Goal: Task Accomplishment & Management: Use online tool/utility

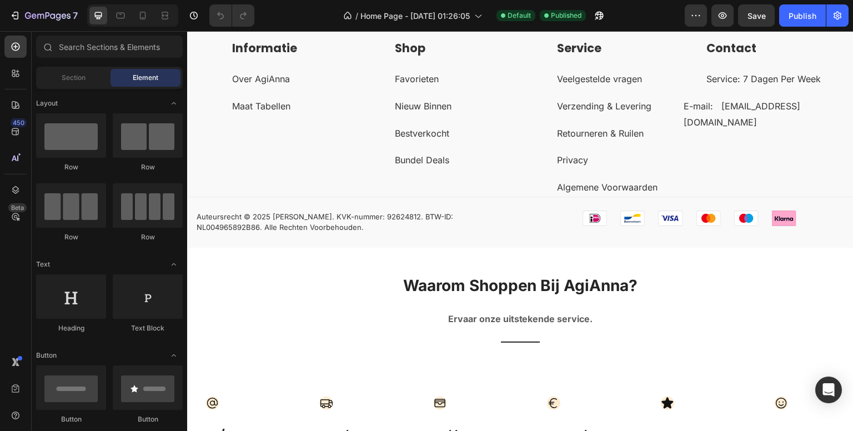
scroll to position [2942, 0]
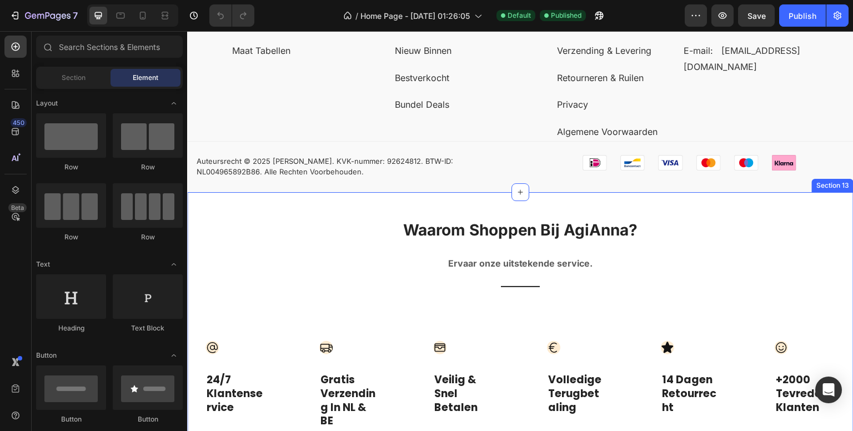
click at [744, 210] on div "Waarom Shoppen Bij AgiAnna? Heading Ervaar onze uitstekende service. Text block…" at bounding box center [520, 384] width 666 height 385
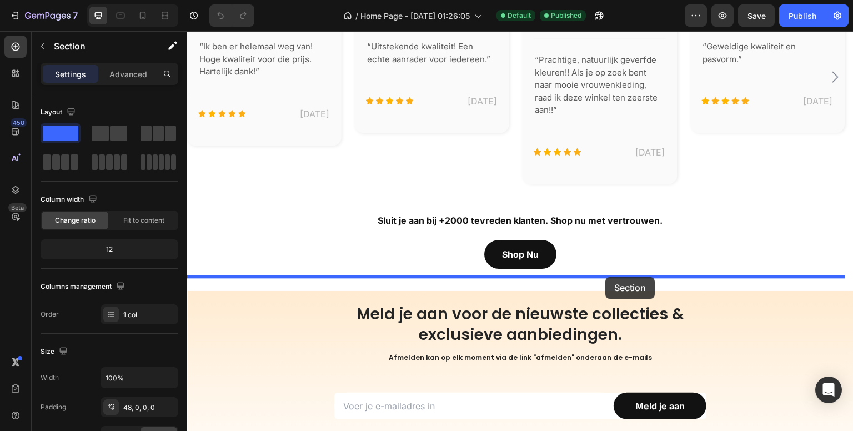
scroll to position [2203, 0]
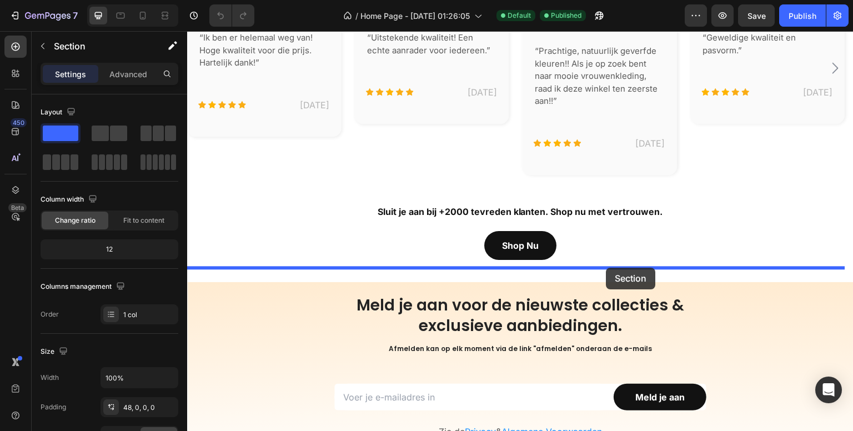
drag, startPoint x: 631, startPoint y: 186, endPoint x: 606, endPoint y: 268, distance: 85.3
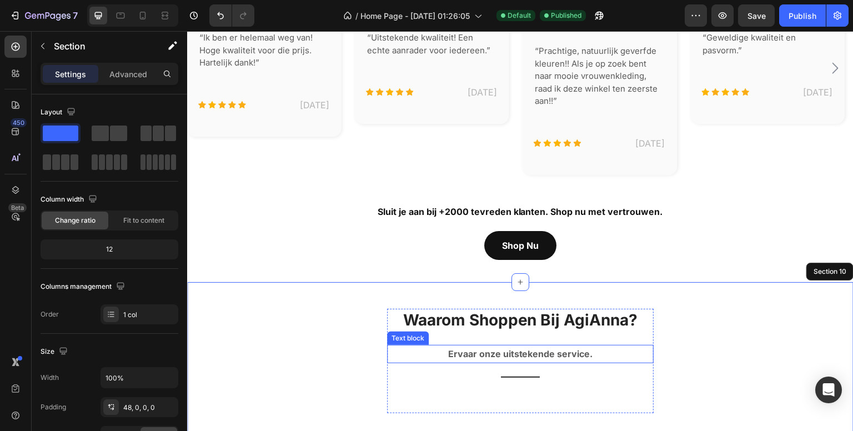
click at [552, 348] on strong "Ervaar onze uitstekende service." at bounding box center [520, 353] width 145 height 11
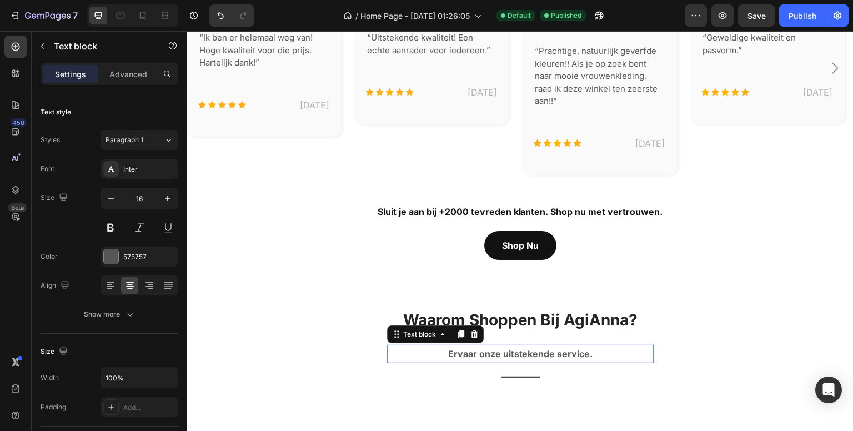
click at [552, 348] on strong "Ervaar onze uitstekende service." at bounding box center [520, 353] width 145 height 11
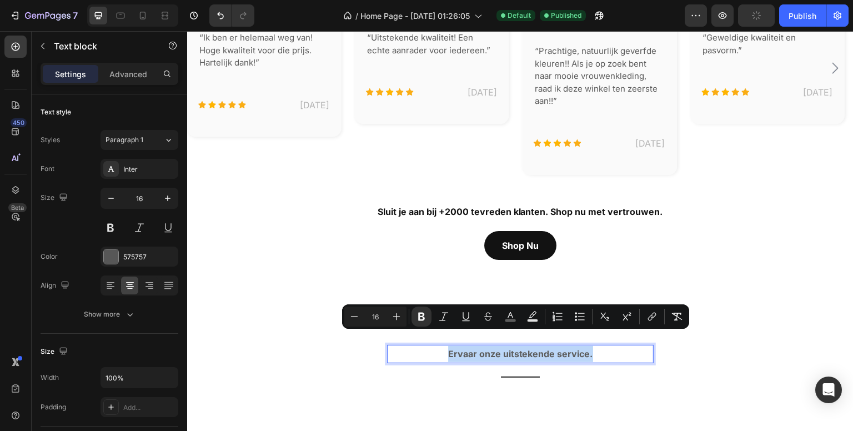
click at [548, 348] on strong "Ervaar onze uitstekende service." at bounding box center [520, 353] width 145 height 11
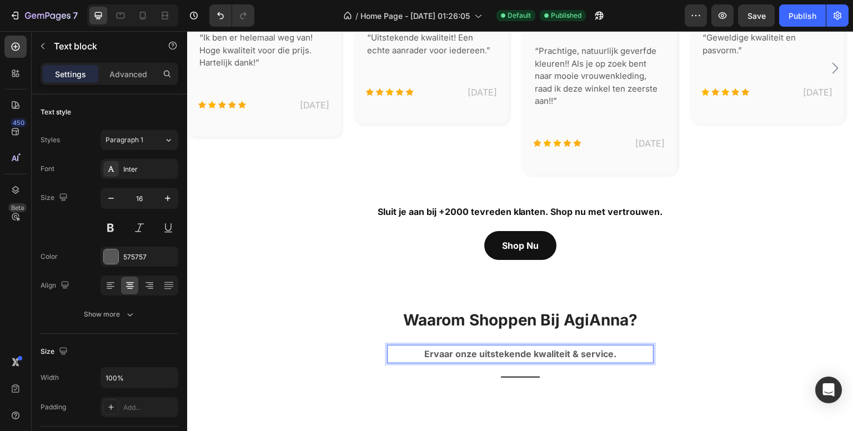
click at [617, 346] on p "Ervaar onze uitstekende kwaliteit & service." at bounding box center [520, 354] width 264 height 16
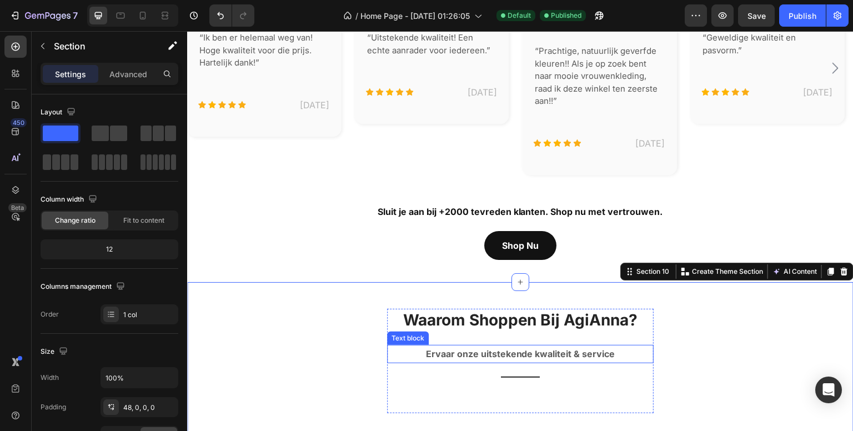
click at [504, 348] on strong "Ervaar onze uitstekende kwaliteit & service" at bounding box center [520, 353] width 189 height 11
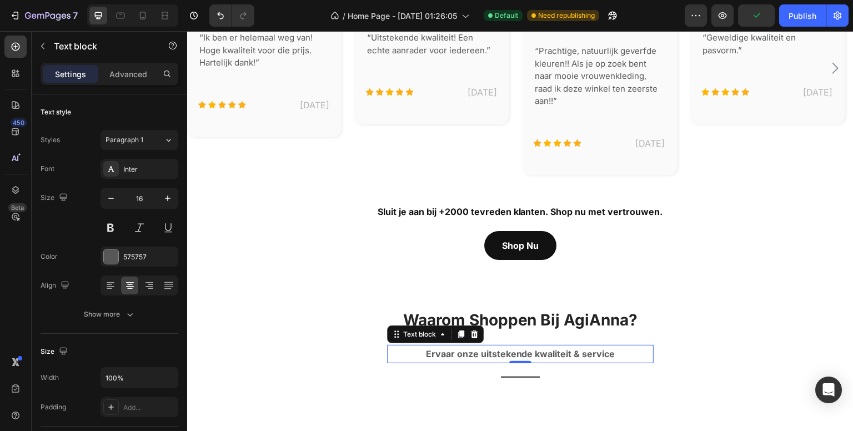
click at [503, 319] on div "Waarom Shoppen Bij AgiAnna? Heading Ervaar onze uitstekende kwaliteit & service…" at bounding box center [520, 347] width 266 height 77
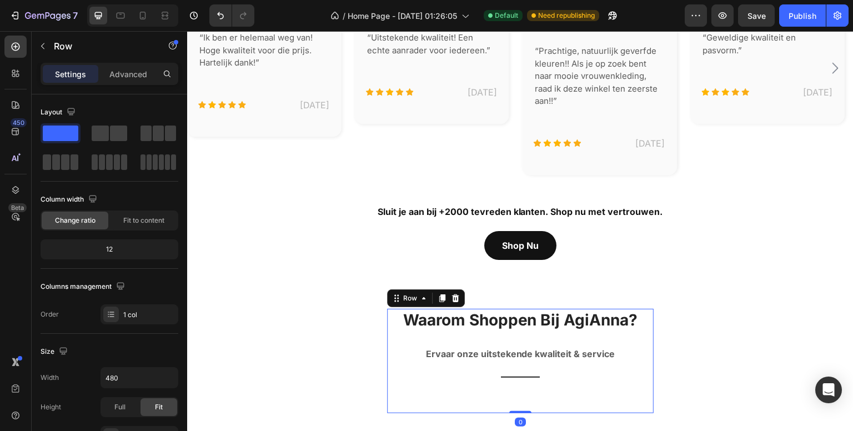
click at [520, 323] on div "Waarom Shoppen Bij AgiAnna? Heading Ervaar onze uitstekende kwaliteit & service…" at bounding box center [520, 347] width 266 height 77
click at [518, 384] on div "Waarom Shoppen Bij AgiAnna? Heading Ervaar onze uitstekende kwaliteit & service…" at bounding box center [520, 361] width 266 height 104
drag, startPoint x: 519, startPoint y: 397, endPoint x: 514, endPoint y: 384, distance: 14.0
click at [514, 384] on div "Waarom Shoppen Bij AgiAnna? Heading Ervaar onze uitstekende kwaliteit & service…" at bounding box center [520, 361] width 266 height 104
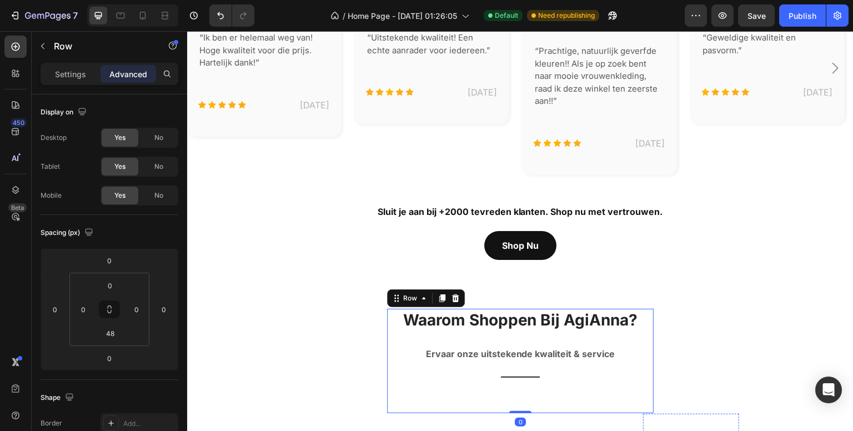
scroll to position [2370, 0]
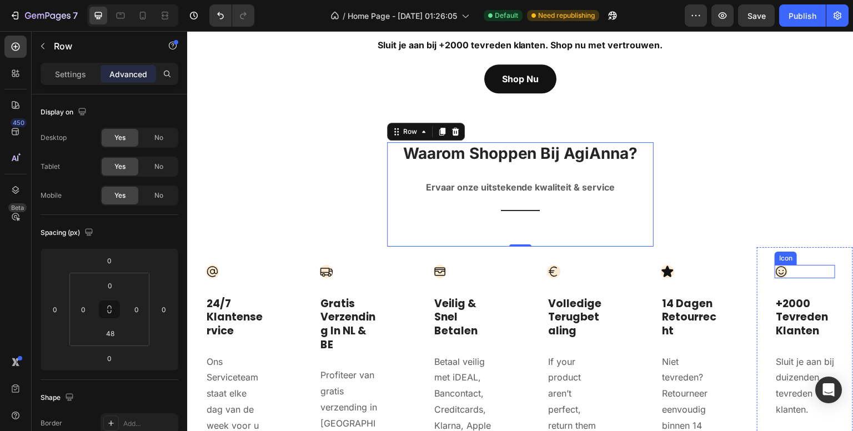
click at [776, 265] on icon at bounding box center [780, 271] width 13 height 13
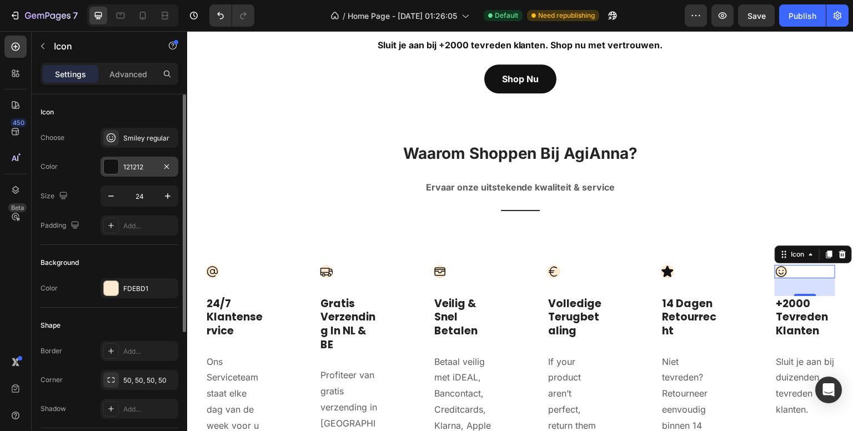
click at [134, 165] on div "121212" at bounding box center [139, 167] width 32 height 10
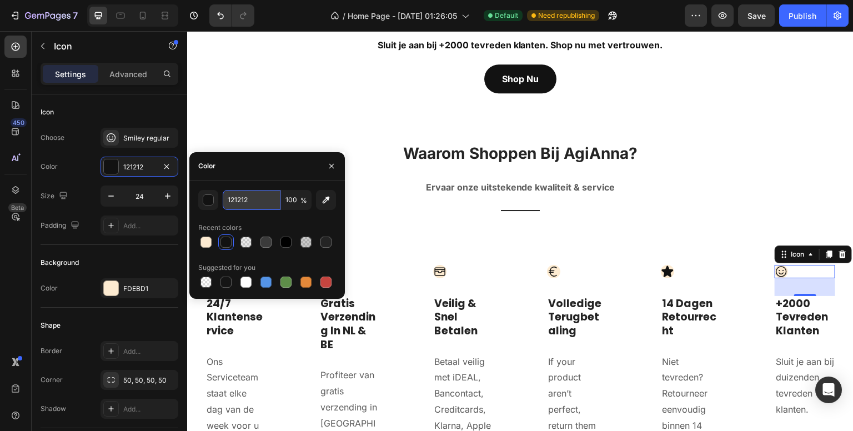
click at [258, 198] on input "121212" at bounding box center [252, 200] width 58 height 20
click at [329, 163] on icon "button" at bounding box center [331, 166] width 9 height 9
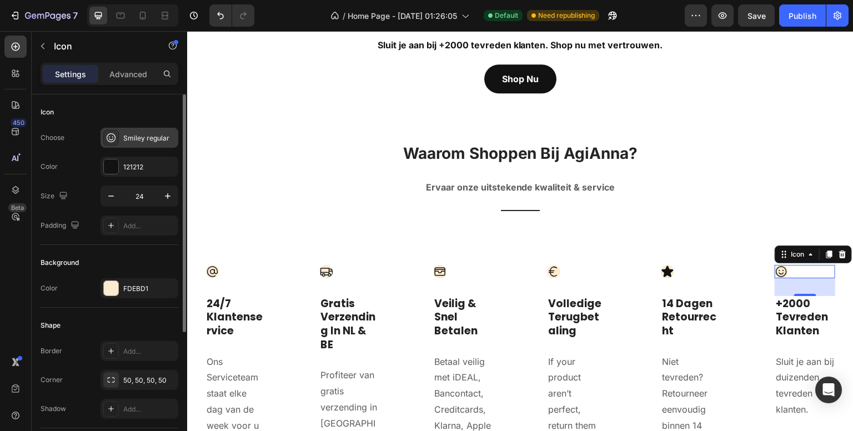
click at [128, 137] on div "Smiley regular" at bounding box center [149, 138] width 52 height 10
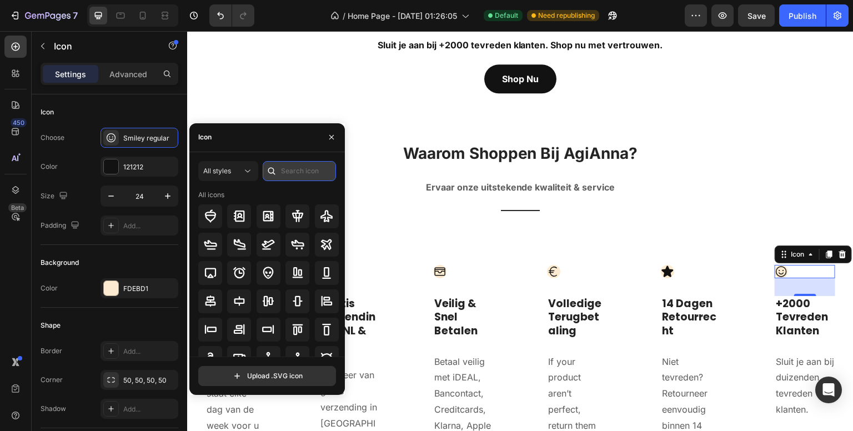
click at [285, 169] on input "text" at bounding box center [299, 171] width 73 height 20
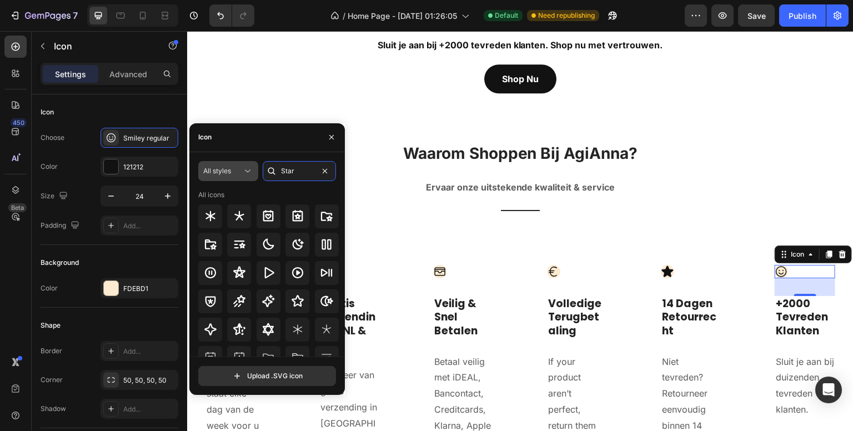
type input "Star"
click at [242, 172] on icon at bounding box center [247, 170] width 11 height 11
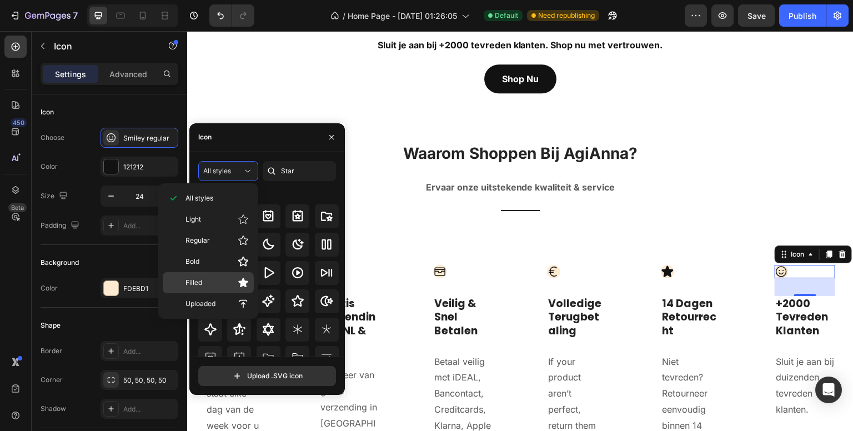
click at [231, 285] on p "Filled" at bounding box center [216, 282] width 63 height 11
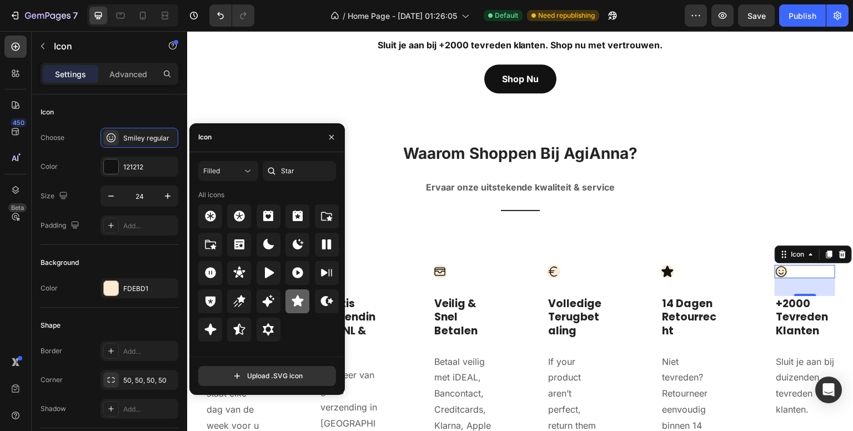
click at [295, 301] on icon at bounding box center [297, 300] width 12 height 11
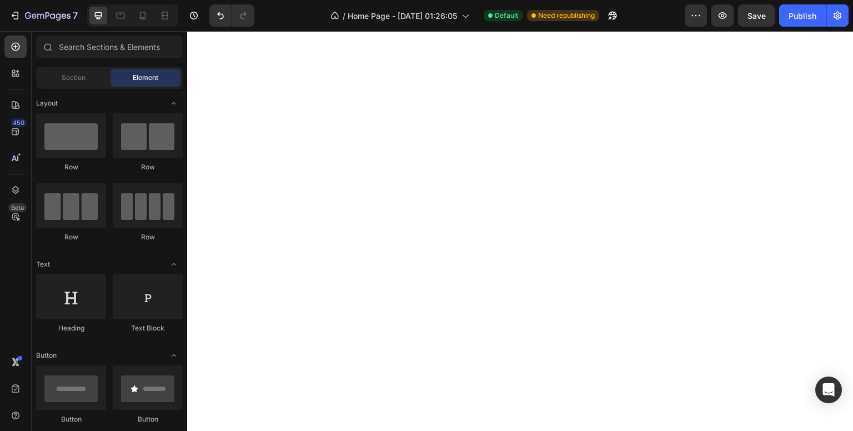
scroll to position [0, 0]
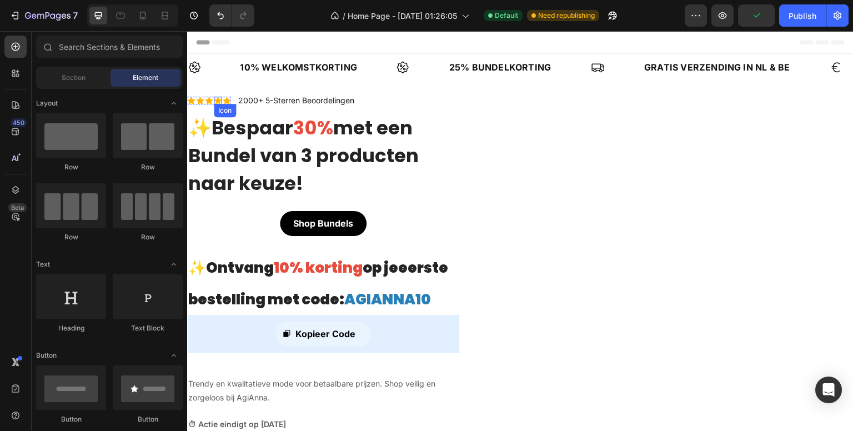
click at [219, 99] on icon at bounding box center [218, 100] width 8 height 7
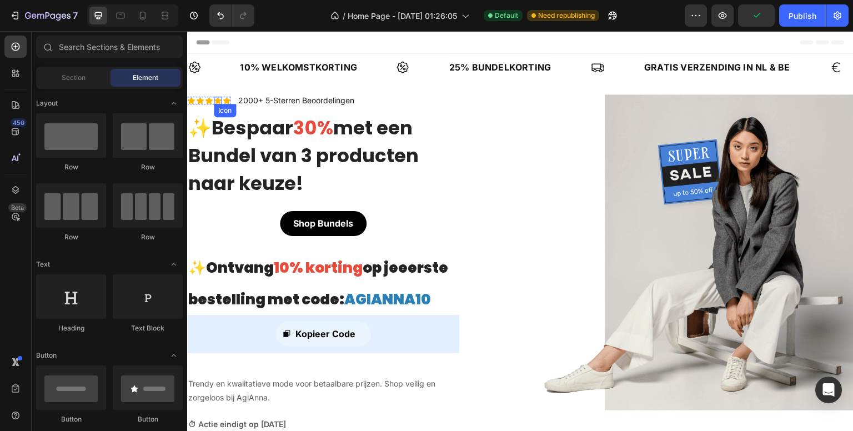
click at [219, 99] on icon at bounding box center [218, 100] width 8 height 7
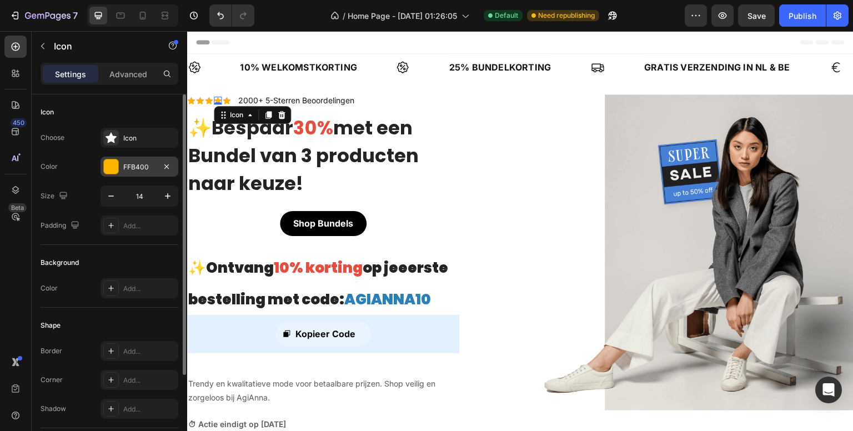
click at [141, 170] on div "FFB400" at bounding box center [139, 167] width 32 height 10
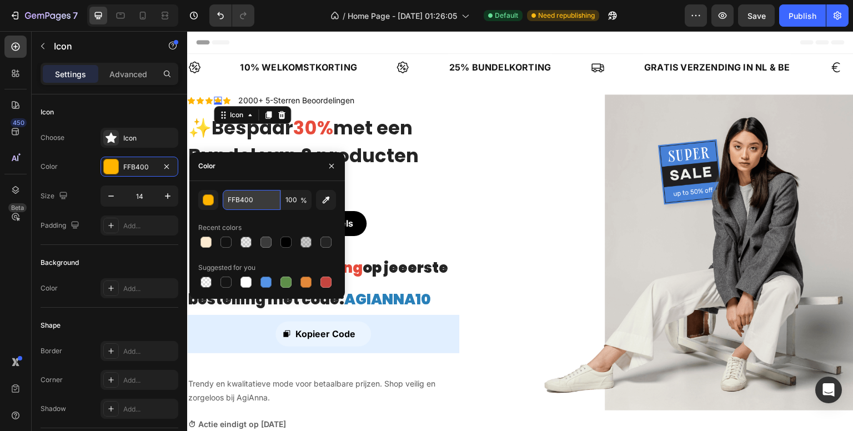
click at [253, 194] on input "FFB400" at bounding box center [252, 200] width 58 height 20
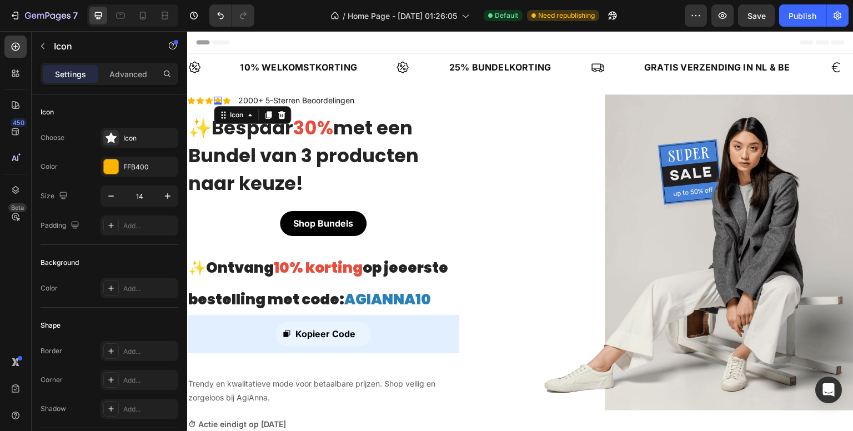
click at [13, 245] on div "450 Beta" at bounding box center [15, 193] width 22 height 315
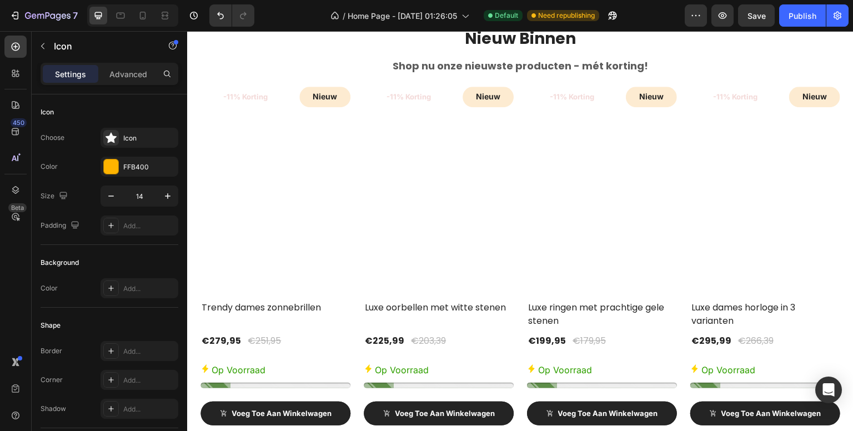
scroll to position [2498, 0]
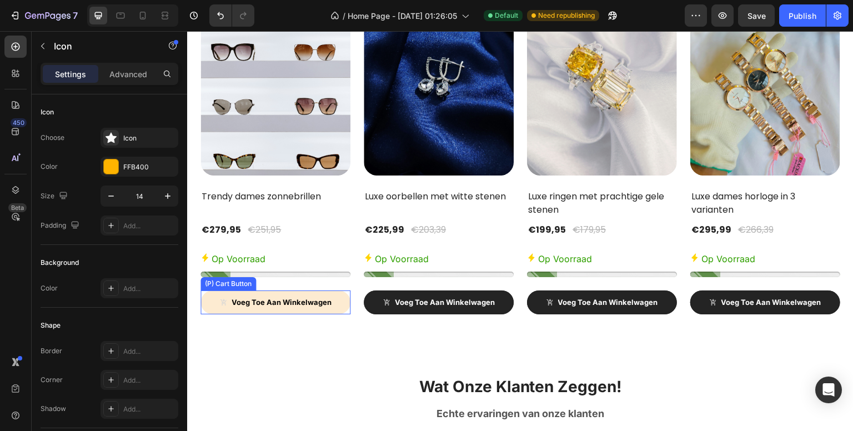
click at [338, 299] on button "Voeg Toe Aan Winkelwagen" at bounding box center [275, 302] width 150 height 24
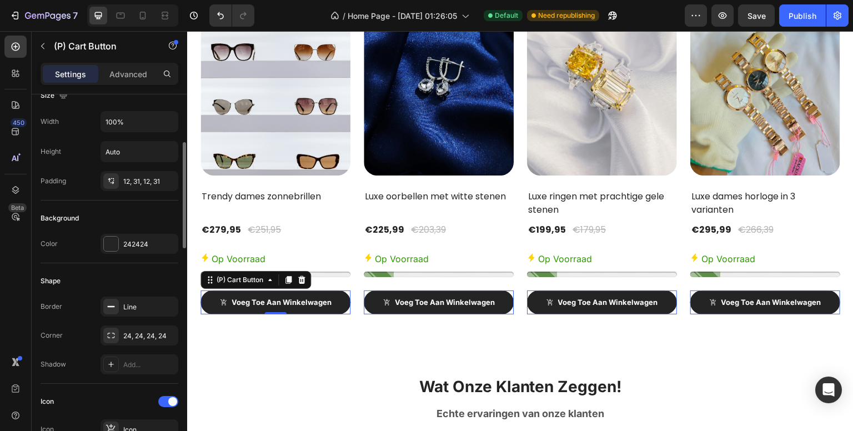
scroll to position [222, 0]
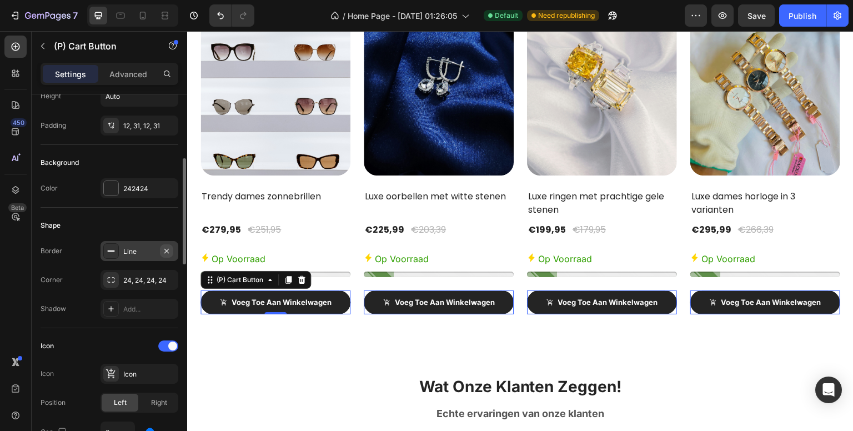
click at [164, 249] on icon "button" at bounding box center [166, 250] width 9 height 9
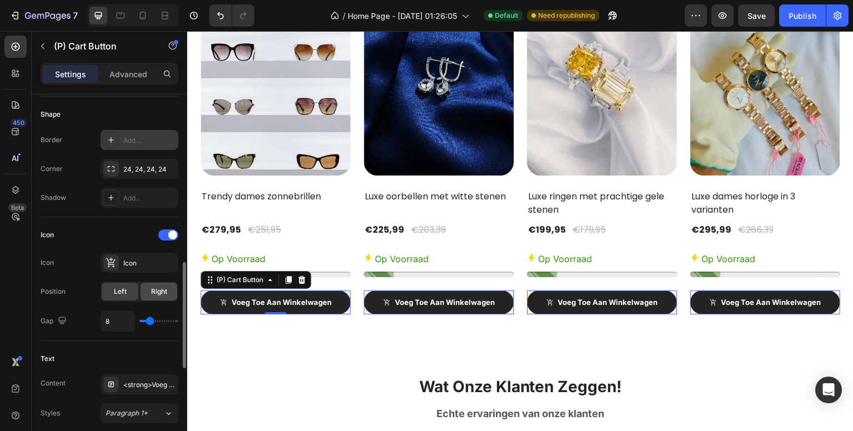
scroll to position [389, 0]
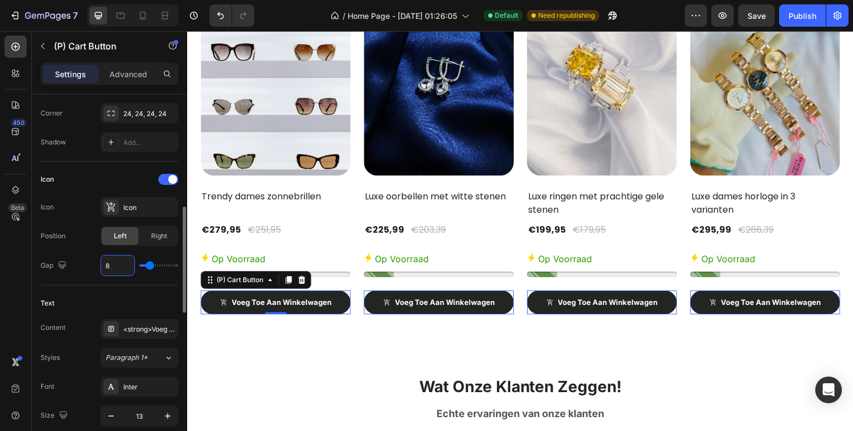
click at [116, 260] on input "8" at bounding box center [117, 265] width 33 height 20
type input "24"
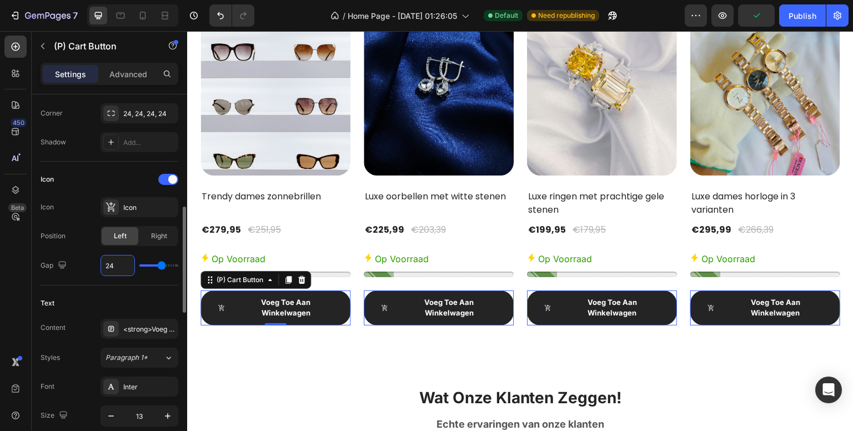
type input "2"
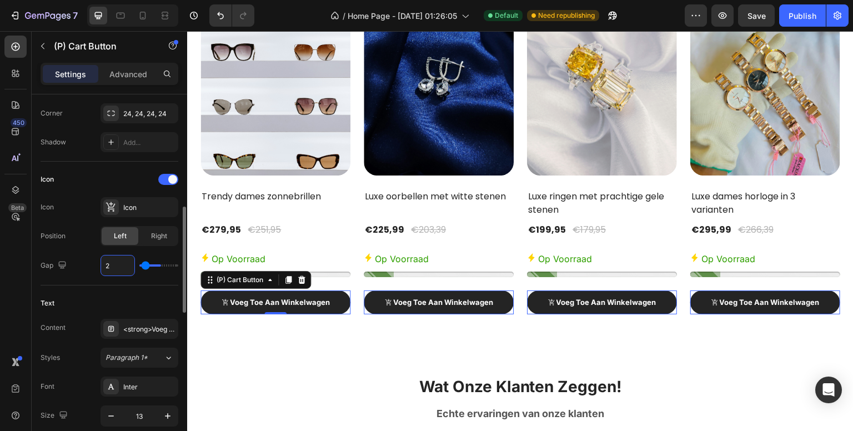
type input "20"
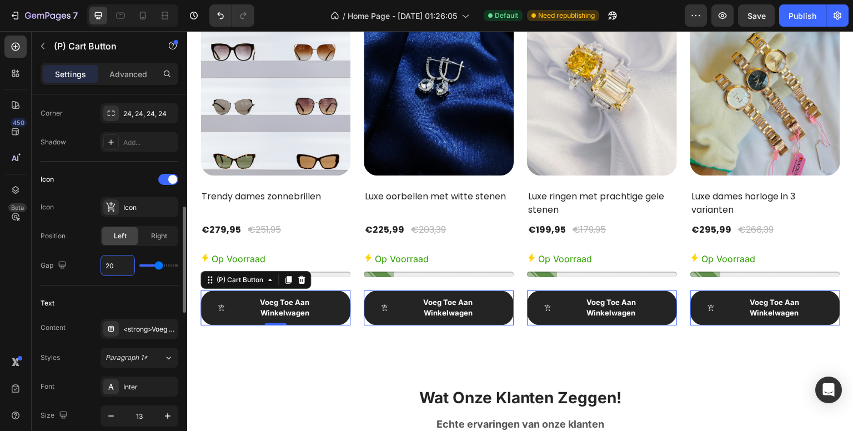
type input "2"
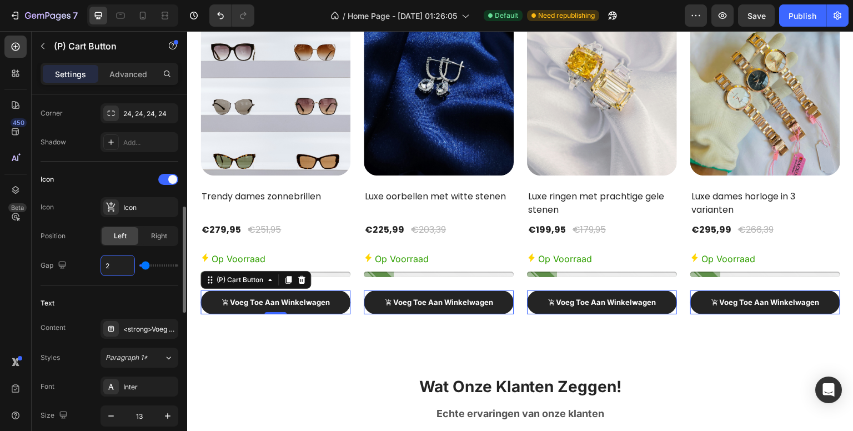
type input "0"
type input "1"
type input "16"
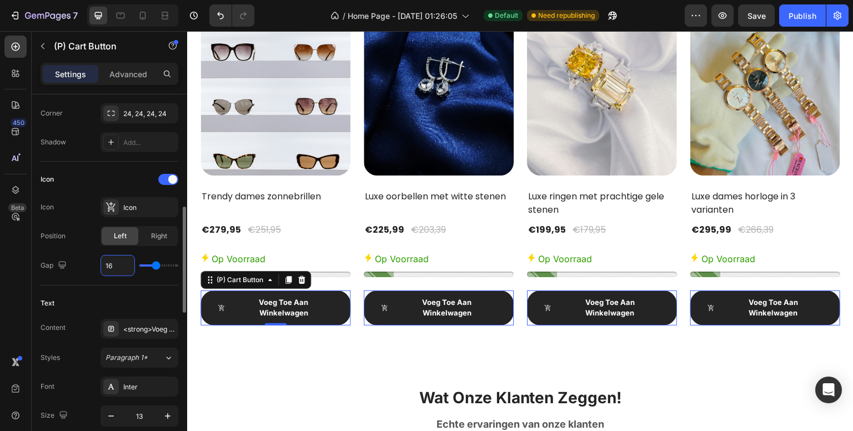
type input "1"
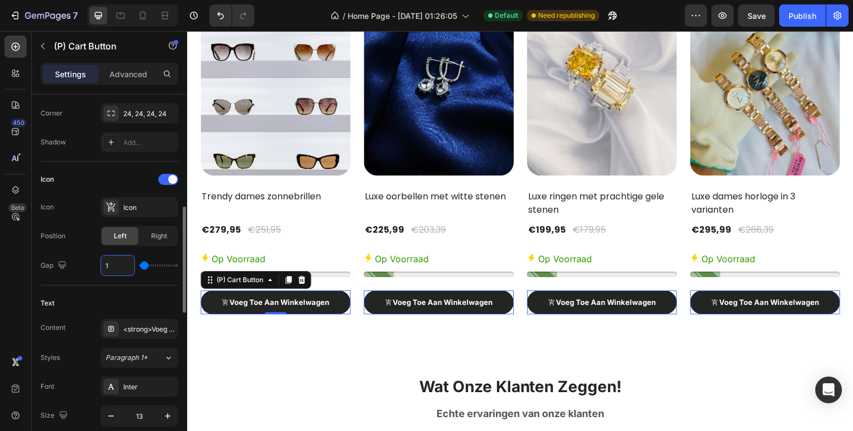
type input "12"
click at [11, 278] on div "450 Beta" at bounding box center [15, 193] width 22 height 315
click at [120, 264] on input "12" at bounding box center [117, 265] width 33 height 20
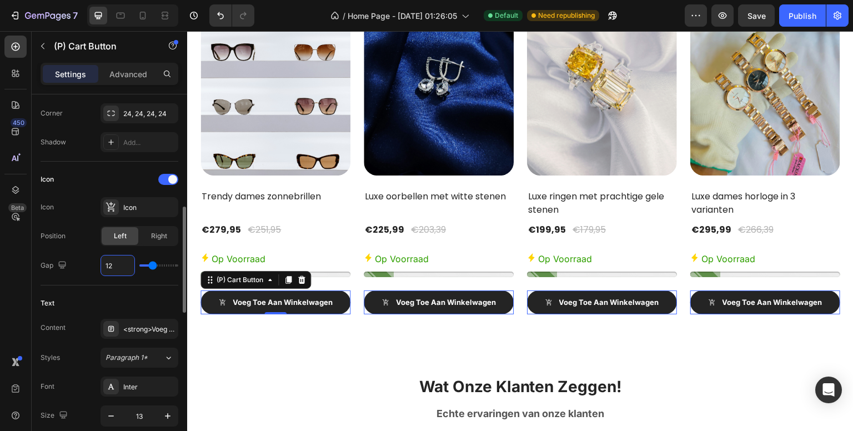
type input "1"
type input "15"
type input "1"
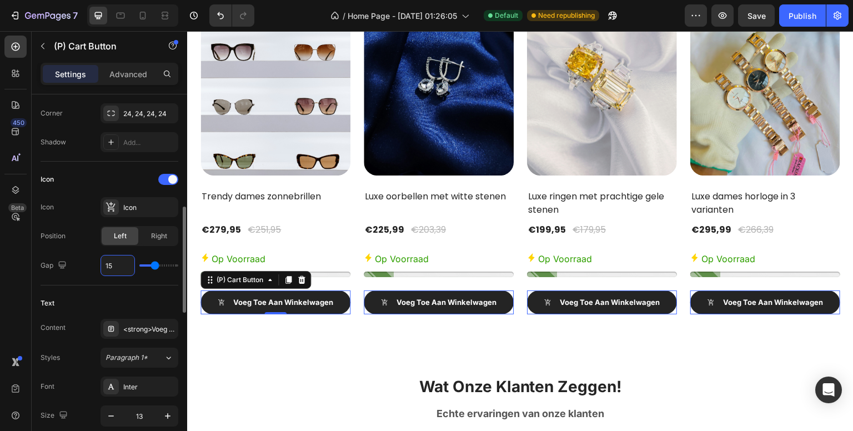
type input "1"
type input "14"
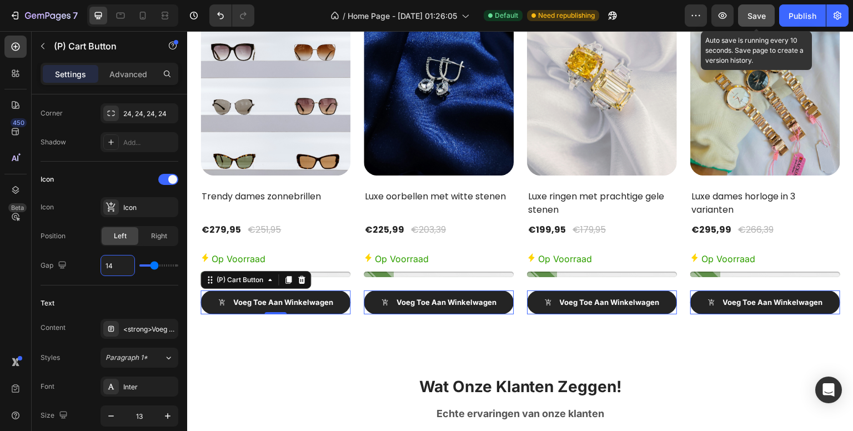
type input "14"
click at [760, 16] on span "Save" at bounding box center [756, 15] width 18 height 9
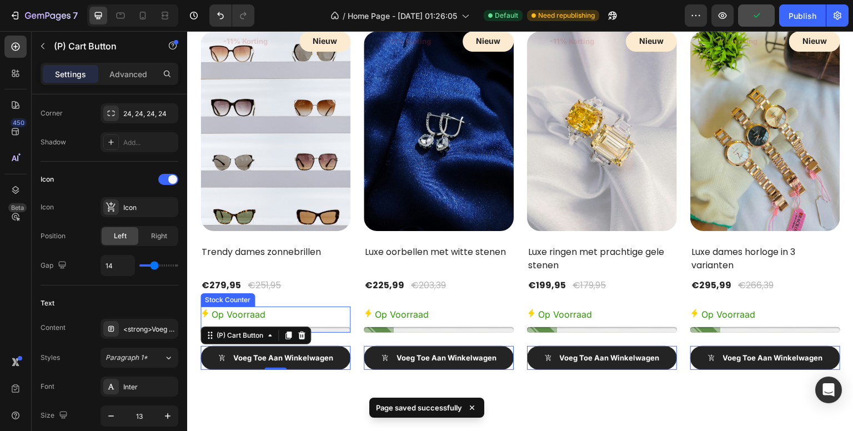
scroll to position [2165, 0]
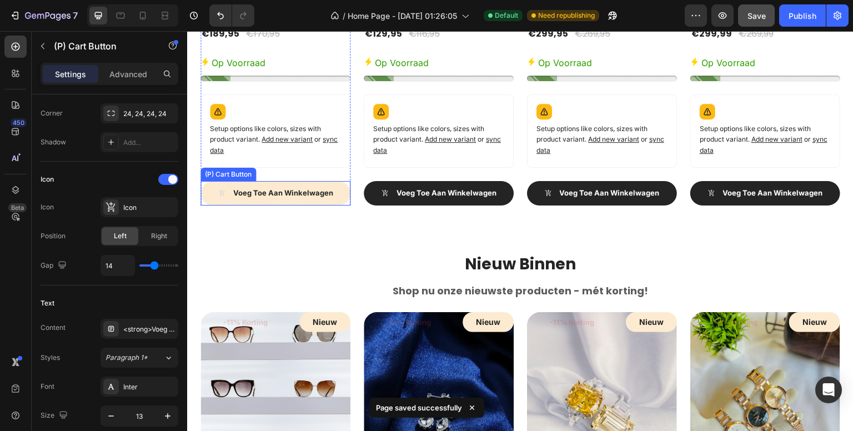
click at [324, 183] on button "Voeg toe aan winkelwagen" at bounding box center [275, 193] width 150 height 24
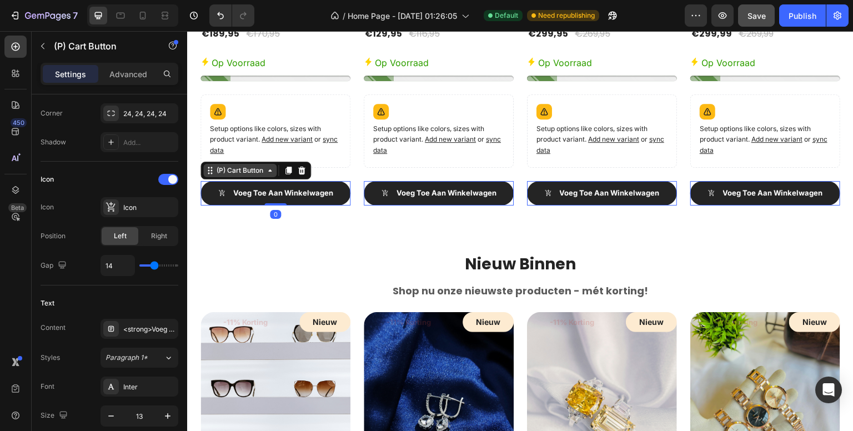
click at [253, 165] on div "(P) Cart Button" at bounding box center [239, 170] width 51 height 10
click at [242, 169] on div "(P) Cart Button" at bounding box center [239, 170] width 51 height 10
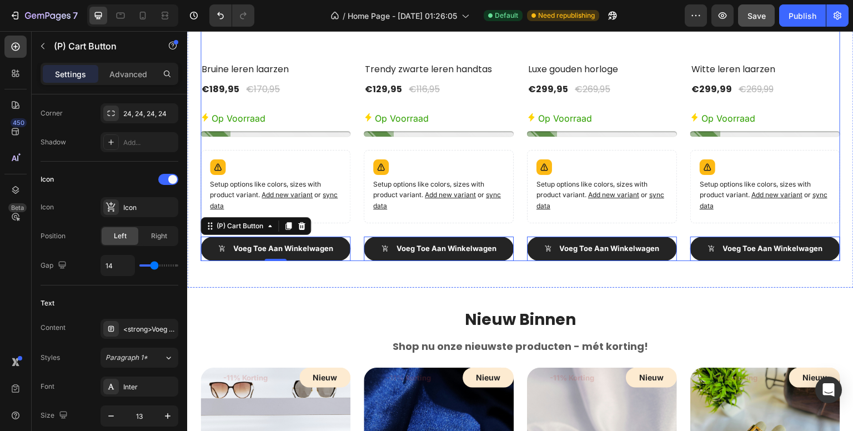
scroll to position [2054, 0]
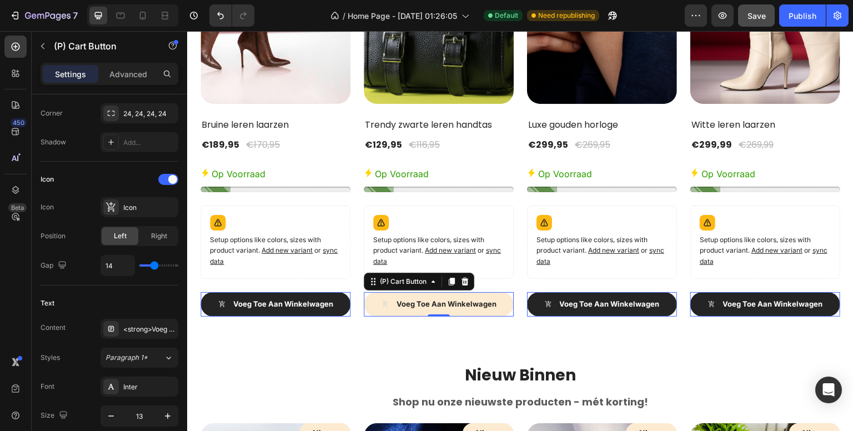
click at [440, 292] on button "Voeg toe aan winkelwagen" at bounding box center [439, 304] width 150 height 24
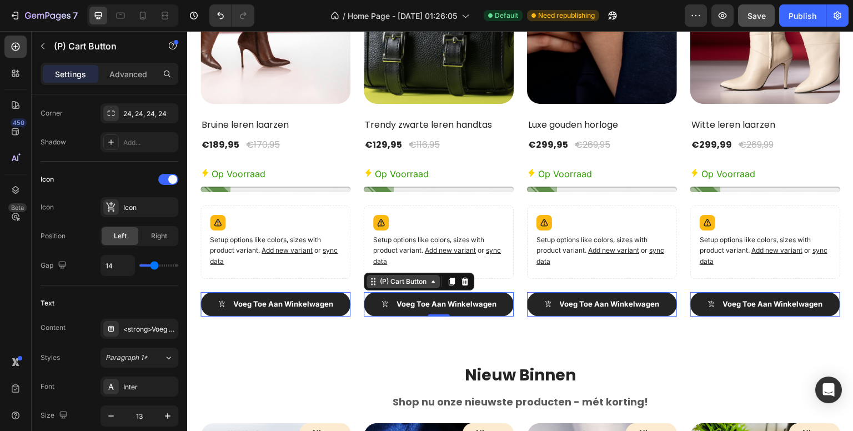
click at [417, 277] on div "(P) Cart Button" at bounding box center [402, 281] width 51 height 10
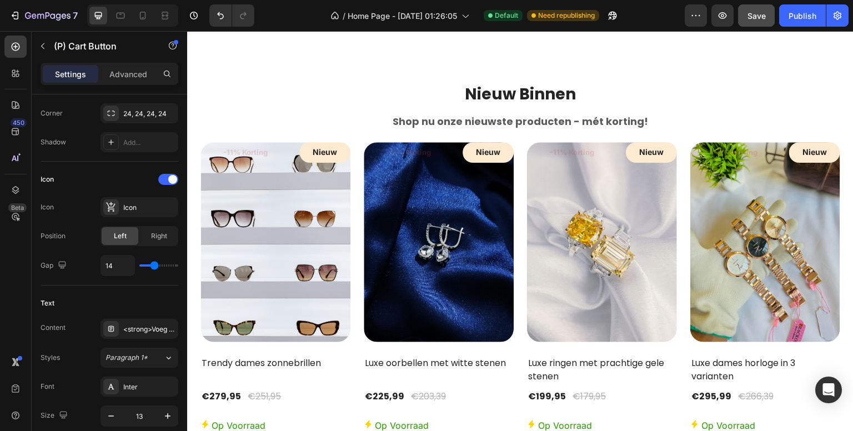
scroll to position [2498, 0]
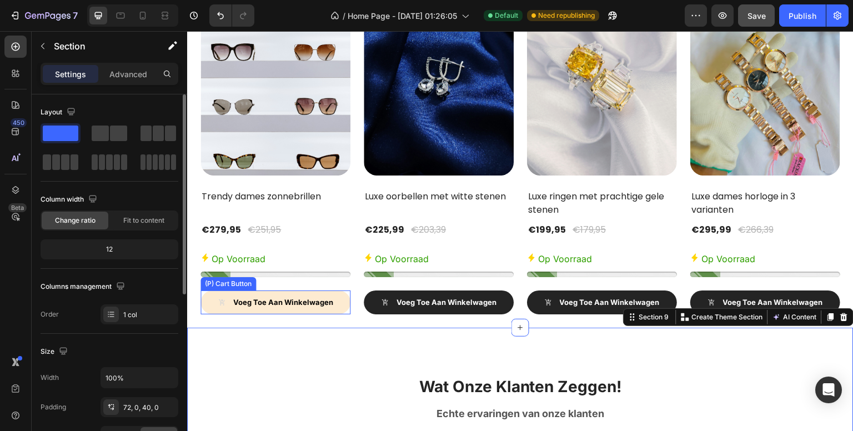
scroll to position [0, 0]
click at [335, 292] on button "Voeg Toe Aan Winkelwagen" at bounding box center [275, 302] width 150 height 24
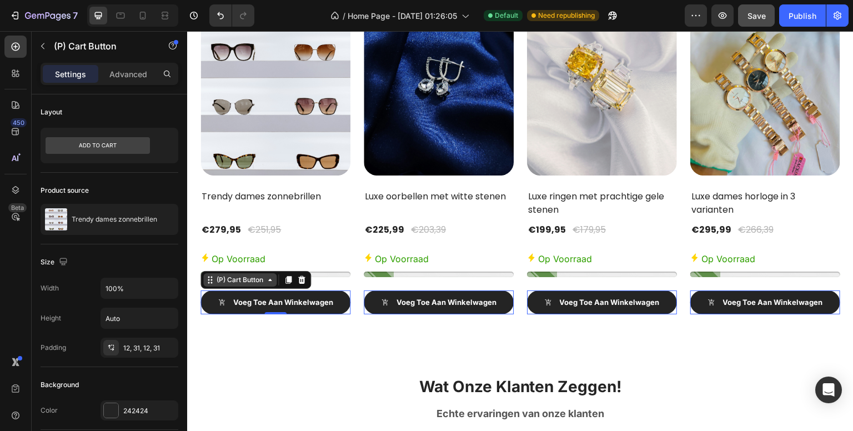
click at [245, 281] on div "(P) Cart Button" at bounding box center [239, 280] width 51 height 10
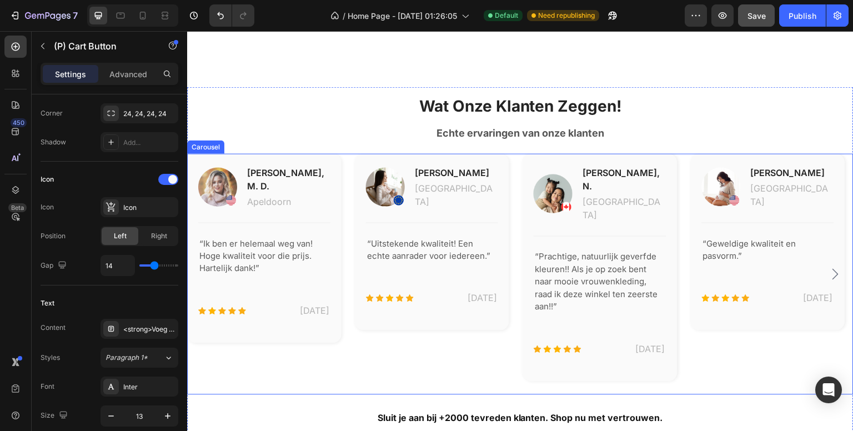
scroll to position [2831, 0]
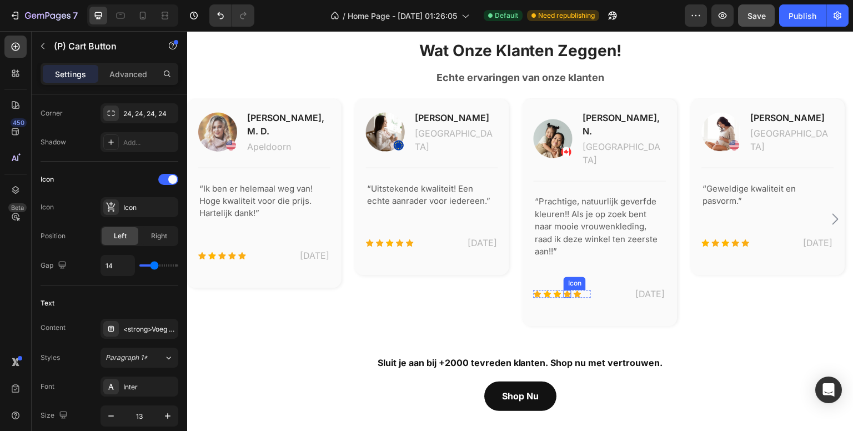
click at [566, 290] on icon at bounding box center [567, 293] width 8 height 7
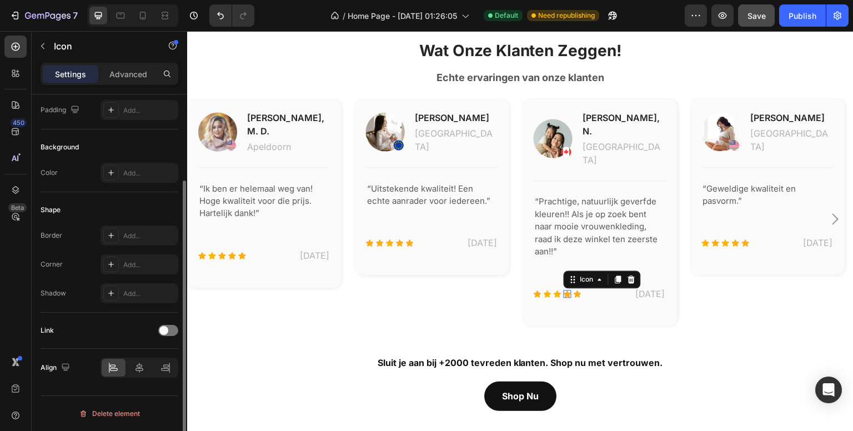
click at [566, 290] on icon at bounding box center [567, 293] width 8 height 7
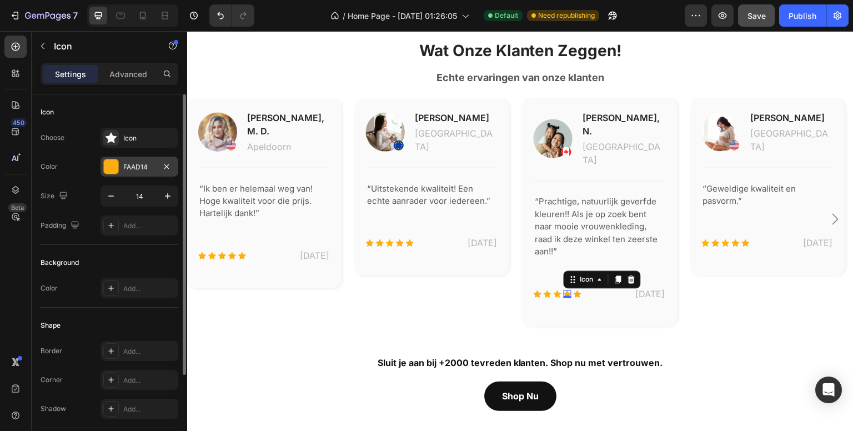
click at [148, 160] on div "FAAD14" at bounding box center [139, 167] width 78 height 20
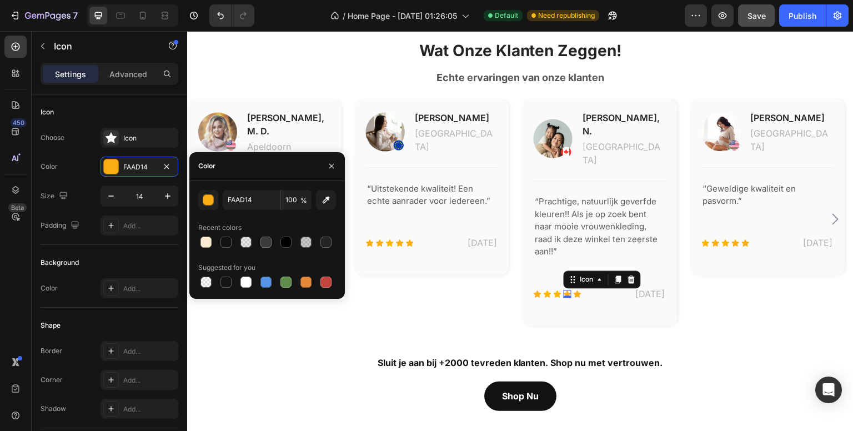
click at [240, 189] on div "FAAD14 100 % Recent colors Suggested for you" at bounding box center [266, 240] width 155 height 118
click at [240, 195] on input "FAAD14" at bounding box center [252, 200] width 58 height 20
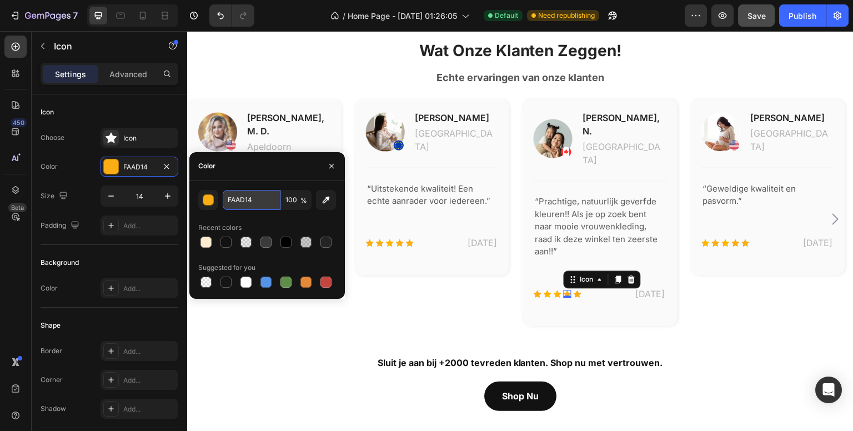
paste input "FB400"
type input "FFB400"
click at [331, 164] on icon "button" at bounding box center [331, 166] width 9 height 9
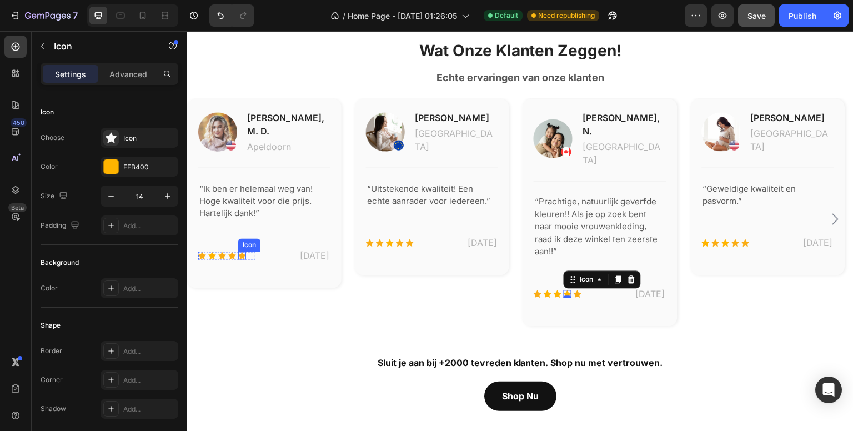
click at [242, 251] on icon at bounding box center [242, 254] width 8 height 7
click at [242, 255] on div "0" at bounding box center [241, 259] width 11 height 9
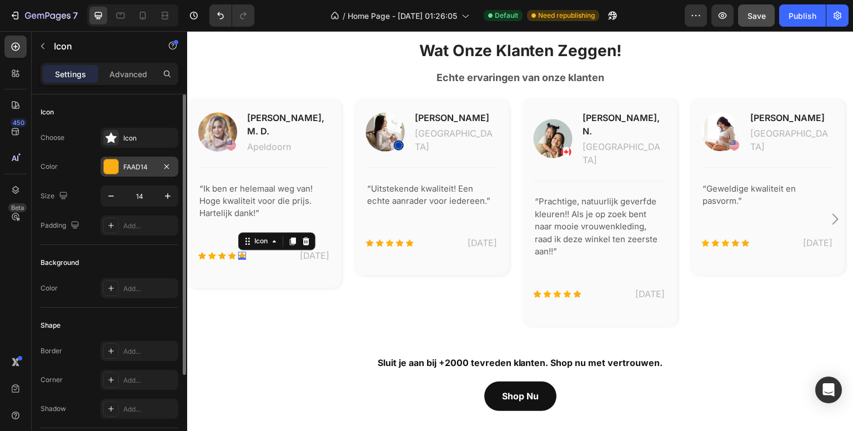
click at [145, 163] on div "FAAD14" at bounding box center [139, 167] width 32 height 10
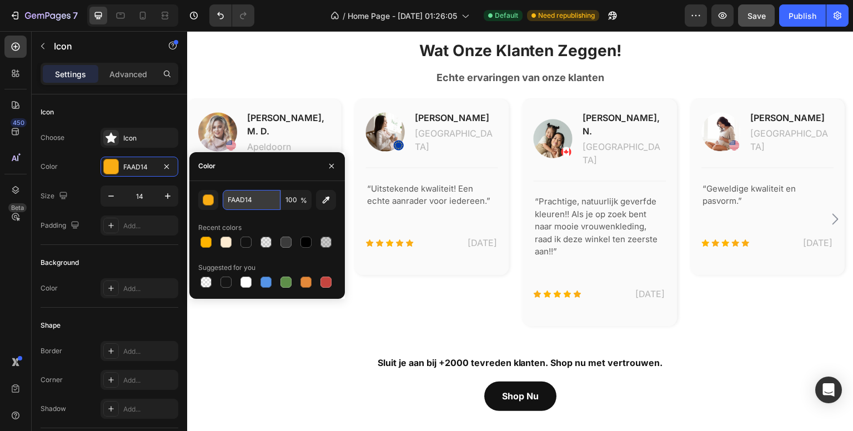
click at [236, 196] on input "FAAD14" at bounding box center [252, 200] width 58 height 20
paste input "FB400"
type input "FFB400"
click at [335, 167] on icon "button" at bounding box center [331, 166] width 9 height 9
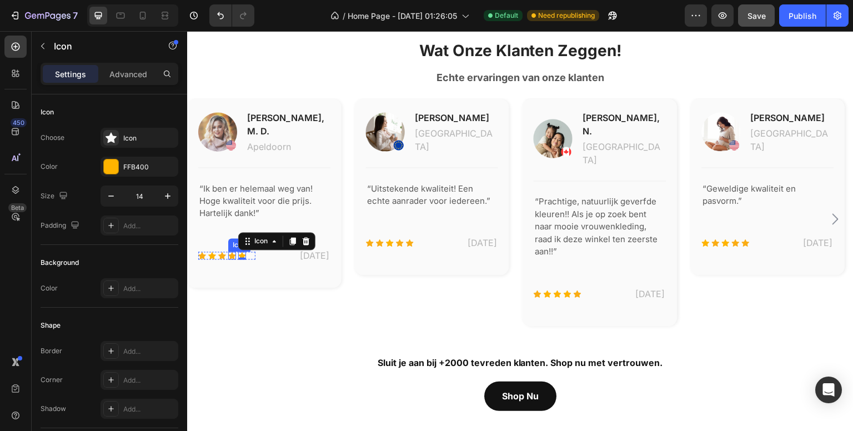
click at [231, 251] on icon at bounding box center [232, 254] width 8 height 7
click at [249, 241] on div "Icon" at bounding box center [251, 241] width 18 height 0
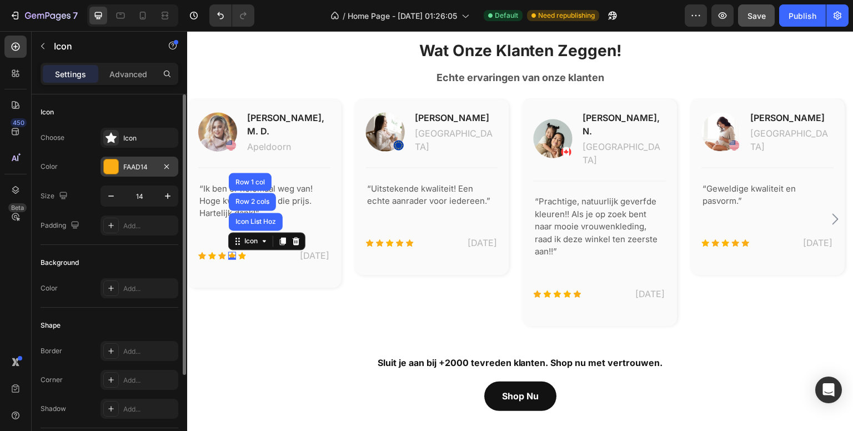
click at [138, 164] on div "FAAD14" at bounding box center [139, 167] width 32 height 10
click at [146, 169] on div "FAAD14" at bounding box center [139, 167] width 32 height 10
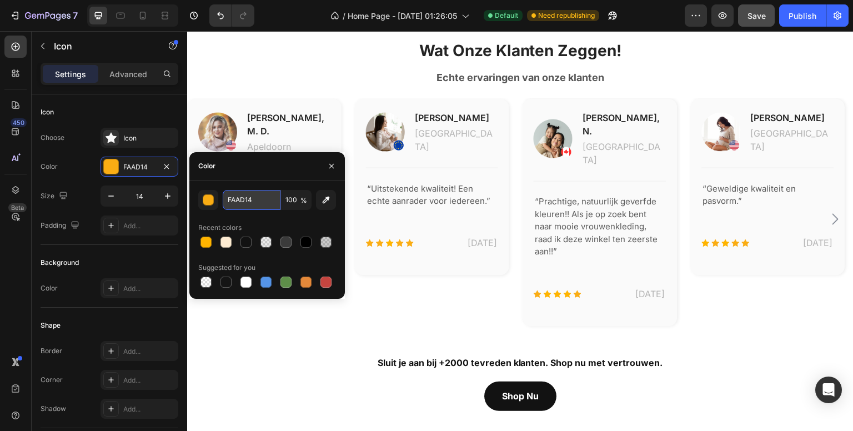
click at [251, 194] on input "FAAD14" at bounding box center [252, 200] width 58 height 20
paste input "FB400"
type input "FFB400"
click at [18, 247] on div "450 Beta" at bounding box center [15, 193] width 22 height 315
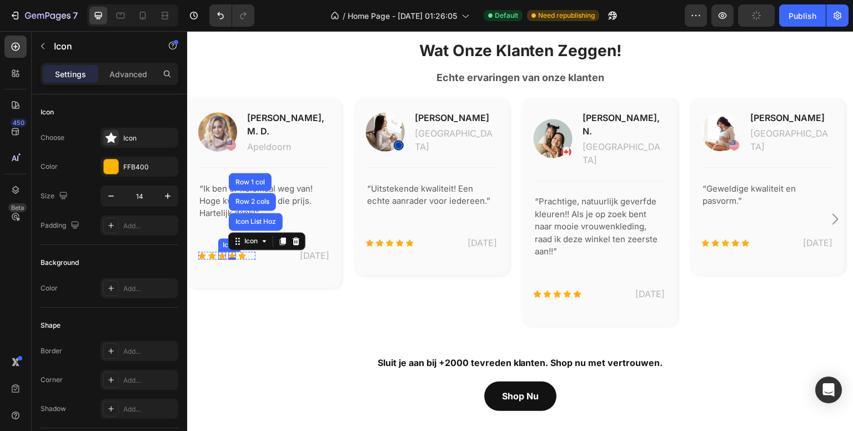
click at [223, 251] on icon at bounding box center [222, 254] width 8 height 7
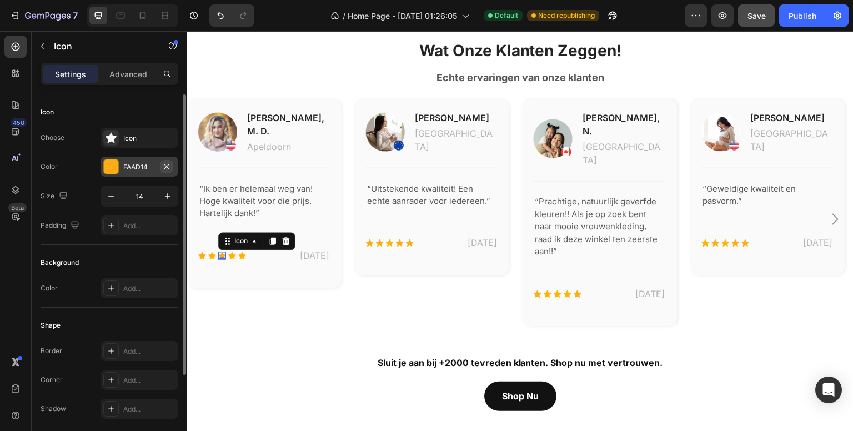
click at [165, 165] on icon "button" at bounding box center [166, 166] width 9 height 9
click at [142, 163] on div "Add..." at bounding box center [149, 167] width 52 height 10
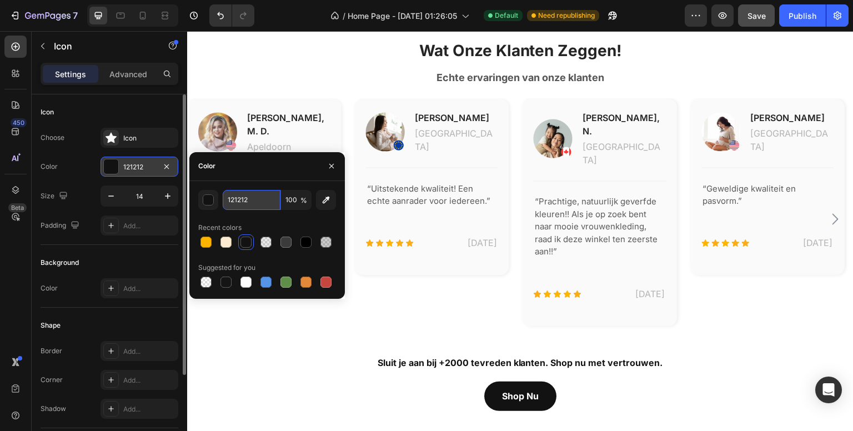
click at [241, 190] on input "121212" at bounding box center [252, 200] width 58 height 20
paste input "FFB400"
type input "FFB400"
click at [7, 273] on div "450 Beta" at bounding box center [15, 193] width 22 height 315
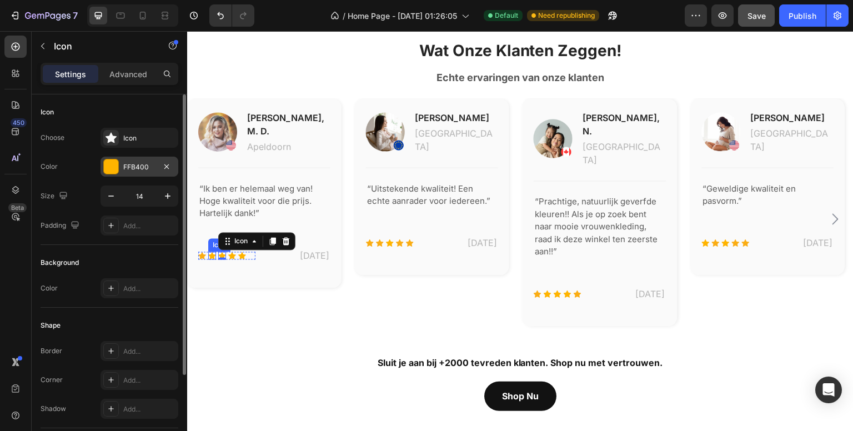
click at [212, 251] on icon at bounding box center [212, 254] width 8 height 7
click at [169, 165] on icon "button" at bounding box center [166, 166] width 9 height 9
click at [144, 164] on div "Add..." at bounding box center [149, 167] width 52 height 10
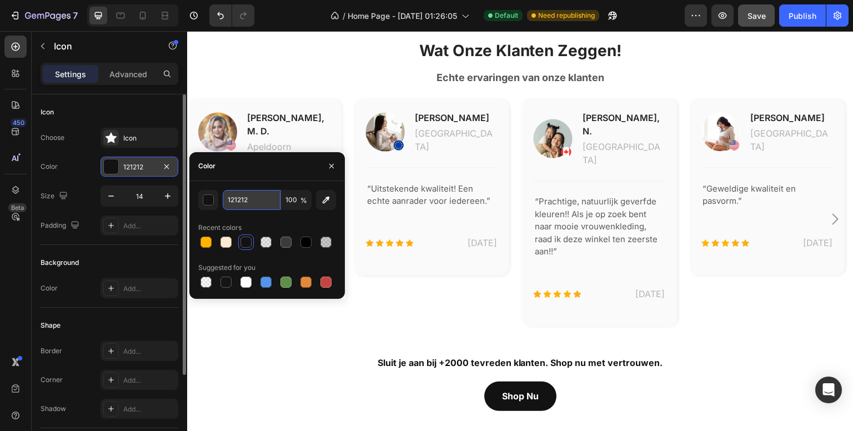
click at [254, 200] on input "121212" at bounding box center [252, 200] width 58 height 20
paste input "FFB400"
type input "FFB400"
click at [16, 260] on div "450 Beta" at bounding box center [15, 193] width 22 height 315
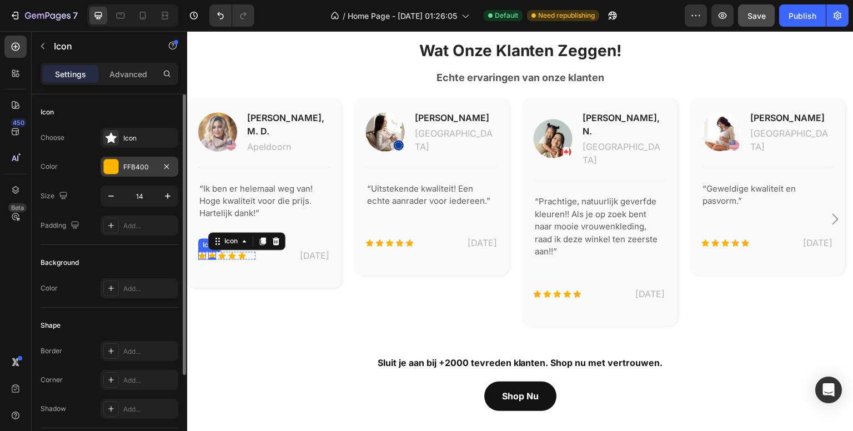
click at [202, 251] on icon at bounding box center [202, 254] width 8 height 7
click at [149, 167] on div "FAAD14" at bounding box center [139, 167] width 32 height 10
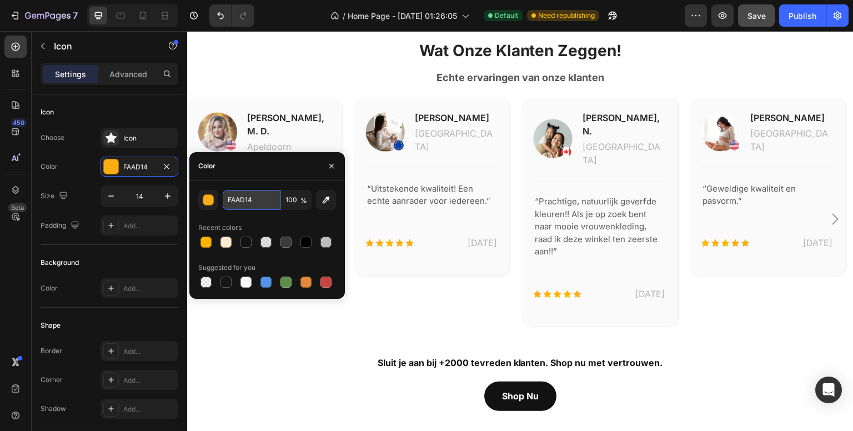
click at [246, 193] on input "FAAD14" at bounding box center [252, 200] width 58 height 20
paste input "FB400"
type input "FFB400"
drag, startPoint x: 262, startPoint y: 194, endPoint x: 74, endPoint y: 270, distance: 203.0
click at [256, 204] on input "FFB400" at bounding box center [252, 200] width 58 height 20
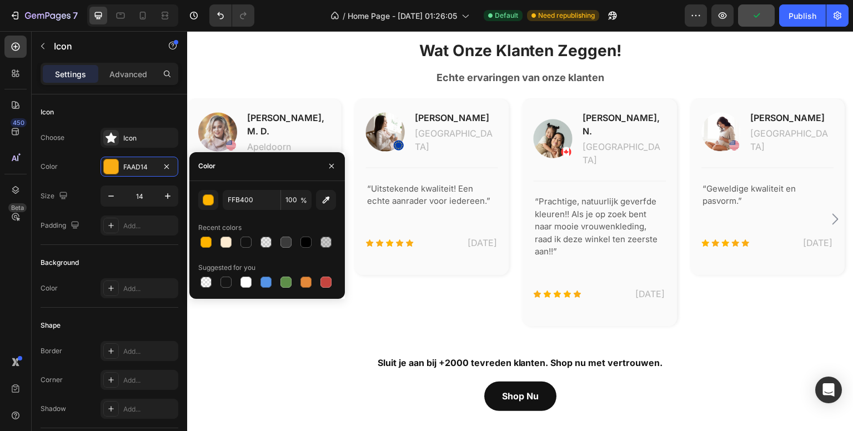
click at [18, 274] on div "450 Beta" at bounding box center [15, 193] width 22 height 315
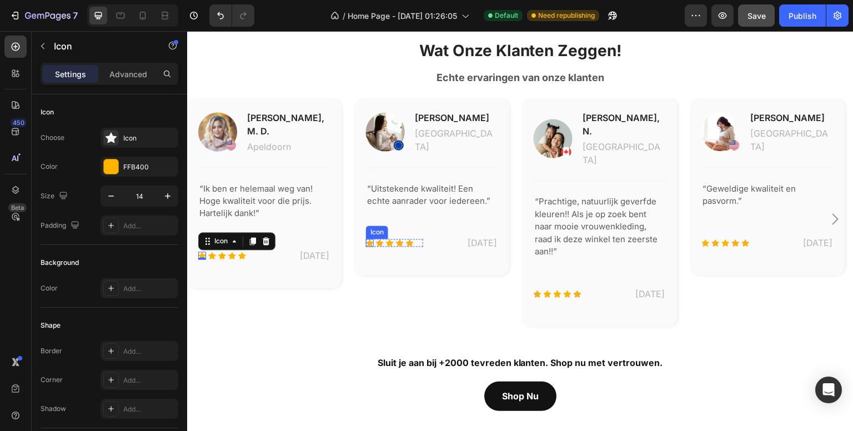
click at [369, 244] on icon at bounding box center [370, 242] width 8 height 7
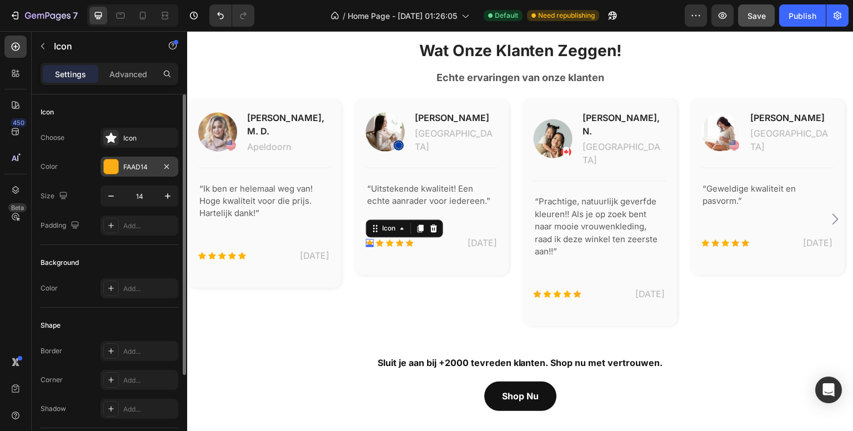
click at [151, 164] on div "FAAD14" at bounding box center [139, 167] width 32 height 10
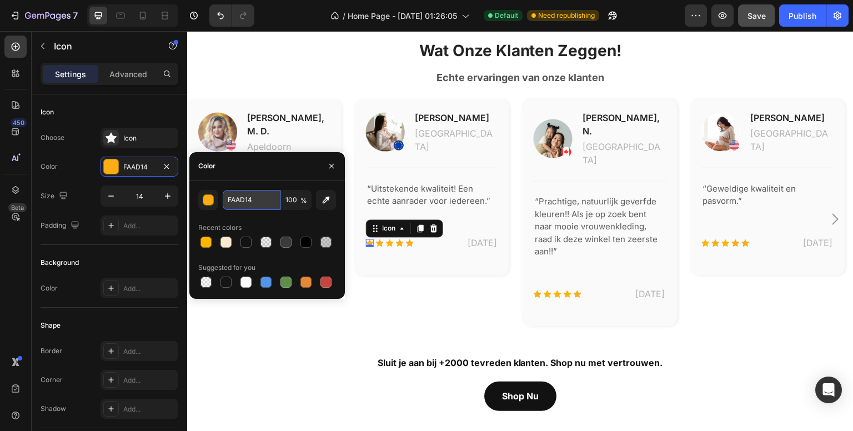
click at [266, 198] on input "FAAD14" at bounding box center [252, 200] width 58 height 20
paste input "FB400"
type input "FFB400"
click at [378, 244] on icon at bounding box center [380, 242] width 8 height 7
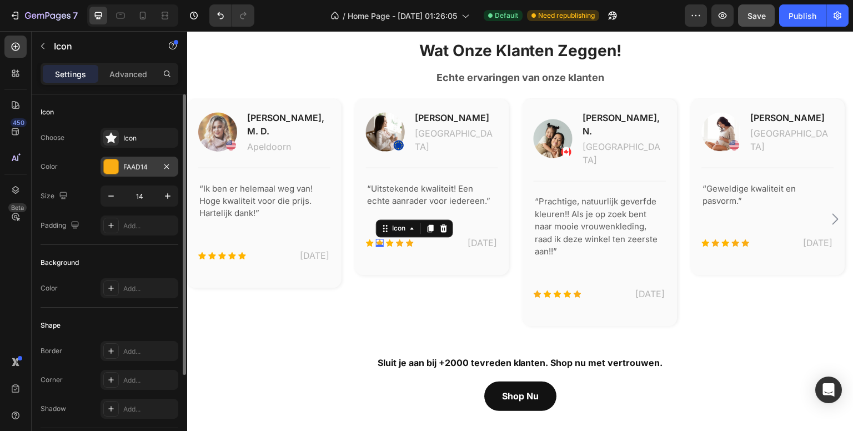
click at [147, 164] on div "FAAD14" at bounding box center [139, 167] width 32 height 10
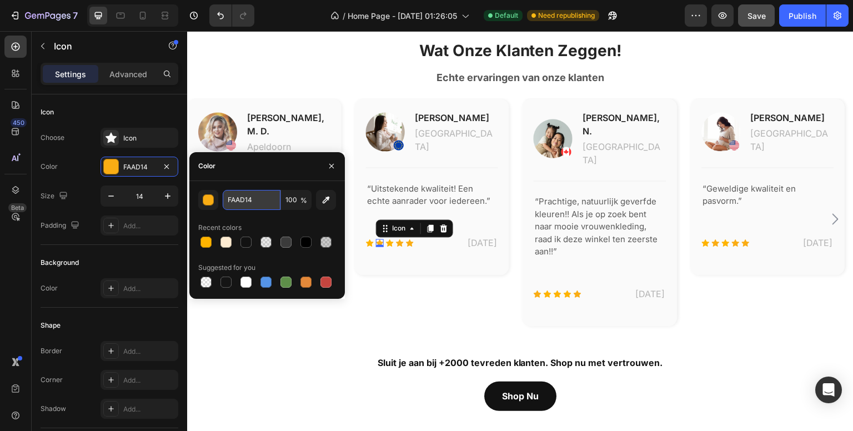
click at [251, 203] on input "FAAD14" at bounding box center [252, 200] width 58 height 20
paste input "FB400"
type input "FFB400"
click at [391, 245] on icon at bounding box center [390, 242] width 8 height 7
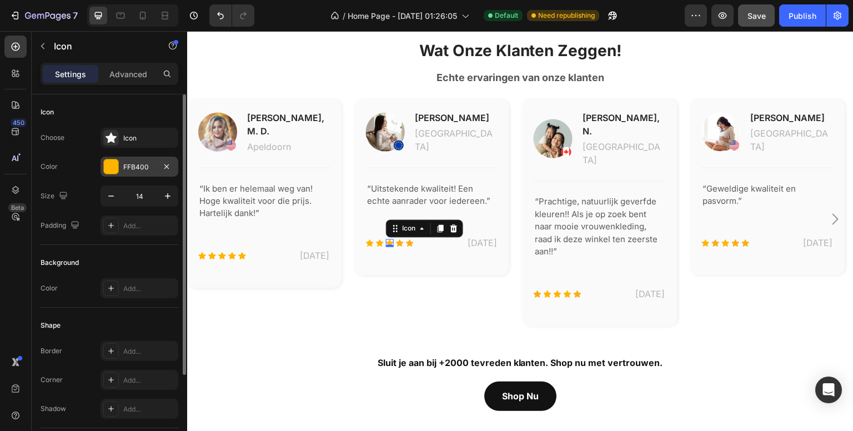
click at [153, 163] on div "FFB400" at bounding box center [139, 167] width 32 height 10
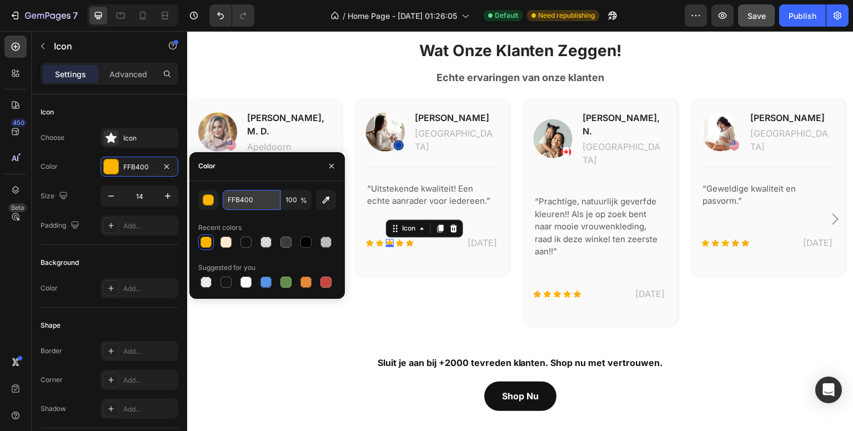
click at [271, 200] on input "FFB400" at bounding box center [252, 200] width 58 height 20
click at [264, 200] on input "FFB400" at bounding box center [252, 200] width 58 height 20
click at [397, 241] on icon at bounding box center [400, 243] width 8 height 8
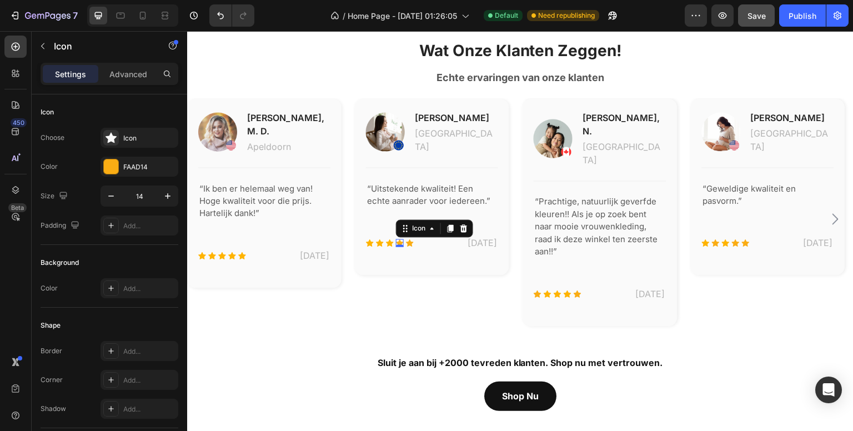
click at [401, 241] on icon at bounding box center [400, 243] width 8 height 8
click at [150, 167] on div "FAAD14" at bounding box center [139, 167] width 32 height 10
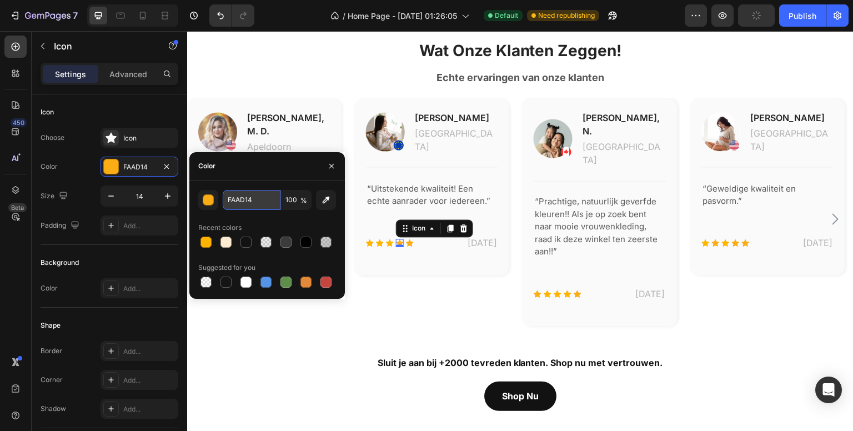
click at [271, 198] on input "FAAD14" at bounding box center [252, 200] width 58 height 20
paste input "FB400"
type input "FFB400"
click at [409, 246] on icon at bounding box center [410, 242] width 8 height 7
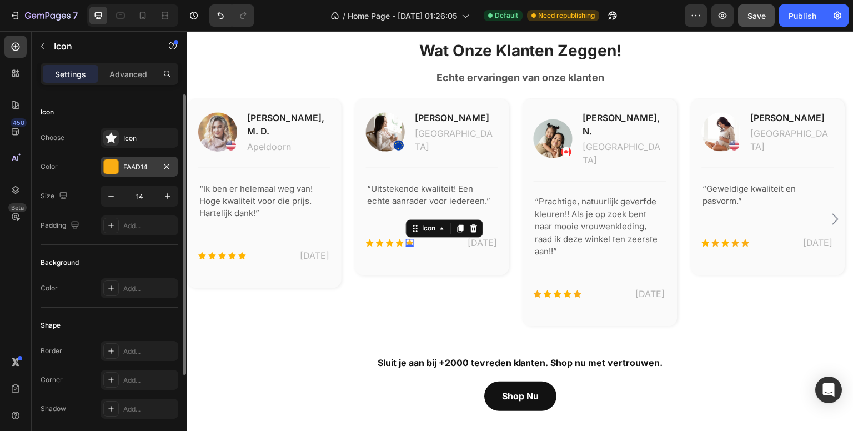
click at [142, 160] on div "FAAD14" at bounding box center [139, 167] width 78 height 20
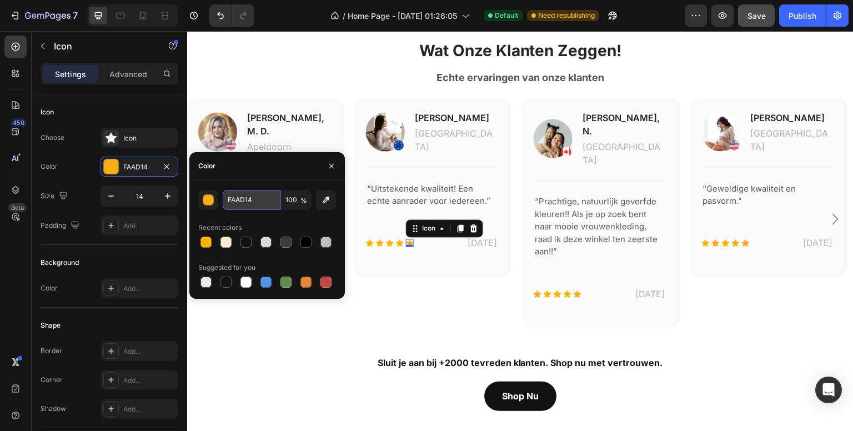
click at [249, 196] on input "FAAD14" at bounding box center [252, 200] width 58 height 20
paste input "FB400"
type input "FFB400"
click at [536, 290] on icon at bounding box center [537, 293] width 8 height 7
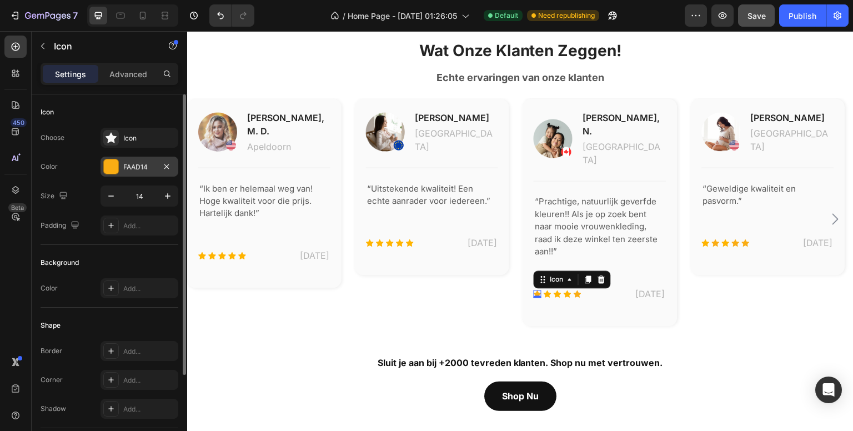
click at [137, 160] on div "FAAD14" at bounding box center [139, 167] width 78 height 20
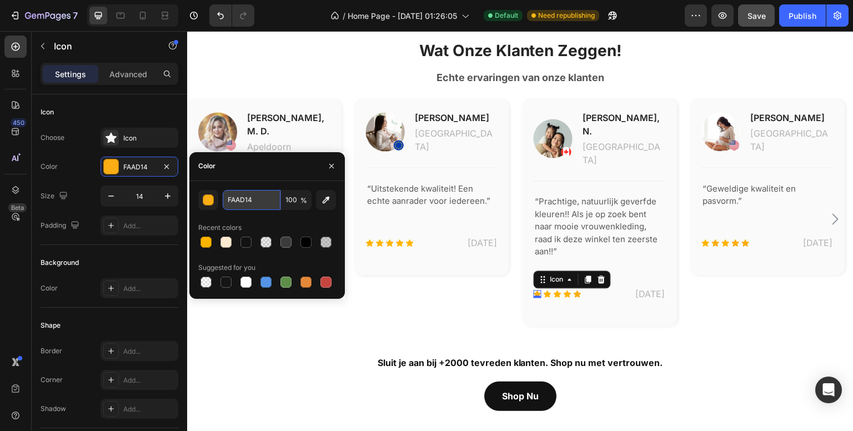
click at [269, 197] on input "FAAD14" at bounding box center [252, 200] width 58 height 20
paste input "FB400"
type input "FFB400"
click at [548, 290] on icon at bounding box center [547, 294] width 8 height 8
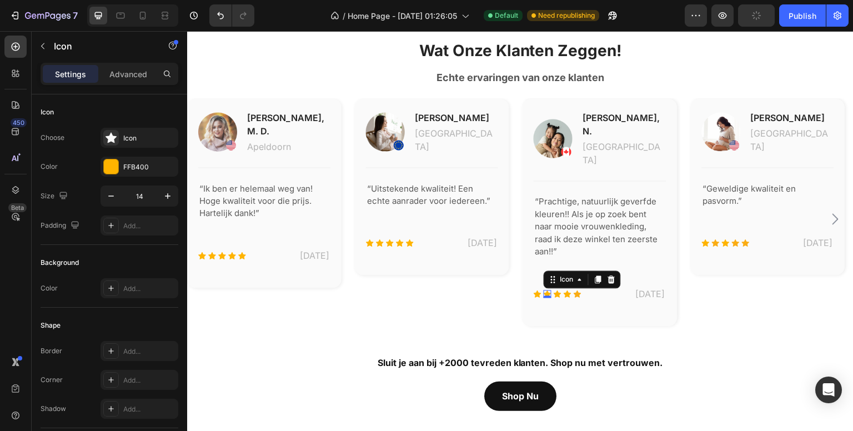
click at [548, 295] on div at bounding box center [547, 296] width 8 height 2
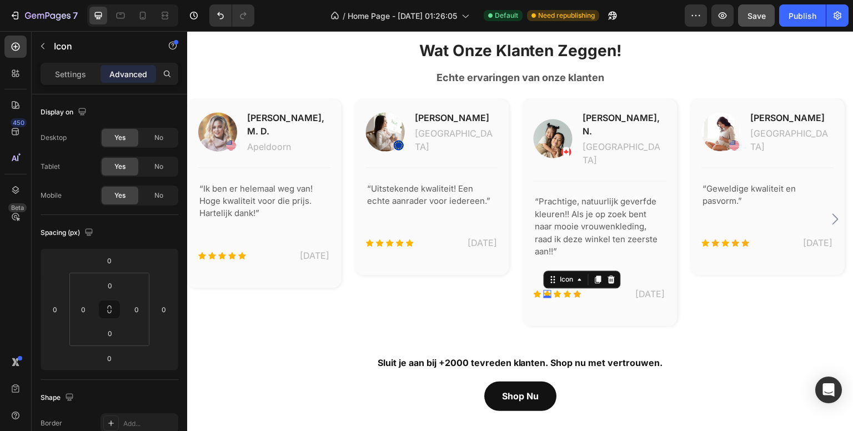
click at [547, 290] on icon at bounding box center [547, 293] width 8 height 7
click at [61, 79] on div "Settings" at bounding box center [71, 74] width 56 height 18
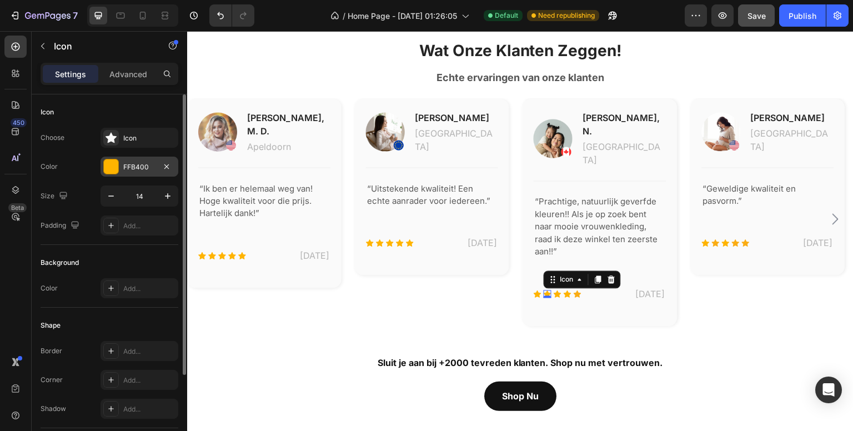
click at [152, 163] on div "FFB400" at bounding box center [139, 167] width 32 height 10
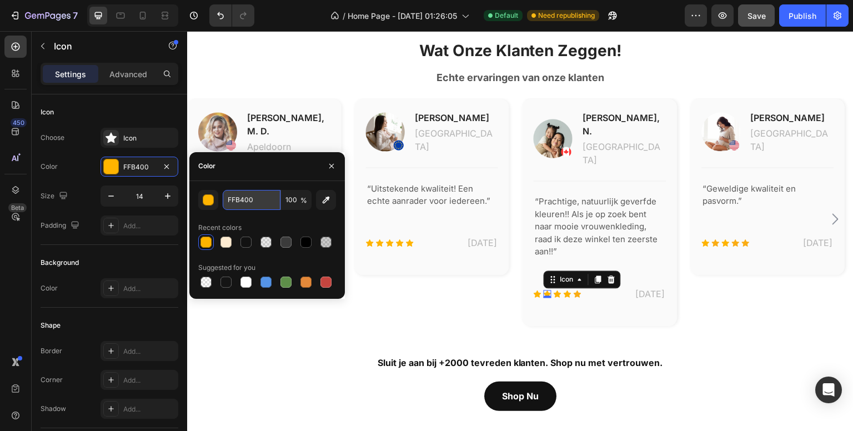
click at [255, 195] on input "FFB400" at bounding box center [252, 200] width 58 height 20
click at [558, 290] on icon at bounding box center [557, 293] width 8 height 7
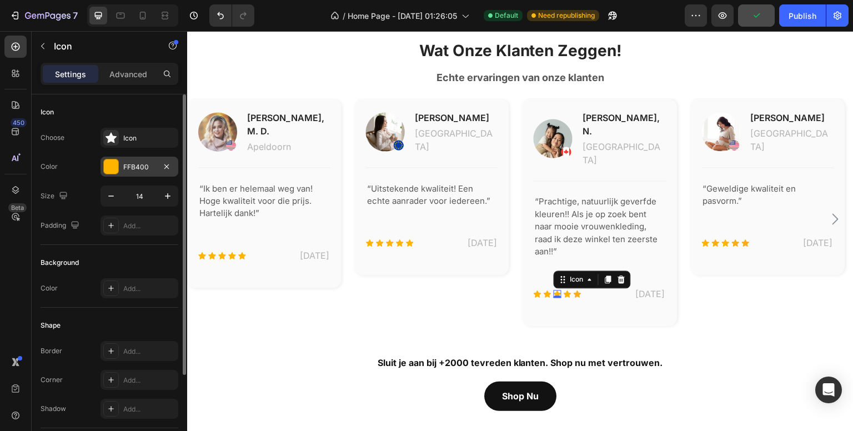
click at [142, 162] on div "FFB400" at bounding box center [139, 167] width 32 height 10
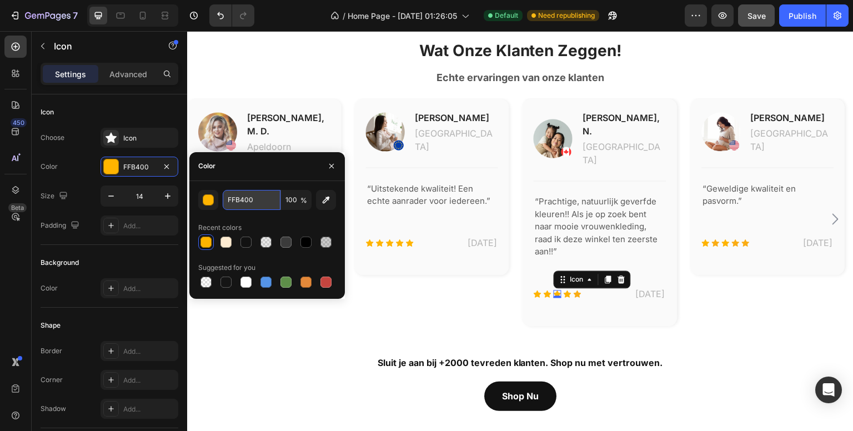
click at [270, 203] on input "FFB400" at bounding box center [252, 200] width 58 height 20
click at [268, 203] on input "FFB400" at bounding box center [252, 200] width 58 height 20
click at [565, 290] on icon at bounding box center [567, 294] width 8 height 8
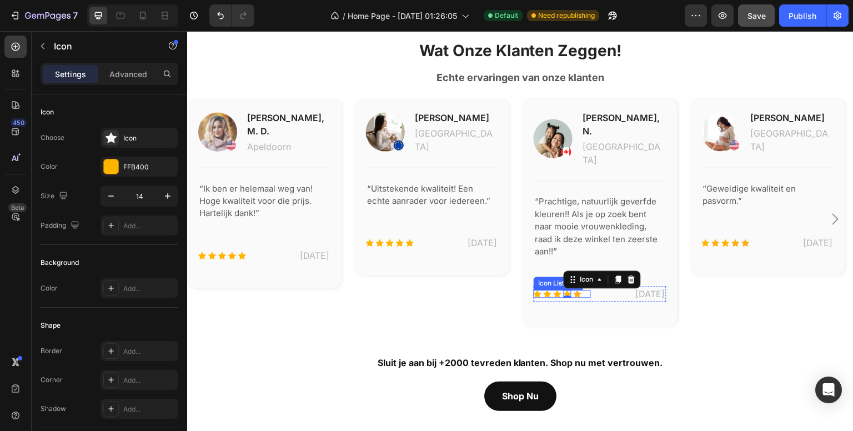
click at [581, 290] on div "Icon Icon Icon Icon 0 Icon" at bounding box center [561, 294] width 57 height 8
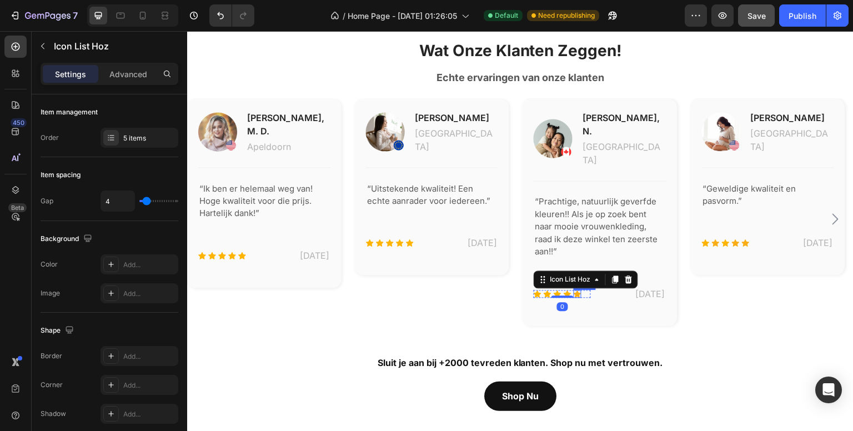
click at [577, 290] on icon at bounding box center [577, 293] width 8 height 7
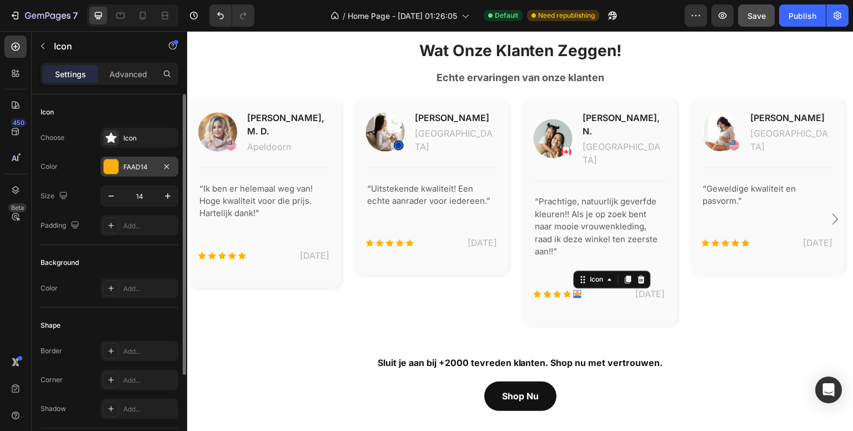
click at [131, 162] on div "FAAD14" at bounding box center [139, 167] width 32 height 10
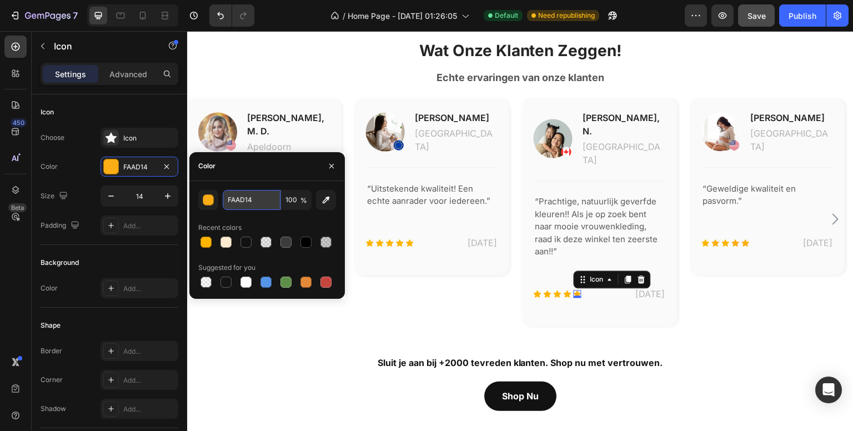
click at [259, 195] on input "FAAD14" at bounding box center [252, 200] width 58 height 20
paste input "FB400"
type input "FFB400"
click at [255, 195] on input "FFB400" at bounding box center [252, 200] width 58 height 20
click at [0, 290] on div "450 Beta" at bounding box center [16, 231] width 32 height 400
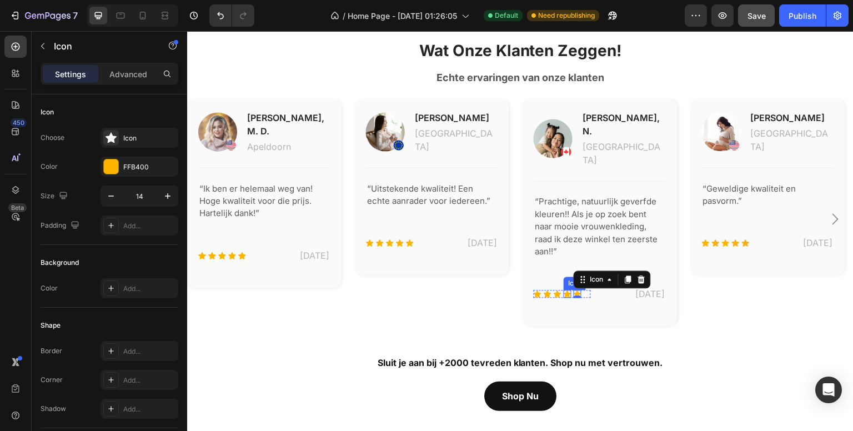
click at [568, 290] on icon at bounding box center [567, 293] width 8 height 7
click at [558, 290] on icon at bounding box center [557, 293] width 8 height 7
click at [576, 290] on icon at bounding box center [577, 293] width 8 height 7
click at [706, 240] on icon at bounding box center [706, 243] width 8 height 8
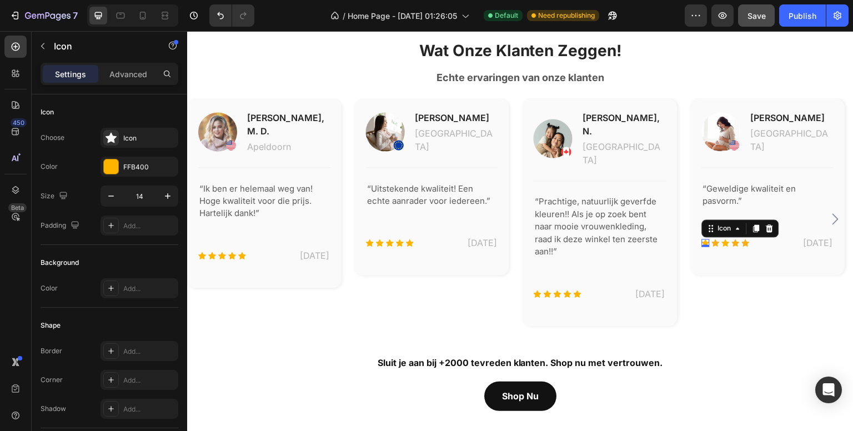
click at [706, 242] on div "0" at bounding box center [705, 246] width 11 height 9
click at [715, 239] on icon at bounding box center [716, 242] width 8 height 7
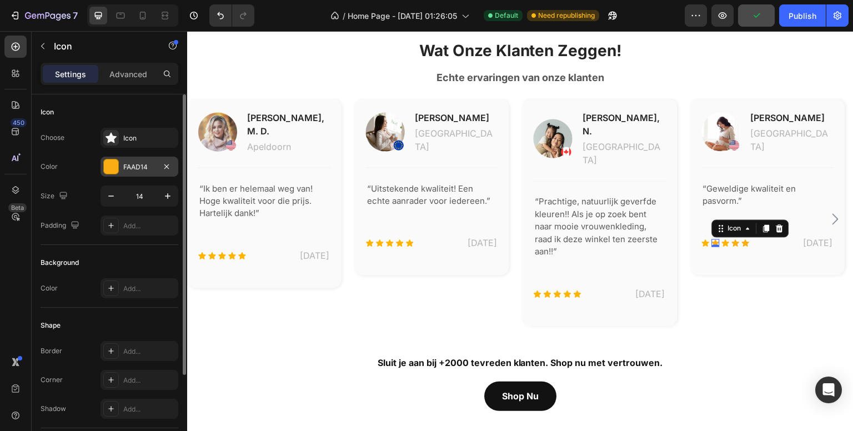
click at [138, 165] on div "FAAD14" at bounding box center [139, 167] width 32 height 10
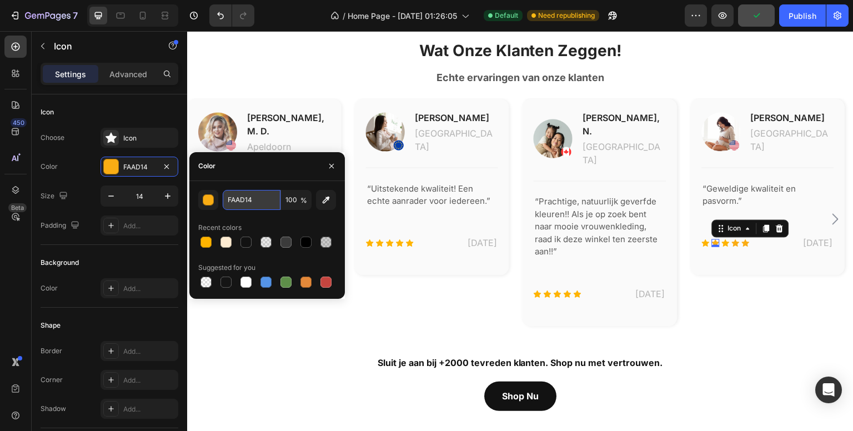
click at [265, 194] on input "FAAD14" at bounding box center [252, 200] width 58 height 20
paste input "FB400"
type input "FFB400"
drag, startPoint x: 263, startPoint y: 194, endPoint x: 336, endPoint y: 208, distance: 73.9
click at [291, 199] on div "FFB400 100 %" at bounding box center [267, 200] width 89 height 20
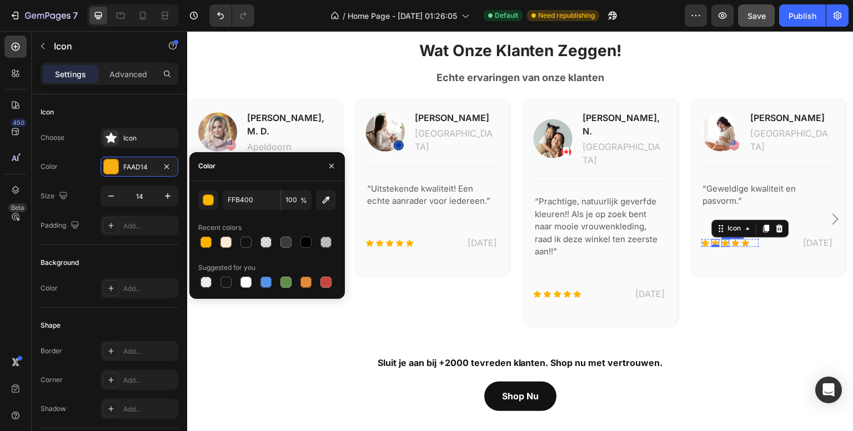
click at [724, 239] on icon at bounding box center [726, 242] width 8 height 7
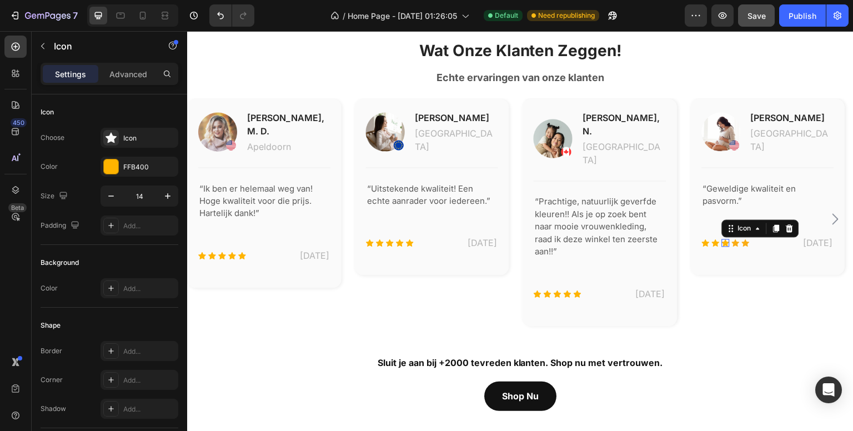
click at [187, 31] on div "0" at bounding box center [187, 31] width 0 height 0
click at [133, 159] on div "FFB400" at bounding box center [139, 167] width 78 height 20
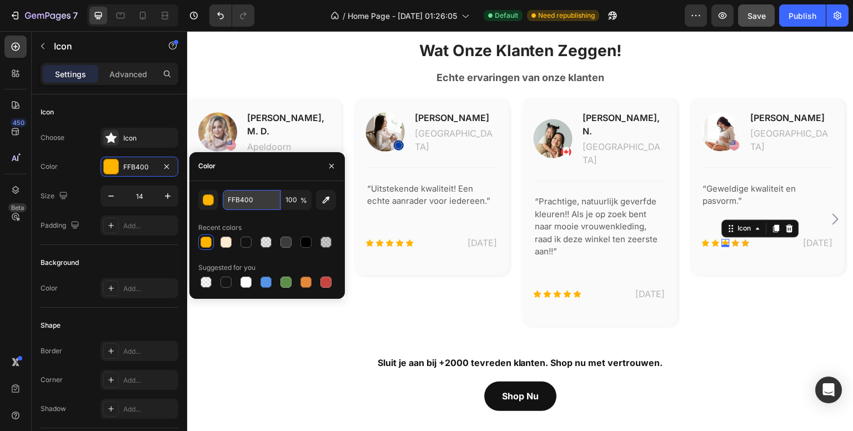
click at [260, 194] on input "FFB400" at bounding box center [252, 200] width 58 height 20
click at [736, 239] on icon at bounding box center [736, 242] width 8 height 7
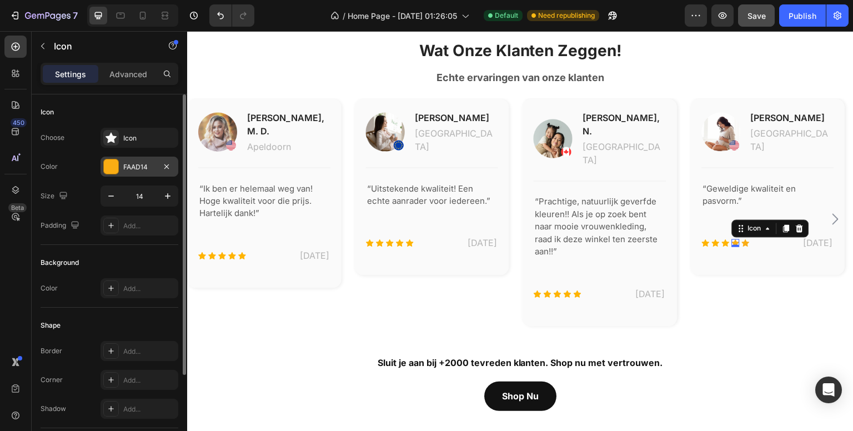
click at [132, 160] on div "FAAD14" at bounding box center [139, 167] width 78 height 20
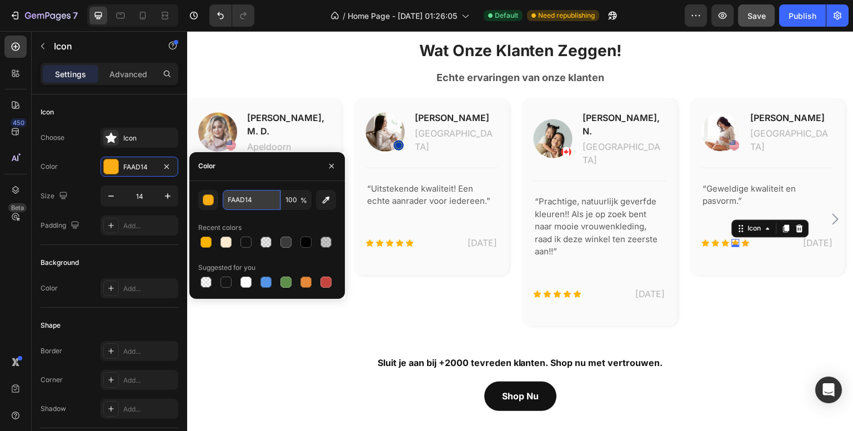
click at [271, 196] on input "FAAD14" at bounding box center [252, 200] width 58 height 20
paste input "FB400"
type input "FFB400"
drag, startPoint x: 269, startPoint y: 196, endPoint x: 334, endPoint y: 212, distance: 67.3
click at [310, 207] on div "FFB400 100 %" at bounding box center [267, 200] width 89 height 20
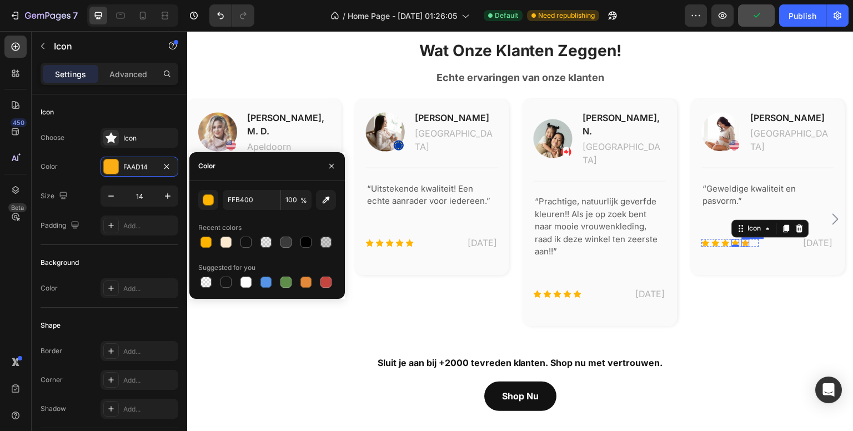
click at [744, 239] on icon at bounding box center [746, 242] width 8 height 7
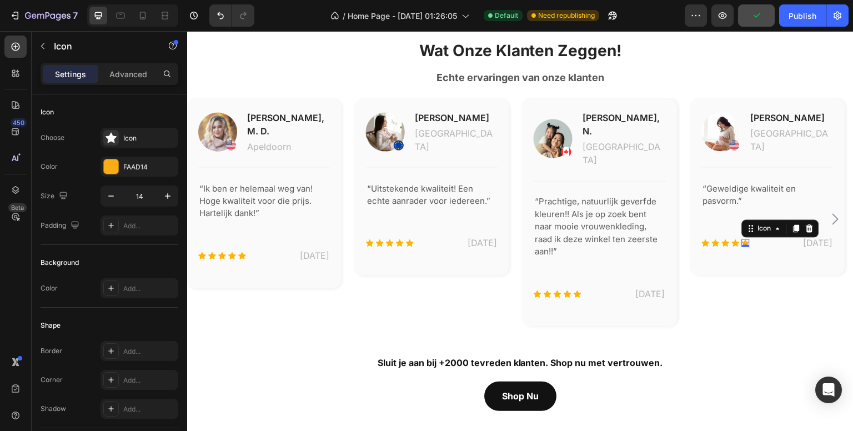
click at [744, 239] on div "Icon 0" at bounding box center [746, 243] width 8 height 8
click at [138, 164] on div "FAAD14" at bounding box center [139, 167] width 32 height 10
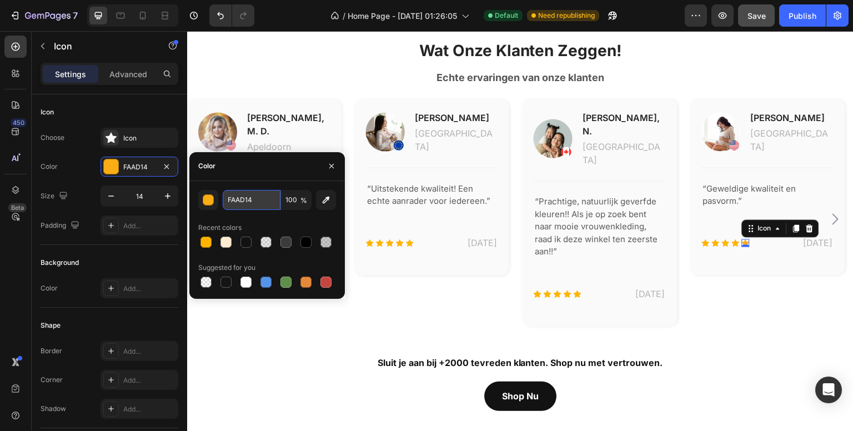
click at [259, 194] on input "FAAD14" at bounding box center [252, 200] width 58 height 20
paste input "FB400"
type input "FFB400"
drag, startPoint x: 255, startPoint y: 194, endPoint x: 289, endPoint y: 203, distance: 34.9
click at [262, 195] on input "FFB400" at bounding box center [252, 200] width 58 height 20
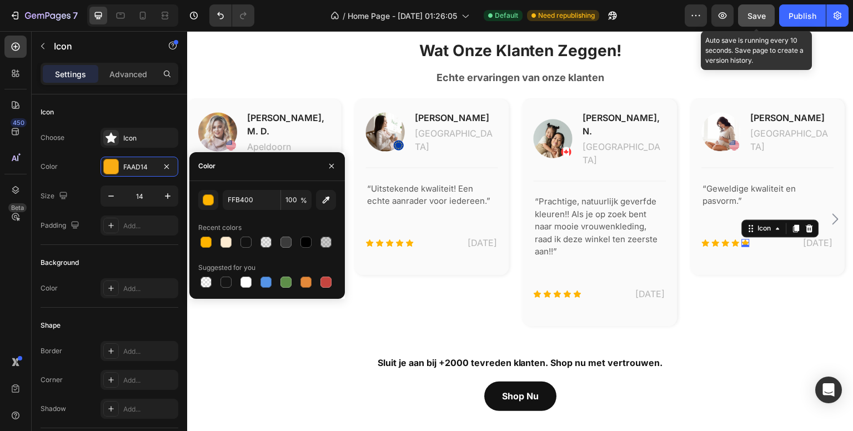
click at [757, 18] on span "Save" at bounding box center [756, 15] width 18 height 9
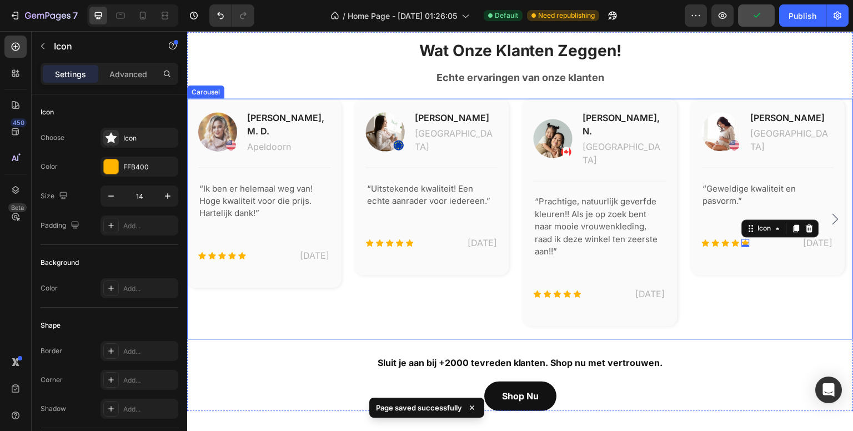
click at [830, 212] on icon "Carousel Next Arrow" at bounding box center [835, 218] width 13 height 13
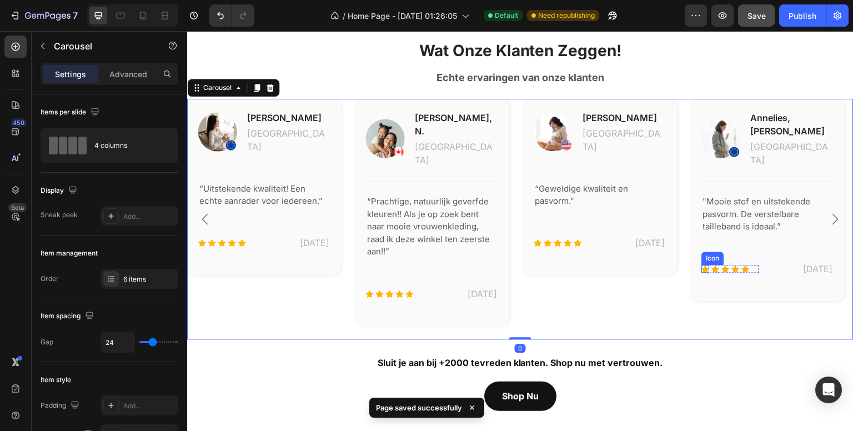
click at [703, 265] on icon at bounding box center [706, 268] width 8 height 7
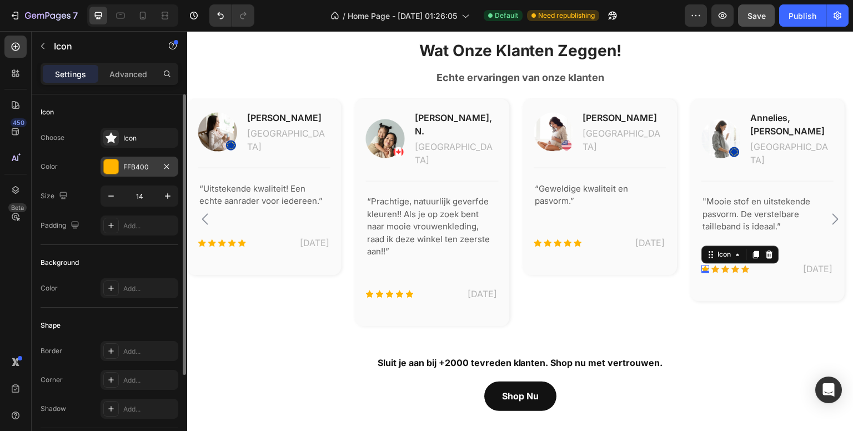
click at [124, 166] on div "FFB400" at bounding box center [139, 167] width 32 height 10
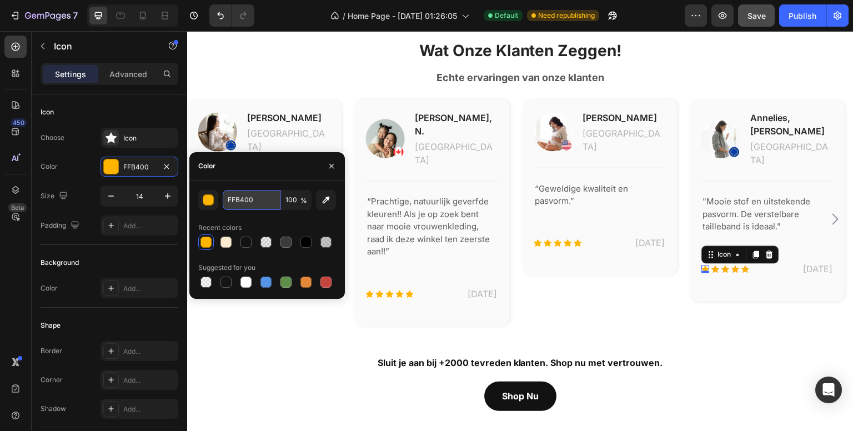
click at [246, 195] on input "FFB400" at bounding box center [252, 200] width 58 height 20
drag, startPoint x: 303, startPoint y: 216, endPoint x: 342, endPoint y: 224, distance: 39.7
click at [342, 224] on div "FFB400 100 % Recent colors Suggested for you" at bounding box center [266, 240] width 155 height 100
click at [717, 265] on icon at bounding box center [716, 268] width 8 height 7
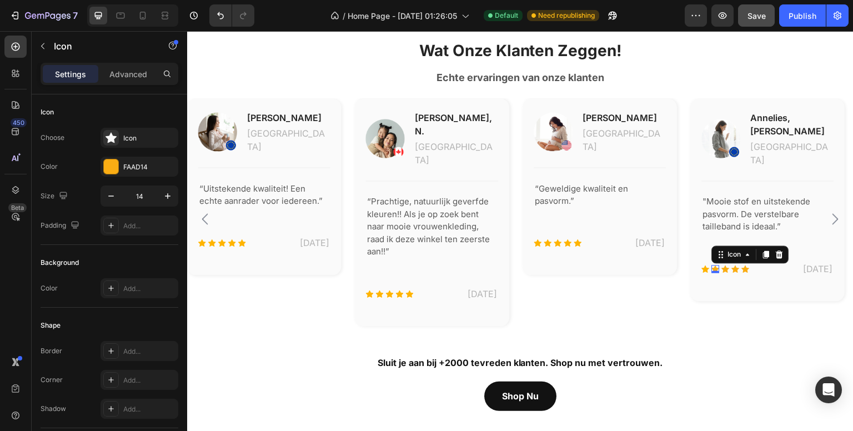
click at [717, 268] on div "0" at bounding box center [715, 272] width 11 height 9
click at [129, 168] on div "FAAD14" at bounding box center [139, 167] width 32 height 10
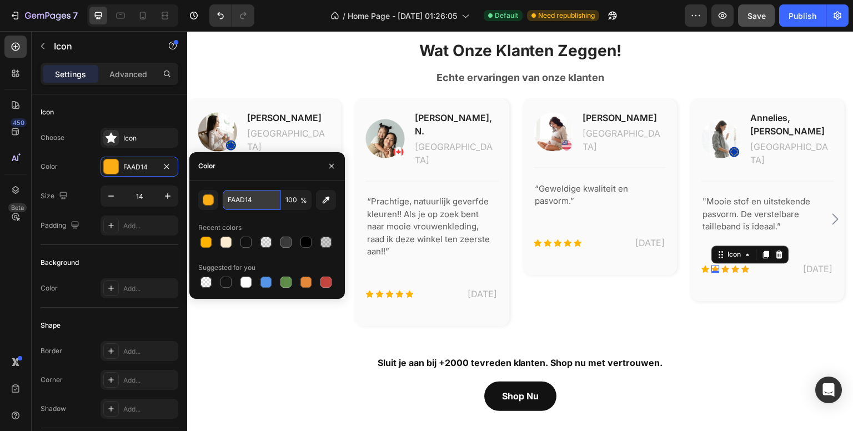
click at [264, 194] on input "FAAD14" at bounding box center [252, 200] width 58 height 20
paste input "FB400"
type input "FFB400"
click at [723, 265] on icon at bounding box center [726, 268] width 8 height 7
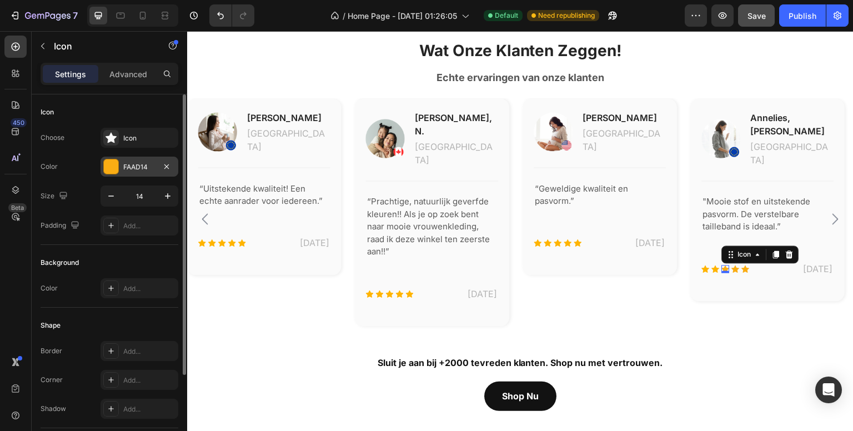
click at [153, 159] on div "FAAD14" at bounding box center [139, 167] width 78 height 20
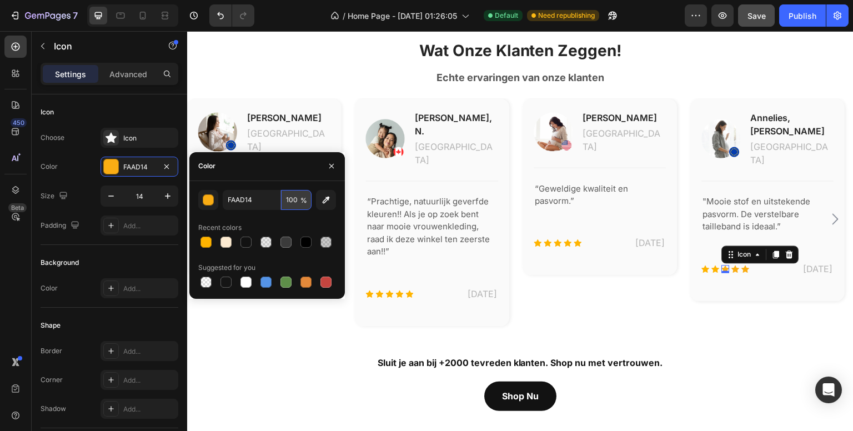
click at [282, 198] on input "100" at bounding box center [296, 200] width 31 height 20
click at [265, 195] on input "FAAD14" at bounding box center [252, 200] width 58 height 20
paste input "FB400"
type input "FFB400"
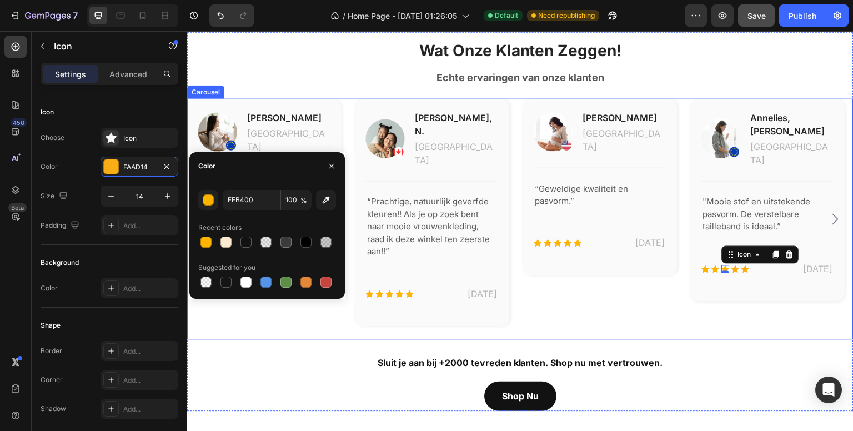
click at [9, 249] on div "450 Beta" at bounding box center [15, 193] width 22 height 315
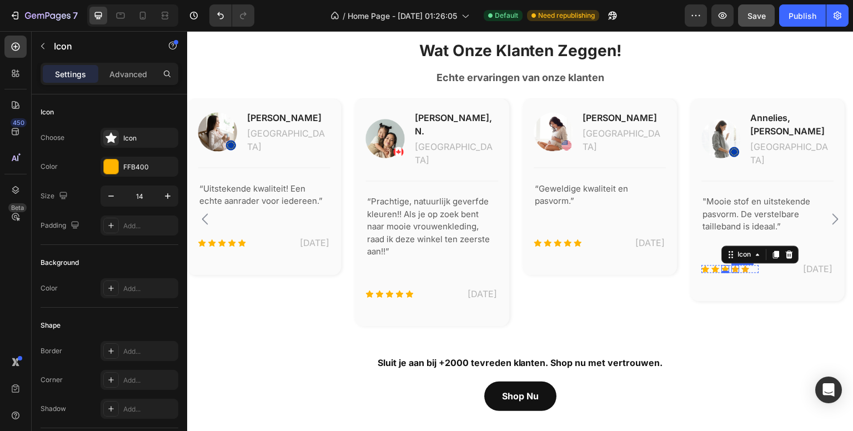
click at [733, 265] on icon at bounding box center [736, 268] width 8 height 7
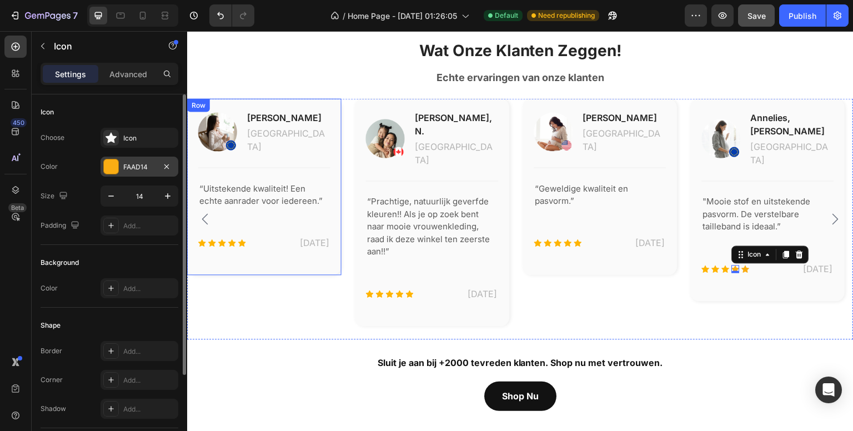
click at [118, 160] on div at bounding box center [111, 166] width 14 height 14
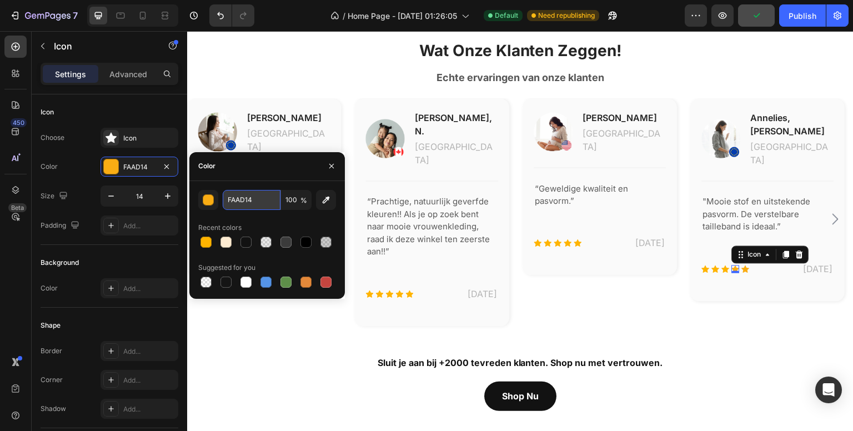
click at [253, 192] on input "FAAD14" at bounding box center [252, 200] width 58 height 20
paste input "FB400"
type input "FFB400"
click at [746, 265] on icon at bounding box center [746, 268] width 8 height 7
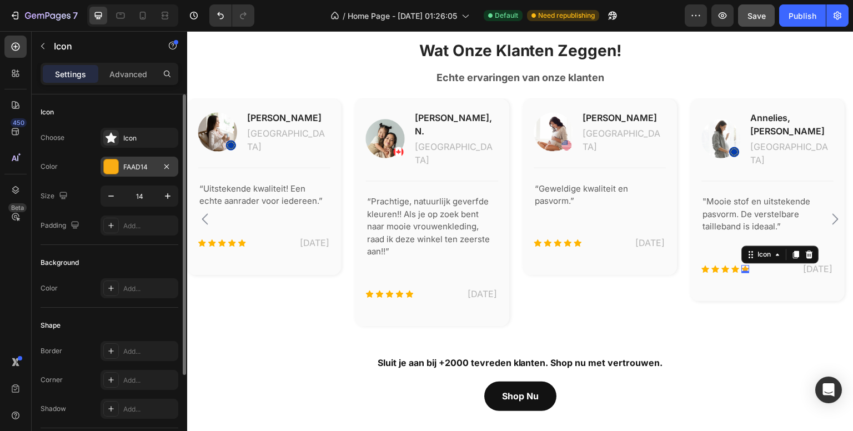
click at [137, 167] on div "FAAD14" at bounding box center [139, 167] width 32 height 10
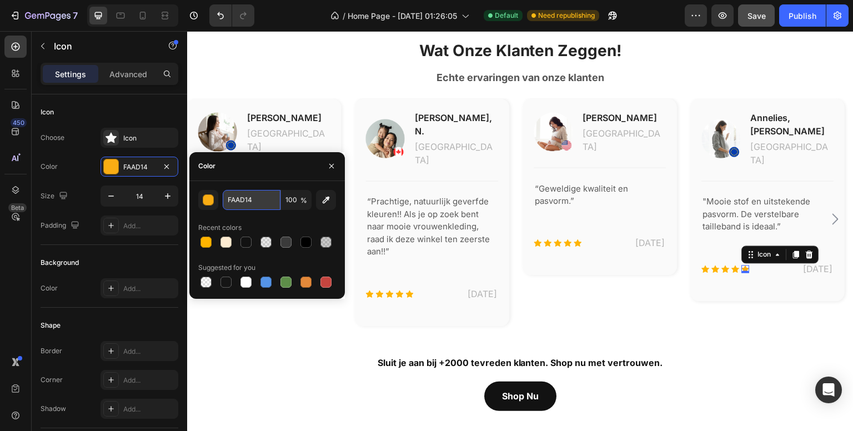
click at [275, 197] on input "FAAD14" at bounding box center [252, 200] width 58 height 20
paste input "FB400"
type input "FFB400"
click at [19, 281] on div "450 Beta" at bounding box center [15, 193] width 22 height 315
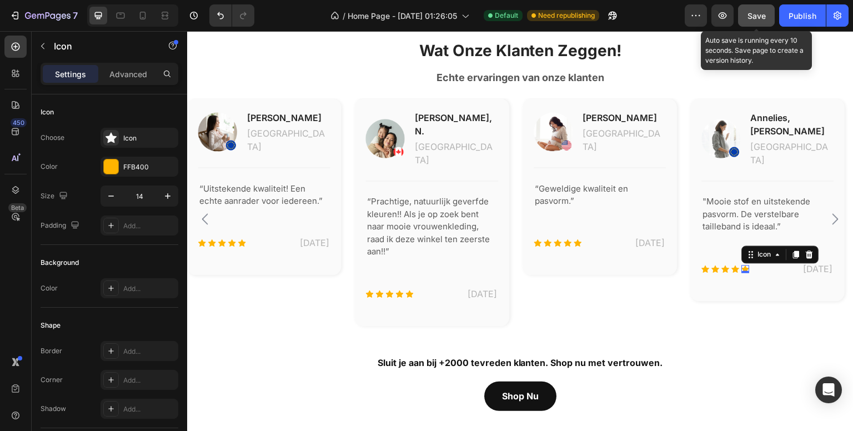
click at [756, 21] on div "Save" at bounding box center [756, 16] width 18 height 12
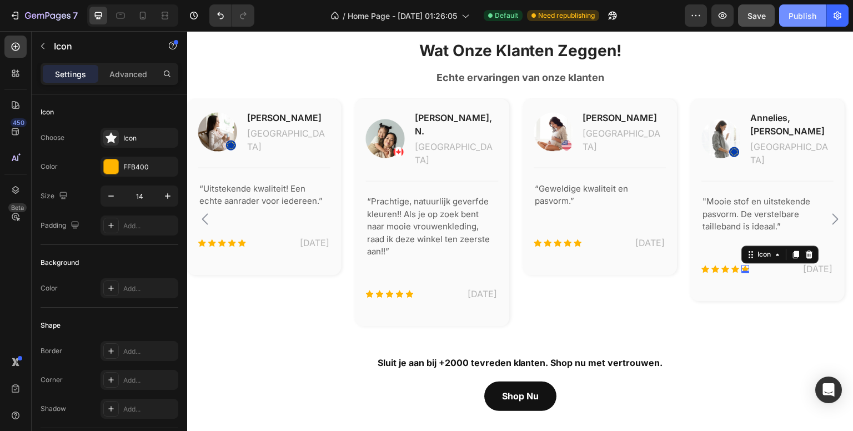
click at [806, 19] on div "Publish" at bounding box center [802, 16] width 28 height 12
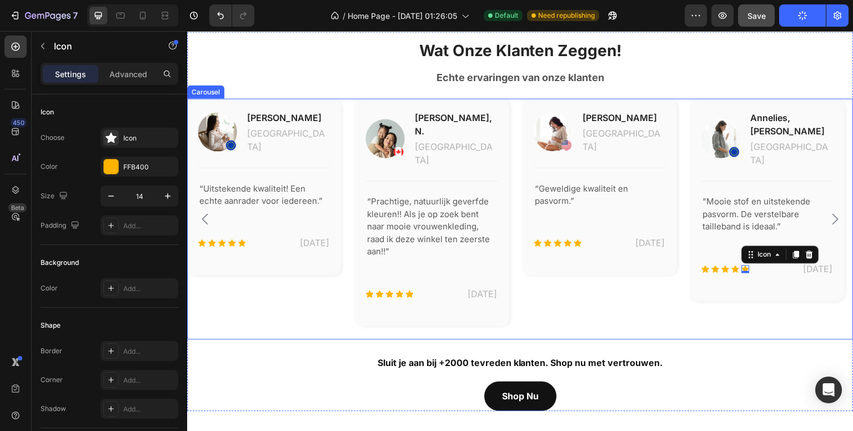
click at [833, 213] on icon "Carousel Next Arrow" at bounding box center [836, 218] width 6 height 11
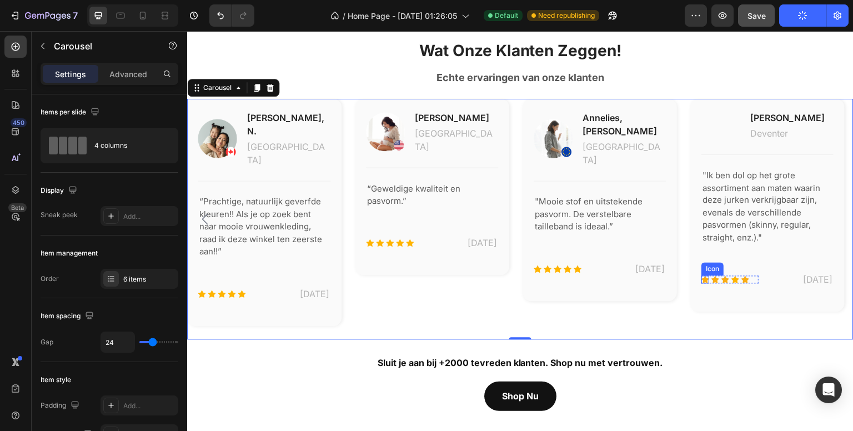
click at [706, 291] on icon at bounding box center [706, 287] width 8 height 7
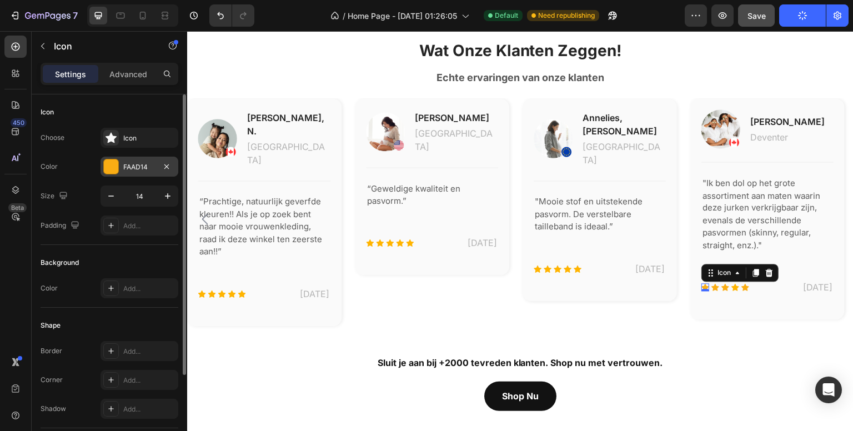
click at [133, 165] on div "FAAD14" at bounding box center [139, 167] width 32 height 10
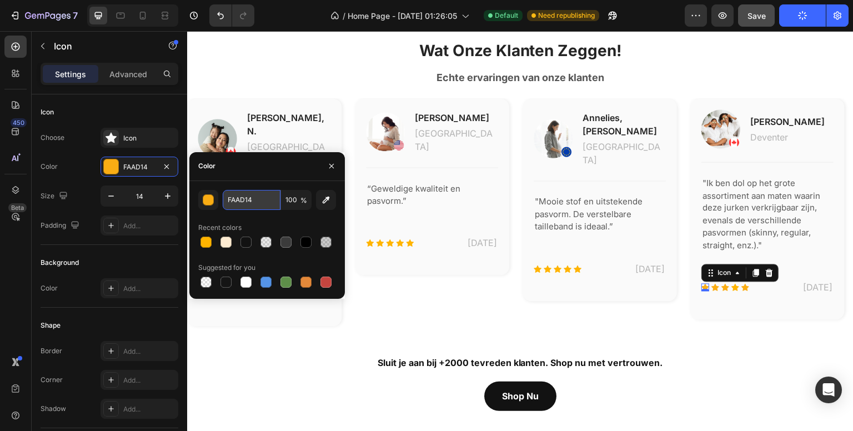
click at [264, 194] on input "FAAD14" at bounding box center [252, 200] width 58 height 20
paste input "FB400"
type input "FFB400"
click at [716, 291] on icon at bounding box center [716, 287] width 8 height 7
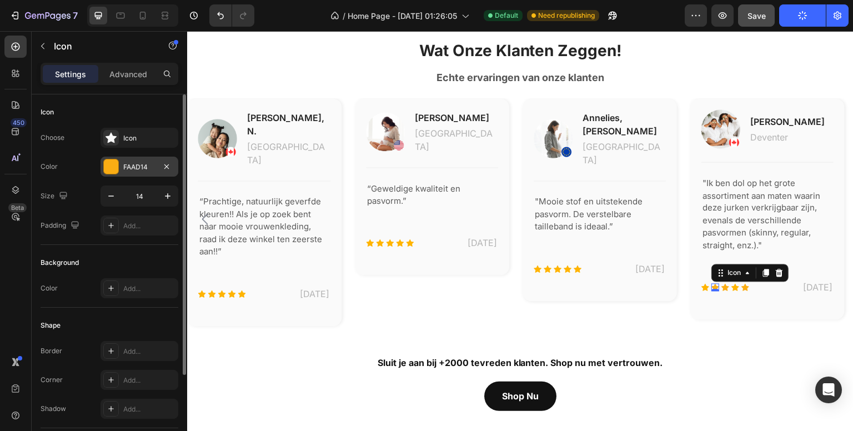
click at [128, 164] on div "FAAD14" at bounding box center [139, 167] width 32 height 10
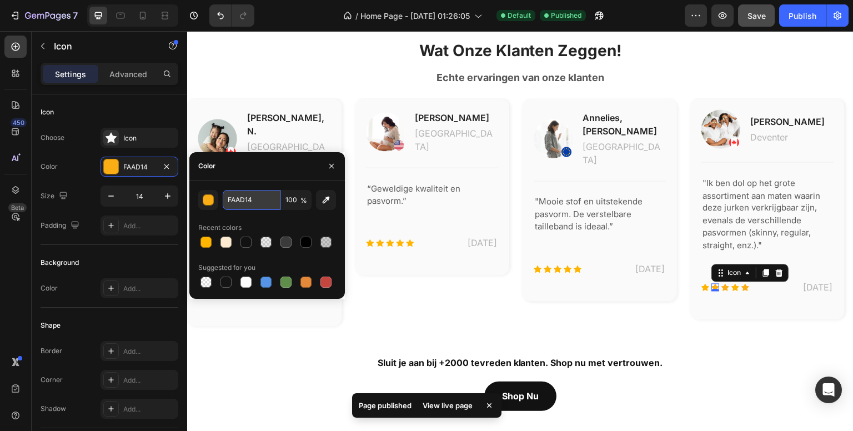
click at [263, 196] on input "FAAD14" at bounding box center [252, 200] width 58 height 20
paste input "FB400"
type input "FFB400"
click at [727, 291] on icon at bounding box center [726, 287] width 8 height 7
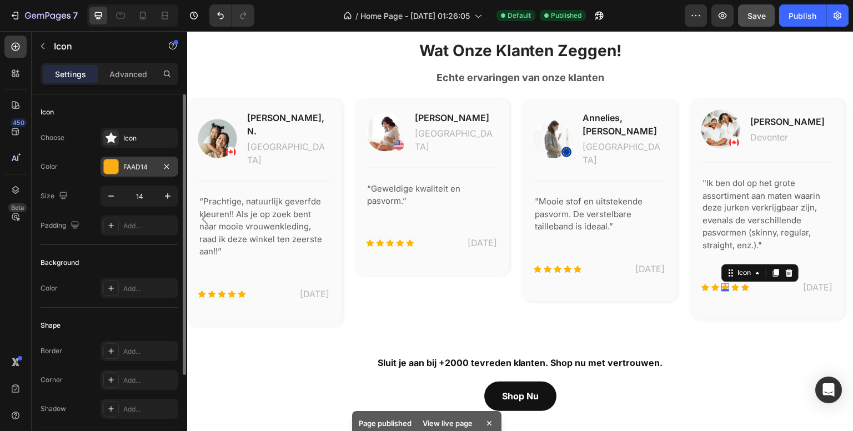
click at [136, 162] on div "FAAD14" at bounding box center [139, 167] width 32 height 10
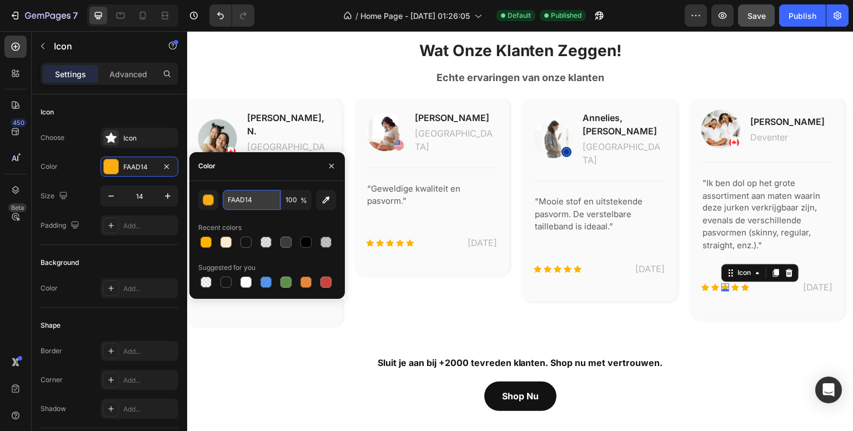
click at [262, 201] on input "FAAD14" at bounding box center [252, 200] width 58 height 20
paste input "FB400"
type input "FFB400"
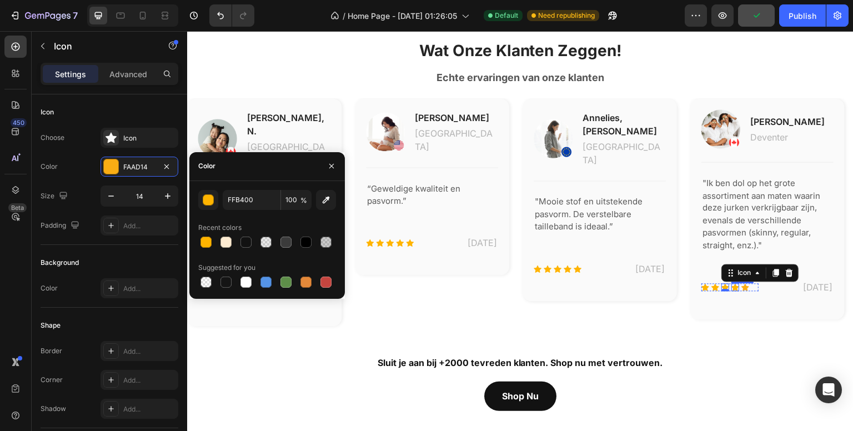
click at [735, 291] on icon at bounding box center [736, 287] width 8 height 7
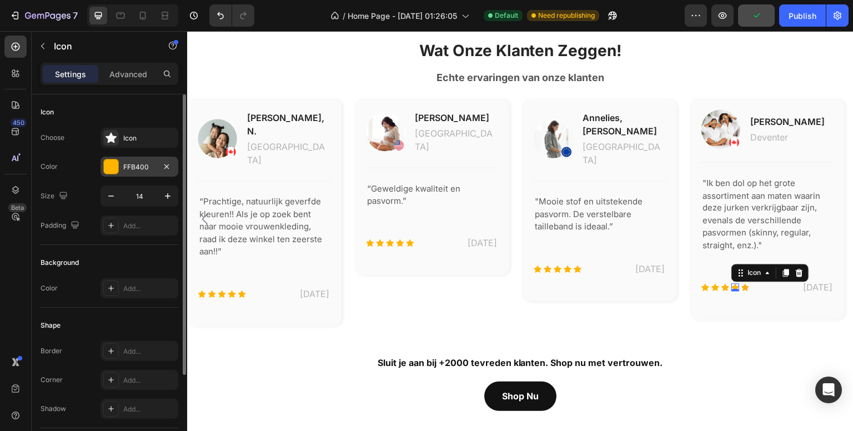
click at [138, 162] on div "FFB400" at bounding box center [139, 167] width 32 height 10
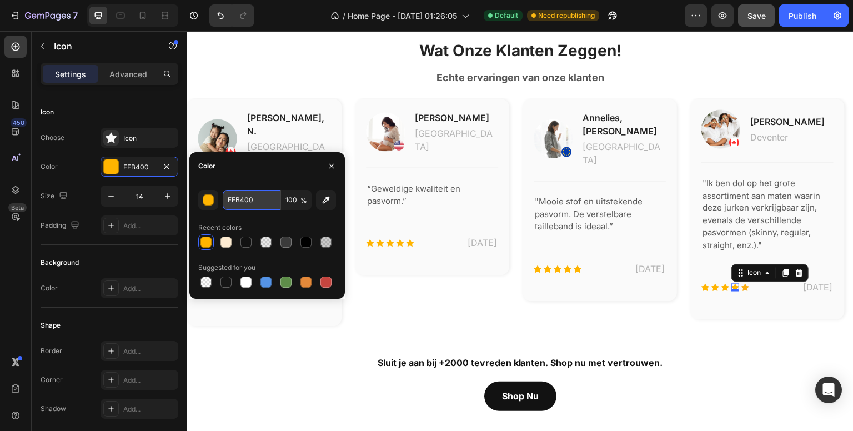
click at [272, 195] on input "FFB400" at bounding box center [252, 200] width 58 height 20
click at [748, 291] on icon at bounding box center [746, 287] width 8 height 8
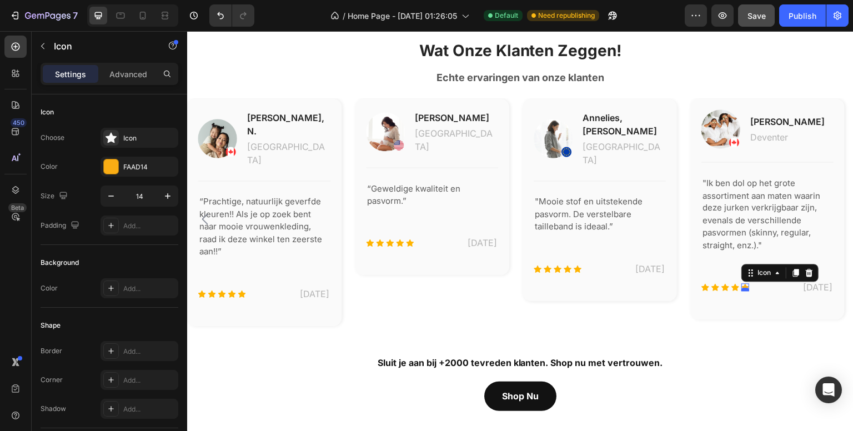
click at [748, 291] on div at bounding box center [746, 289] width 8 height 3
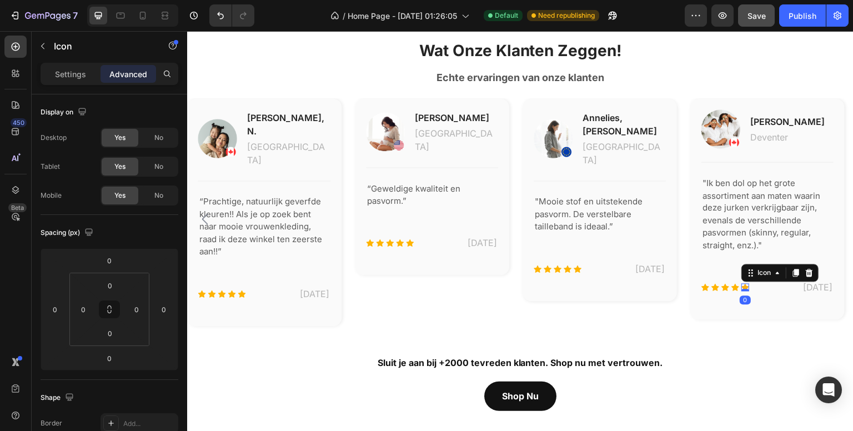
click at [746, 291] on icon at bounding box center [746, 287] width 8 height 7
click at [68, 79] on div "Settings" at bounding box center [71, 74] width 56 height 18
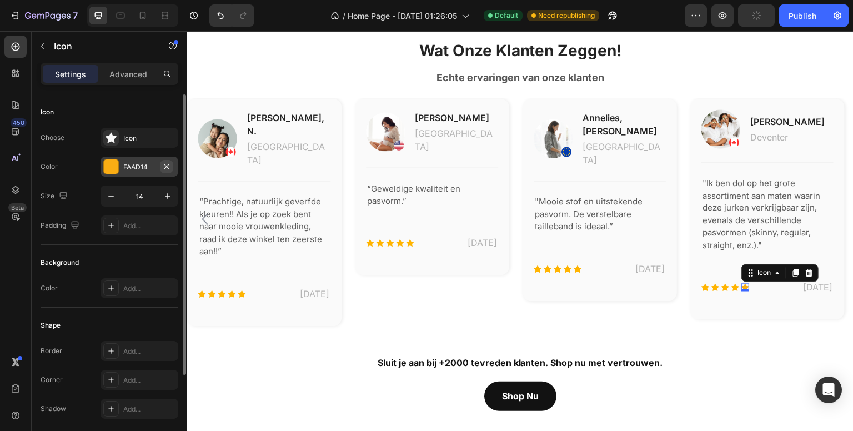
click at [162, 162] on icon "button" at bounding box center [166, 166] width 9 height 9
click at [135, 169] on div "Add..." at bounding box center [149, 167] width 52 height 10
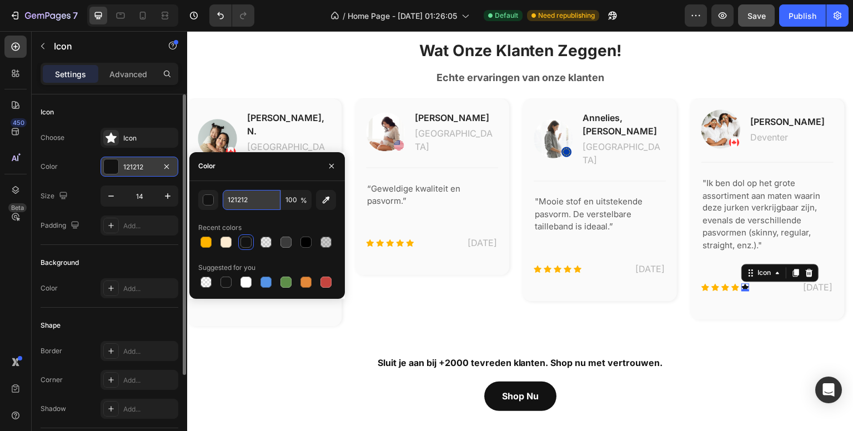
click at [260, 200] on input "121212" at bounding box center [252, 200] width 58 height 20
paste input "FFB400"
type input "FFB400"
click at [20, 329] on div "450 Beta" at bounding box center [15, 193] width 22 height 315
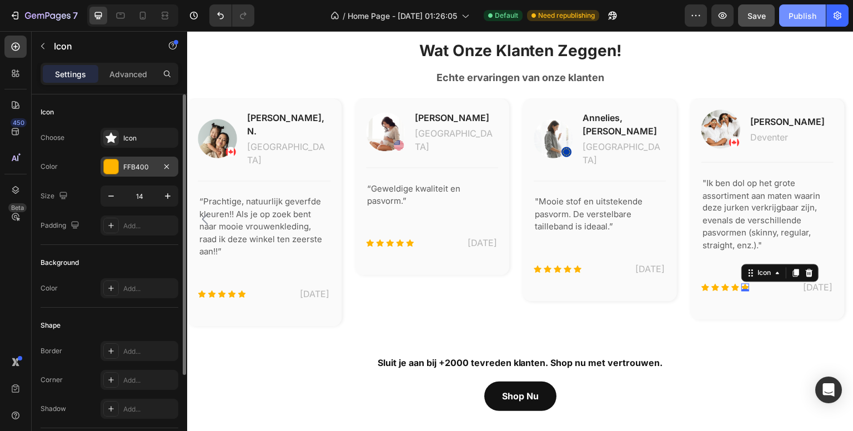
click at [804, 13] on div "Publish" at bounding box center [802, 16] width 28 height 12
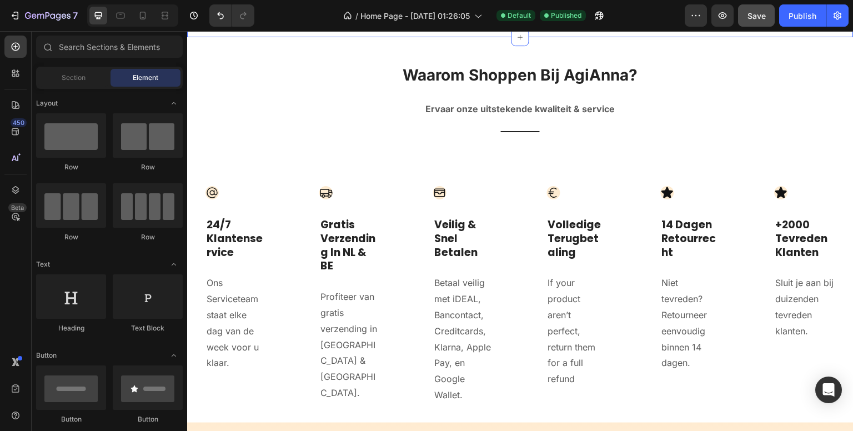
scroll to position [3061, 0]
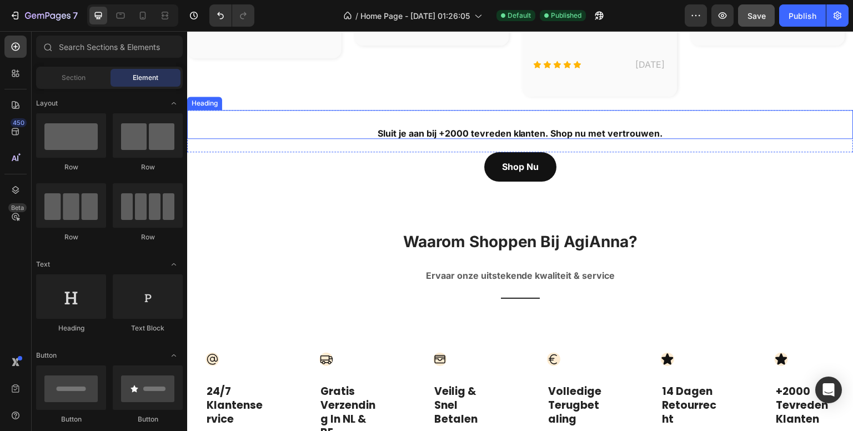
click at [442, 127] on h2 "Sluit je aan bij +2000 tevreden klanten. Shop nu met vertrouwen." at bounding box center [519, 124] width 285 height 29
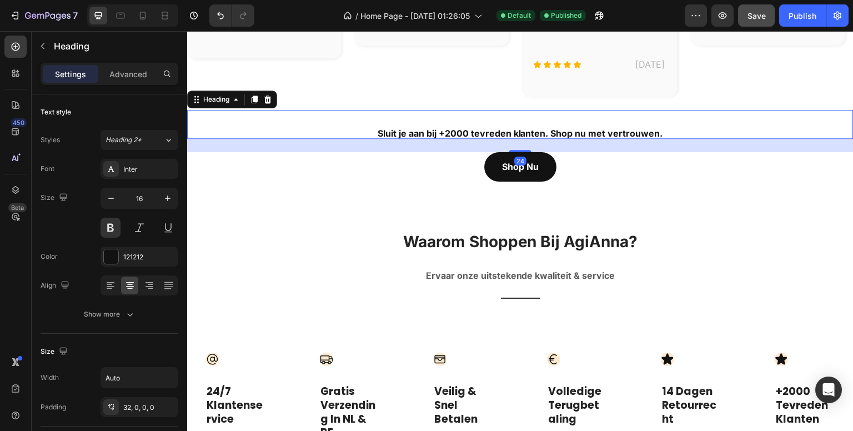
click at [442, 127] on h2 "Sluit je aan bij +2000 tevreden klanten. Shop nu met vertrouwen." at bounding box center [519, 124] width 285 height 29
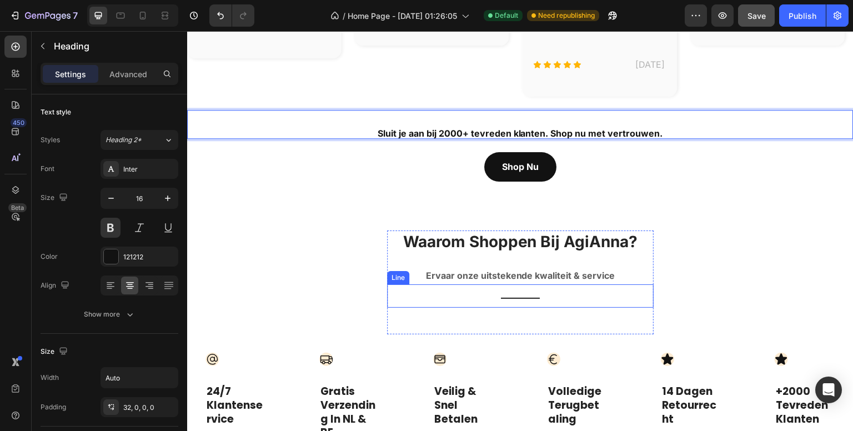
scroll to position [3116, 0]
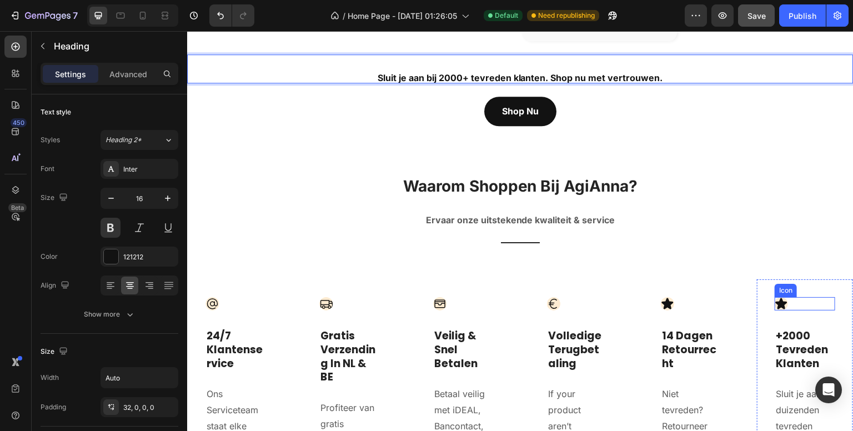
click at [776, 298] on icon at bounding box center [782, 303] width 12 height 11
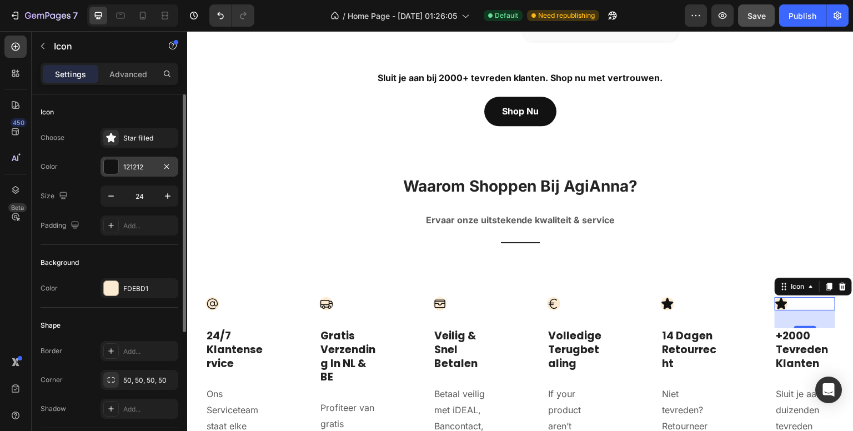
click at [143, 162] on div "121212" at bounding box center [139, 167] width 32 height 10
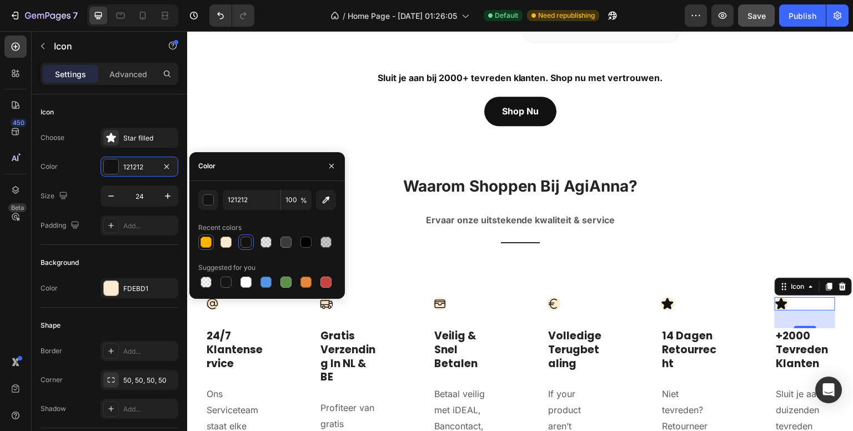
click at [205, 238] on div at bounding box center [205, 241] width 11 height 11
type input "FFB400"
click at [16, 283] on div "450 Beta" at bounding box center [15, 193] width 22 height 315
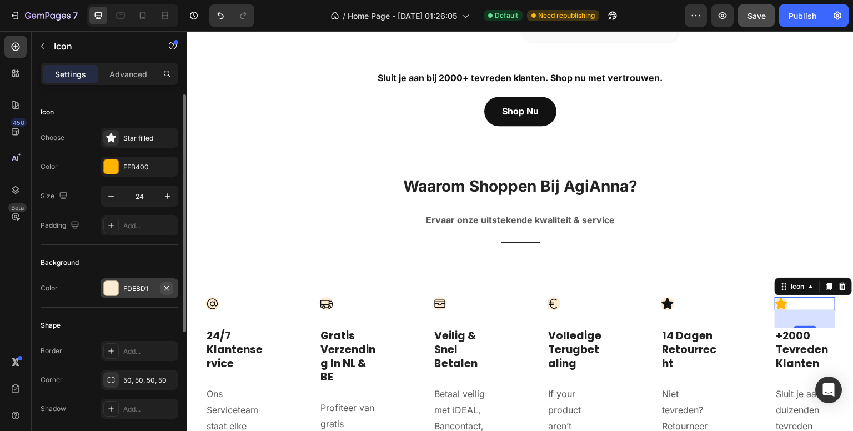
click at [170, 287] on icon "button" at bounding box center [166, 288] width 9 height 9
click at [663, 298] on icon at bounding box center [668, 303] width 12 height 11
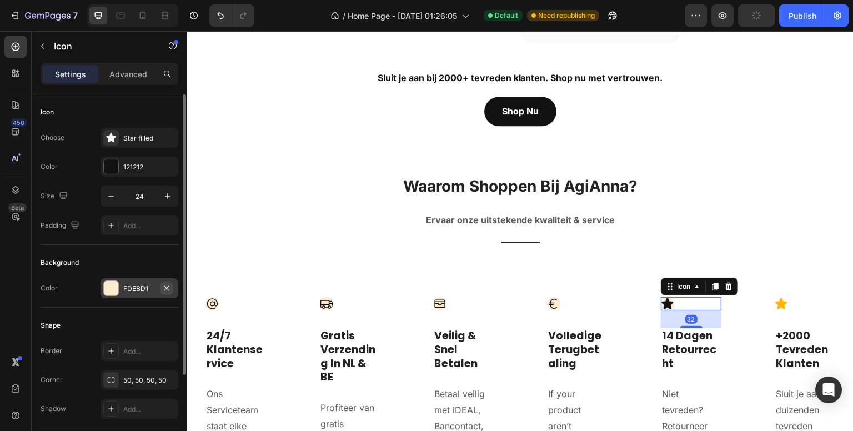
click at [164, 288] on icon "button" at bounding box center [166, 288] width 9 height 9
click at [547, 297] on icon at bounding box center [553, 303] width 13 height 13
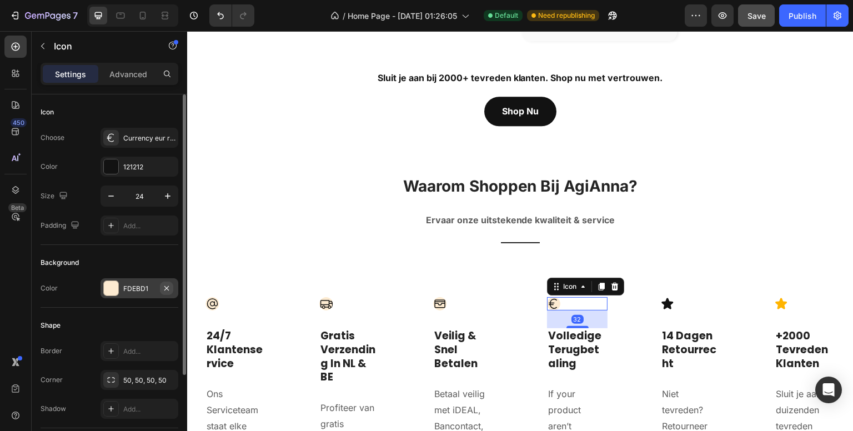
click at [167, 286] on icon "button" at bounding box center [166, 287] width 4 height 4
click at [433, 299] on icon at bounding box center [439, 303] width 13 height 13
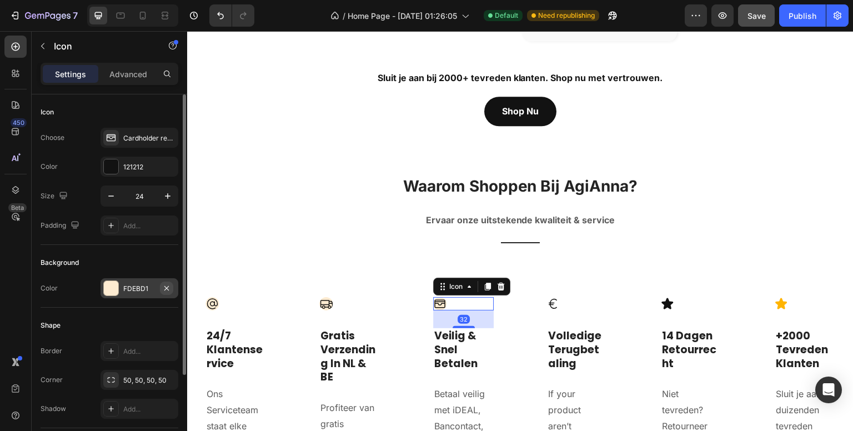
click at [166, 286] on icon "button" at bounding box center [166, 287] width 4 height 4
click at [321, 297] on icon at bounding box center [325, 303] width 13 height 13
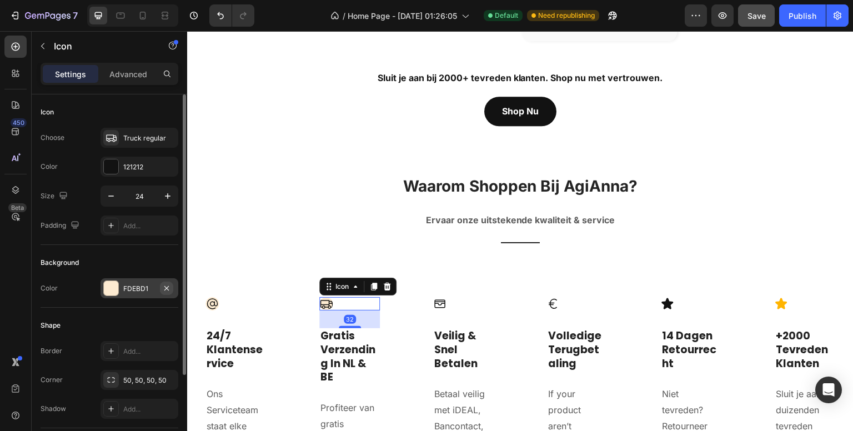
click at [165, 287] on icon "button" at bounding box center [166, 288] width 9 height 9
click at [213, 297] on icon at bounding box center [211, 303] width 13 height 13
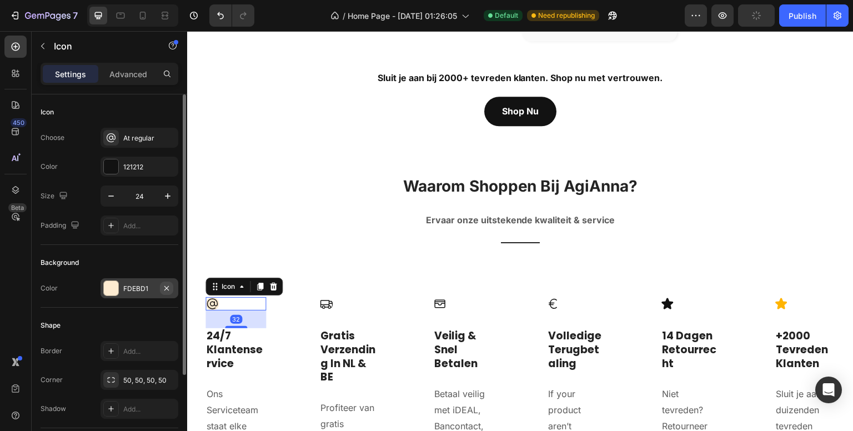
click at [166, 286] on icon "button" at bounding box center [166, 287] width 4 height 4
click at [663, 298] on icon at bounding box center [668, 303] width 12 height 11
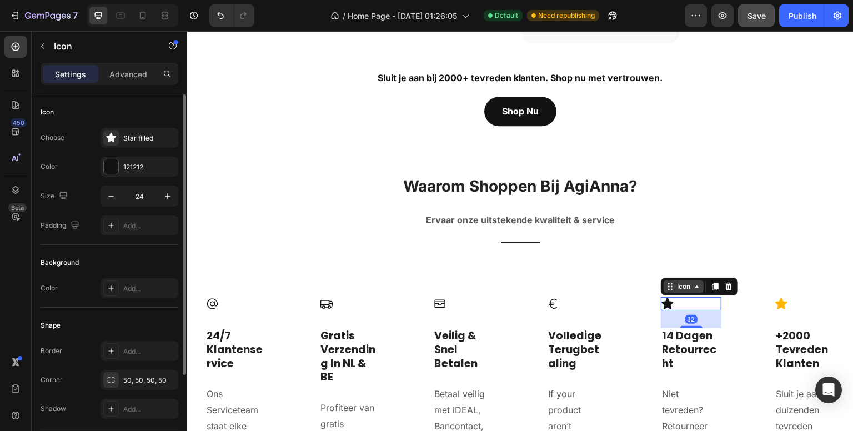
click at [676, 284] on div "Icon" at bounding box center [683, 286] width 40 height 13
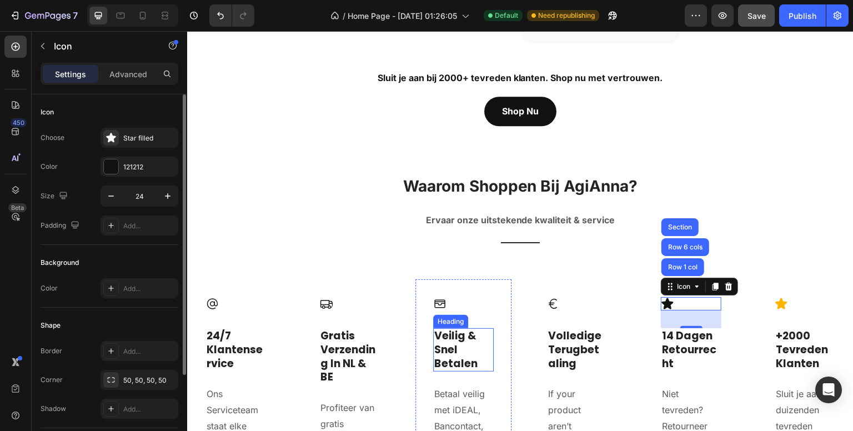
click at [442, 343] on h3 "Veilig & Snel Betalen" at bounding box center [463, 349] width 61 height 43
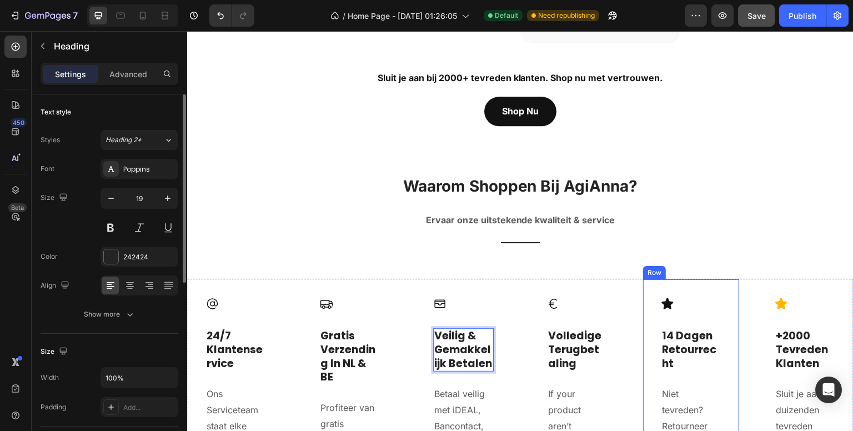
click at [702, 279] on div "Icon 14 Dagen Retourrecht Heading Niet tevreden? Retourneer eenvoudig binnen 14…" at bounding box center [690, 390] width 97 height 223
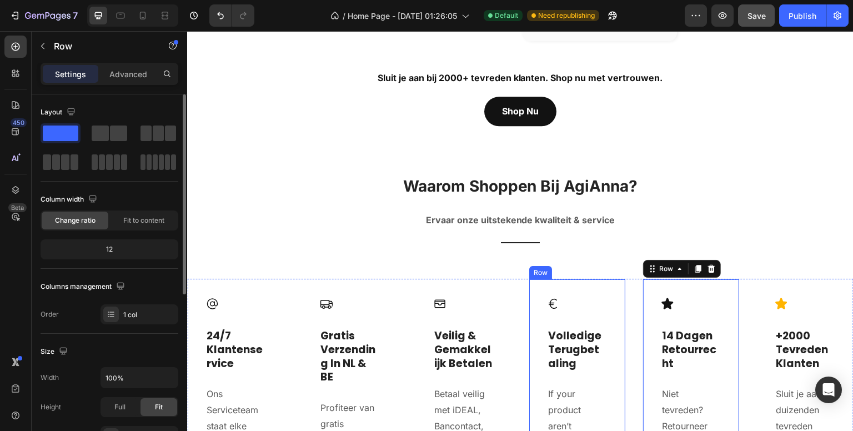
click at [603, 280] on div "Icon Volledige Terugbetaling Heading If your product aren’t perfect, return the…" at bounding box center [576, 398] width 97 height 239
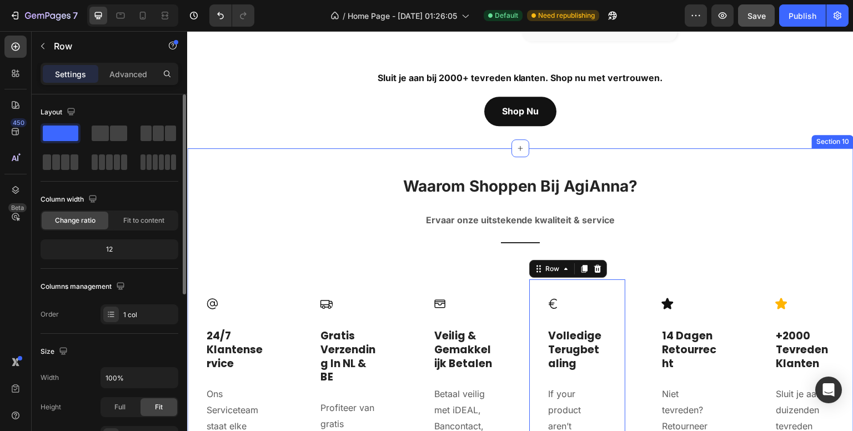
click at [229, 263] on div "Waarom Shoppen Bij AgiAnna? Heading Ervaar onze uitstekende kwaliteit & service…" at bounding box center [520, 354] width 666 height 359
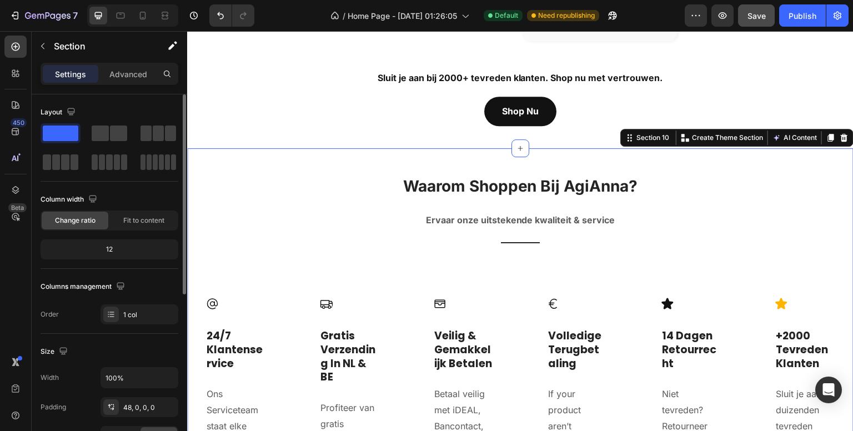
click at [240, 241] on div "Waarom Shoppen Bij AgiAnna? Heading Ervaar onze uitstekende kwaliteit & service…" at bounding box center [520, 354] width 666 height 359
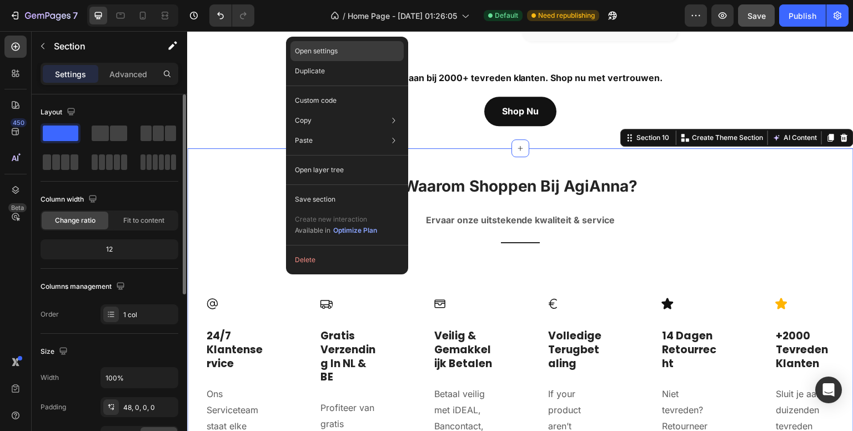
click at [341, 51] on div "Open settings" at bounding box center [346, 51] width 113 height 20
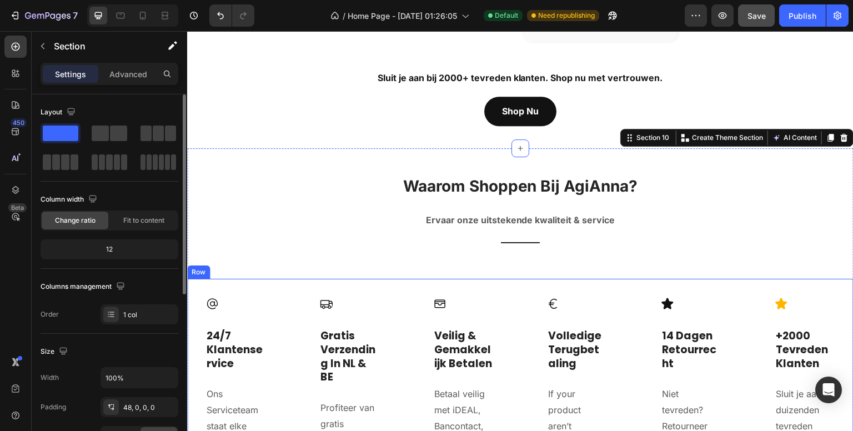
click at [290, 373] on div "Icon 24/7 Klantenservice Heading Ons Serviceteam staat elke dag van de week voo…" at bounding box center [520, 406] width 666 height 254
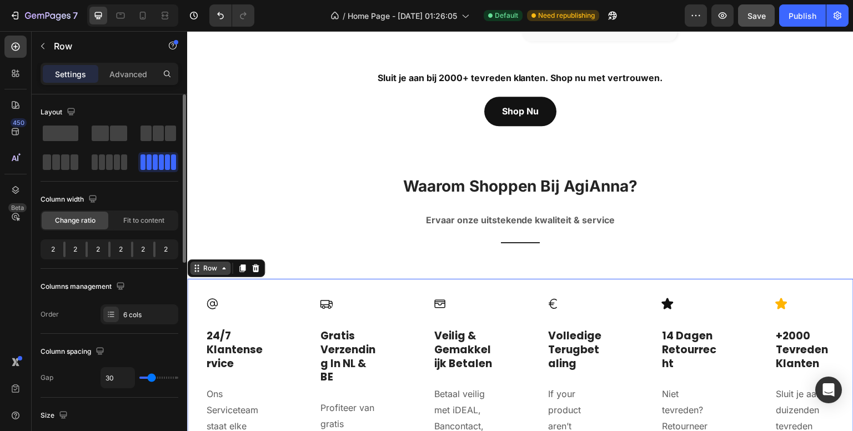
click at [211, 266] on div "Row" at bounding box center [210, 267] width 41 height 13
click at [105, 313] on div at bounding box center [111, 314] width 16 height 16
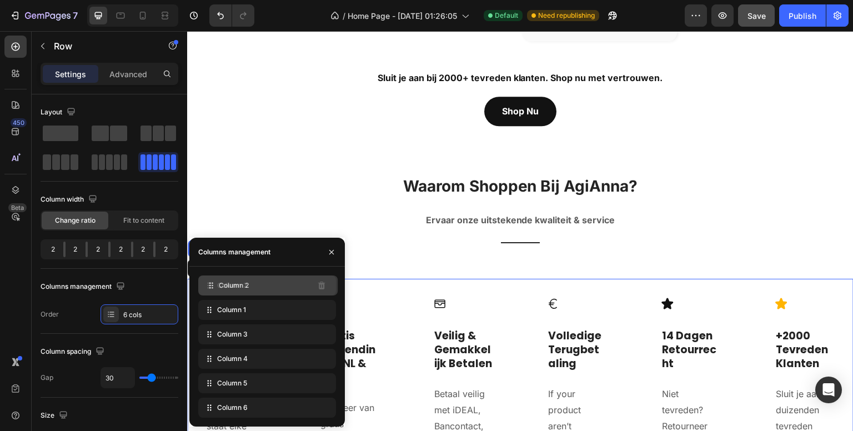
drag, startPoint x: 211, startPoint y: 311, endPoint x: 213, endPoint y: 286, distance: 24.5
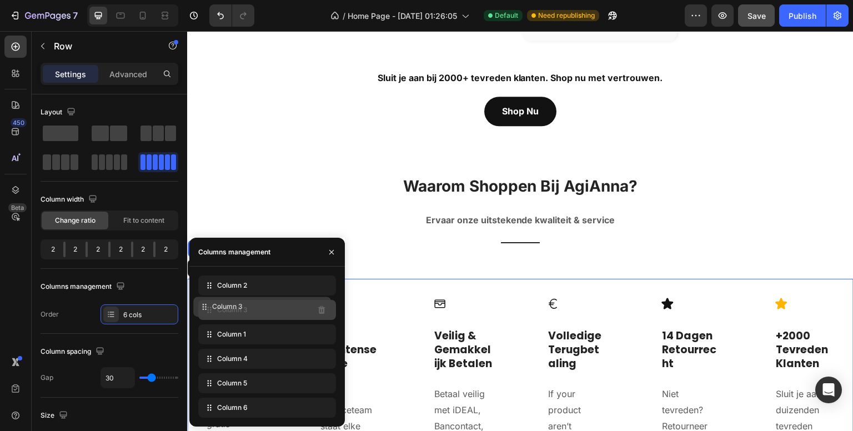
drag, startPoint x: 209, startPoint y: 334, endPoint x: 204, endPoint y: 306, distance: 27.7
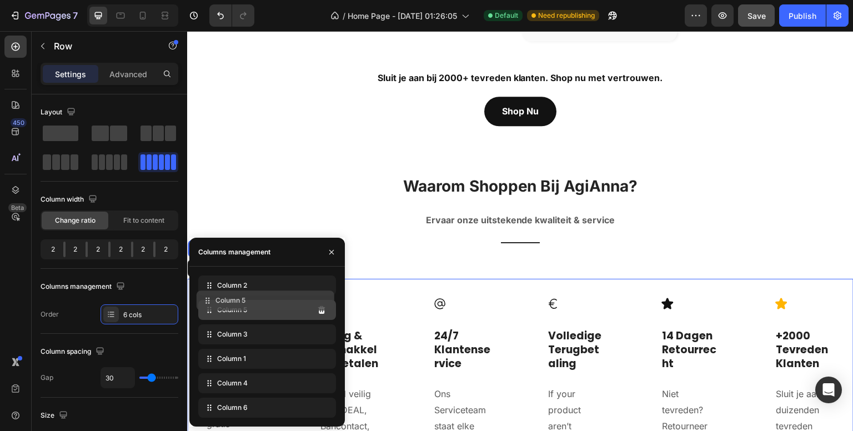
drag, startPoint x: 209, startPoint y: 382, endPoint x: 208, endPoint y: 300, distance: 82.7
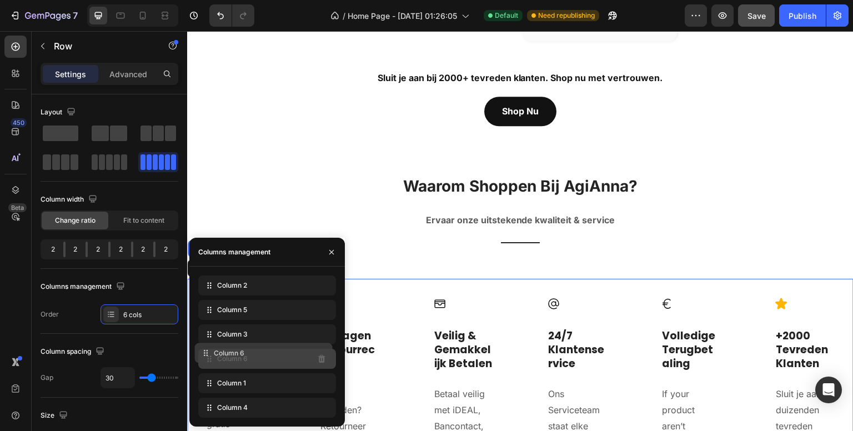
drag, startPoint x: 209, startPoint y: 405, endPoint x: 205, endPoint y: 350, distance: 54.5
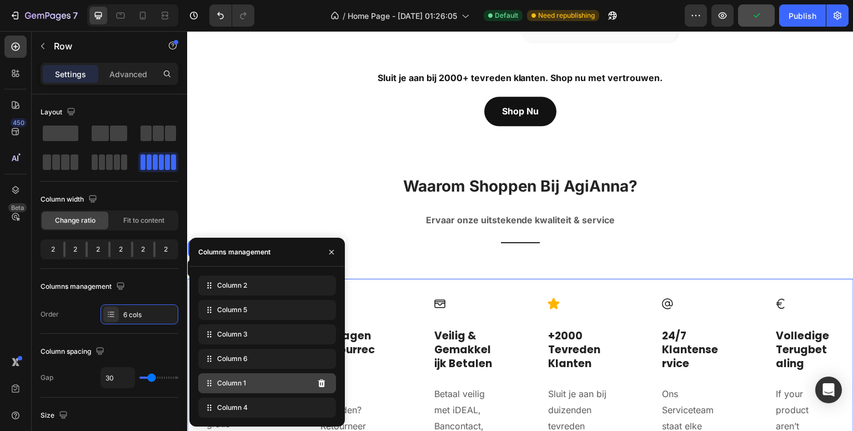
click at [249, 382] on div "Column 1" at bounding box center [267, 383] width 138 height 20
click at [321, 379] on icon at bounding box center [321, 383] width 7 height 8
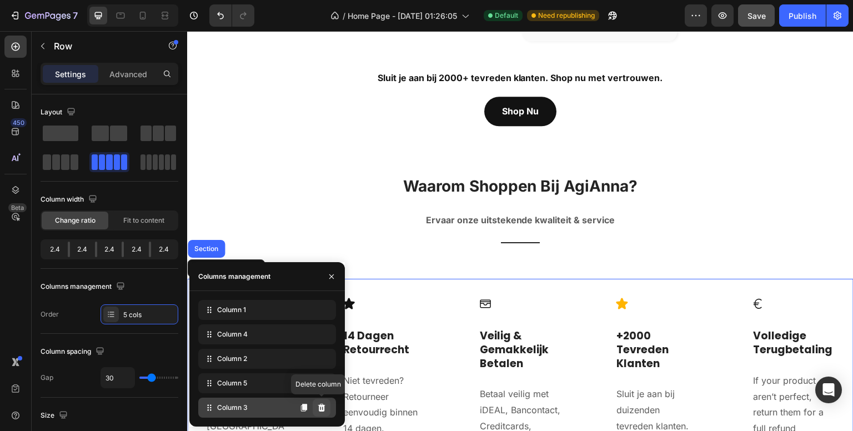
click at [321, 406] on icon at bounding box center [321, 408] width 7 height 8
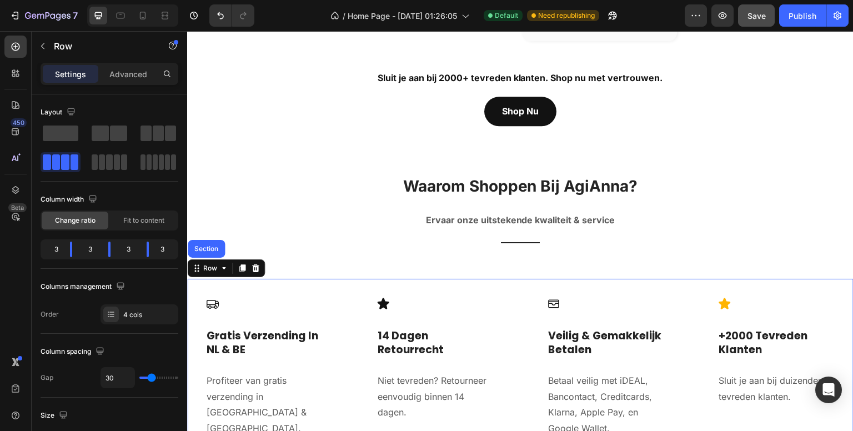
click at [5, 275] on div "450 Beta" at bounding box center [15, 193] width 22 height 315
click at [549, 297] on icon at bounding box center [553, 303] width 13 height 13
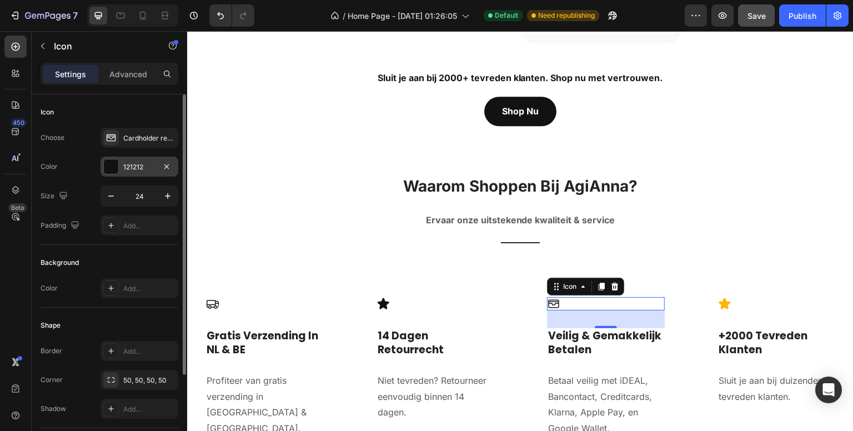
click at [140, 165] on div "121212" at bounding box center [139, 167] width 32 height 10
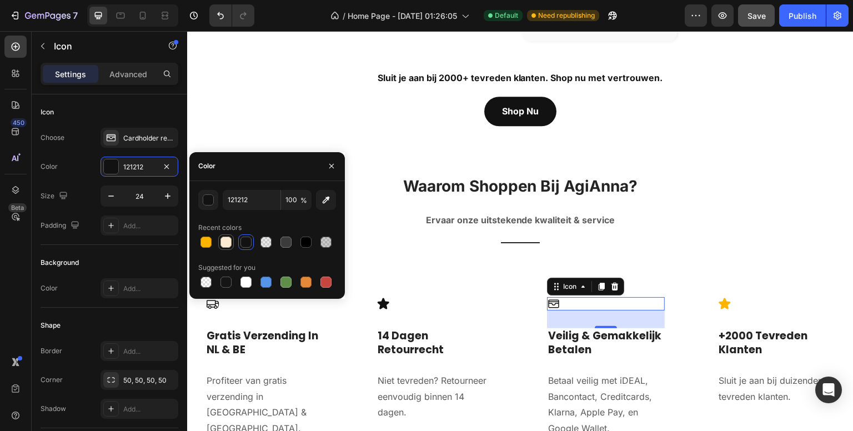
click at [226, 240] on div at bounding box center [225, 241] width 11 height 11
type input "FDEBD1"
click at [225, 240] on div at bounding box center [225, 241] width 11 height 11
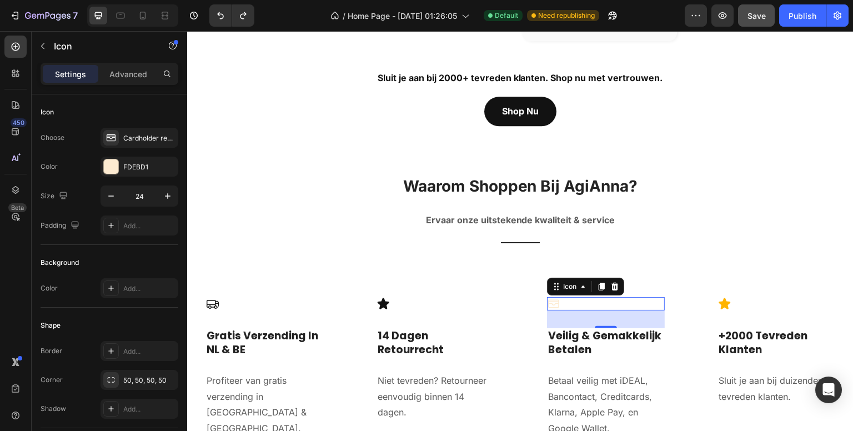
click at [10, 236] on div "450 Beta" at bounding box center [15, 193] width 22 height 315
click at [380, 298] on icon at bounding box center [383, 303] width 12 height 11
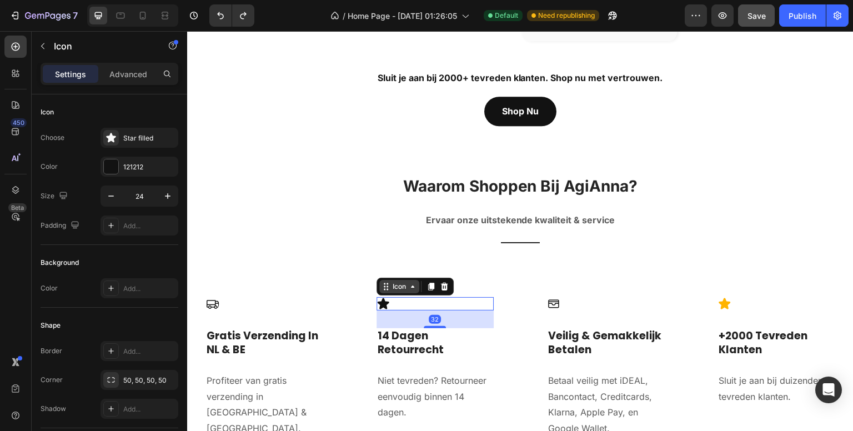
click at [400, 286] on div "Icon" at bounding box center [399, 286] width 18 height 0
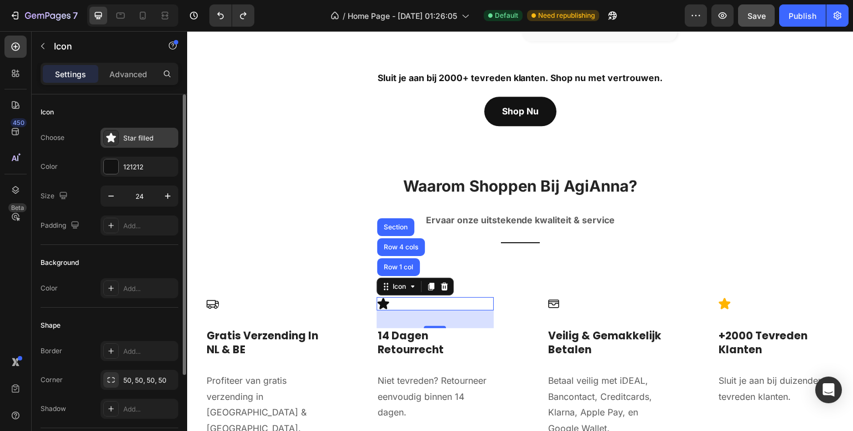
click at [133, 140] on div "Star filled" at bounding box center [149, 138] width 52 height 10
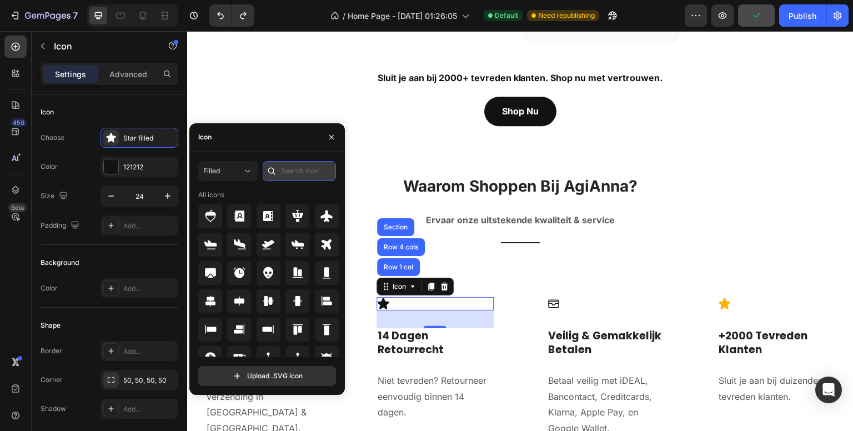
click at [297, 167] on input "text" at bounding box center [299, 171] width 73 height 20
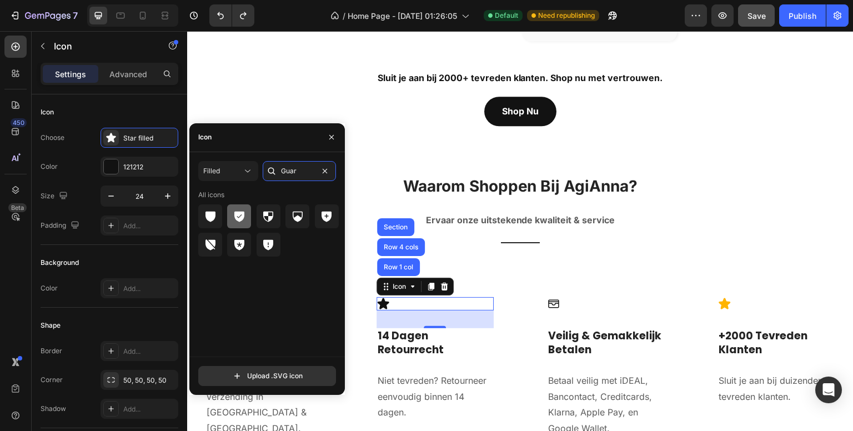
type input "Guar"
click at [234, 215] on icon at bounding box center [239, 217] width 10 height 11
click at [551, 297] on icon at bounding box center [553, 303] width 13 height 13
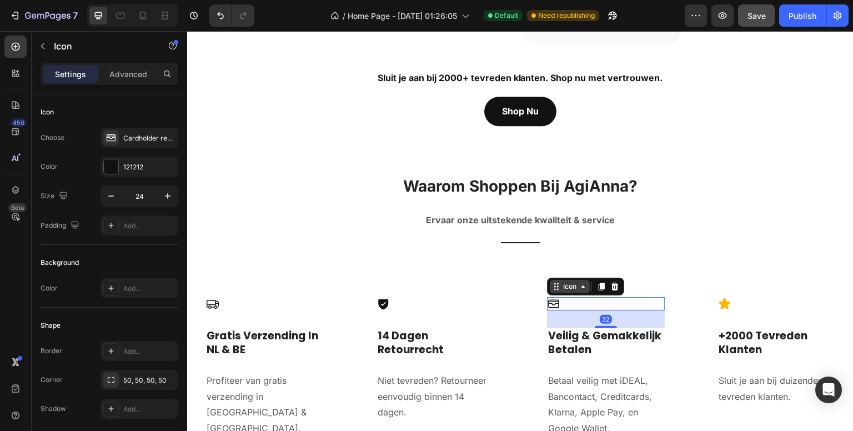
click at [565, 284] on div "Icon" at bounding box center [570, 286] width 40 height 13
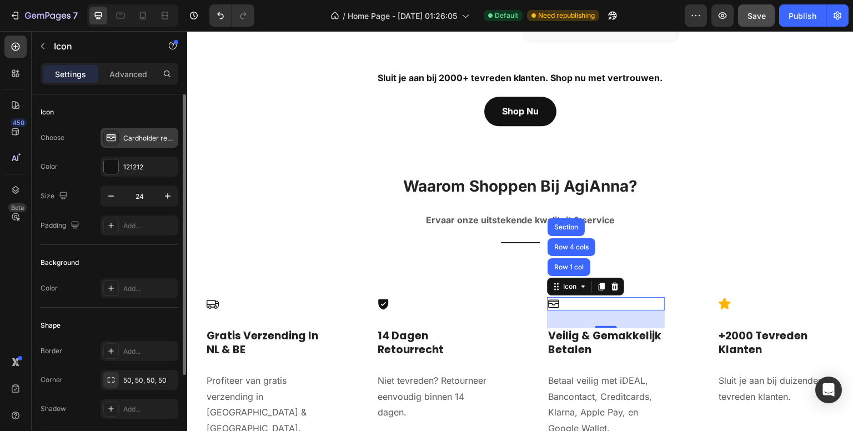
click at [140, 133] on div "Cardholder regular" at bounding box center [149, 138] width 52 height 10
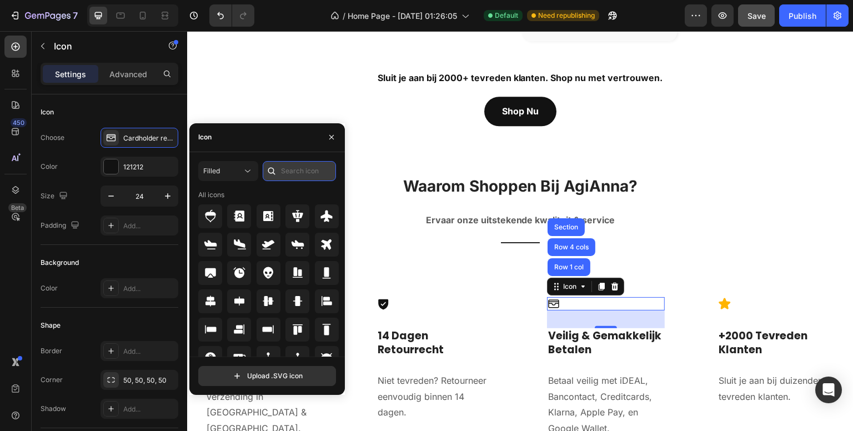
click at [306, 173] on input "text" at bounding box center [299, 171] width 73 height 20
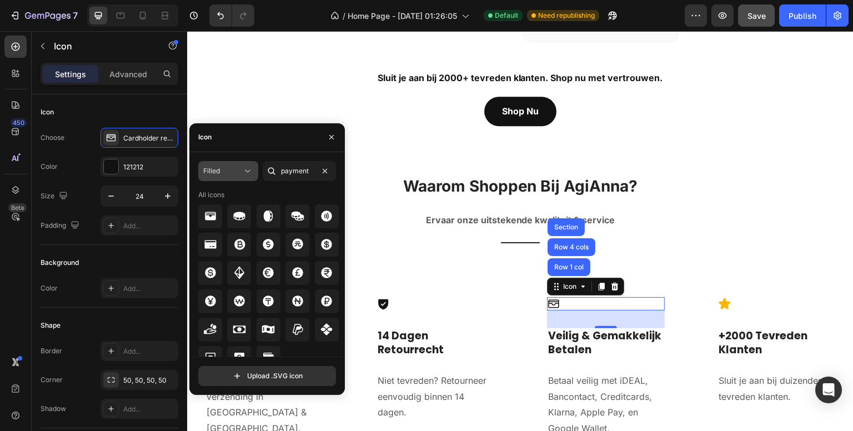
click at [249, 173] on icon at bounding box center [247, 170] width 11 height 11
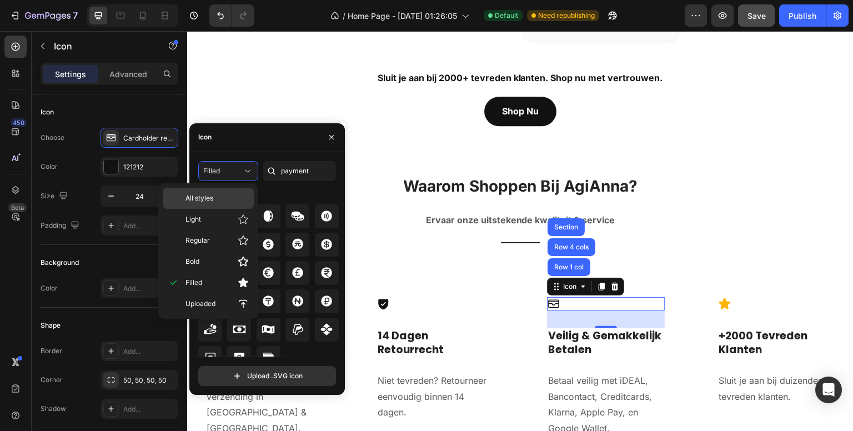
click at [227, 189] on div "All styles" at bounding box center [208, 198] width 91 height 21
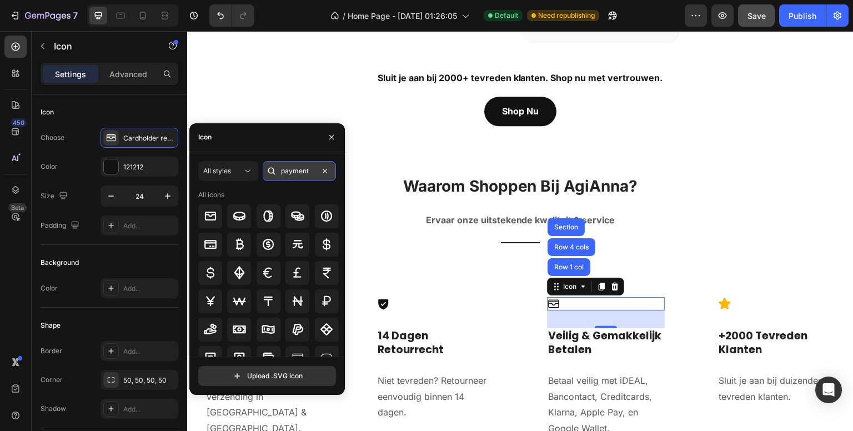
click at [299, 169] on input "payment" at bounding box center [299, 171] width 73 height 20
click at [311, 169] on input "payment" at bounding box center [299, 171] width 73 height 20
type input "pay"
click at [271, 267] on icon at bounding box center [267, 272] width 13 height 13
click at [242, 169] on icon at bounding box center [247, 170] width 11 height 11
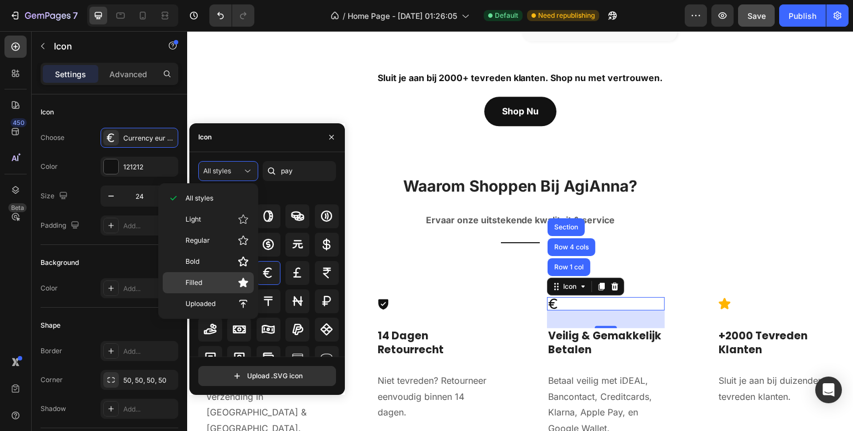
click at [193, 278] on span "Filled" at bounding box center [193, 283] width 17 height 10
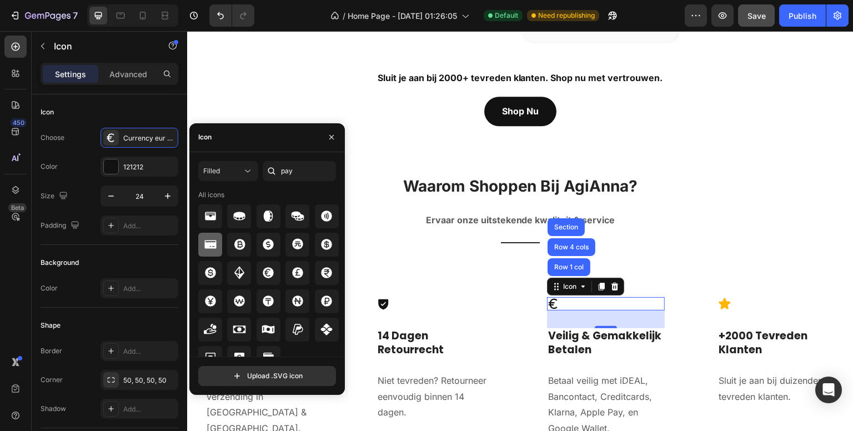
click at [208, 245] on icon at bounding box center [210, 244] width 12 height 8
click at [264, 273] on icon at bounding box center [267, 272] width 13 height 13
click at [217, 245] on div at bounding box center [210, 245] width 24 height 24
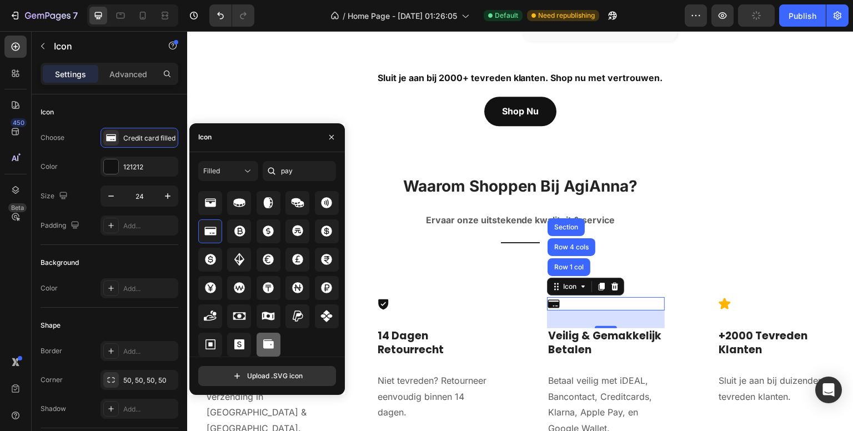
scroll to position [0, 0]
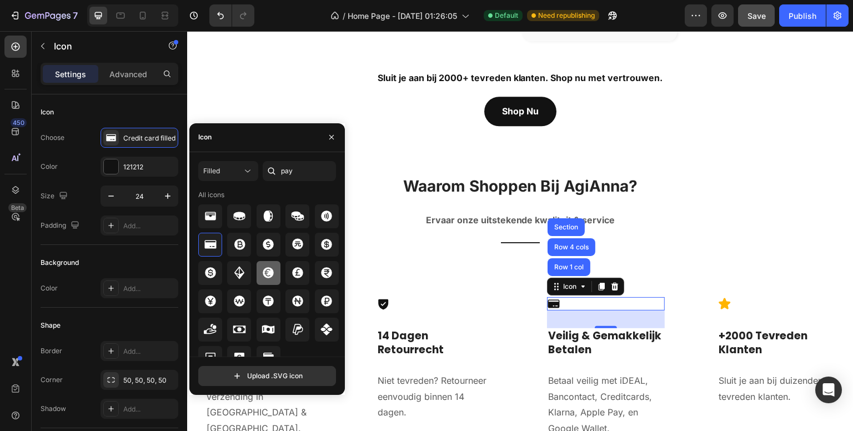
click at [264, 270] on icon at bounding box center [268, 272] width 11 height 11
click at [331, 138] on icon "button" at bounding box center [331, 137] width 4 height 4
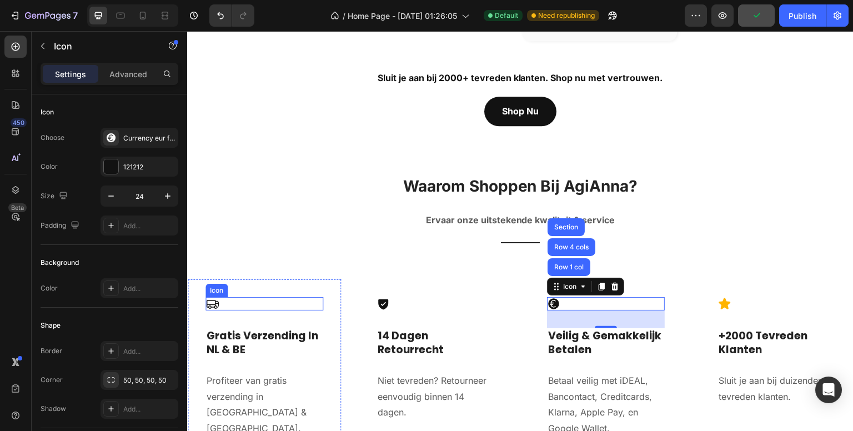
click at [208, 297] on icon at bounding box center [211, 303] width 13 height 13
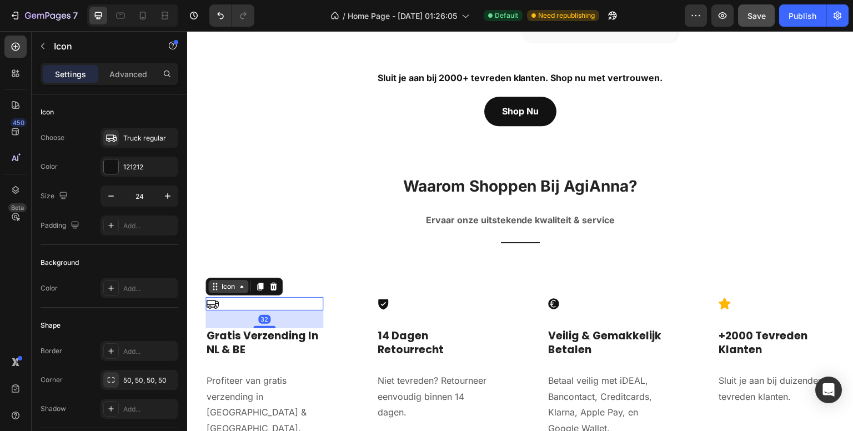
click at [226, 286] on div "Icon" at bounding box center [228, 286] width 18 height 0
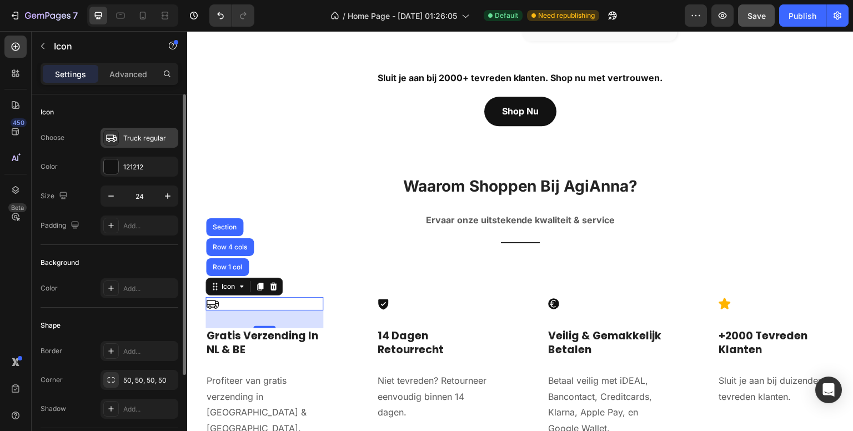
click at [147, 133] on div "Truck regular" at bounding box center [149, 138] width 52 height 10
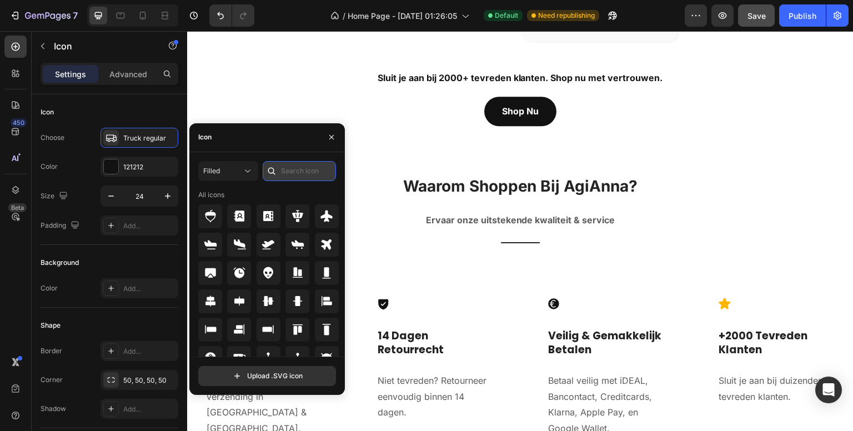
click at [304, 164] on input "text" at bounding box center [299, 171] width 73 height 20
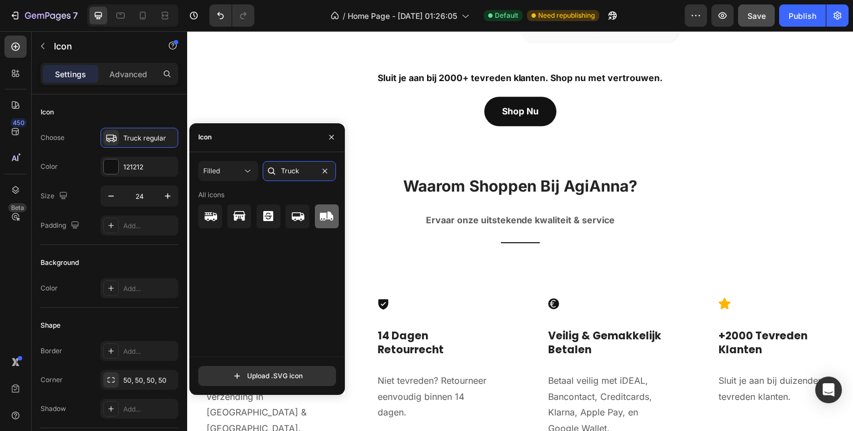
type input "Truck"
click at [324, 215] on icon at bounding box center [326, 216] width 13 height 9
click at [335, 135] on icon "button" at bounding box center [331, 137] width 9 height 9
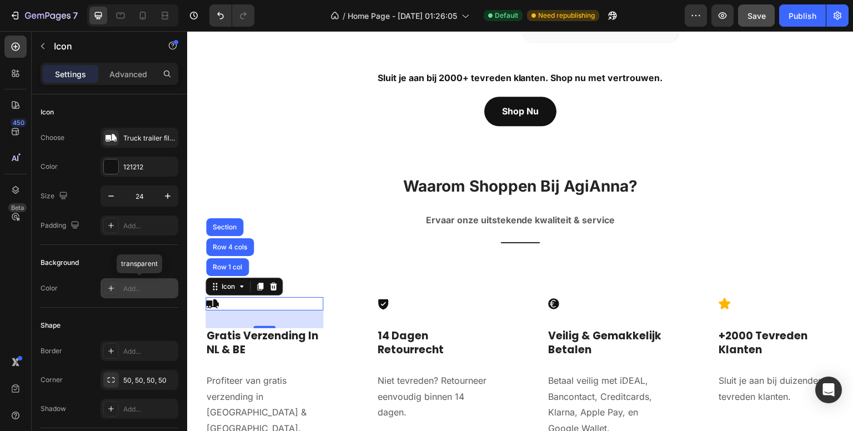
click at [140, 286] on div "Add..." at bounding box center [149, 289] width 52 height 10
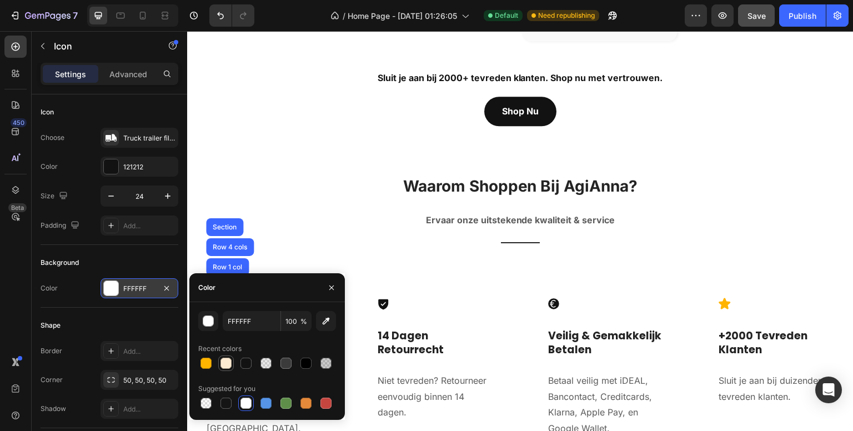
click at [230, 364] on div at bounding box center [225, 363] width 11 height 11
type input "FDEBD1"
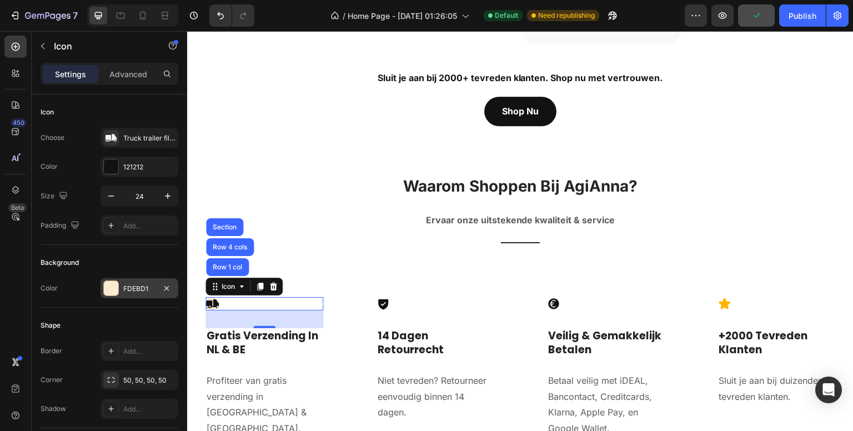
click at [1, 293] on div "450 Beta" at bounding box center [16, 231] width 32 height 400
click at [143, 286] on div "FDEBD1" at bounding box center [139, 289] width 32 height 10
click at [169, 376] on icon "button" at bounding box center [166, 379] width 9 height 9
click at [378, 299] on icon at bounding box center [383, 304] width 10 height 11
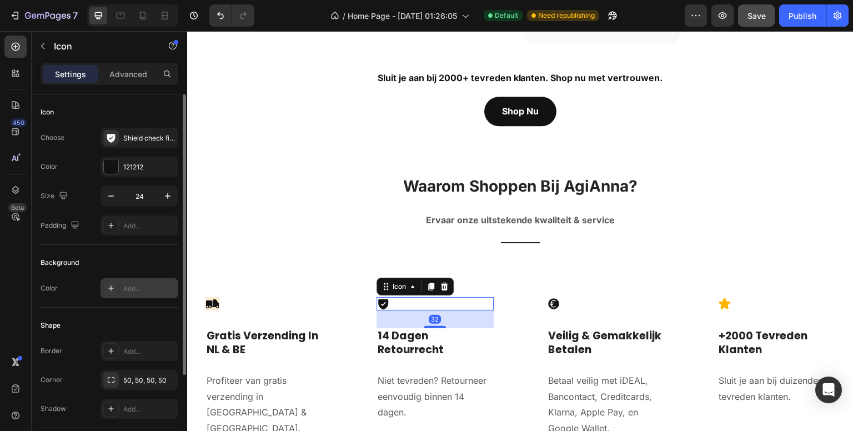
click at [140, 284] on div "Add..." at bounding box center [149, 289] width 52 height 10
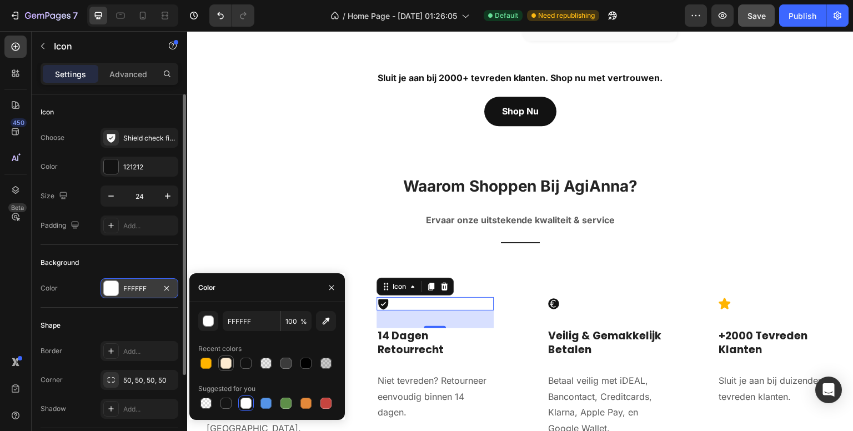
click at [221, 361] on div at bounding box center [225, 363] width 11 height 11
type input "FDEBD1"
click at [169, 376] on icon "button" at bounding box center [166, 379] width 9 height 9
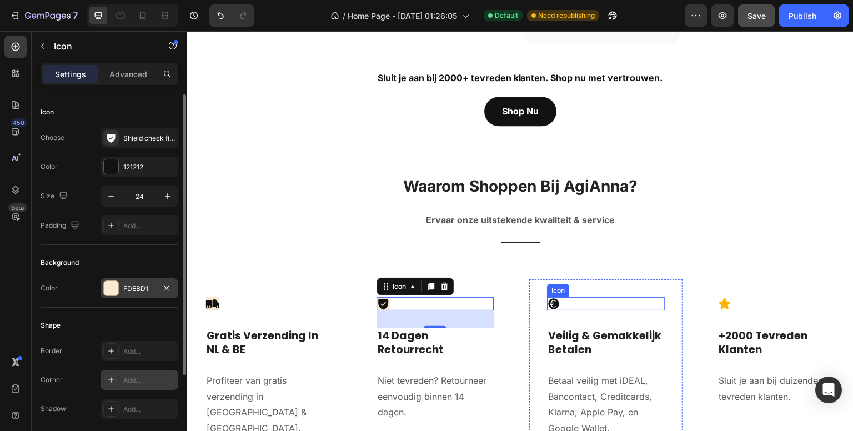
click at [548, 299] on icon at bounding box center [553, 304] width 11 height 11
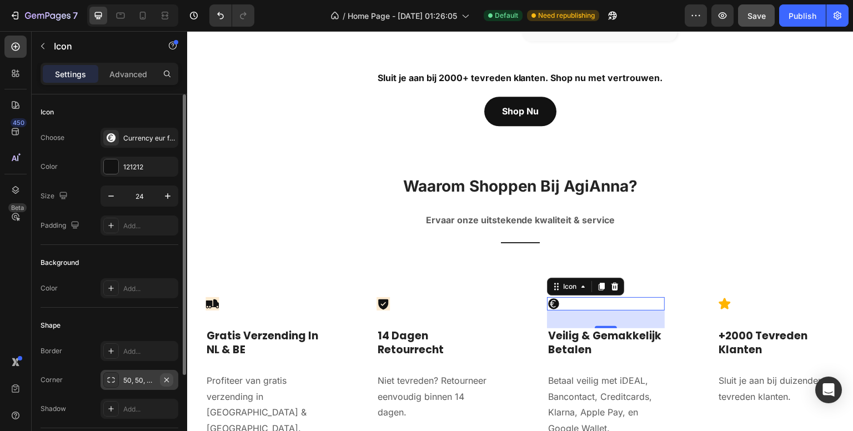
click at [170, 380] on icon "button" at bounding box center [166, 379] width 9 height 9
click at [146, 286] on div "Add..." at bounding box center [149, 289] width 52 height 10
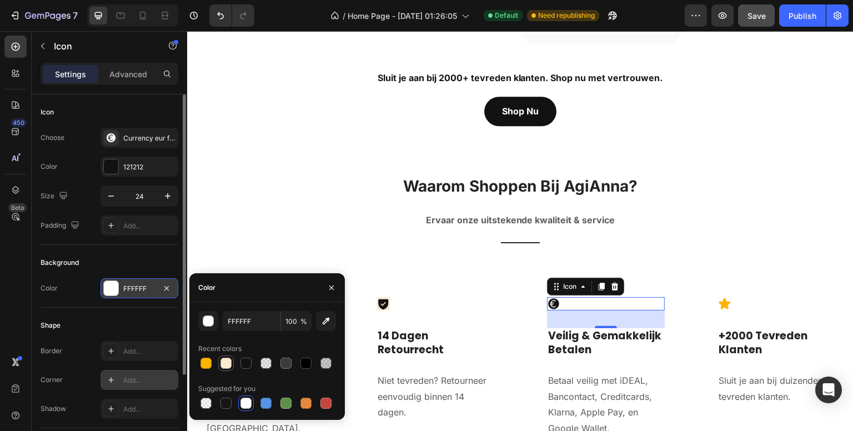
click at [220, 361] on div at bounding box center [225, 363] width 11 height 11
type input "FDEBD1"
click at [719, 298] on icon at bounding box center [724, 303] width 12 height 11
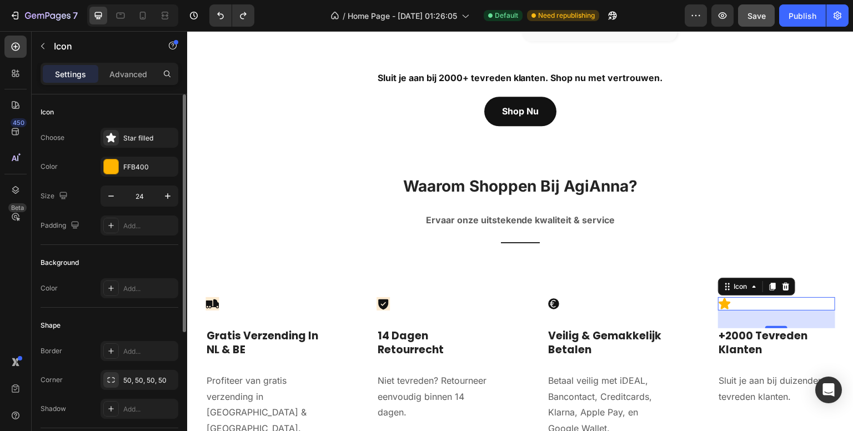
click at [16, 306] on div "450 Beta" at bounding box center [15, 193] width 22 height 315
click at [13, 304] on div "450 Beta" at bounding box center [15, 193] width 22 height 315
click at [213, 299] on icon at bounding box center [211, 303] width 13 height 9
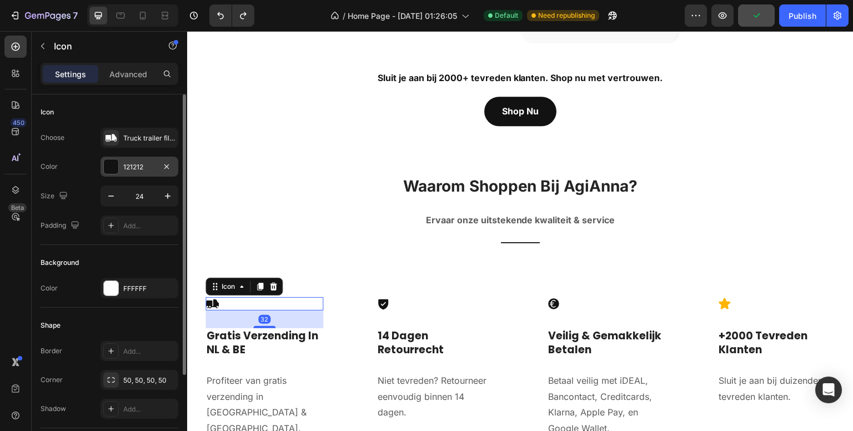
click at [142, 165] on div "121212" at bounding box center [139, 167] width 32 height 10
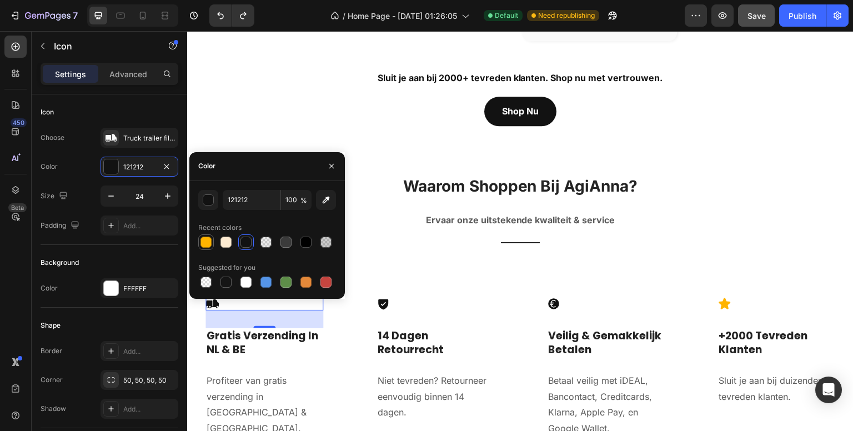
click at [209, 241] on div at bounding box center [205, 241] width 11 height 11
type input "FFB400"
click at [378, 299] on icon at bounding box center [383, 304] width 10 height 11
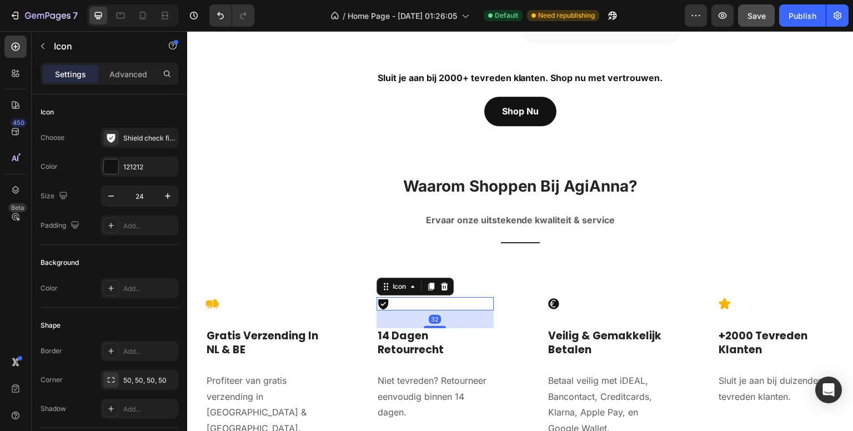
click at [380, 299] on icon at bounding box center [383, 304] width 10 height 11
click at [135, 163] on div "121212" at bounding box center [139, 167] width 32 height 10
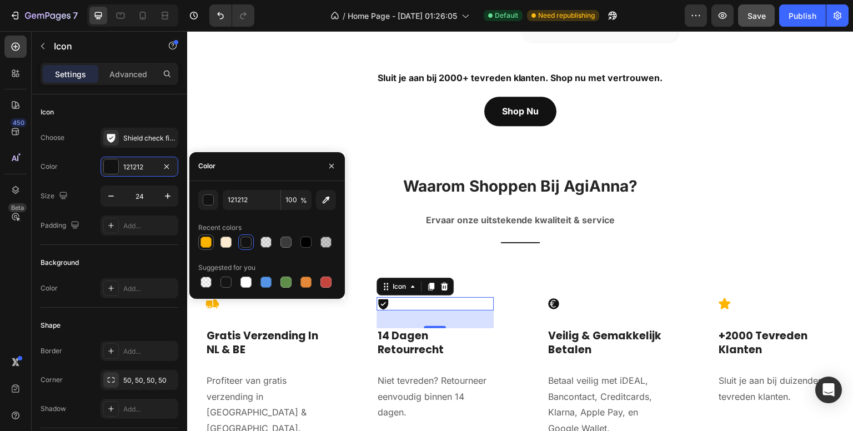
click at [208, 236] on div at bounding box center [205, 241] width 11 height 11
type input "FFB400"
click at [547, 297] on icon at bounding box center [553, 303] width 13 height 13
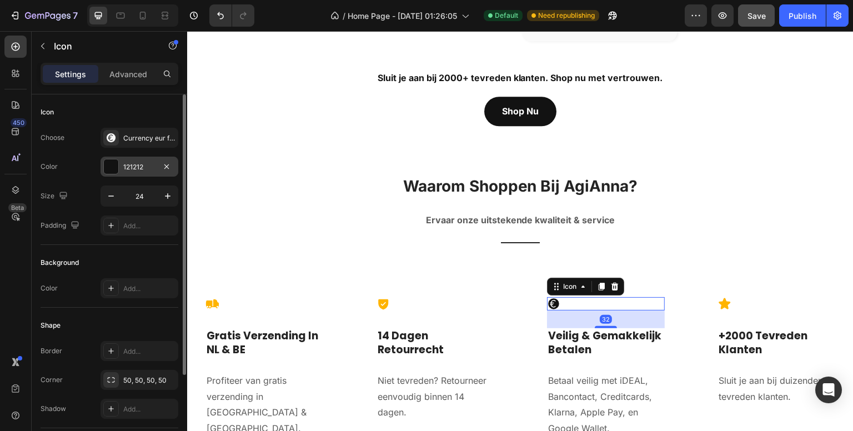
click at [147, 165] on div "121212" at bounding box center [139, 167] width 32 height 10
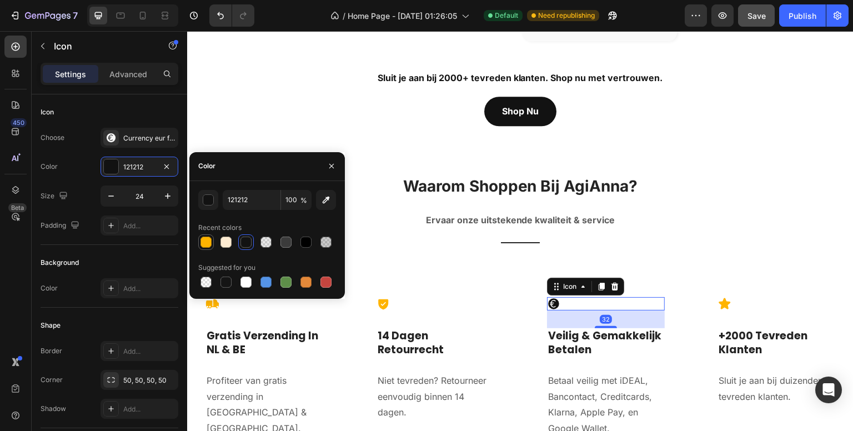
click at [205, 240] on div at bounding box center [205, 241] width 11 height 11
type input "FFB400"
click at [14, 278] on div "450 Beta" at bounding box center [15, 193] width 22 height 315
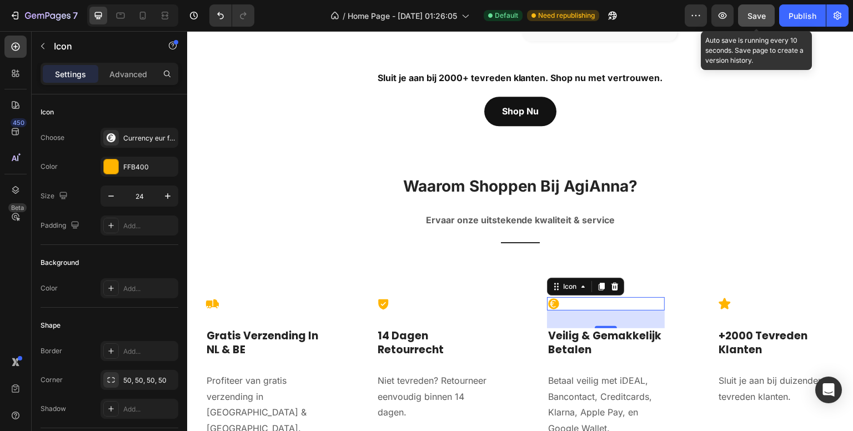
click at [761, 13] on span "Save" at bounding box center [756, 15] width 18 height 9
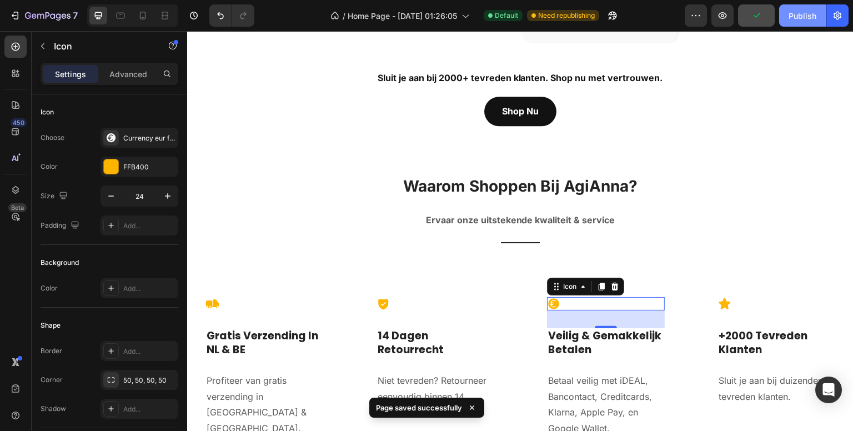
click at [807, 19] on div "Publish" at bounding box center [802, 16] width 28 height 12
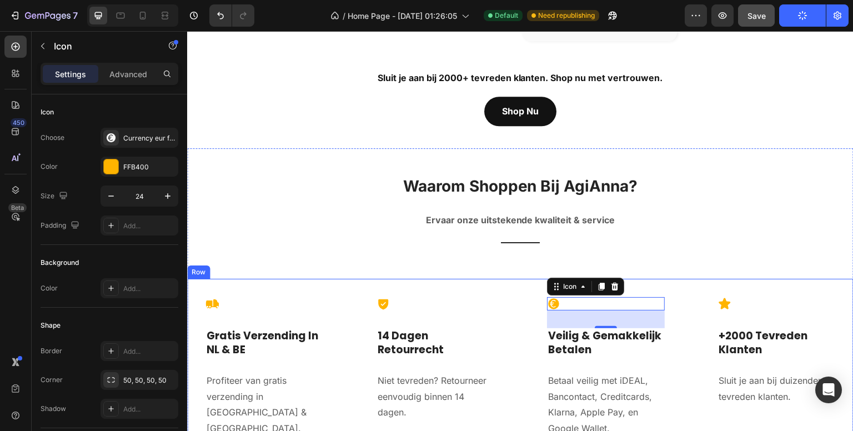
scroll to position [3172, 0]
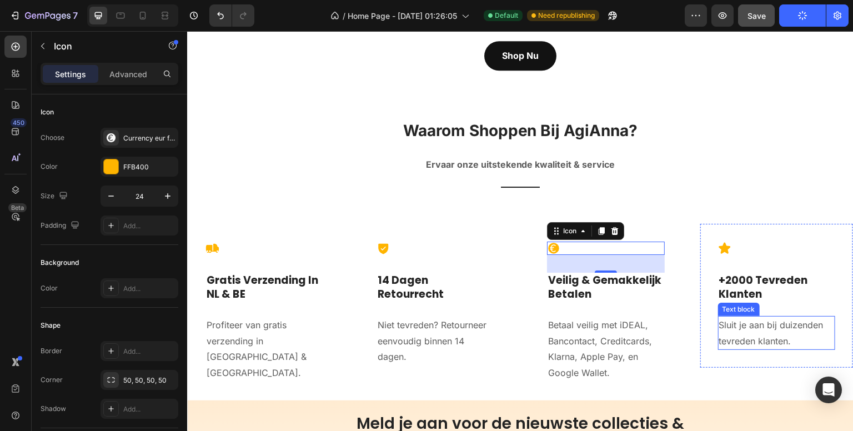
click at [773, 318] on p "Sluit je aan bij duizenden tevreden klanten." at bounding box center [776, 333] width 115 height 32
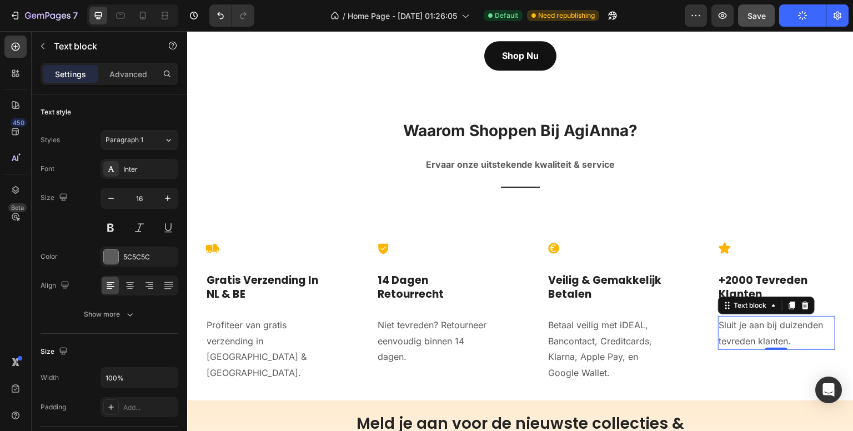
click at [773, 318] on p "Sluit je aan bij duizenden tevreden klanten." at bounding box center [776, 333] width 115 height 32
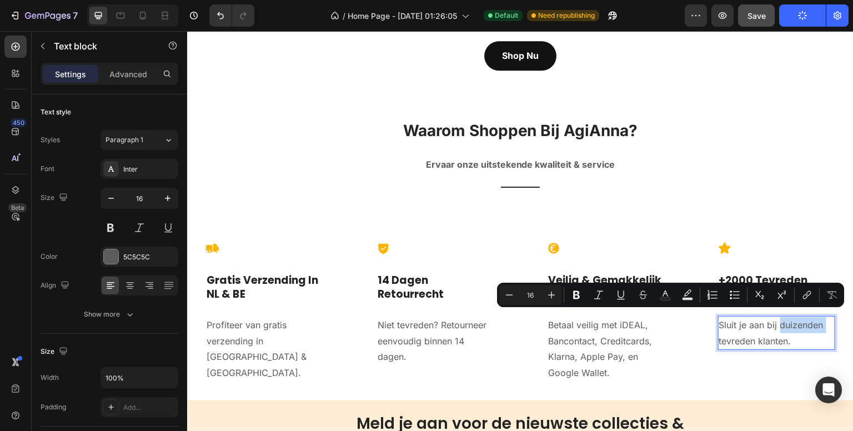
click at [773, 318] on p "Sluit je aan bij duizenden tevreden klanten." at bounding box center [776, 333] width 115 height 32
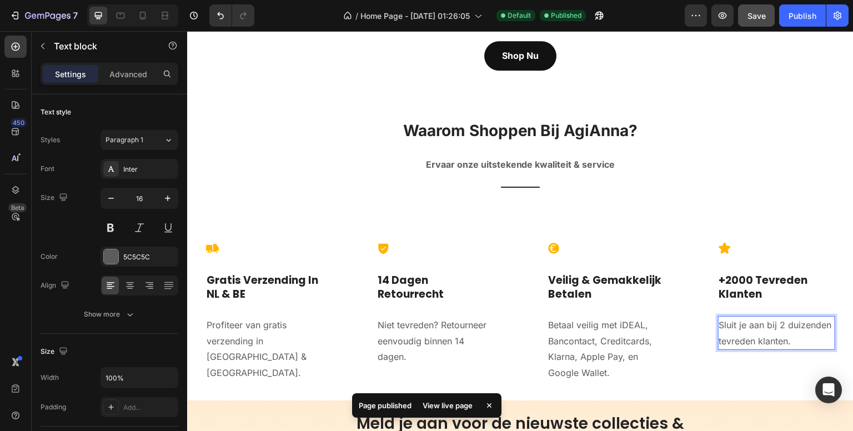
click at [815, 320] on p "Sluit je aan bij 2 duizenden tevreden klanten." at bounding box center [776, 333] width 115 height 32
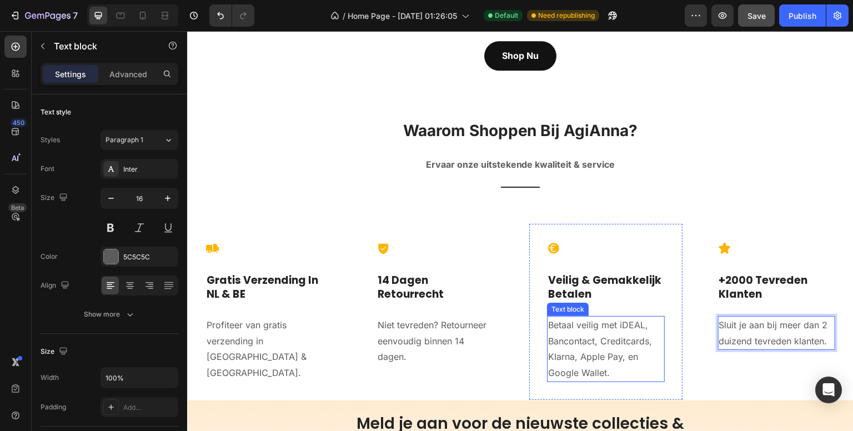
click at [581, 337] on p "Betaal veilig met iDEAL, Bancontact, Creditcards, Klarna, Apple Pay, en Google …" at bounding box center [605, 349] width 115 height 64
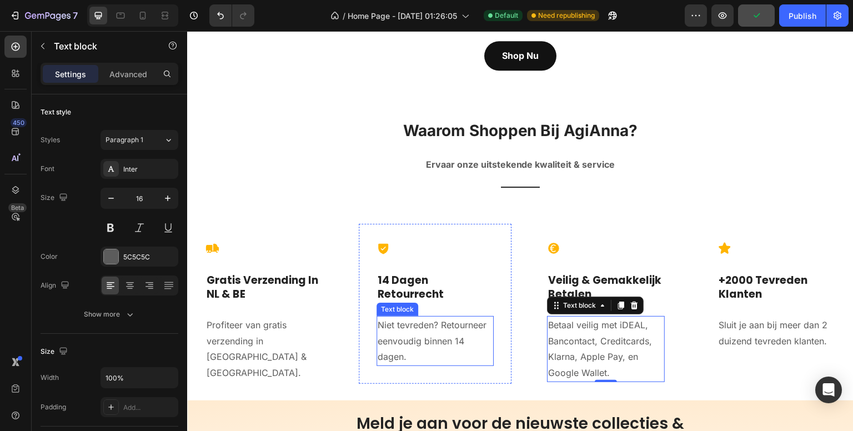
click at [420, 320] on p "Niet tevreden? Retourneer eenvoudig binnen 14 dagen." at bounding box center [434, 341] width 115 height 48
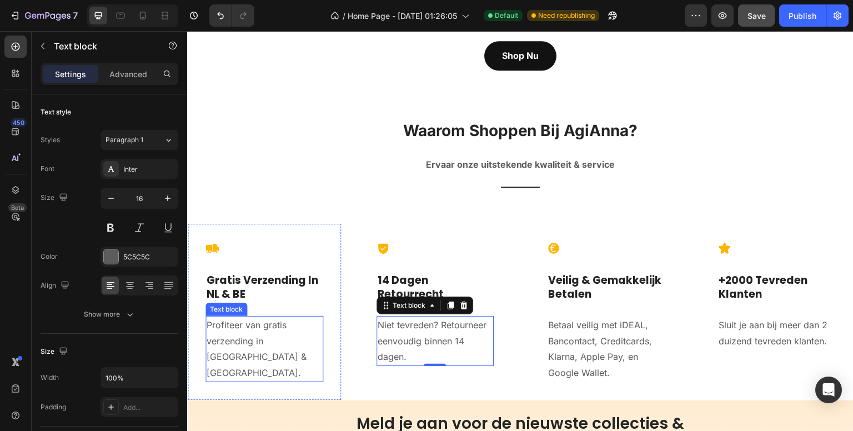
click at [271, 331] on p "Profiteer van gratis verzending in [GEOGRAPHIC_DATA] & [GEOGRAPHIC_DATA]." at bounding box center [264, 349] width 115 height 64
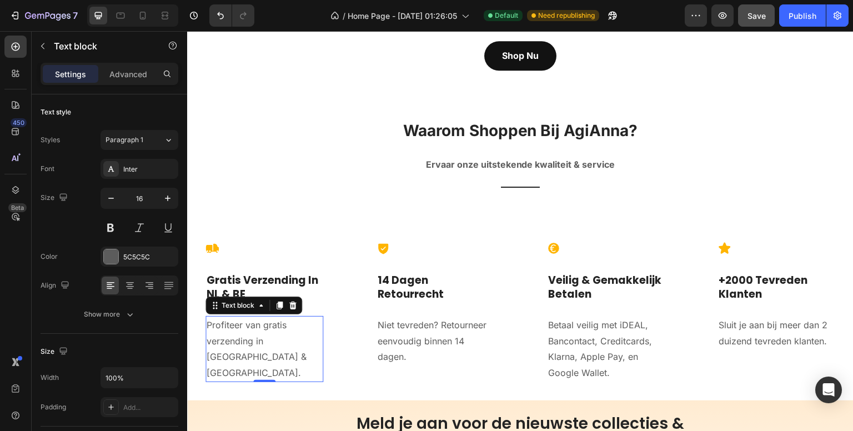
click at [271, 343] on p "Profiteer van gratis verzending in [GEOGRAPHIC_DATA] & [GEOGRAPHIC_DATA]." at bounding box center [264, 349] width 115 height 64
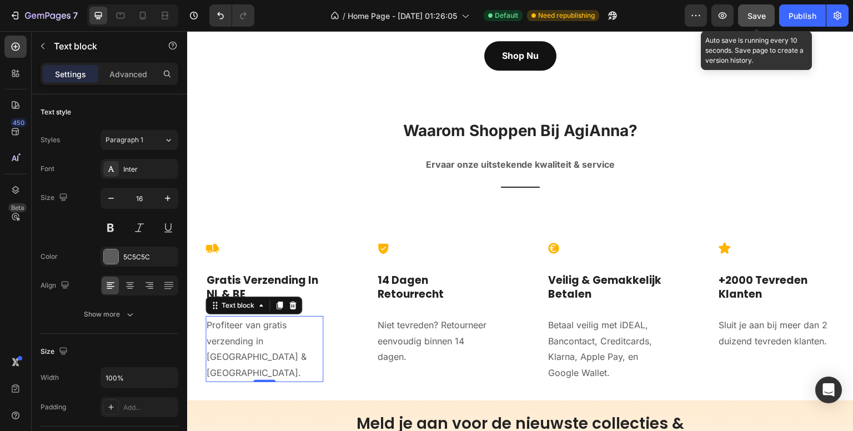
click at [762, 14] on span "Save" at bounding box center [756, 15] width 18 height 9
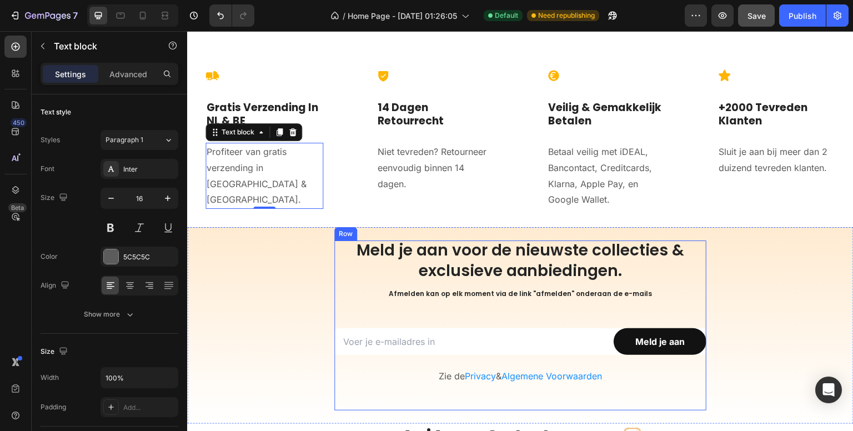
scroll to position [3227, 0]
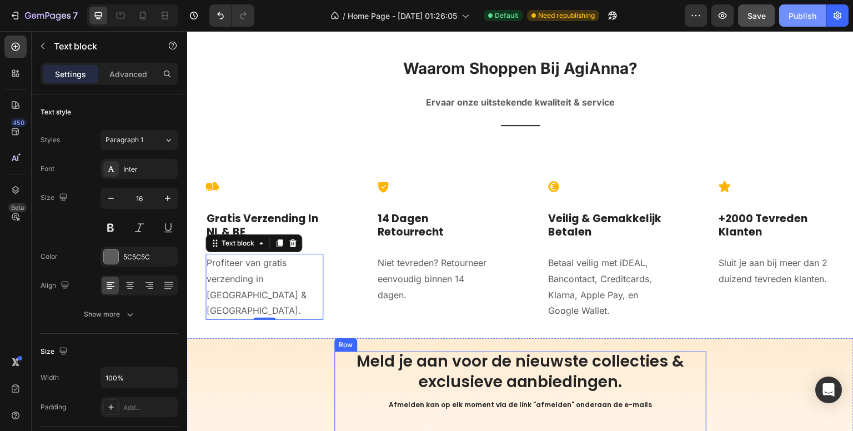
click at [799, 16] on div "Publish" at bounding box center [802, 16] width 28 height 12
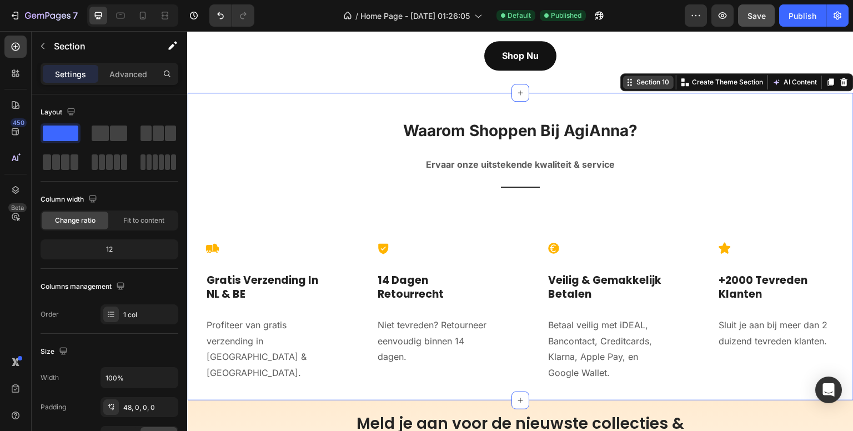
click at [643, 78] on div "Section 10" at bounding box center [652, 82] width 37 height 10
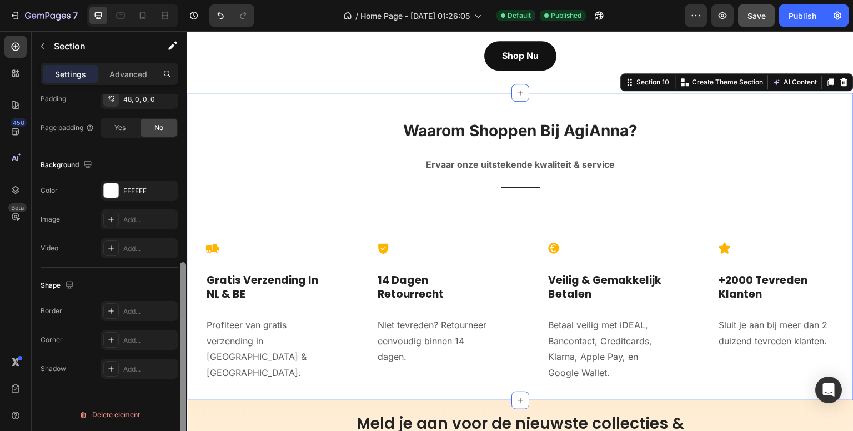
click at [184, 304] on div at bounding box center [183, 278] width 8 height 368
click at [17, 314] on div "450 Beta" at bounding box center [15, 193] width 22 height 315
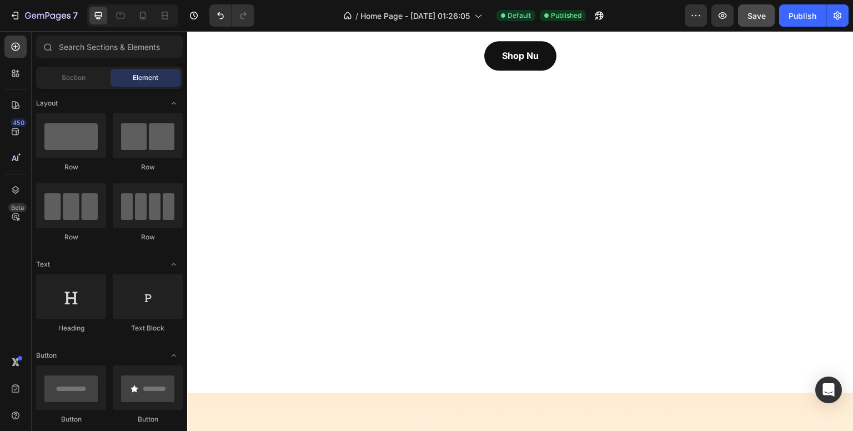
scroll to position [0, 0]
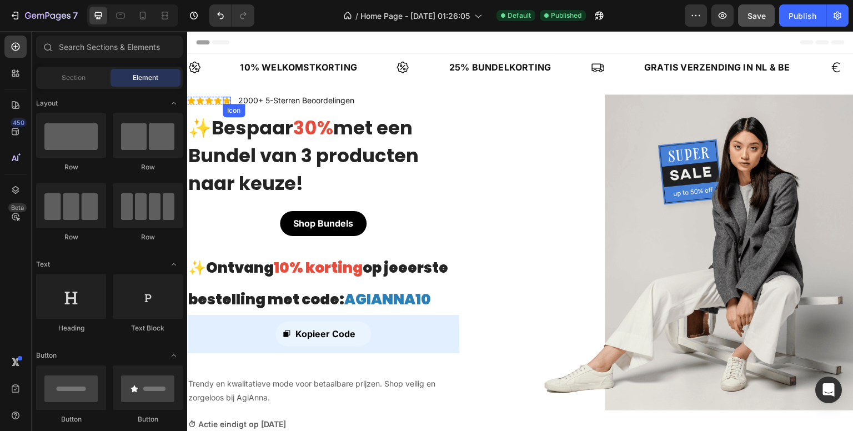
click at [225, 98] on icon at bounding box center [227, 101] width 8 height 8
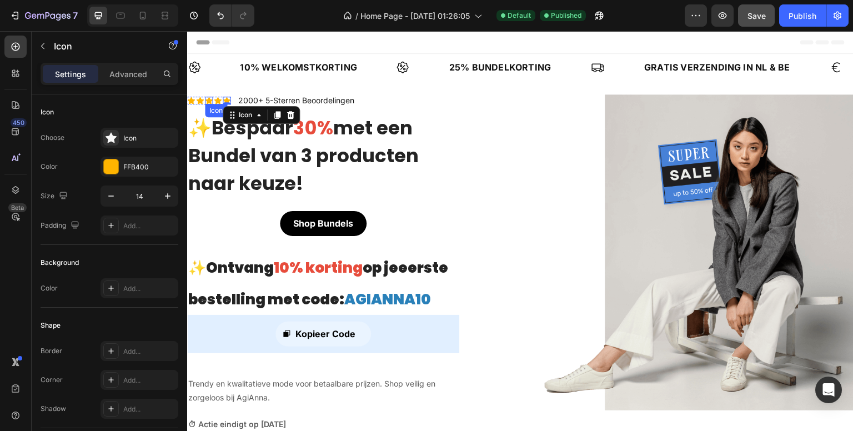
click at [211, 99] on icon at bounding box center [209, 100] width 8 height 7
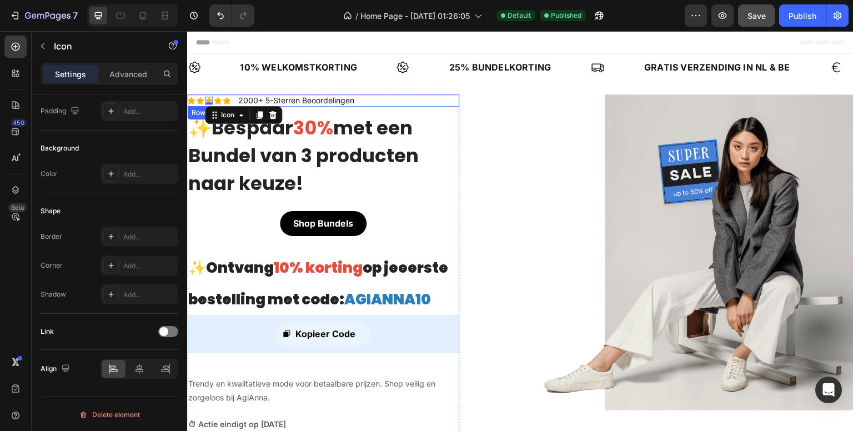
click at [235, 100] on div "Icon Icon Icon 0 Icon Icon Icon List 2000+ 5-Sterren Beoordelingen Text Block R…" at bounding box center [323, 100] width 272 height 12
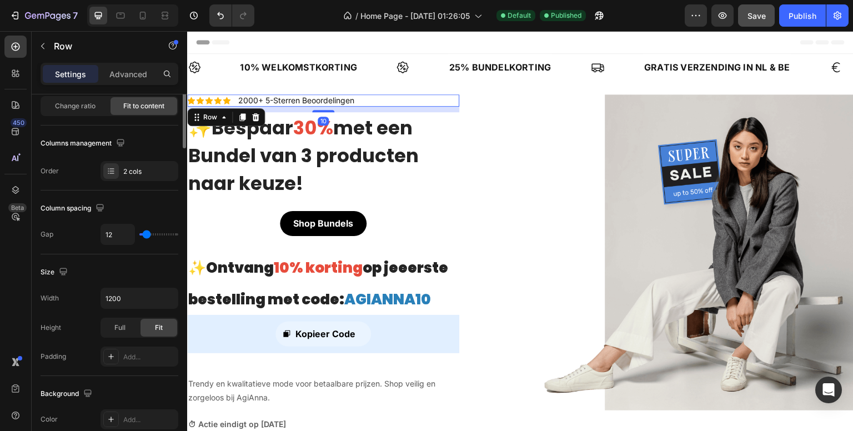
scroll to position [0, 0]
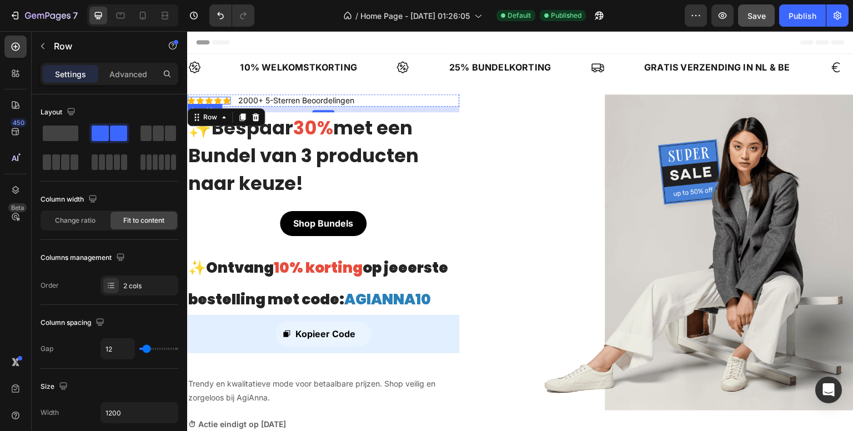
click at [193, 104] on div "Icon Icon Icon Icon Icon Icon List" at bounding box center [208, 100] width 43 height 12
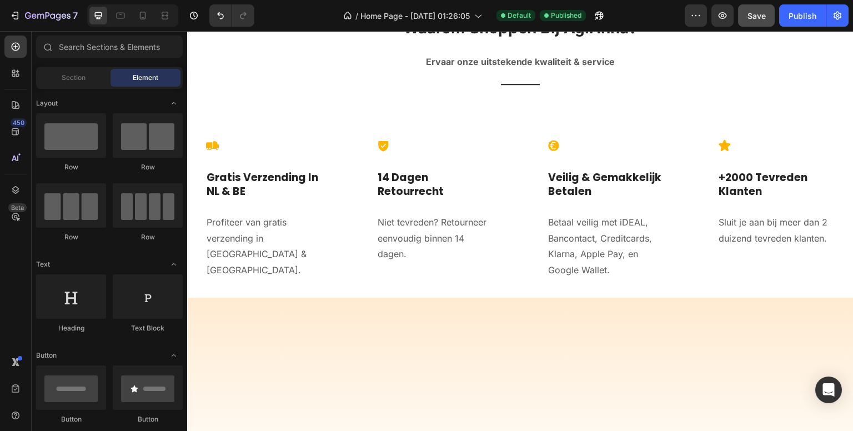
scroll to position [2941, 0]
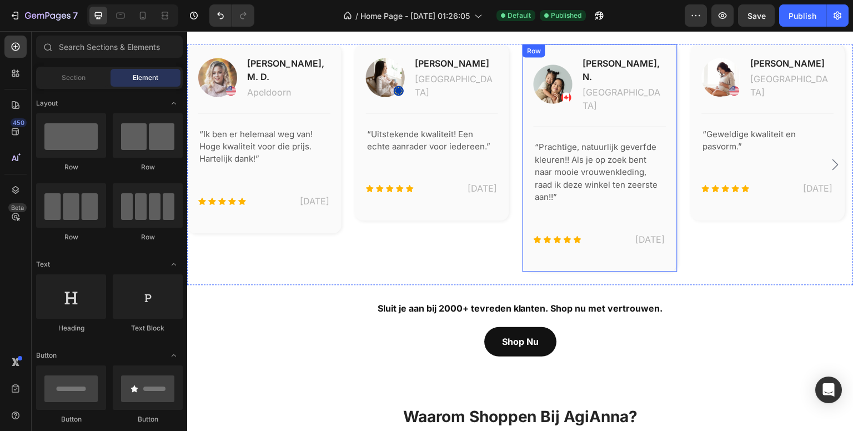
scroll to position [2830, 0]
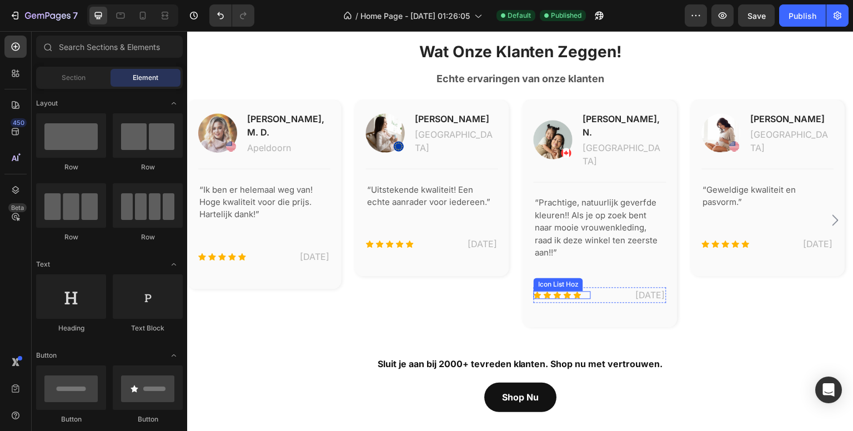
click at [590, 291] on div "Icon Icon Icon Icon Icon" at bounding box center [561, 295] width 57 height 8
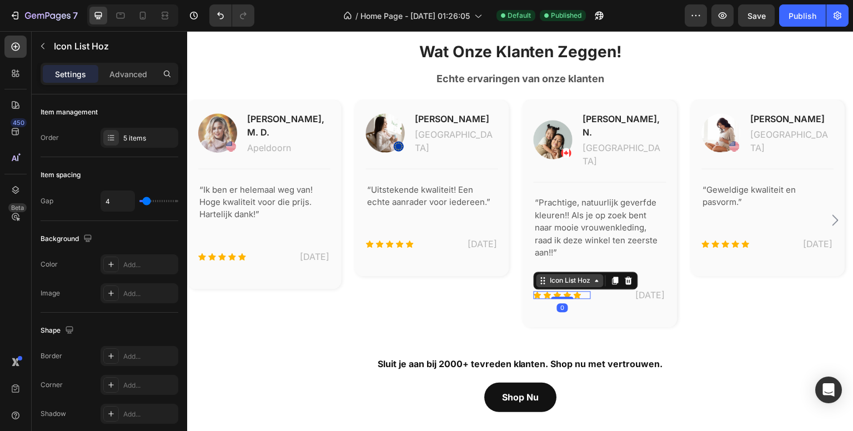
click at [583, 275] on div "Icon List Hoz" at bounding box center [569, 280] width 45 height 10
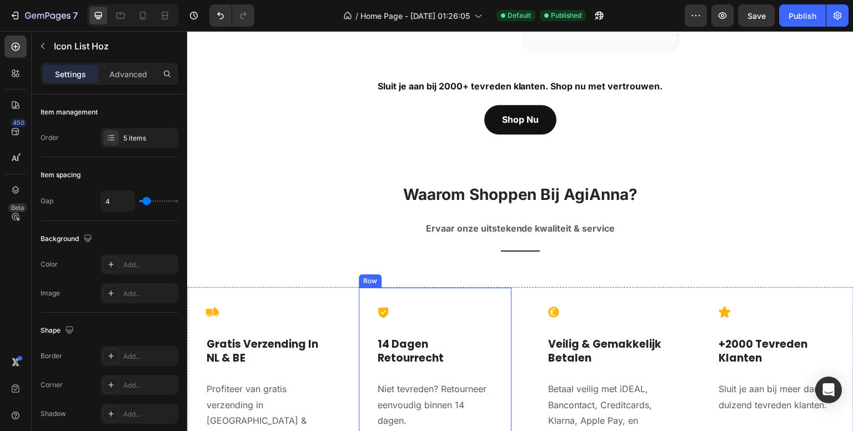
scroll to position [3219, 0]
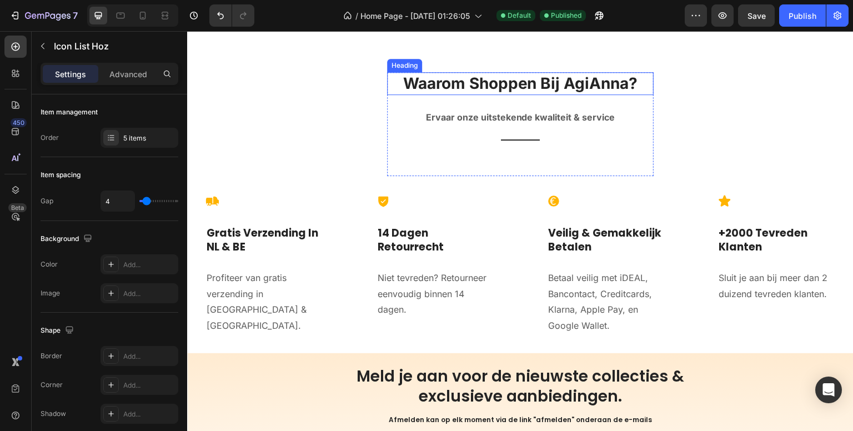
click at [507, 74] on h2 "Waarom Shoppen Bij AgiAnna?" at bounding box center [520, 83] width 266 height 22
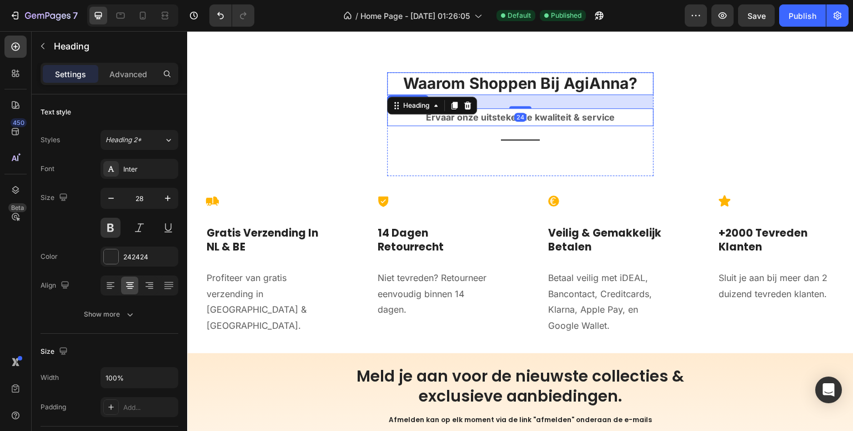
click at [530, 114] on strong "Ervaar onze uitstekende kwaliteit & service" at bounding box center [520, 117] width 189 height 11
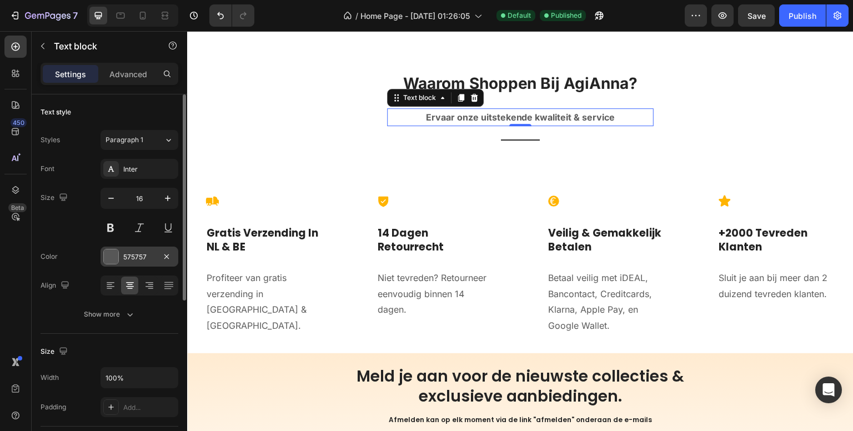
click at [140, 254] on div "575757" at bounding box center [139, 257] width 32 height 10
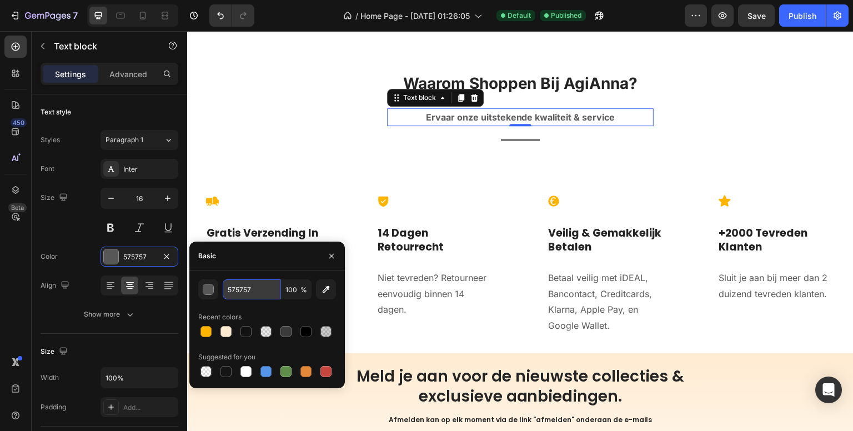
click at [232, 287] on input "575757" at bounding box center [252, 289] width 58 height 20
type input "5C5C5C"
click at [443, 112] on strong "Ervaar onze uitstekende kwaliteit & service" at bounding box center [520, 117] width 189 height 11
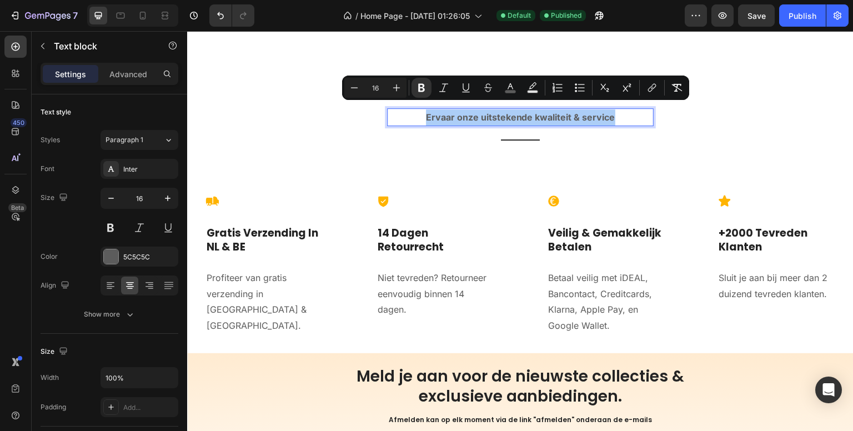
click at [9, 285] on div "450 Beta" at bounding box center [15, 193] width 22 height 315
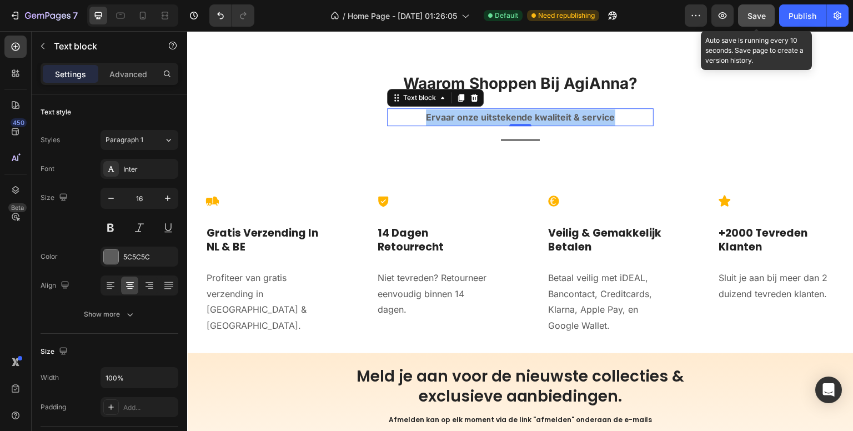
click at [764, 16] on span "Save" at bounding box center [756, 15] width 18 height 9
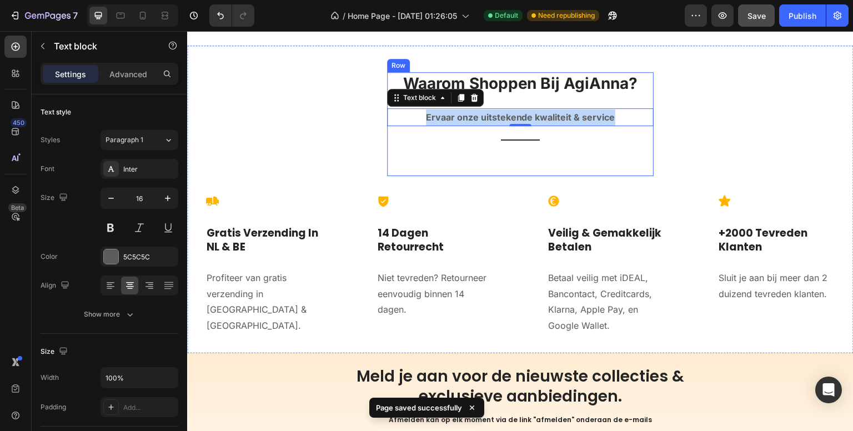
click at [530, 154] on div "Waarom Shoppen Bij AgiAnna? Heading Ervaar onze uitstekende kwaliteit & service…" at bounding box center [520, 124] width 266 height 104
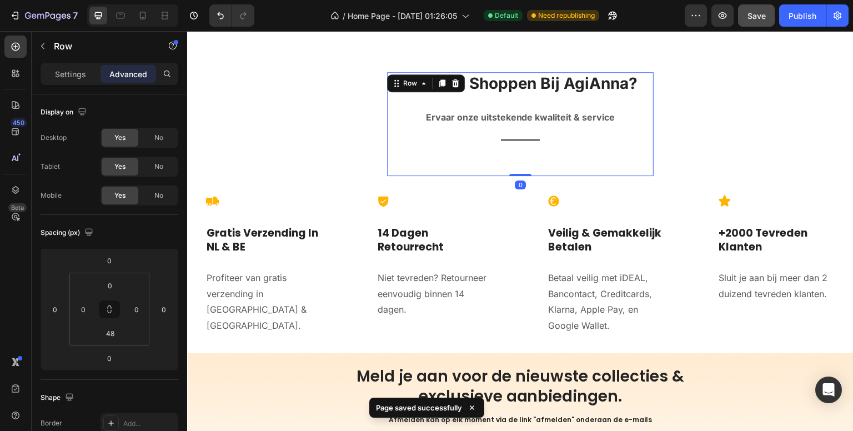
click at [527, 144] on div "Waarom Shoppen Bij AgiAnna? Heading Ervaar onze uitstekende kwaliteit & service…" at bounding box center [520, 124] width 266 height 104
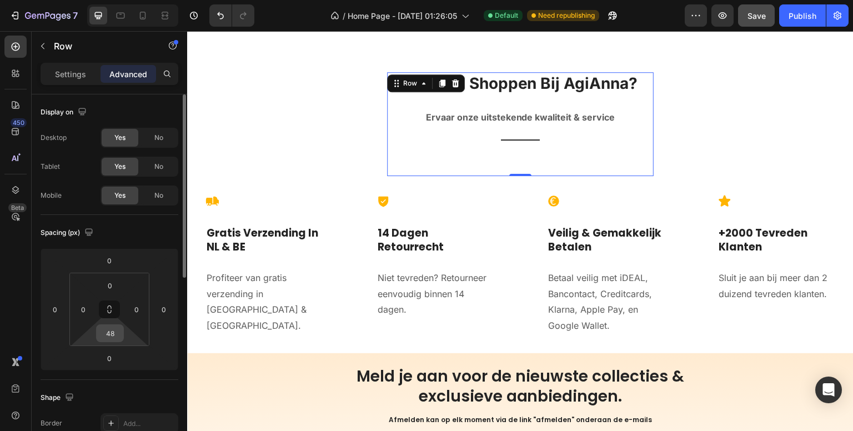
click at [105, 337] on input "48" at bounding box center [110, 333] width 22 height 17
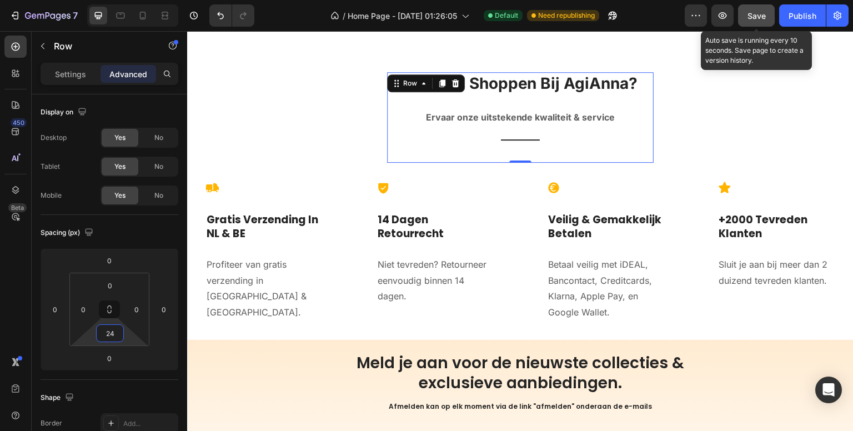
type input "24"
click at [773, 17] on button "Save" at bounding box center [756, 15] width 37 height 22
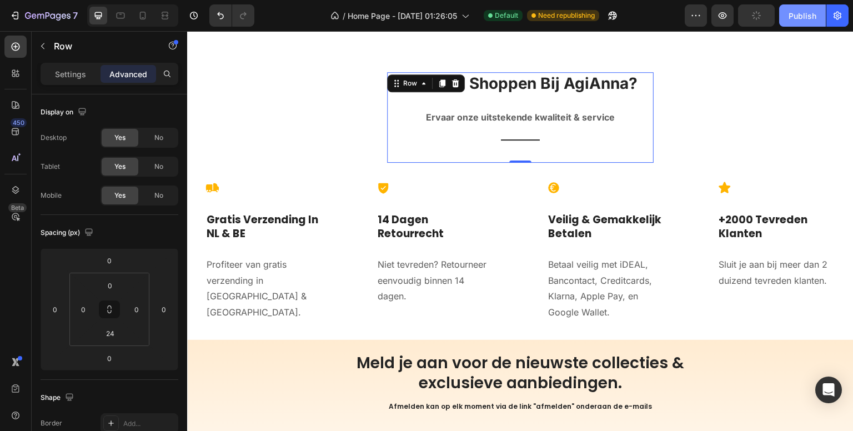
click at [795, 11] on div "Publish" at bounding box center [802, 16] width 28 height 12
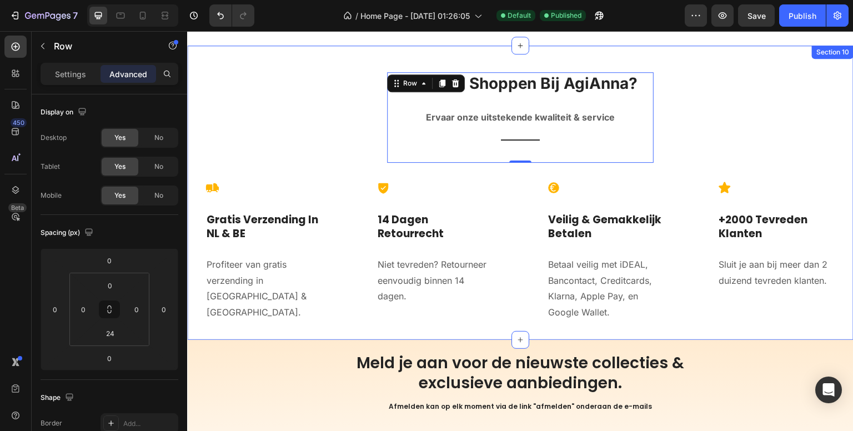
scroll to position [3163, 0]
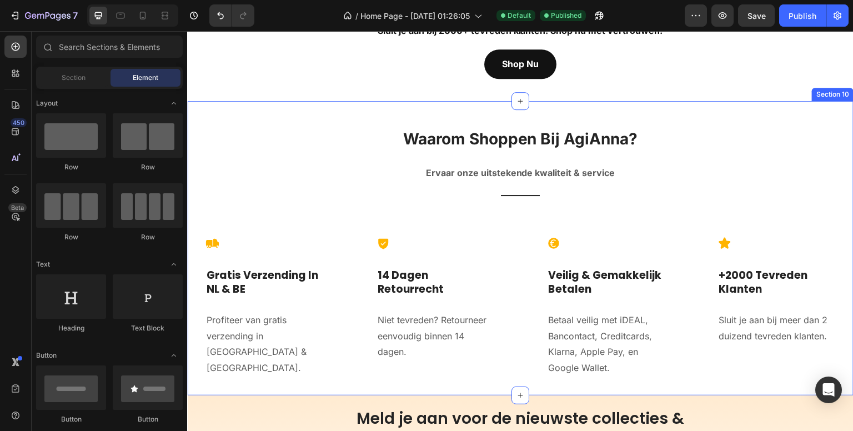
click at [814, 89] on div "Section 10" at bounding box center [832, 94] width 37 height 10
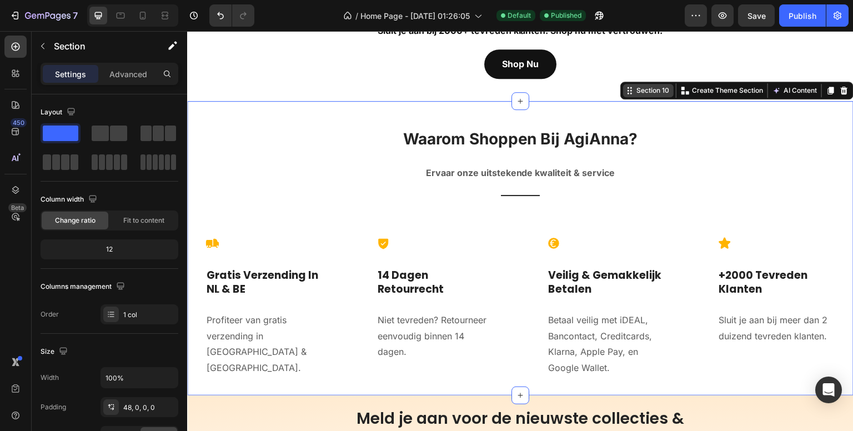
click at [640, 85] on div "Section 10" at bounding box center [652, 90] width 37 height 10
click at [183, 305] on div at bounding box center [183, 278] width 8 height 368
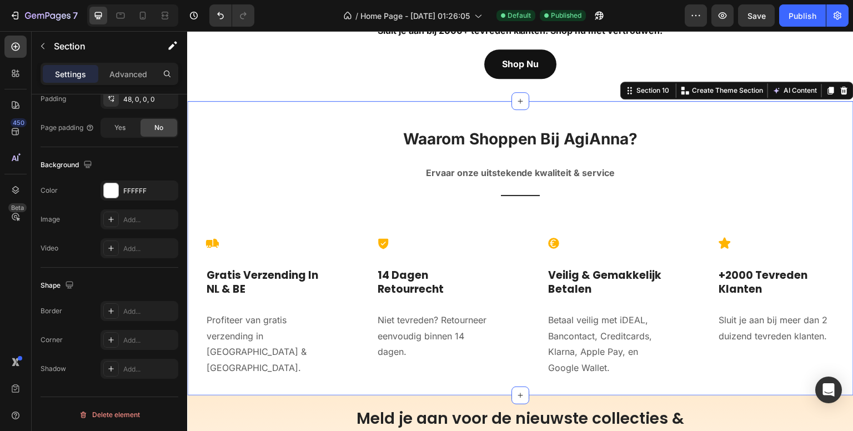
scroll to position [0, 0]
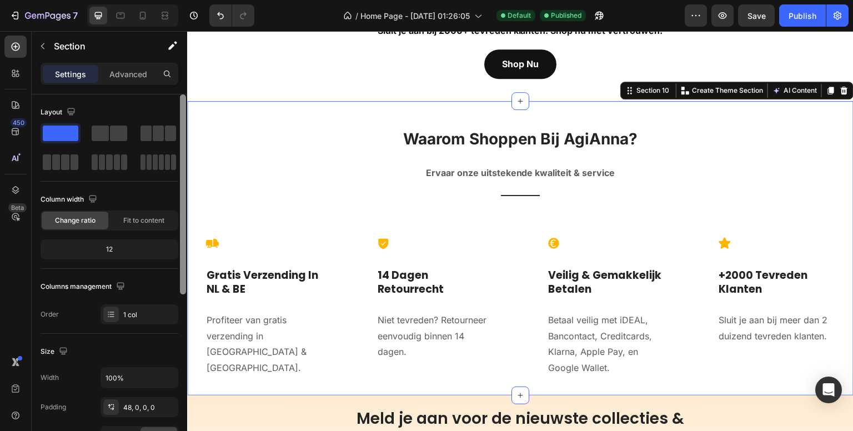
click at [180, 243] on div at bounding box center [183, 278] width 8 height 368
click at [351, 337] on div "Icon Gratis Verzending In NL & BE Heading Profiteer van gratis verzending in Ne…" at bounding box center [520, 306] width 666 height 177
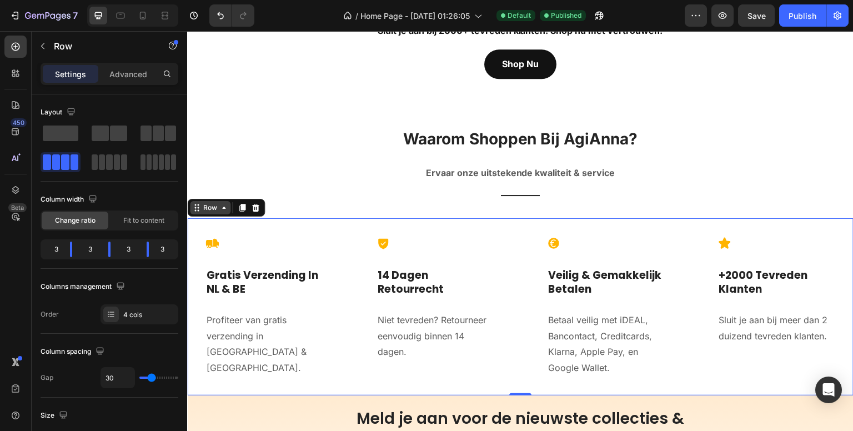
click at [207, 204] on div "Row" at bounding box center [210, 208] width 18 height 10
click at [120, 368] on input "30" at bounding box center [117, 378] width 33 height 20
type input "3"
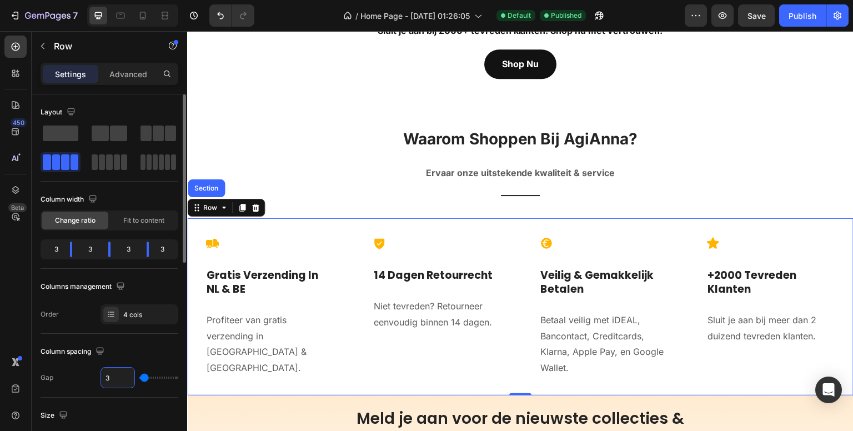
type input "32"
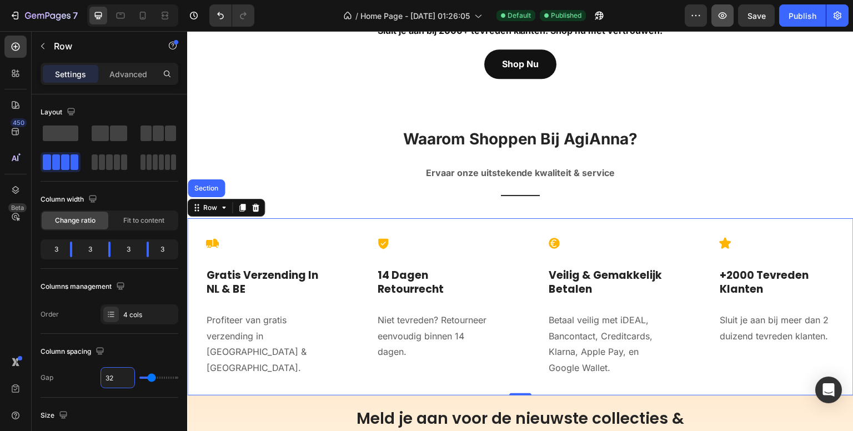
type input "32"
click at [12, 298] on div "450 Beta" at bounding box center [15, 193] width 22 height 315
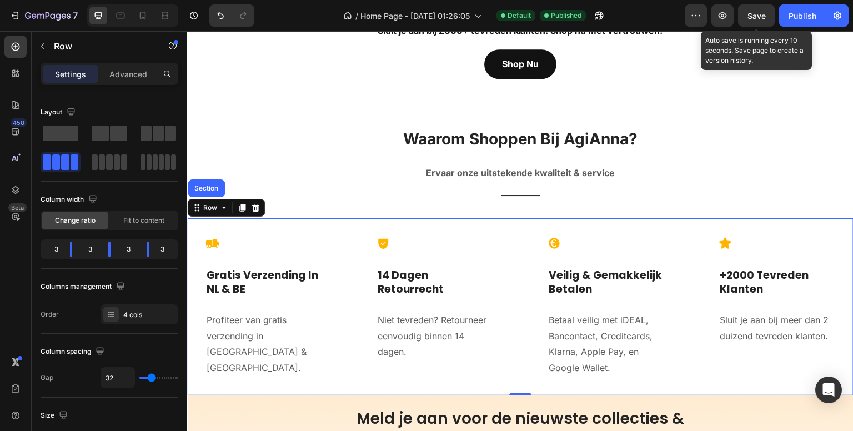
click at [753, 17] on span "Save" at bounding box center [756, 15] width 18 height 9
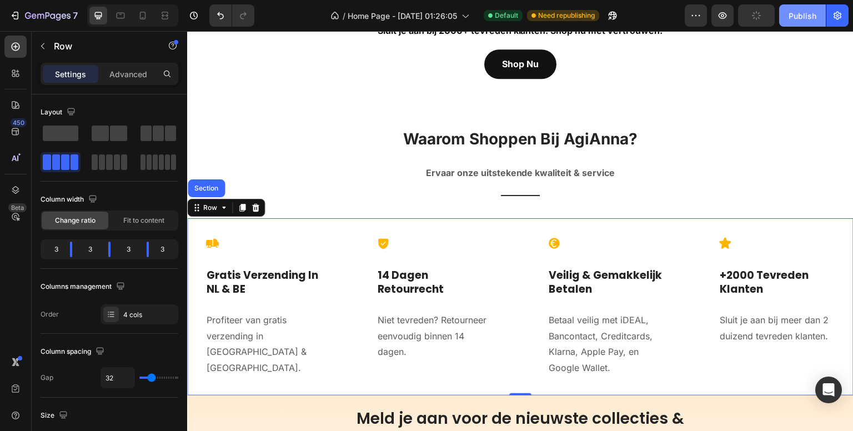
click at [798, 14] on div "Publish" at bounding box center [802, 16] width 28 height 12
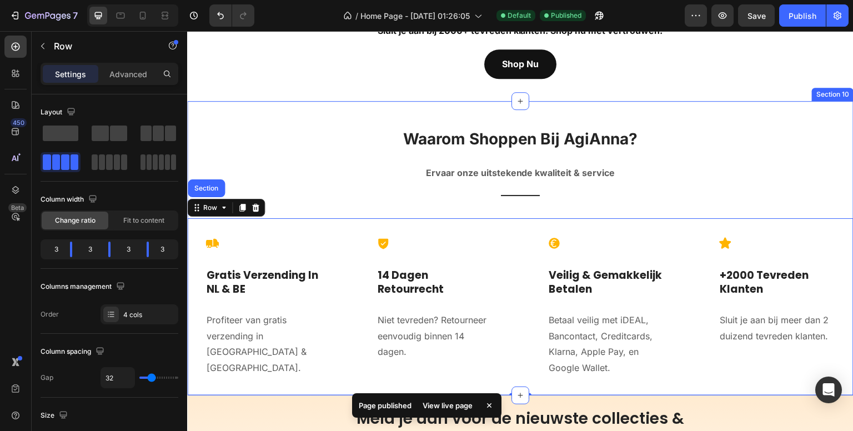
click at [792, 105] on div "Waarom Shoppen Bij AgiAnna? Heading Ervaar onze uitstekende kwaliteit & service…" at bounding box center [520, 248] width 666 height 294
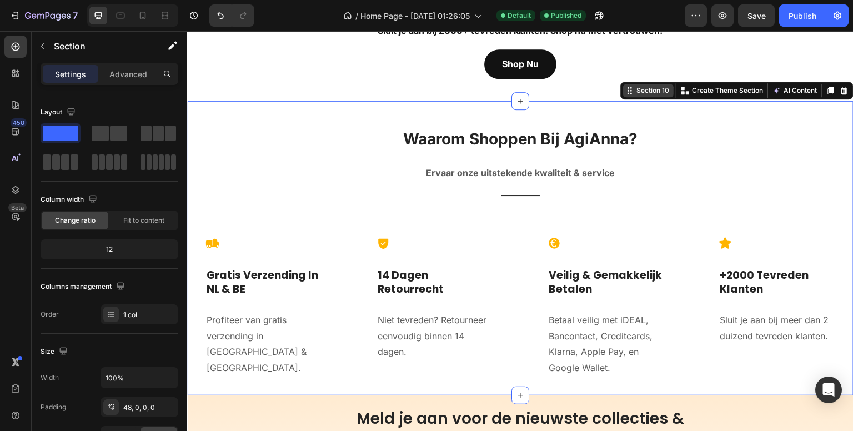
click at [637, 85] on div "Section 10" at bounding box center [652, 90] width 37 height 10
click at [638, 85] on div "Section 10" at bounding box center [652, 90] width 37 height 10
click at [306, 14] on div "/ Home Page - Sep 13, 01:26:05 Default Published" at bounding box center [473, 15] width 421 height 22
click at [347, 348] on div "Icon Gratis Verzending In NL & BE Heading Profiteer van gratis verzending in Ne…" at bounding box center [520, 306] width 666 height 177
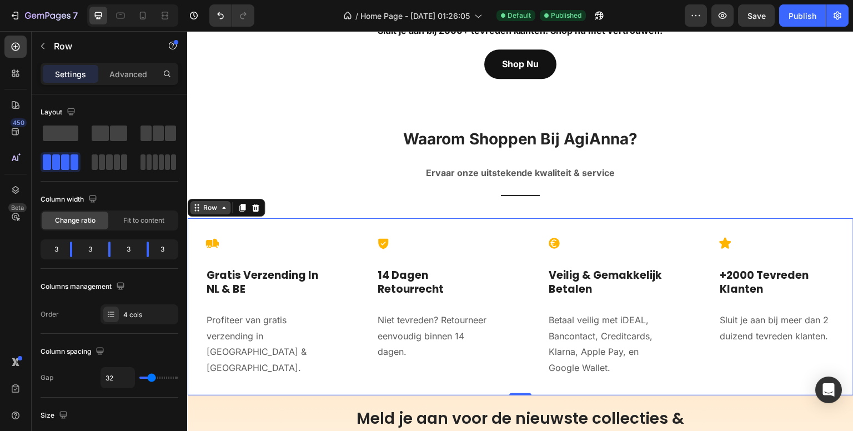
click at [214, 203] on div "Row" at bounding box center [210, 208] width 18 height 10
click at [293, 16] on div "/ Home Page - Sep 13, 01:26:05 Default Published" at bounding box center [473, 15] width 421 height 22
click at [211, 239] on icon at bounding box center [211, 243] width 13 height 9
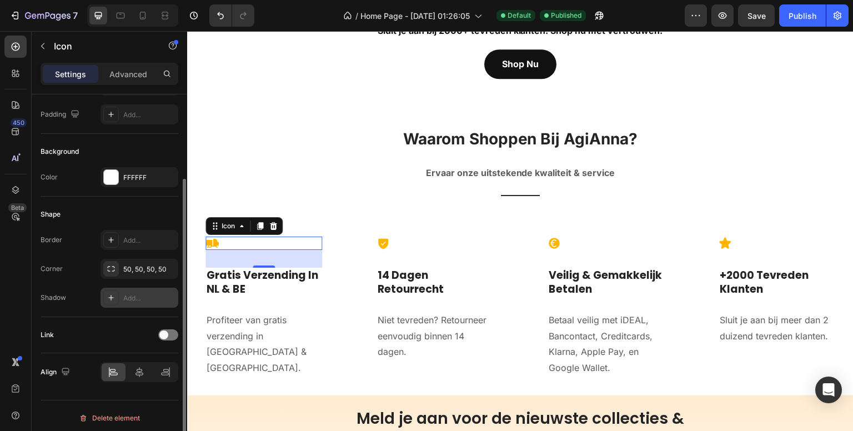
scroll to position [114, 0]
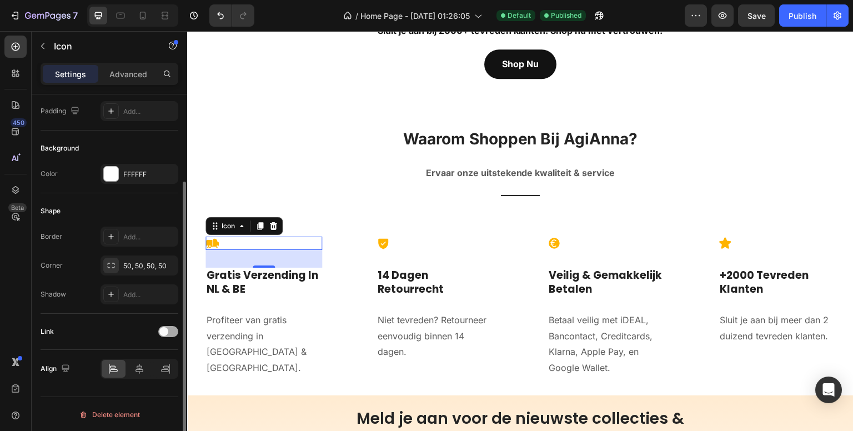
click at [167, 330] on span at bounding box center [163, 331] width 9 height 9
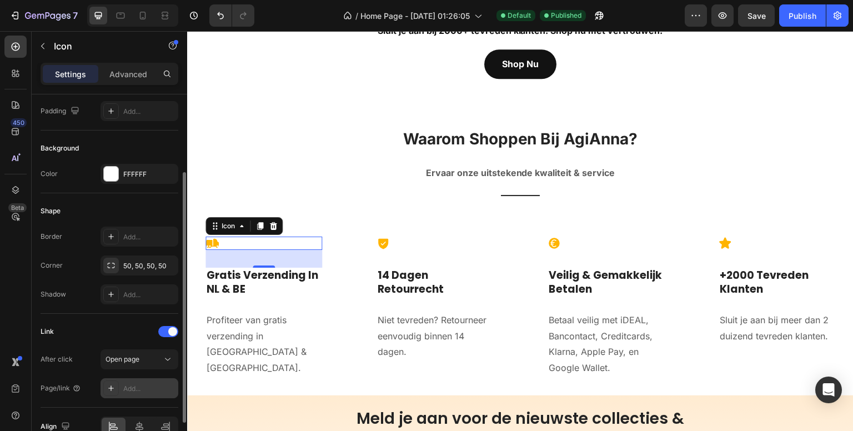
click at [111, 385] on icon at bounding box center [111, 388] width 6 height 6
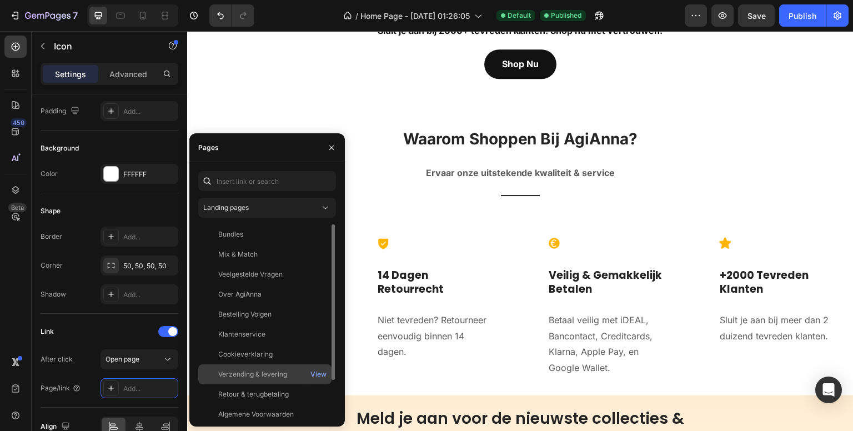
click at [222, 373] on div "Verzending & levering" at bounding box center [252, 374] width 69 height 10
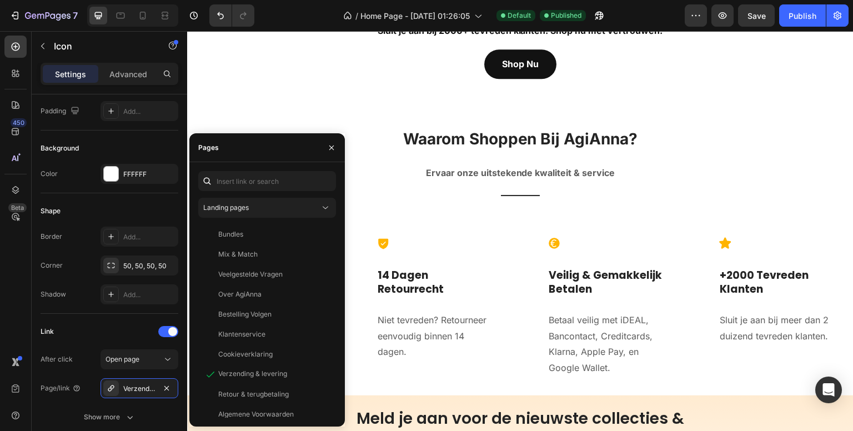
click at [13, 308] on div "450 Beta" at bounding box center [15, 193] width 22 height 315
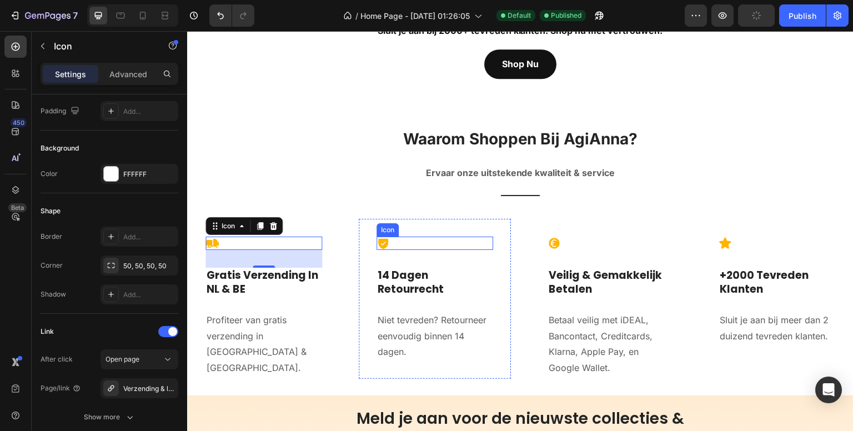
click at [378, 239] on icon at bounding box center [383, 244] width 10 height 11
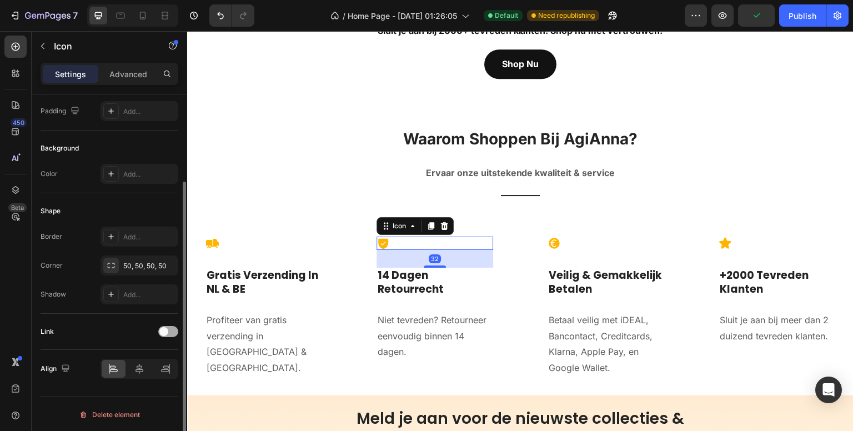
click at [174, 329] on div at bounding box center [168, 331] width 20 height 11
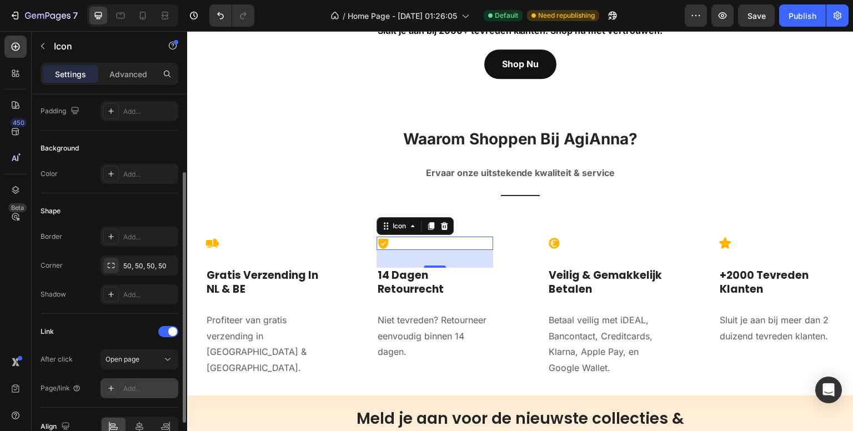
click at [107, 385] on icon at bounding box center [111, 388] width 9 height 9
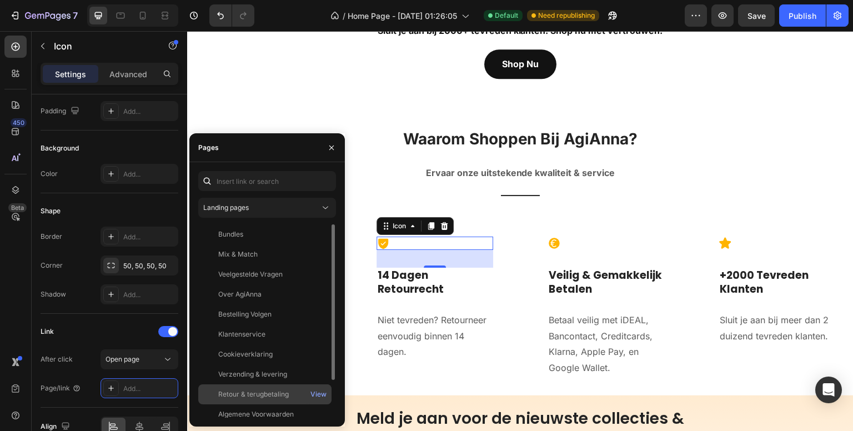
click at [227, 393] on div "Retour & terugbetaling" at bounding box center [253, 394] width 71 height 10
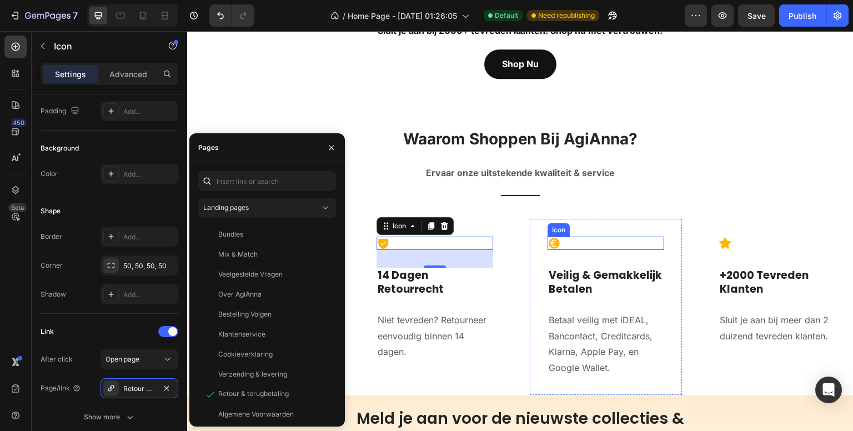
click at [548, 240] on icon at bounding box center [553, 243] width 11 height 11
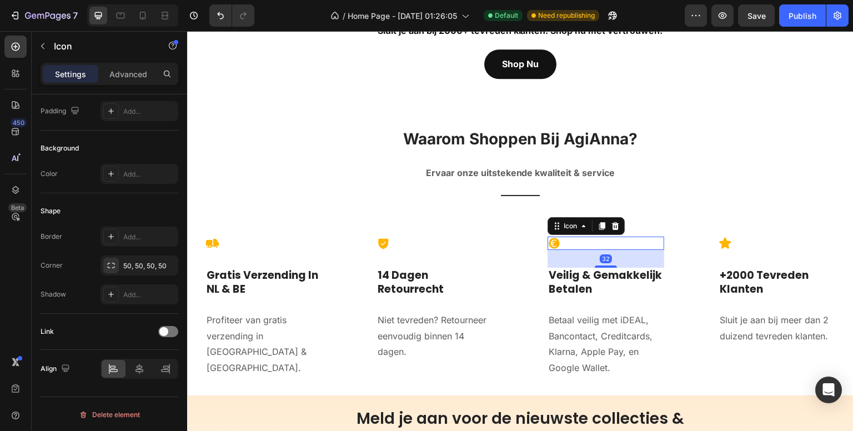
click at [548, 236] on icon at bounding box center [553, 242] width 13 height 13
click at [174, 329] on div at bounding box center [168, 331] width 20 height 11
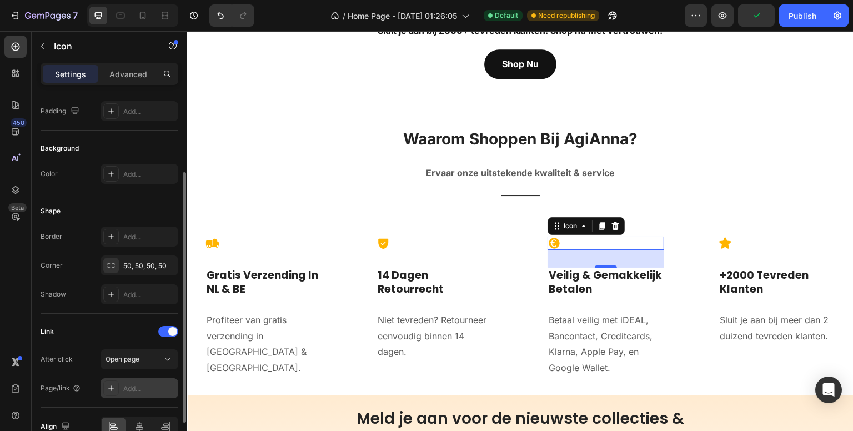
click at [110, 386] on icon at bounding box center [111, 388] width 9 height 9
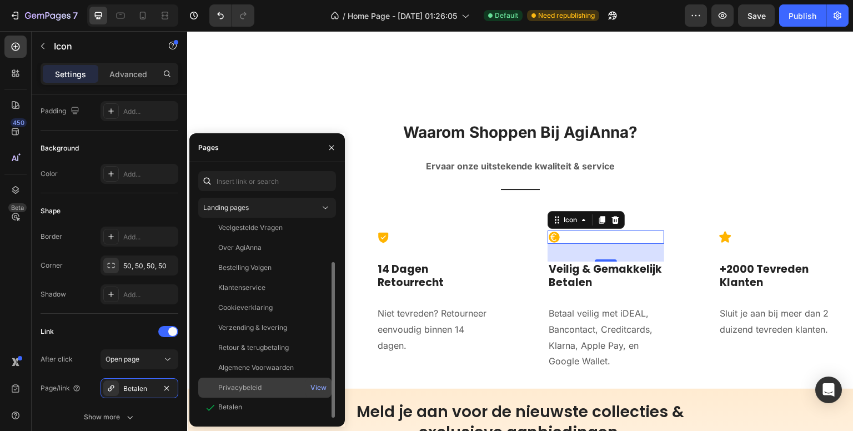
scroll to position [3385, 0]
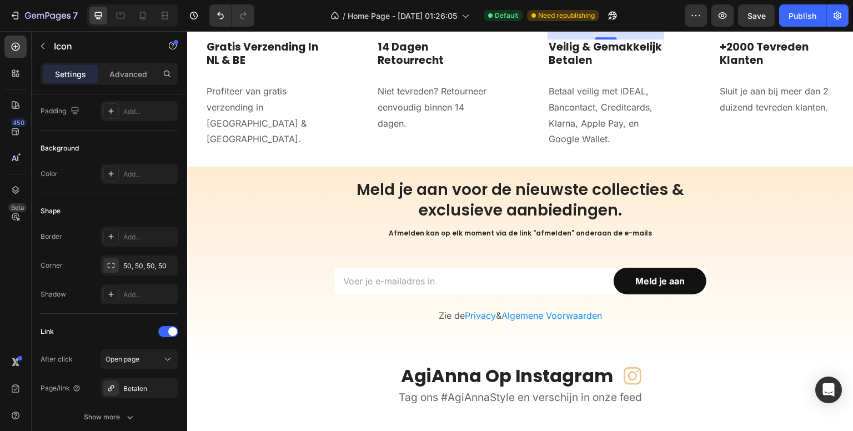
click at [9, 274] on div "450 Beta" at bounding box center [15, 193] width 22 height 315
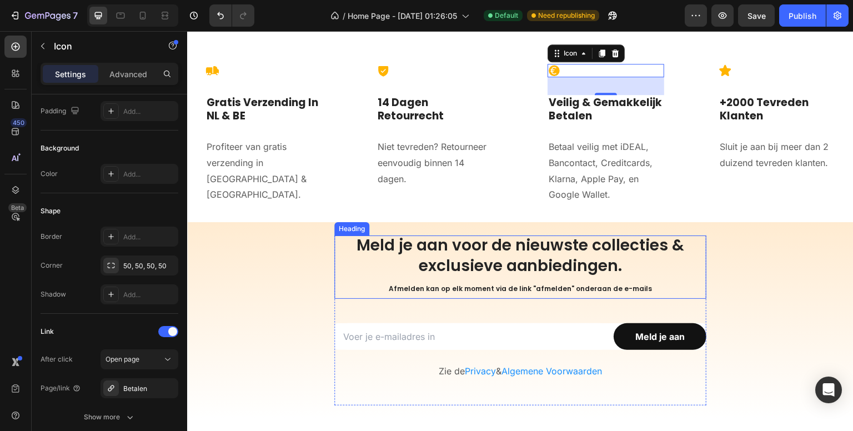
scroll to position [3274, 0]
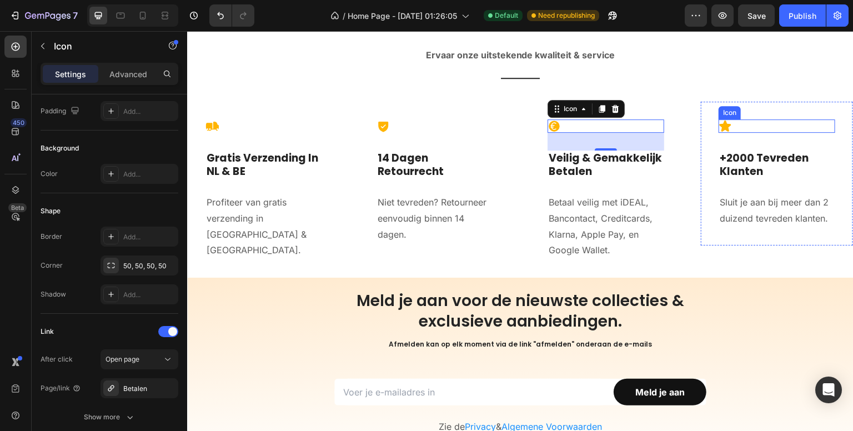
click at [719, 126] on icon at bounding box center [725, 125] width 12 height 11
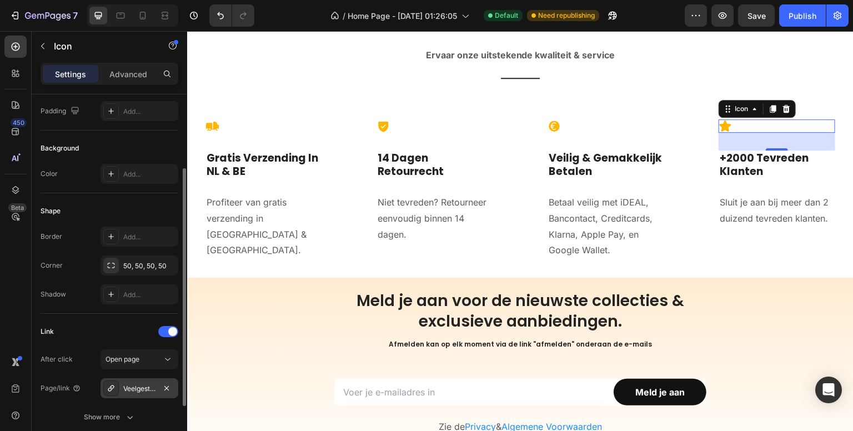
click at [108, 391] on icon at bounding box center [111, 388] width 9 height 9
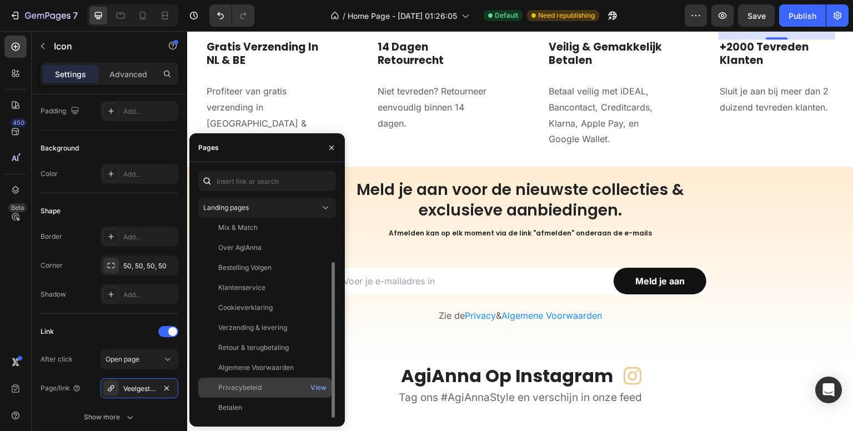
scroll to position [0, 0]
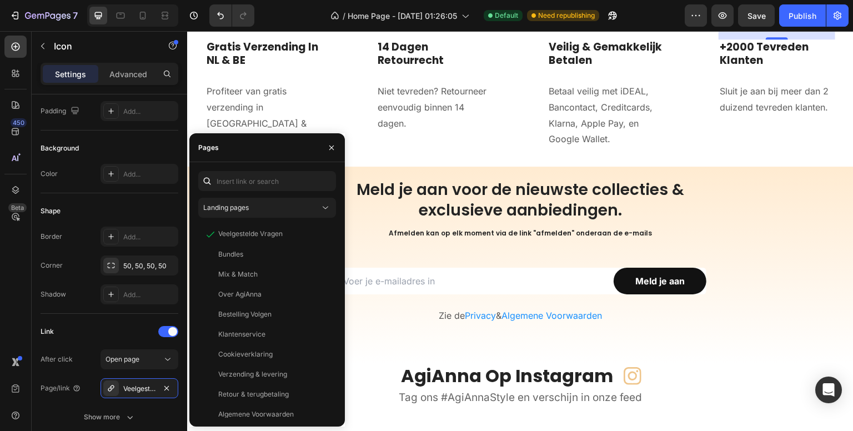
click at [13, 305] on div "450 Beta" at bounding box center [15, 193] width 22 height 315
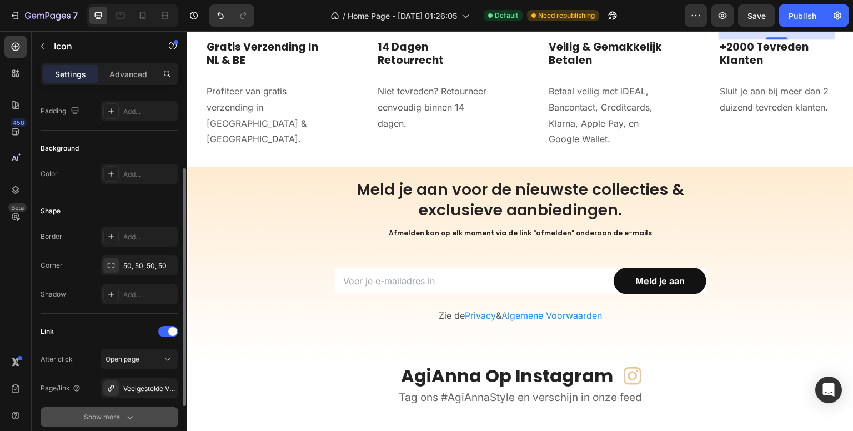
click at [125, 418] on icon "button" at bounding box center [129, 416] width 11 height 11
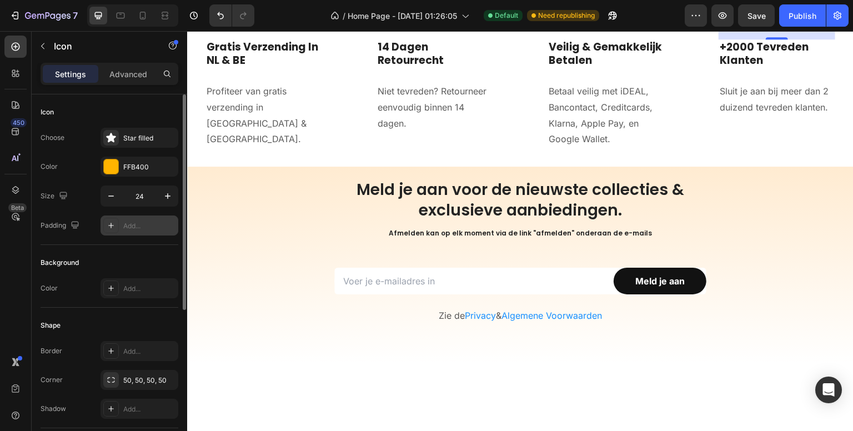
scroll to position [3274, 0]
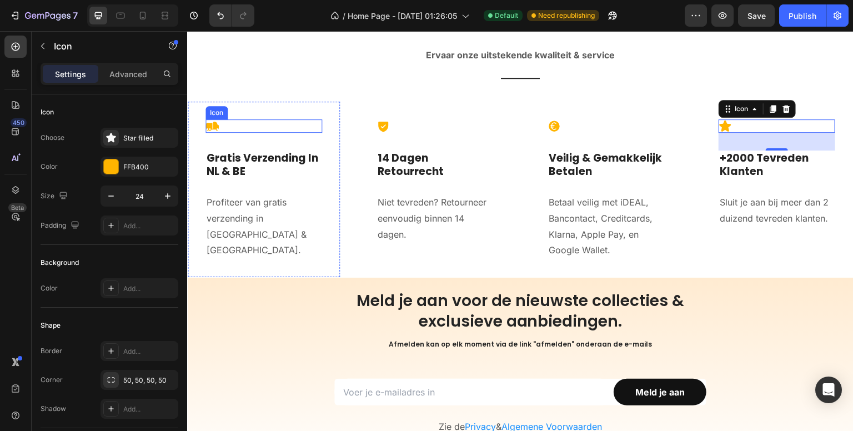
click at [213, 127] on icon at bounding box center [211, 125] width 13 height 13
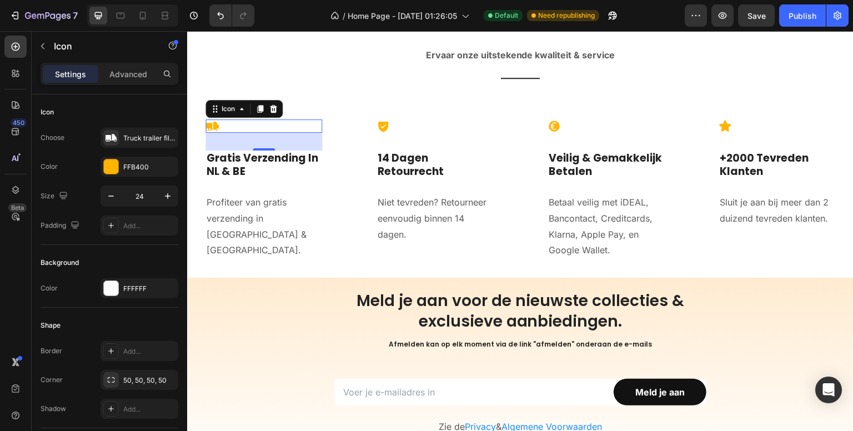
click at [211, 122] on icon at bounding box center [211, 125] width 13 height 9
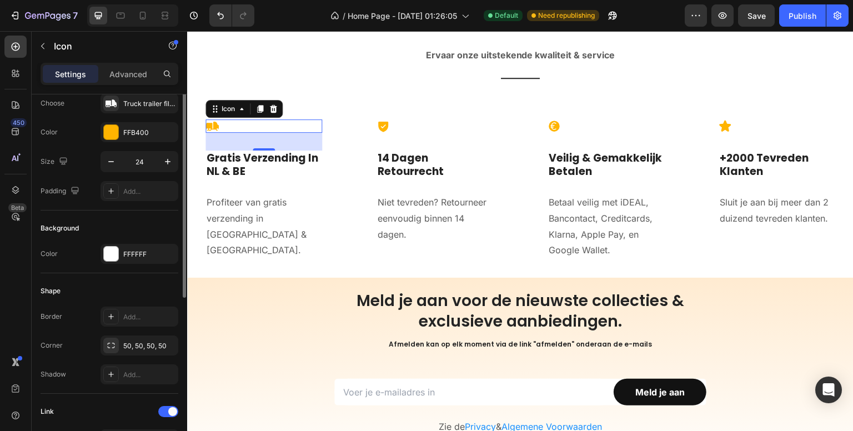
scroll to position [0, 0]
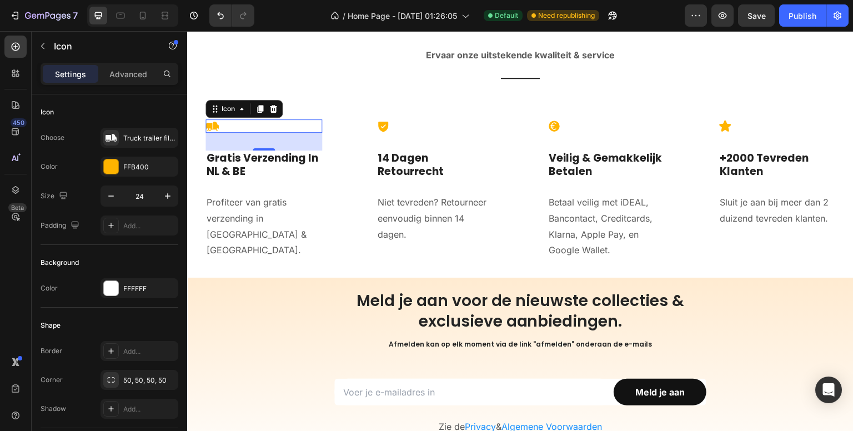
click at [211, 123] on icon at bounding box center [211, 125] width 13 height 9
click at [226, 109] on div "Icon" at bounding box center [228, 109] width 18 height 0
click at [211, 123] on icon at bounding box center [211, 125] width 13 height 9
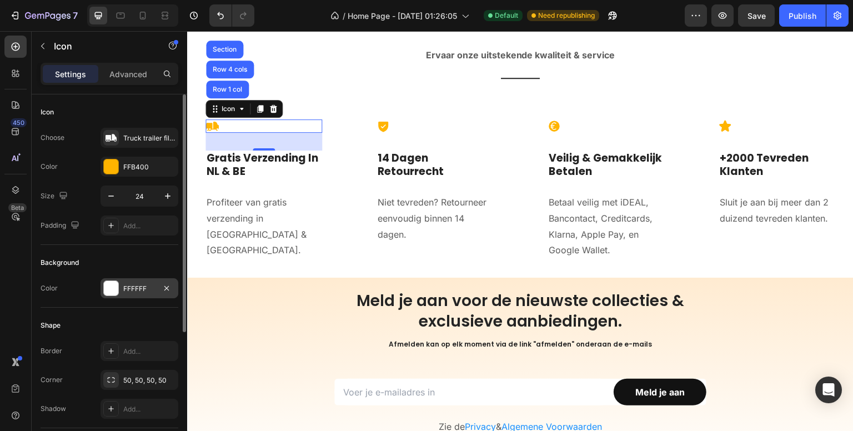
click at [126, 284] on div "FFFFFF" at bounding box center [139, 289] width 32 height 10
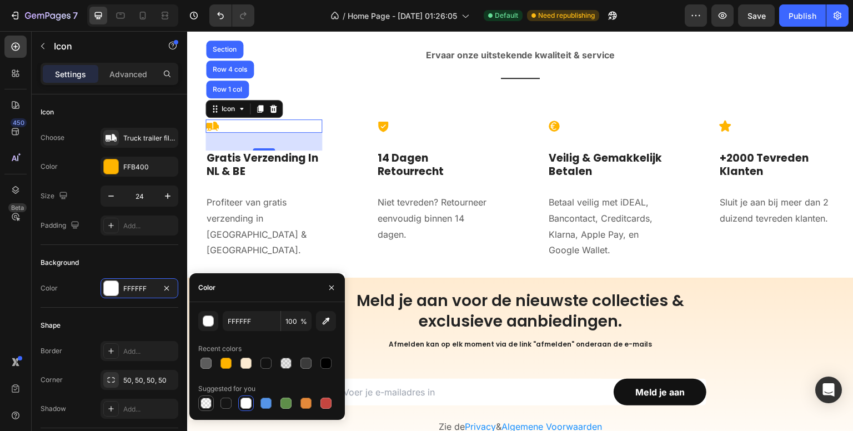
click at [200, 401] on div at bounding box center [205, 402] width 11 height 11
type input "000000"
type input "0"
click at [326, 286] on button "button" at bounding box center [332, 288] width 18 height 18
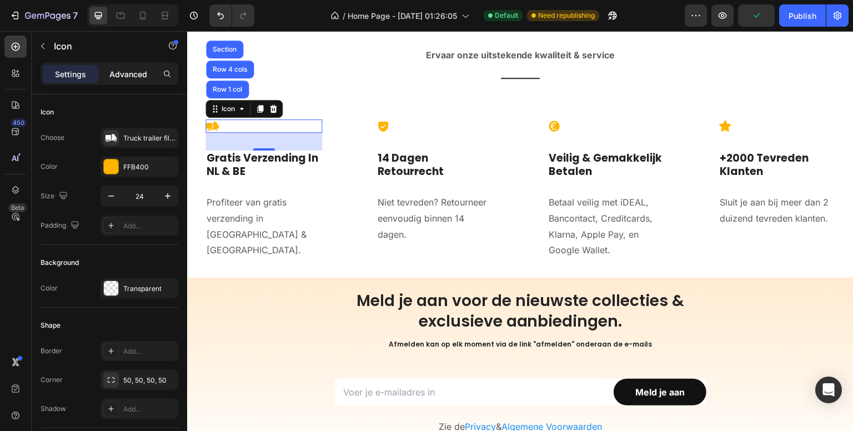
click at [125, 68] on div "Advanced" at bounding box center [128, 74] width 56 height 18
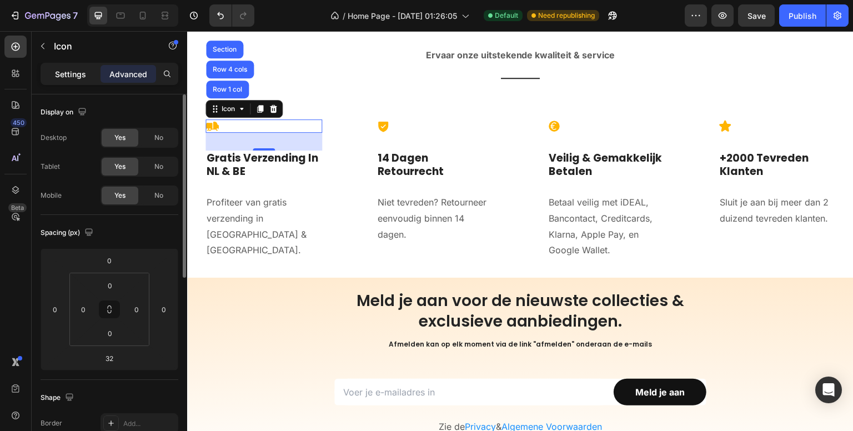
click at [67, 75] on p "Settings" at bounding box center [70, 74] width 31 height 12
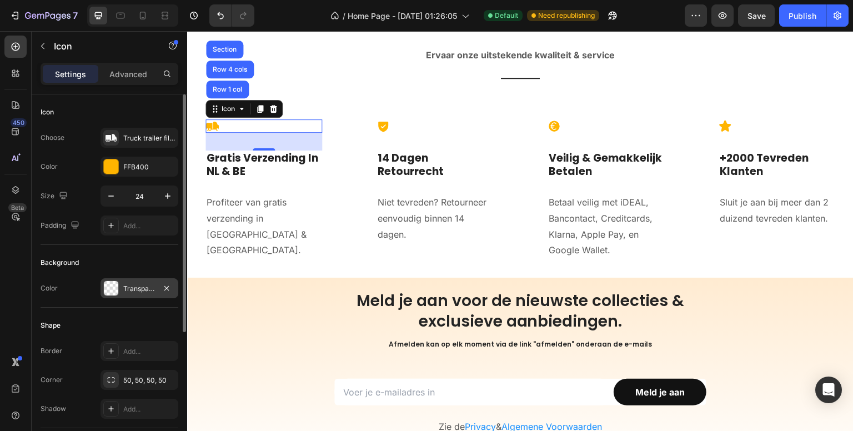
click at [131, 289] on div "Transparent" at bounding box center [139, 289] width 32 height 10
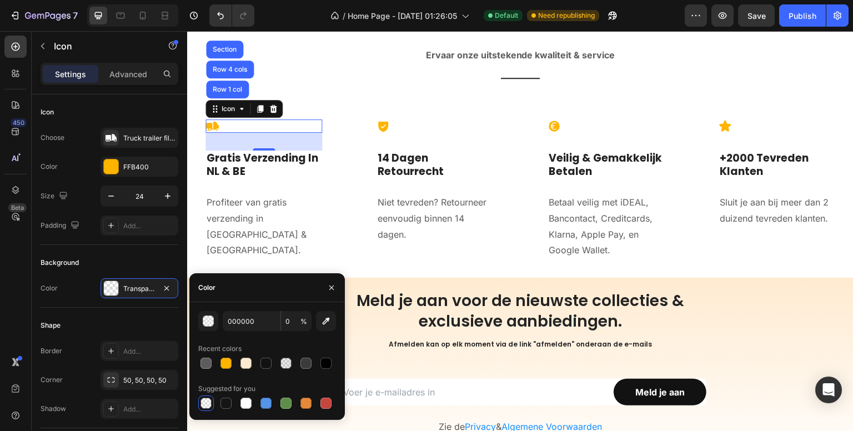
click at [2, 264] on div "450 Beta" at bounding box center [16, 231] width 32 height 400
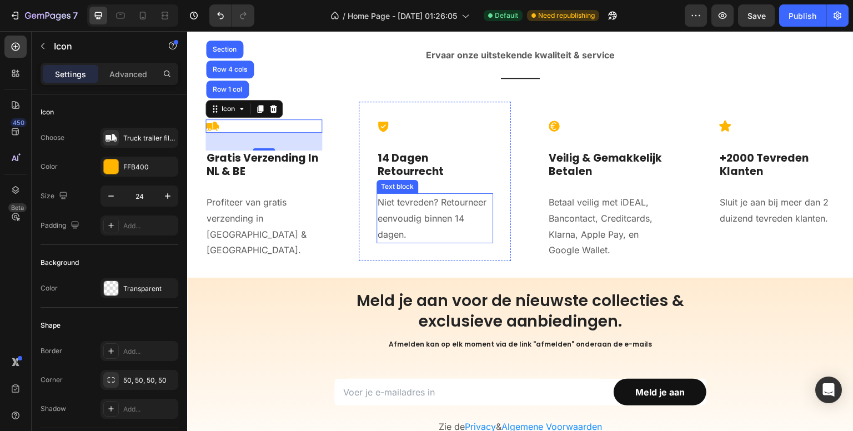
click at [213, 133] on icon at bounding box center [211, 125] width 13 height 13
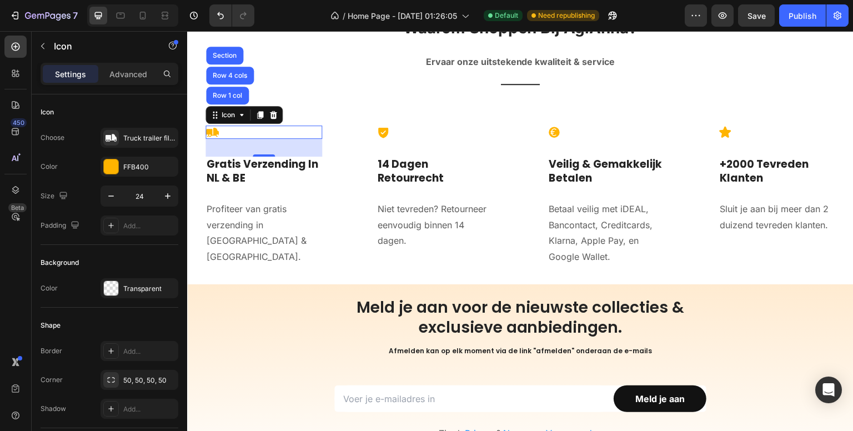
scroll to position [3219, 0]
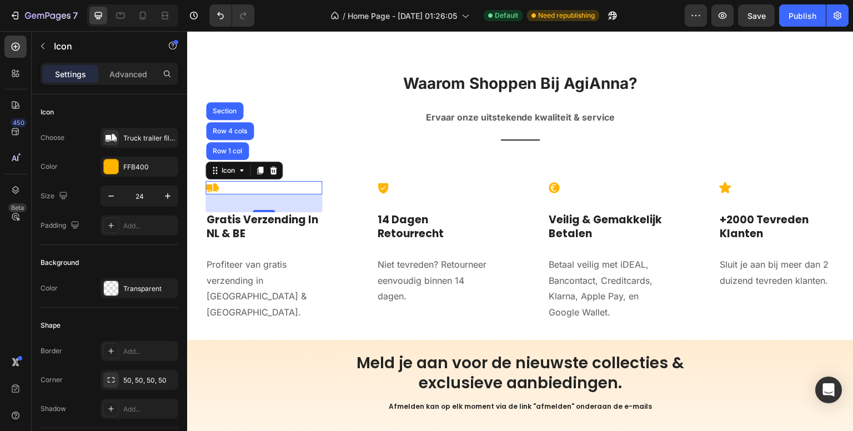
click at [213, 181] on icon at bounding box center [211, 187] width 13 height 13
click at [168, 381] on icon "button" at bounding box center [166, 379] width 9 height 9
click at [397, 184] on div "Icon" at bounding box center [434, 187] width 117 height 13
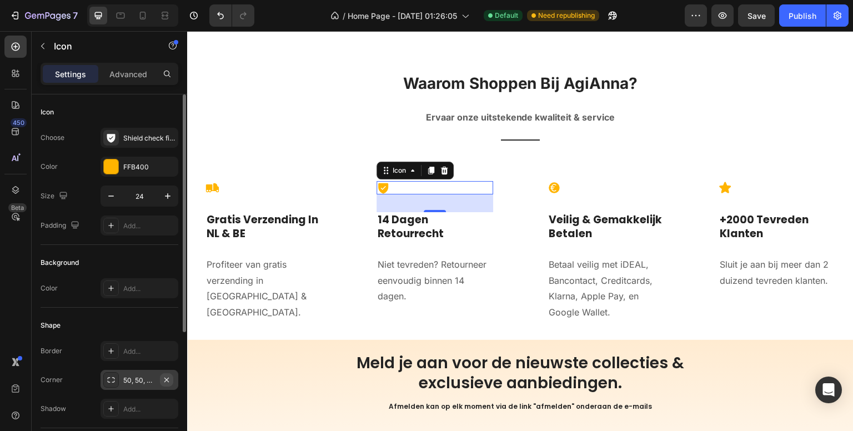
click at [165, 377] on icon "button" at bounding box center [166, 379] width 9 height 9
click at [573, 181] on div "Icon" at bounding box center [605, 187] width 117 height 13
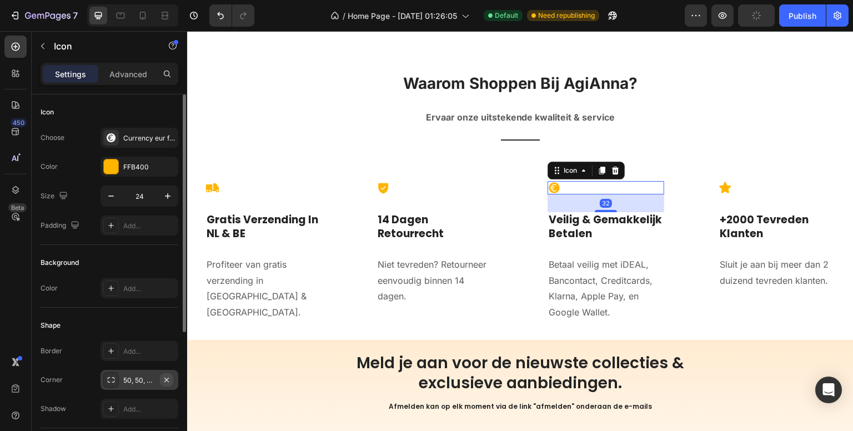
click at [166, 379] on icon "button" at bounding box center [166, 379] width 4 height 4
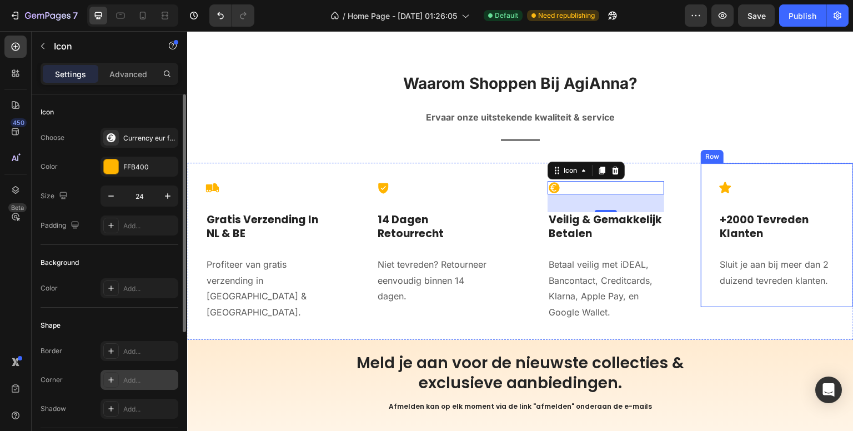
click at [728, 181] on div "Icon" at bounding box center [776, 187] width 117 height 13
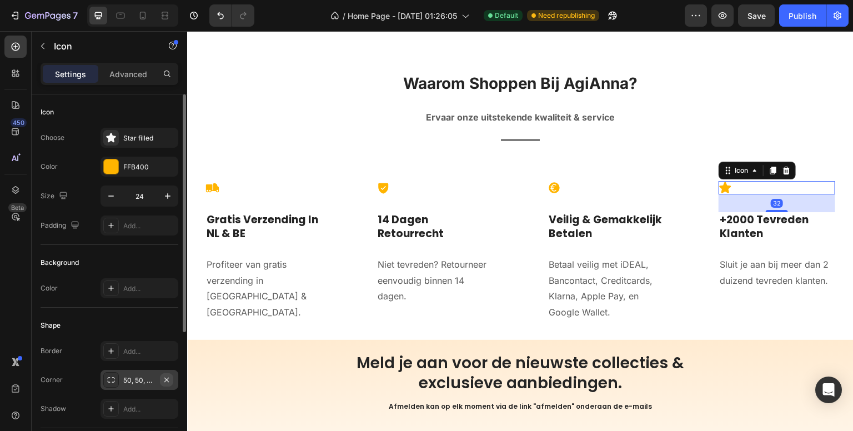
click at [168, 380] on icon "button" at bounding box center [166, 379] width 4 height 4
click at [223, 183] on div "Icon" at bounding box center [263, 187] width 117 height 13
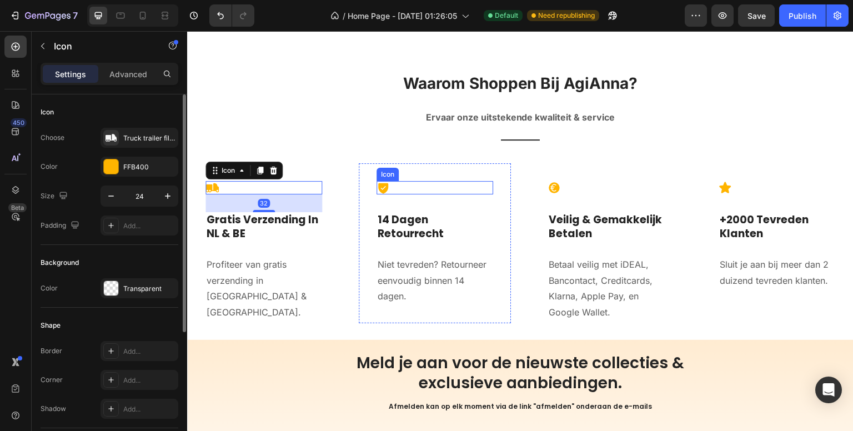
click at [382, 183] on icon at bounding box center [383, 188] width 10 height 11
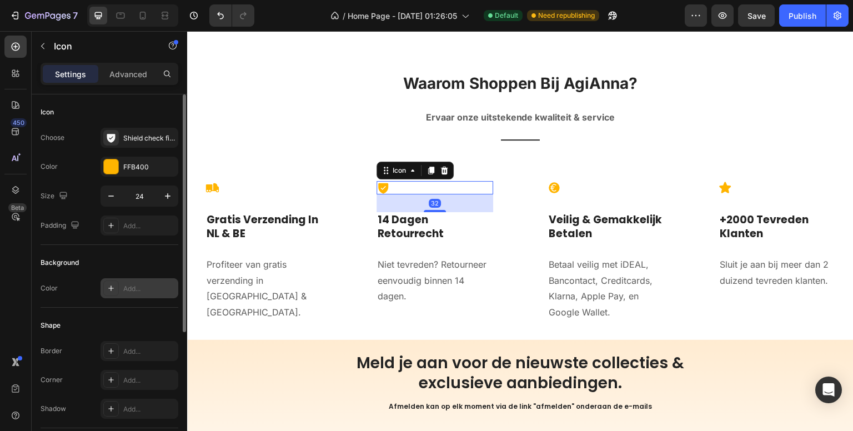
click at [145, 289] on div "Add..." at bounding box center [149, 289] width 52 height 10
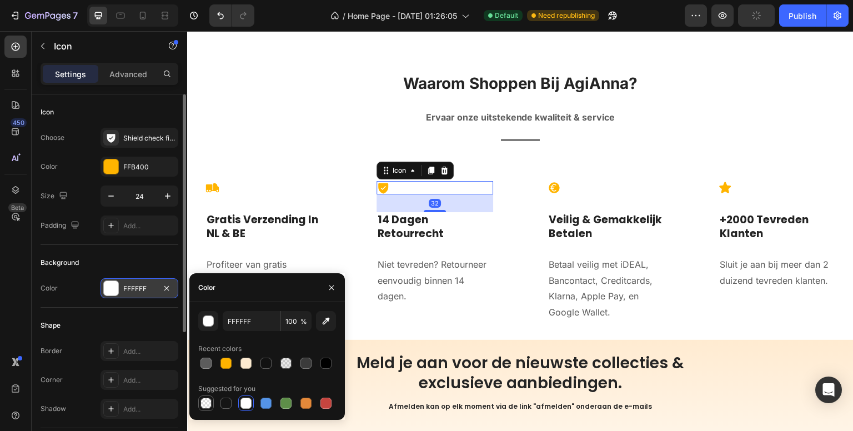
click at [203, 400] on div at bounding box center [205, 402] width 11 height 11
type input "000000"
type input "0"
click at [567, 181] on div "Icon" at bounding box center [605, 187] width 117 height 13
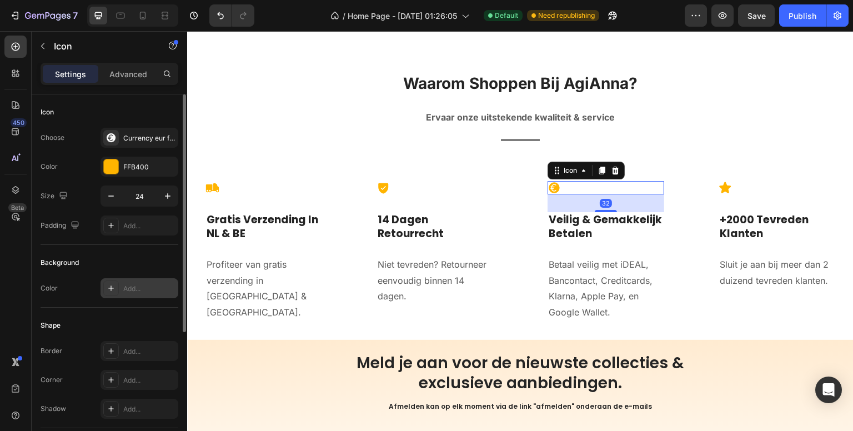
click at [144, 290] on div "Add..." at bounding box center [149, 289] width 52 height 10
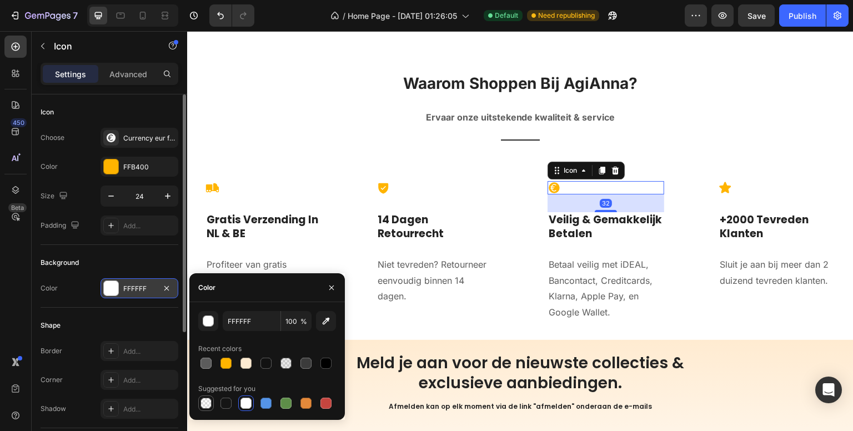
click at [207, 402] on div at bounding box center [205, 402] width 11 height 11
type input "000000"
type input "0"
click at [719, 182] on icon at bounding box center [725, 187] width 12 height 11
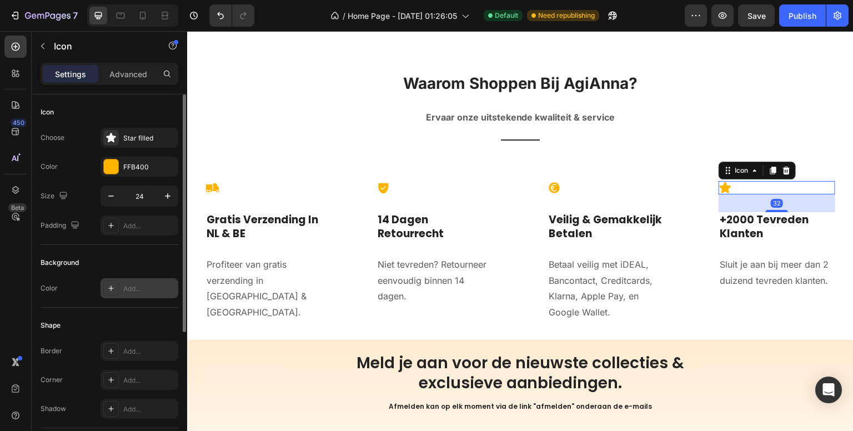
click at [140, 285] on div "Add..." at bounding box center [149, 289] width 52 height 10
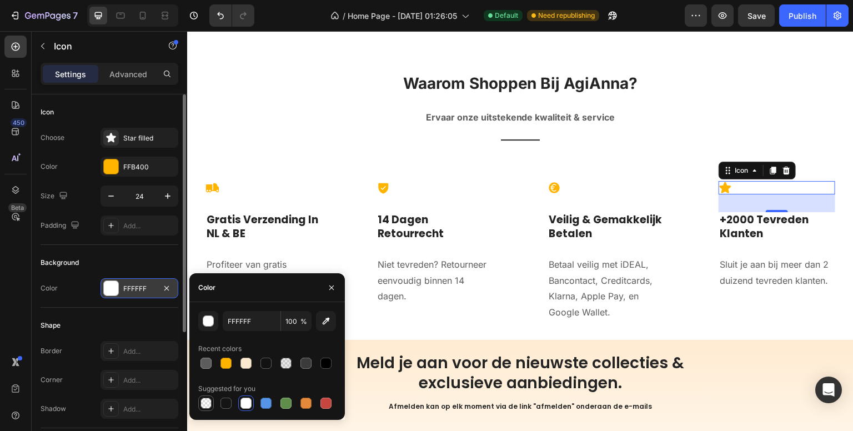
click at [202, 403] on div at bounding box center [205, 402] width 11 height 11
type input "000000"
type input "0"
click at [792, 17] on div "Publish" at bounding box center [802, 16] width 28 height 12
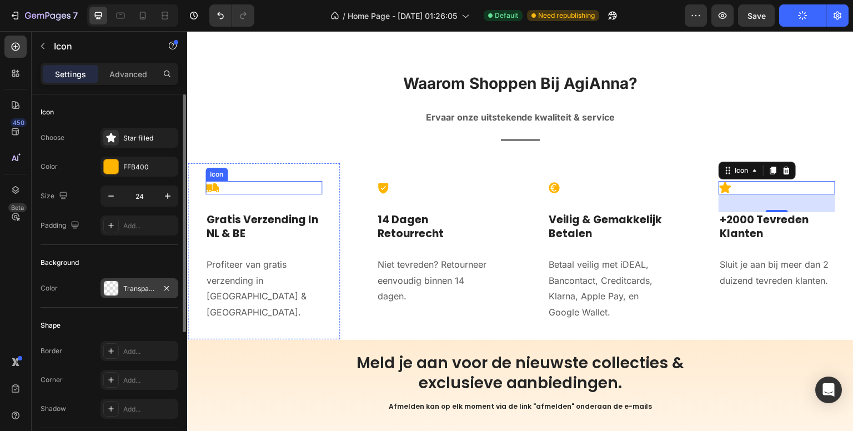
click at [209, 183] on icon at bounding box center [211, 187] width 13 height 9
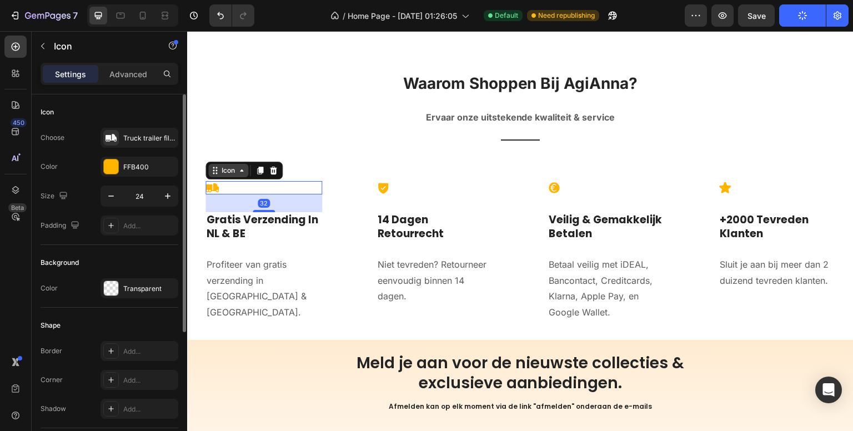
click at [225, 170] on div "Icon" at bounding box center [228, 170] width 40 height 13
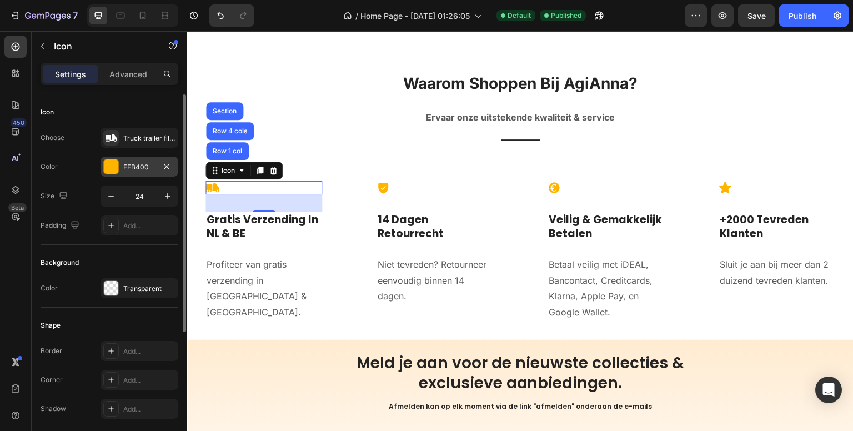
click at [150, 165] on div "FFB400" at bounding box center [139, 167] width 32 height 10
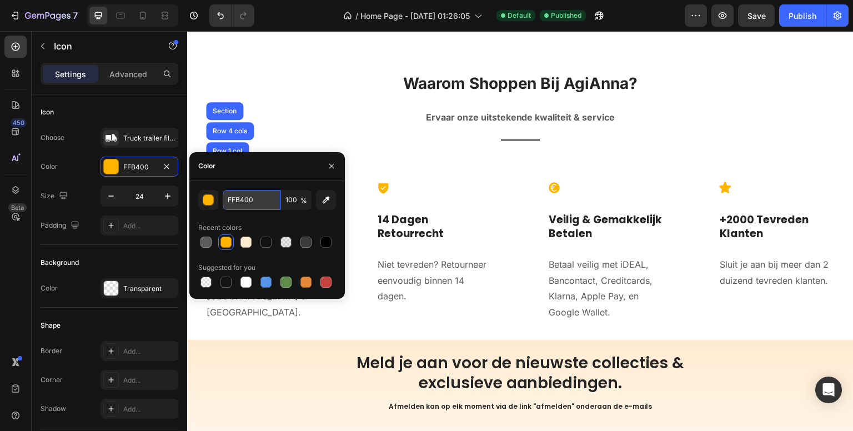
click at [256, 196] on input "FFB400" at bounding box center [252, 200] width 58 height 20
paste input "121212"
type input "121212"
click at [328, 165] on icon "button" at bounding box center [331, 166] width 9 height 9
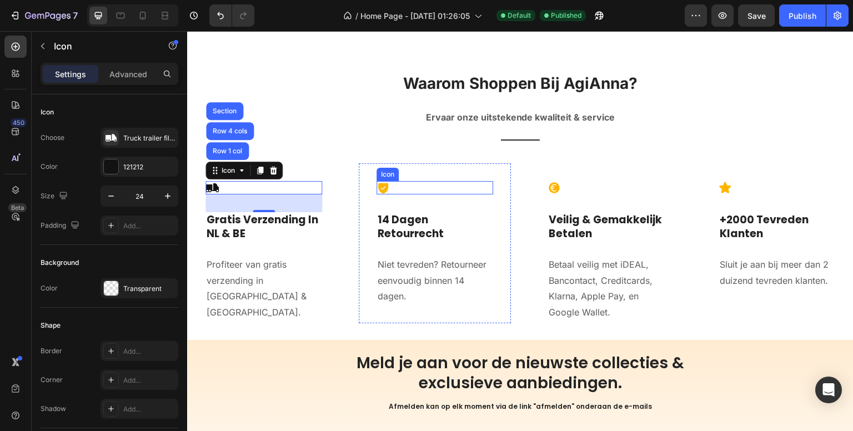
click at [379, 181] on icon at bounding box center [382, 187] width 13 height 13
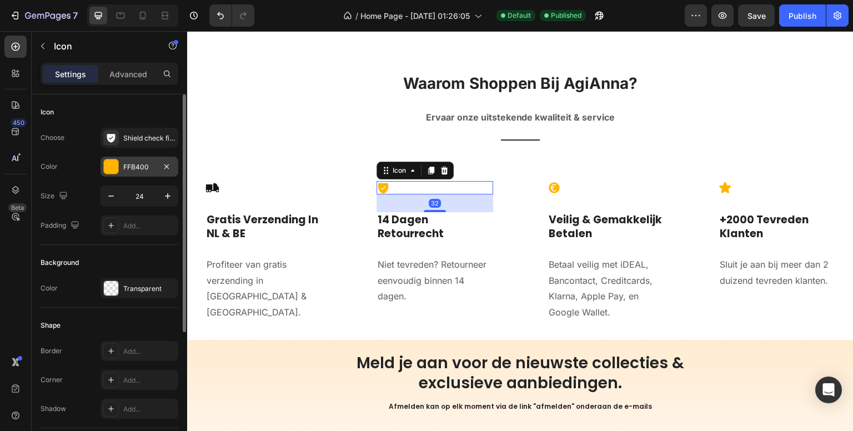
click at [144, 168] on div "FFB400" at bounding box center [139, 167] width 32 height 10
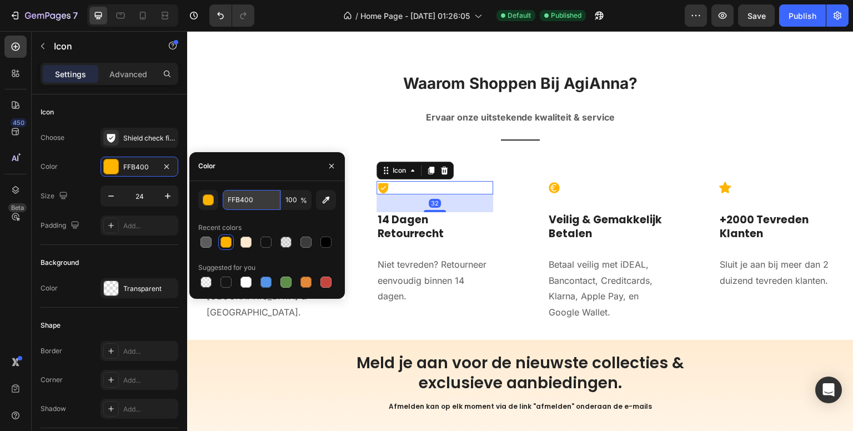
click at [252, 197] on input "FFB400" at bounding box center [252, 200] width 58 height 20
paste input "121212"
type input "121212"
click at [554, 181] on icon at bounding box center [553, 187] width 13 height 13
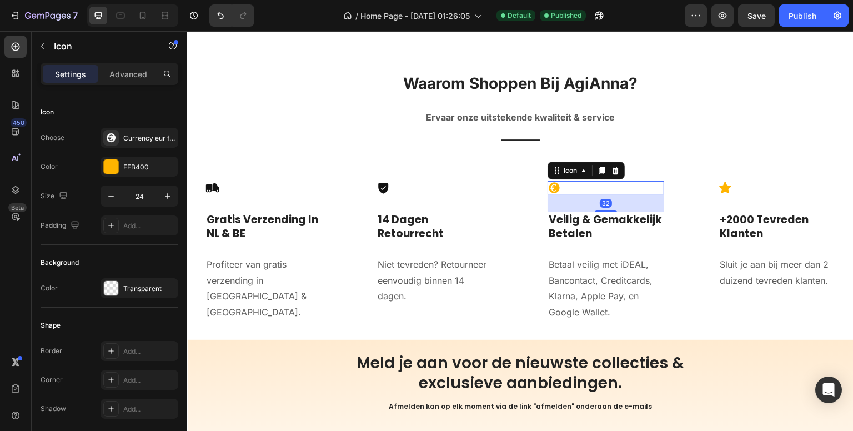
click at [554, 183] on icon at bounding box center [553, 188] width 11 height 11
click at [149, 164] on div "FFB400" at bounding box center [139, 167] width 32 height 10
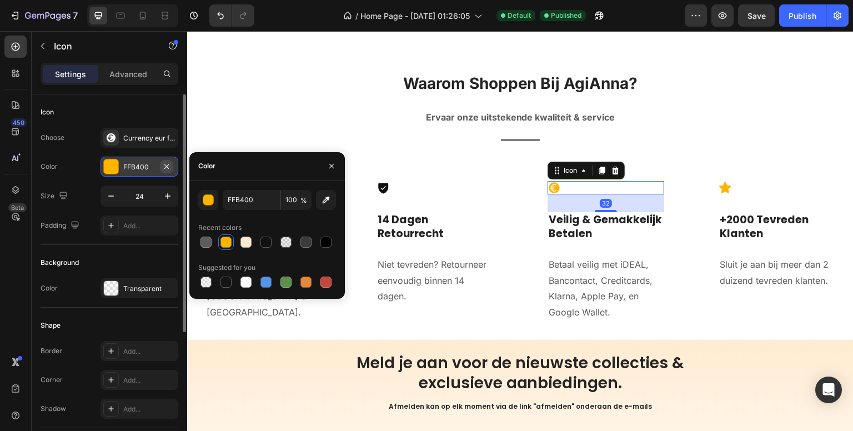
click at [169, 164] on icon "button" at bounding box center [166, 166] width 9 height 9
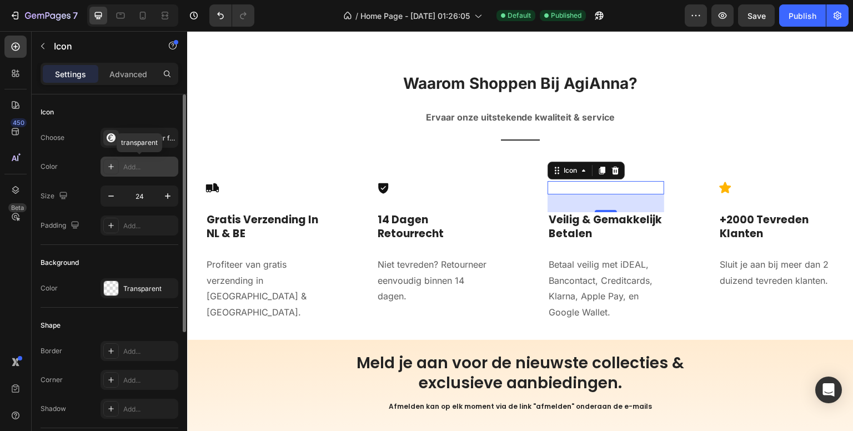
click at [167, 165] on div "Add..." at bounding box center [149, 167] width 52 height 10
type input "121212"
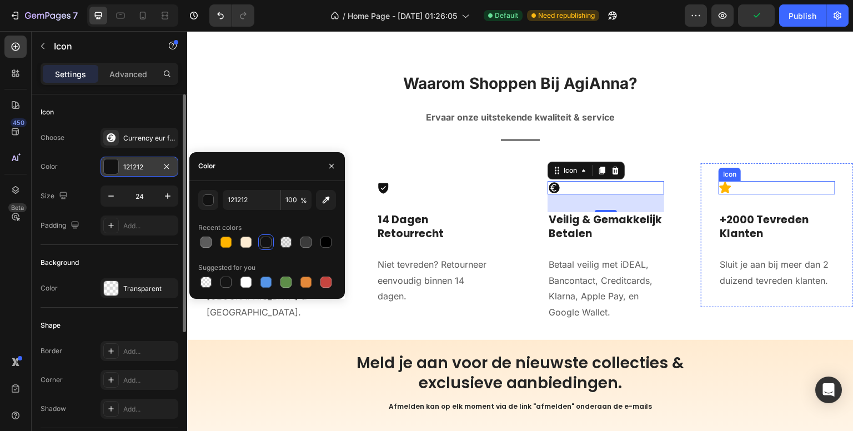
click at [719, 182] on icon at bounding box center [725, 187] width 12 height 11
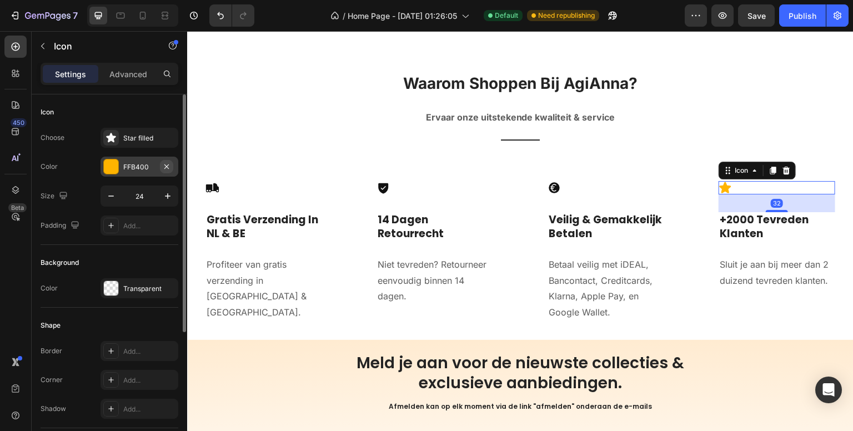
click at [167, 166] on icon "button" at bounding box center [166, 166] width 4 height 4
click at [142, 163] on div "Add..." at bounding box center [149, 167] width 52 height 10
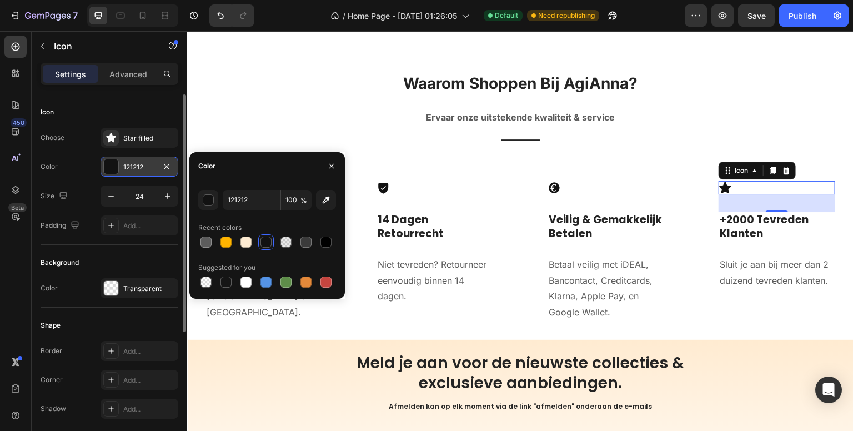
click at [9, 267] on div "450 Beta" at bounding box center [15, 193] width 22 height 315
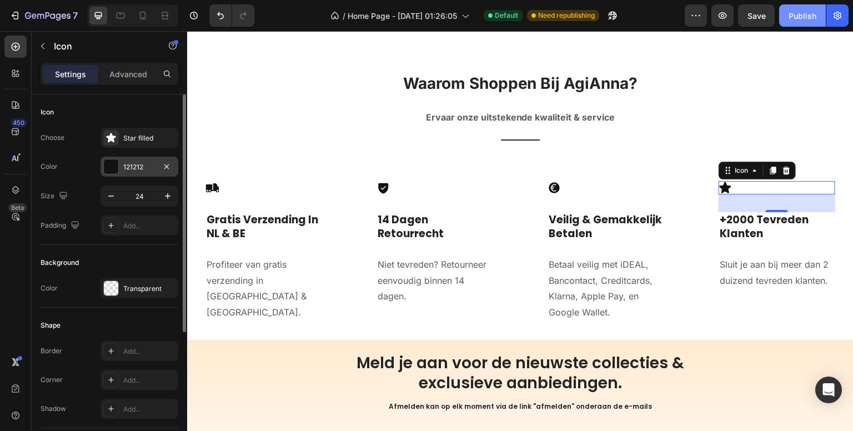
drag, startPoint x: 794, startPoint y: 12, endPoint x: 493, endPoint y: 43, distance: 303.0
click at [794, 12] on div "Publish" at bounding box center [802, 16] width 28 height 12
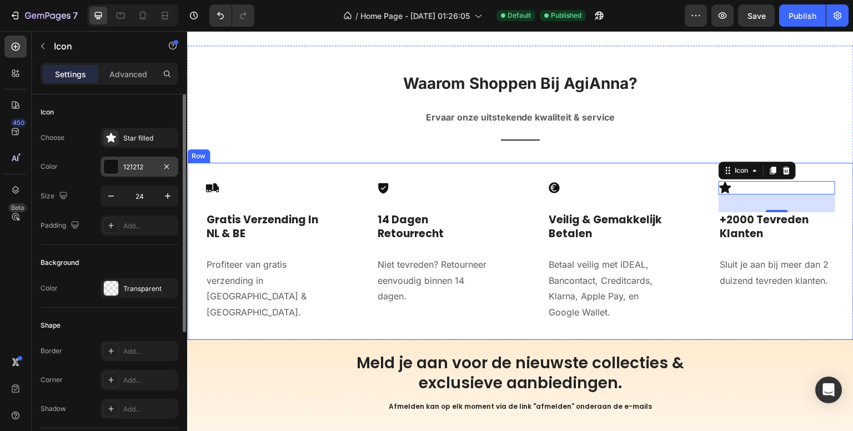
click at [684, 312] on div "Icon Gratis Verzending In NL & BE Heading Profiteer van gratis verzending in Ne…" at bounding box center [520, 251] width 666 height 177
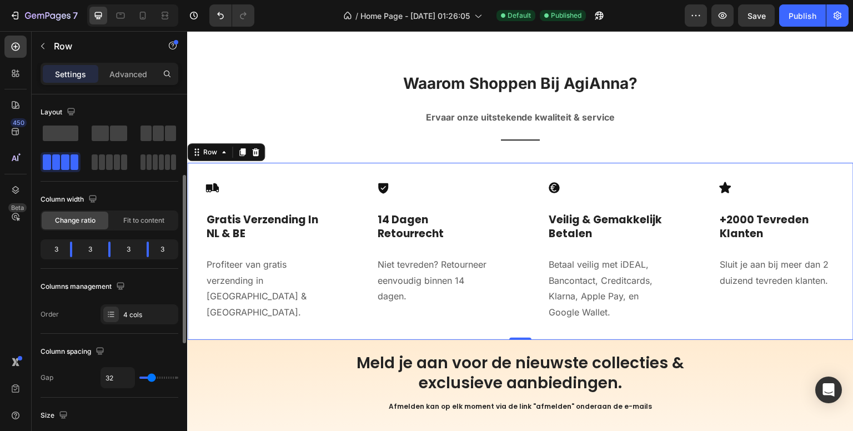
scroll to position [167, 0]
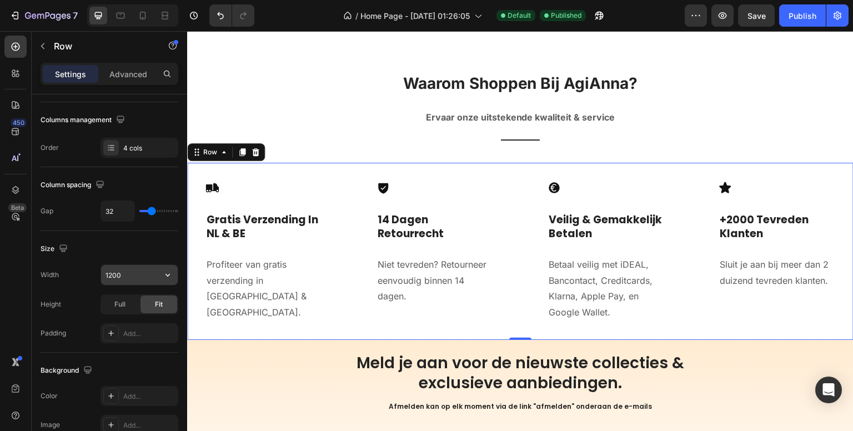
click at [148, 276] on input "1200" at bounding box center [139, 275] width 77 height 20
click at [165, 274] on icon "button" at bounding box center [167, 274] width 11 height 11
click at [134, 320] on p "Full 100%" at bounding box center [136, 323] width 63 height 10
type input "100%"
click at [232, 200] on div "Heading" at bounding box center [223, 205] width 31 height 10
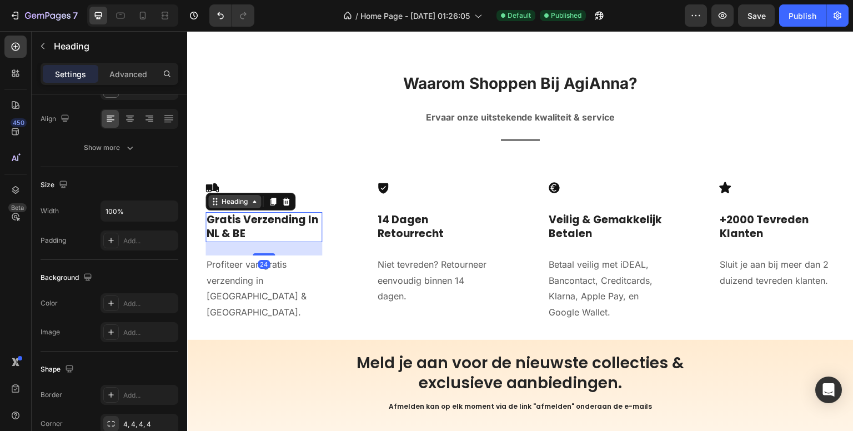
scroll to position [0, 0]
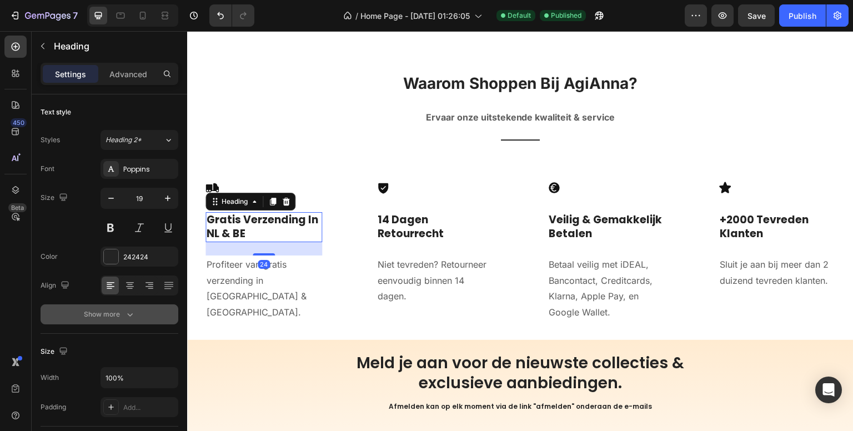
click at [127, 309] on icon "button" at bounding box center [129, 314] width 11 height 11
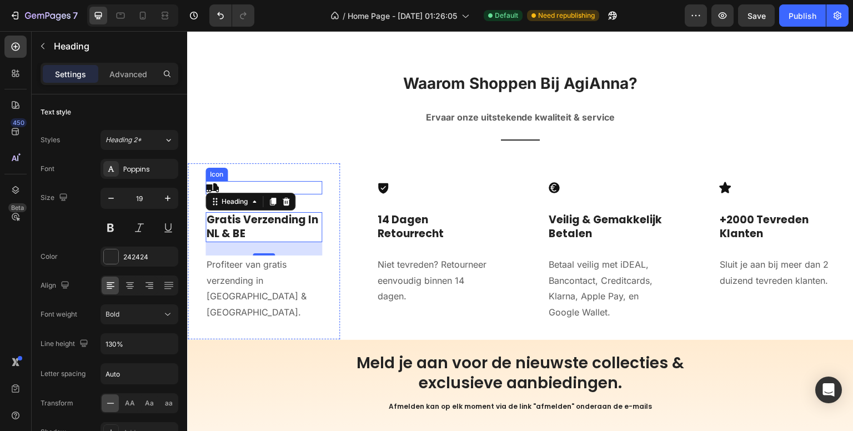
click at [226, 182] on div "Icon" at bounding box center [263, 187] width 117 height 13
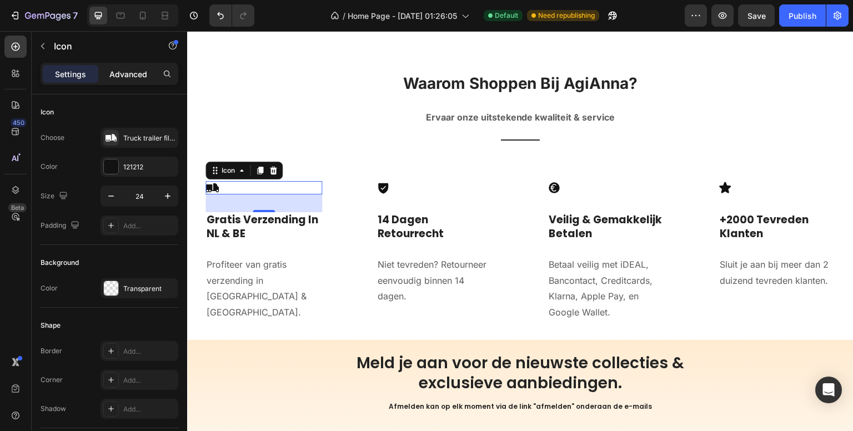
click at [142, 73] on p "Advanced" at bounding box center [128, 74] width 38 height 12
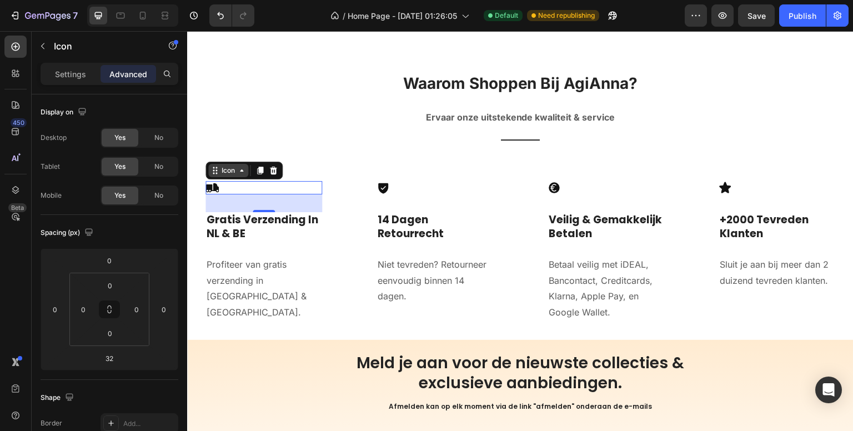
click at [226, 170] on div "Icon" at bounding box center [228, 170] width 18 height 0
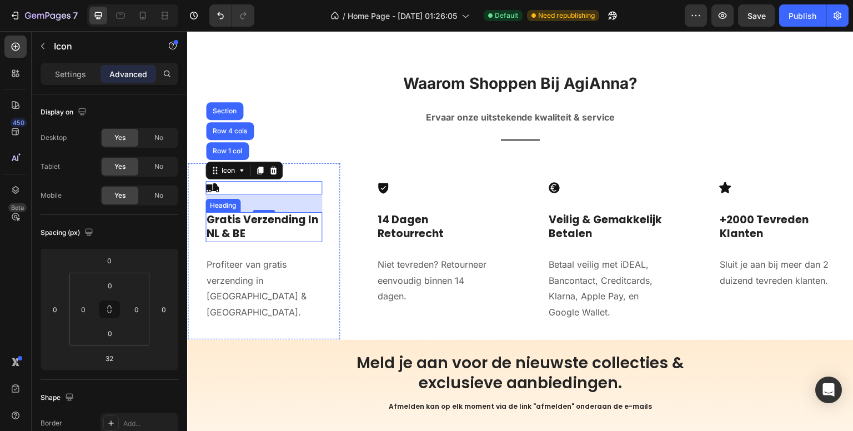
click at [257, 213] on h3 "Gratis Verzending In NL & BE" at bounding box center [263, 226] width 117 height 29
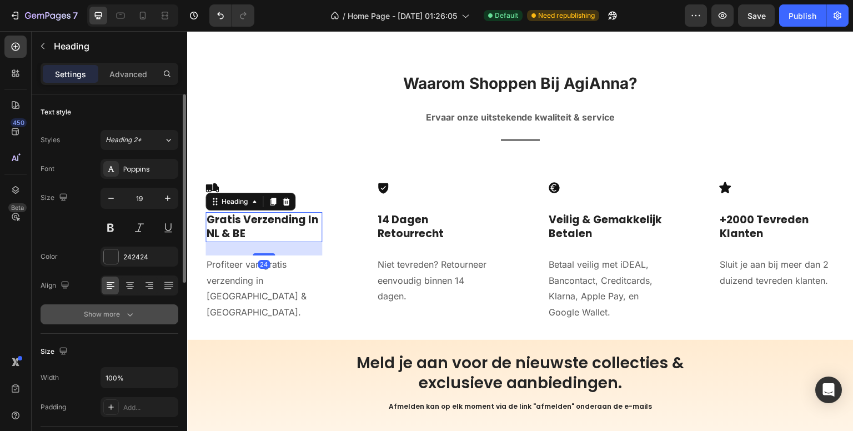
click at [124, 314] on icon "button" at bounding box center [129, 314] width 11 height 11
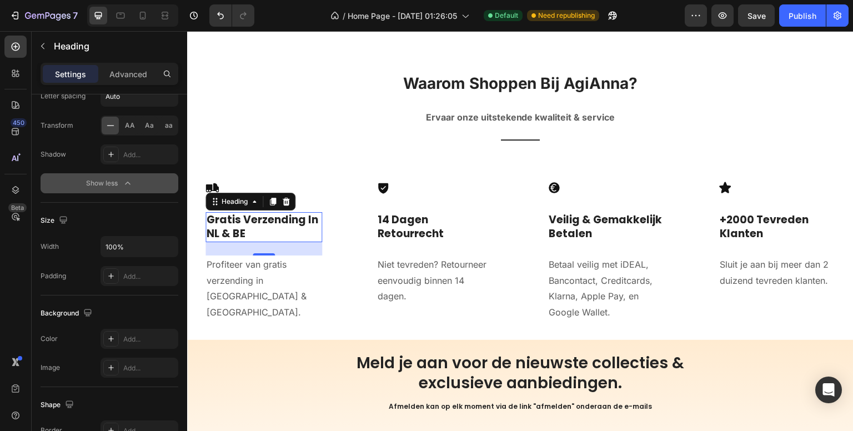
scroll to position [497, 0]
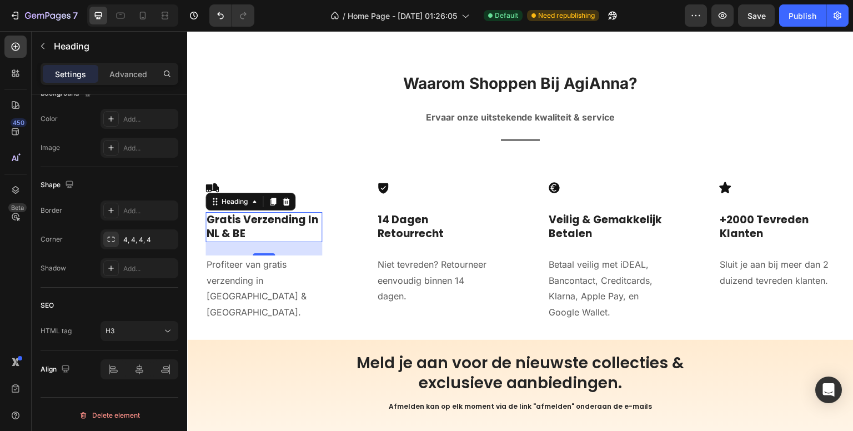
click at [295, 229] on h3 "Gratis Verzending In NL & BE" at bounding box center [263, 226] width 117 height 29
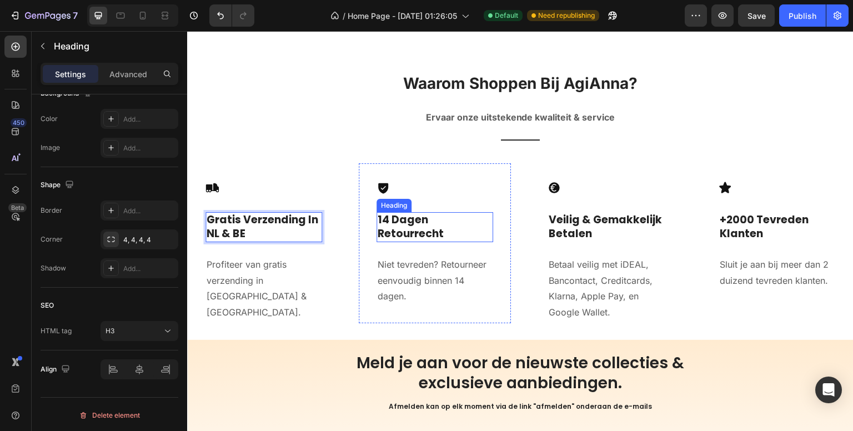
click at [410, 223] on h3 "14 Dagen Retourrecht" at bounding box center [434, 226] width 117 height 29
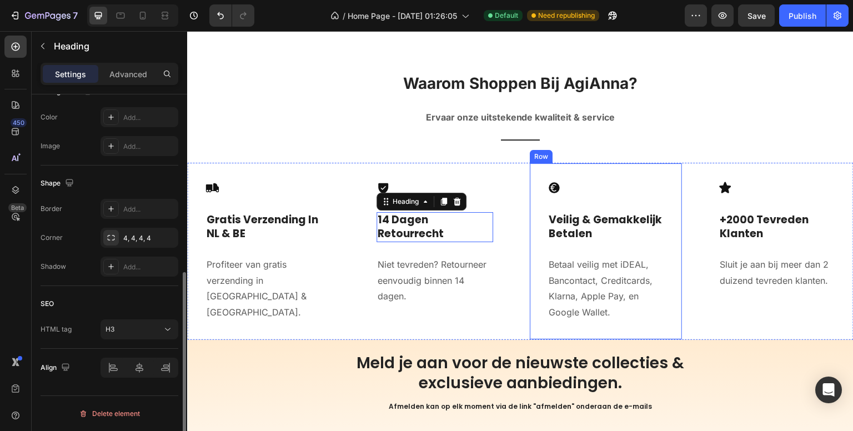
click at [539, 212] on div "Icon Veilig & Gemakkelijk Betalen Heading Betaal veilig met iDEAL, Bancontact, …" at bounding box center [605, 251] width 153 height 177
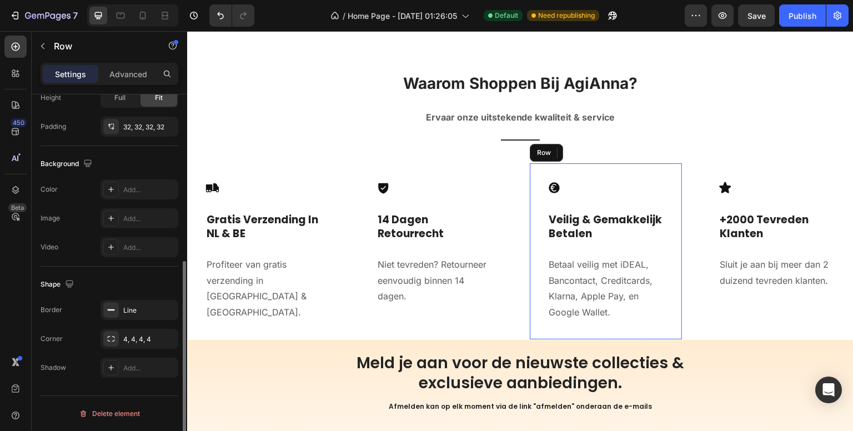
click at [771, 217] on h3 "+2000 Tevreden Klanten" at bounding box center [776, 226] width 117 height 29
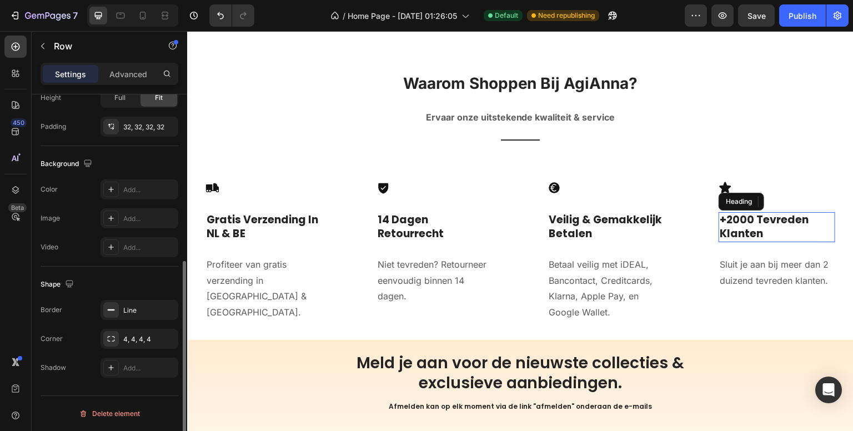
scroll to position [0, 0]
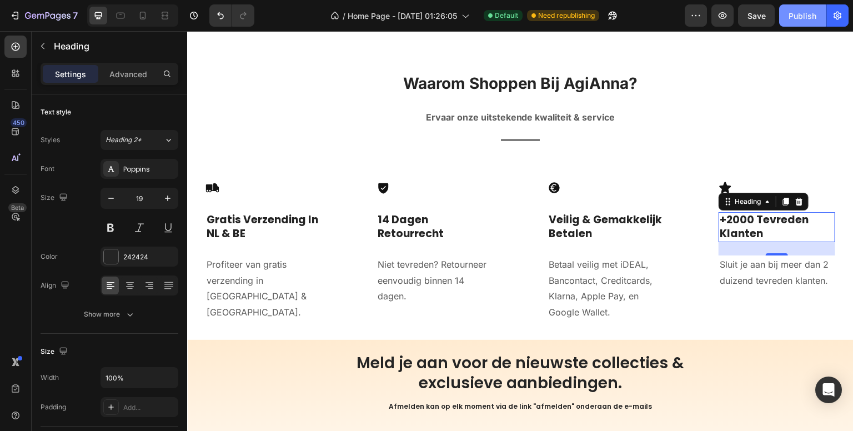
click at [808, 21] on div "Publish" at bounding box center [802, 16] width 28 height 12
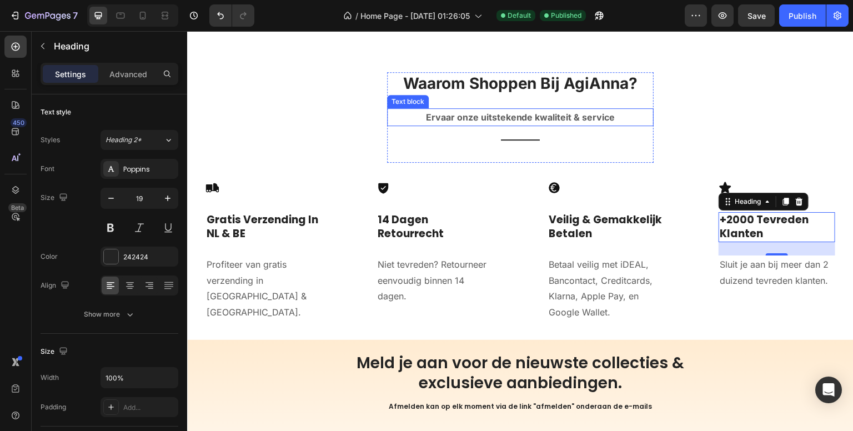
click at [474, 112] on strong "Ervaar onze uitstekende kwaliteit & service" at bounding box center [520, 117] width 189 height 11
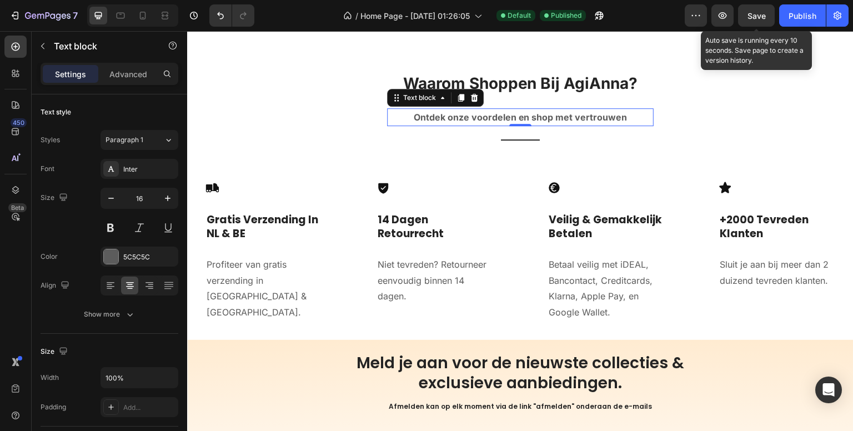
click at [759, 13] on span "Save" at bounding box center [756, 15] width 18 height 9
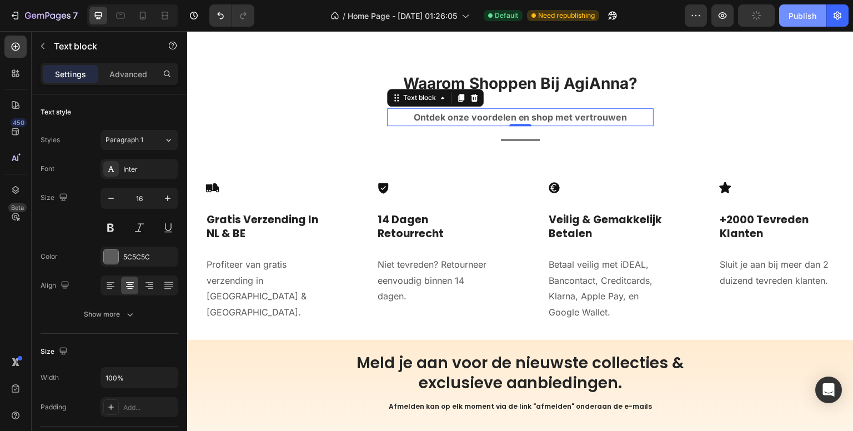
click at [793, 18] on div "Publish" at bounding box center [802, 16] width 28 height 12
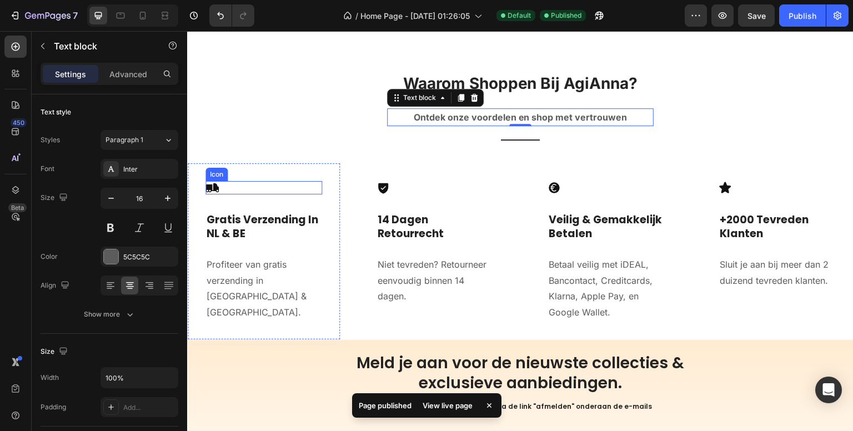
click at [209, 183] on icon at bounding box center [211, 187] width 13 height 9
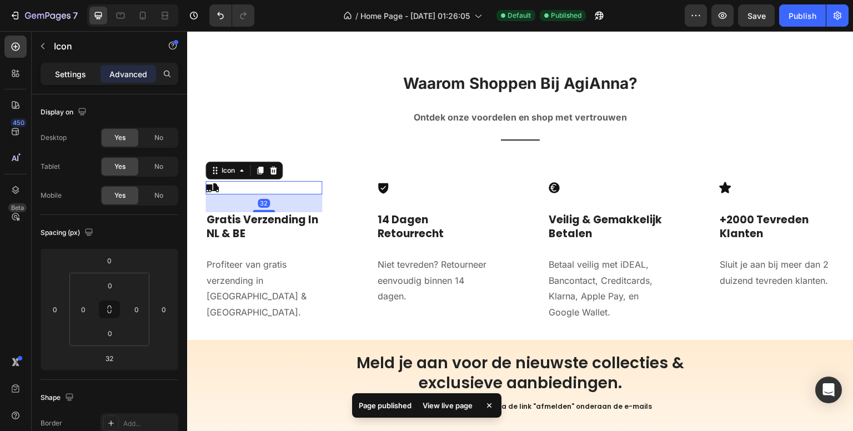
click at [87, 73] on div "Settings" at bounding box center [71, 74] width 56 height 18
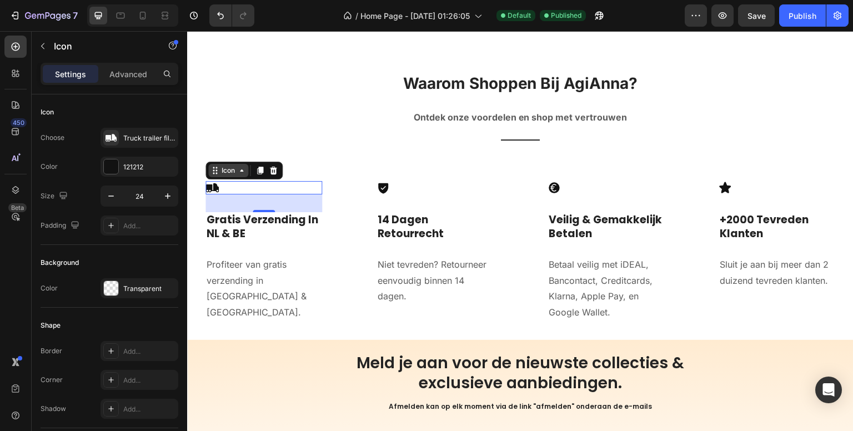
click at [225, 170] on div "Icon" at bounding box center [228, 170] width 18 height 0
click at [133, 73] on p "Advanced" at bounding box center [128, 74] width 38 height 12
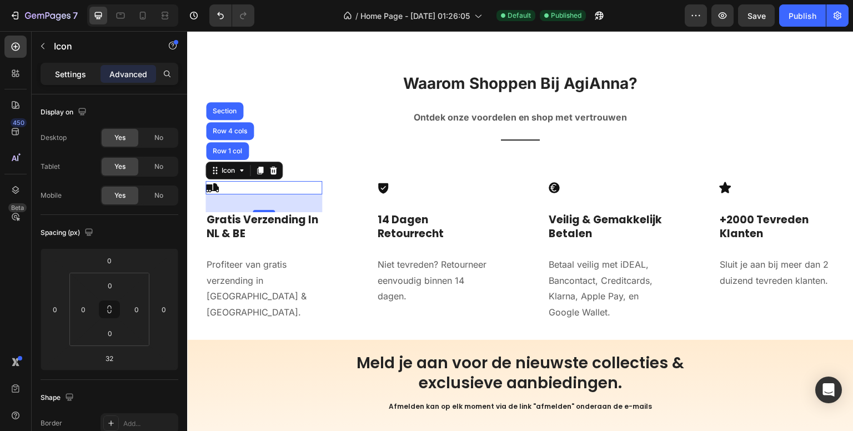
click at [64, 71] on p "Settings" at bounding box center [70, 74] width 31 height 12
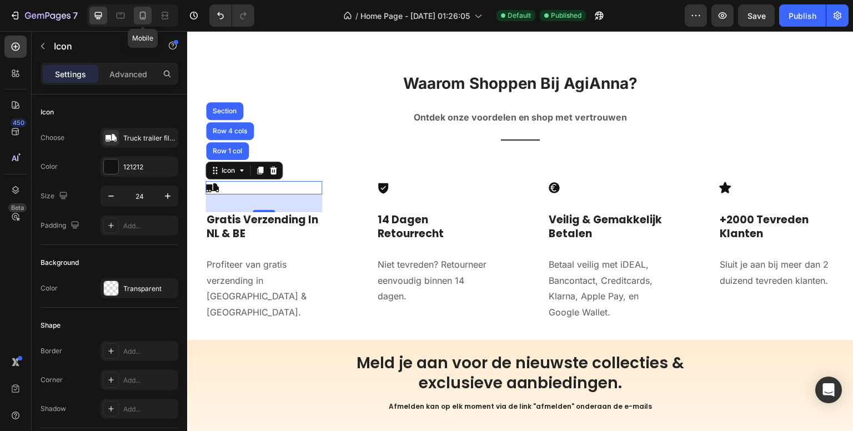
click at [139, 11] on icon at bounding box center [142, 15] width 11 height 11
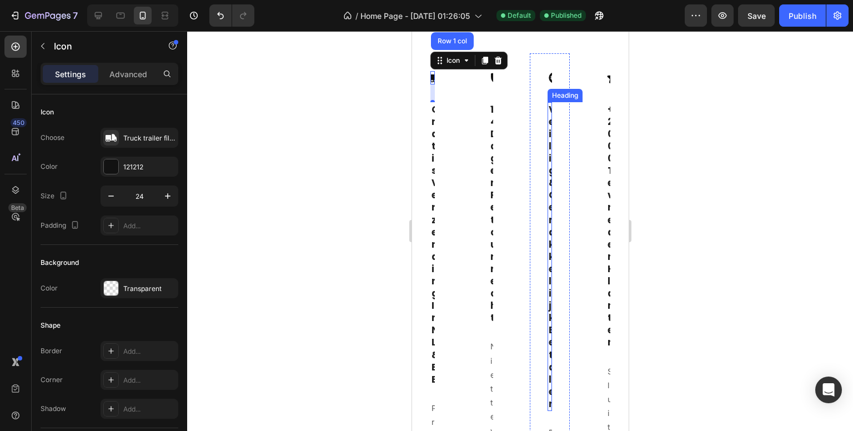
scroll to position [3427, 0]
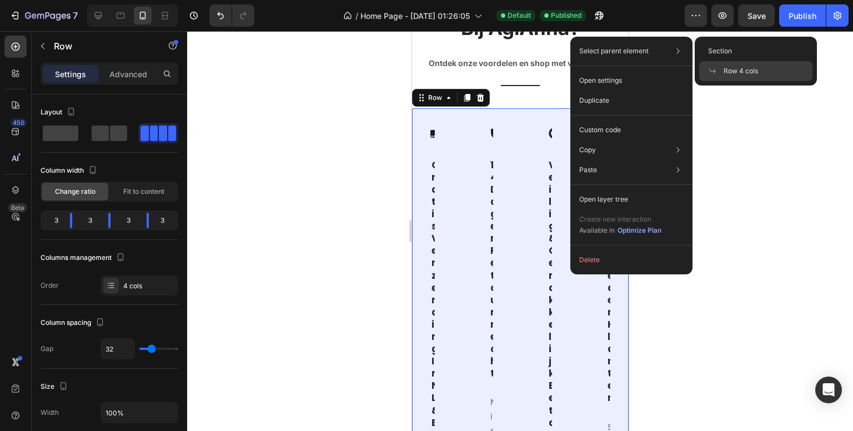
click at [711, 68] on icon at bounding box center [712, 71] width 9 height 9
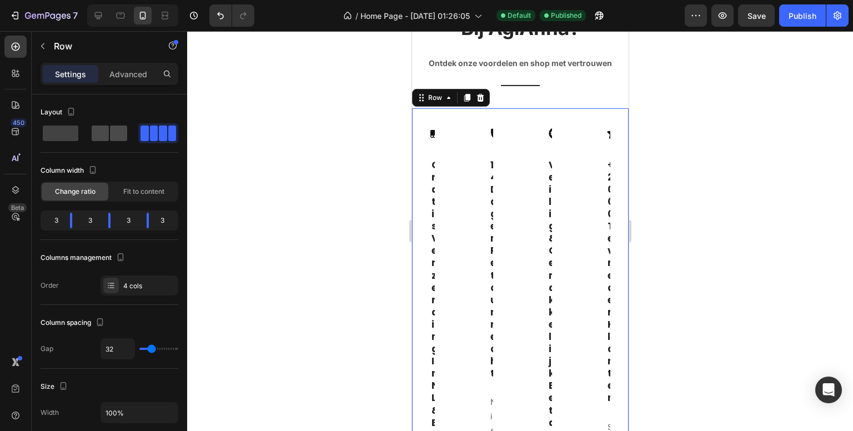
click at [110, 127] on span at bounding box center [118, 133] width 17 height 16
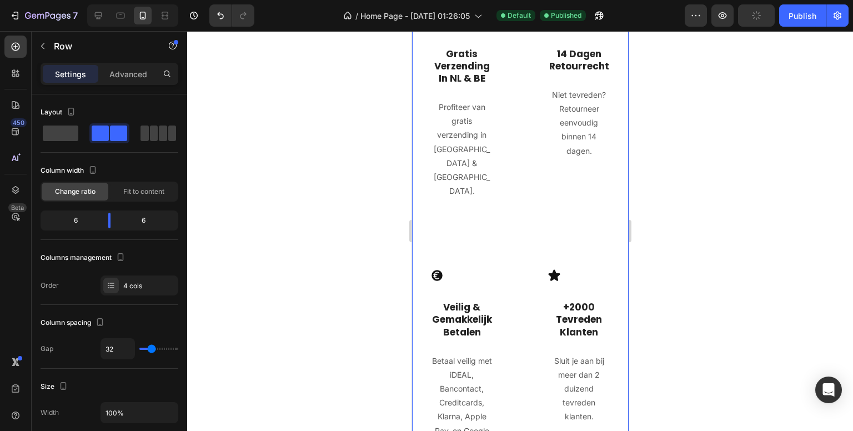
scroll to position [3760, 0]
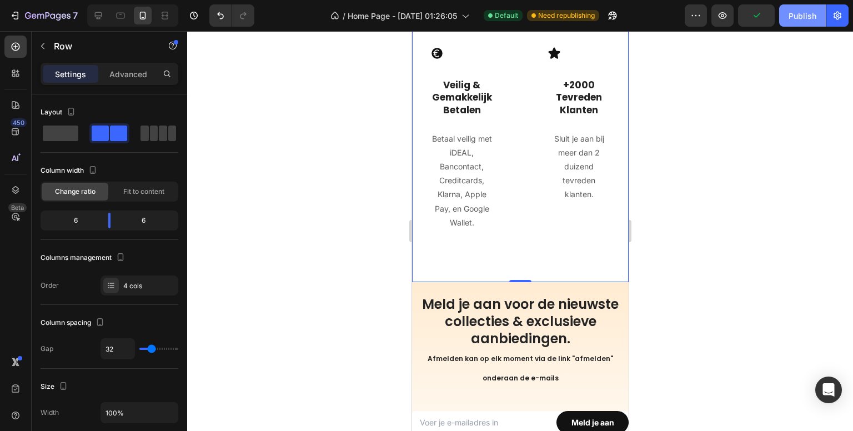
click at [793, 20] on div "Publish" at bounding box center [802, 16] width 28 height 12
click at [99, 13] on icon at bounding box center [98, 15] width 11 height 11
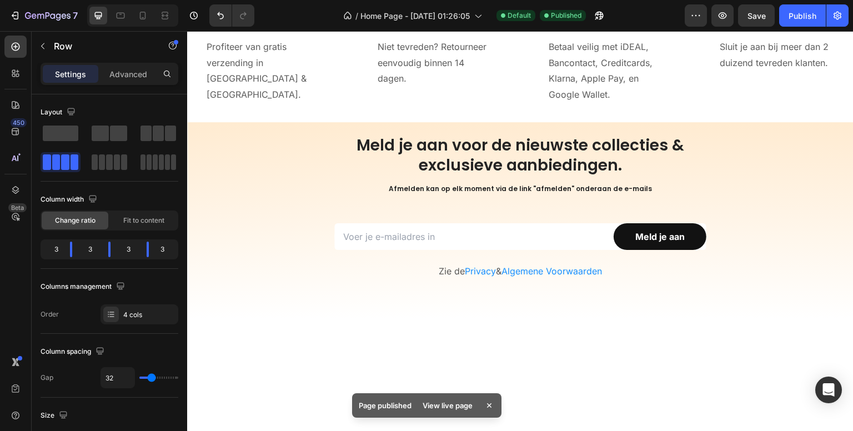
scroll to position [3270, 0]
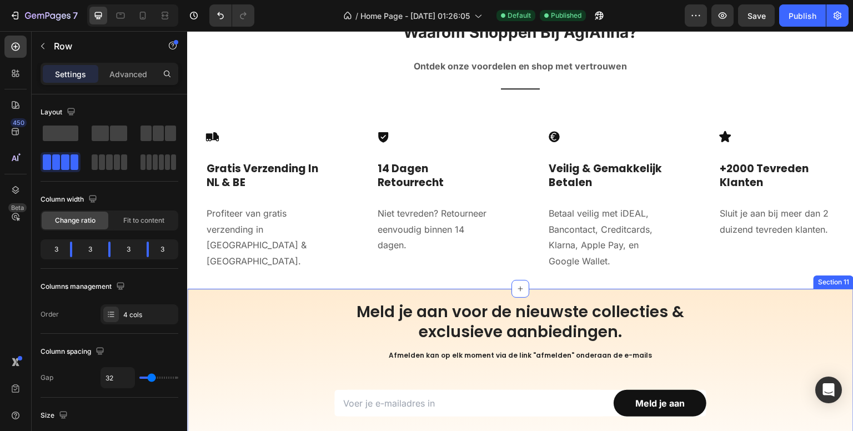
click at [744, 302] on div "Meld je aan voor de nieuwste collecties & exclusieve aanbiedingen. Afmelden kan…" at bounding box center [520, 393] width 666 height 183
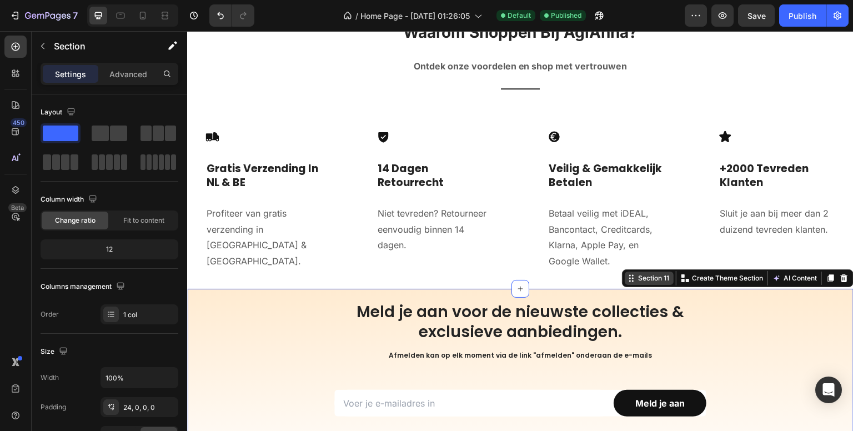
click at [643, 273] on div "Section 11" at bounding box center [654, 278] width 36 height 10
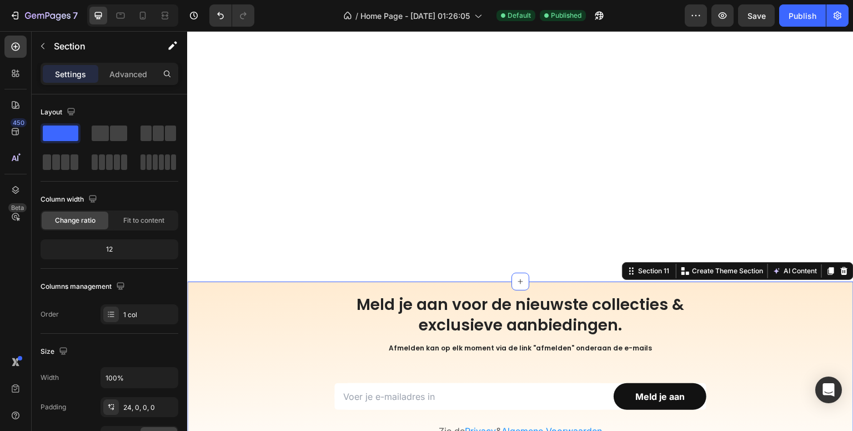
scroll to position [3547, 0]
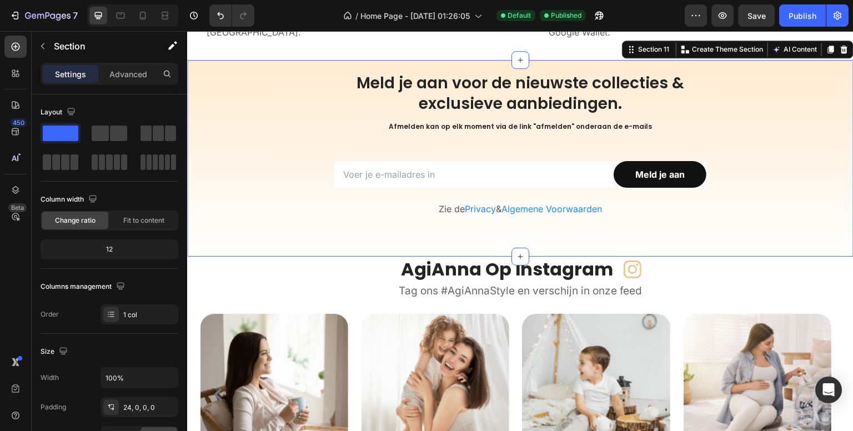
click at [298, 17] on div "/ Home Page - Sep 13, 01:26:05 Default Published" at bounding box center [473, 15] width 421 height 22
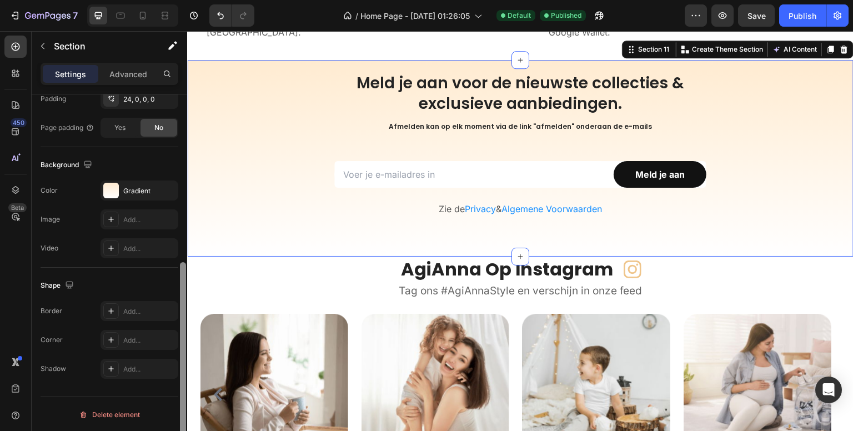
click at [184, 305] on div at bounding box center [183, 278] width 8 height 368
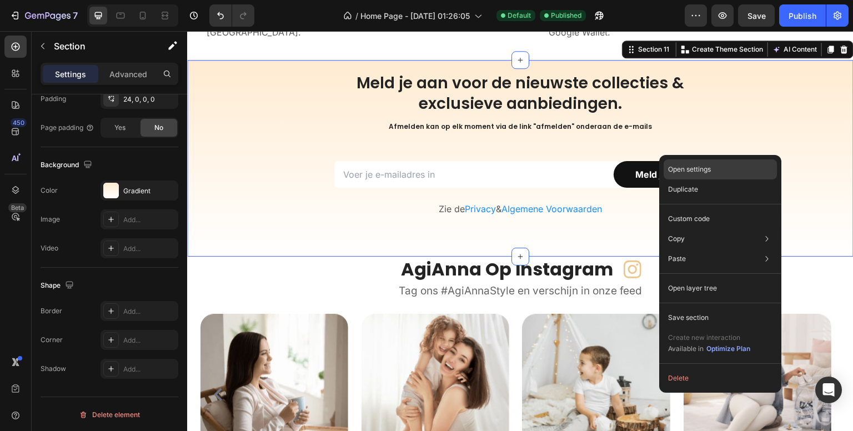
click at [742, 167] on div "Open settings" at bounding box center [719, 169] width 113 height 20
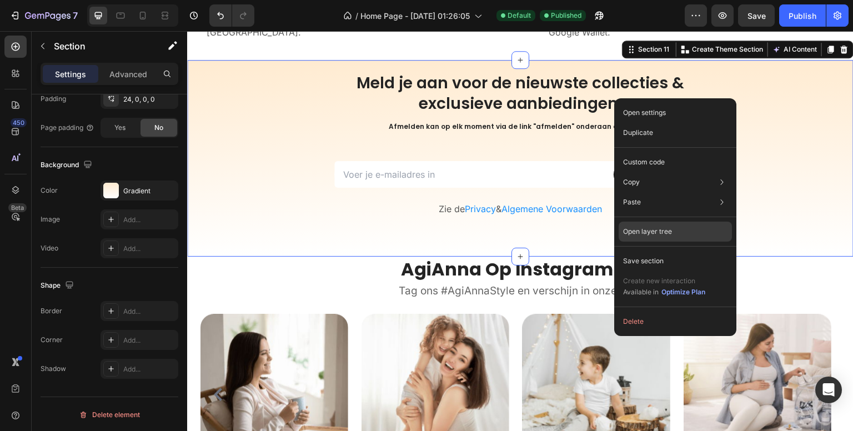
click at [697, 229] on div "Open layer tree" at bounding box center [674, 232] width 113 height 20
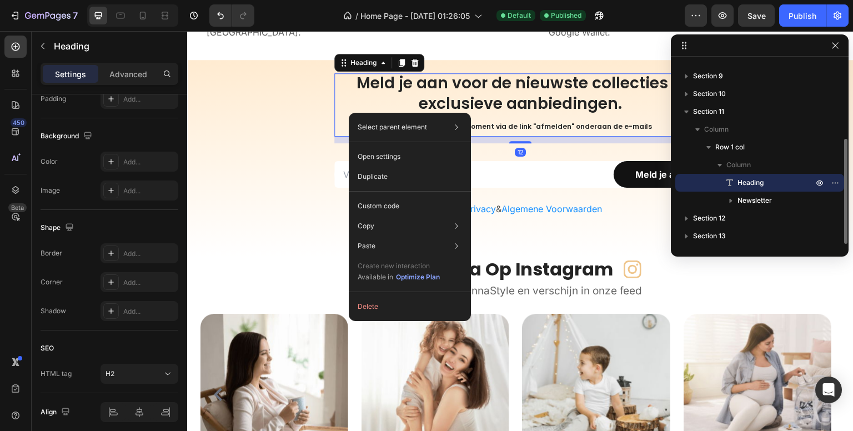
scroll to position [0, 0]
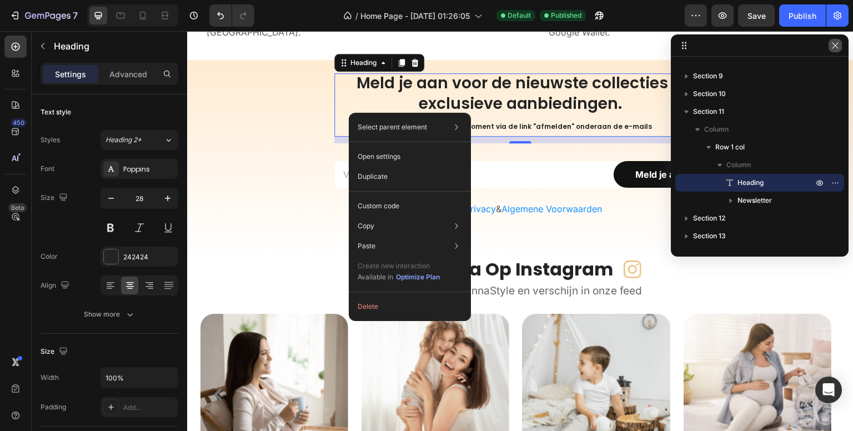
click at [834, 47] on icon "button" at bounding box center [835, 45] width 6 height 6
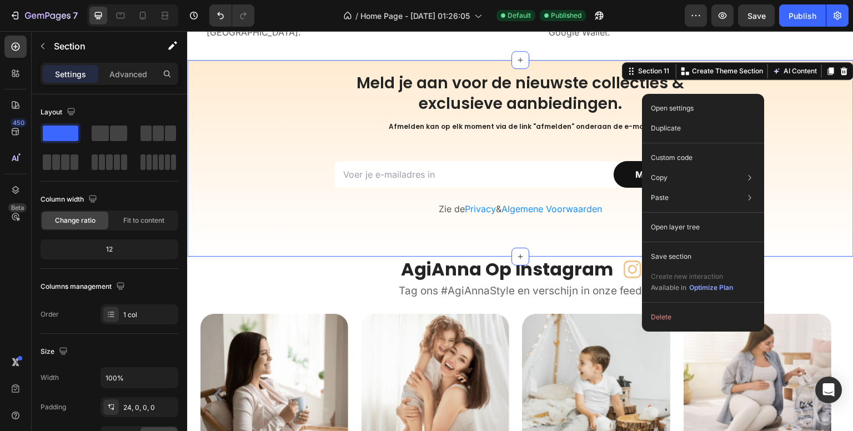
click at [786, 109] on div "Meld je aan voor de nieuwste collecties & exclusieve aanbiedingen. Afmelden kan…" at bounding box center [520, 164] width 666 height 183
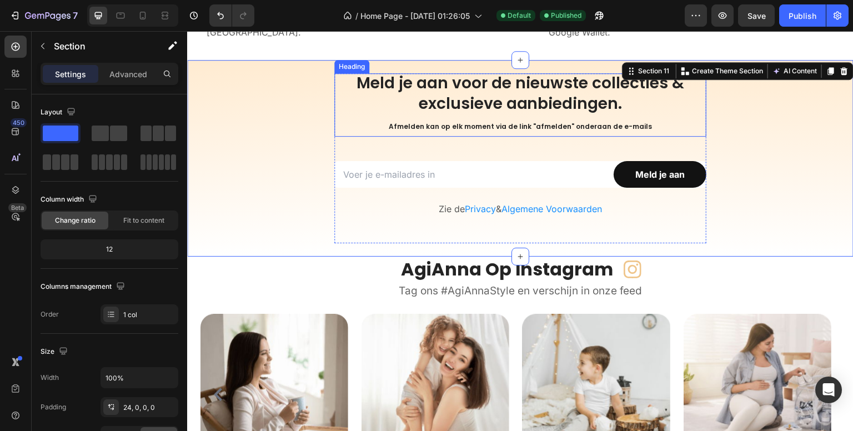
click at [500, 96] on h2 "Meld je aan voor de nieuwste collecties & exclusieve aanbiedingen. Afmelden kan…" at bounding box center [520, 104] width 372 height 63
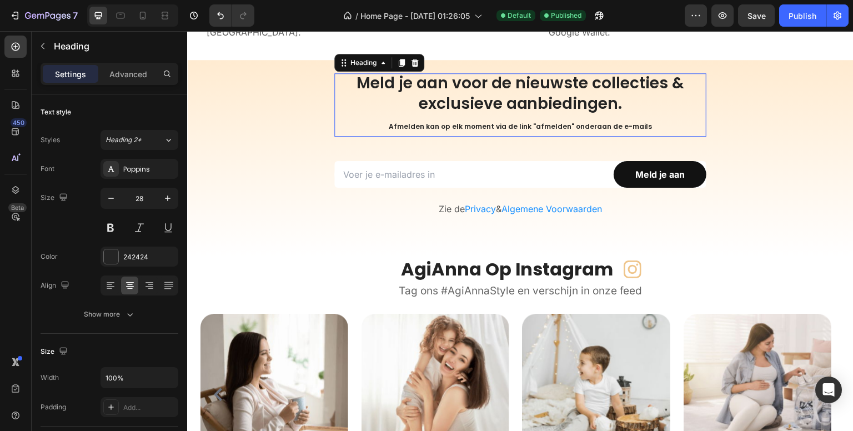
click at [500, 96] on h2 "Meld je aan voor de nieuwste collecties & exclusieve aanbiedingen. Afmelden kan…" at bounding box center [520, 104] width 372 height 63
click at [500, 96] on p "Meld je aan voor de nieuwste collecties & exclusieve aanbiedingen. Afmelden kan…" at bounding box center [520, 104] width 372 height 63
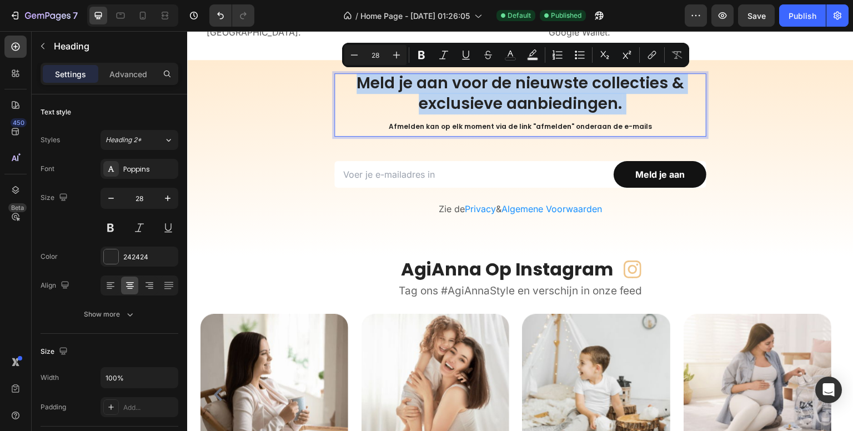
click at [501, 109] on p "Meld je aan voor de nieuwste collecties & exclusieve aanbiedingen. Afmelden kan…" at bounding box center [520, 104] width 372 height 63
drag, startPoint x: 616, startPoint y: 105, endPoint x: 358, endPoint y: 80, distance: 259.8
click at [358, 80] on p "Meld je aan voor de nieuwste collecties & exclusieve aanbiedingen. Afmelden kan…" at bounding box center [520, 104] width 372 height 63
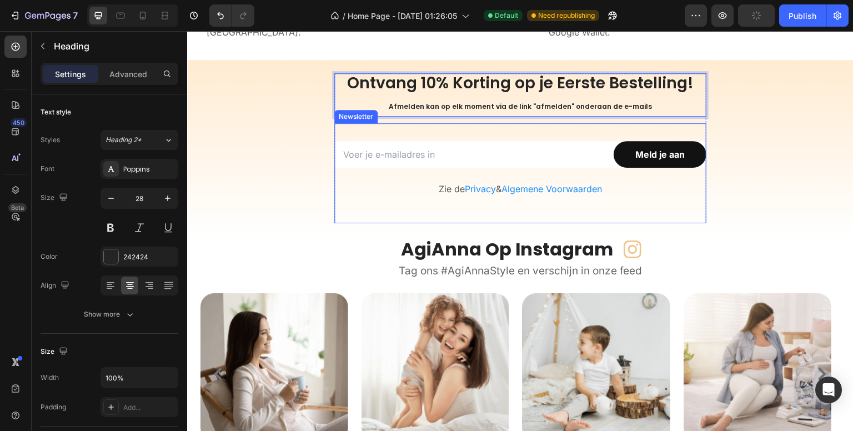
click at [427, 129] on div "Email Field Meld je aan Submit Button Row Zie de Privacy & Algemene Voorwaarden…" at bounding box center [520, 173] width 372 height 100
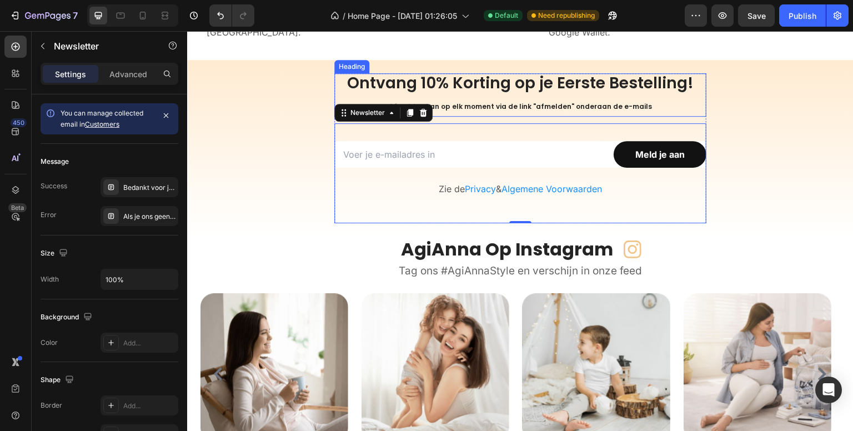
click at [482, 93] on p "Ontvang 10% Korting op je Eerste Bestelling! Afmelden kan op elk moment via de …" at bounding box center [520, 94] width 372 height 43
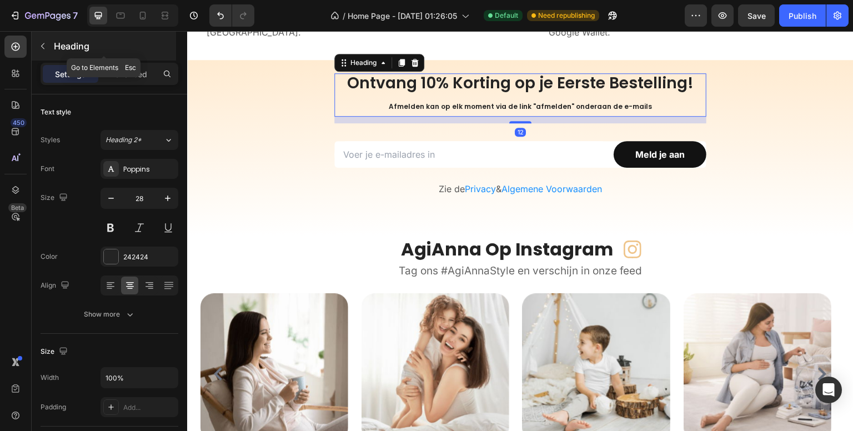
click at [43, 43] on icon "button" at bounding box center [42, 46] width 9 height 9
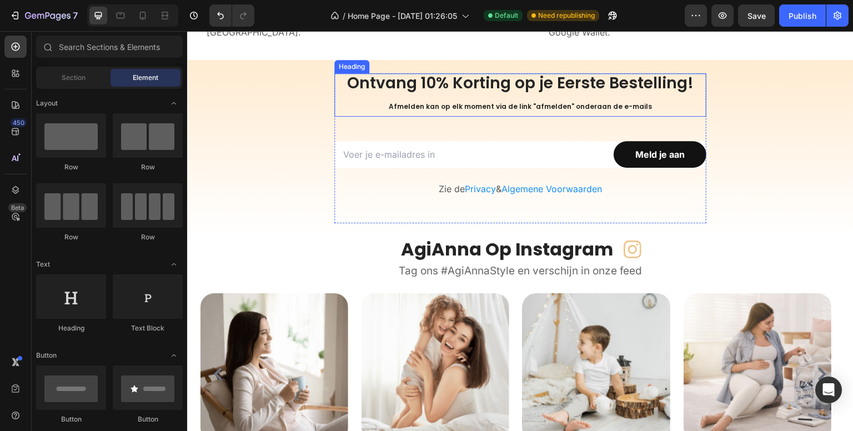
click at [460, 104] on span "Afmelden kan op elk moment via de link "afmelden" onderaan de e-mails" at bounding box center [520, 106] width 263 height 9
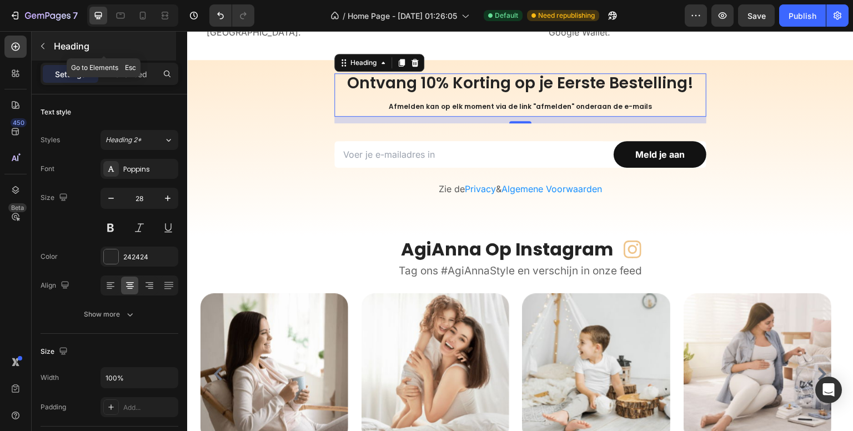
click at [42, 45] on icon "button" at bounding box center [42, 46] width 3 height 6
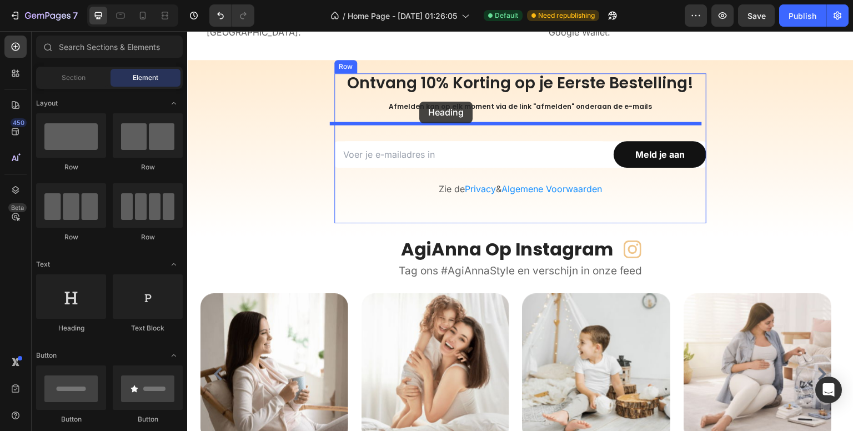
drag, startPoint x: 273, startPoint y: 334, endPoint x: 419, endPoint y: 102, distance: 274.2
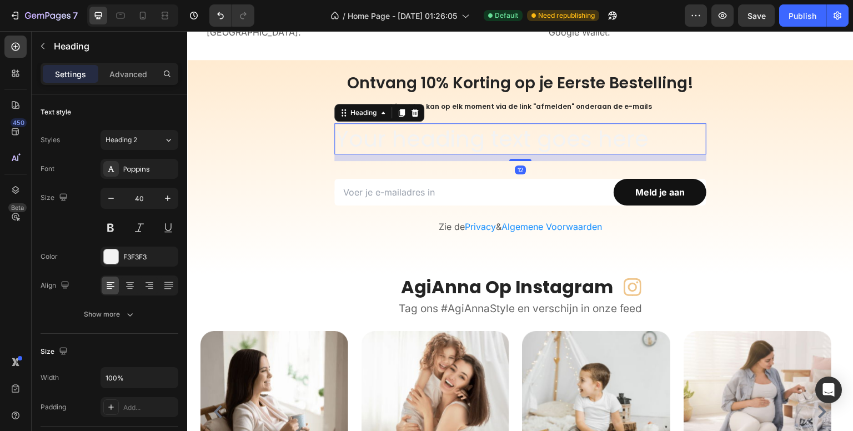
click at [427, 134] on h2 "Your heading text goes here" at bounding box center [520, 138] width 372 height 31
click at [427, 134] on p "Your heading text goes here" at bounding box center [520, 138] width 370 height 29
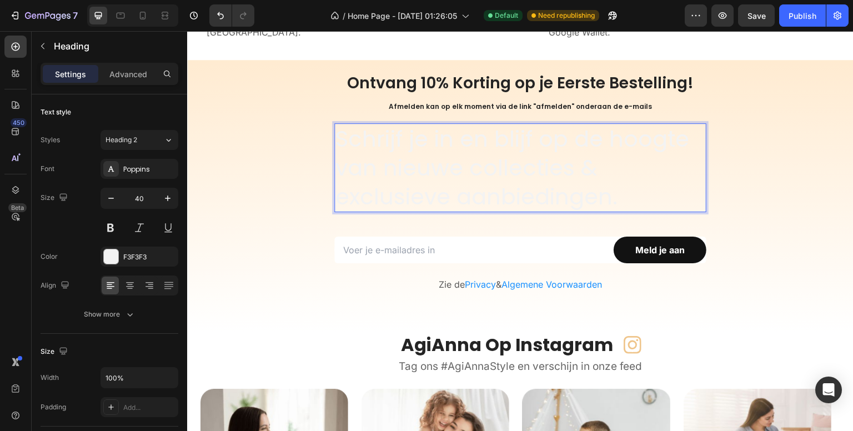
click at [387, 138] on p "Schrijf je in en blijf op de hoogte van nieuwe collecties & exclusieve aanbiedi…" at bounding box center [520, 167] width 370 height 87
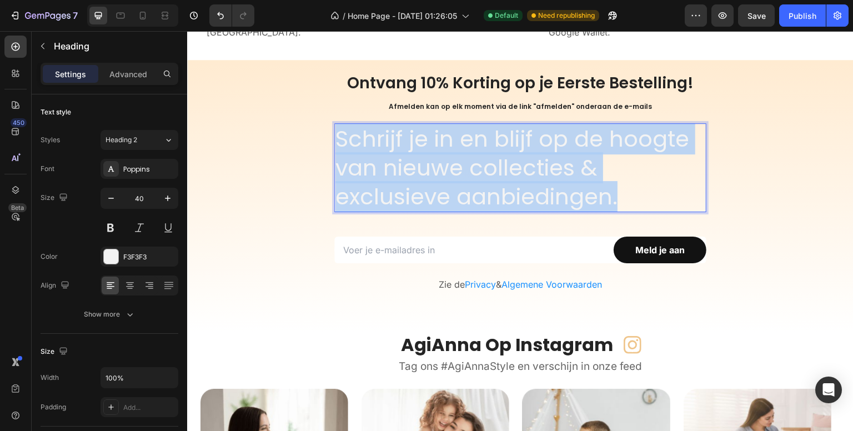
click at [387, 138] on p "Schrijf je in en blijf op de hoogte van nieuwe collecties & exclusieve aanbiedi…" at bounding box center [520, 167] width 370 height 87
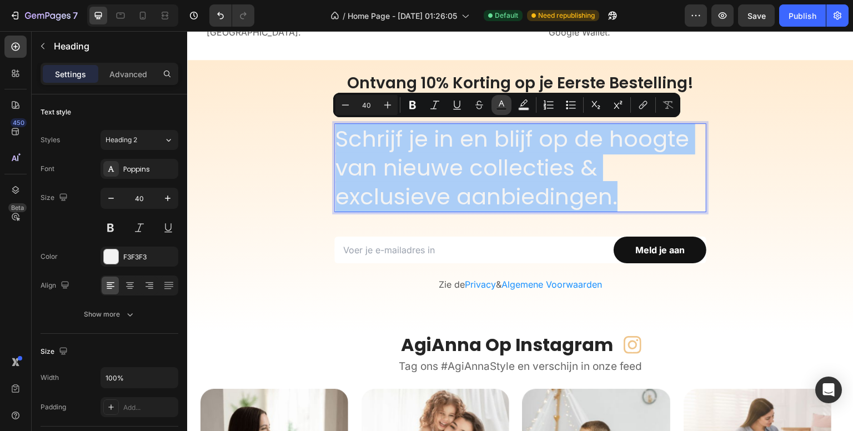
click at [500, 105] on icon "Editor contextual toolbar" at bounding box center [501, 104] width 11 height 11
type input "F3F3F3"
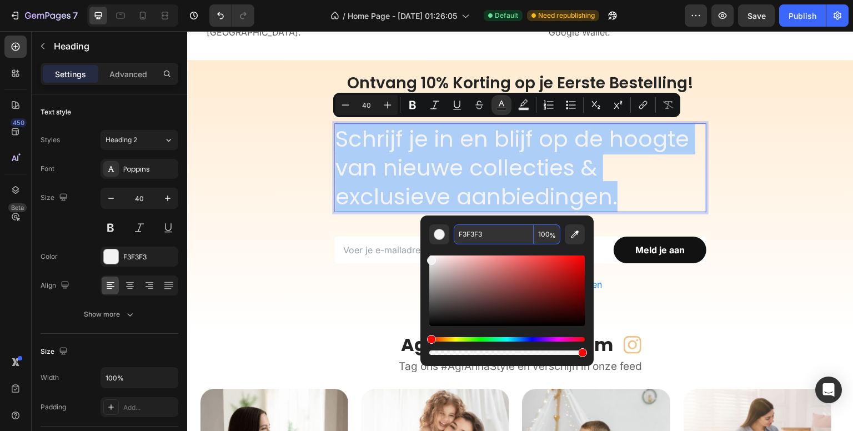
click at [498, 225] on input "F3F3F3" at bounding box center [494, 234] width 80 height 20
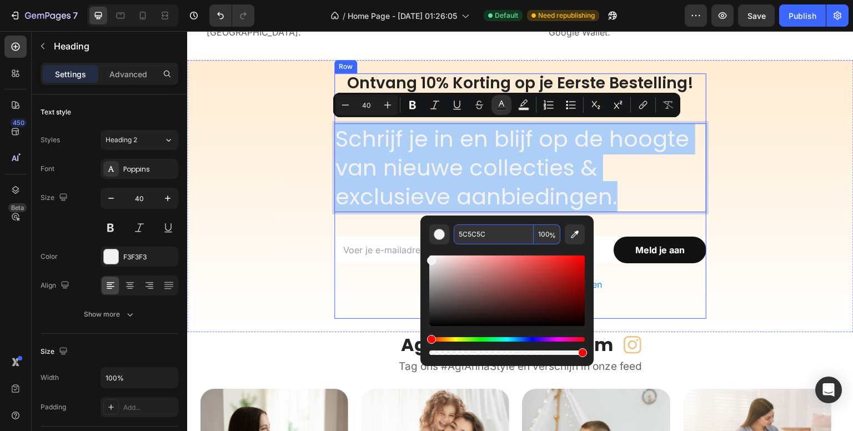
type input "5C5C5C"
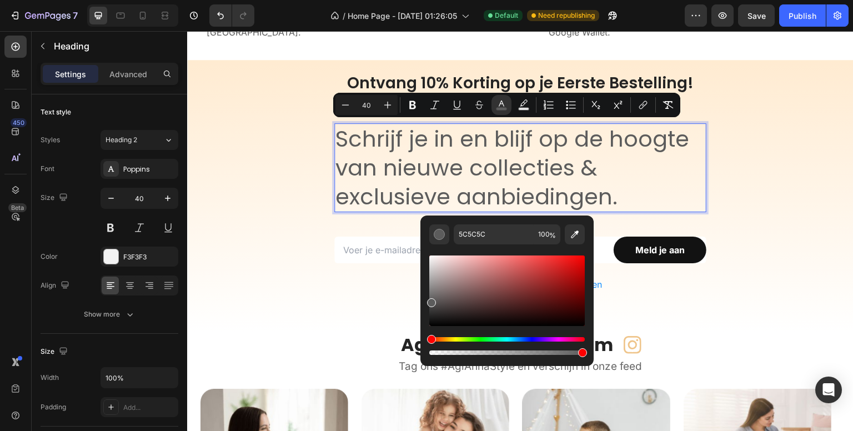
click at [455, 180] on span "Schrijf je in en blijf op de hoogte van nieuwe collecties & exclusieve aanbiedi…" at bounding box center [512, 167] width 354 height 89
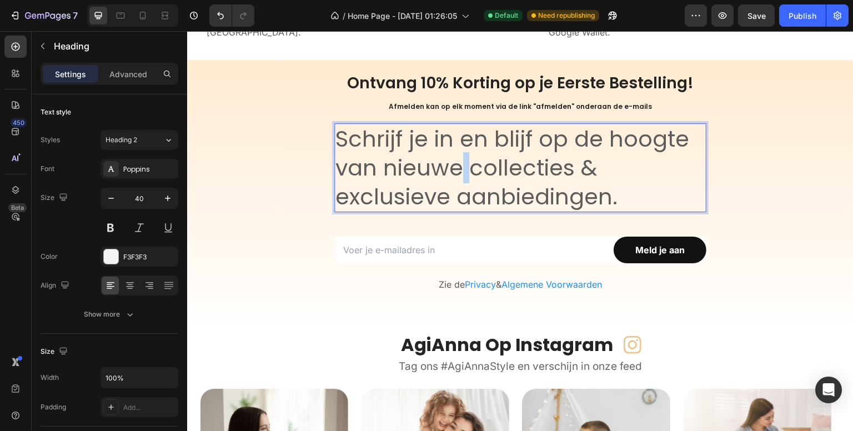
click at [455, 180] on span "Schrijf je in en blijf op de hoogte van nieuwe collecties & exclusieve aanbiedi…" at bounding box center [512, 167] width 354 height 89
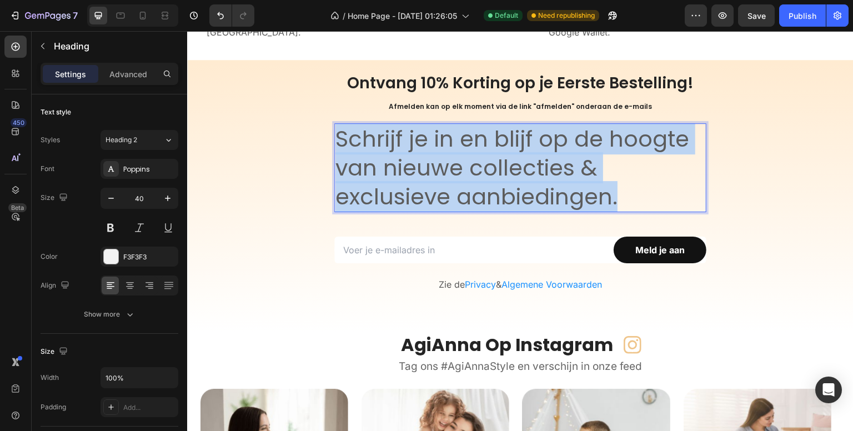
click at [455, 180] on span "Schrijf je in en blijf op de hoogte van nieuwe collecties & exclusieve aanbiedi…" at bounding box center [512, 167] width 354 height 89
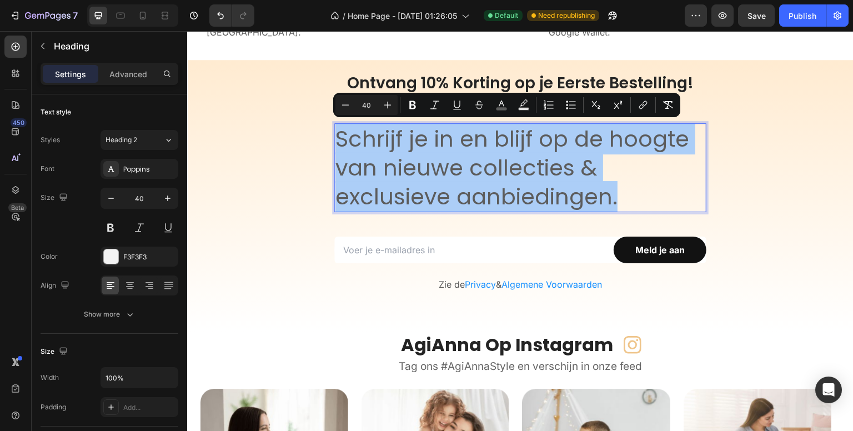
click at [361, 105] on input "40" at bounding box center [366, 104] width 22 height 13
type input "16"
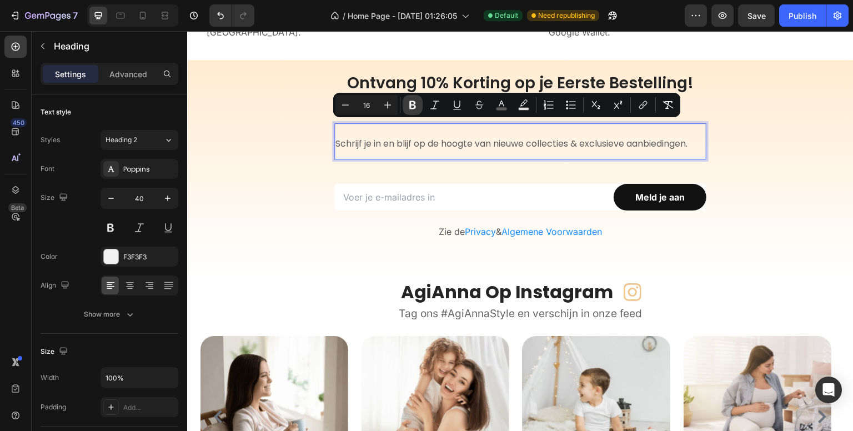
click at [414, 102] on icon "Editor contextual toolbar" at bounding box center [412, 105] width 7 height 8
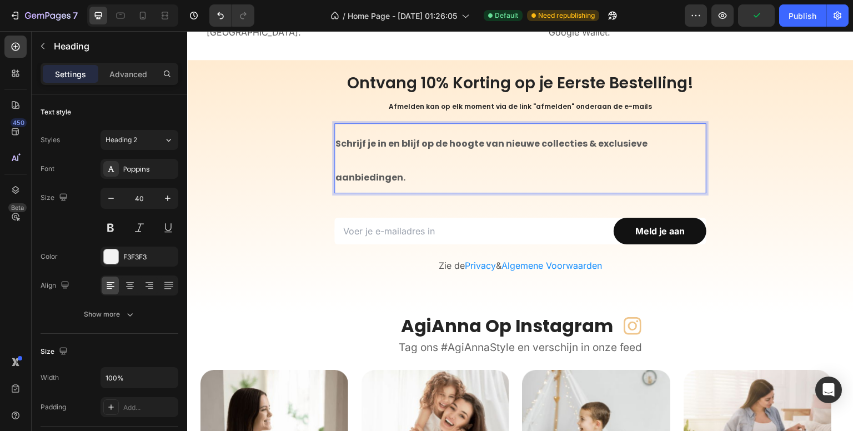
click at [420, 147] on strong "Schrijf je in en blijf op de hoogte van nieuwe collecties & exclusieve aanbiedi…" at bounding box center [491, 160] width 312 height 47
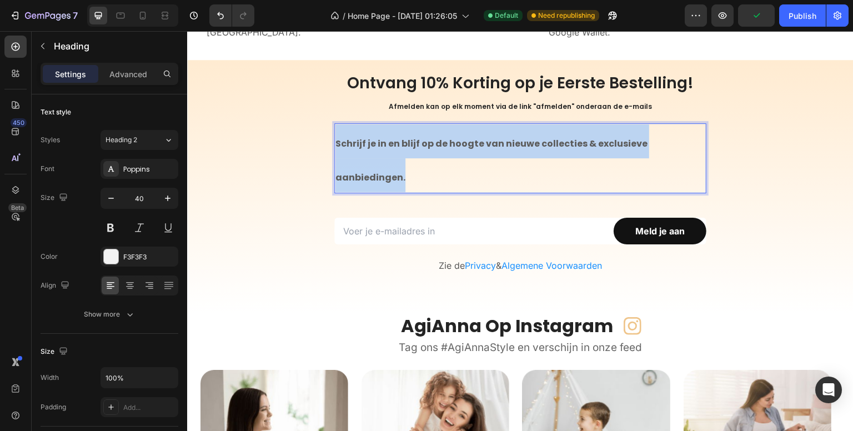
click at [420, 147] on strong "Schrijf je in en blijf op de hoogte van nieuwe collecties & exclusieve aanbiedi…" at bounding box center [491, 160] width 312 height 47
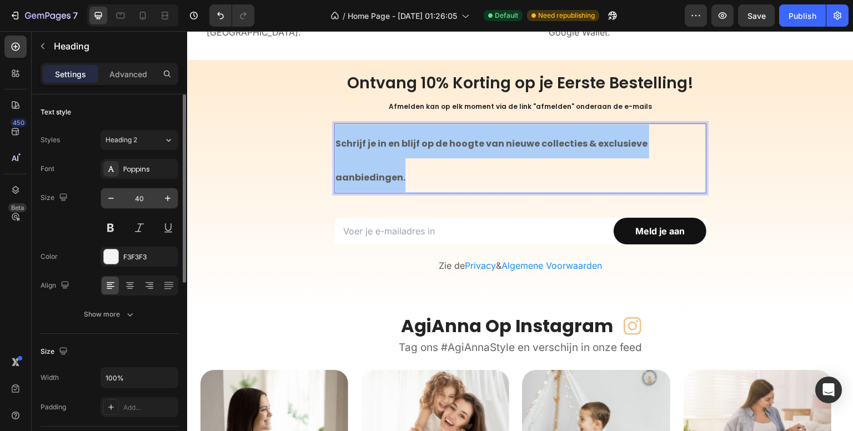
click at [140, 195] on input "40" at bounding box center [139, 198] width 37 height 20
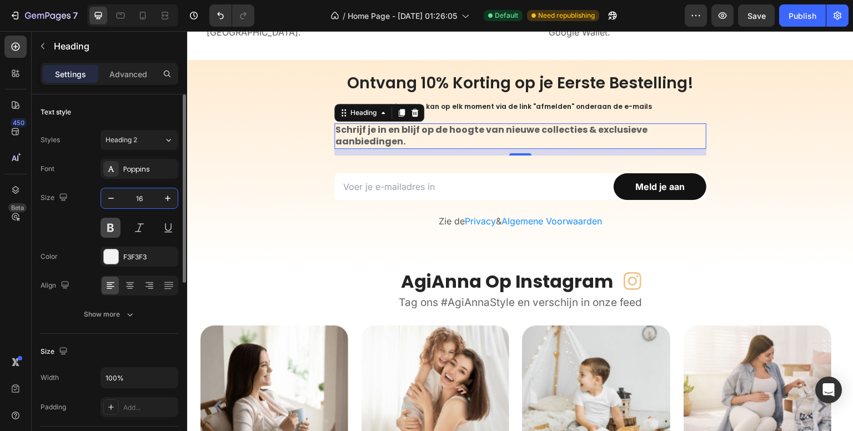
type input "16"
click at [110, 225] on button at bounding box center [110, 228] width 20 height 20
click at [394, 136] on strong "Schrijf je in en blijf op de hoogte van nieuwe collecties & exclusieve aanbiedi…" at bounding box center [491, 135] width 312 height 24
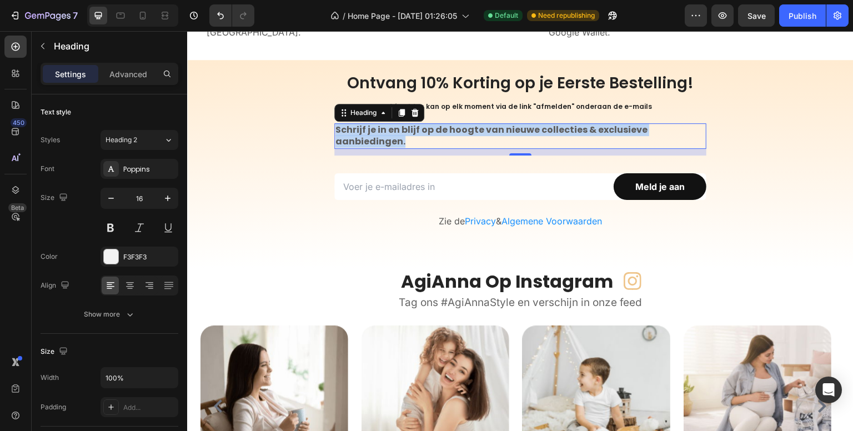
click at [394, 136] on strong "Schrijf je in en blijf op de hoogte van nieuwe collecties & exclusieve aanbiedi…" at bounding box center [491, 135] width 312 height 24
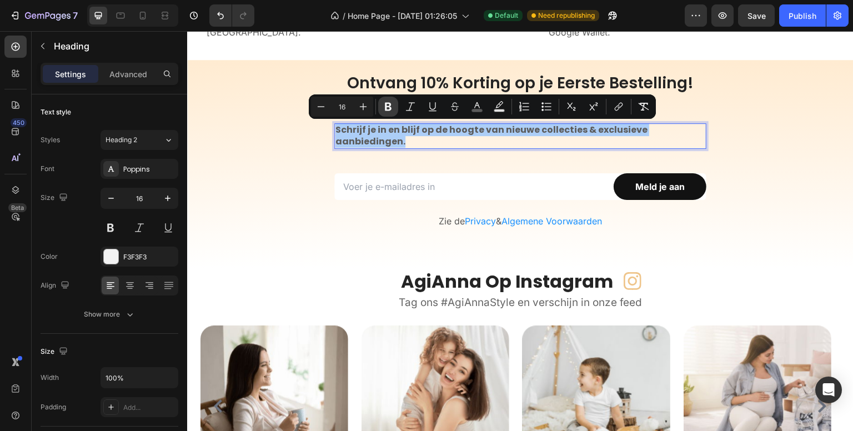
click at [389, 107] on icon "Editor contextual toolbar" at bounding box center [388, 107] width 7 height 8
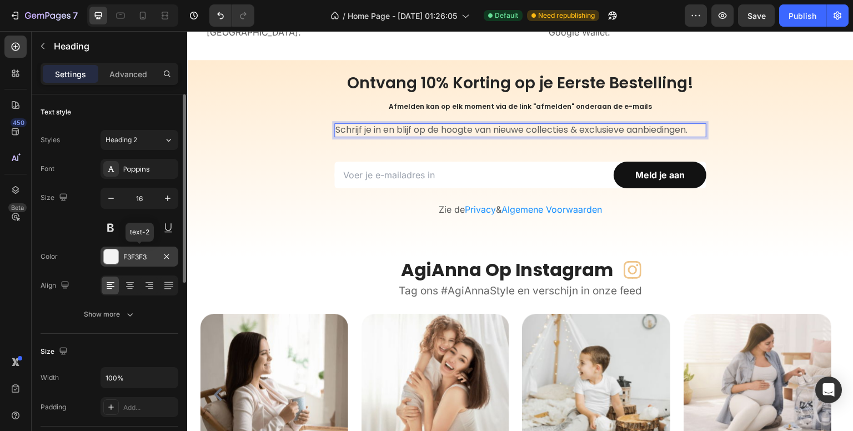
click at [137, 255] on div "F3F3F3" at bounding box center [139, 257] width 32 height 10
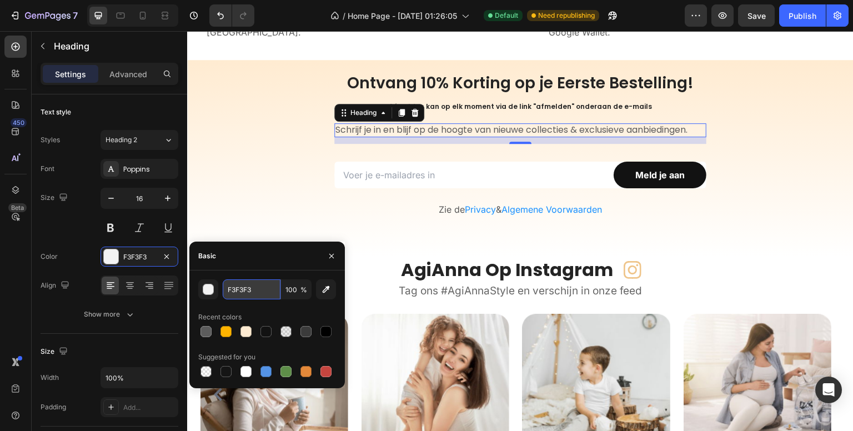
click at [253, 285] on input "F3F3F3" at bounding box center [252, 289] width 58 height 20
paste input "Schrijf je in en blijf op de hoogte van nieuwe collecties & exclusieve aanbiedi…"
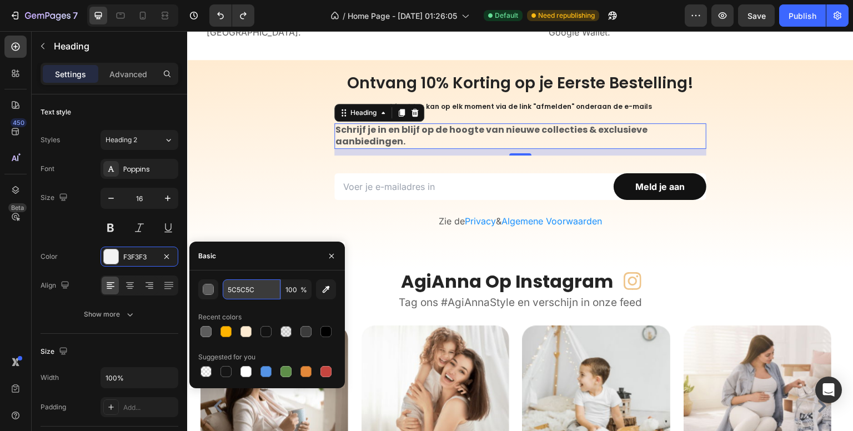
type input "5C5C5C"
click at [23, 230] on div "450 Beta" at bounding box center [15, 193] width 22 height 315
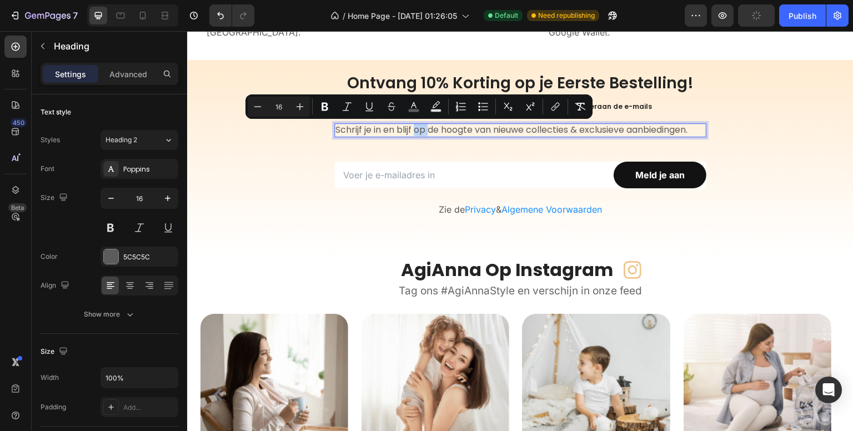
click at [416, 129] on span "Schrijf je in en blijf op de hoogte van nieuwe collecties & exclusieve aanbiedi…" at bounding box center [511, 129] width 352 height 13
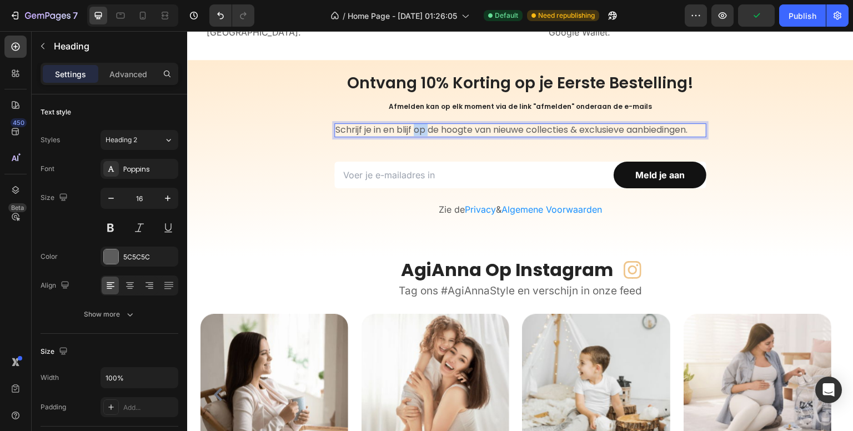
click at [416, 129] on span "Schrijf je in en blijf op de hoogte van nieuwe collecties & exclusieve aanbiedi…" at bounding box center [511, 129] width 352 height 13
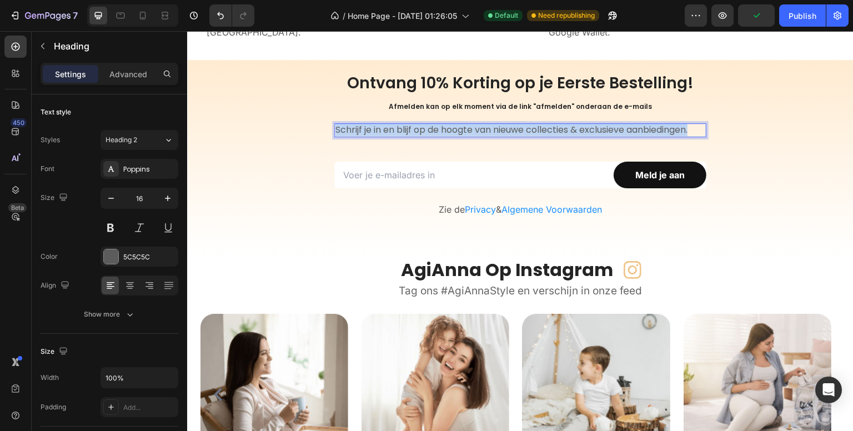
click at [416, 129] on span "Schrijf je in en blijf op de hoogte van nieuwe collecties & exclusieve aanbiedi…" at bounding box center [511, 129] width 352 height 13
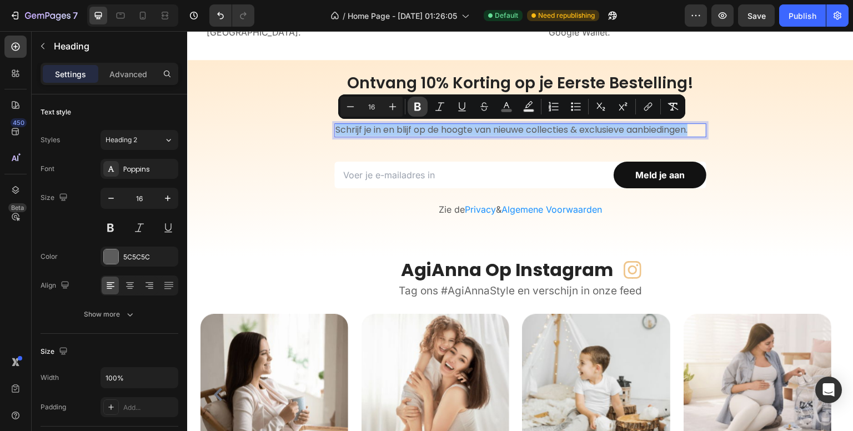
click at [413, 108] on icon "Editor contextual toolbar" at bounding box center [417, 106] width 11 height 11
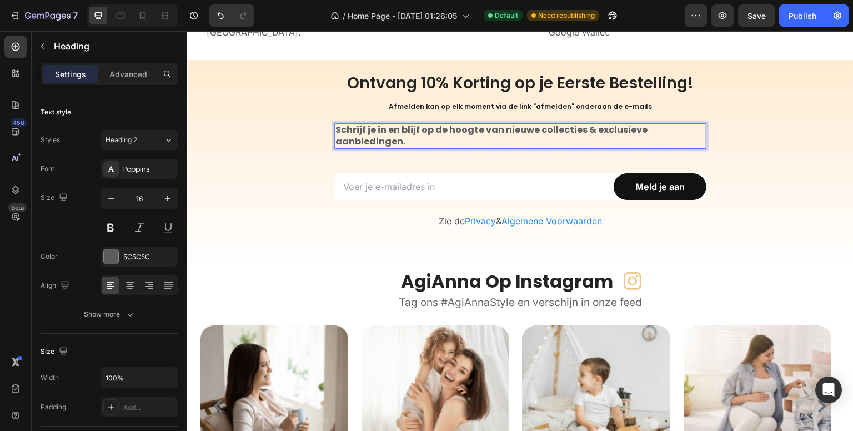
click at [409, 141] on p "Schrijf je in en blijf op de hoogte van nieuwe collecties & exclusieve aanbiedi…" at bounding box center [520, 135] width 370 height 23
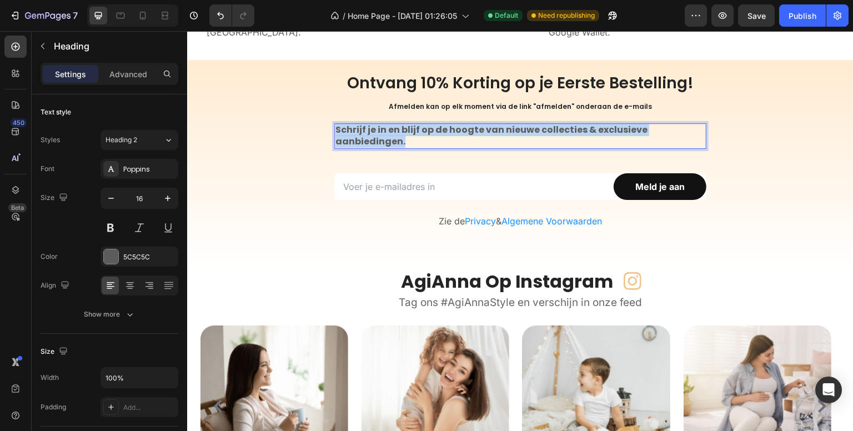
click at [409, 141] on p "Schrijf je in en blijf op de hoogte van nieuwe collecties & exclusieve aanbiedi…" at bounding box center [520, 135] width 370 height 23
click at [411, 129] on strong "Schrijf je in en blijf op de hoogte van nieuwe collecties & exclusieve aanbiedi…" at bounding box center [491, 135] width 312 height 24
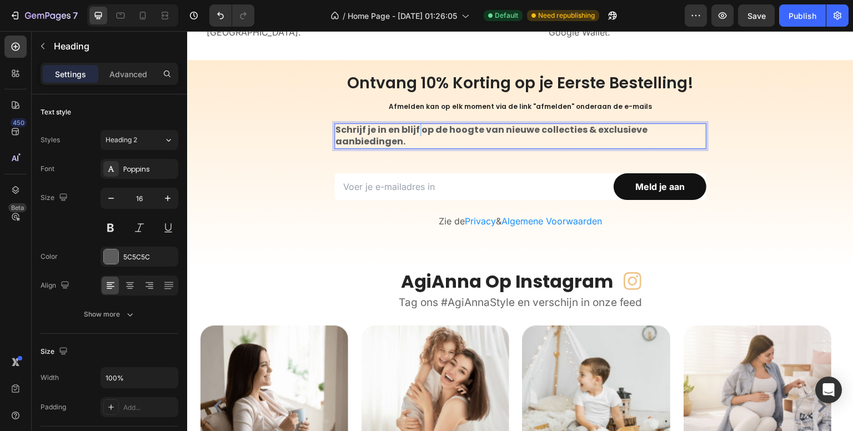
click at [411, 129] on strong "Schrijf je in en blijf op de hoogte van nieuwe collecties & exclusieve aanbiedi…" at bounding box center [491, 135] width 312 height 24
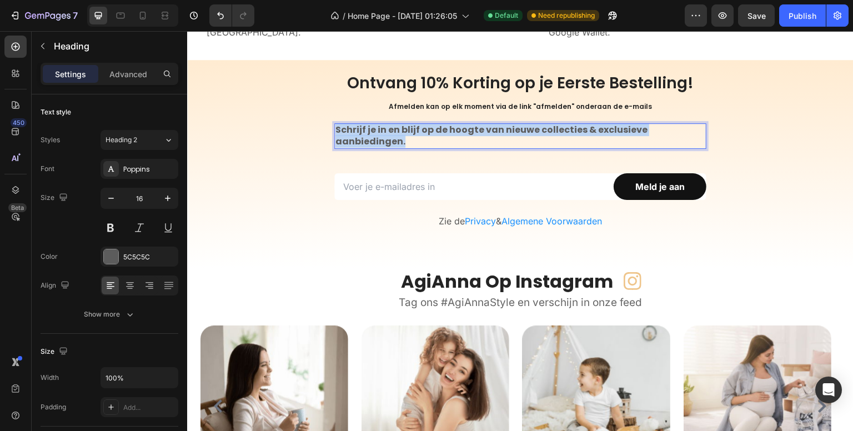
click at [411, 129] on strong "Schrijf je in en blijf op de hoogte van nieuwe collecties & exclusieve aanbiedi…" at bounding box center [491, 135] width 312 height 24
click at [401, 139] on p "Schrijf je in en blijf op de hoogte van nieuwe collecties & exclusieve aanbiedi…" at bounding box center [520, 135] width 370 height 23
drag, startPoint x: 402, startPoint y: 143, endPoint x: 335, endPoint y: 132, distance: 67.5
click at [335, 132] on p "Schrijf je in en blijf op de hoogte van nieuwe collecties & exclusieve aanbiedi…" at bounding box center [520, 135] width 370 height 23
click at [355, 129] on strong "Schrijf je in en blijf op de hoogte van nieuwe collecties & exclusieve aanbiedi…" at bounding box center [491, 135] width 312 height 24
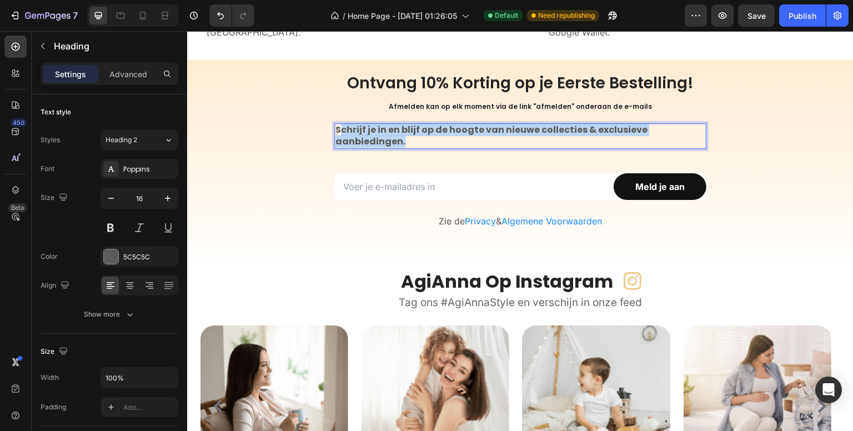
click at [355, 129] on strong "Schrijf je in en blijf op de hoogte van nieuwe collecties & exclusieve aanbiedi…" at bounding box center [491, 135] width 312 height 24
click at [422, 108] on span "Afmelden kan op elk moment via de link "afmelden" onderaan de e-mails" at bounding box center [520, 106] width 263 height 9
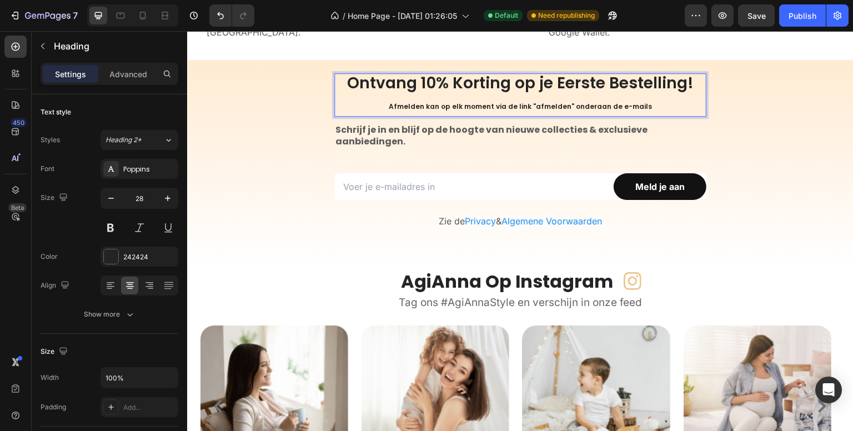
click at [442, 103] on span "Afmelden kan op elk moment via de link "afmelden" onderaan de e-mails" at bounding box center [520, 106] width 263 height 9
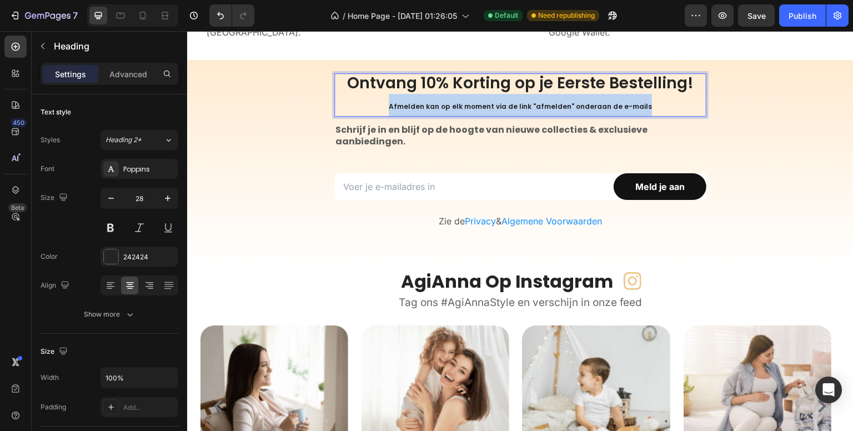
click at [442, 103] on span "Afmelden kan op elk moment via de link "afmelden" onderaan de e-mails" at bounding box center [520, 106] width 263 height 9
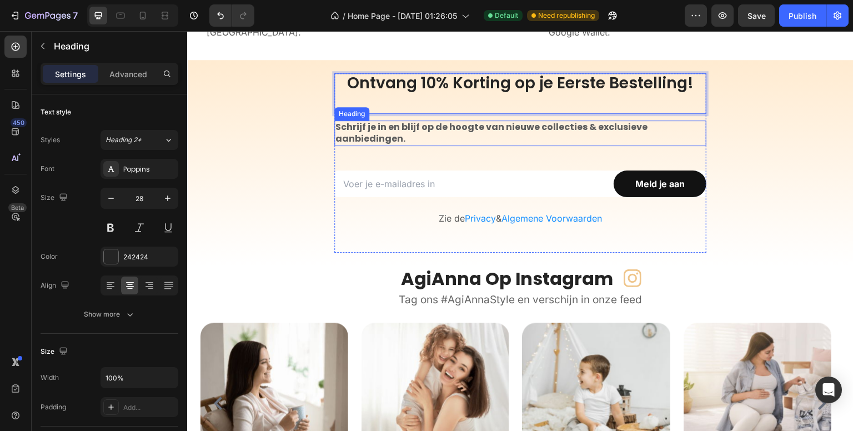
click at [474, 125] on strong "Schrijf je in en blijf op de hoogte van nieuwe collecties & exclusieve aanbiedi…" at bounding box center [491, 132] width 312 height 24
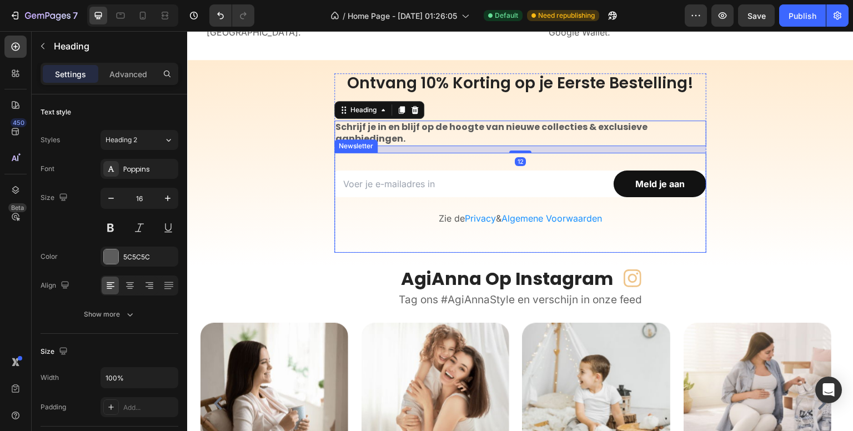
click at [416, 153] on div "Email Field Meld je aan Submit Button Row Zie de Privacy & Algemene Voorwaarden…" at bounding box center [520, 203] width 372 height 100
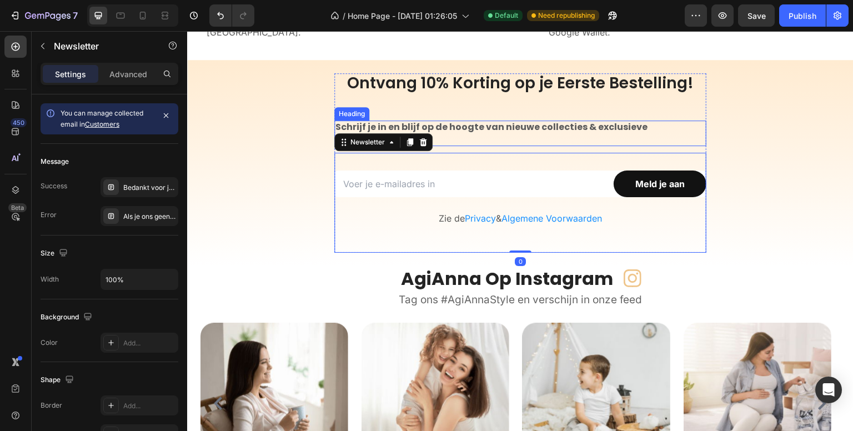
click at [440, 141] on p "⁠⁠⁠⁠⁠⁠⁠ Schrijf je in en blijf op de hoogte van nieuwe collecties & exclusieve …" at bounding box center [520, 133] width 370 height 23
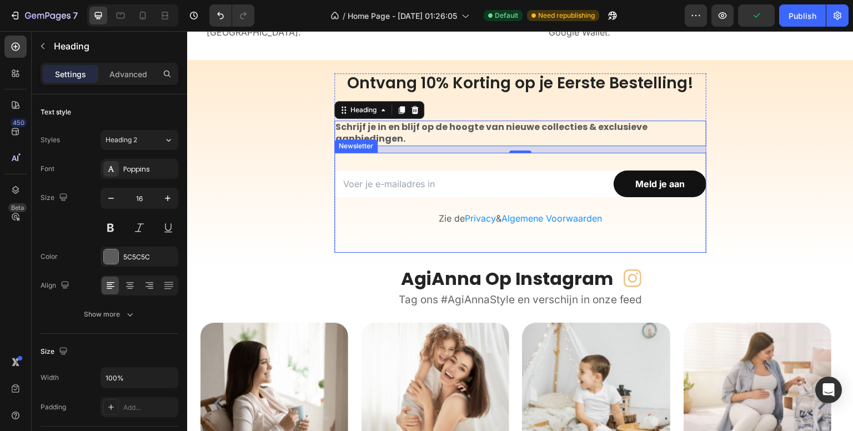
click at [442, 250] on div "Email Field Meld je aan Submit Button Row Zie de Privacy & Algemene Voorwaarden…" at bounding box center [520, 203] width 372 height 100
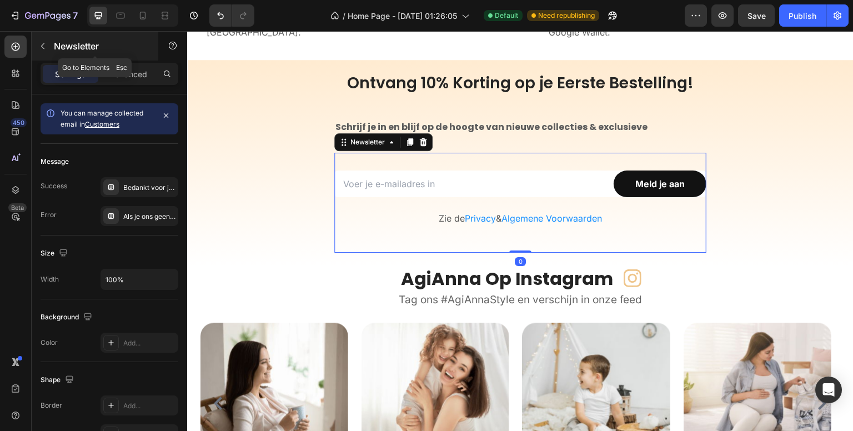
click at [38, 45] on icon "button" at bounding box center [42, 46] width 9 height 9
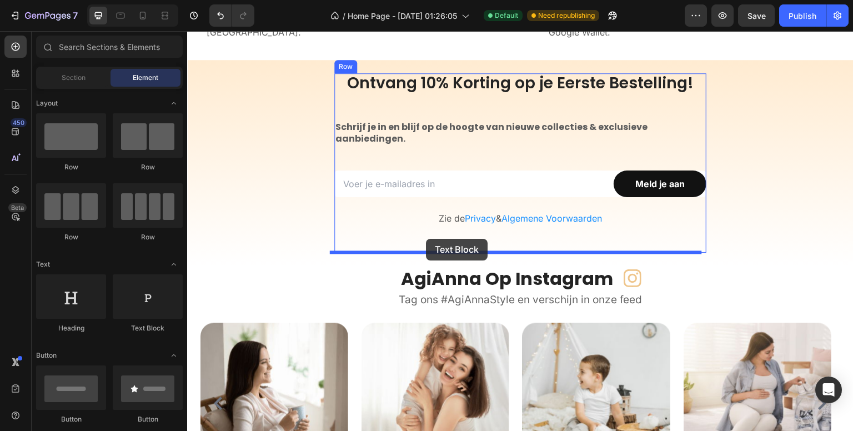
drag, startPoint x: 308, startPoint y: 339, endPoint x: 426, endPoint y: 239, distance: 155.2
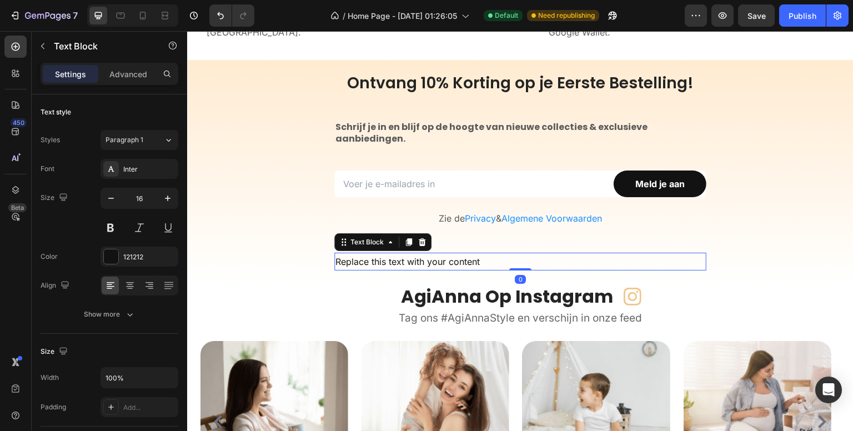
click at [410, 260] on div "Replace this text with your content" at bounding box center [520, 262] width 372 height 18
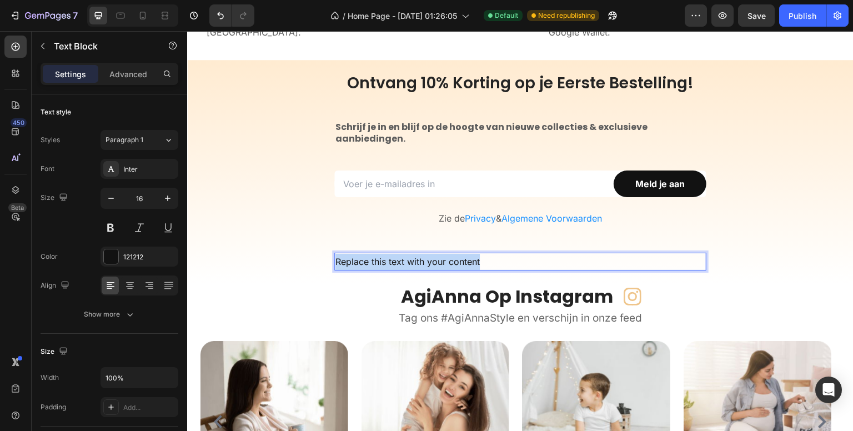
click at [410, 260] on p "Replace this text with your content" at bounding box center [520, 262] width 370 height 16
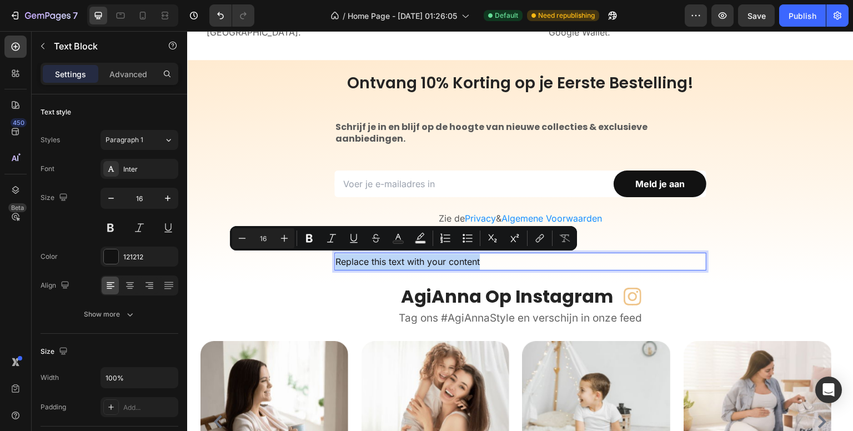
type input "12"
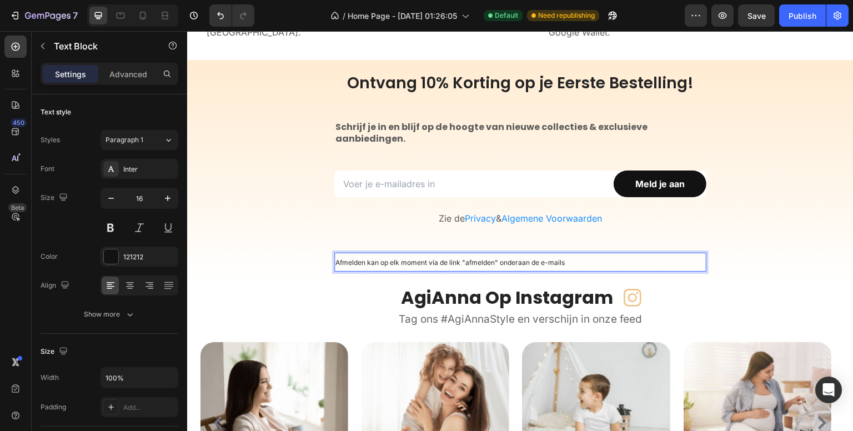
click at [425, 258] on span "Afmelden kan op elk moment via de link "afmelden" onderaan de e-mails" at bounding box center [449, 262] width 229 height 8
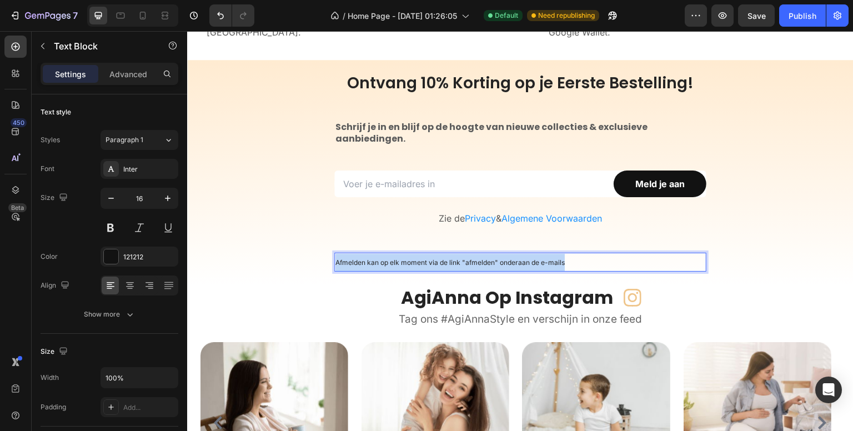
click at [425, 258] on span "Afmelden kan op elk moment via de link "afmelden" onderaan de e-mails" at bounding box center [449, 262] width 229 height 8
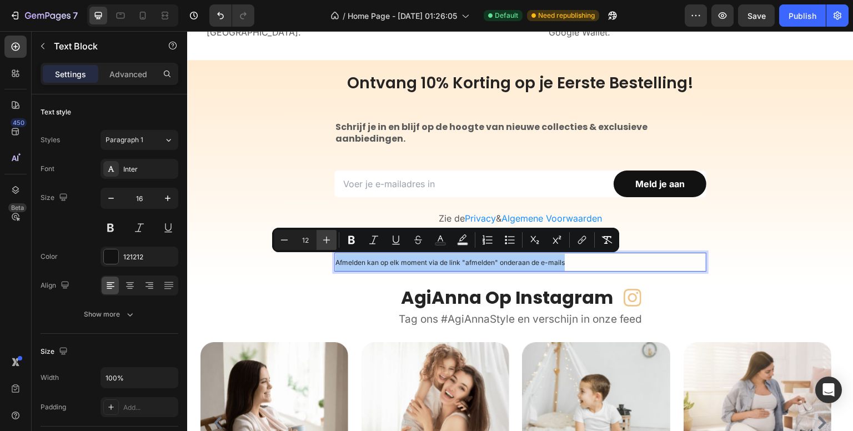
click at [328, 238] on icon "Editor contextual toolbar" at bounding box center [326, 239] width 11 height 11
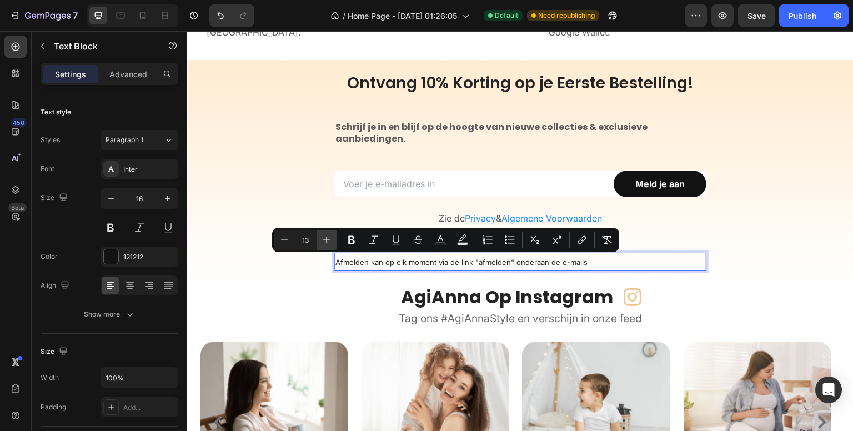
click at [328, 238] on icon "Editor contextual toolbar" at bounding box center [326, 239] width 11 height 11
type input "14"
click at [443, 240] on icon "Editor contextual toolbar" at bounding box center [440, 239] width 11 height 11
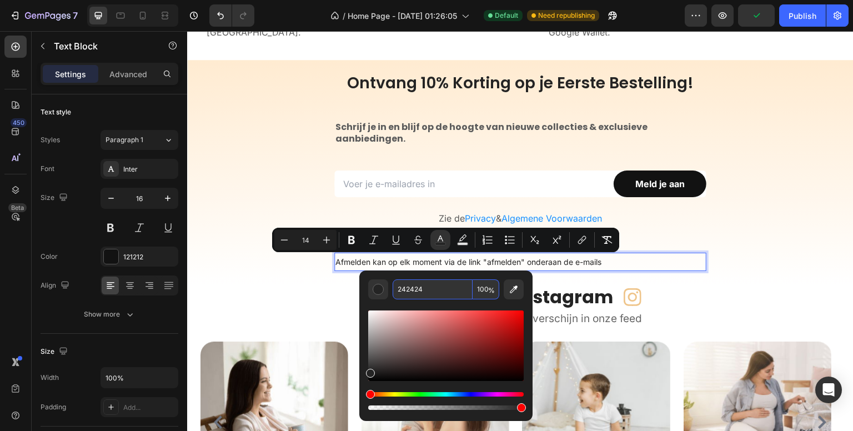
click at [442, 282] on input "242424" at bounding box center [432, 289] width 80 height 20
type input "5C5C5C"
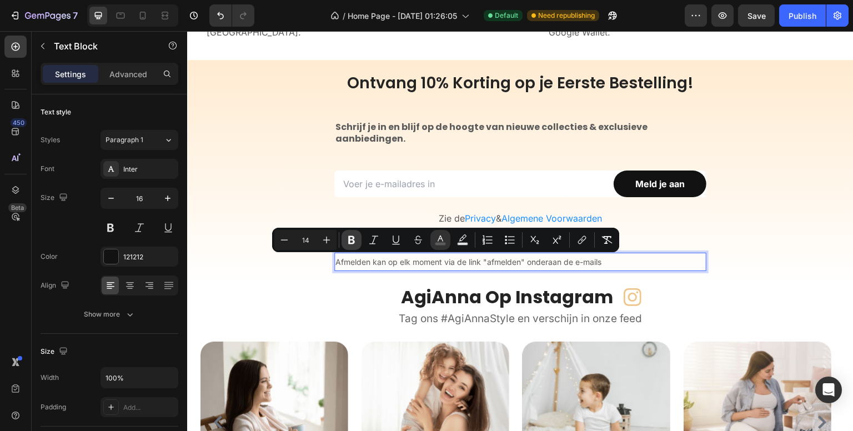
click at [355, 240] on icon "Editor contextual toolbar" at bounding box center [351, 239] width 11 height 11
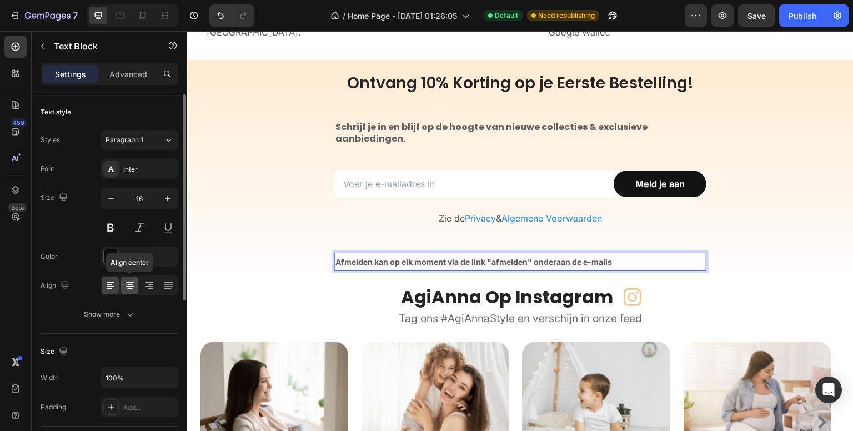
click at [133, 283] on icon at bounding box center [129, 285] width 11 height 11
click at [381, 259] on strong "Afmelden kan op elk moment via de link "afmelden" onderaan de e-mails" at bounding box center [473, 261] width 276 height 9
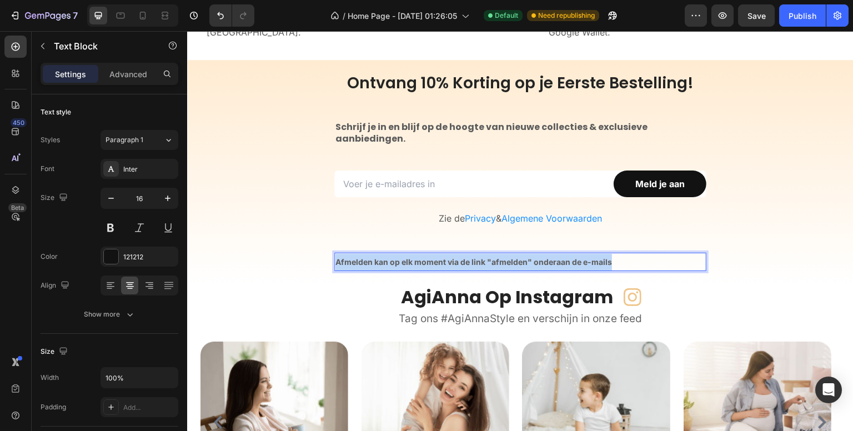
click at [381, 259] on strong "Afmelden kan op elk moment via de link "afmelden" onderaan de e-mails" at bounding box center [473, 261] width 276 height 9
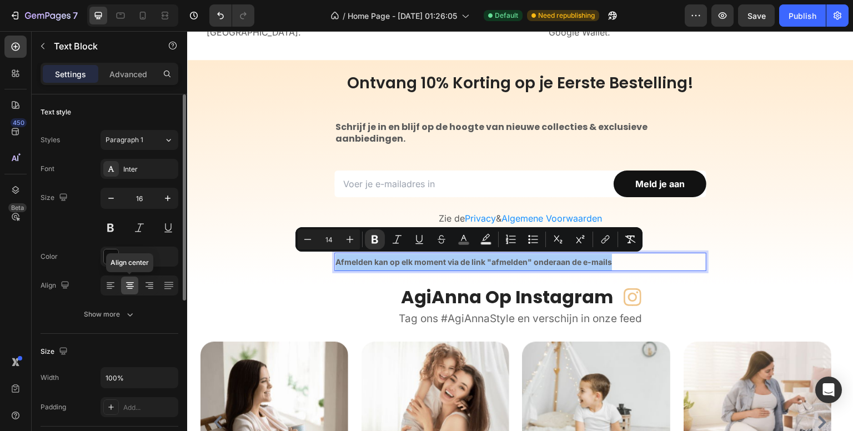
click at [124, 284] on icon at bounding box center [129, 285] width 11 height 11
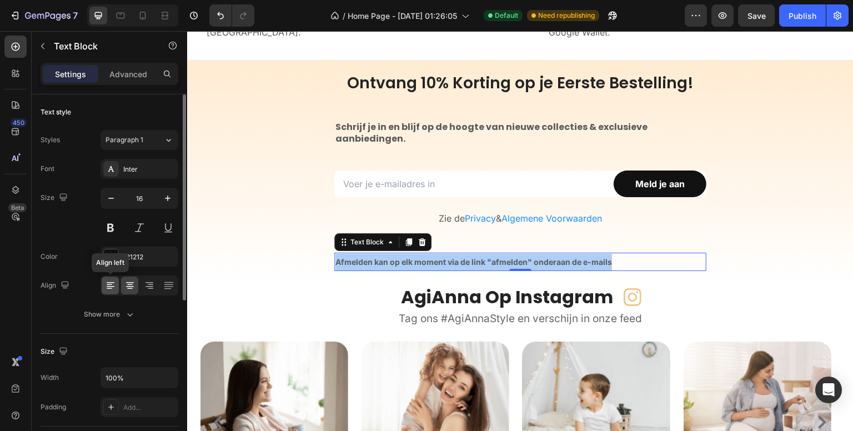
click at [113, 284] on icon at bounding box center [110, 285] width 11 height 11
click at [127, 286] on icon at bounding box center [130, 286] width 8 height 1
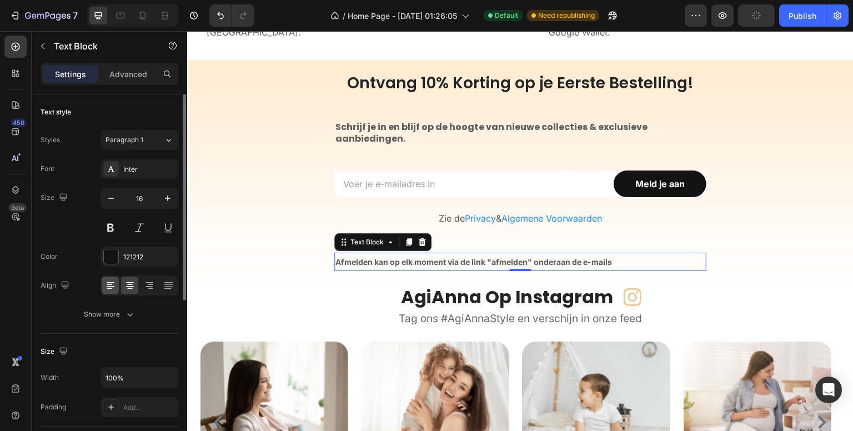
click at [105, 286] on icon at bounding box center [110, 285] width 11 height 11
click at [375, 263] on strong "Afmelden kan op elk moment via de link "afmelden" onderaan de e-mails" at bounding box center [473, 261] width 276 height 9
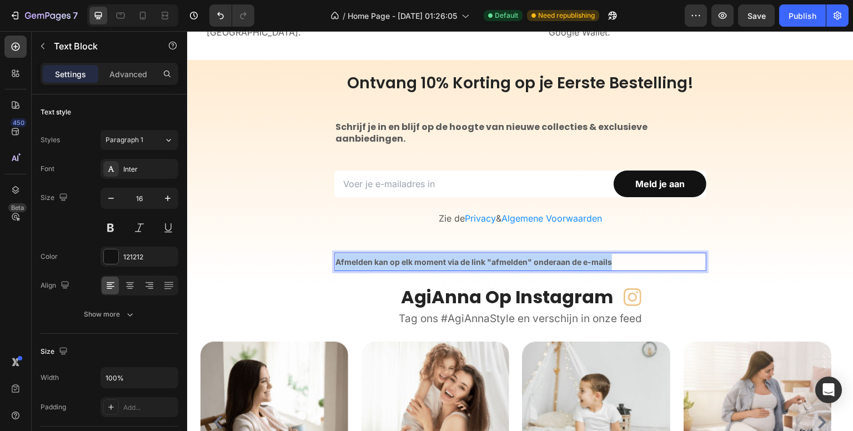
click at [375, 263] on strong "Afmelden kan op elk moment via de link "afmelden" onderaan de e-mails" at bounding box center [473, 261] width 276 height 9
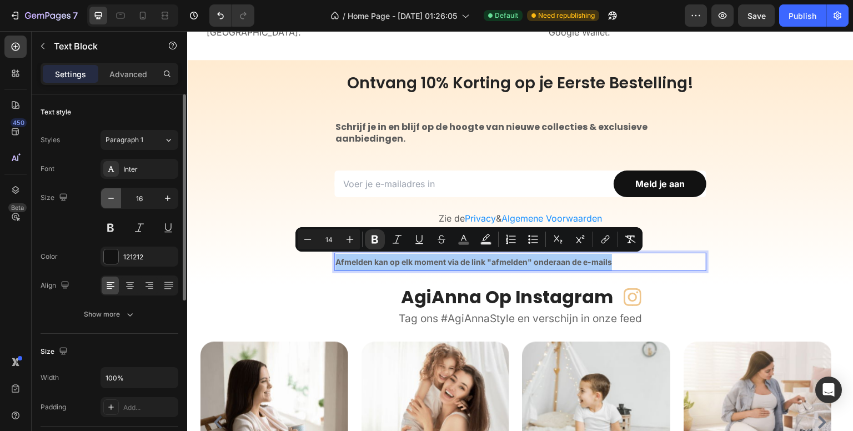
click at [113, 197] on icon "button" at bounding box center [110, 198] width 11 height 11
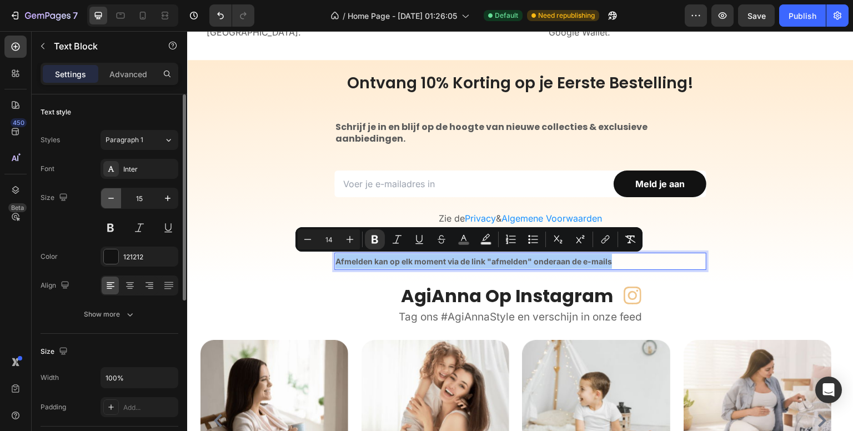
click at [113, 197] on icon "button" at bounding box center [110, 198] width 11 height 11
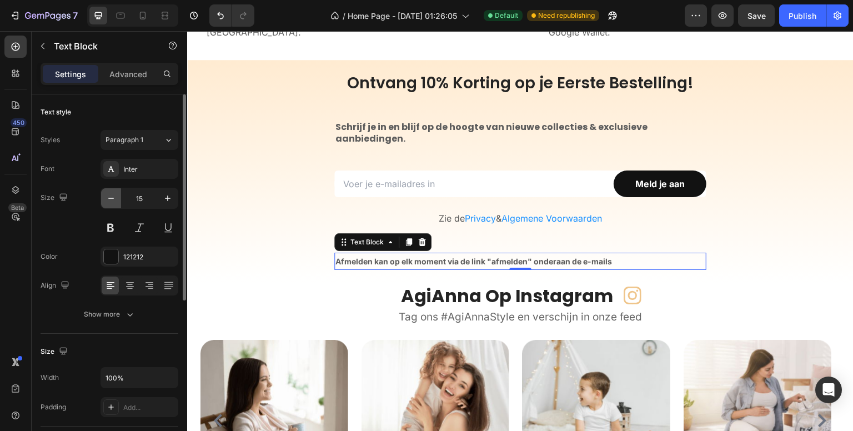
type input "14"
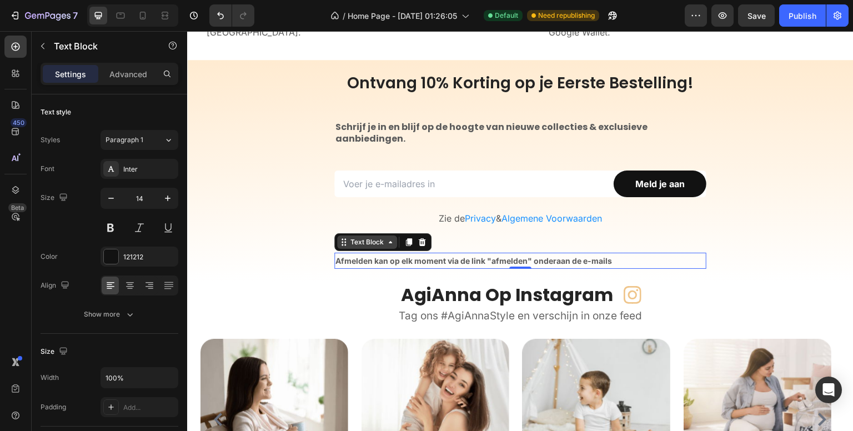
click at [349, 243] on div "Text Block" at bounding box center [367, 242] width 38 height 10
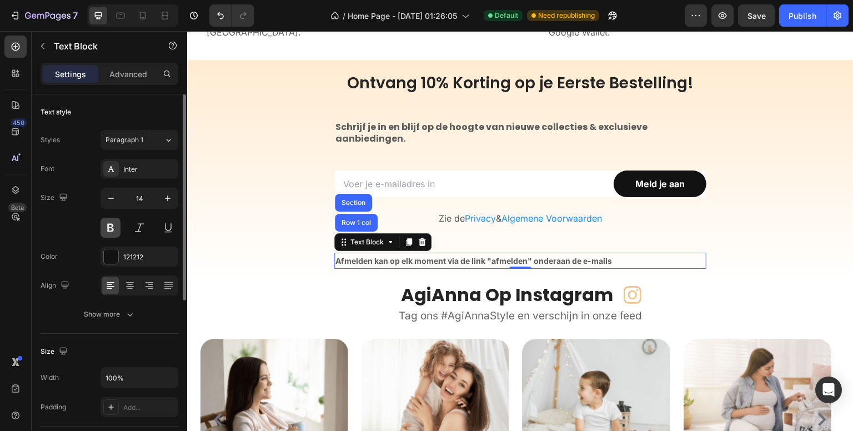
click at [102, 222] on button at bounding box center [110, 228] width 20 height 20
click at [157, 254] on div "121212" at bounding box center [139, 256] width 78 height 20
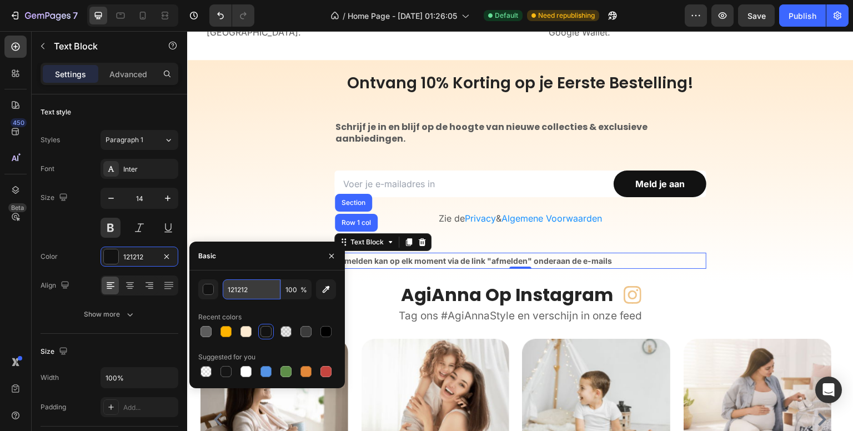
click at [260, 287] on input "121212" at bounding box center [252, 289] width 58 height 20
click at [261, 287] on input "121212" at bounding box center [252, 289] width 58 height 20
type input "5C5C5C"
click at [16, 293] on div "450 Beta" at bounding box center [15, 193] width 22 height 315
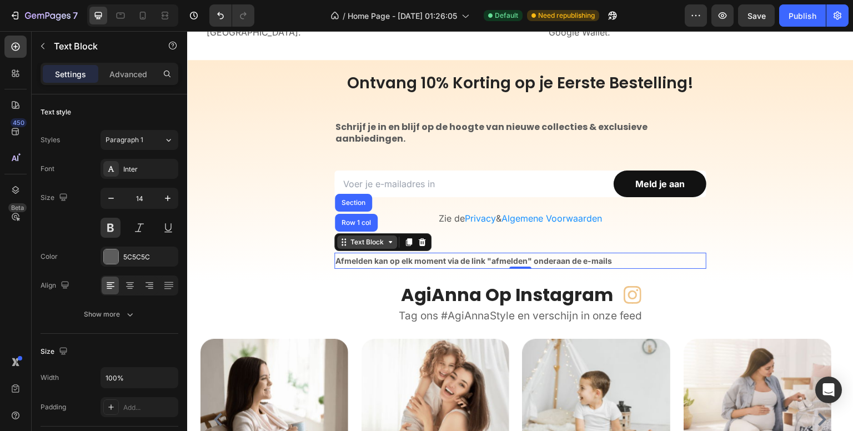
click at [354, 240] on div "Text Block" at bounding box center [367, 242] width 38 height 10
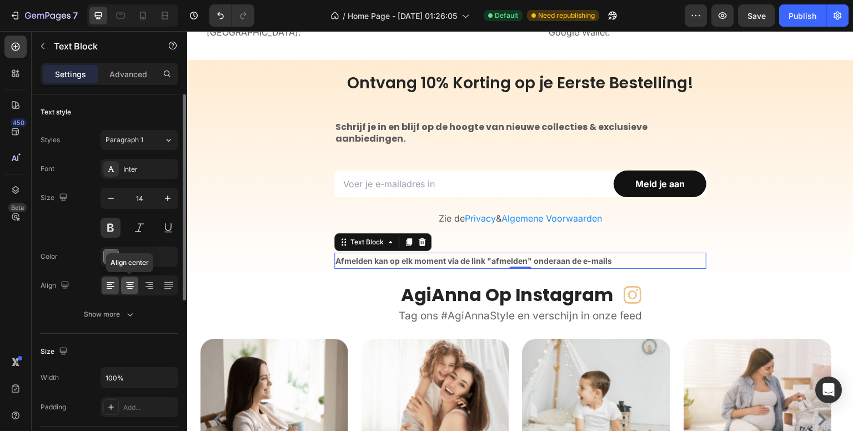
click at [127, 281] on icon at bounding box center [129, 285] width 11 height 11
click at [397, 261] on strong "Afmelden kan op elk moment via de link "afmelden" onderaan de e-mails" at bounding box center [473, 260] width 276 height 9
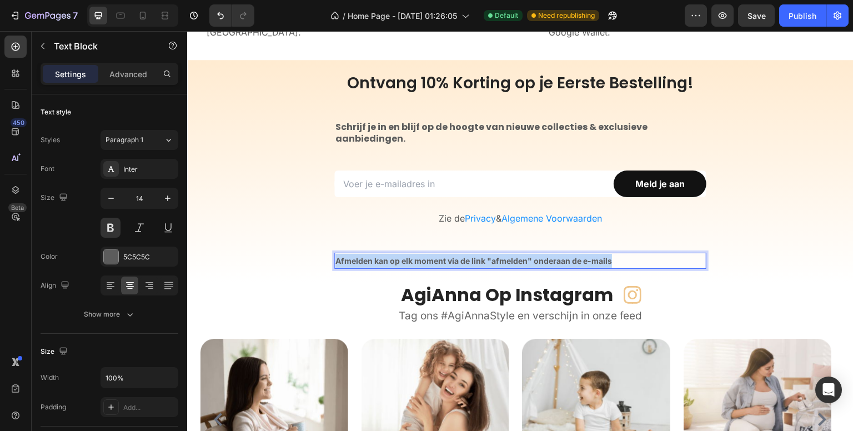
click at [397, 261] on strong "Afmelden kan op elk moment via de link "afmelden" onderaan de e-mails" at bounding box center [473, 260] width 276 height 9
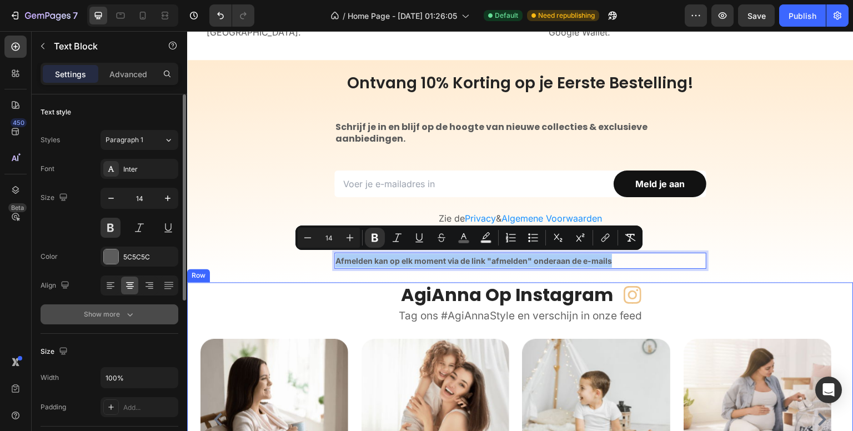
click at [130, 317] on icon "button" at bounding box center [129, 314] width 11 height 11
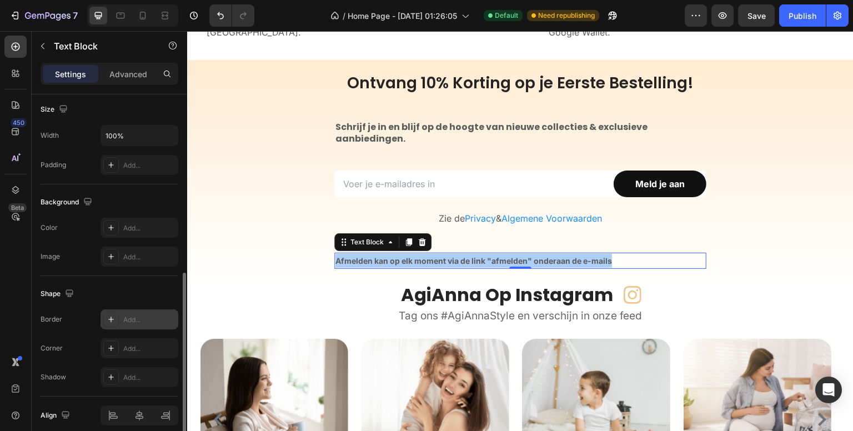
scroll to position [435, 0]
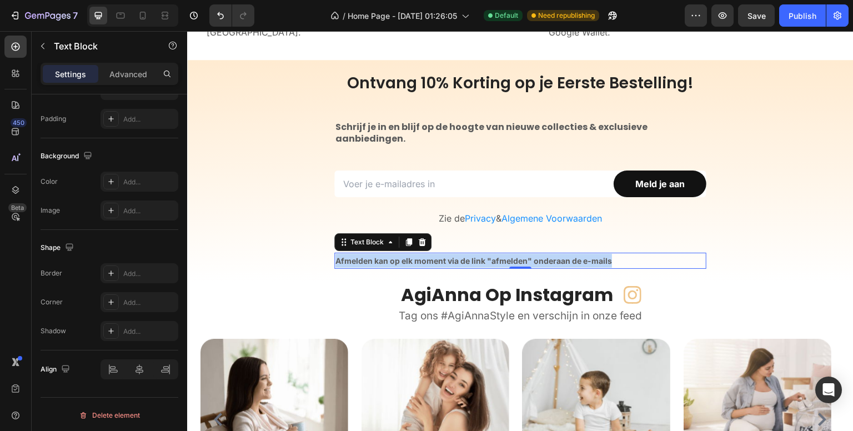
click at [626, 258] on div "Afmelden kan op elk moment via de link "afmelden" onderaan de e-mails" at bounding box center [520, 261] width 372 height 16
click at [362, 264] on p "Afmelden kan op elk moment via de link "afmelden" onderaan de e-mails" at bounding box center [473, 261] width 276 height 14
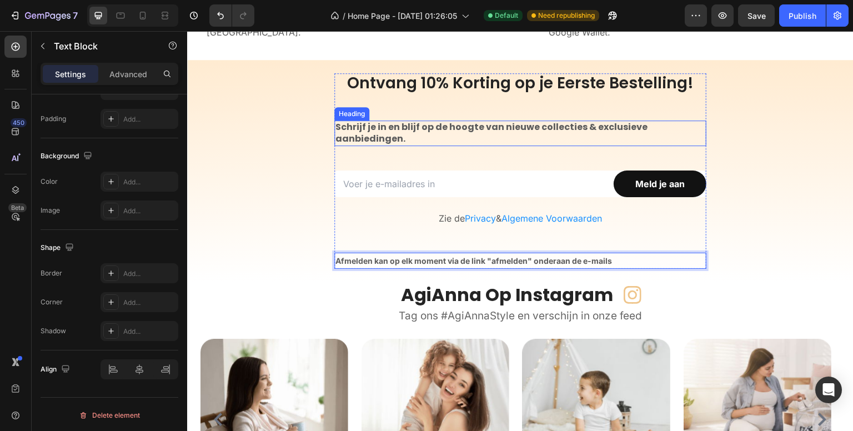
click at [382, 134] on strong "Schrijf je in en blijf op de hoogte van nieuwe collecties & exclusieve aanbiedi…" at bounding box center [491, 132] width 312 height 24
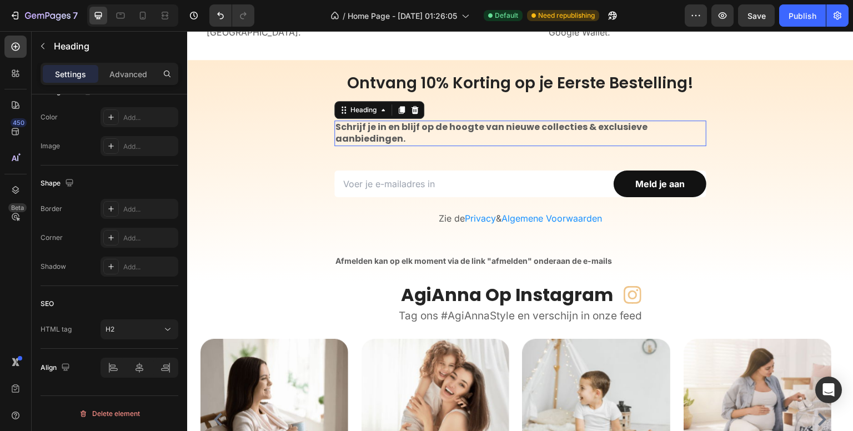
scroll to position [0, 0]
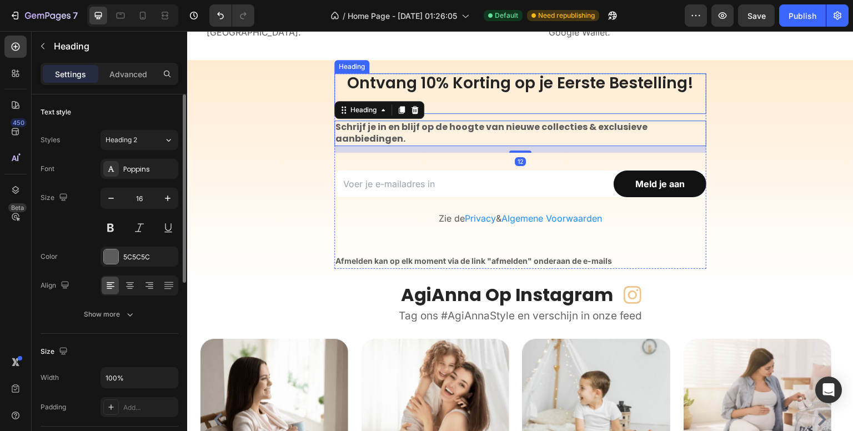
click at [440, 85] on p "Ontvang 10% Korting op je Eerste Bestelling!" at bounding box center [520, 93] width 372 height 41
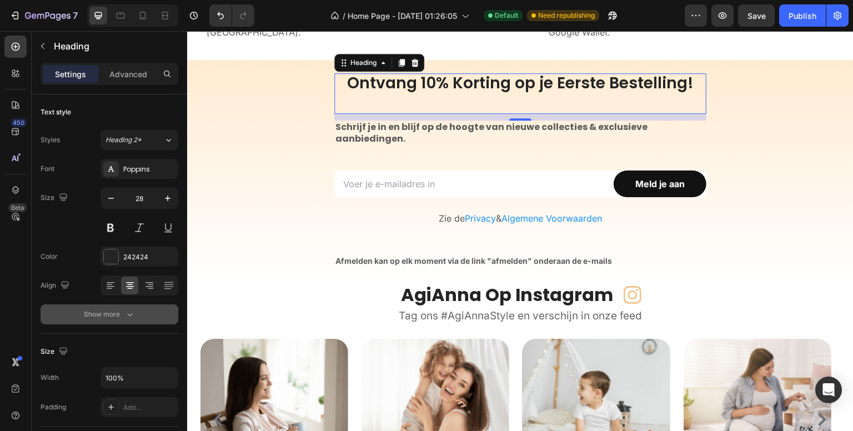
click at [128, 313] on icon "button" at bounding box center [130, 314] width 6 height 3
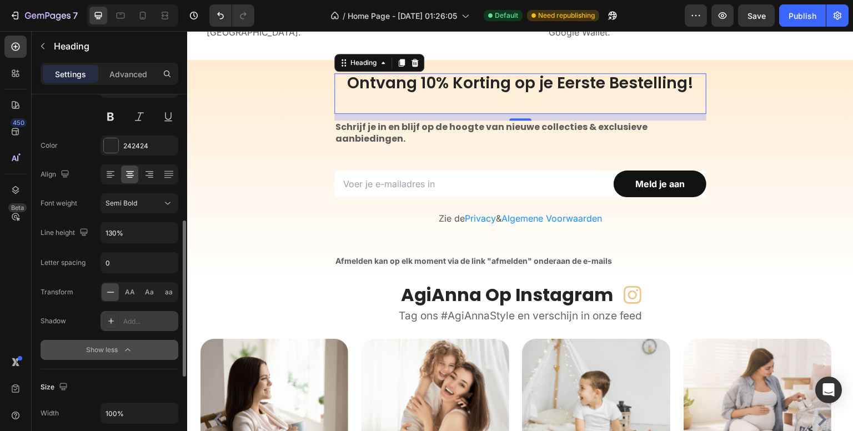
scroll to position [167, 0]
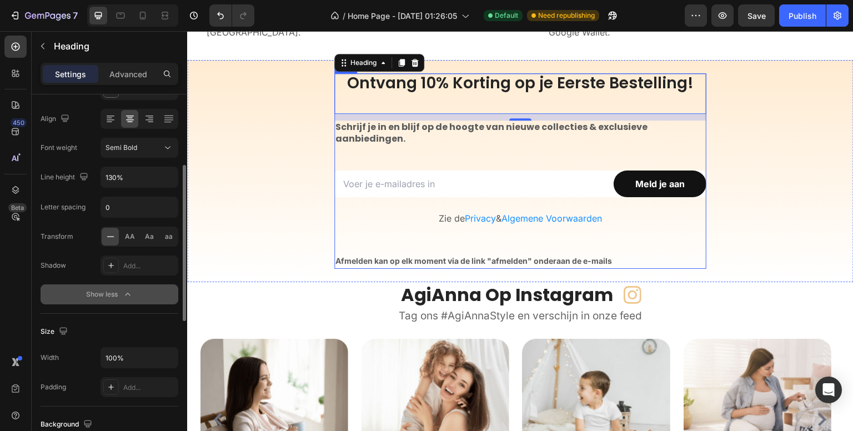
click at [374, 137] on strong "Schrijf je in en blijf op de hoogte van nieuwe collecties & exclusieve aanbiedi…" at bounding box center [491, 132] width 312 height 24
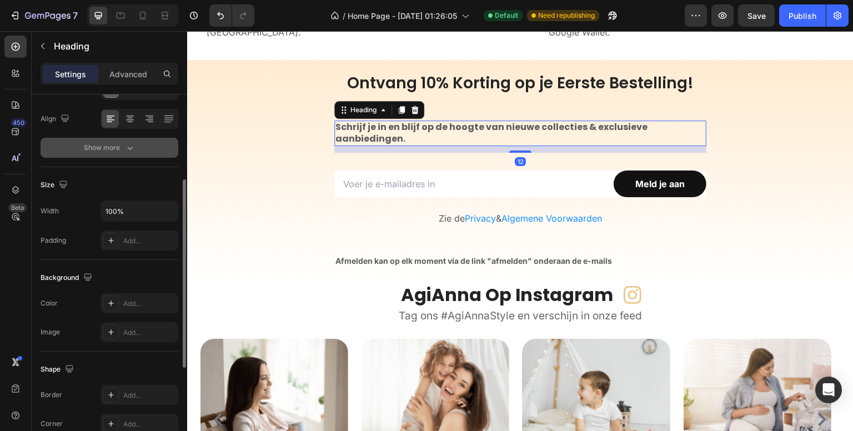
click at [112, 148] on div "Show more" at bounding box center [110, 147] width 52 height 11
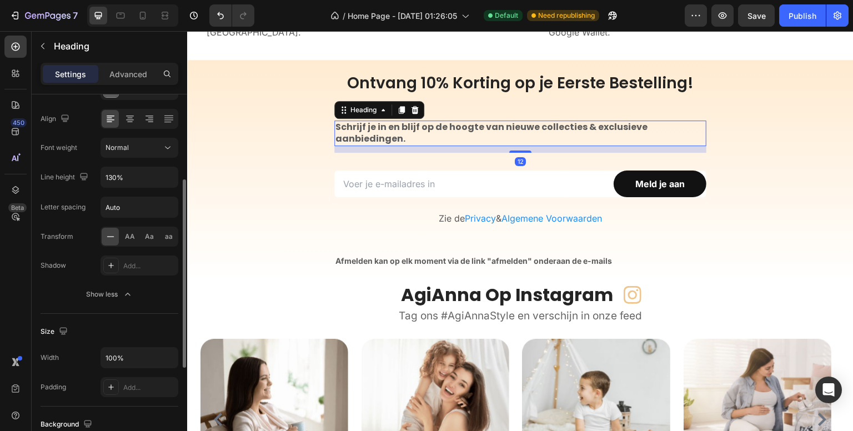
scroll to position [0, 0]
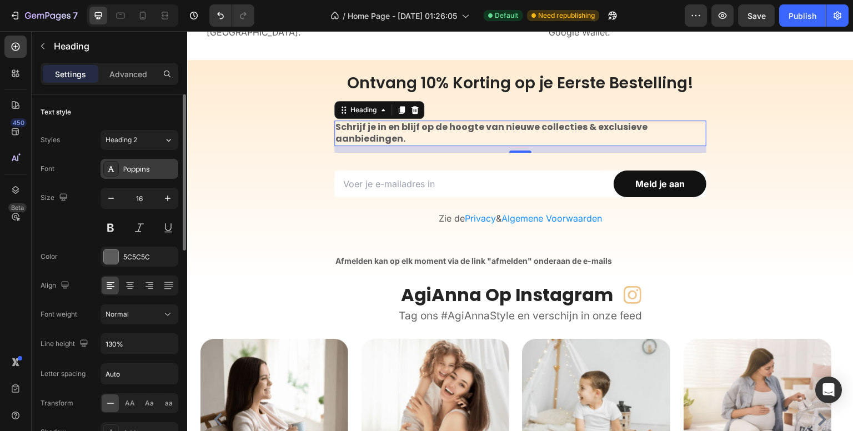
click at [137, 167] on div "Poppins" at bounding box center [149, 169] width 52 height 10
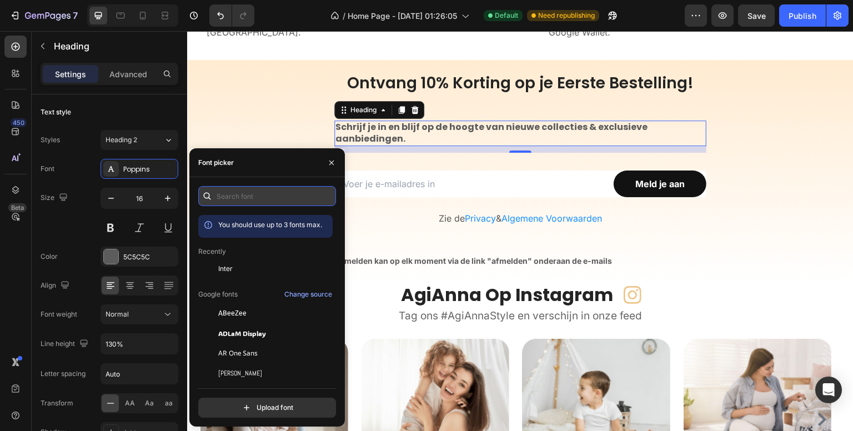
click at [253, 193] on input "text" at bounding box center [267, 196] width 138 height 20
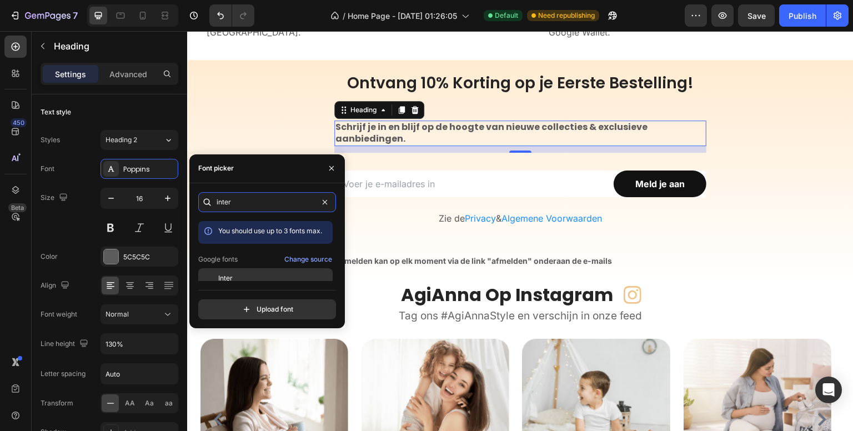
type input "inter"
click at [262, 277] on div "Inter" at bounding box center [274, 278] width 112 height 10
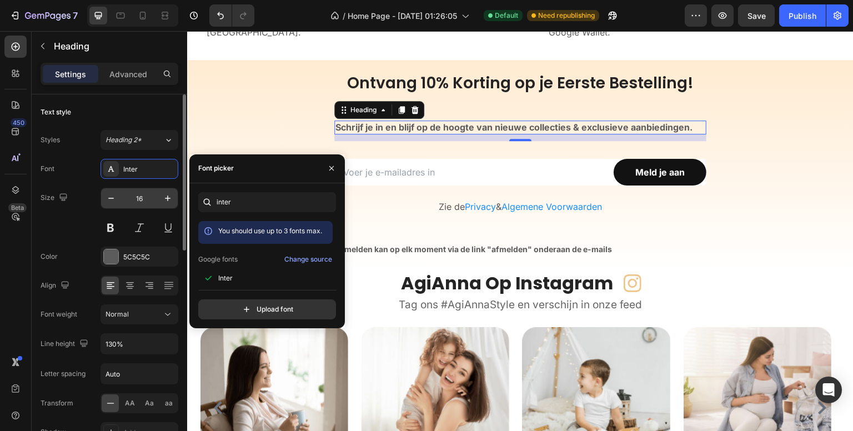
click at [140, 199] on input "16" at bounding box center [139, 198] width 37 height 20
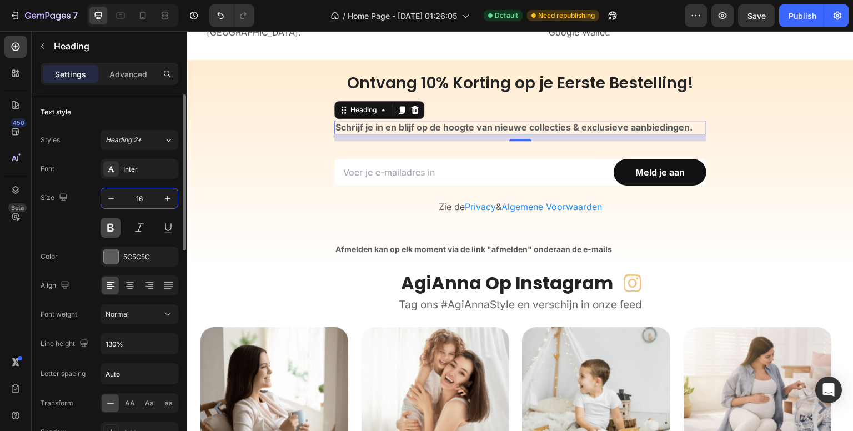
click at [103, 222] on button at bounding box center [110, 228] width 20 height 20
click at [106, 226] on button at bounding box center [110, 228] width 20 height 20
click at [127, 290] on div at bounding box center [129, 285] width 17 height 18
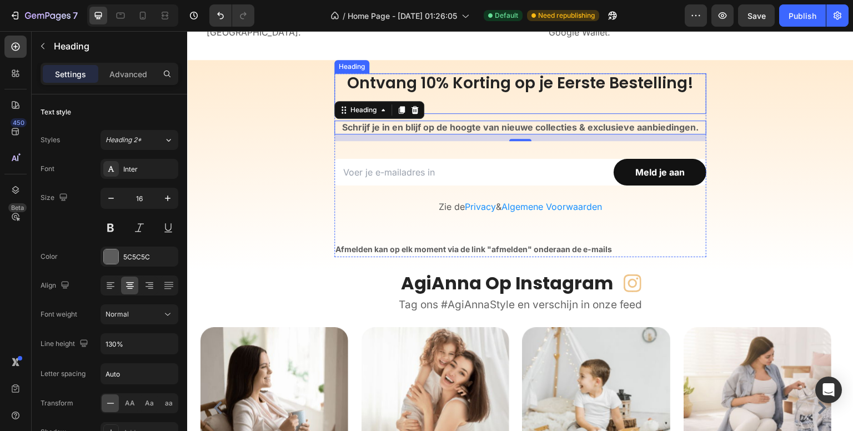
click at [451, 86] on p "Ontvang 10% Korting op je Eerste Bestelling!" at bounding box center [520, 93] width 372 height 41
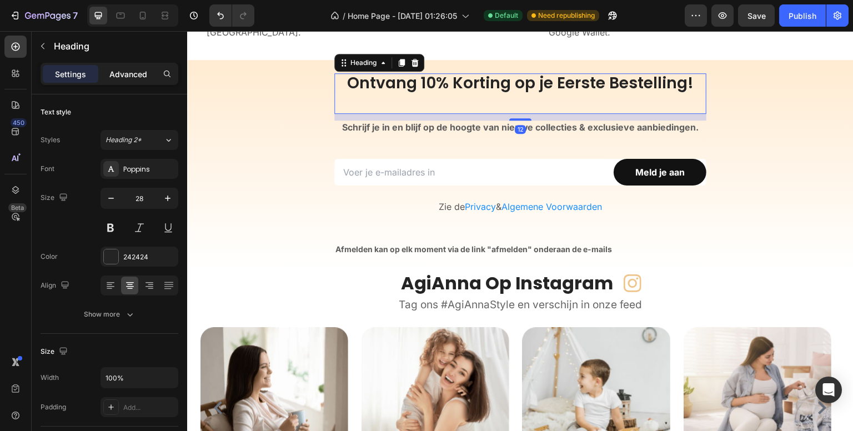
click at [132, 72] on p "Advanced" at bounding box center [128, 74] width 38 height 12
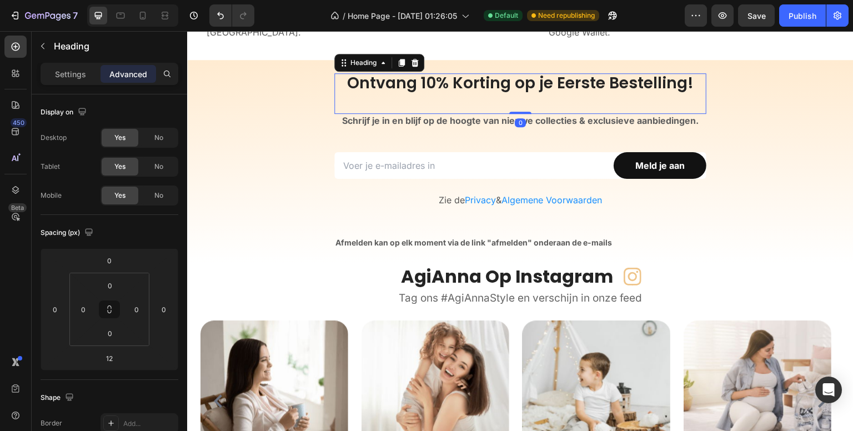
drag, startPoint x: 515, startPoint y: 118, endPoint x: 514, endPoint y: 95, distance: 22.2
click at [514, 95] on div "Ontvang 10% Korting op je Eerste Bestelling! Heading 0" at bounding box center [520, 93] width 372 height 41
type input "0"
click at [490, 120] on strong "Schrijf je in en blijf op de hoogte van nieuwe collecties & exclusieve aanbiedi…" at bounding box center [520, 120] width 357 height 11
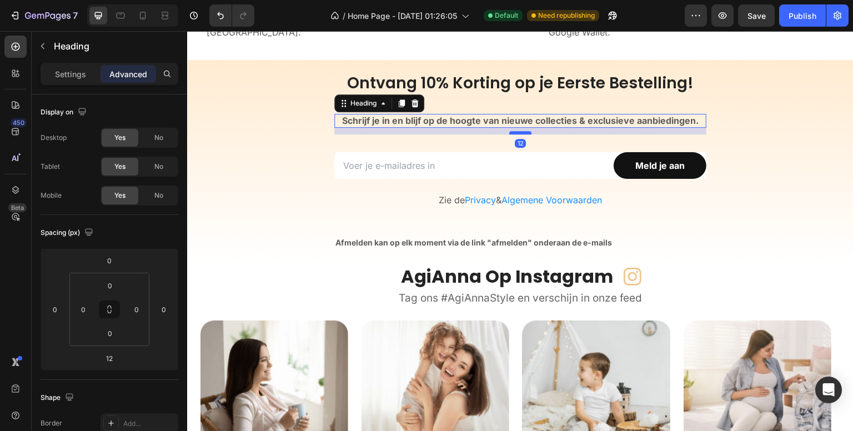
click at [525, 132] on div at bounding box center [520, 132] width 22 height 3
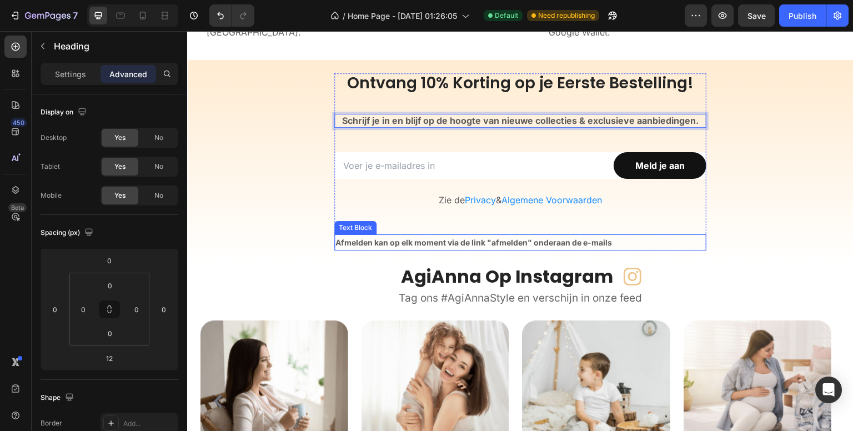
click at [442, 244] on strong "Afmelden kan op elk moment via de link "afmelden" onderaan de e-mails" at bounding box center [473, 242] width 276 height 9
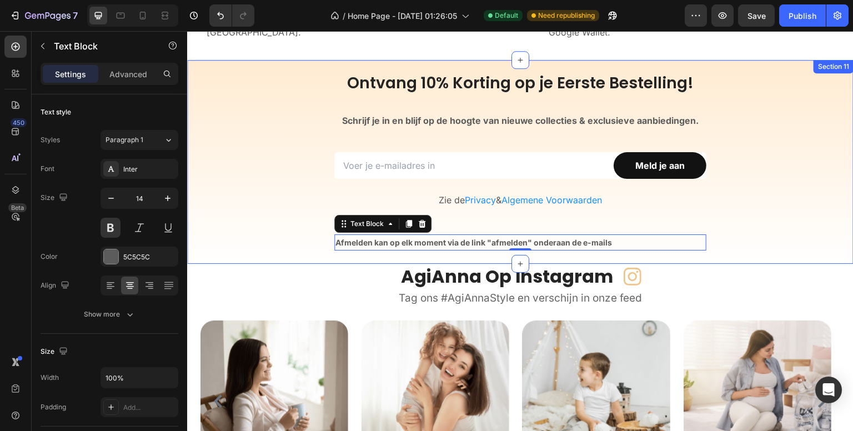
click at [303, 242] on div "Ontvang 10% Korting op je Eerste Bestelling! Heading ⁠⁠⁠⁠⁠⁠⁠ Schrijf je in en b…" at bounding box center [520, 168] width 666 height 190
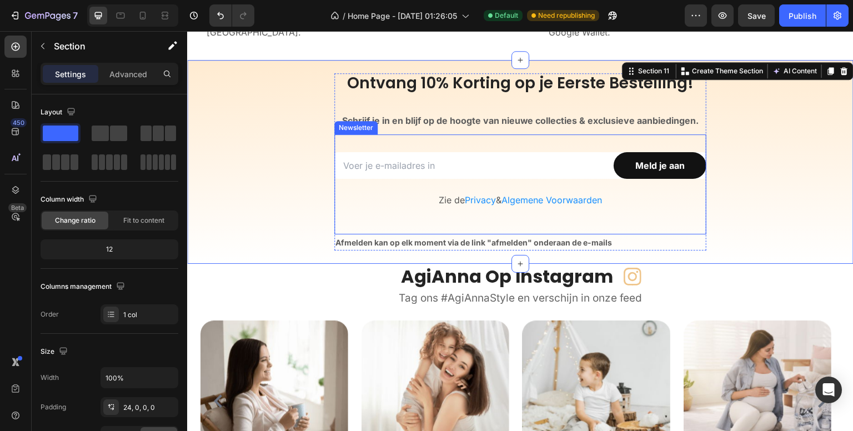
click at [360, 238] on strong "Afmelden kan op elk moment via de link "afmelden" onderaan de e-mails" at bounding box center [473, 242] width 276 height 9
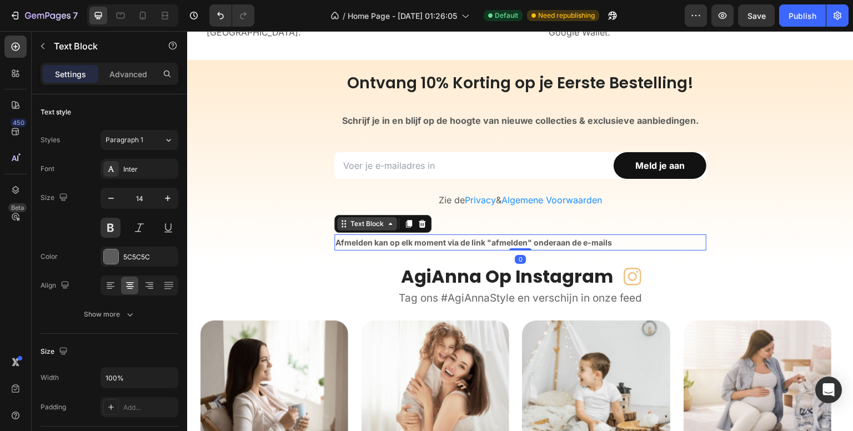
click at [363, 225] on div "Text Block" at bounding box center [367, 224] width 38 height 10
click at [400, 241] on strong "Afmelden kan op elk moment via de link "afmelden" onderaan de e-mails" at bounding box center [473, 242] width 276 height 9
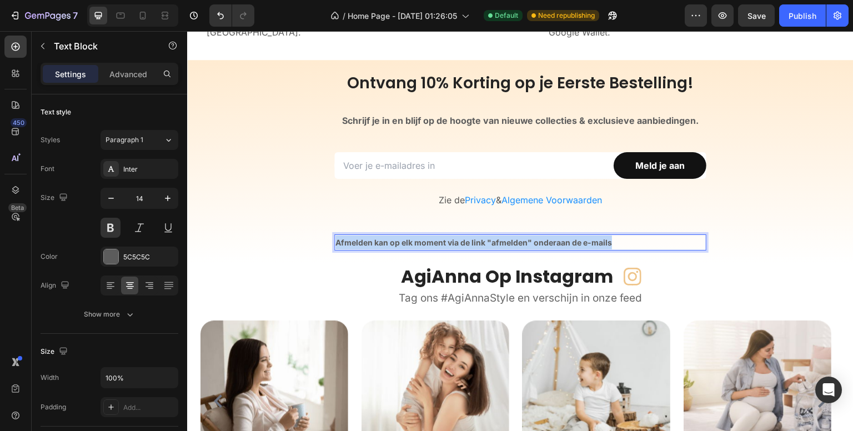
click at [400, 241] on strong "Afmelden kan op elk moment via de link "afmelden" onderaan de e-mails" at bounding box center [473, 242] width 276 height 9
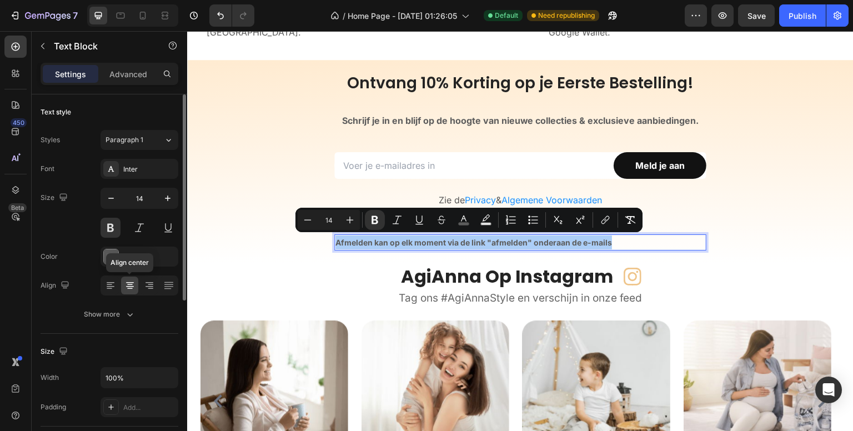
click at [127, 289] on icon at bounding box center [129, 285] width 11 height 11
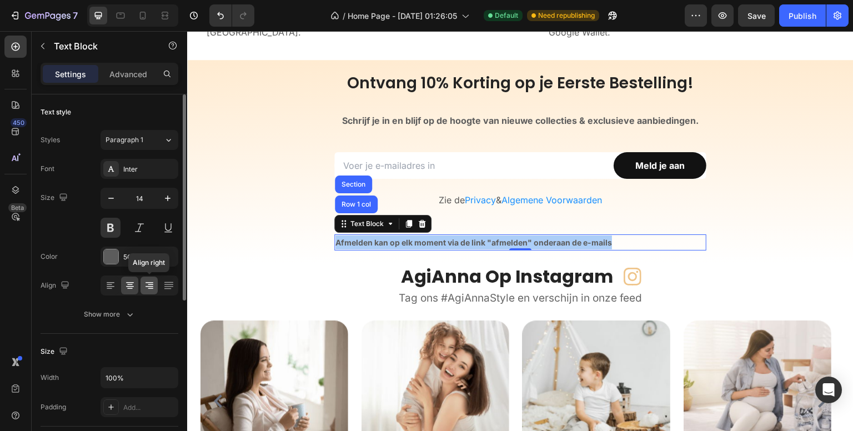
click at [147, 288] on icon at bounding box center [149, 285] width 11 height 11
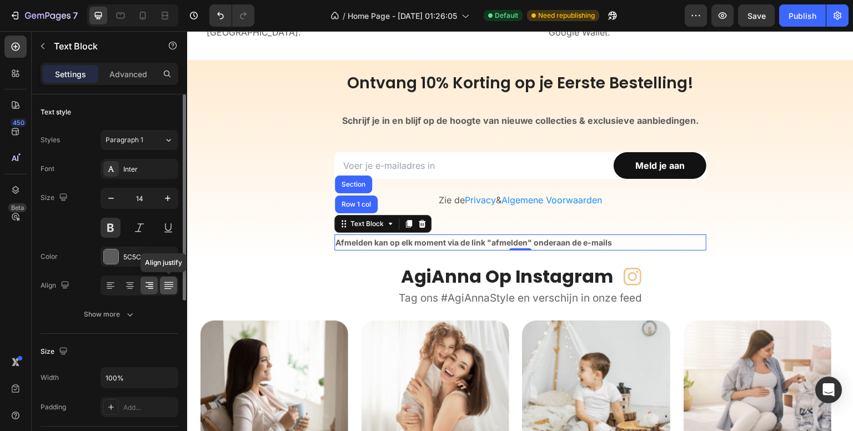
click at [169, 286] on icon at bounding box center [168, 286] width 9 height 1
click at [125, 280] on icon at bounding box center [129, 285] width 11 height 11
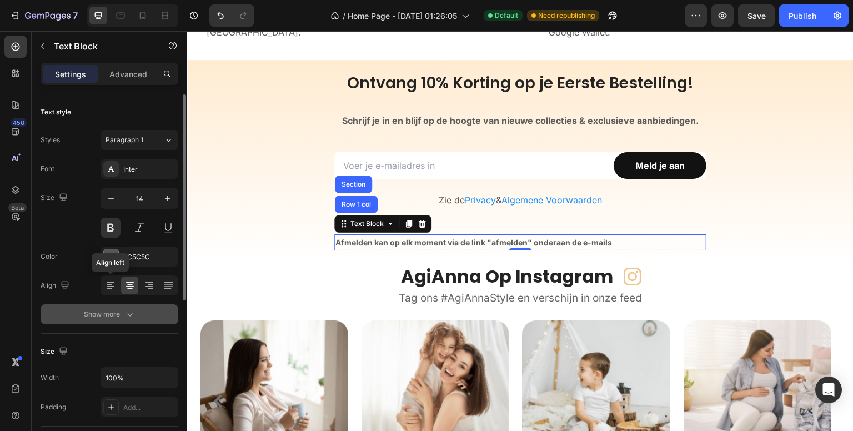
click at [107, 280] on icon at bounding box center [110, 285] width 11 height 11
click at [122, 314] on div "Show more" at bounding box center [110, 314] width 52 height 11
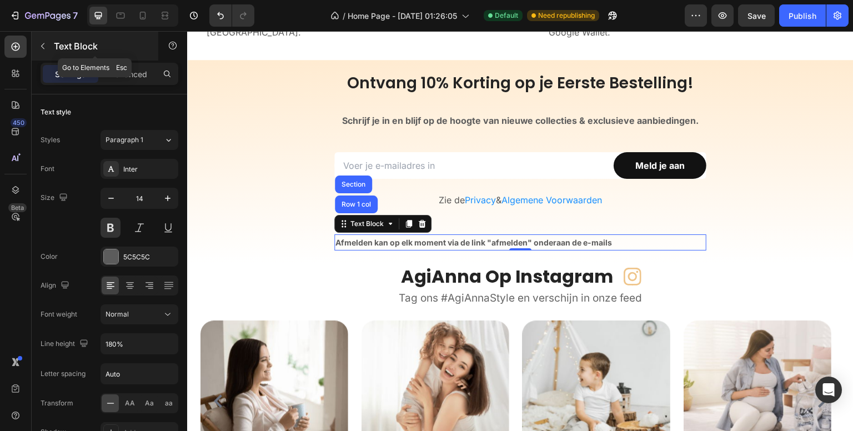
click at [41, 43] on icon "button" at bounding box center [42, 46] width 9 height 9
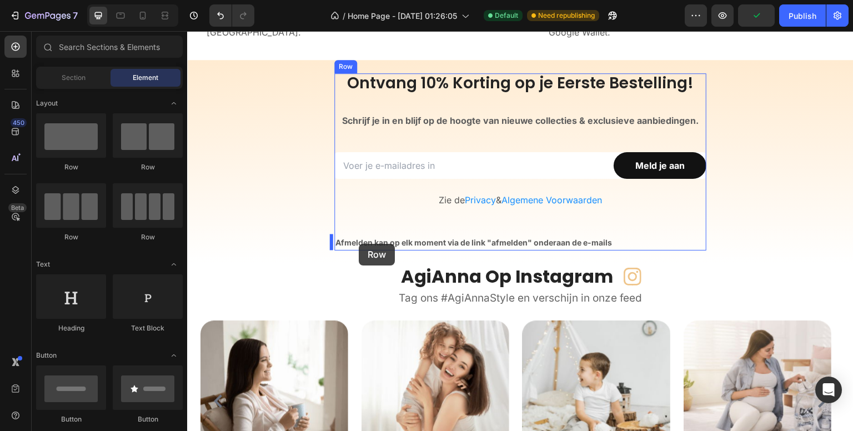
drag, startPoint x: 254, startPoint y: 183, endPoint x: 359, endPoint y: 244, distance: 121.4
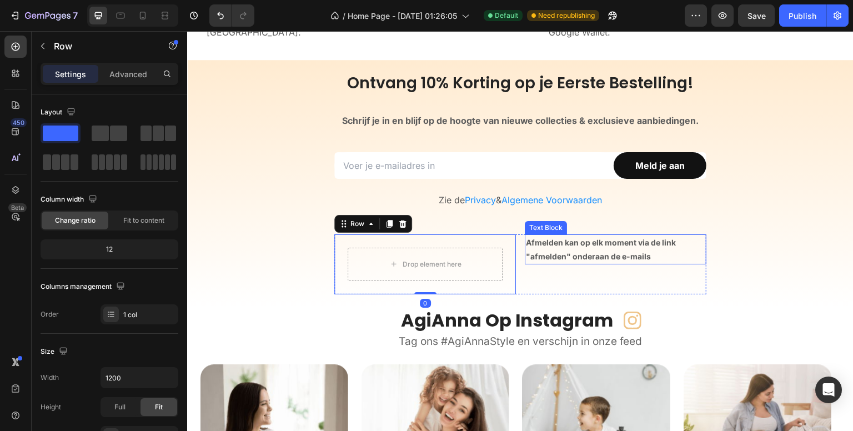
click at [562, 248] on p "Afmelden kan op elk moment via de link "afmelden" onderaan de e-mails" at bounding box center [615, 249] width 179 height 28
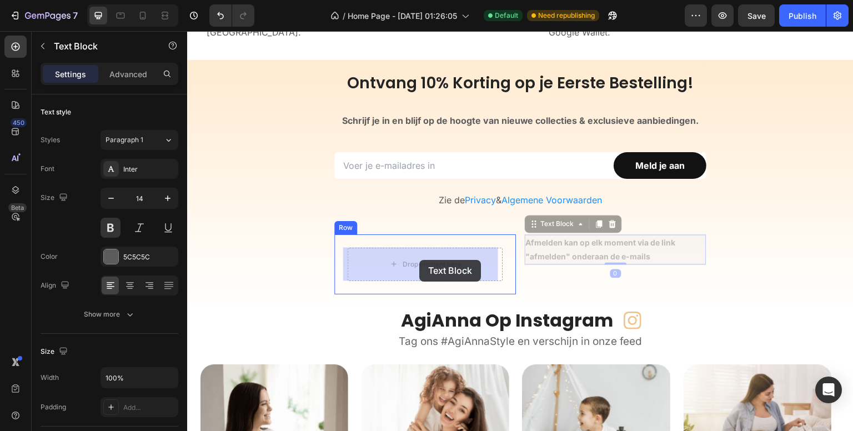
drag, startPoint x: 551, startPoint y: 228, endPoint x: 419, endPoint y: 260, distance: 135.5
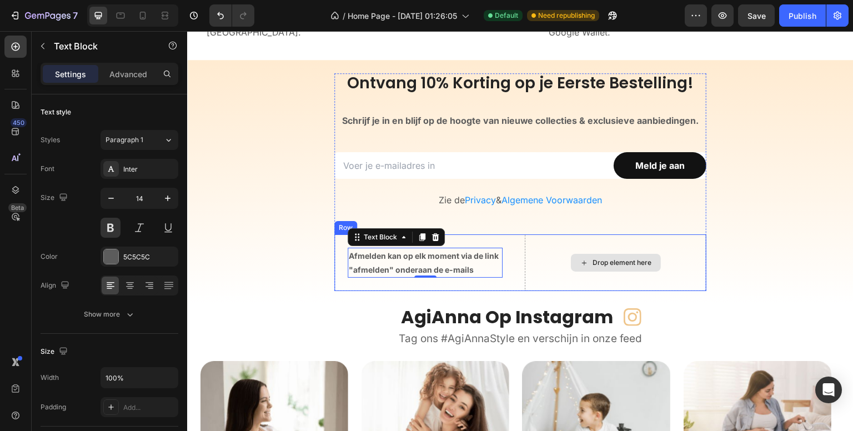
click at [511, 243] on div "Afmelden kan op elk moment via de link "afmelden" onderaan de e-mails Text Bloc…" at bounding box center [425, 262] width 182 height 57
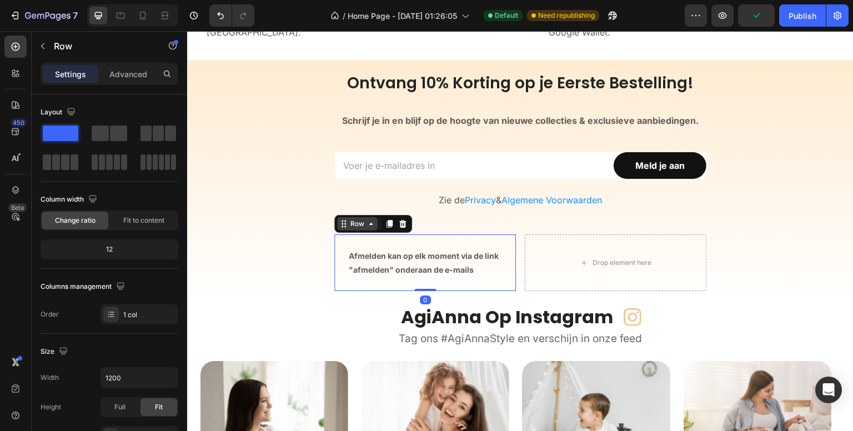
click at [355, 223] on div "Row" at bounding box center [357, 224] width 18 height 10
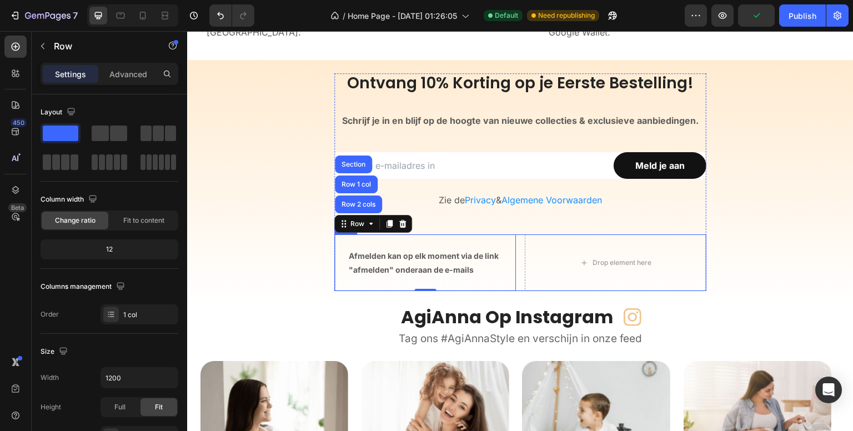
click at [516, 276] on div "Afmelden kan op elk moment via de link "afmelden" onderaan de e-mails Text Bloc…" at bounding box center [520, 262] width 372 height 57
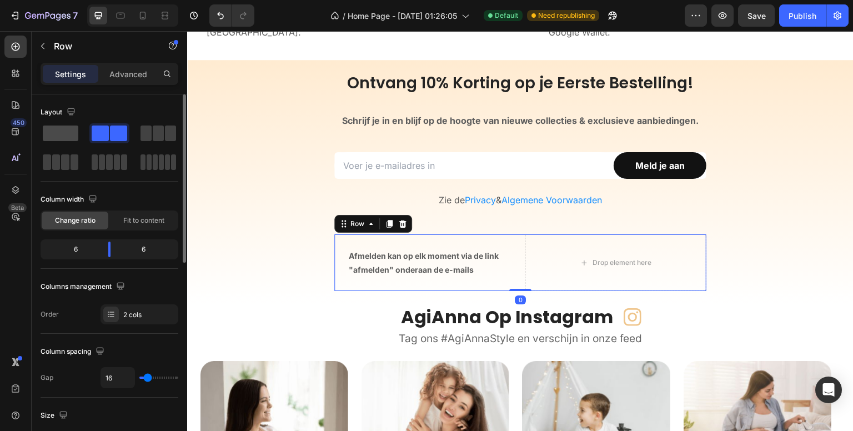
click at [57, 131] on span at bounding box center [61, 133] width 36 height 16
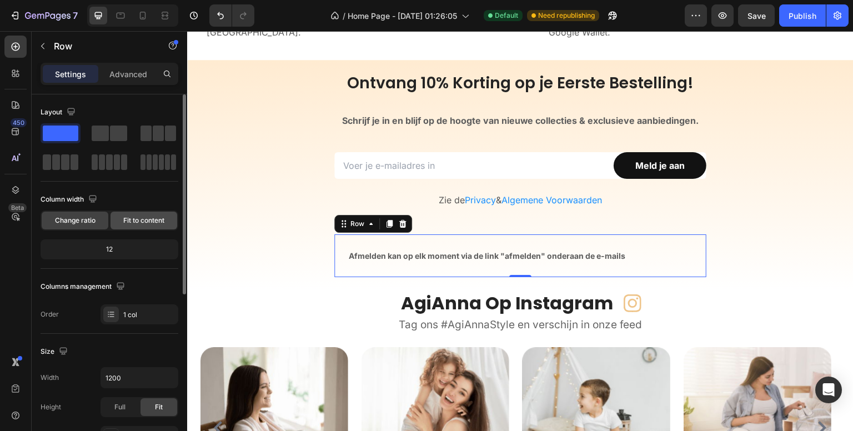
click at [131, 220] on span "Fit to content" at bounding box center [143, 220] width 41 height 10
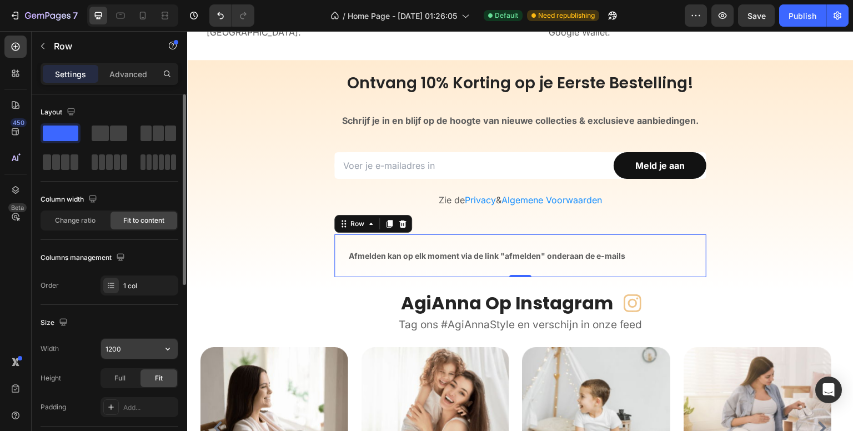
click at [119, 345] on input "1200" at bounding box center [139, 349] width 77 height 20
click at [161, 350] on button "button" at bounding box center [168, 349] width 20 height 20
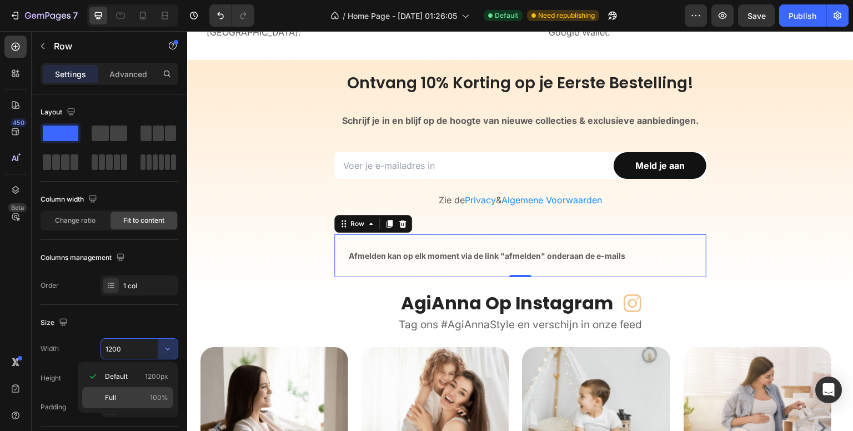
click at [113, 397] on span "Full" at bounding box center [110, 397] width 11 height 10
type input "100%"
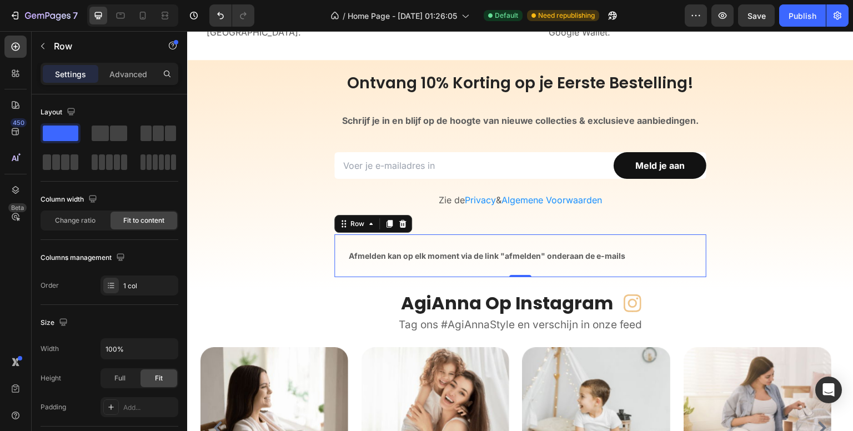
drag, startPoint x: 13, startPoint y: 303, endPoint x: 28, endPoint y: 304, distance: 14.5
click at [13, 303] on div "450 Beta" at bounding box center [15, 193] width 22 height 315
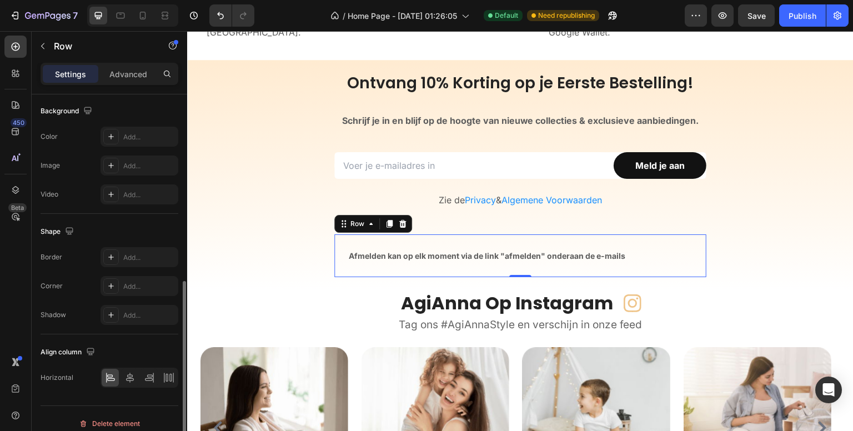
scroll to position [342, 0]
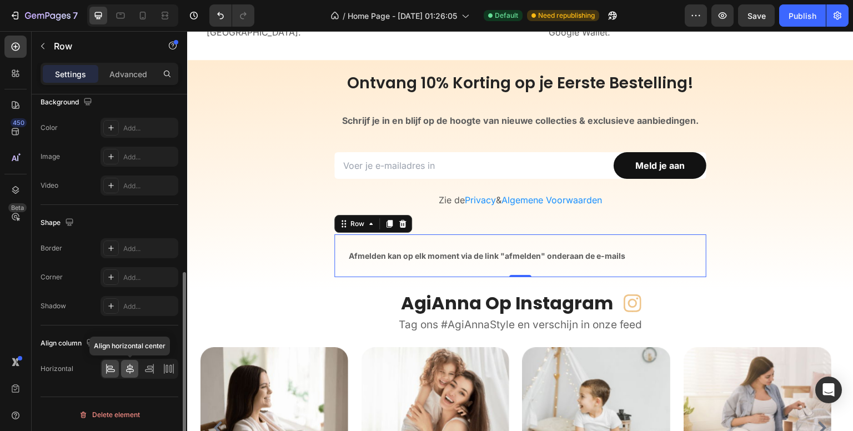
click at [132, 371] on icon at bounding box center [129, 368] width 11 height 11
click at [350, 219] on div "Row" at bounding box center [357, 224] width 18 height 10
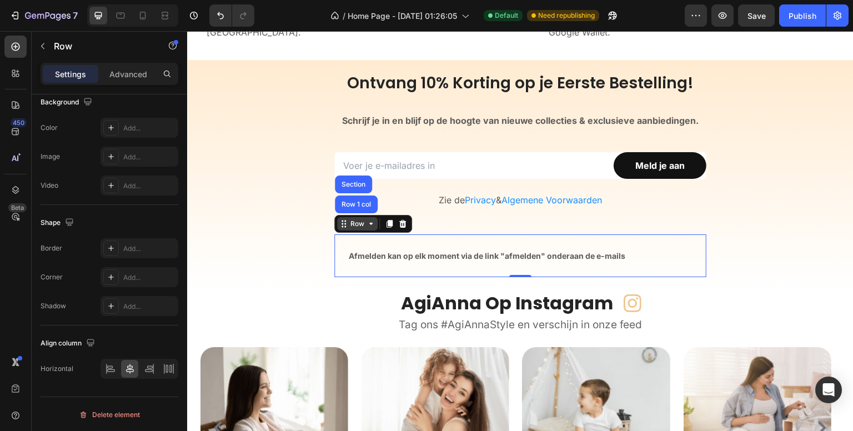
click at [351, 225] on div "Row" at bounding box center [357, 224] width 18 height 10
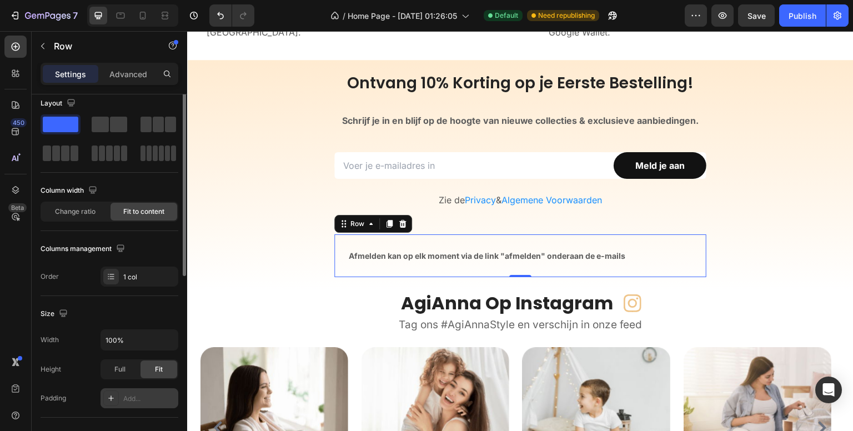
scroll to position [0, 0]
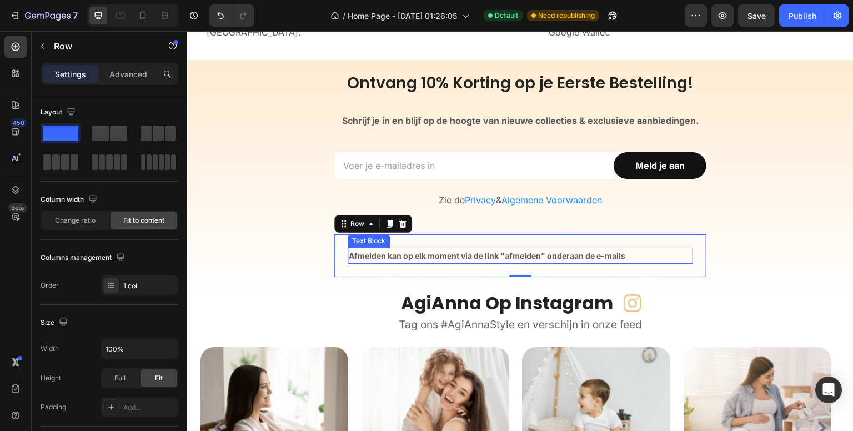
click at [382, 255] on strong "Afmelden kan op elk moment via de link "afmelden" onderaan de e-mails" at bounding box center [487, 255] width 276 height 9
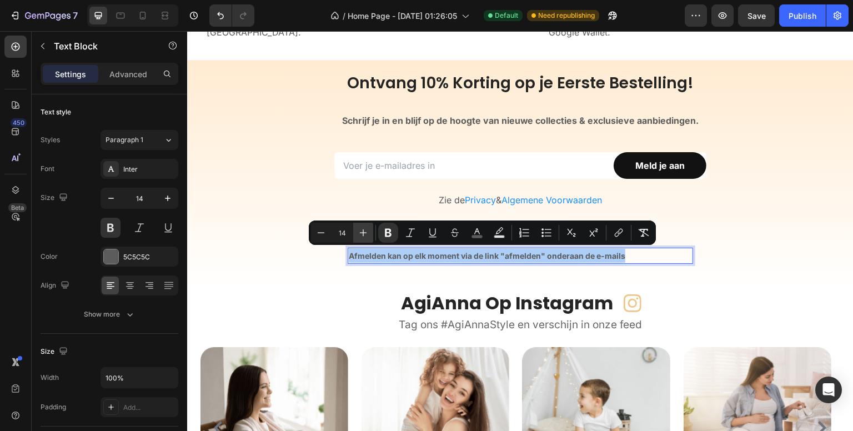
click at [371, 240] on button "Plus" at bounding box center [363, 233] width 20 height 20
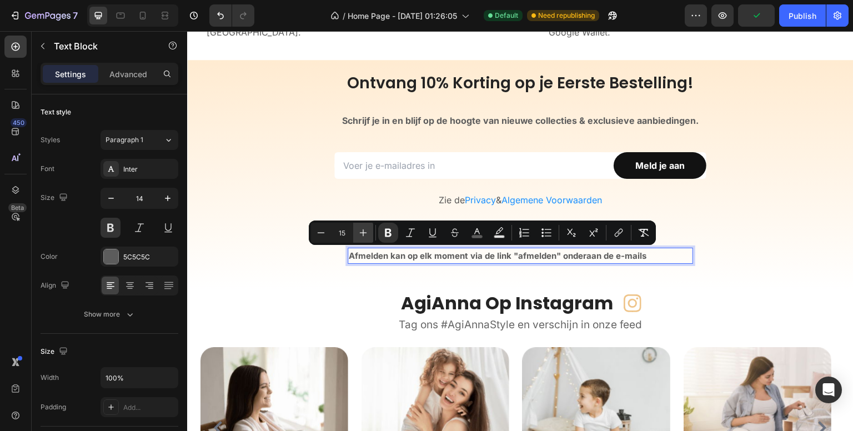
click at [360, 236] on icon "Editor contextual toolbar" at bounding box center [363, 232] width 11 height 11
click at [315, 235] on icon "Editor contextual toolbar" at bounding box center [320, 232] width 11 height 11
type input "14"
click at [386, 231] on icon "Editor contextual toolbar" at bounding box center [388, 233] width 7 height 8
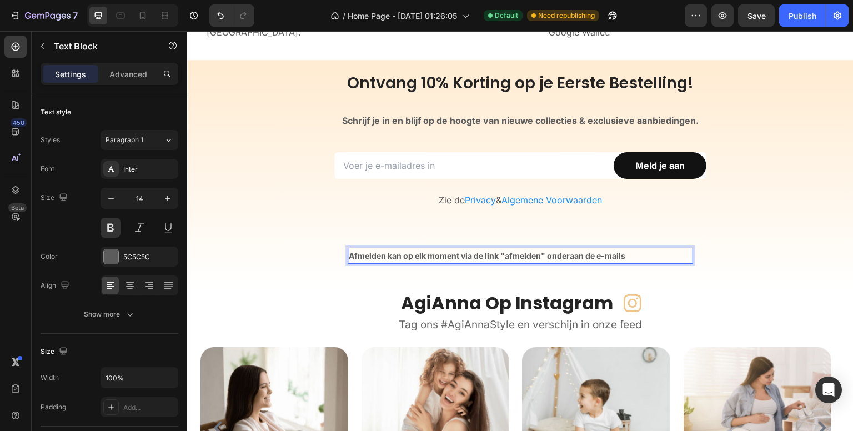
click at [389, 259] on p "Afmelden kan op elk moment via de link "afmelden" onderaan de e-mails" at bounding box center [520, 256] width 343 height 14
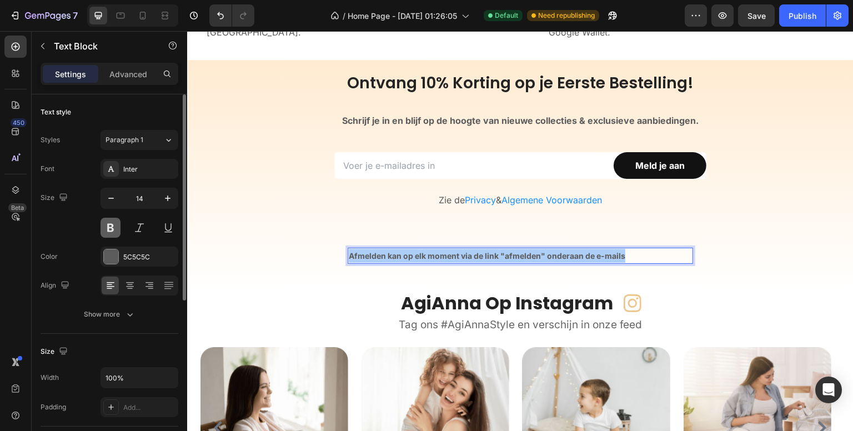
click at [111, 228] on button at bounding box center [110, 228] width 20 height 20
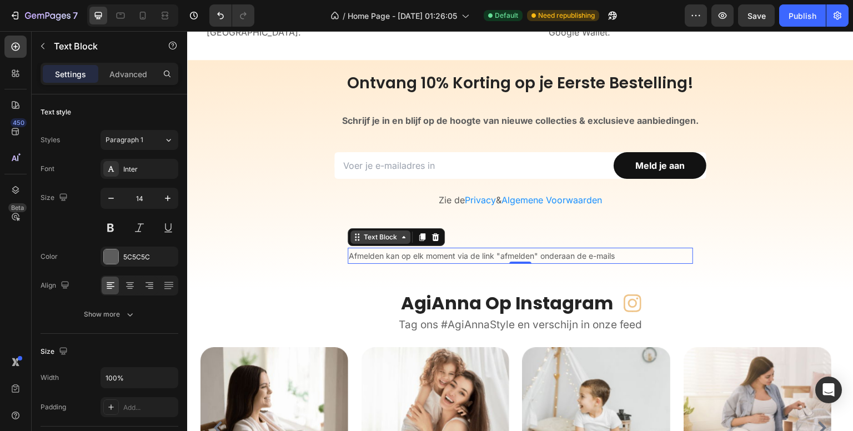
click at [374, 238] on div "Text Block" at bounding box center [380, 237] width 38 height 10
click at [371, 240] on div "Text Block" at bounding box center [380, 237] width 38 height 10
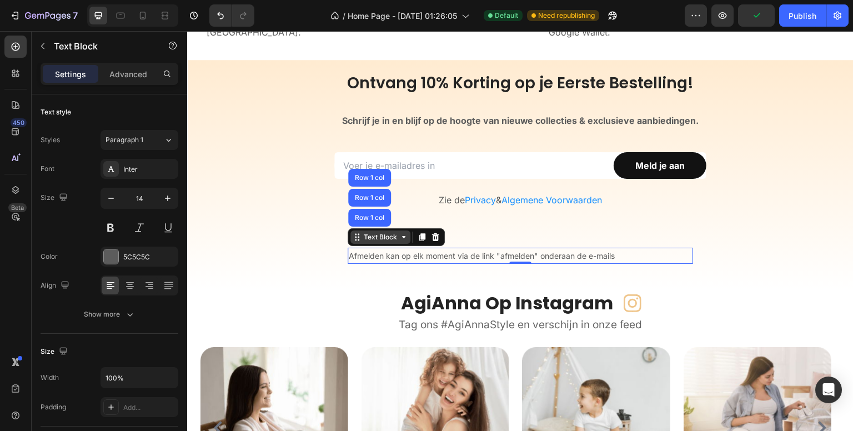
click at [371, 240] on div "Text Block" at bounding box center [380, 237] width 38 height 10
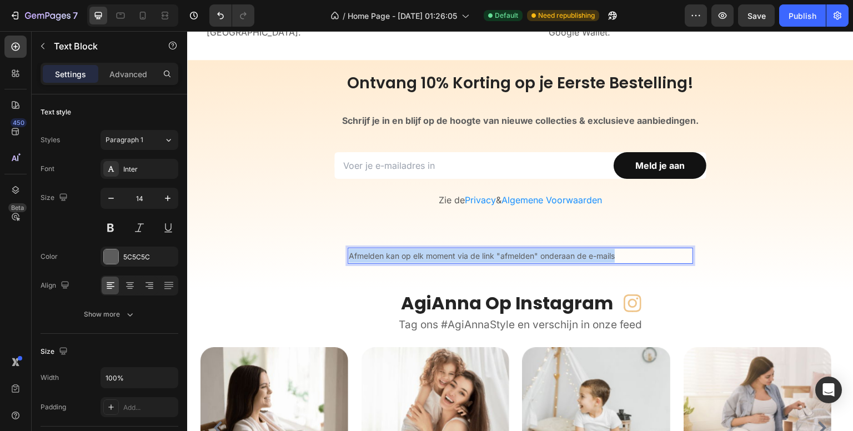
click at [364, 254] on span "Afmelden kan op elk moment via de link "afmelden" onderaan de e-mails" at bounding box center [482, 255] width 266 height 9
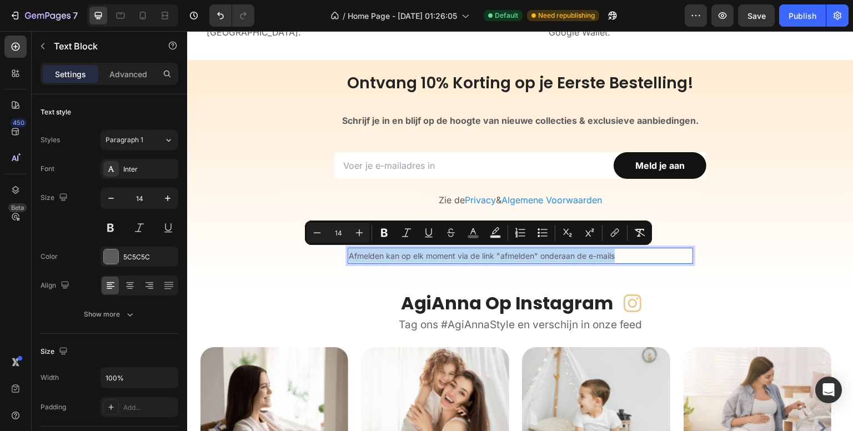
click at [364, 254] on span "Afmelden kan op elk moment via de link "afmelden" onderaan de e-mails" at bounding box center [482, 255] width 266 height 9
click at [476, 229] on icon "Editor contextual toolbar" at bounding box center [472, 232] width 11 height 11
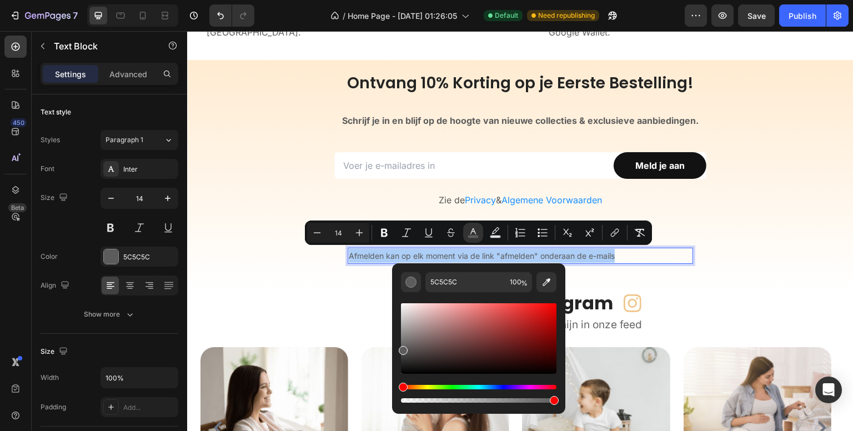
click at [17, 247] on div "450 Beta" at bounding box center [15, 193] width 22 height 315
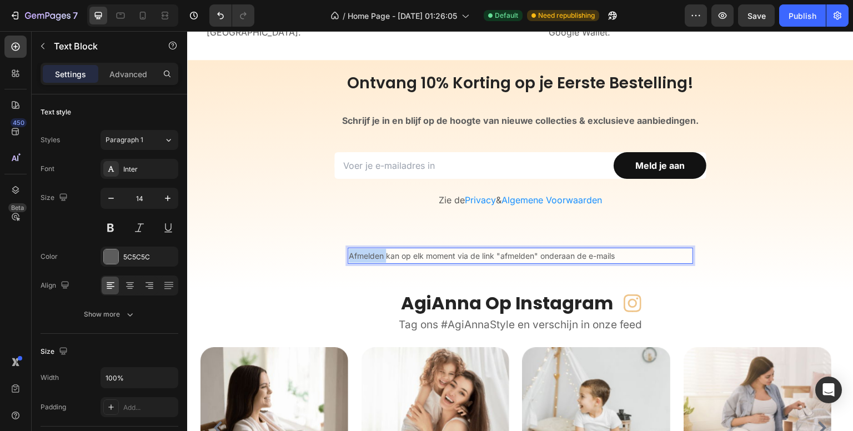
click at [369, 253] on span "Afmelden kan op elk moment via de link "afmelden" onderaan de e-mails" at bounding box center [482, 255] width 266 height 9
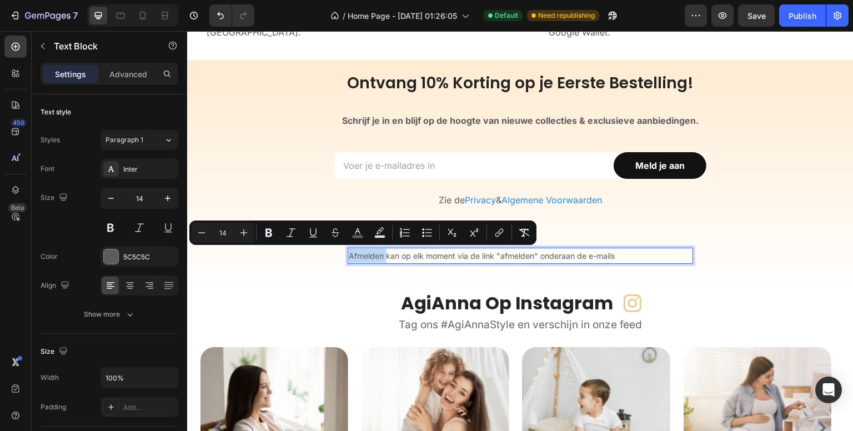
click at [369, 253] on span "Afmelden kan op elk moment via de link "afmelden" onderaan de e-mails" at bounding box center [482, 255] width 266 height 9
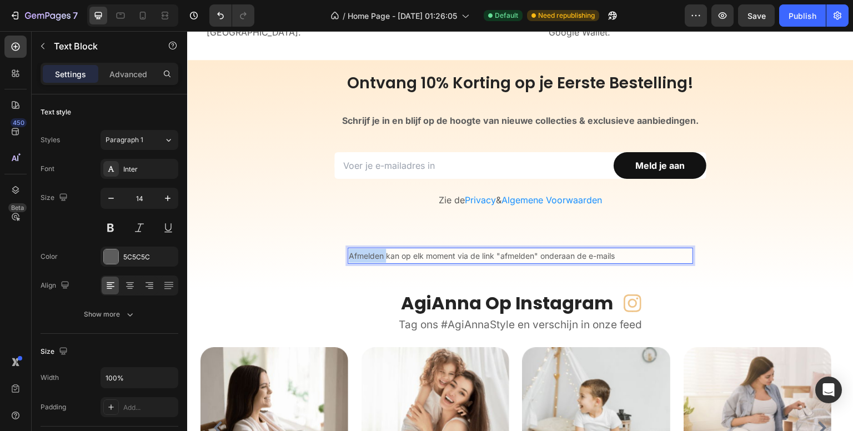
click at [369, 253] on span "Afmelden kan op elk moment via de link "afmelden" onderaan de e-mails" at bounding box center [482, 255] width 266 height 9
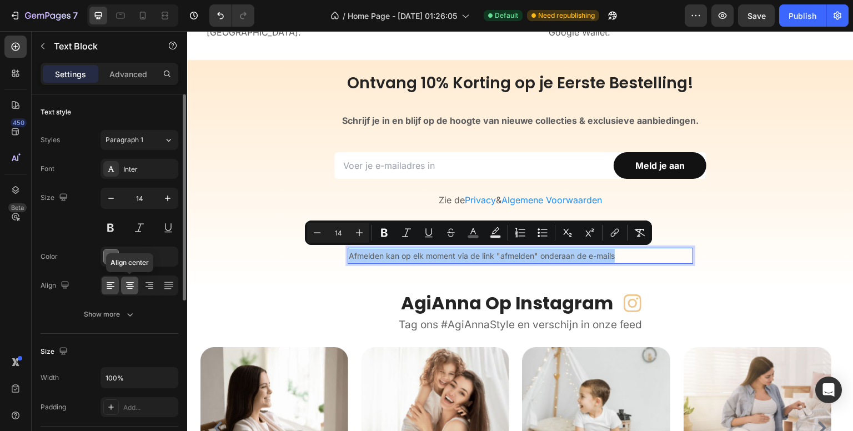
click at [132, 285] on icon at bounding box center [129, 285] width 11 height 11
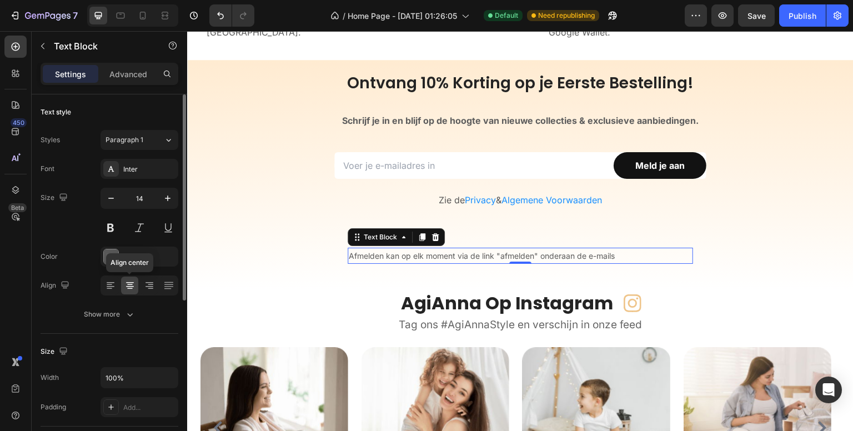
click at [134, 285] on icon at bounding box center [129, 285] width 11 height 11
click at [125, 284] on icon at bounding box center [129, 285] width 11 height 11
click at [127, 310] on icon "button" at bounding box center [129, 314] width 11 height 11
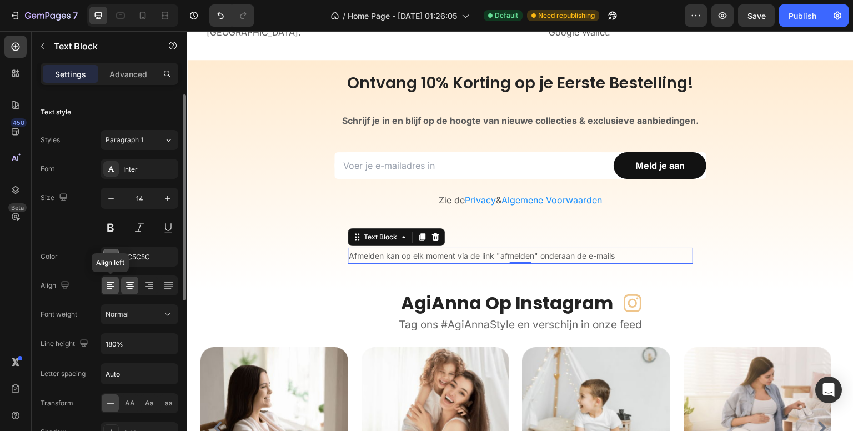
click at [112, 284] on icon at bounding box center [110, 285] width 11 height 11
click at [150, 284] on icon at bounding box center [151, 284] width 6 height 1
click at [132, 284] on icon at bounding box center [130, 284] width 6 height 1
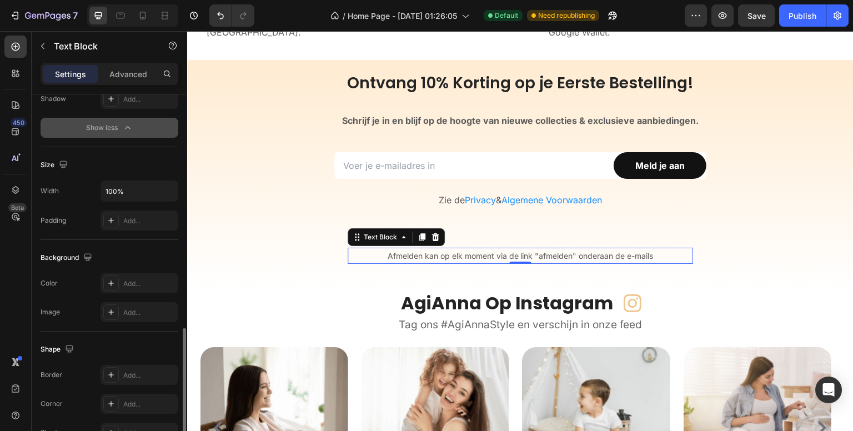
scroll to position [389, 0]
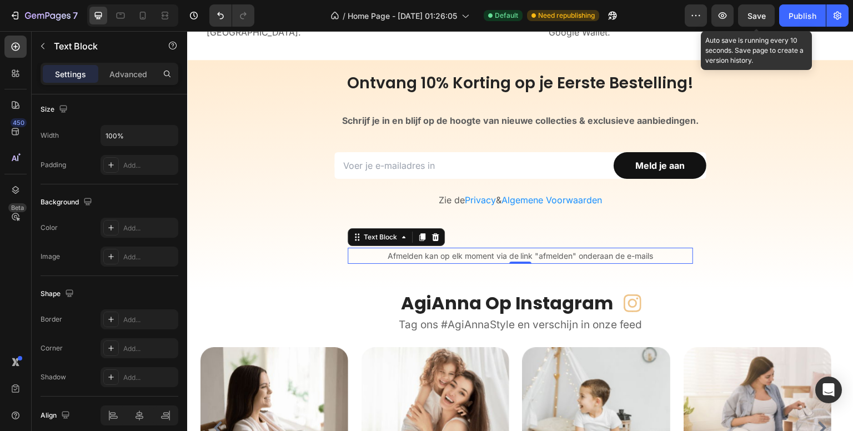
click at [751, 11] on span "Save" at bounding box center [756, 15] width 18 height 9
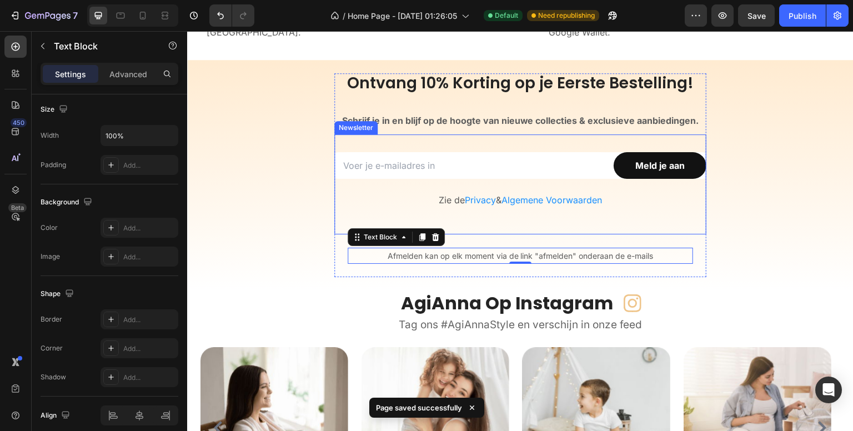
click at [479, 223] on div "Email Field Meld je aan Submit Button Row Zie de Privacy & Algemene Voorwaarden…" at bounding box center [520, 184] width 372 height 100
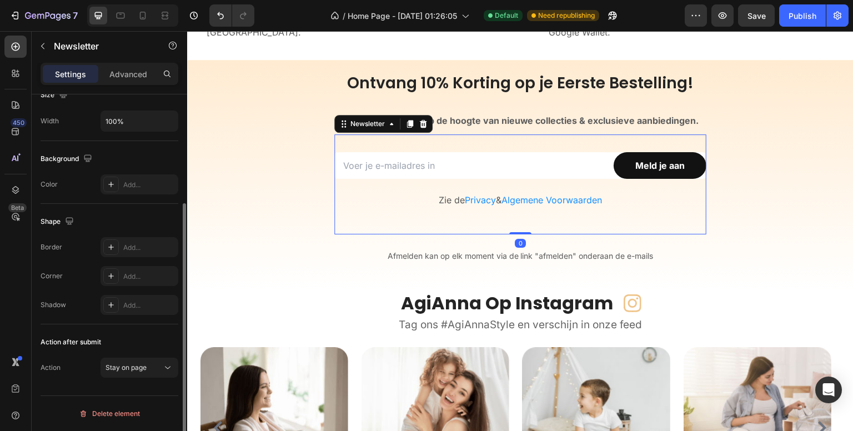
scroll to position [0, 0]
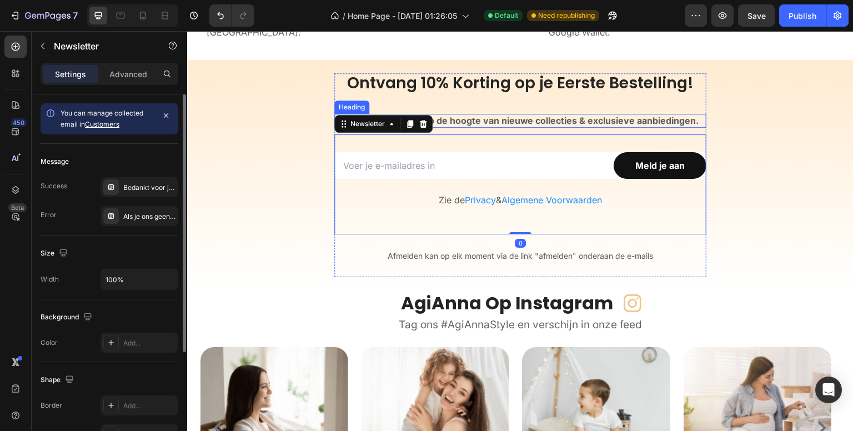
click at [517, 112] on p "Ontvang 10% Korting op je Eerste Bestelling!" at bounding box center [520, 93] width 372 height 41
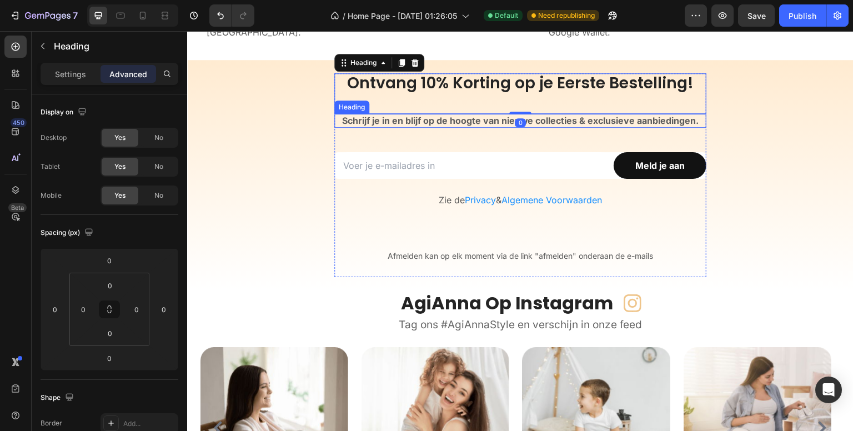
click at [485, 125] on h2 "⁠⁠⁠⁠⁠⁠⁠ Schrijf je in en blijf op de hoogte van nieuwe collecties & exclusieve …" at bounding box center [520, 121] width 372 height 14
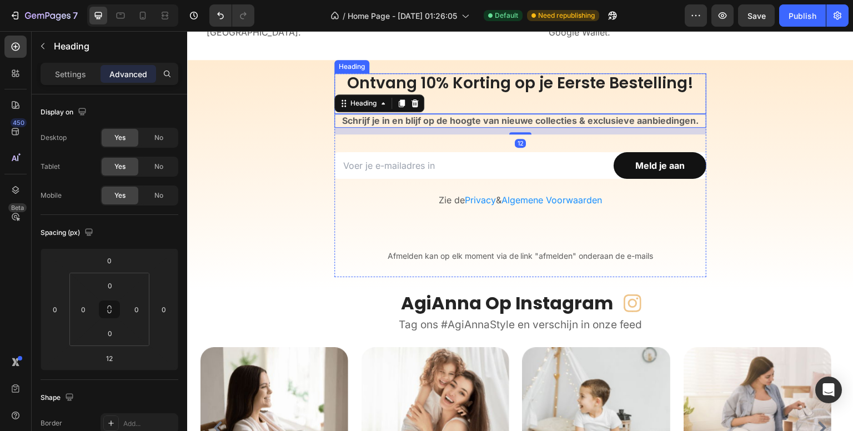
click at [519, 85] on p "Ontvang 10% Korting op je Eerste Bestelling!" at bounding box center [520, 93] width 372 height 41
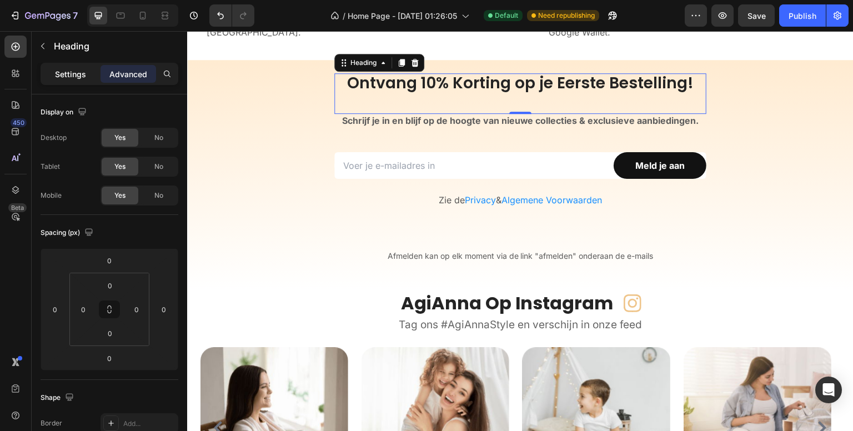
click at [66, 78] on p "Settings" at bounding box center [70, 74] width 31 height 12
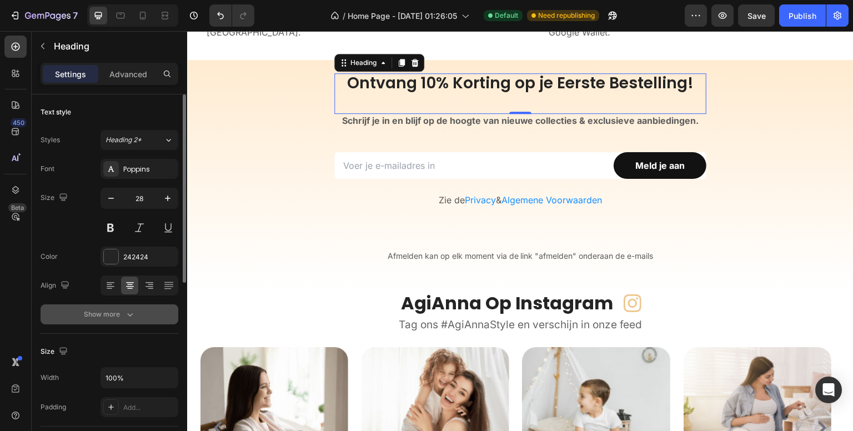
click at [120, 318] on div "Show more" at bounding box center [110, 314] width 52 height 11
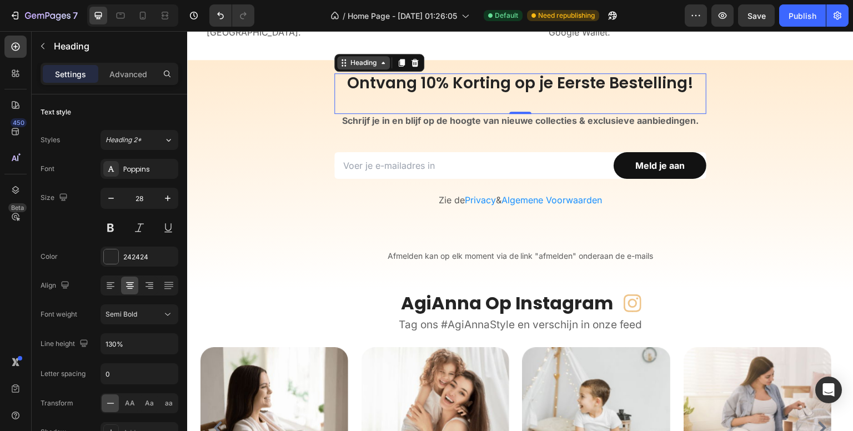
click at [358, 65] on div "Heading" at bounding box center [363, 63] width 31 height 10
click at [407, 80] on p "Ontvang 10% Korting op je Eerste Bestelling!" at bounding box center [520, 93] width 372 height 41
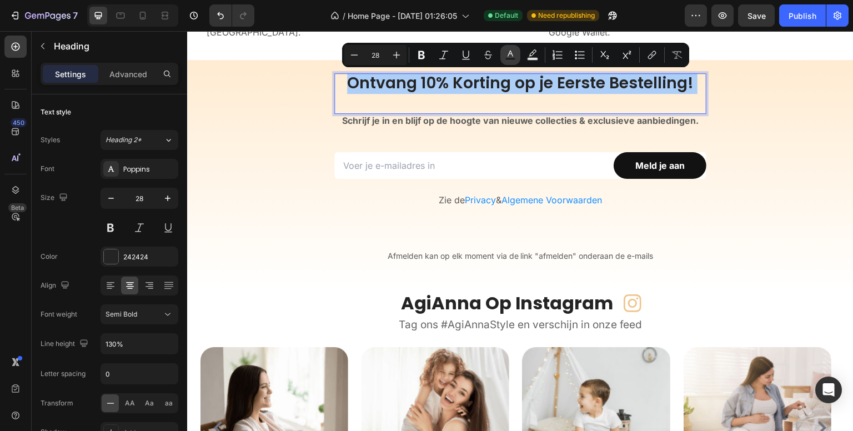
click at [513, 48] on button "Text Color" at bounding box center [510, 55] width 20 height 20
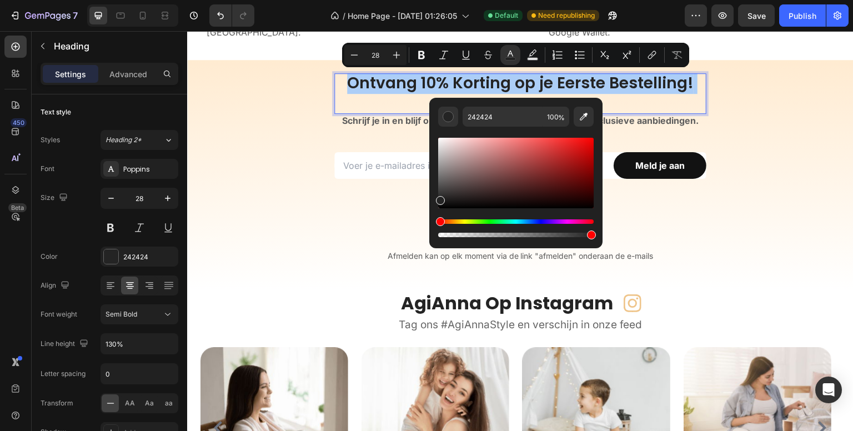
click at [12, 243] on div "450 Beta" at bounding box center [15, 193] width 22 height 315
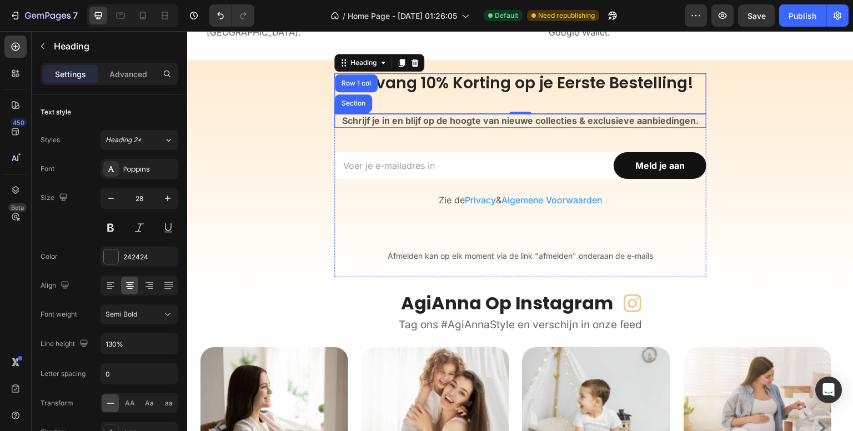
click at [358, 120] on strong "Schrijf je in en blijf op de hoogte van nieuwe collecties & exclusieve aanbiedi…" at bounding box center [520, 120] width 357 height 11
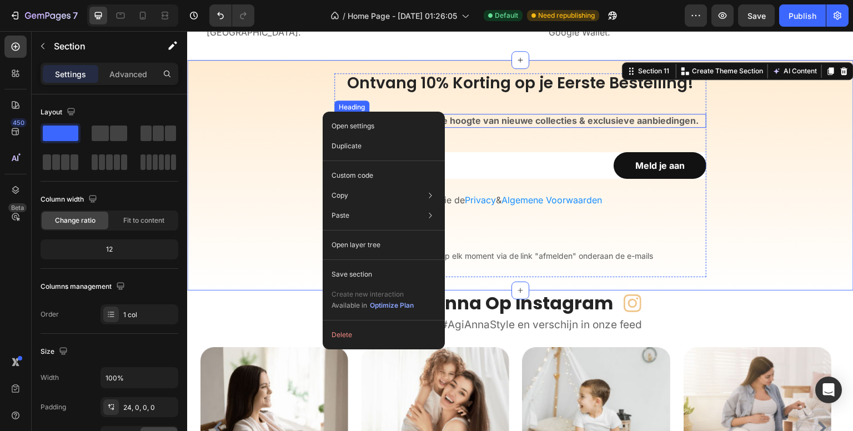
click at [463, 119] on strong "Schrijf je in en blijf op de hoogte van nieuwe collecties & exclusieve aanbiedi…" at bounding box center [520, 120] width 357 height 11
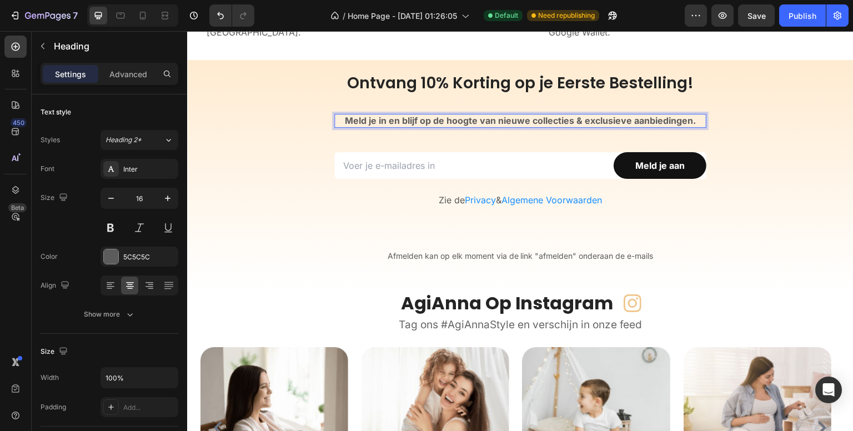
click at [381, 115] on strong "Meld je in en blijf op de hoogte van nieuwe collecties & exclusieve aanbiedinge…" at bounding box center [520, 120] width 351 height 11
click at [541, 254] on span "Afmelden kan op elk moment via de link "afmelden" onderaan de e-mails" at bounding box center [520, 255] width 266 height 9
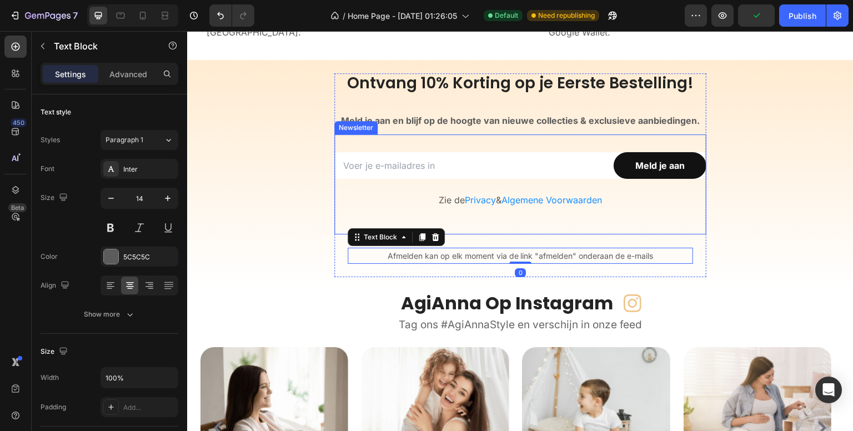
click at [447, 216] on div "Email Field Meld je aan Submit Button Row Zie de Privacy & Algemene Voorwaarden…" at bounding box center [520, 184] width 372 height 100
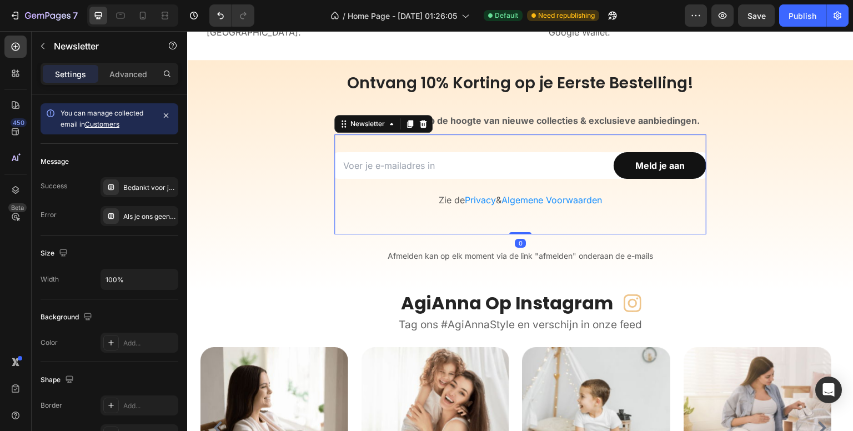
drag, startPoint x: 516, startPoint y: 231, endPoint x: 516, endPoint y: 223, distance: 8.3
click at [516, 223] on div "Email Field Meld je aan Submit Button Row Zie de Privacy & Algemene Voorwaarden…" at bounding box center [520, 184] width 372 height 100
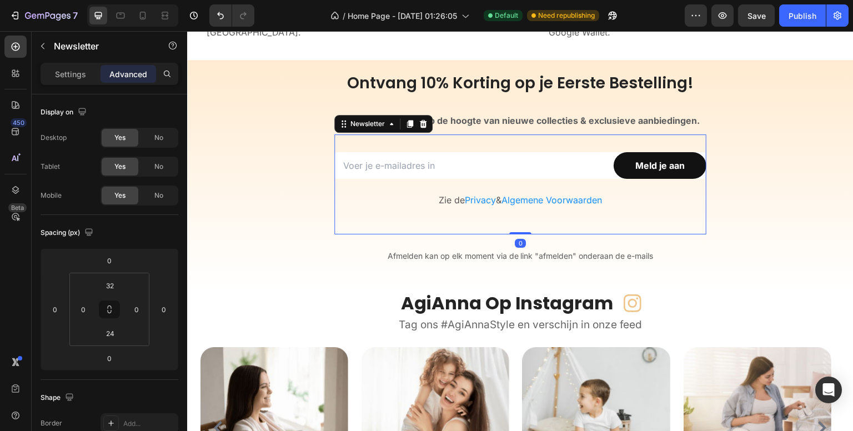
click at [516, 223] on div "Email Field Meld je aan Submit Button Row Zie de Privacy & Algemene Voorwaarden…" at bounding box center [520, 184] width 372 height 100
click at [505, 248] on div "Afmelden kan op elk moment via de link "afmelden" onderaan de e-mails" at bounding box center [520, 256] width 345 height 16
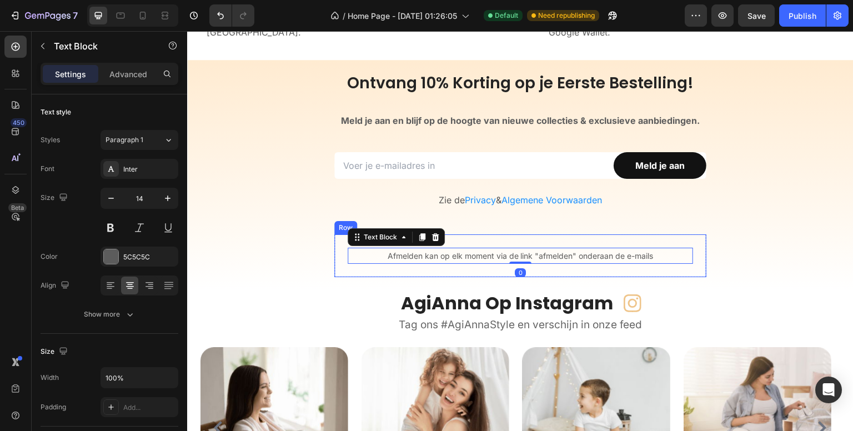
click at [502, 241] on div "Afmelden kan op elk moment via de link "afmelden" onderaan de e-mails Text Bloc…" at bounding box center [520, 255] width 372 height 43
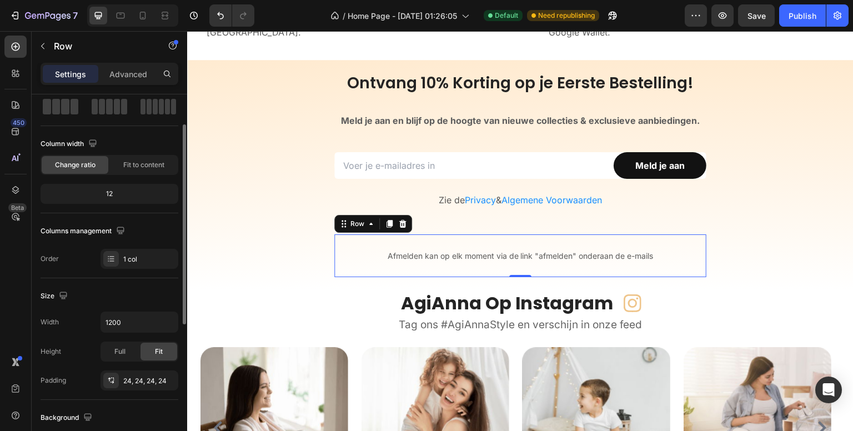
scroll to position [111, 0]
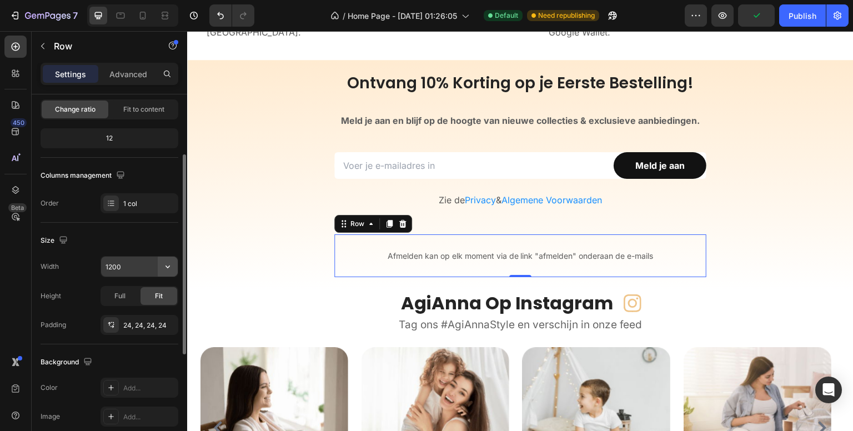
click at [167, 263] on icon "button" at bounding box center [167, 266] width 11 height 11
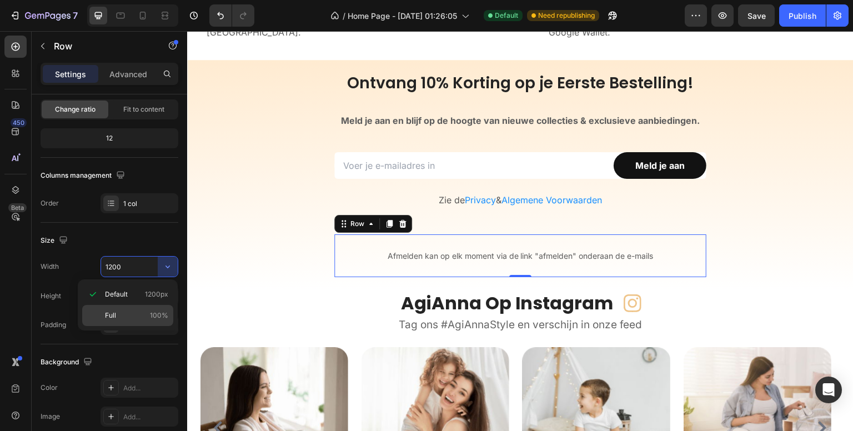
click at [127, 315] on p "Full 100%" at bounding box center [136, 315] width 63 height 10
type input "100%"
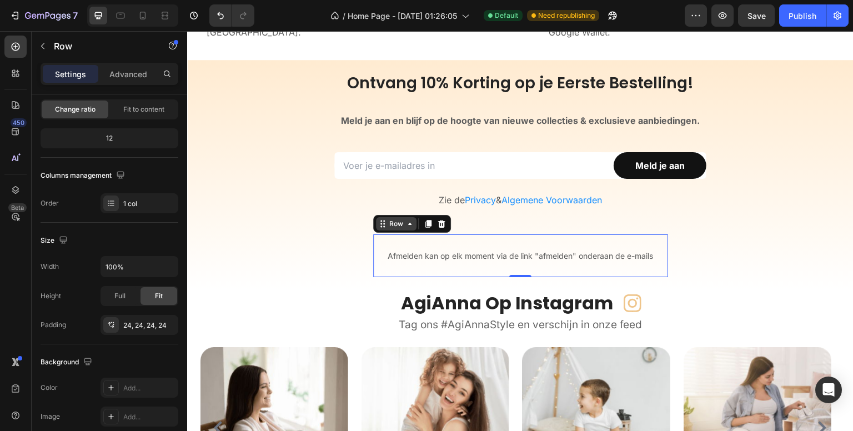
click at [388, 229] on div "Row" at bounding box center [396, 223] width 41 height 13
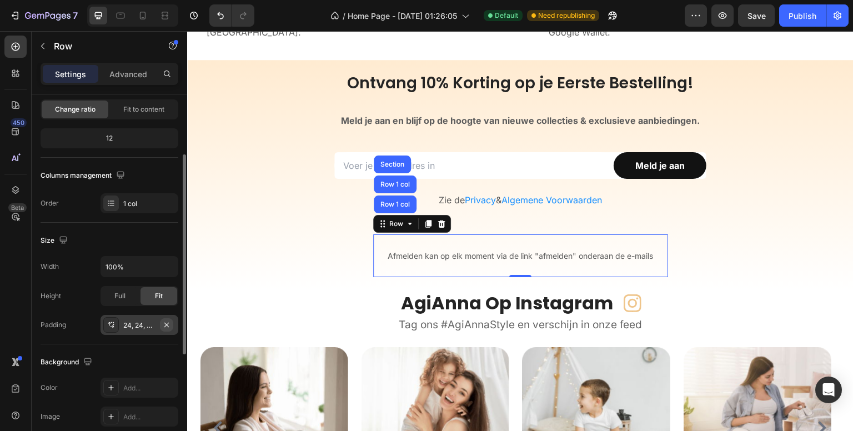
click at [167, 325] on icon "button" at bounding box center [166, 324] width 9 height 9
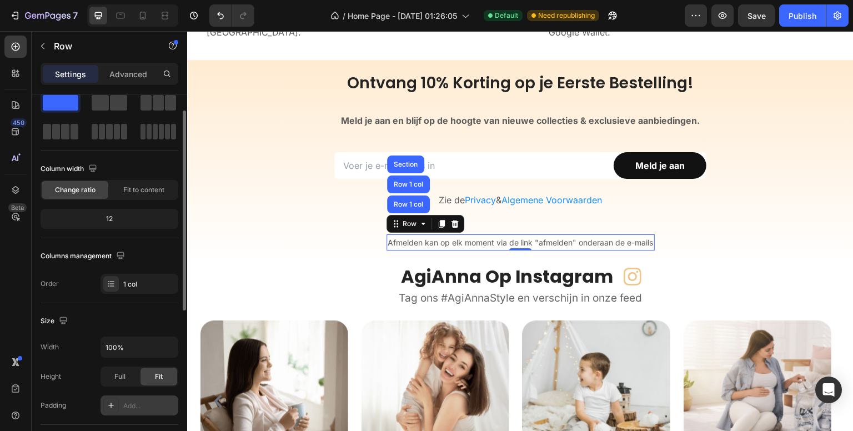
scroll to position [0, 0]
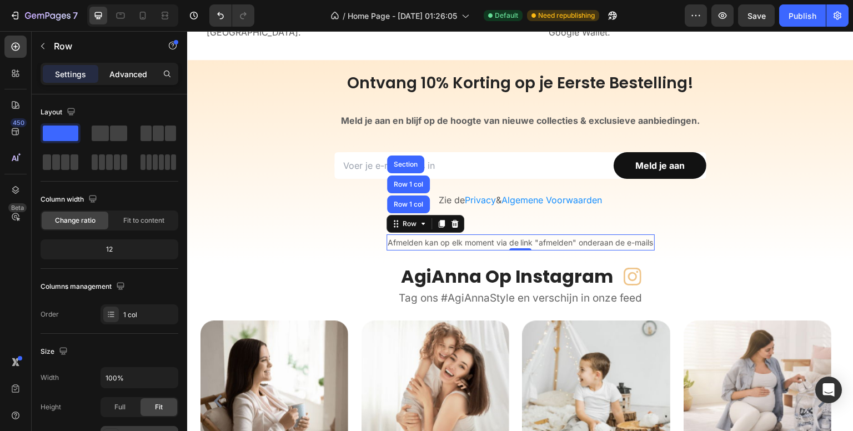
click at [123, 72] on p "Advanced" at bounding box center [128, 74] width 38 height 12
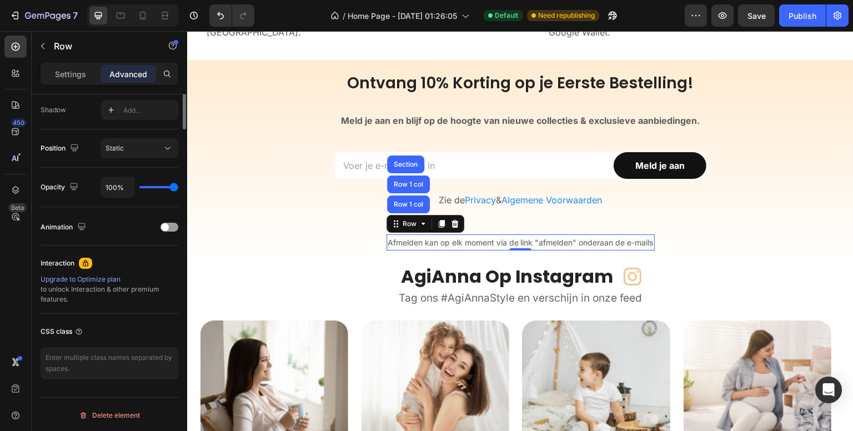
scroll to position [149, 0]
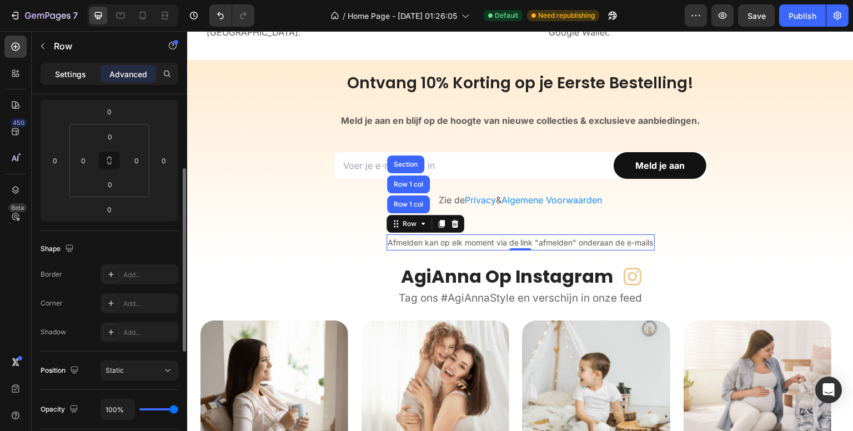
click at [75, 76] on p "Settings" at bounding box center [70, 74] width 31 height 12
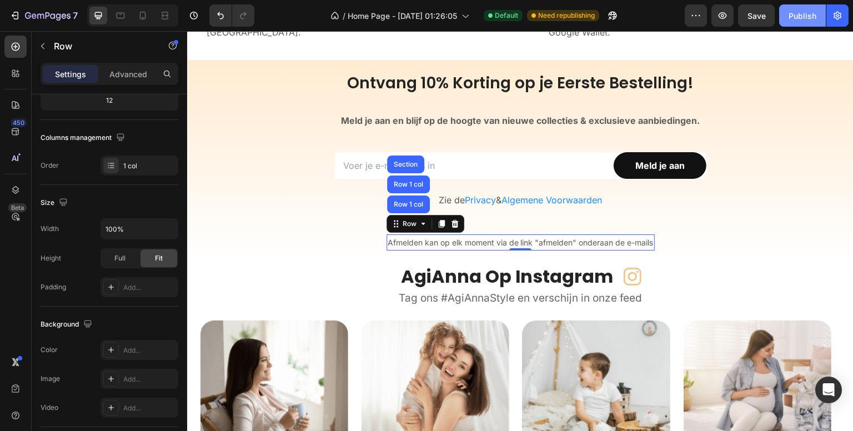
click at [803, 16] on div "Publish" at bounding box center [802, 16] width 28 height 12
click at [400, 228] on div "Row" at bounding box center [409, 224] width 18 height 10
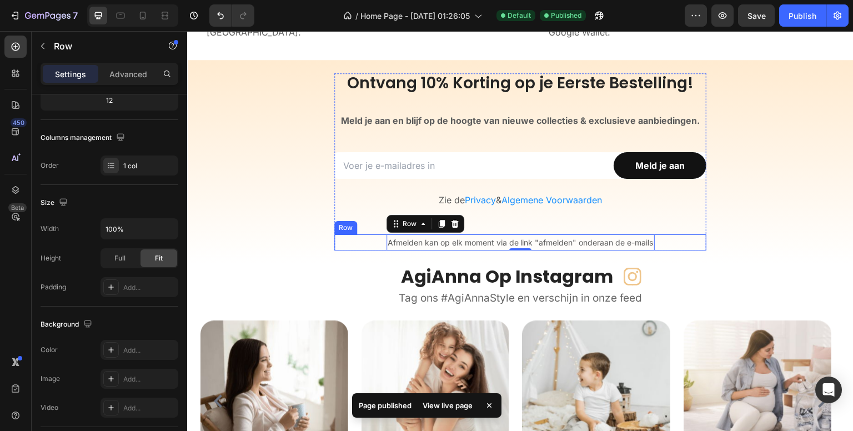
click at [678, 241] on div "Afmelden kan op elk moment via de link "afmelden" onderaan de e-mails Text Bloc…" at bounding box center [520, 242] width 372 height 16
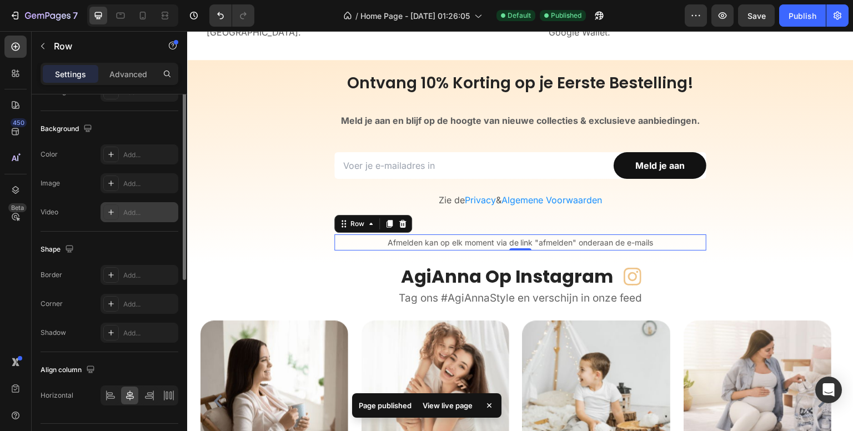
scroll to position [342, 0]
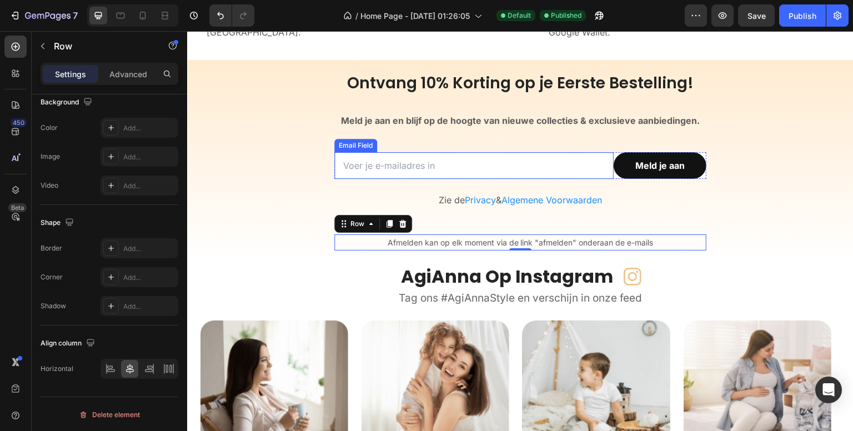
click at [390, 164] on input "email" at bounding box center [473, 165] width 279 height 27
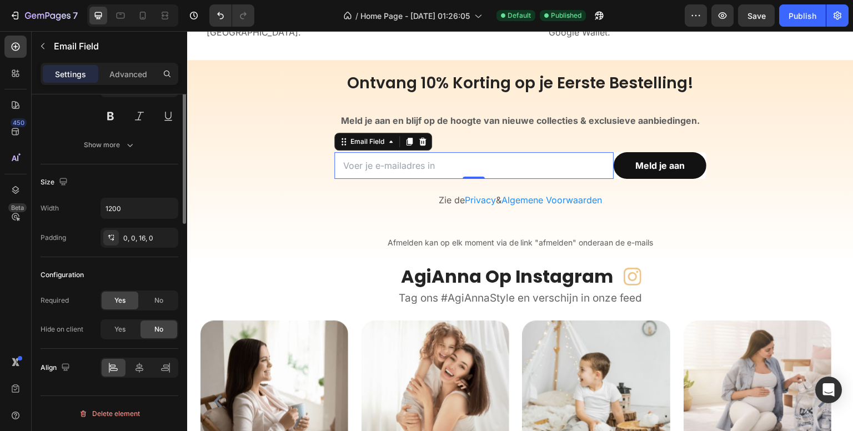
scroll to position [0, 0]
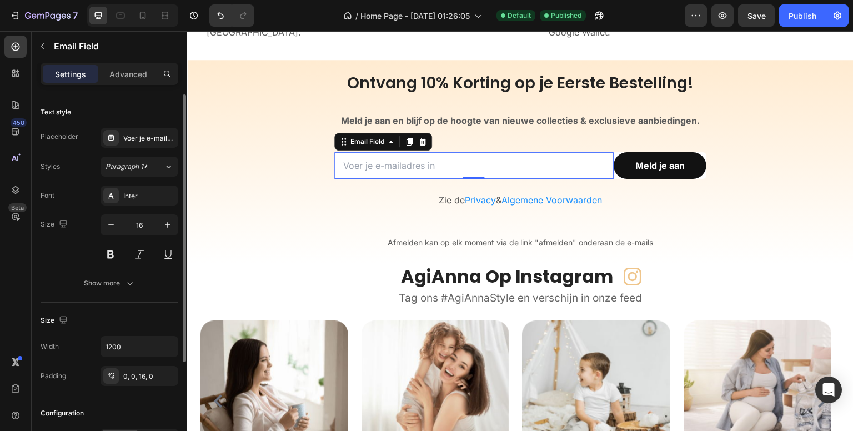
click at [358, 149] on div "Email Field" at bounding box center [383, 142] width 98 height 18
click at [123, 284] on div "Show more" at bounding box center [110, 283] width 52 height 11
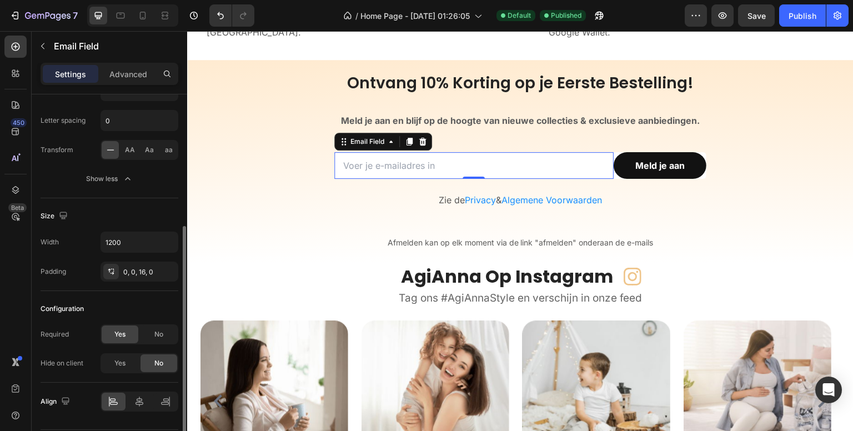
scroll to position [254, 0]
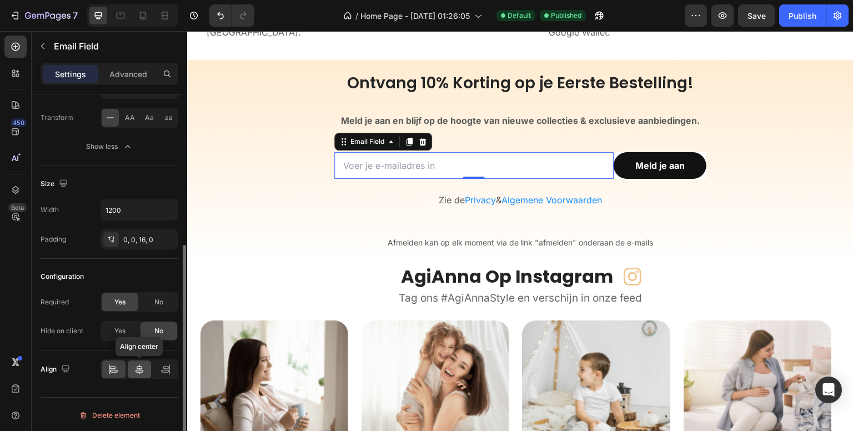
click at [138, 368] on icon at bounding box center [139, 369] width 11 height 11
click at [354, 143] on div "Email Field" at bounding box center [367, 142] width 38 height 10
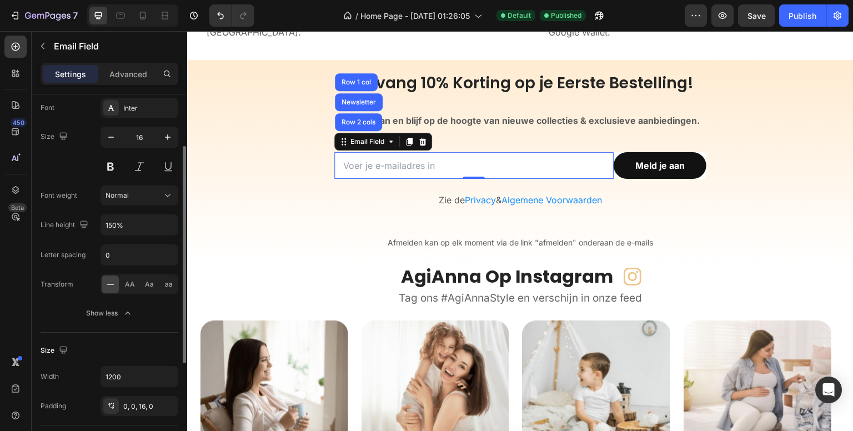
scroll to position [32, 0]
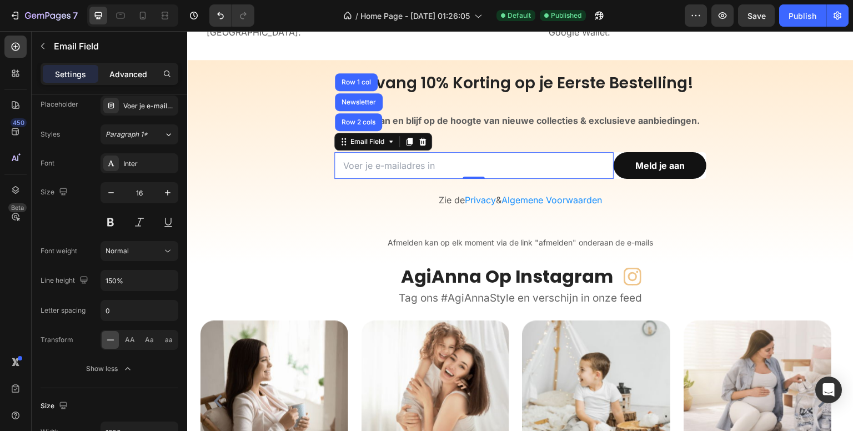
click at [133, 74] on p "Advanced" at bounding box center [128, 74] width 38 height 12
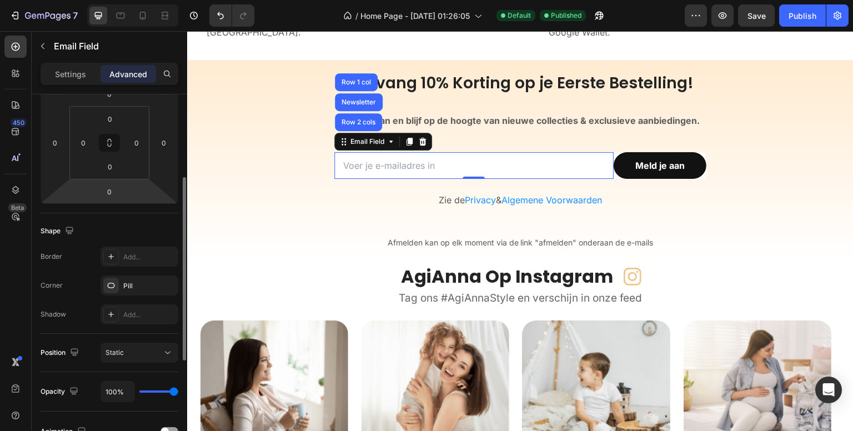
scroll to position [222, 0]
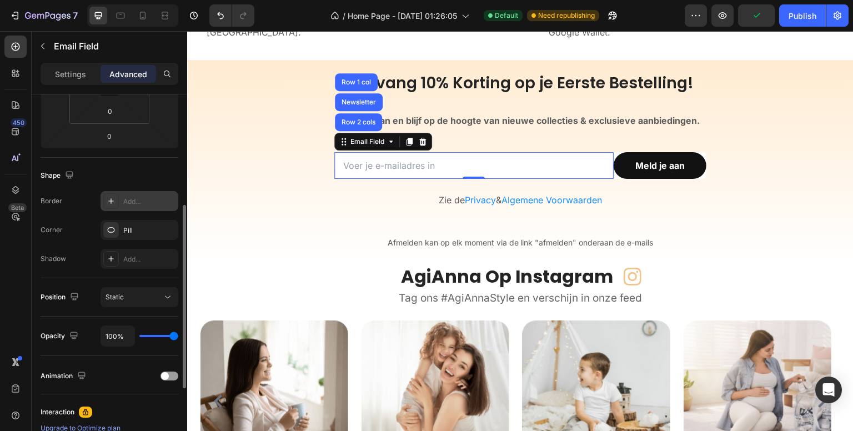
click at [126, 197] on div "Add..." at bounding box center [149, 202] width 52 height 10
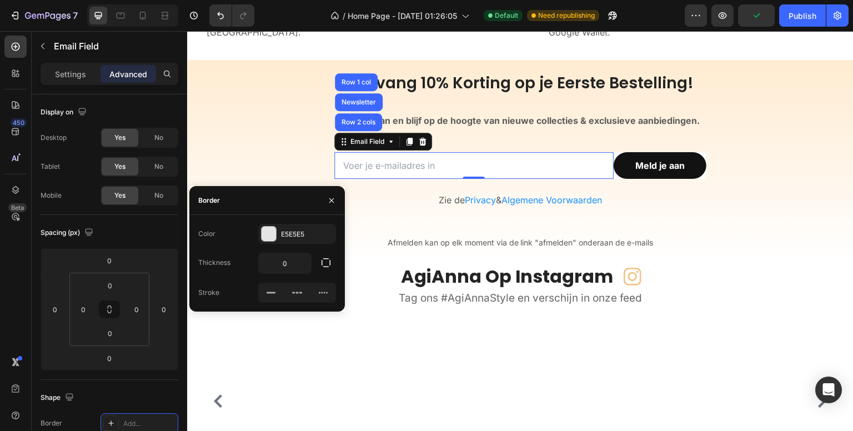
scroll to position [222, 0]
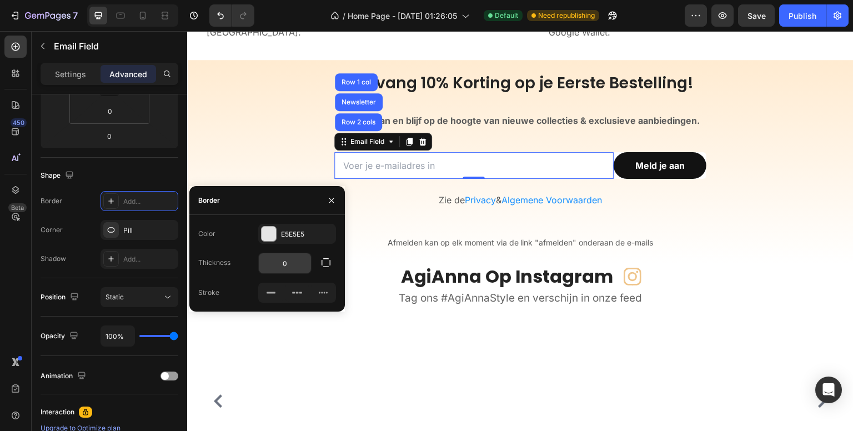
click at [278, 262] on input "0" at bounding box center [285, 263] width 52 height 20
click at [284, 265] on input "0" at bounding box center [285, 263] width 52 height 20
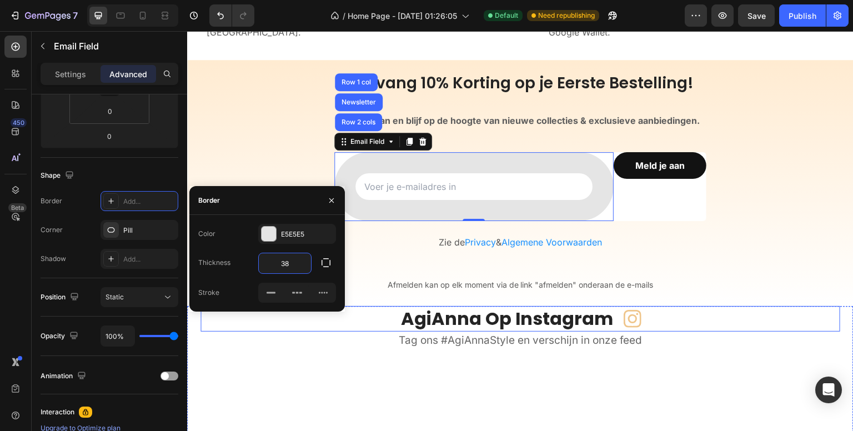
type input "3"
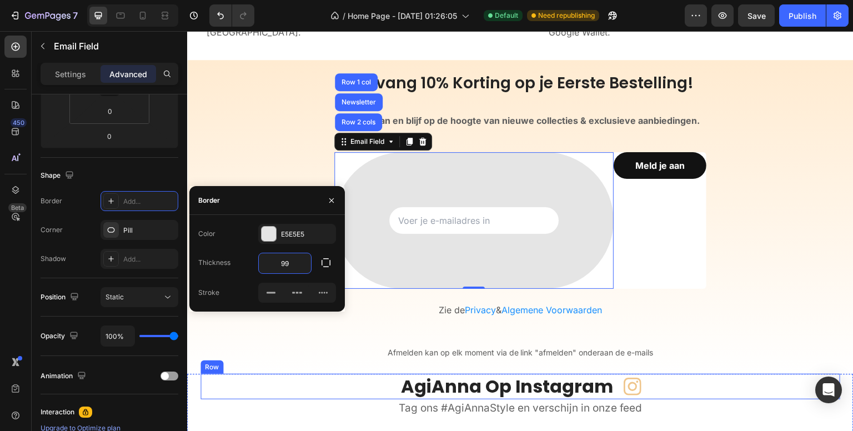
type input "9"
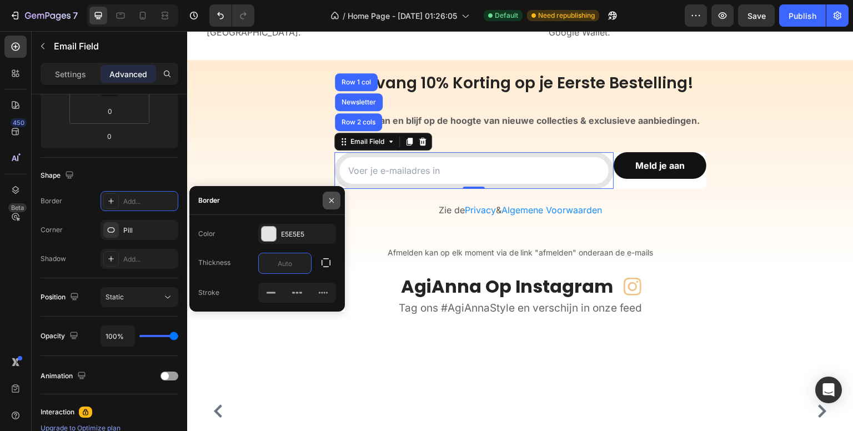
type input "0"
click at [331, 193] on button "button" at bounding box center [332, 201] width 18 height 18
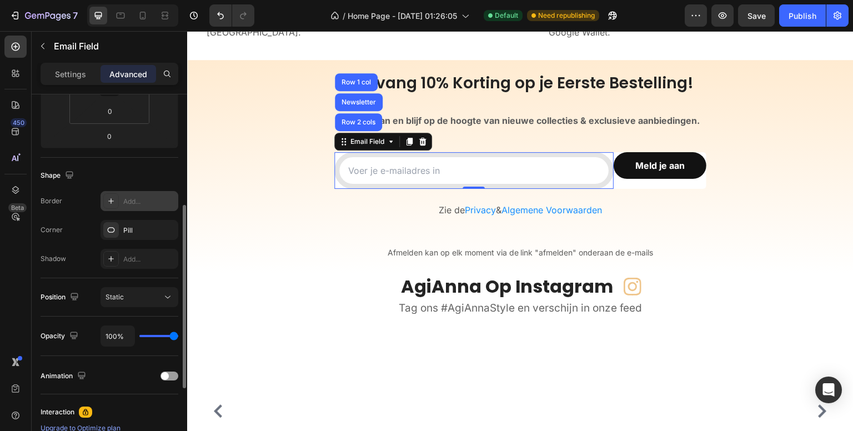
click at [138, 203] on div "Add..." at bounding box center [149, 202] width 52 height 10
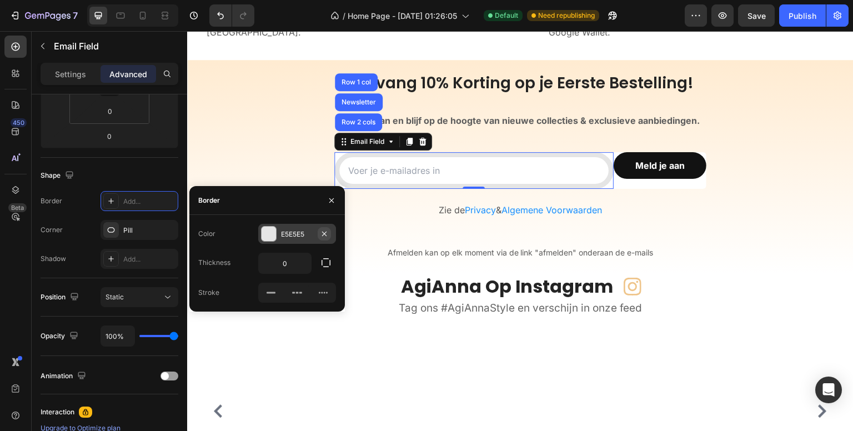
click at [324, 233] on icon "button" at bounding box center [324, 233] width 4 height 4
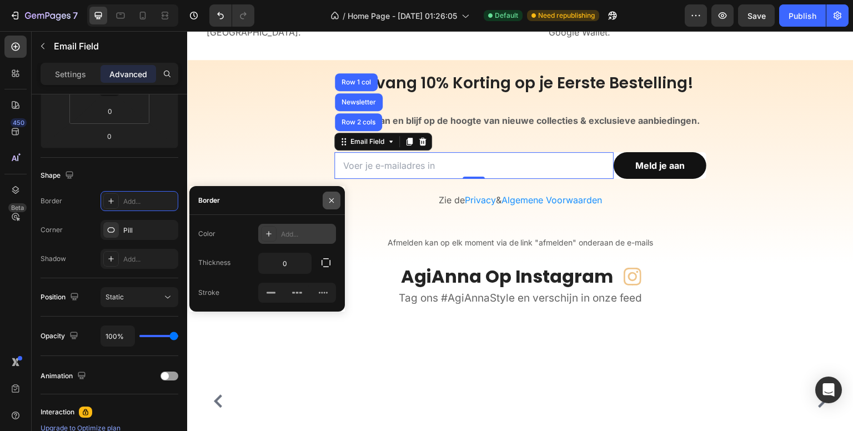
click at [330, 201] on icon "button" at bounding box center [331, 200] width 4 height 4
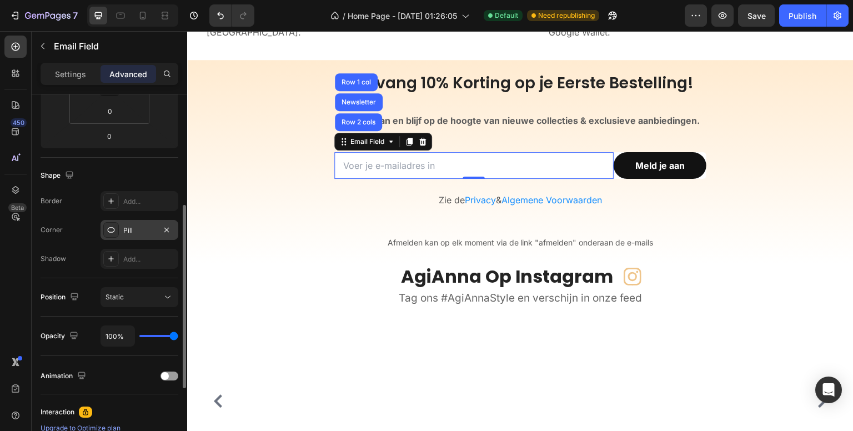
click at [139, 229] on div "Pill" at bounding box center [139, 230] width 32 height 10
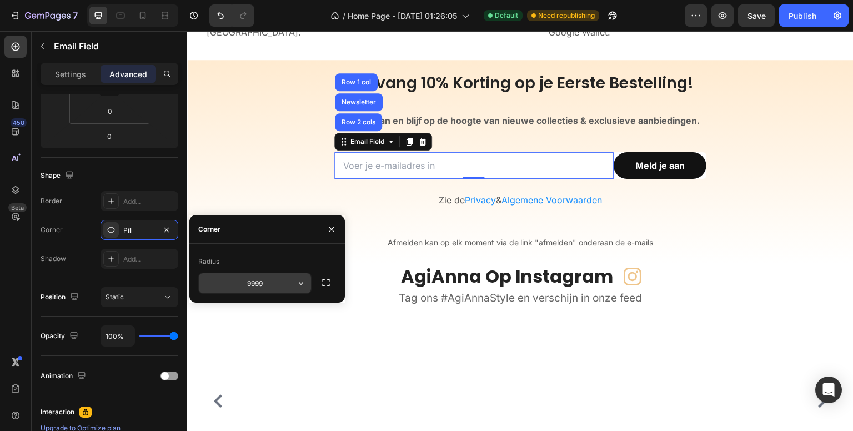
click at [251, 283] on input "9999" at bounding box center [255, 283] width 112 height 20
type input "9999"
click at [298, 285] on icon "button" at bounding box center [300, 283] width 11 height 11
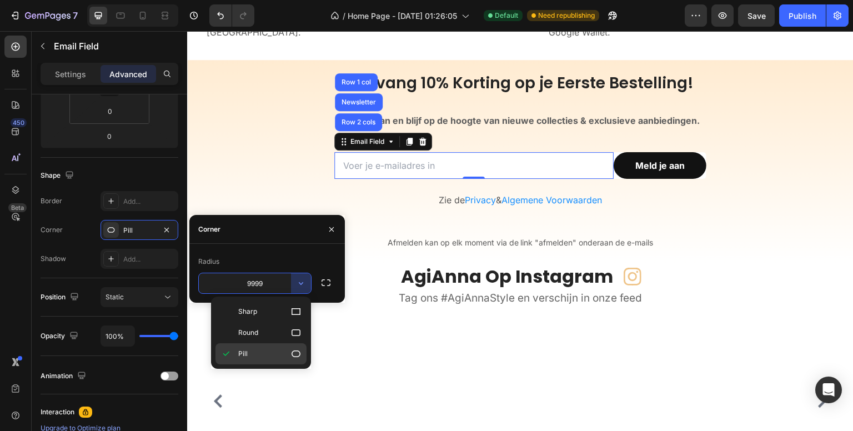
click at [260, 353] on p "Pill" at bounding box center [269, 353] width 63 height 11
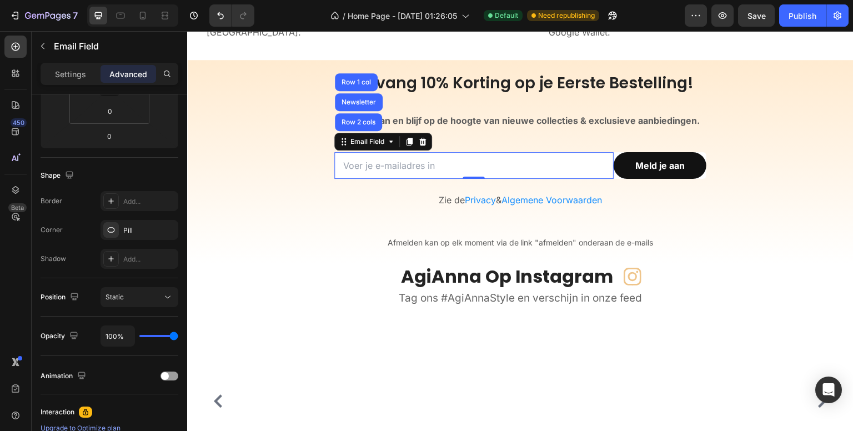
click at [21, 259] on div "450 Beta" at bounding box center [15, 193] width 22 height 315
click at [128, 227] on div "Pill" at bounding box center [139, 230] width 32 height 10
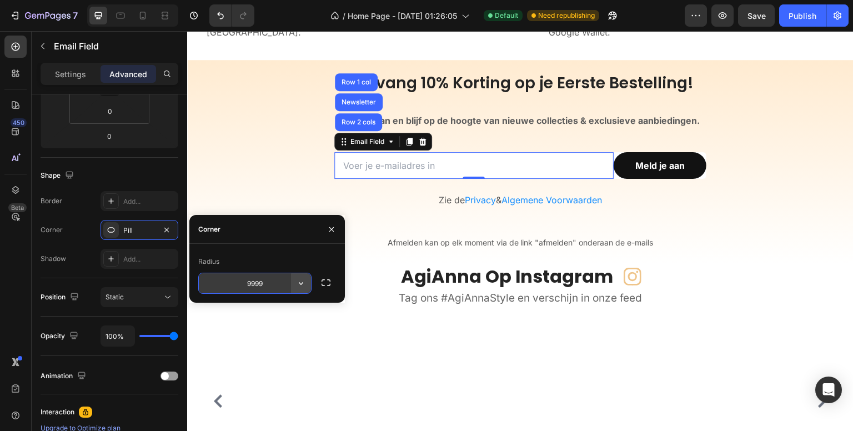
click at [298, 285] on icon "button" at bounding box center [300, 283] width 11 height 11
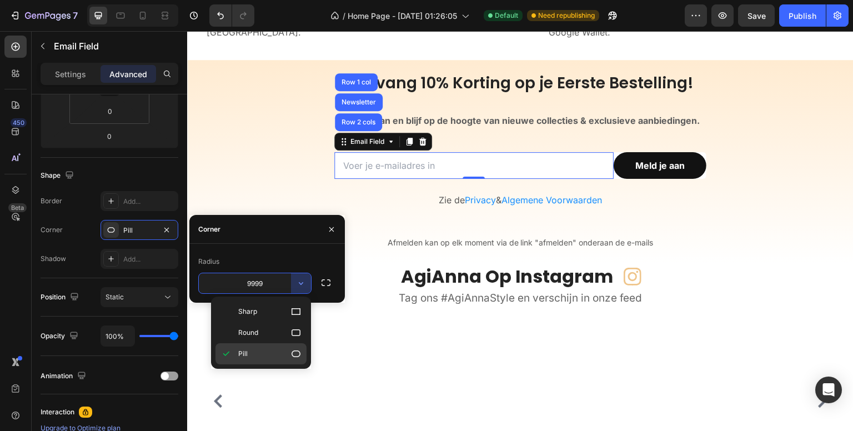
click at [244, 350] on span "Pill" at bounding box center [242, 354] width 9 height 10
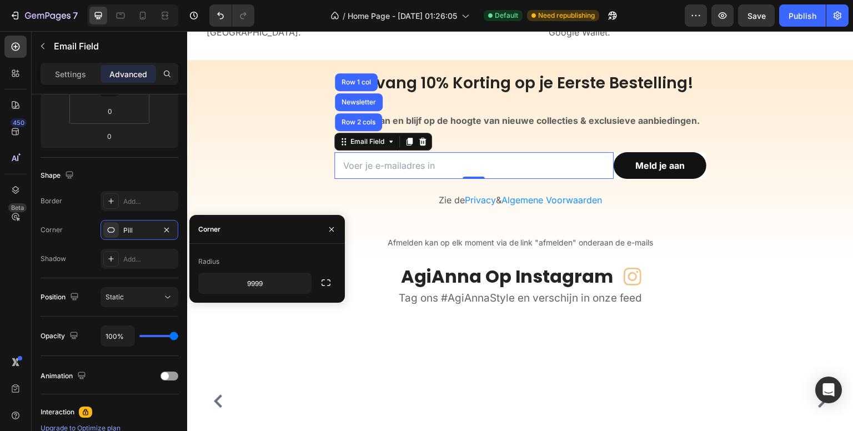
click at [18, 284] on div "450 Beta" at bounding box center [15, 193] width 22 height 315
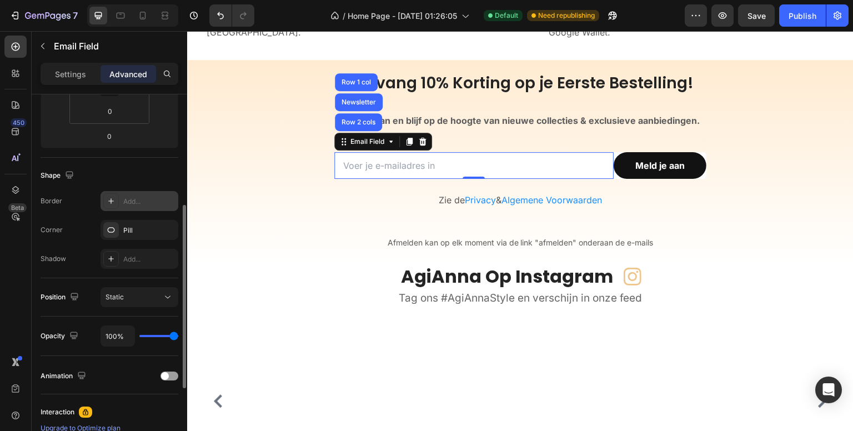
click at [133, 198] on div "Add..." at bounding box center [149, 202] width 52 height 10
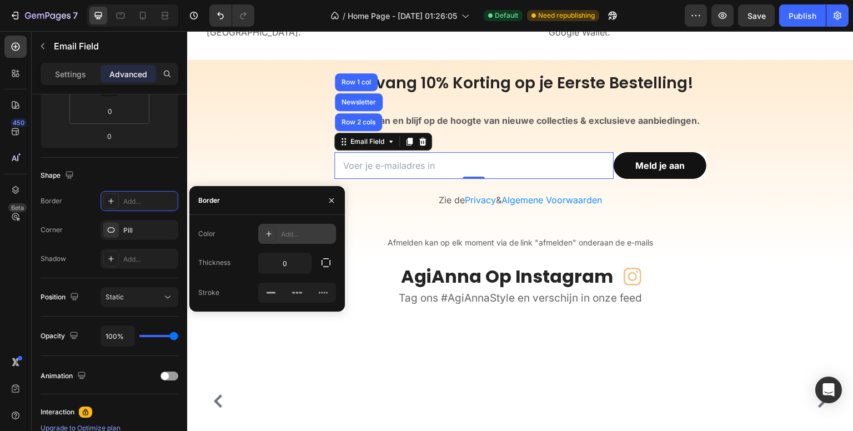
click at [9, 283] on div "450 Beta" at bounding box center [15, 193] width 22 height 315
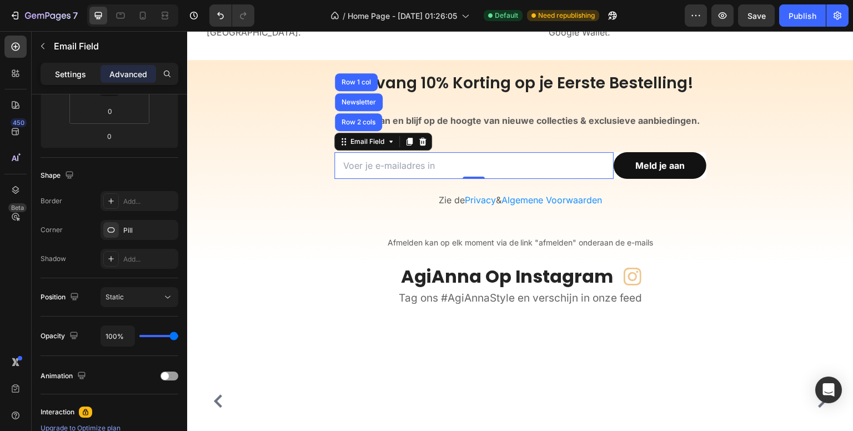
click at [67, 78] on p "Settings" at bounding box center [70, 74] width 31 height 12
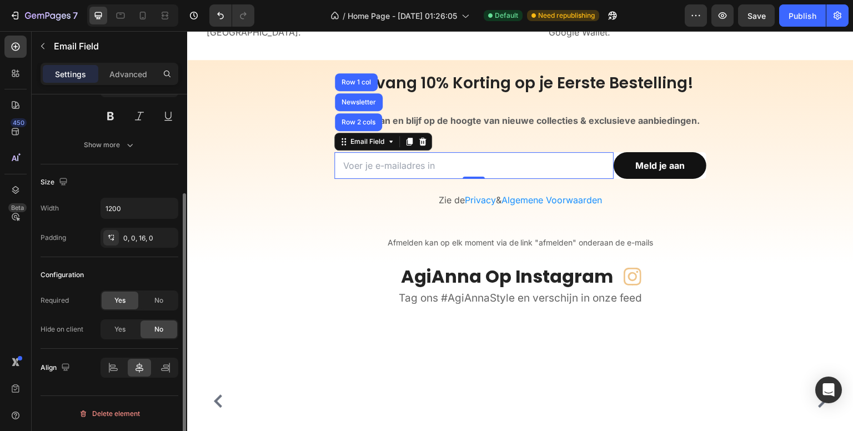
scroll to position [137, 0]
click at [136, 152] on button "Show more" at bounding box center [110, 146] width 138 height 20
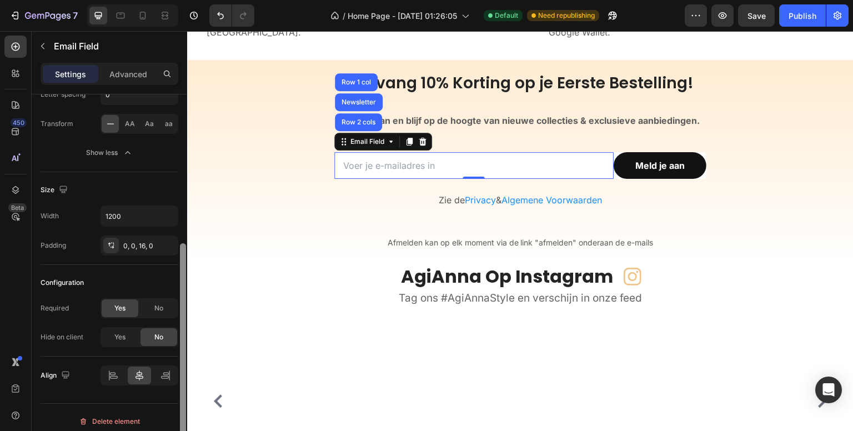
scroll to position [254, 0]
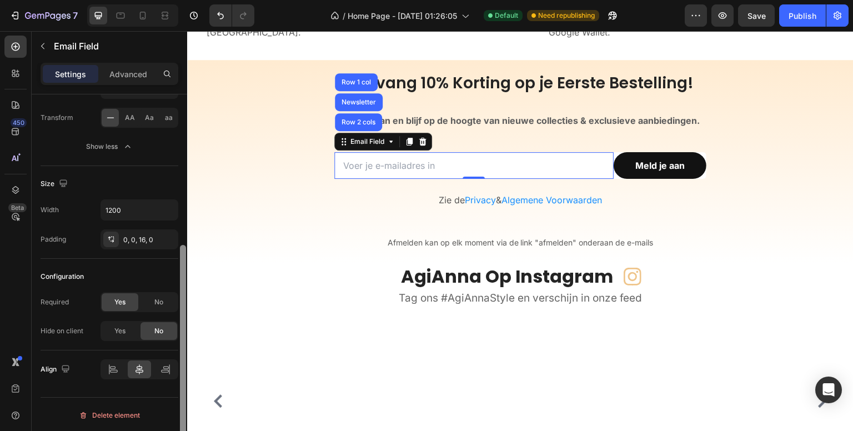
drag, startPoint x: 183, startPoint y: 225, endPoint x: 184, endPoint y: 325, distance: 99.4
click at [184, 325] on div at bounding box center [183, 353] width 6 height 217
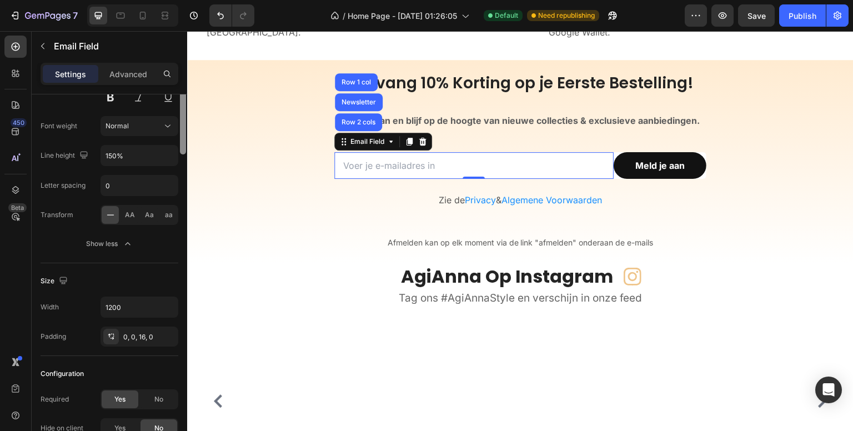
scroll to position [0, 0]
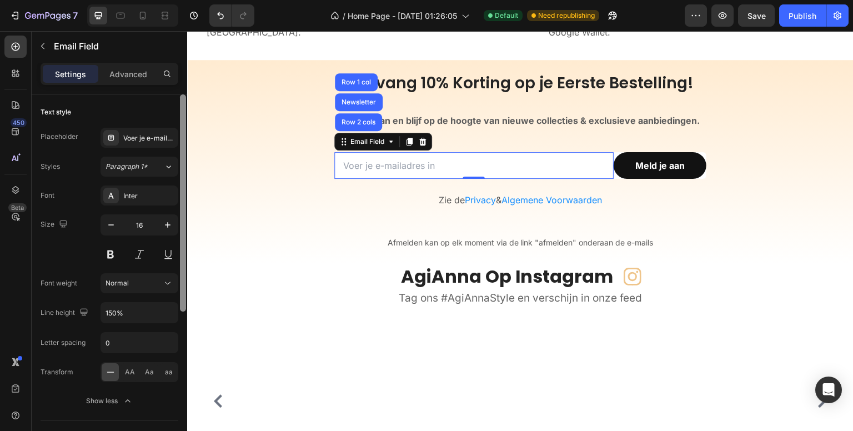
drag, startPoint x: 182, startPoint y: 271, endPoint x: 182, endPoint y: 56, distance: 215.4
click at [182, 56] on div "Sections(18) Elements(83) Section Element Hero Section Product Detail Brands Tr…" at bounding box center [109, 231] width 155 height 400
click at [263, 16] on div "/ Home Page - Sep 13, 01:26:05 Default Need republishing" at bounding box center [473, 15] width 421 height 22
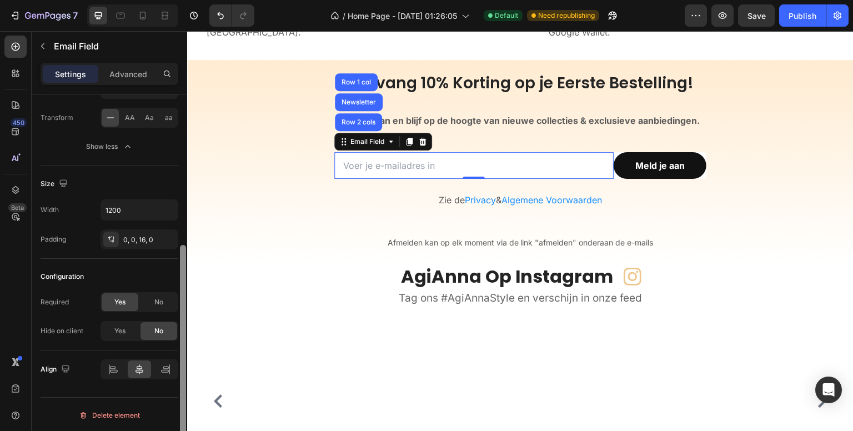
click at [182, 320] on div at bounding box center [183, 278] width 8 height 368
click at [288, 16] on div "/ Home Page - Sep 13, 01:26:05 Default Need republishing" at bounding box center [473, 15] width 421 height 22
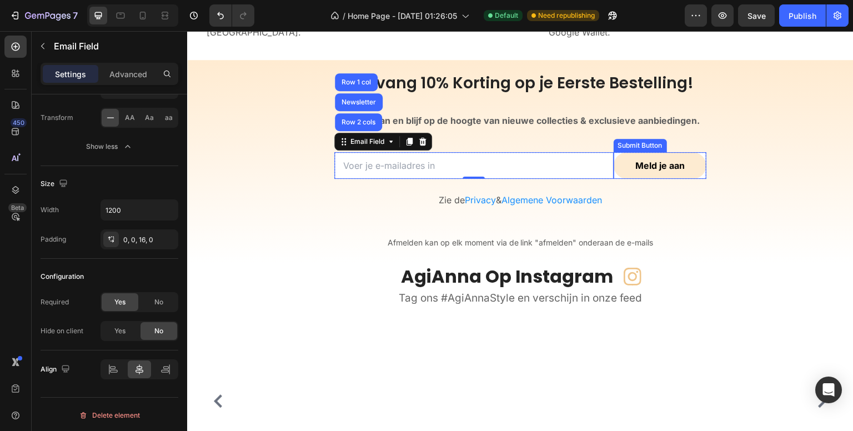
click at [626, 156] on button "Meld je aan" at bounding box center [659, 165] width 93 height 27
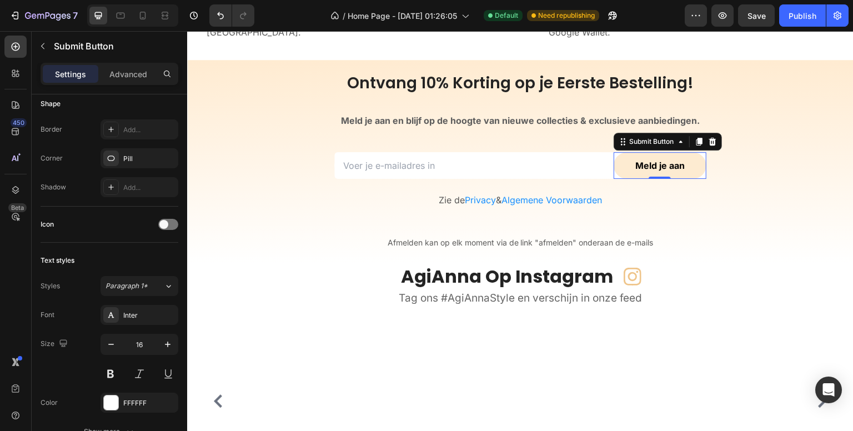
scroll to position [0, 0]
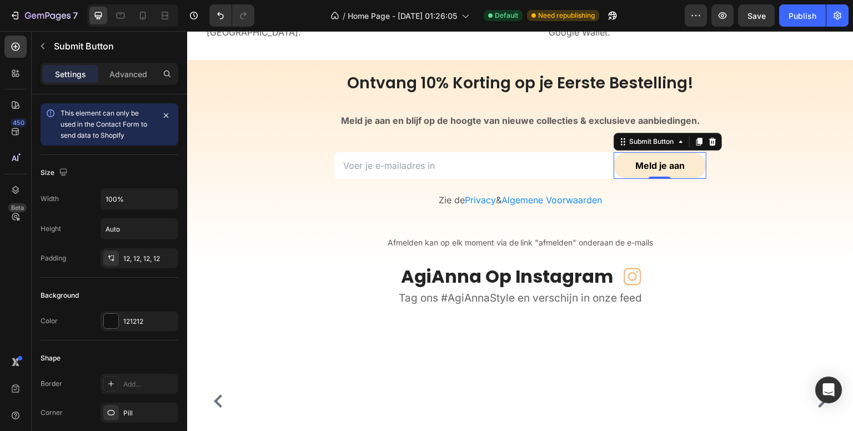
click at [615, 160] on button "Meld je aan" at bounding box center [659, 165] width 93 height 27
click at [639, 144] on div "Submit Button" at bounding box center [651, 142] width 49 height 10
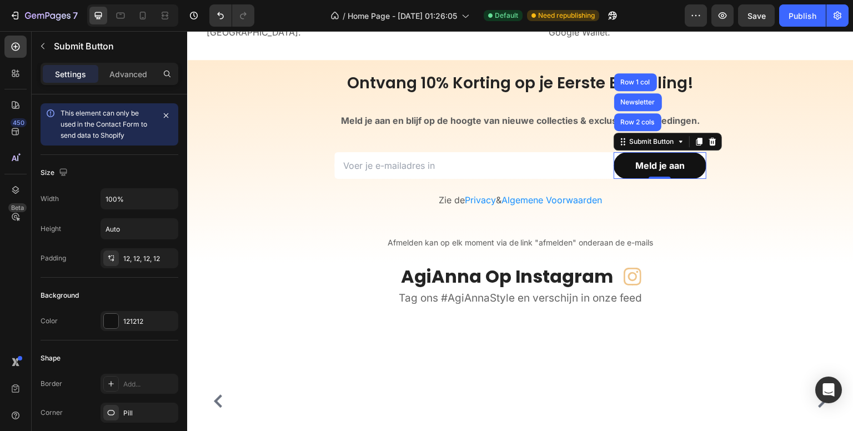
click at [288, 16] on div "/ Home Page - Sep 13, 01:26:05 Default Need republishing" at bounding box center [473, 15] width 421 height 22
click at [167, 300] on div "Background Color 121212" at bounding box center [110, 309] width 138 height 63
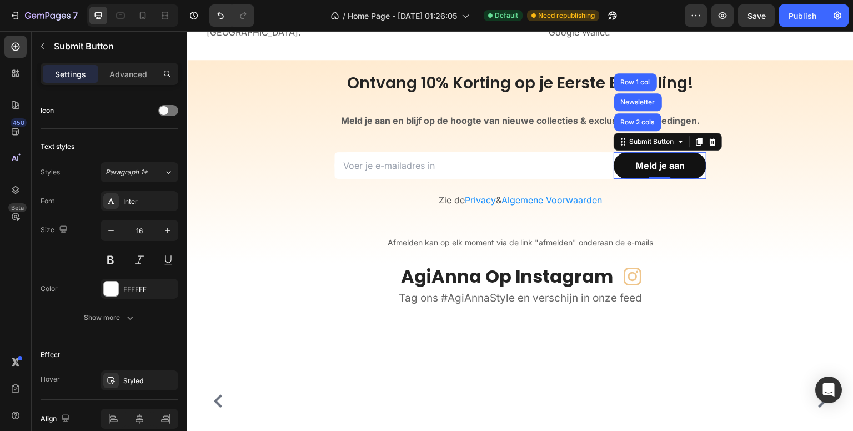
click at [153, 314] on button "Show more" at bounding box center [110, 318] width 138 height 20
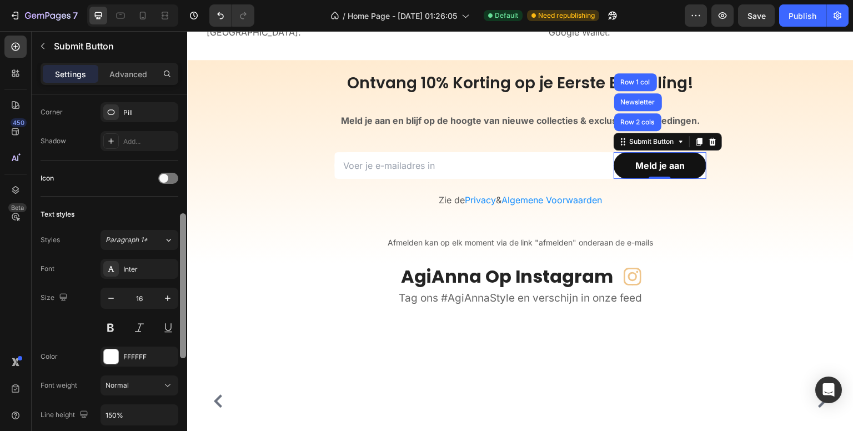
scroll to position [304, 0]
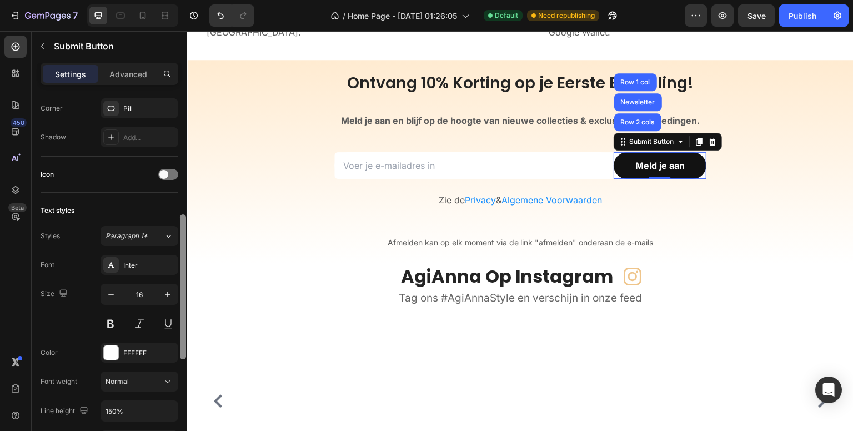
drag, startPoint x: 183, startPoint y: 332, endPoint x: 184, endPoint y: 302, distance: 30.0
click at [184, 302] on div at bounding box center [183, 286] width 6 height 145
click at [281, 20] on div "/ Home Page - Sep 13, 01:26:05 Default Need republishing" at bounding box center [473, 15] width 421 height 22
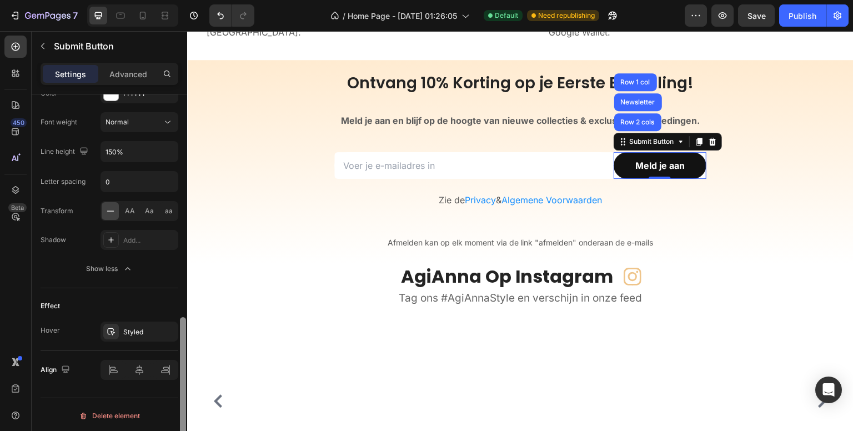
click at [182, 365] on div at bounding box center [183, 278] width 8 height 368
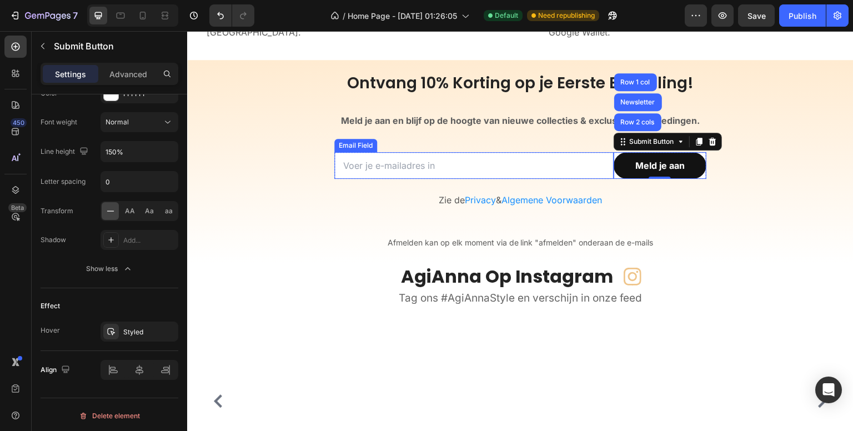
click at [364, 160] on input "email" at bounding box center [473, 165] width 279 height 27
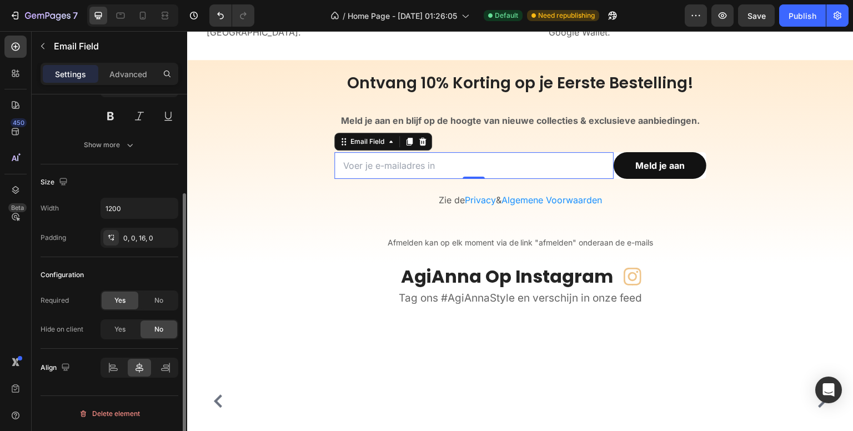
scroll to position [0, 0]
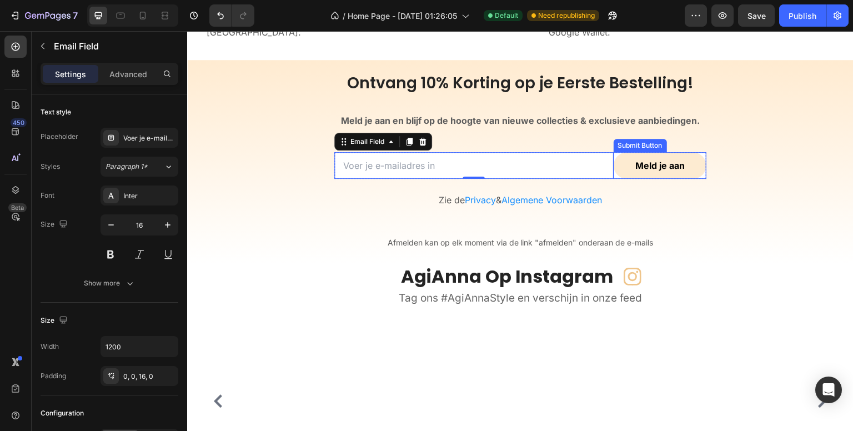
click at [623, 157] on button "Meld je aan" at bounding box center [659, 165] width 93 height 27
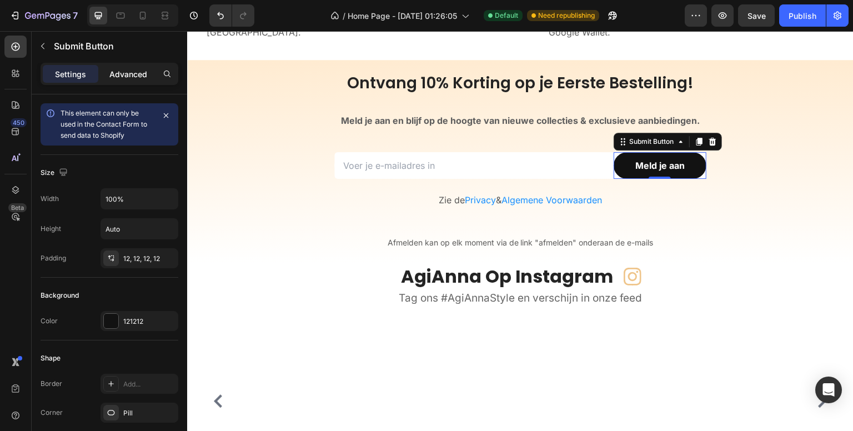
click at [132, 71] on p "Advanced" at bounding box center [128, 74] width 38 height 12
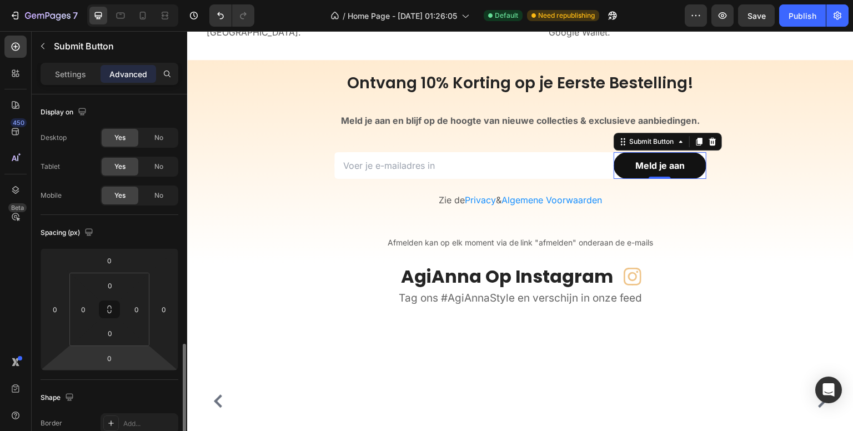
scroll to position [222, 0]
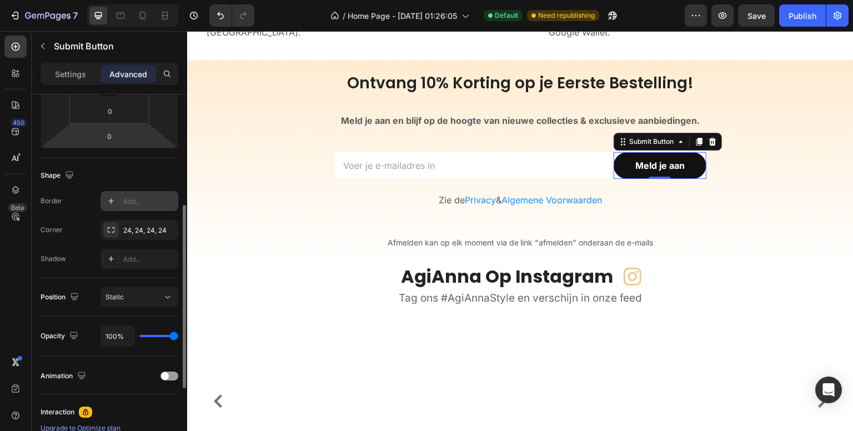
click at [145, 194] on div "Add..." at bounding box center [139, 201] width 78 height 20
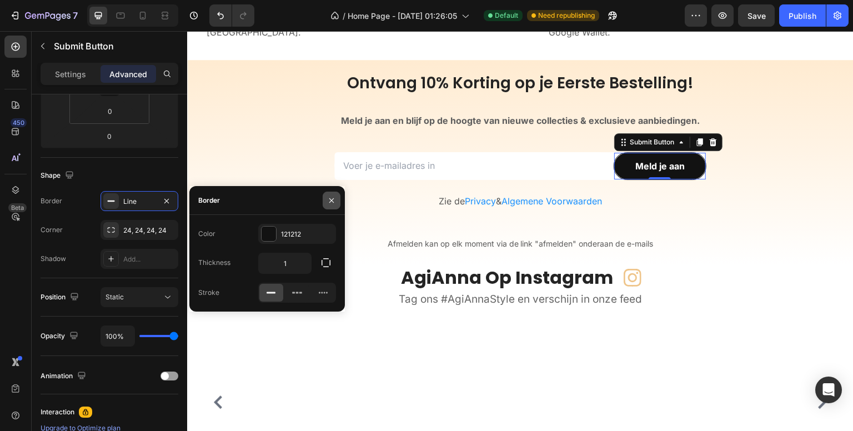
click at [329, 194] on button "button" at bounding box center [332, 201] width 18 height 18
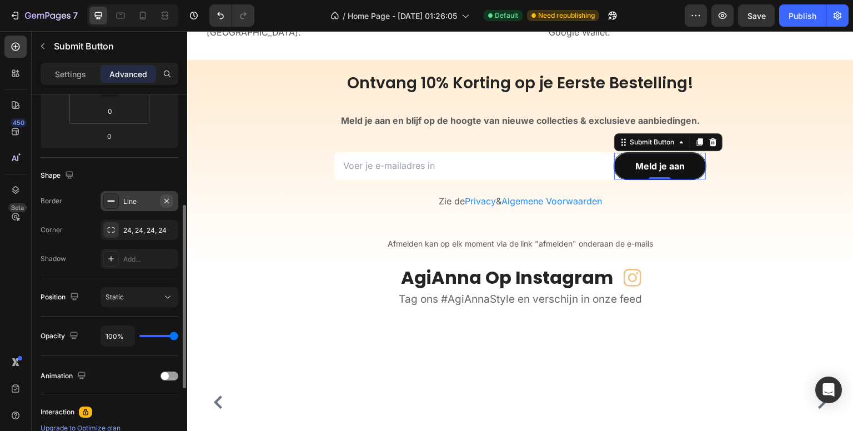
click at [163, 198] on icon "button" at bounding box center [166, 201] width 9 height 9
click at [144, 229] on div "24, 24, 24, 24" at bounding box center [139, 230] width 32 height 10
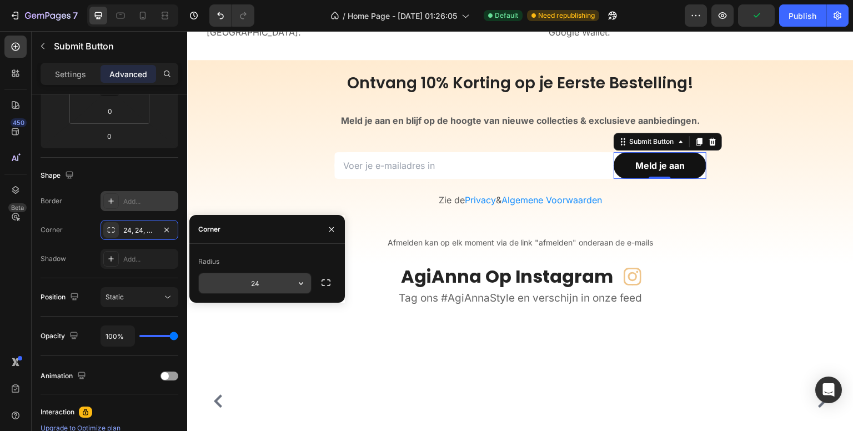
click at [279, 288] on input "24" at bounding box center [255, 283] width 112 height 20
click at [301, 281] on icon "button" at bounding box center [300, 283] width 11 height 11
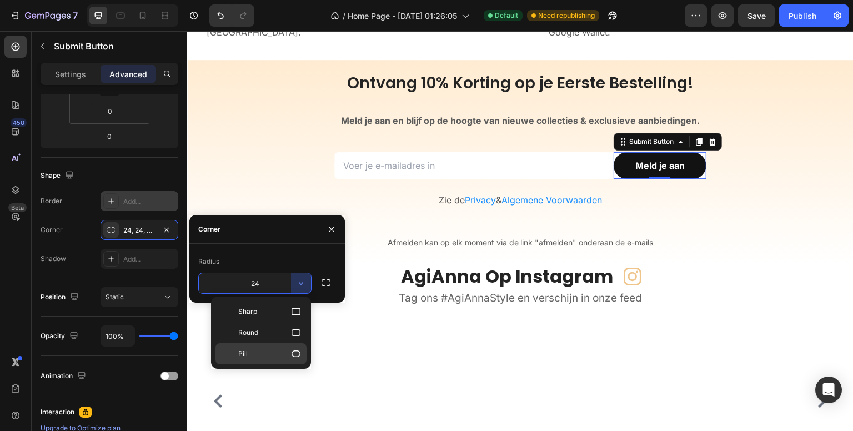
click at [294, 350] on icon at bounding box center [295, 353] width 9 height 7
type input "9999"
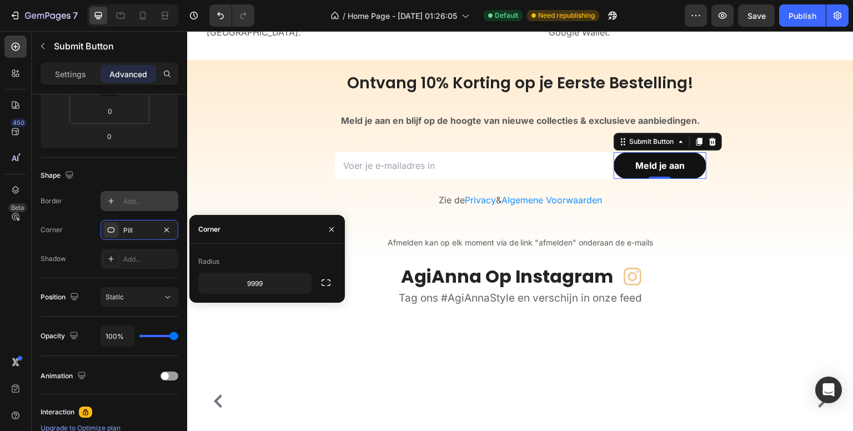
click at [9, 241] on div "450 Beta" at bounding box center [15, 193] width 22 height 315
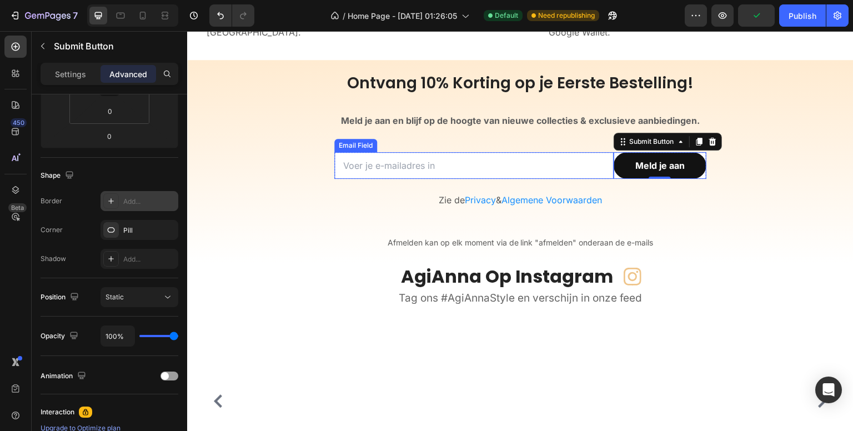
click at [345, 149] on div "Email Field" at bounding box center [355, 145] width 43 height 13
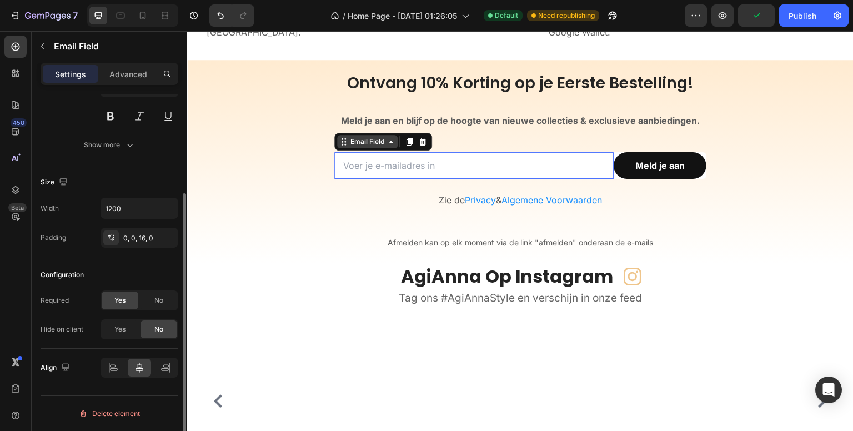
scroll to position [0, 0]
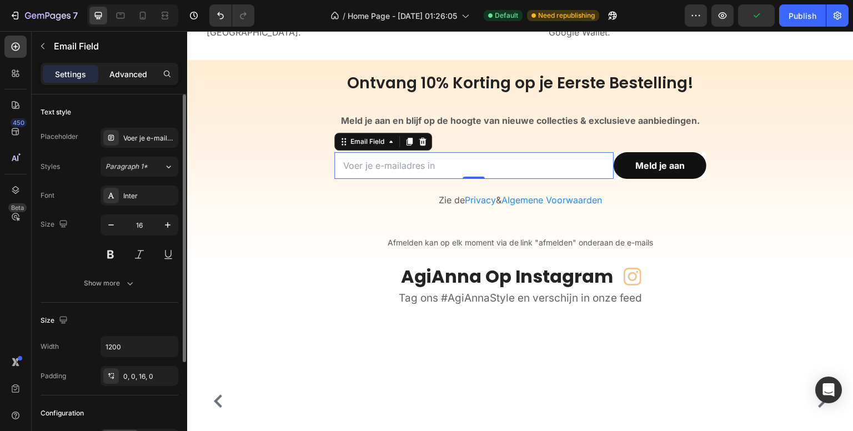
click at [115, 72] on p "Advanced" at bounding box center [128, 74] width 38 height 12
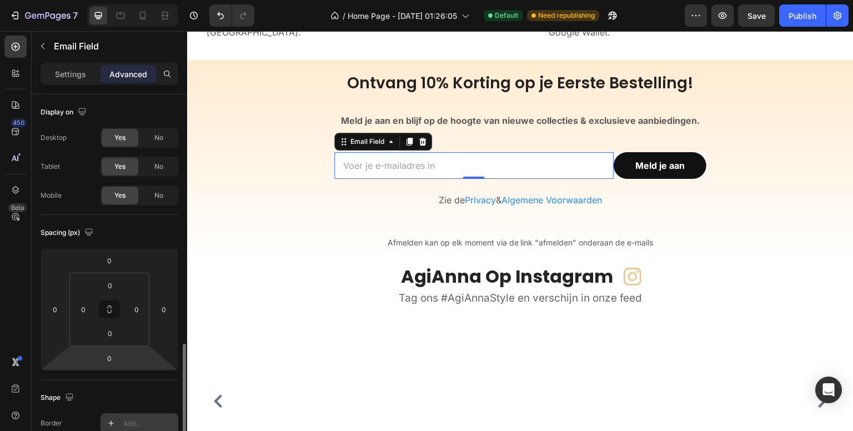
scroll to position [222, 0]
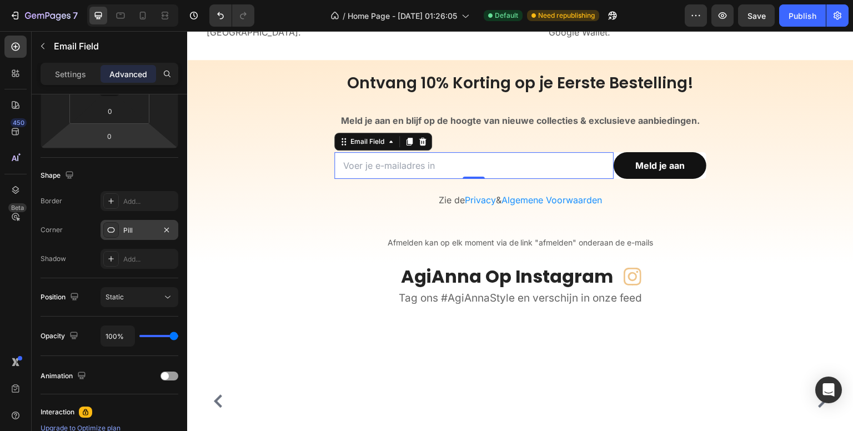
click at [137, 231] on div "Pill" at bounding box center [139, 230] width 32 height 10
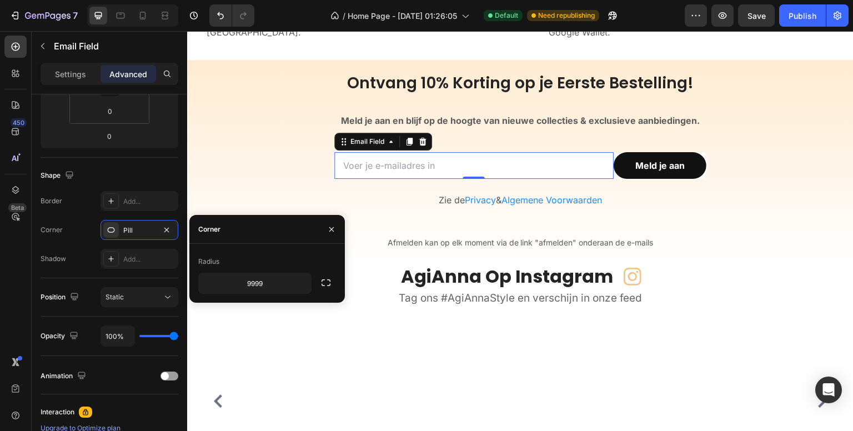
click at [11, 251] on div "450 Beta" at bounding box center [15, 193] width 22 height 315
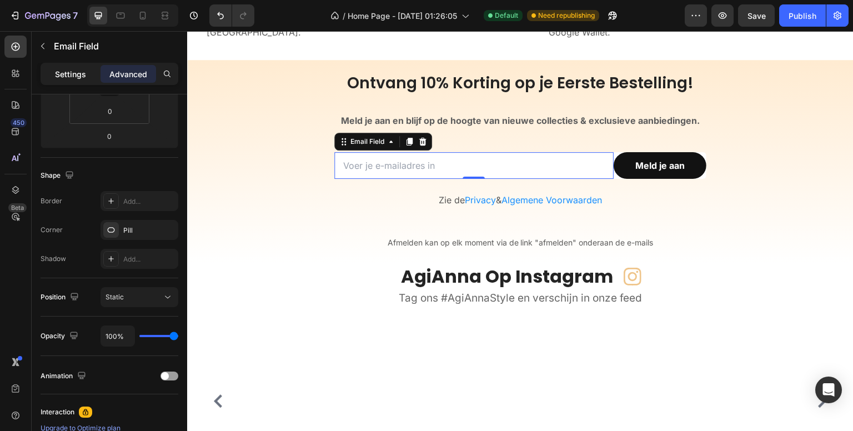
click at [82, 77] on p "Settings" at bounding box center [70, 74] width 31 height 12
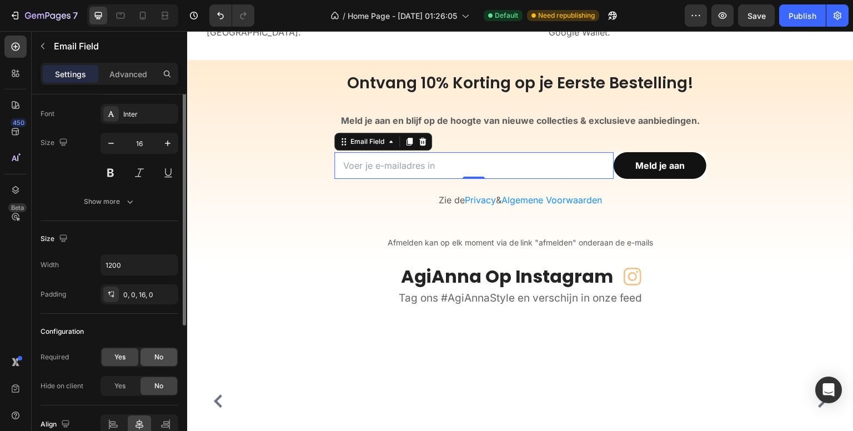
scroll to position [26, 0]
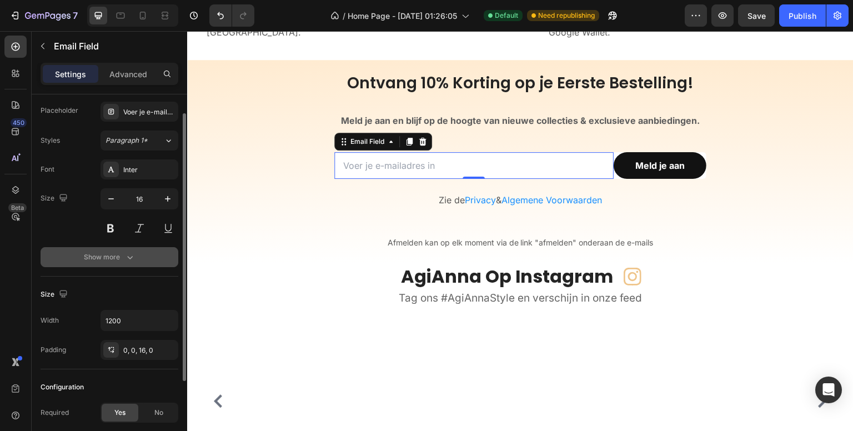
click at [140, 258] on button "Show more" at bounding box center [110, 257] width 138 height 20
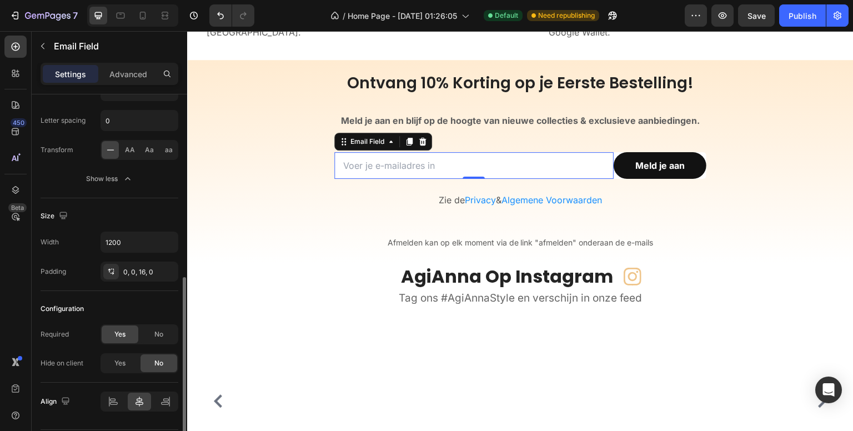
scroll to position [254, 0]
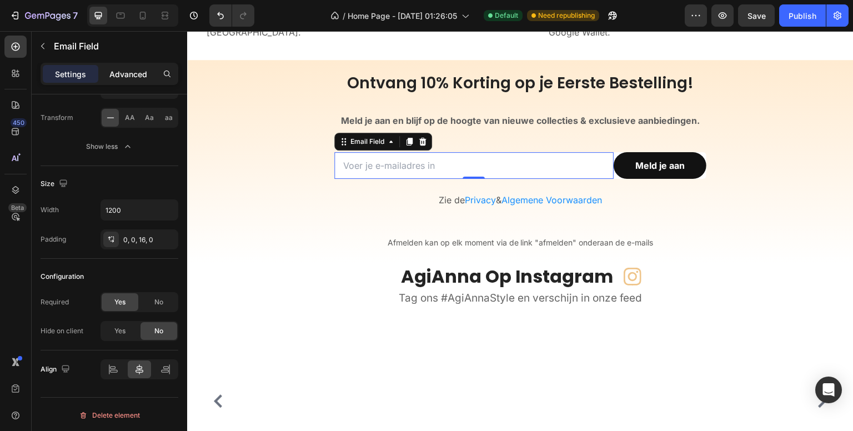
click at [135, 73] on p "Advanced" at bounding box center [128, 74] width 38 height 12
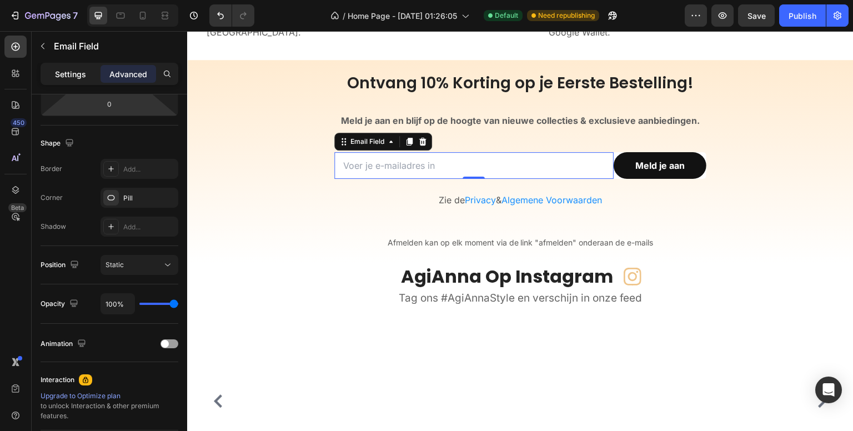
click at [71, 71] on p "Settings" at bounding box center [70, 74] width 31 height 12
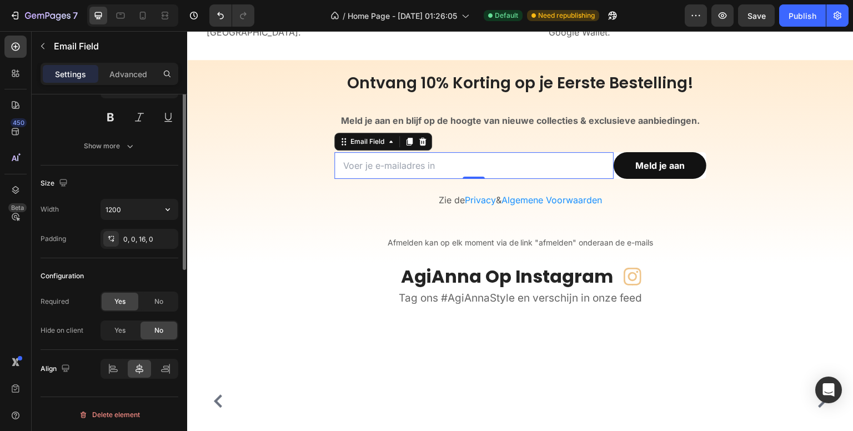
scroll to position [0, 0]
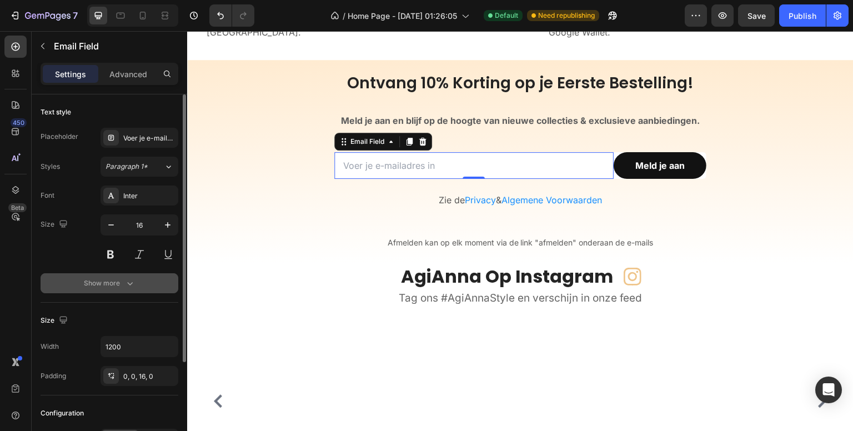
click at [128, 286] on icon "button" at bounding box center [129, 283] width 11 height 11
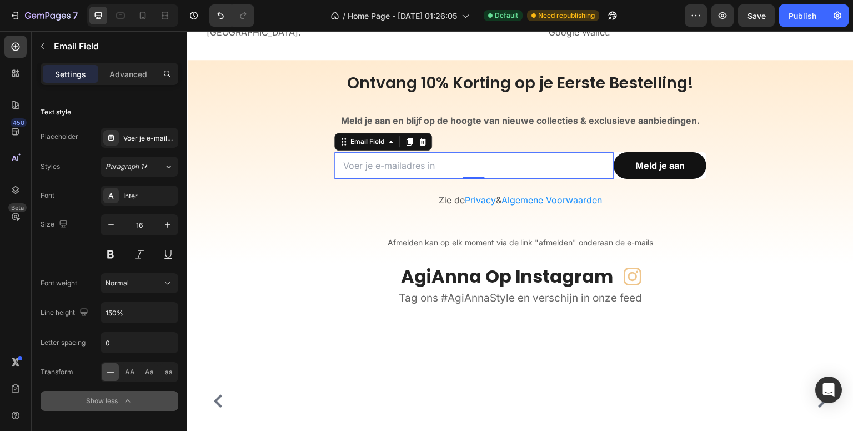
click at [394, 165] on input "email" at bounding box center [473, 165] width 279 height 27
click at [364, 144] on div "Email Field" at bounding box center [367, 142] width 38 height 10
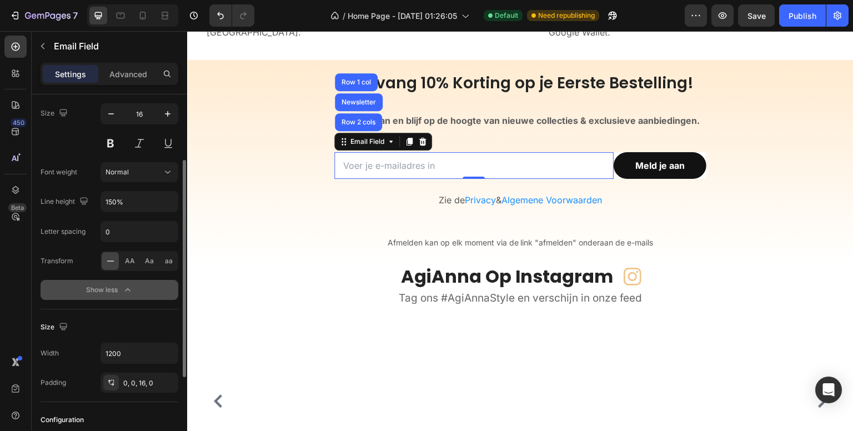
scroll to position [167, 0]
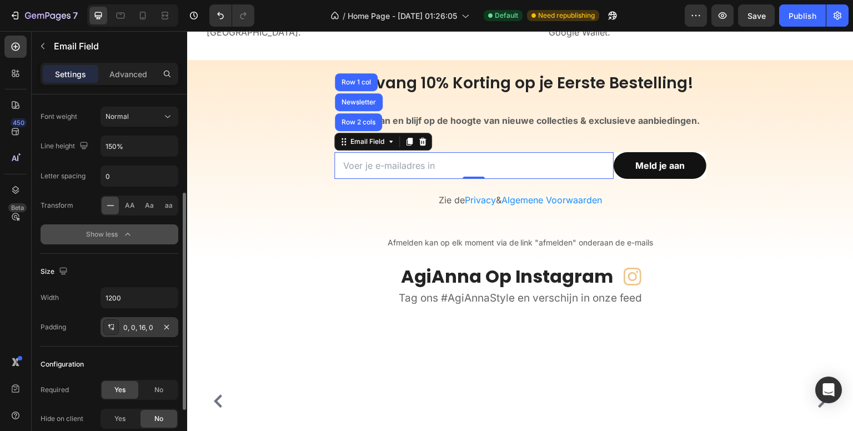
click at [129, 325] on div "0, 0, 16, 0" at bounding box center [139, 328] width 32 height 10
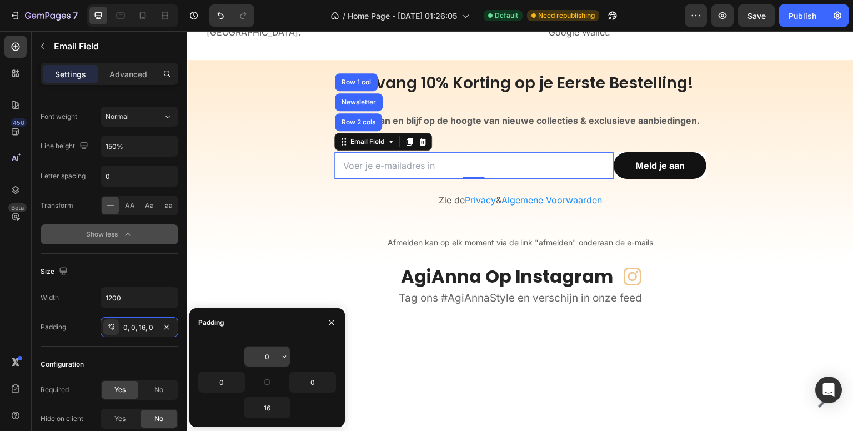
click at [260, 352] on input "0" at bounding box center [267, 356] width 46 height 20
type input "12"
type input "16"
type input "12"
type input "16"
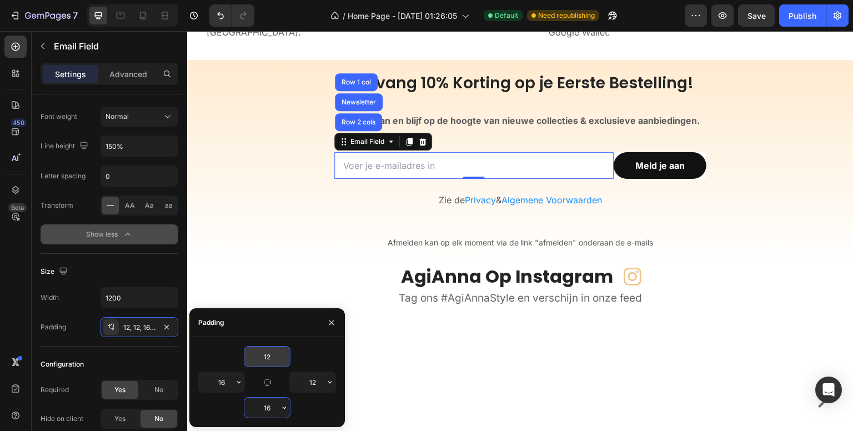
click at [265, 357] on input "12" at bounding box center [267, 356] width 46 height 20
type input "16"
type input "12"
click at [276, 356] on input "16" at bounding box center [267, 356] width 46 height 20
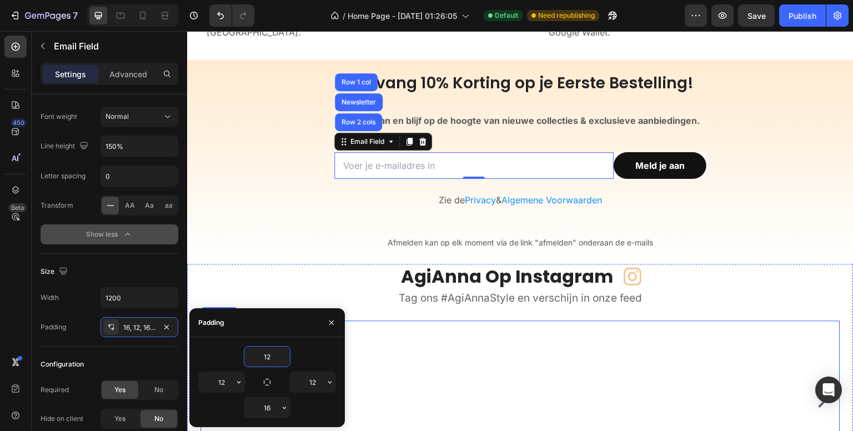
type input "12"
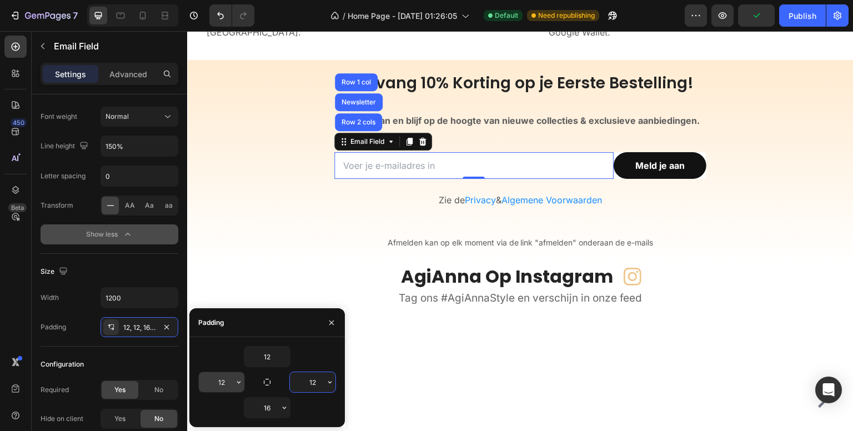
click at [211, 380] on input "12" at bounding box center [222, 382] width 46 height 20
type input "16"
type input "12"
click at [27, 313] on div "450 Beta" at bounding box center [15, 193] width 22 height 315
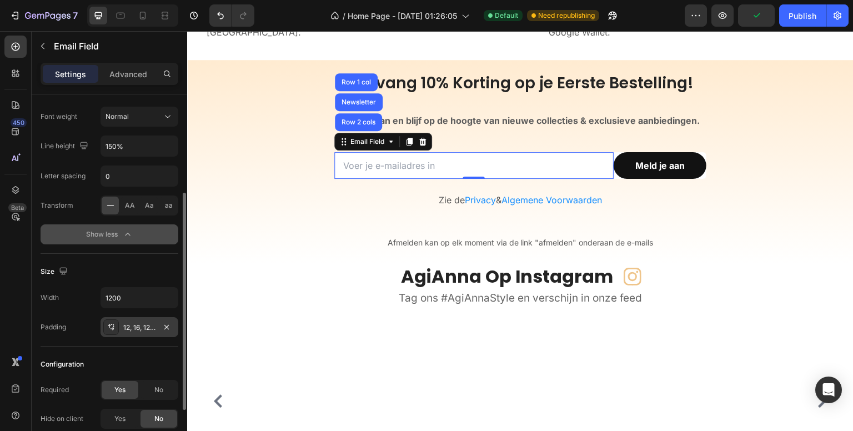
click at [141, 324] on div "12, 16, 12, 16" at bounding box center [139, 328] width 32 height 10
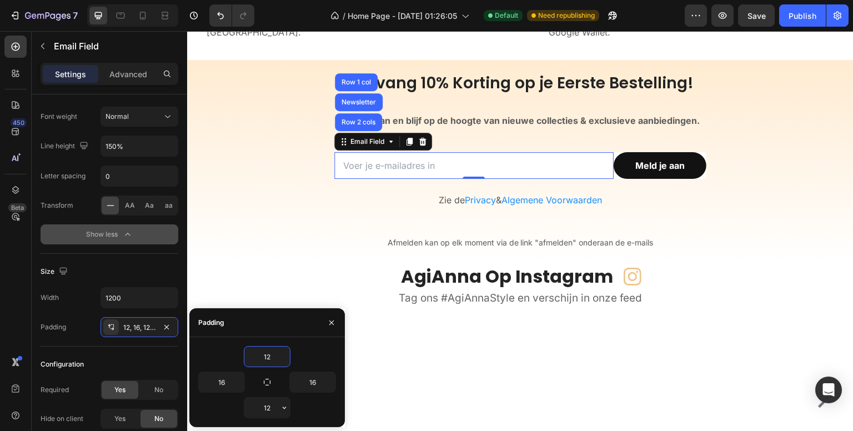
click at [1, 315] on div "450 Beta" at bounding box center [16, 231] width 32 height 400
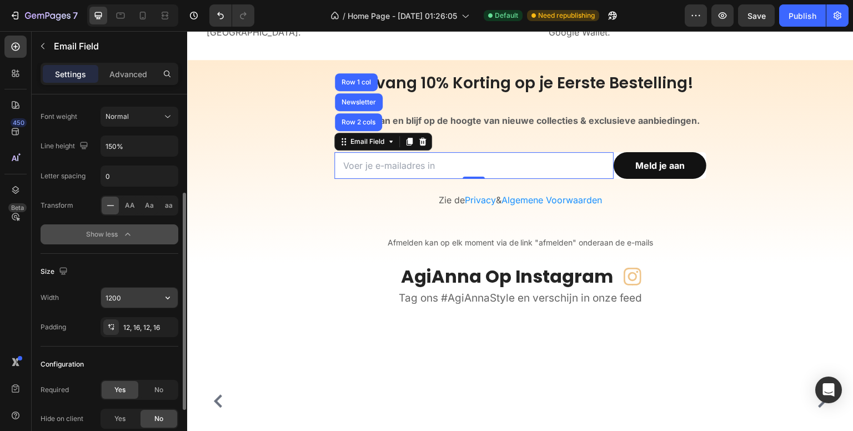
click at [127, 299] on input "1200" at bounding box center [139, 298] width 77 height 20
click at [164, 298] on icon "button" at bounding box center [167, 297] width 11 height 11
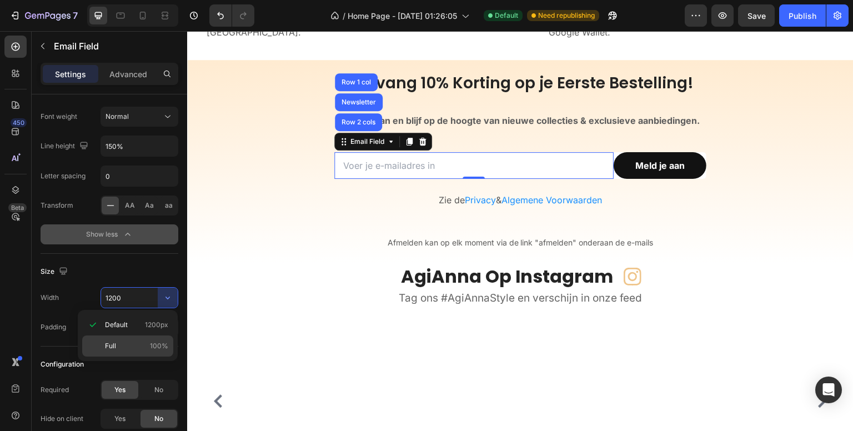
click at [148, 341] on p "Full 100%" at bounding box center [136, 346] width 63 height 10
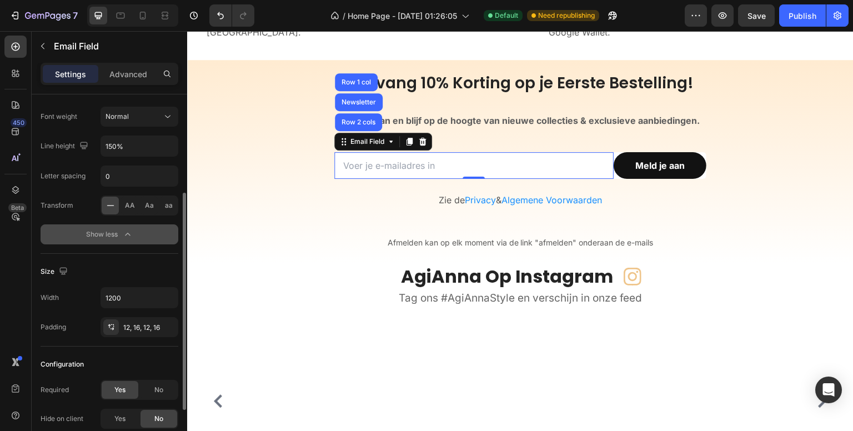
type input "100%"
click at [13, 298] on div "450 Beta" at bounding box center [15, 193] width 22 height 315
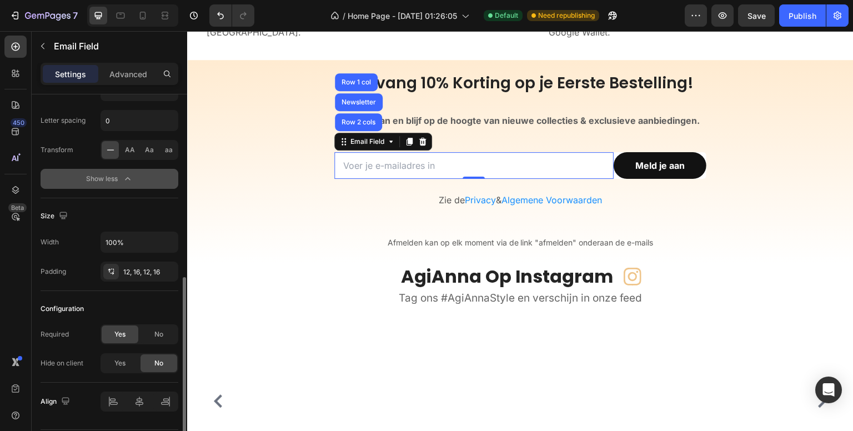
scroll to position [254, 0]
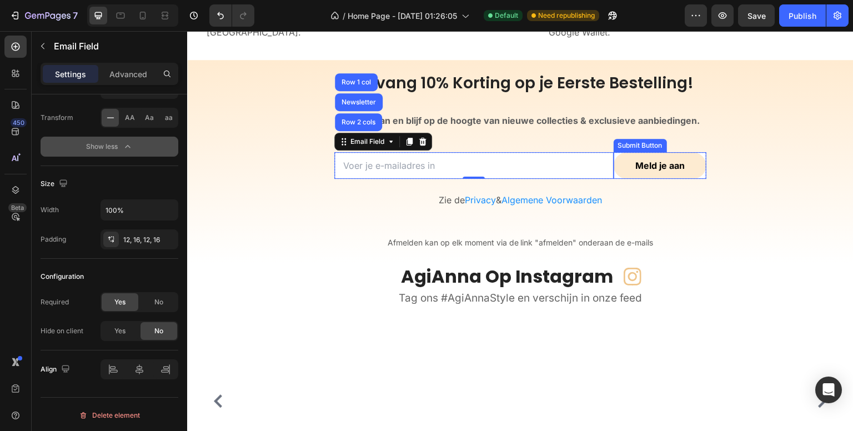
click at [617, 159] on button "Meld je aan" at bounding box center [659, 165] width 93 height 27
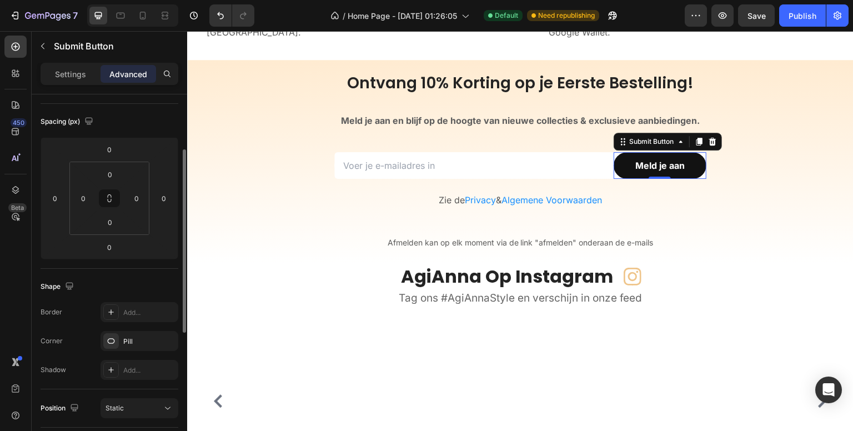
scroll to position [167, 0]
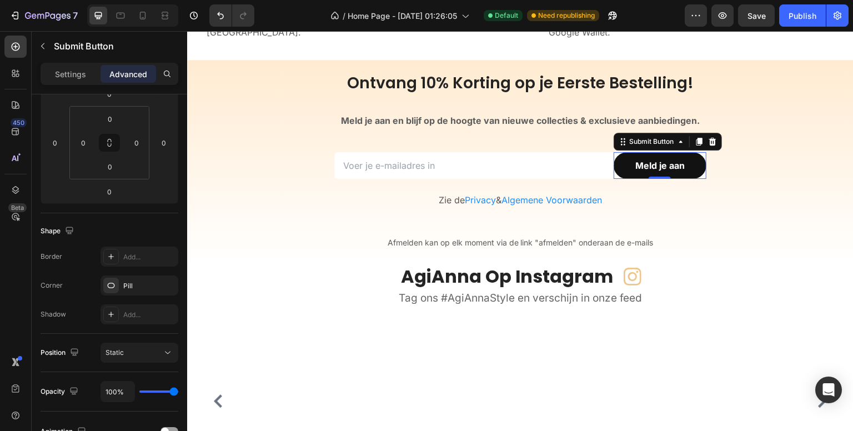
click at [24, 263] on div "450 Beta" at bounding box center [15, 193] width 22 height 315
click at [69, 69] on p "Settings" at bounding box center [70, 74] width 31 height 12
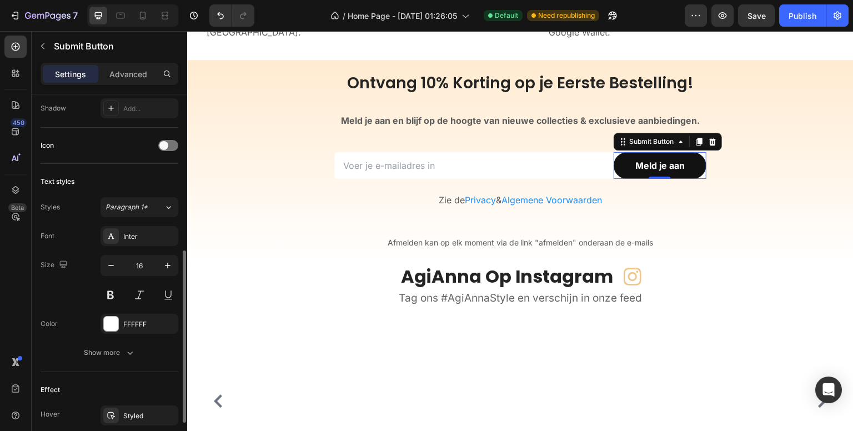
scroll to position [389, 0]
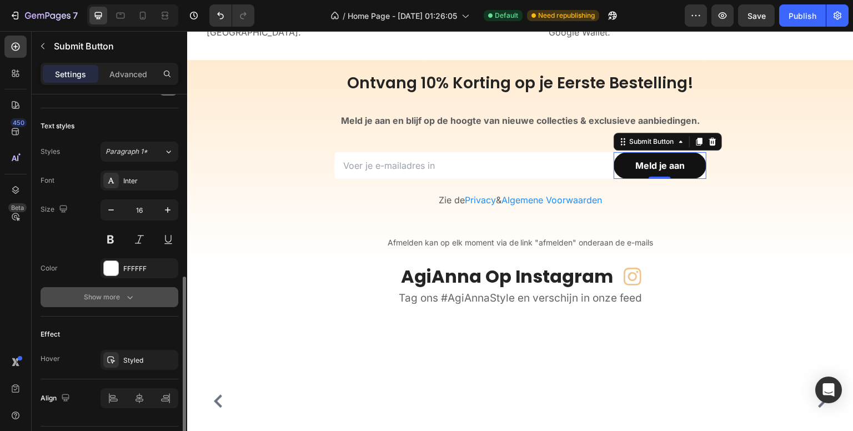
click at [127, 294] on icon "button" at bounding box center [129, 296] width 11 height 11
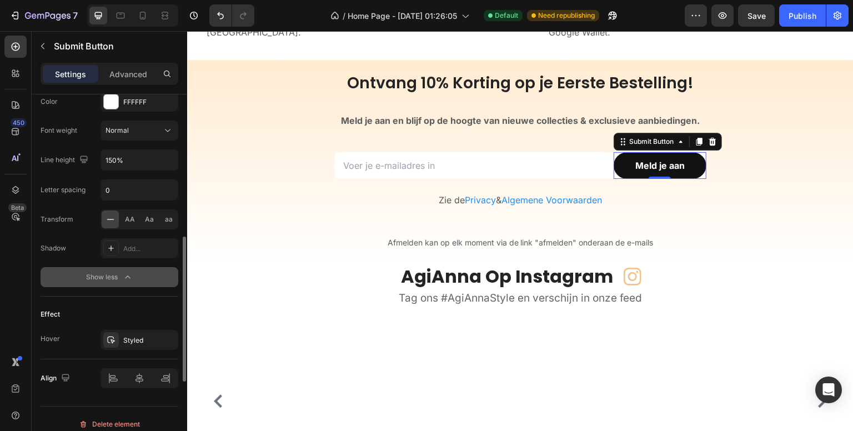
scroll to position [563, 0]
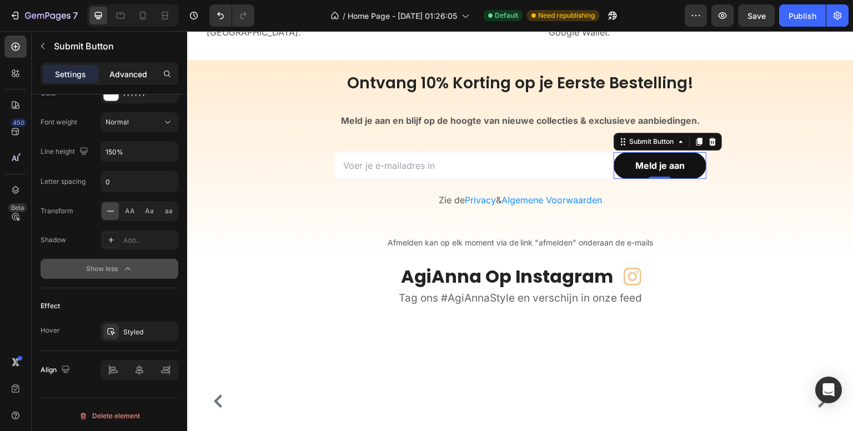
click at [134, 75] on p "Advanced" at bounding box center [128, 74] width 38 height 12
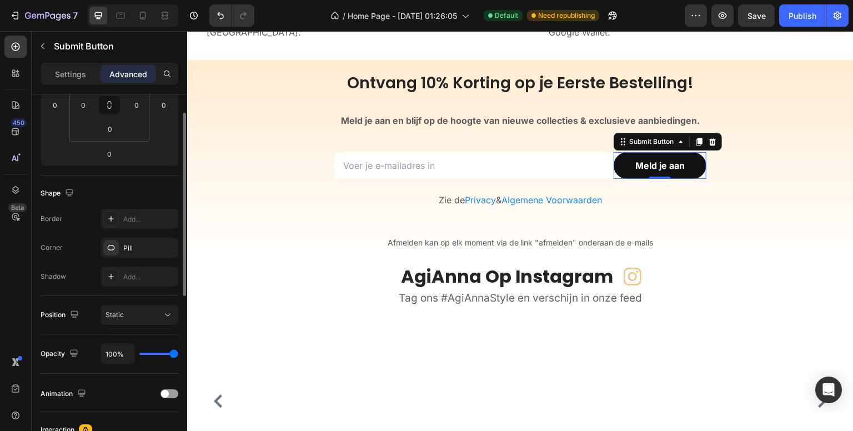
scroll to position [149, 0]
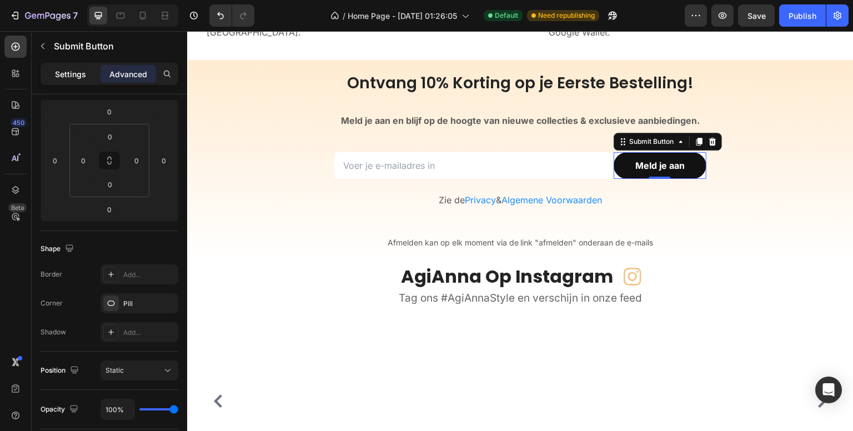
click at [64, 73] on p "Settings" at bounding box center [70, 74] width 31 height 12
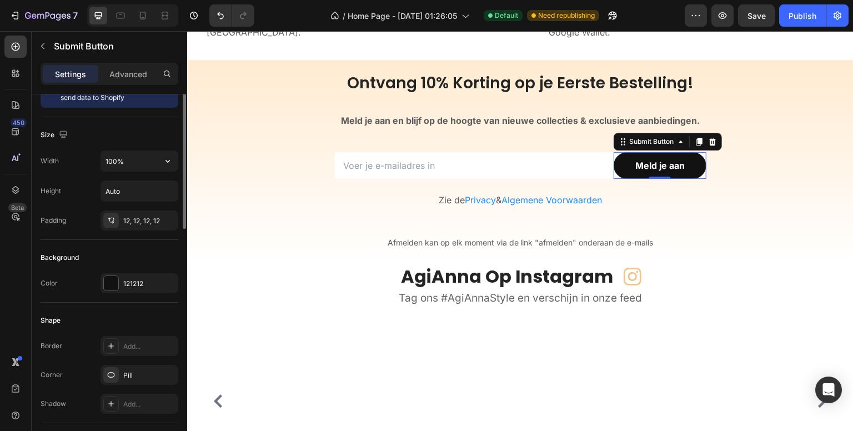
scroll to position [0, 0]
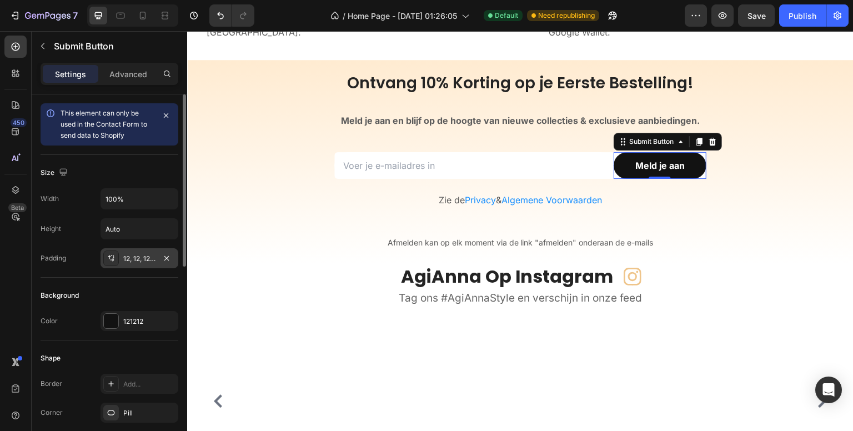
click at [133, 259] on div "12, 12, 12, 12" at bounding box center [139, 259] width 32 height 10
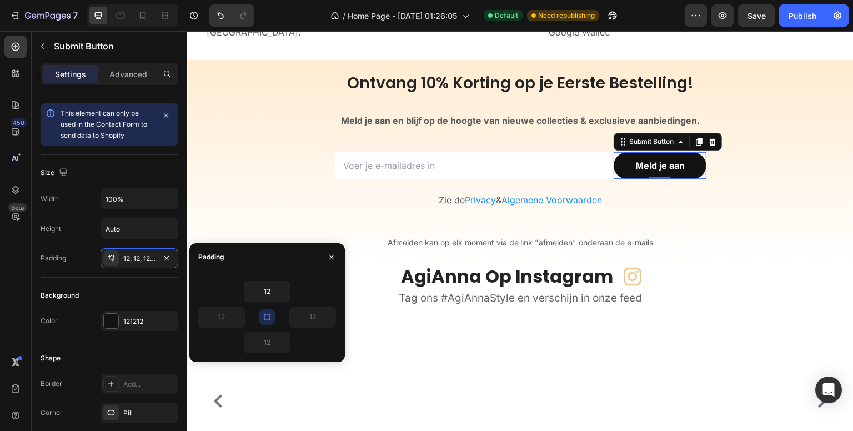
click at [268, 318] on icon "button" at bounding box center [267, 317] width 9 height 9
click at [224, 312] on input "12" at bounding box center [222, 317] width 46 height 20
type input "32"
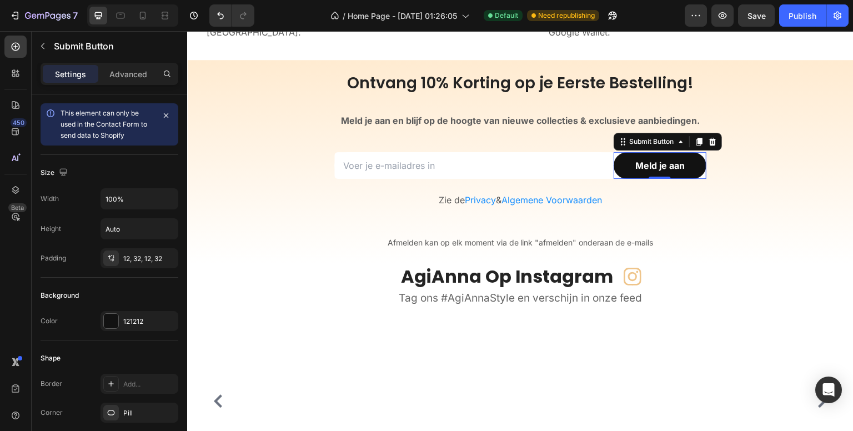
click at [9, 290] on div "450 Beta" at bounding box center [15, 193] width 22 height 315
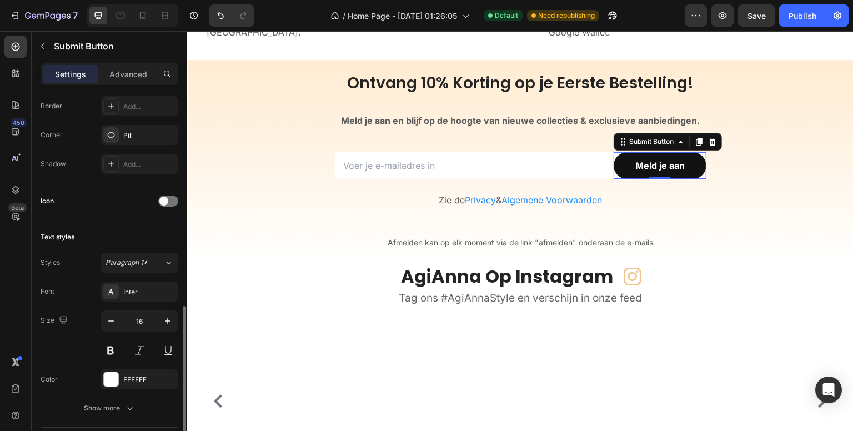
scroll to position [333, 0]
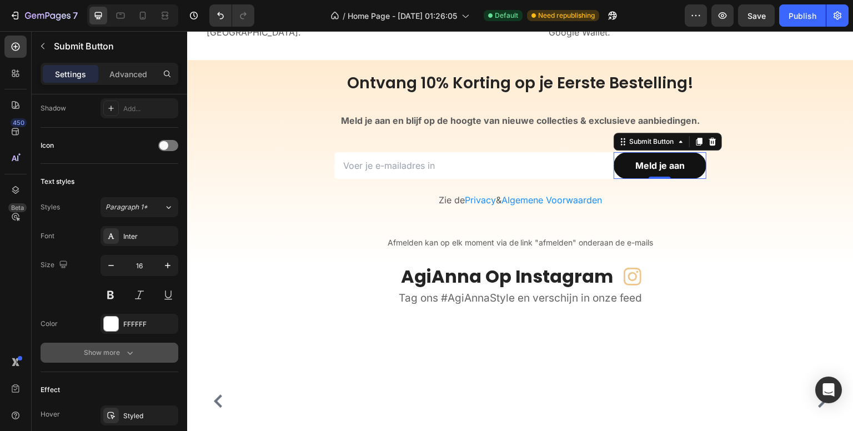
click at [127, 349] on icon "button" at bounding box center [129, 352] width 11 height 11
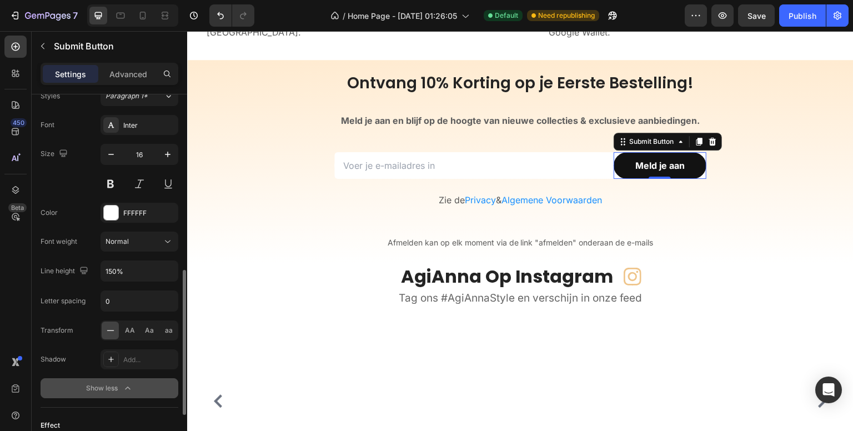
scroll to position [500, 0]
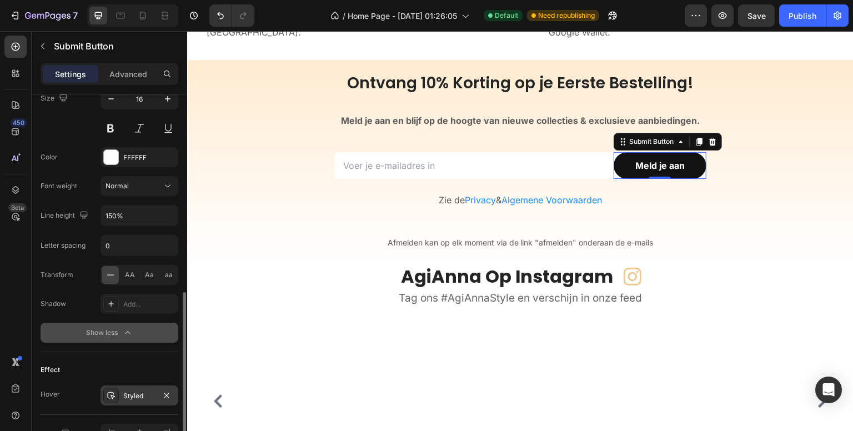
click at [130, 396] on div "Styled" at bounding box center [139, 396] width 32 height 10
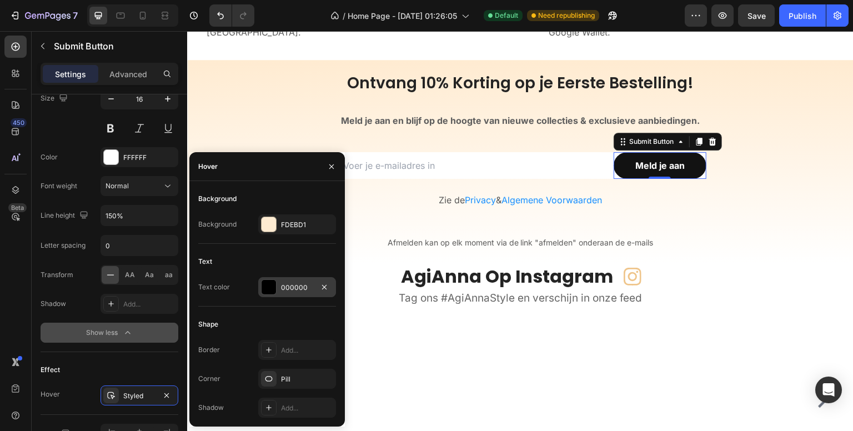
click at [298, 283] on div "000000" at bounding box center [297, 288] width 32 height 10
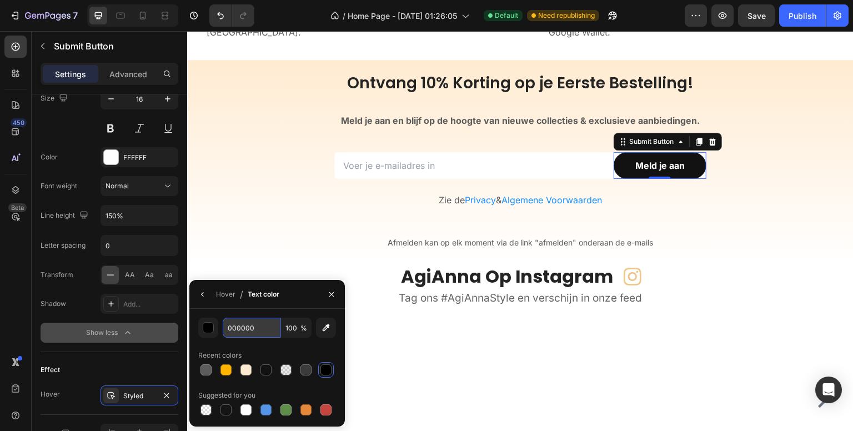
click at [244, 333] on input "000000" at bounding box center [252, 328] width 58 height 20
type input "121212"
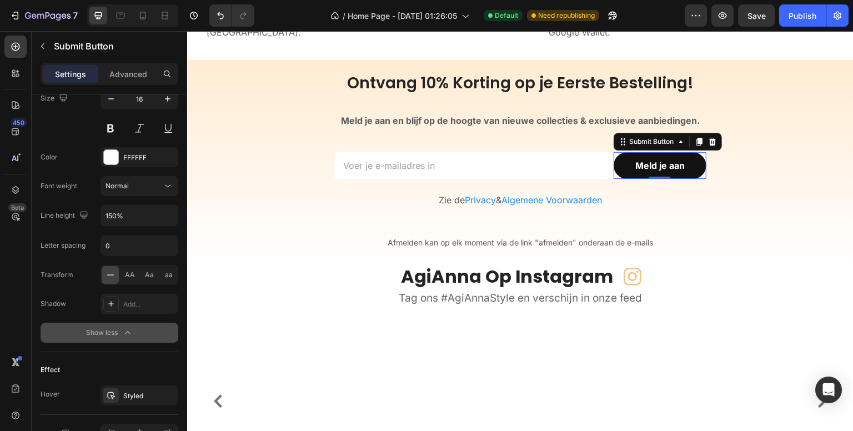
click at [17, 318] on div "450 Beta" at bounding box center [15, 193] width 22 height 315
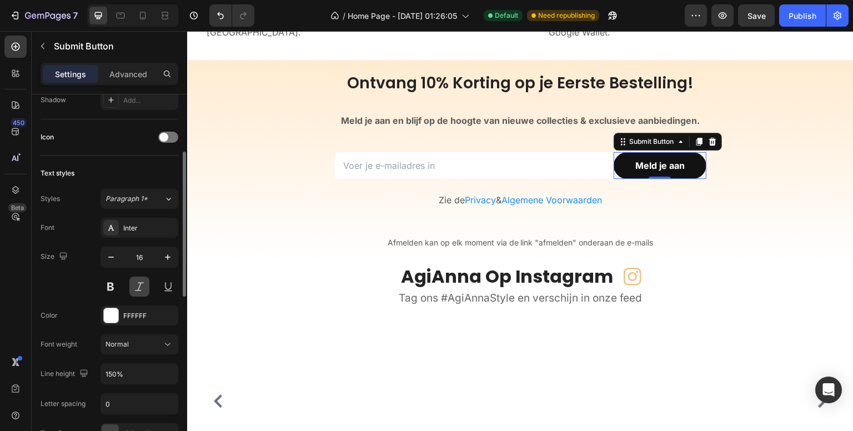
scroll to position [286, 0]
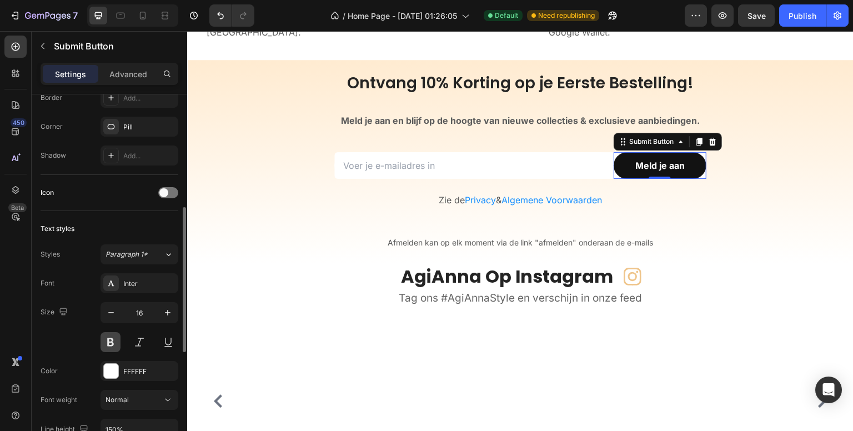
click at [112, 336] on button at bounding box center [110, 342] width 20 height 20
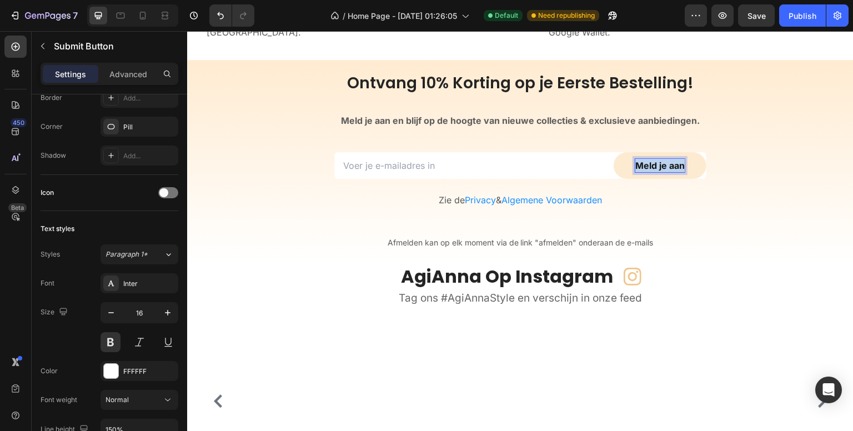
click at [641, 165] on strong "Meld je aan" at bounding box center [659, 165] width 49 height 11
click at [107, 340] on button at bounding box center [110, 342] width 20 height 20
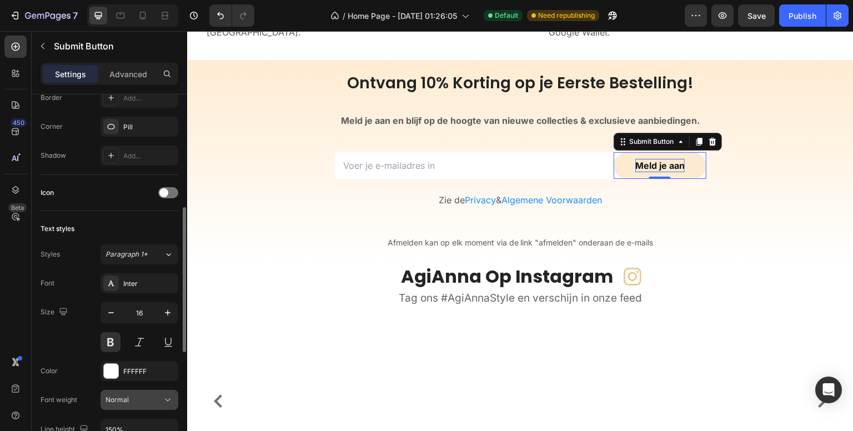
click at [149, 395] on div "Normal" at bounding box center [133, 400] width 57 height 10
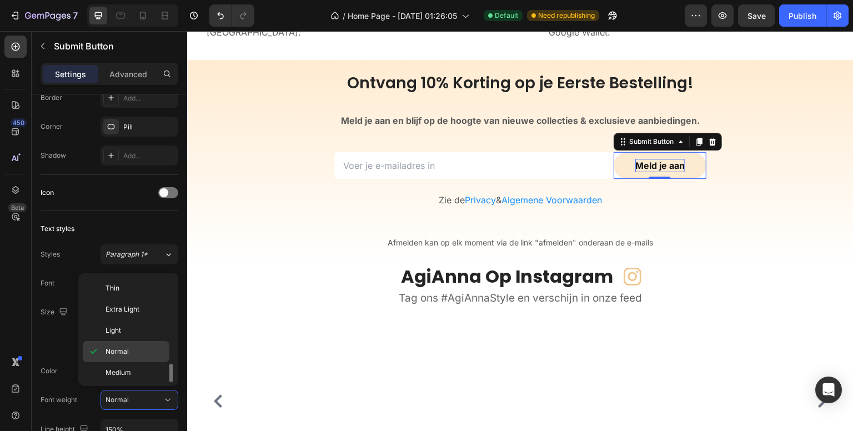
scroll to position [56, 0]
click at [129, 339] on span "Semi Bold" at bounding box center [121, 338] width 32 height 10
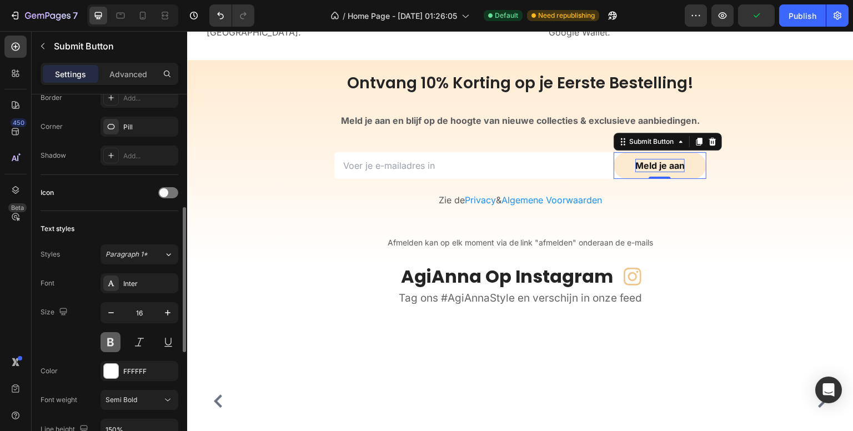
click at [107, 338] on button at bounding box center [110, 342] width 20 height 20
click at [9, 338] on div "450 Beta" at bounding box center [15, 193] width 22 height 315
drag, startPoint x: 794, startPoint y: 18, endPoint x: 481, endPoint y: 54, distance: 314.6
click at [794, 18] on div "Publish" at bounding box center [802, 16] width 28 height 12
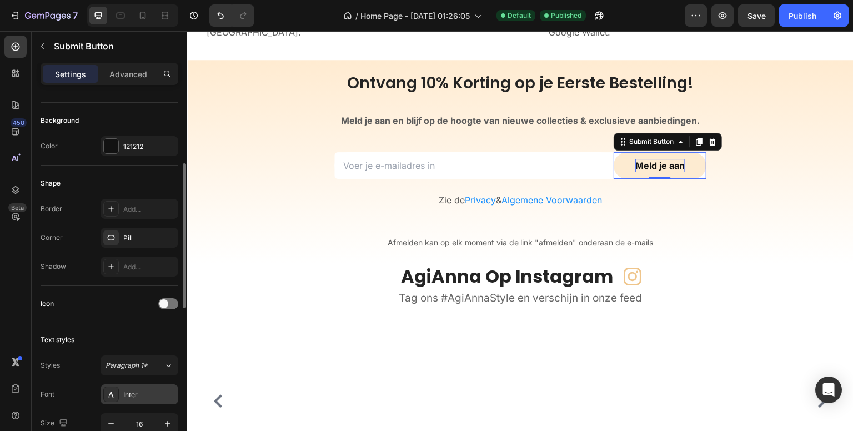
scroll to position [119, 0]
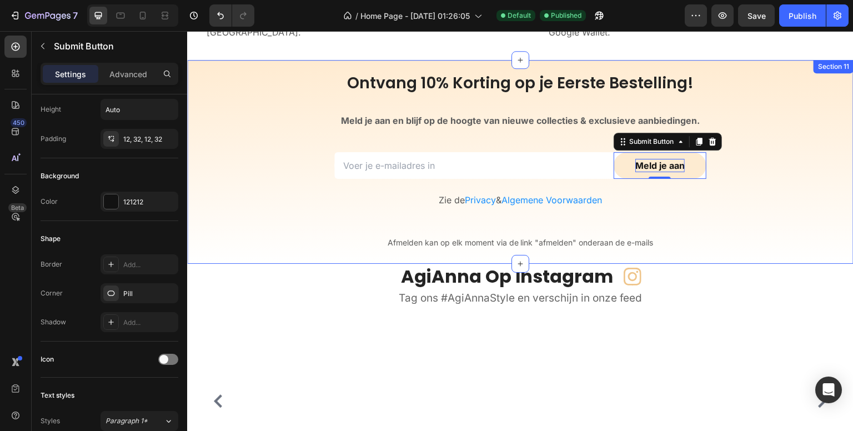
click at [816, 67] on div "Section 11" at bounding box center [834, 67] width 36 height 10
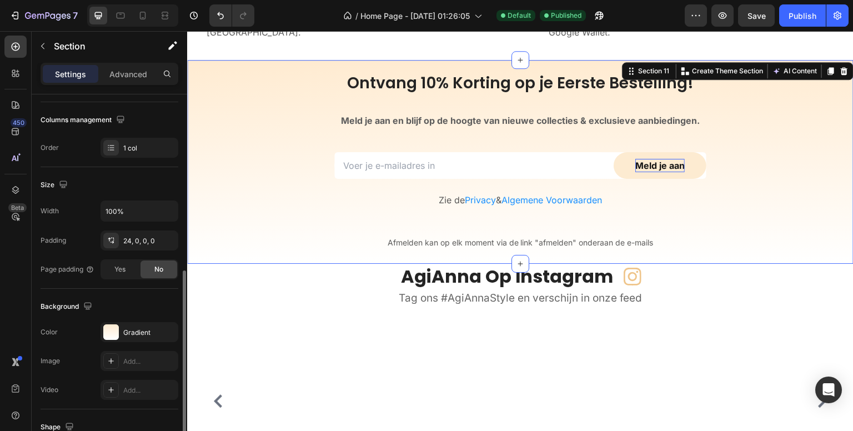
scroll to position [222, 0]
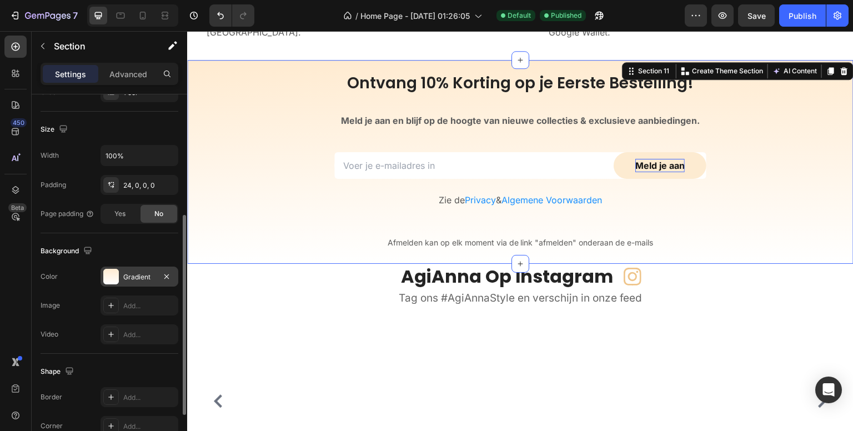
click at [135, 270] on div "Gradient" at bounding box center [139, 276] width 78 height 20
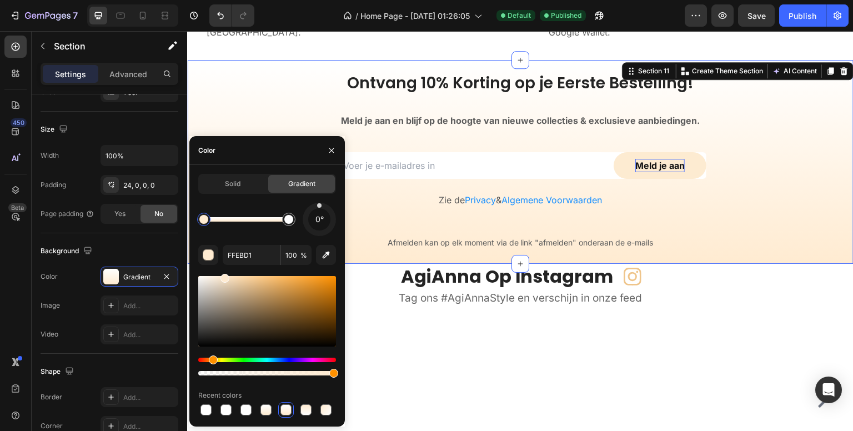
drag, startPoint x: 320, startPoint y: 235, endPoint x: 319, endPoint y: 207, distance: 27.8
click at [319, 207] on div at bounding box center [319, 219] width 33 height 33
click at [244, 184] on div "Solid" at bounding box center [232, 184] width 67 height 18
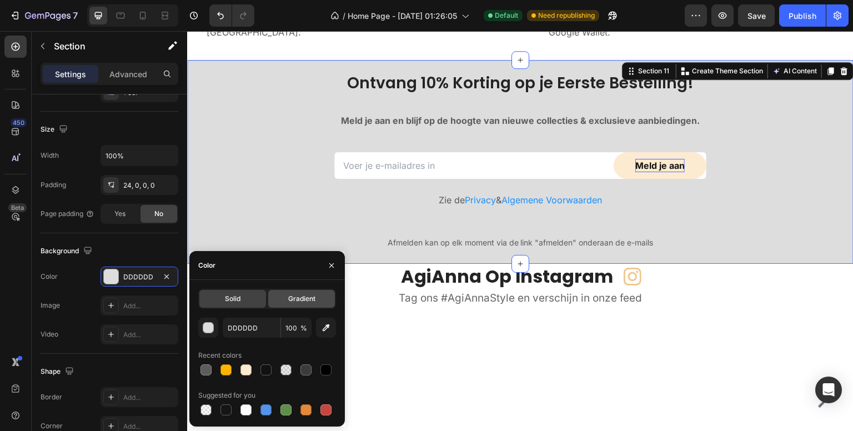
click at [304, 298] on span "Gradient" at bounding box center [301, 299] width 27 height 10
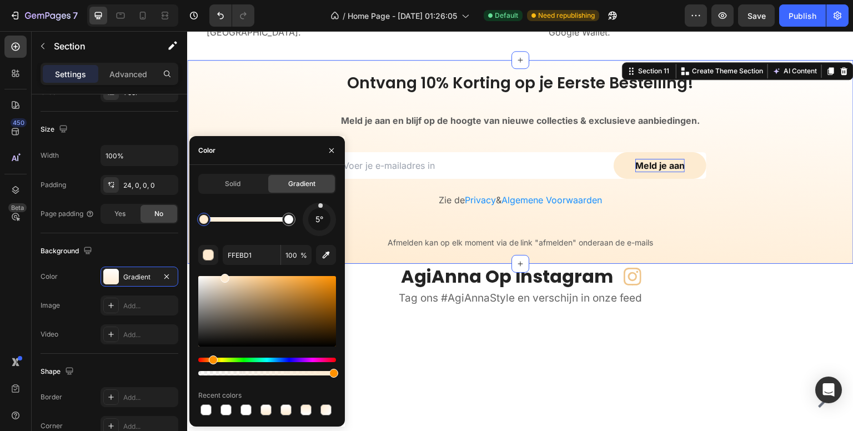
click at [320, 207] on div "5°" at bounding box center [319, 219] width 33 height 33
click at [333, 223] on div at bounding box center [319, 219] width 36 height 36
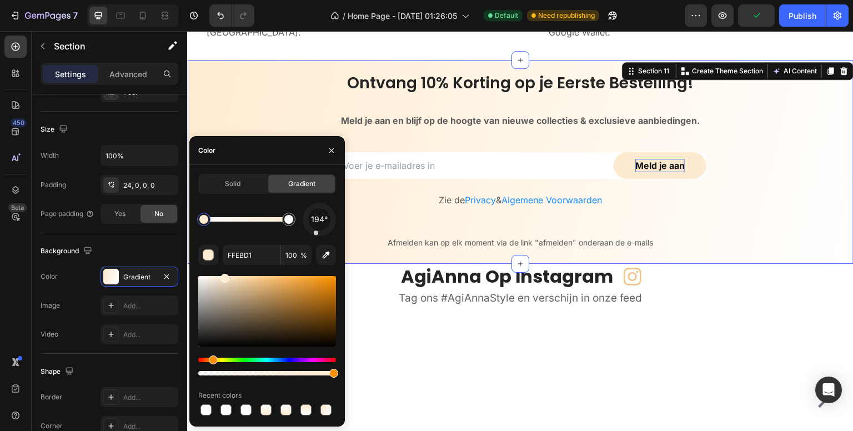
click at [318, 236] on div "194° FFEBD1 100 % Recent colors" at bounding box center [267, 310] width 138 height 215
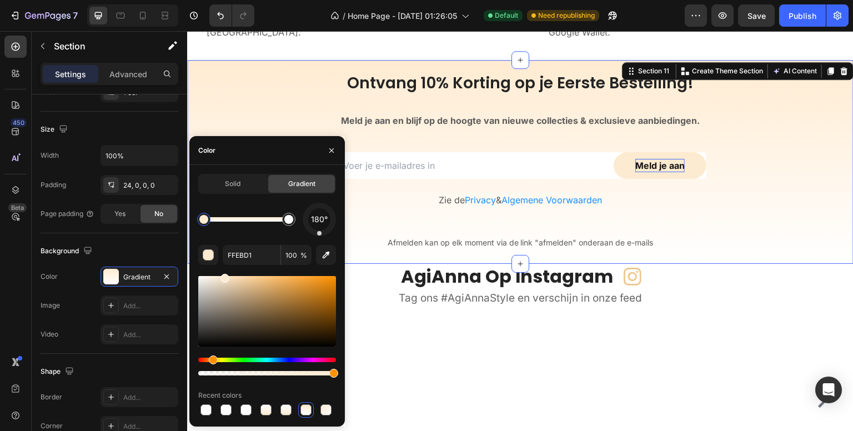
click at [319, 234] on div at bounding box center [319, 233] width 4 height 4
click at [18, 300] on div "450 Beta" at bounding box center [15, 193] width 22 height 315
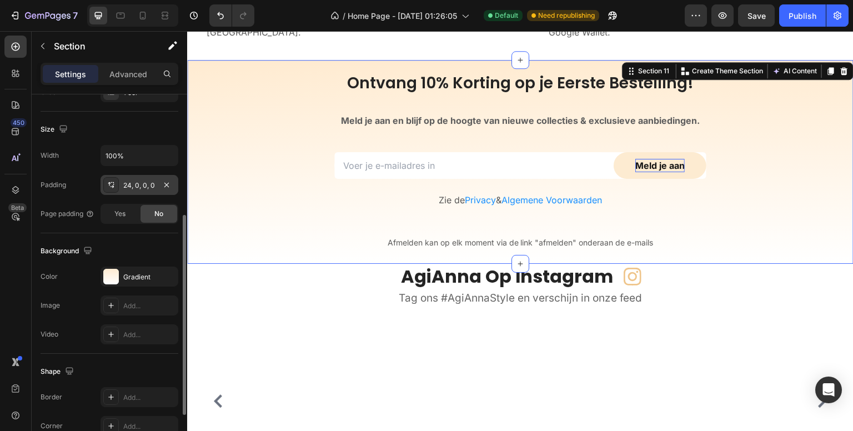
click at [133, 185] on div "24, 0, 0, 0" at bounding box center [139, 185] width 32 height 10
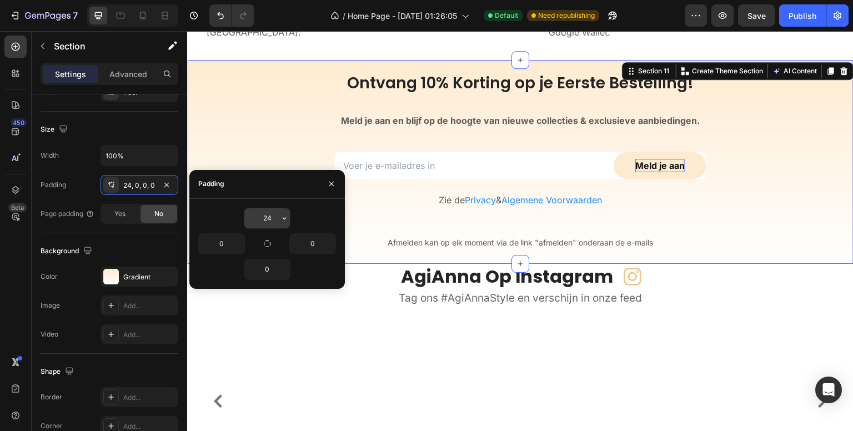
click at [268, 215] on input "24" at bounding box center [267, 218] width 46 height 20
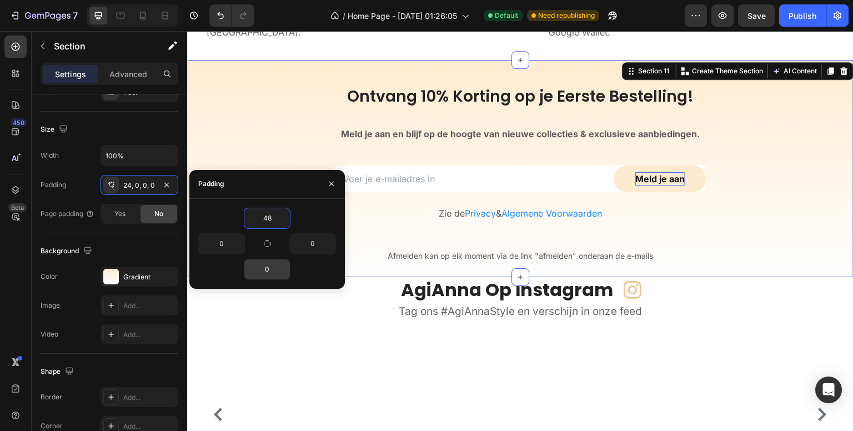
type input "48"
click at [277, 268] on input "0" at bounding box center [267, 269] width 46 height 20
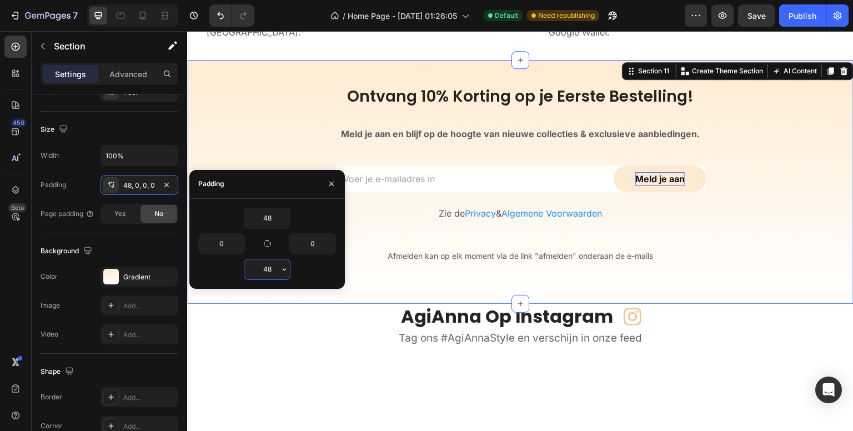
type input "48"
click at [11, 260] on div "450 Beta" at bounding box center [15, 193] width 22 height 315
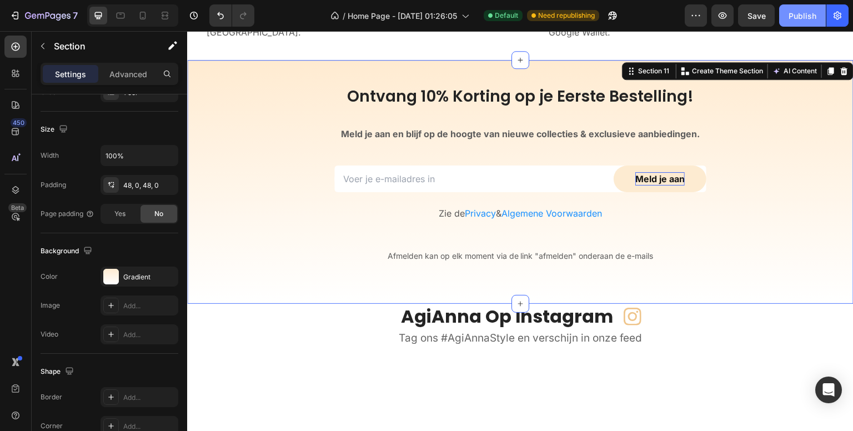
click at [801, 17] on div "Publish" at bounding box center [802, 16] width 28 height 12
click at [800, 18] on div "Publish" at bounding box center [802, 16] width 28 height 12
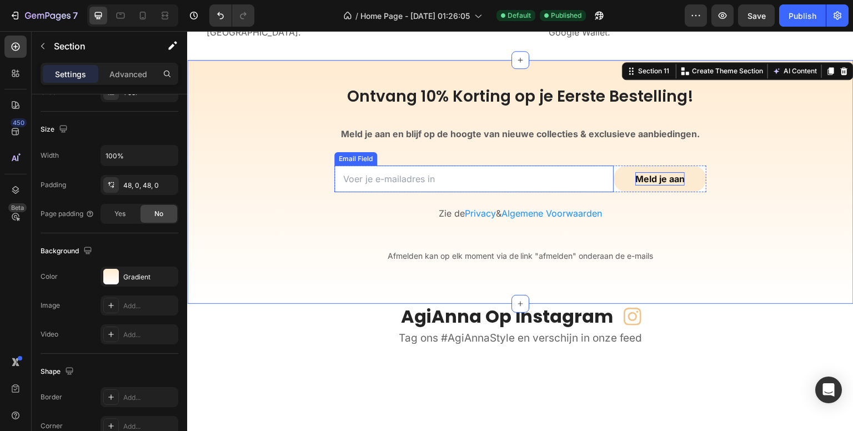
click at [358, 179] on input "email" at bounding box center [473, 178] width 279 height 27
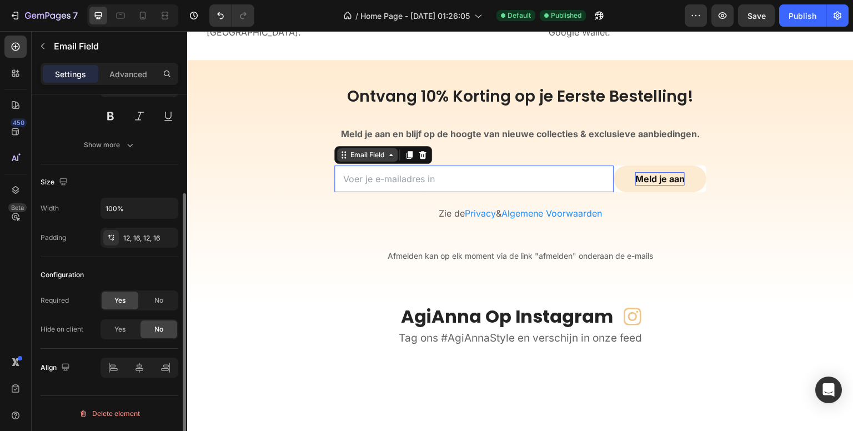
scroll to position [0, 0]
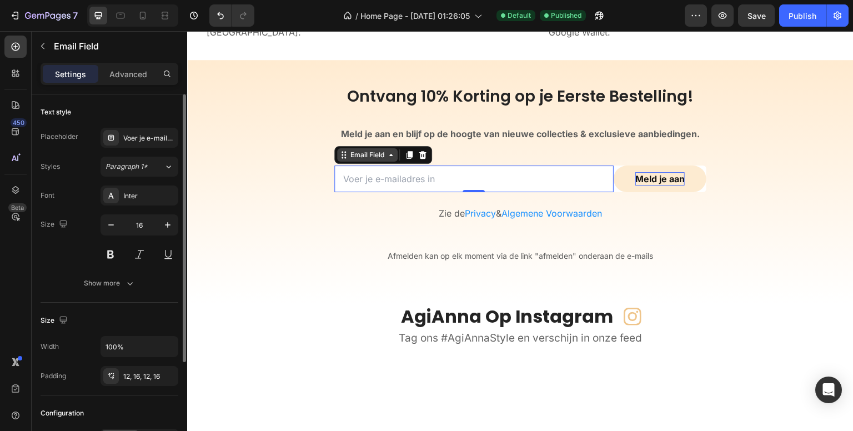
click at [352, 158] on div "Email Field" at bounding box center [367, 155] width 38 height 10
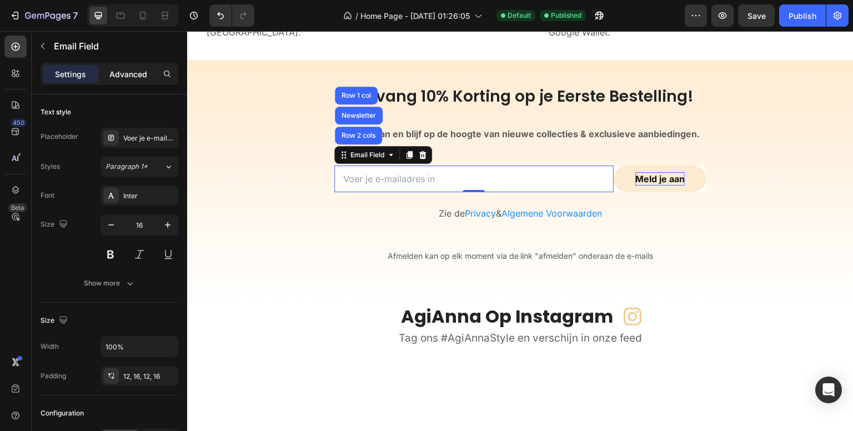
click at [137, 73] on p "Advanced" at bounding box center [128, 74] width 38 height 12
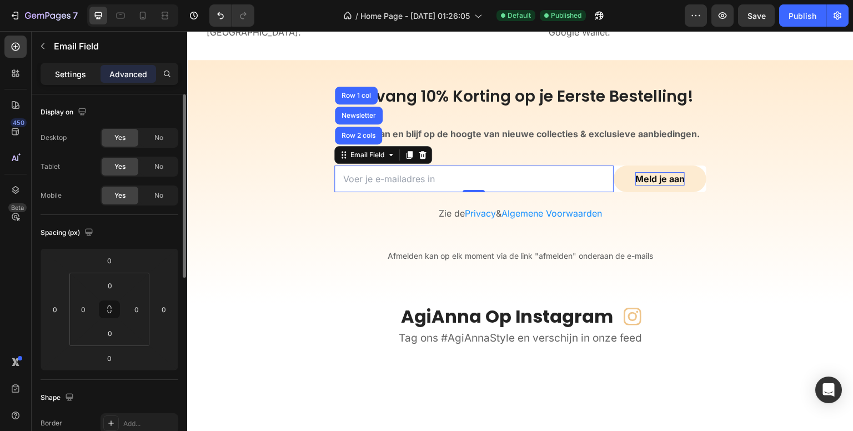
click at [68, 68] on p "Settings" at bounding box center [70, 74] width 31 height 12
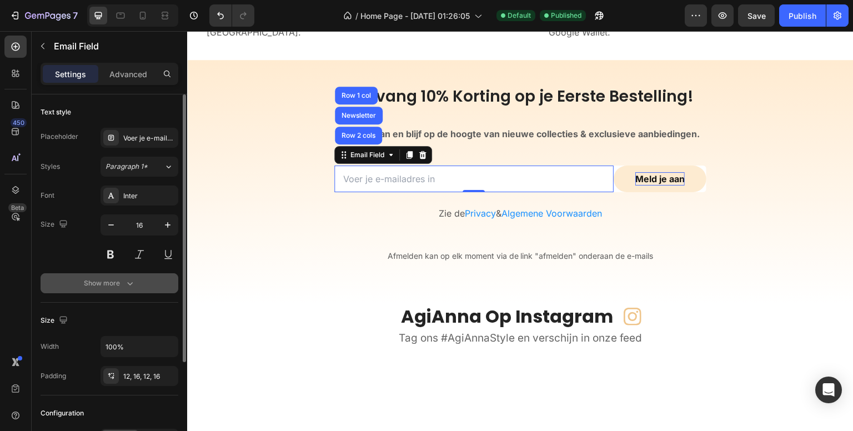
click at [142, 279] on button "Show more" at bounding box center [110, 283] width 138 height 20
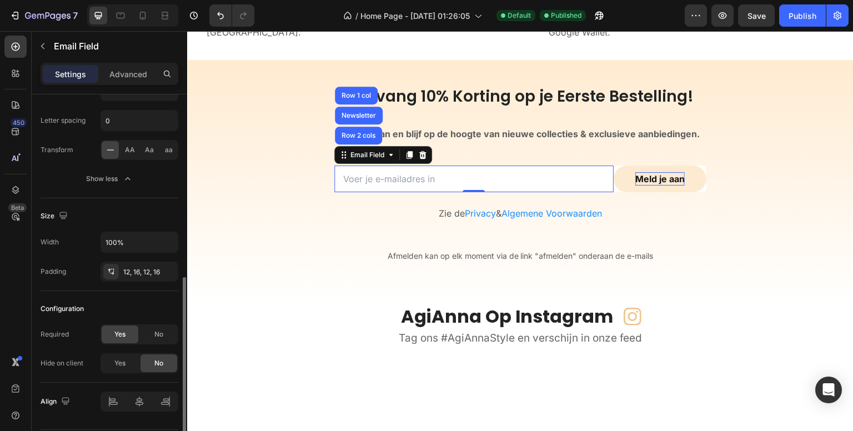
scroll to position [254, 0]
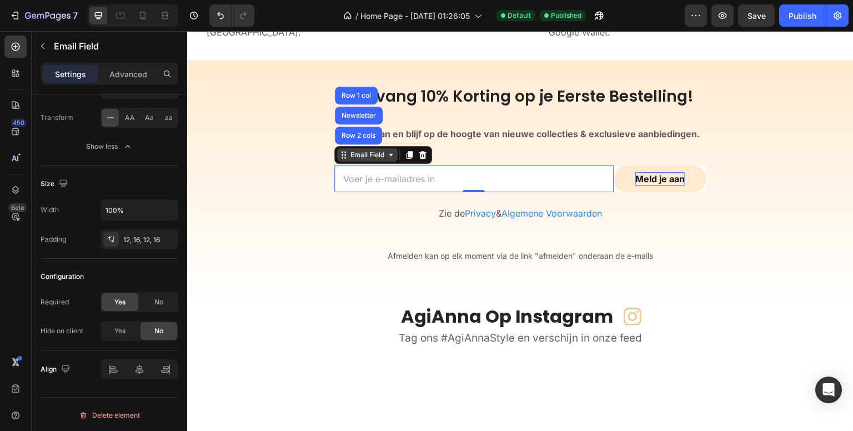
click at [354, 157] on div "Email Field" at bounding box center [367, 155] width 38 height 10
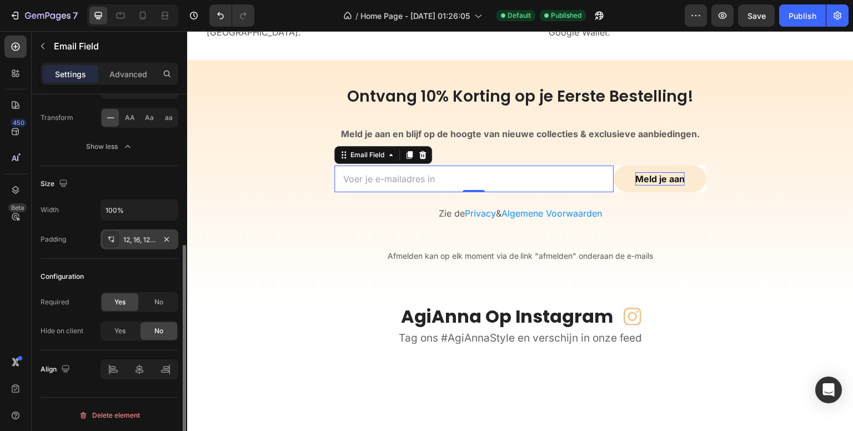
click at [129, 236] on div "12, 16, 12, 16" at bounding box center [139, 240] width 32 height 10
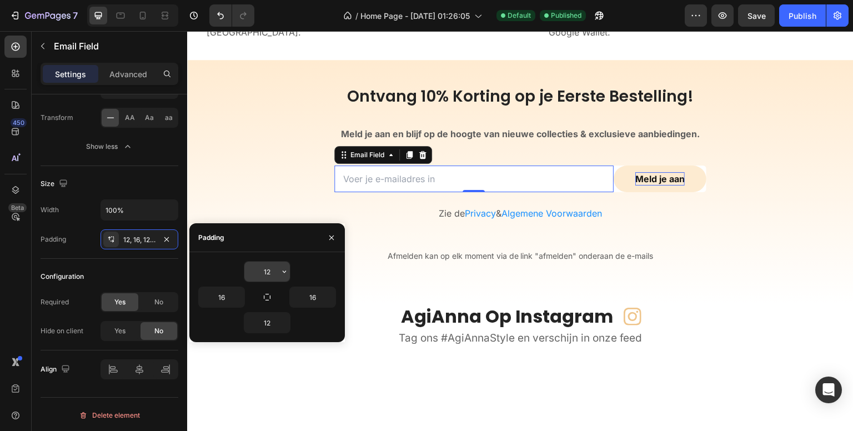
click at [260, 271] on input "12" at bounding box center [267, 271] width 46 height 20
type input "20"
type input "0"
type input "20"
click at [212, 298] on input "16" at bounding box center [222, 297] width 46 height 20
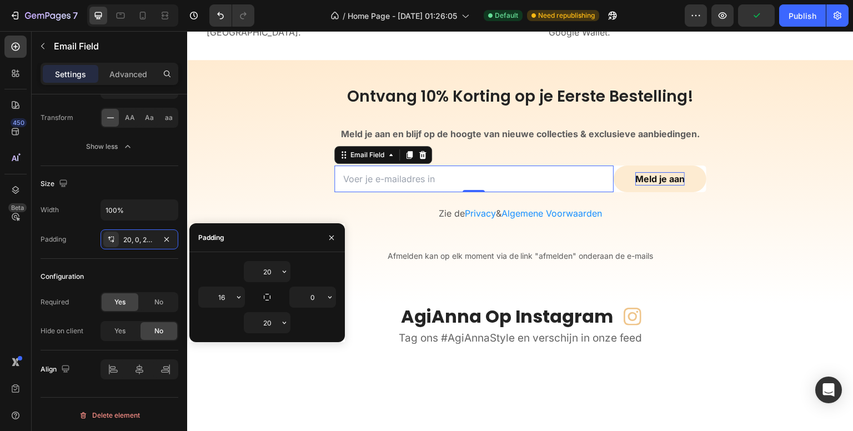
click at [221, 296] on input "16" at bounding box center [222, 297] width 46 height 20
click at [0, 287] on div "450 Beta" at bounding box center [16, 231] width 32 height 400
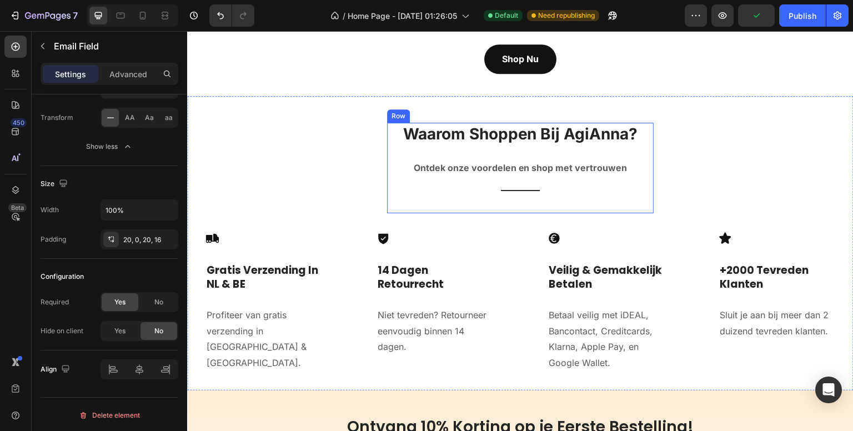
scroll to position [3224, 0]
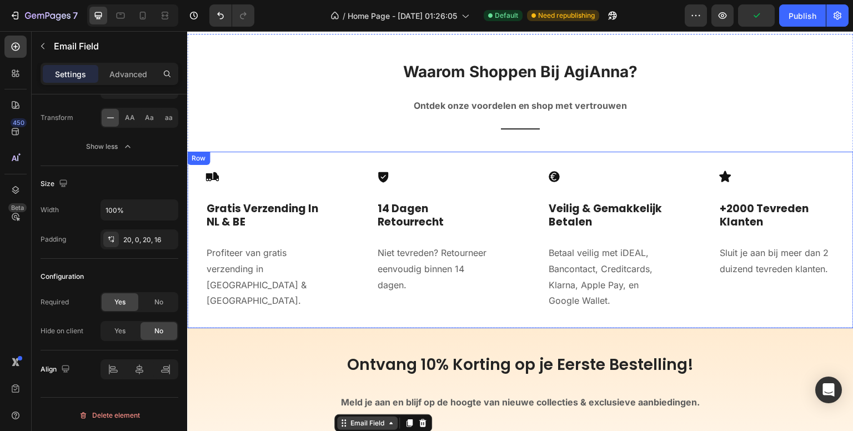
click at [374, 418] on div "Email Field" at bounding box center [367, 423] width 38 height 10
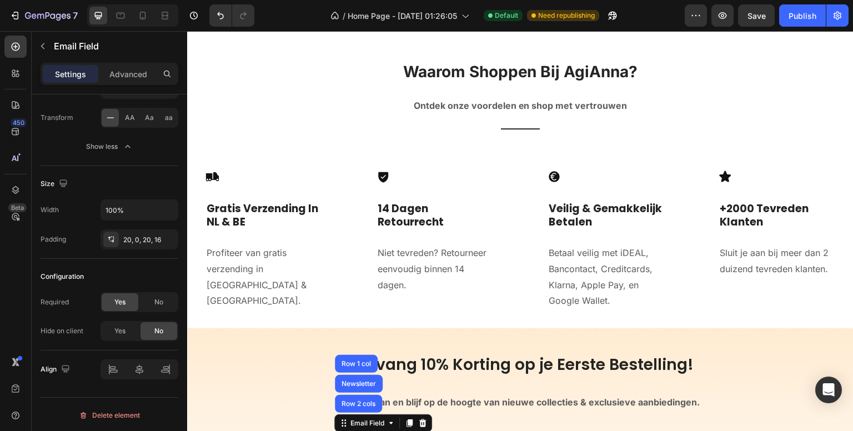
scroll to position [3446, 0]
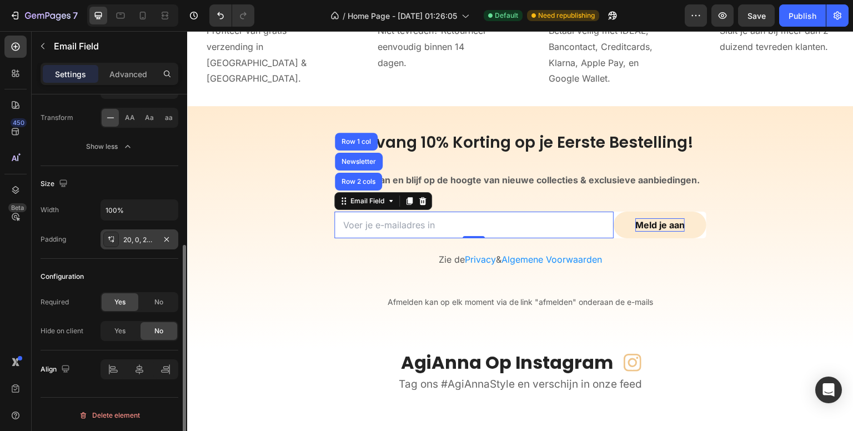
click at [122, 234] on div "20, 0, 20, 16" at bounding box center [139, 239] width 78 height 20
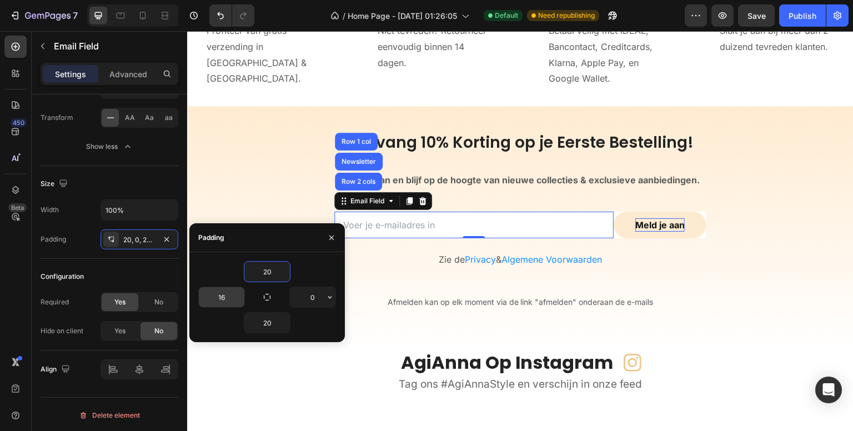
click at [229, 295] on input "16" at bounding box center [222, 297] width 46 height 20
type input "20"
click at [27, 278] on div "450 Beta" at bounding box center [15, 193] width 22 height 315
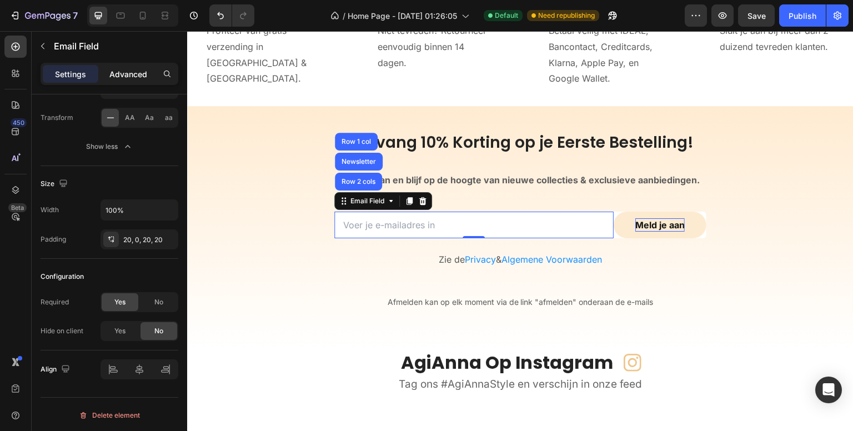
click at [135, 71] on p "Advanced" at bounding box center [128, 74] width 38 height 12
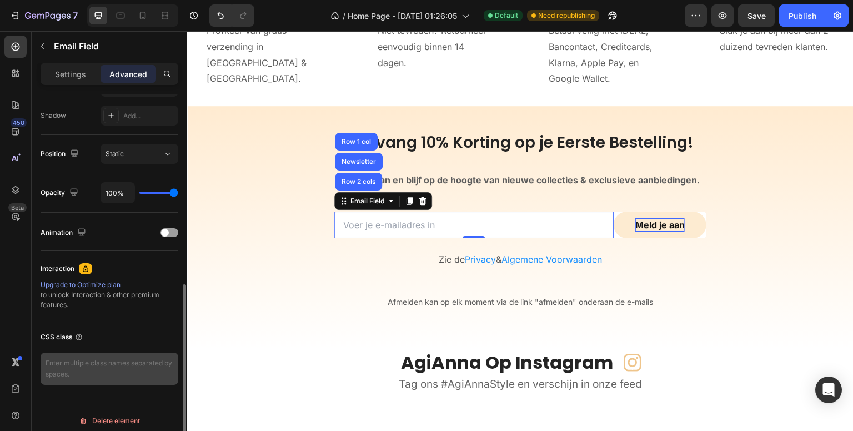
scroll to position [371, 0]
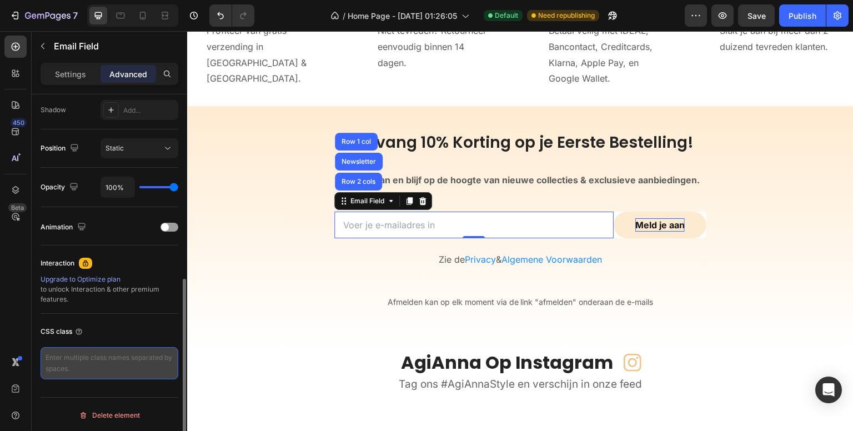
click at [118, 356] on textarea at bounding box center [110, 363] width 138 height 32
paste textarea "input::placeholder { color: #777777 !important; /* of #5C5C5C als je net iets d…"
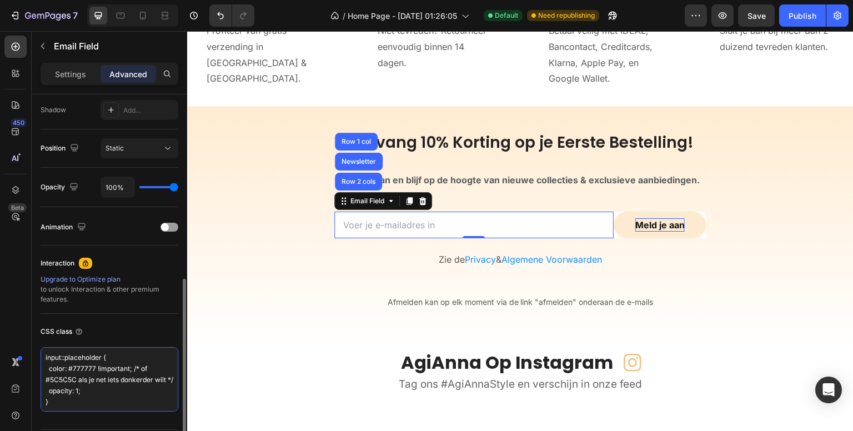
scroll to position [7, 0]
type textarea "input::placeholder { color: #777777 !important; /* of #5C5C5C als je net iets d…"
click at [11, 308] on div "450 Beta" at bounding box center [15, 193] width 22 height 315
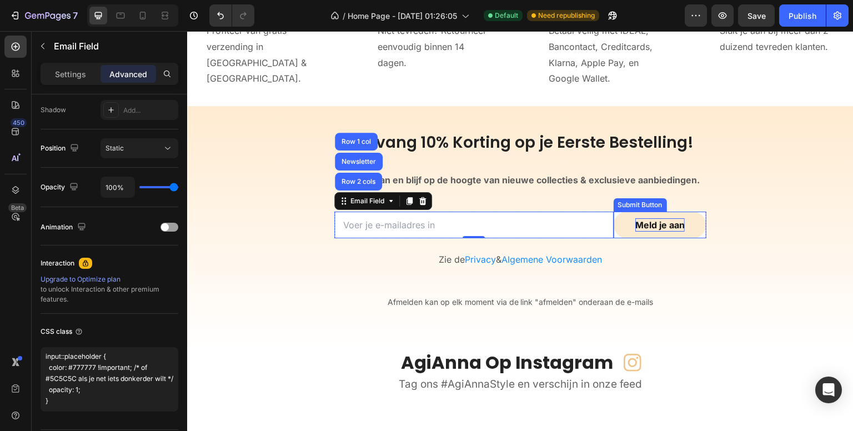
click at [619, 219] on button "Meld je aan" at bounding box center [659, 225] width 93 height 27
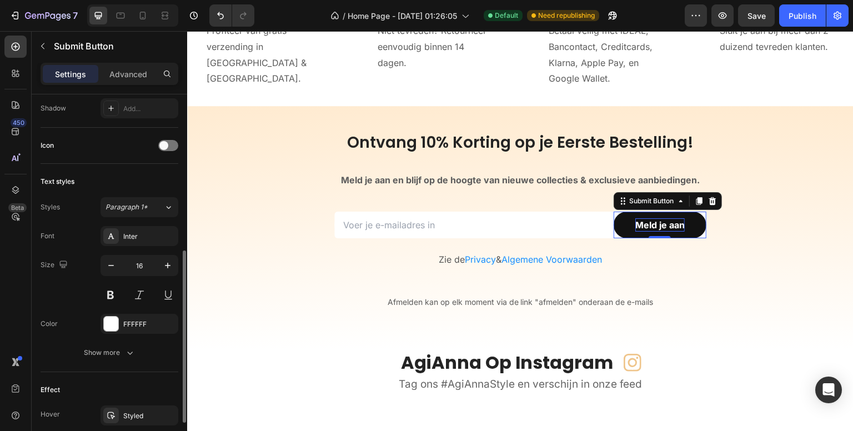
scroll to position [389, 0]
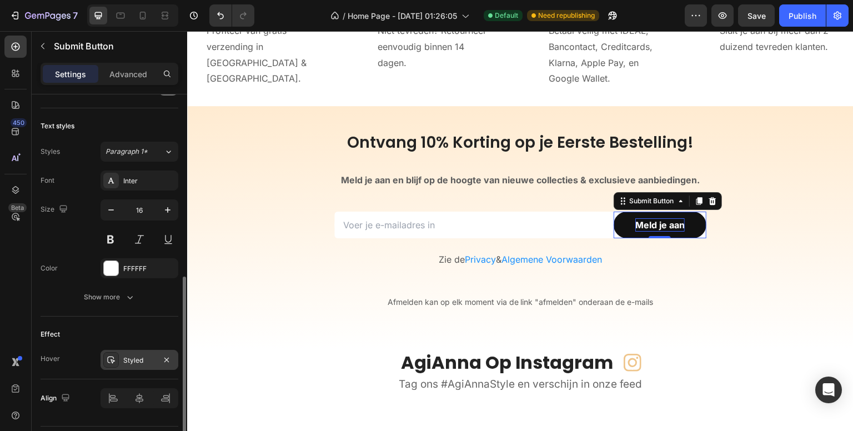
click at [135, 356] on div "Styled" at bounding box center [139, 360] width 32 height 10
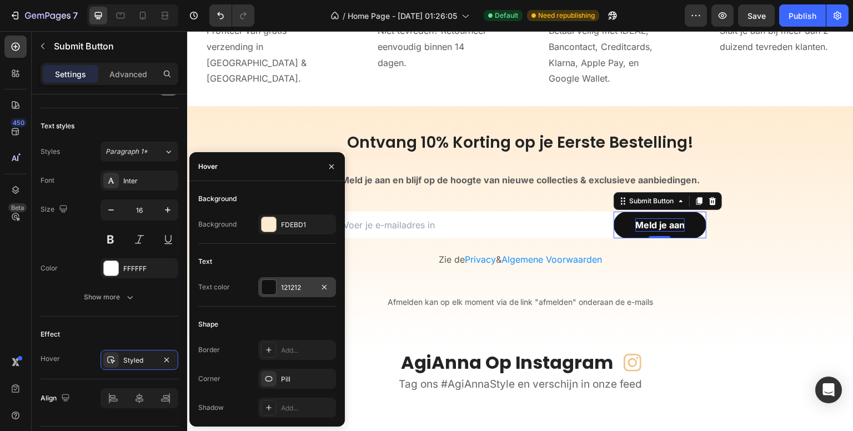
click at [298, 288] on div "121212" at bounding box center [297, 288] width 32 height 10
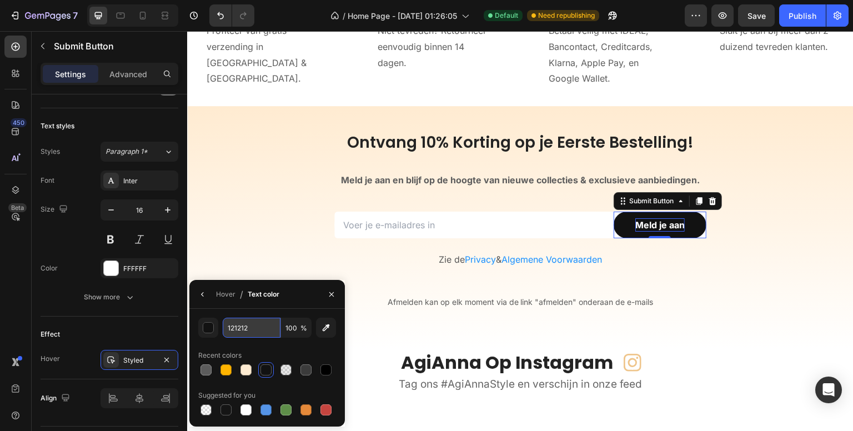
click at [252, 327] on input "121212" at bounding box center [252, 328] width 58 height 20
type input "000000"
click at [18, 300] on div "450 Beta" at bounding box center [15, 193] width 22 height 315
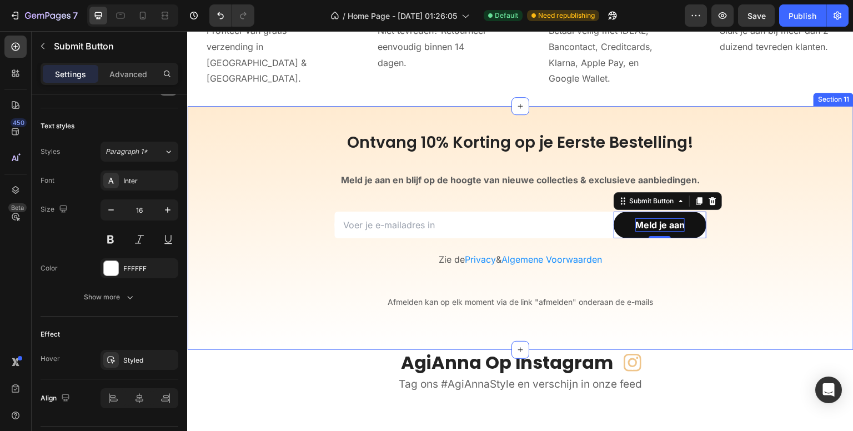
click at [329, 125] on div "Ontvang 10% Korting op je Eerste Bestelling! Heading ⁠⁠⁠⁠⁠⁠⁠ Meld je aan en bli…" at bounding box center [520, 228] width 666 height 244
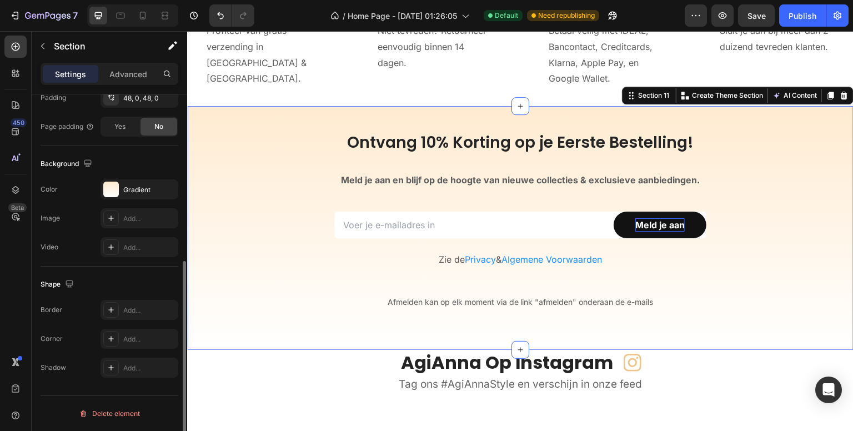
scroll to position [0, 0]
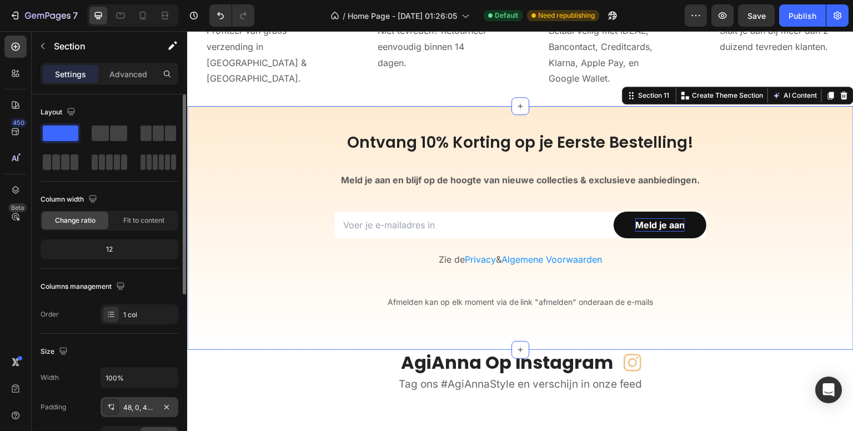
click at [129, 402] on div "48, 0, 48, 0" at bounding box center [139, 407] width 32 height 10
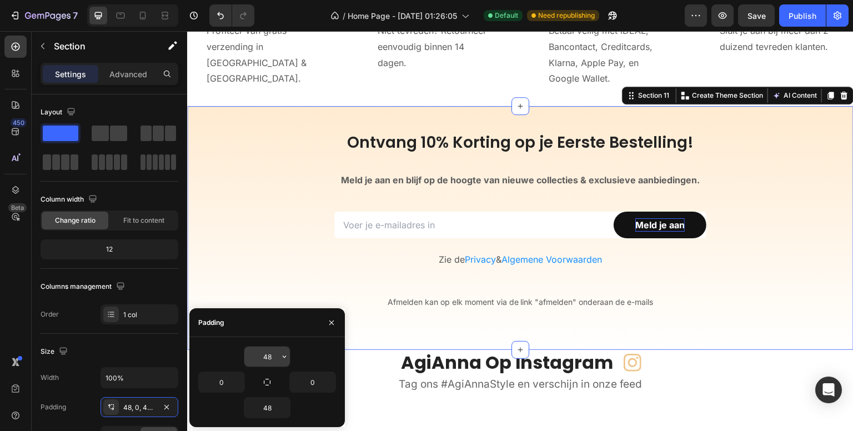
click at [264, 358] on input "48" at bounding box center [267, 356] width 46 height 20
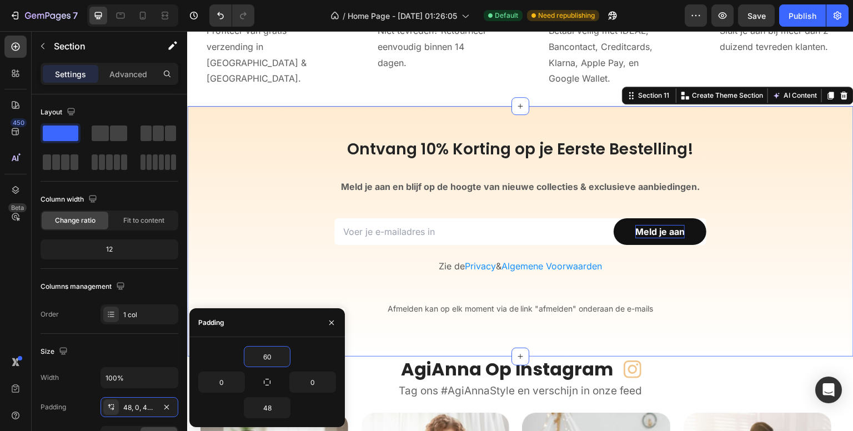
type input "60"
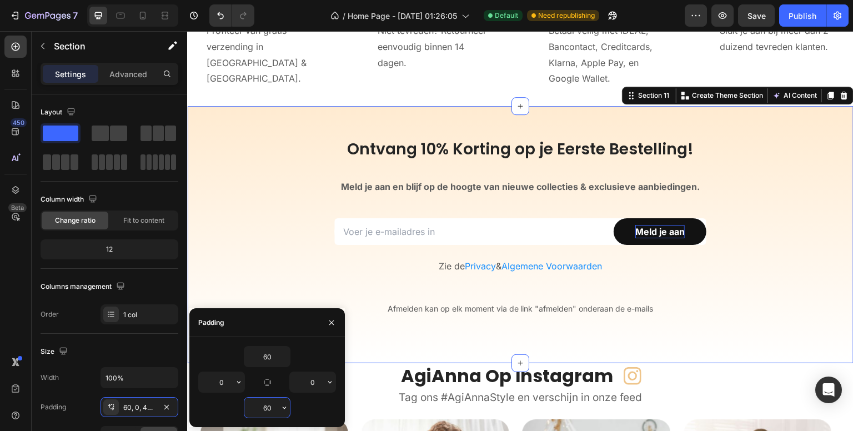
type input "60"
click at [18, 295] on div "450 Beta" at bounding box center [15, 193] width 22 height 315
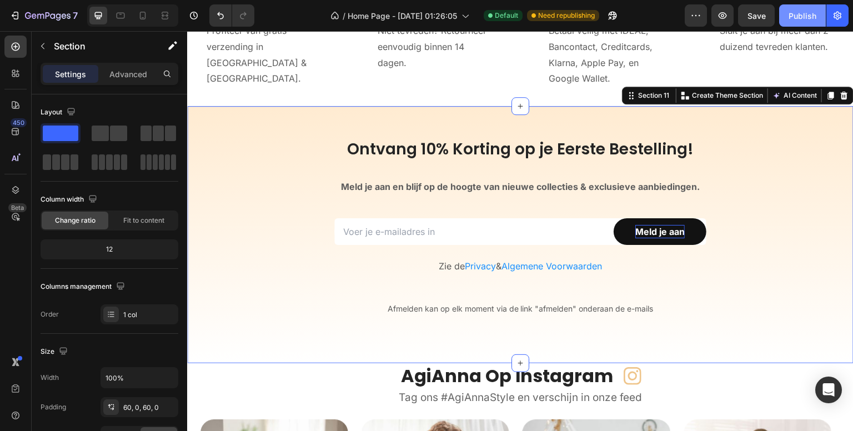
click at [806, 16] on div "Publish" at bounding box center [802, 16] width 28 height 12
click at [793, 16] on div "Publish" at bounding box center [802, 16] width 28 height 12
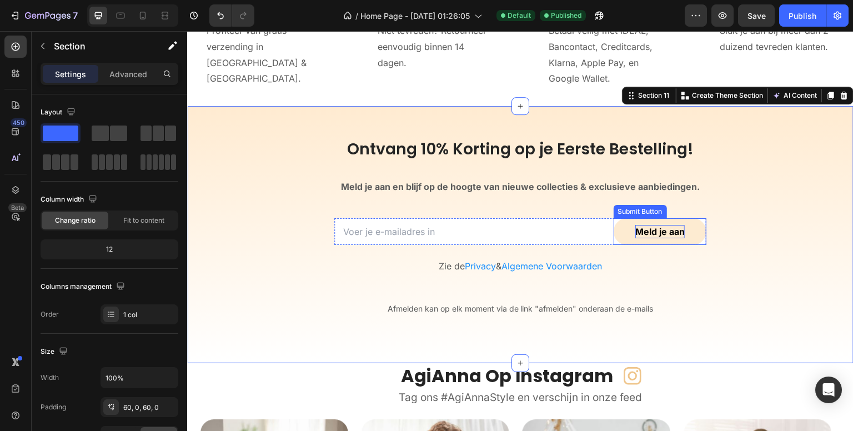
click at [698, 236] on button "Meld je aan" at bounding box center [659, 231] width 93 height 27
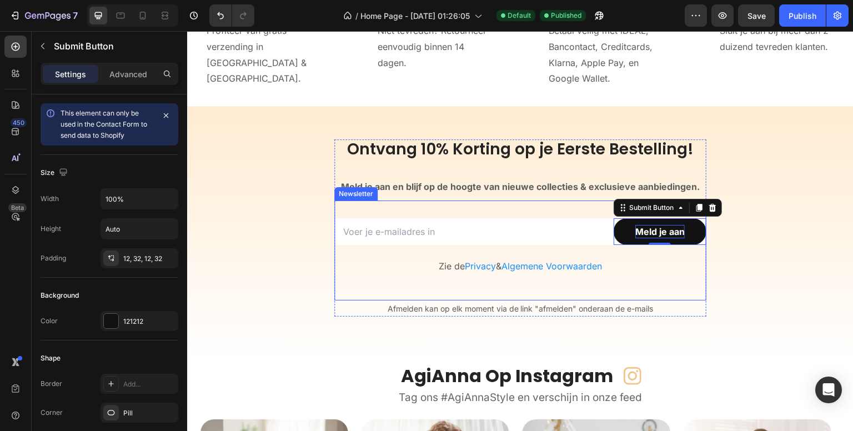
click at [576, 212] on div "Email Field Meld je aan Submit Button 0 Row Zie de Privacy & Algemene Voorwaard…" at bounding box center [520, 250] width 372 height 100
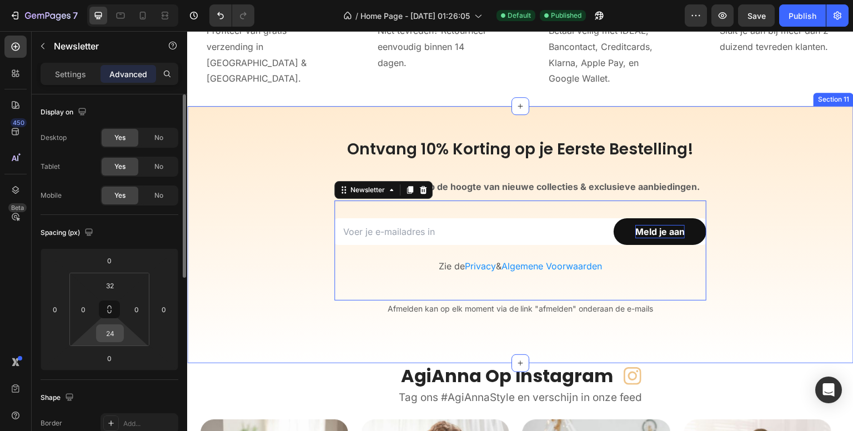
click at [118, 333] on input "24" at bounding box center [110, 333] width 22 height 17
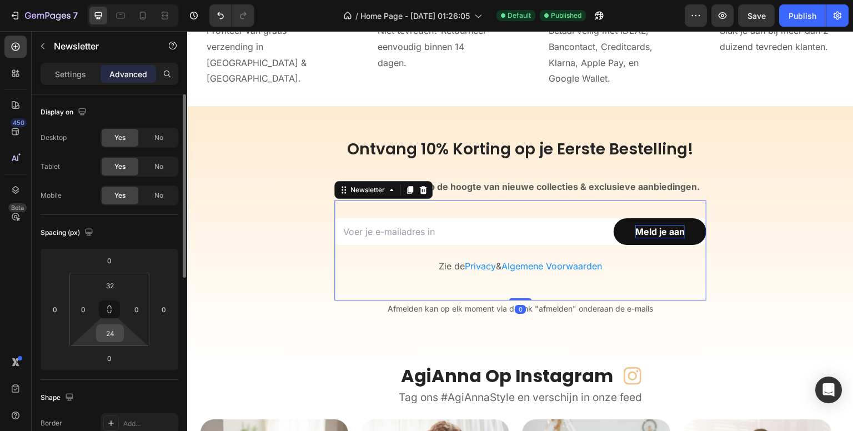
click at [118, 333] on input "24" at bounding box center [110, 333] width 22 height 17
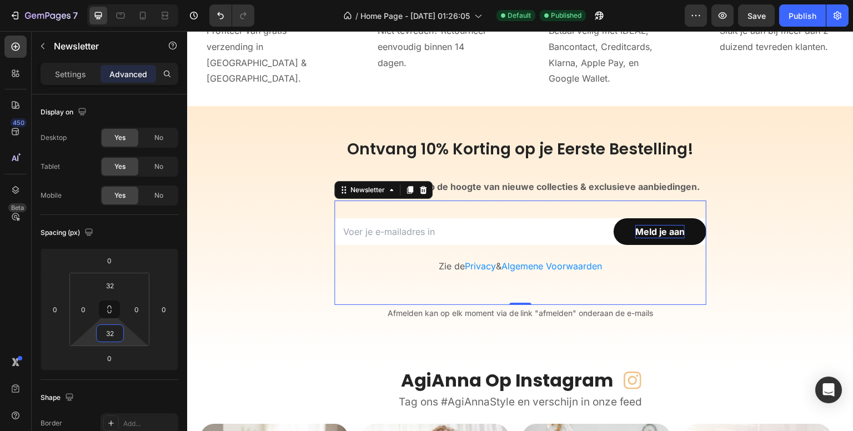
type input "32"
click at [24, 298] on div "450 Beta" at bounding box center [15, 193] width 22 height 315
click at [108, 285] on input "32" at bounding box center [110, 285] width 22 height 17
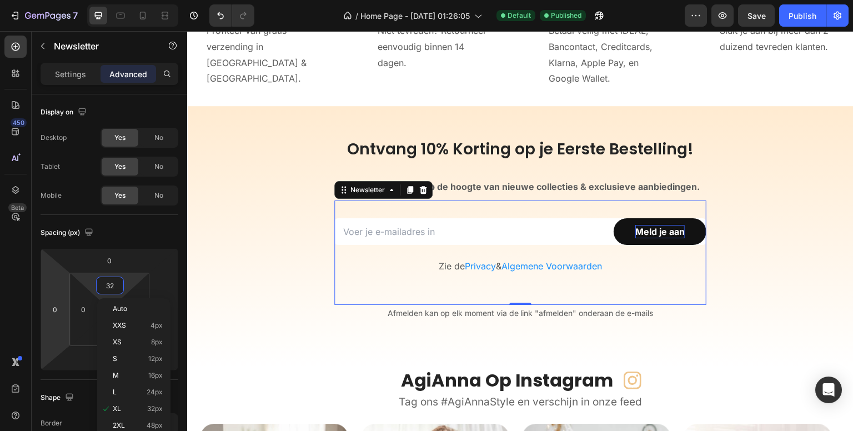
click at [21, 310] on div "450 Beta" at bounding box center [15, 193] width 22 height 315
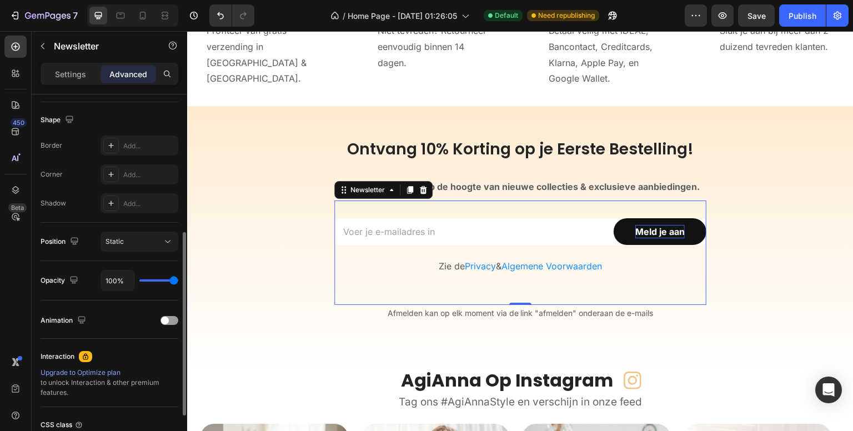
scroll to position [167, 0]
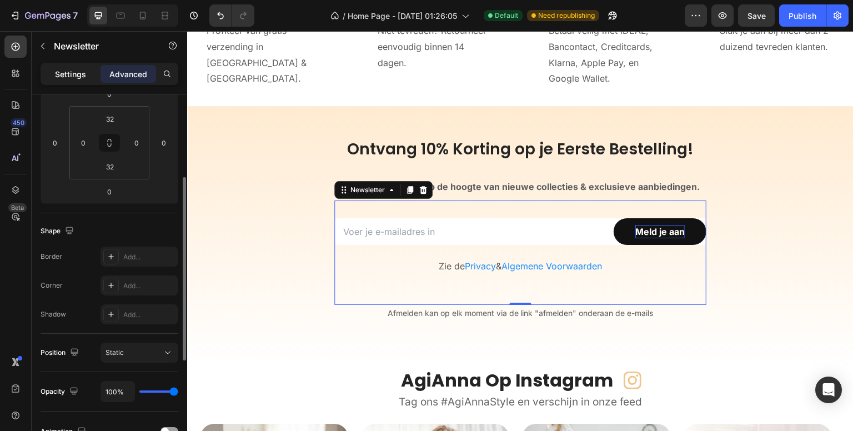
click at [70, 77] on p "Settings" at bounding box center [70, 74] width 31 height 12
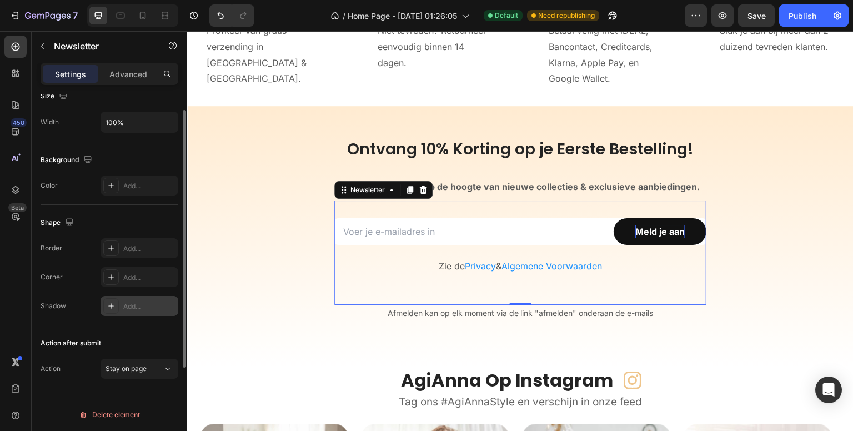
scroll to position [0, 0]
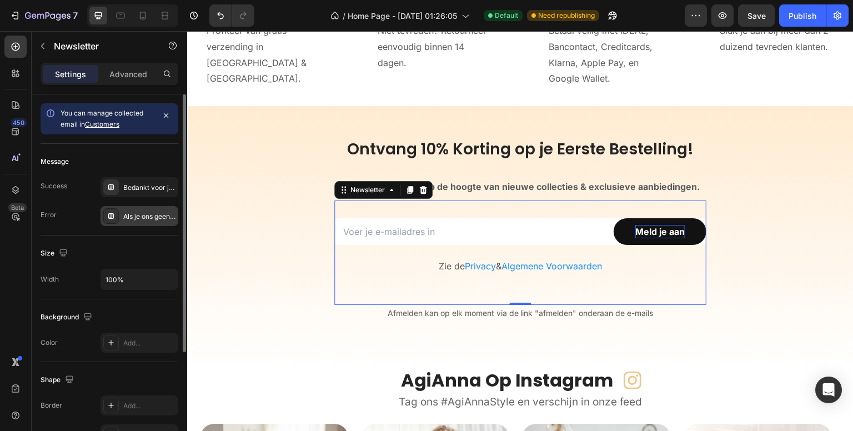
click at [136, 214] on div "Als je ons geen e-mail kunt sturen, probeer het dan later nog eens." at bounding box center [149, 217] width 52 height 10
click at [129, 184] on div "Bedankt voor je bericht. We nemen zo snel mogelijk contact met je op." at bounding box center [149, 188] width 52 height 10
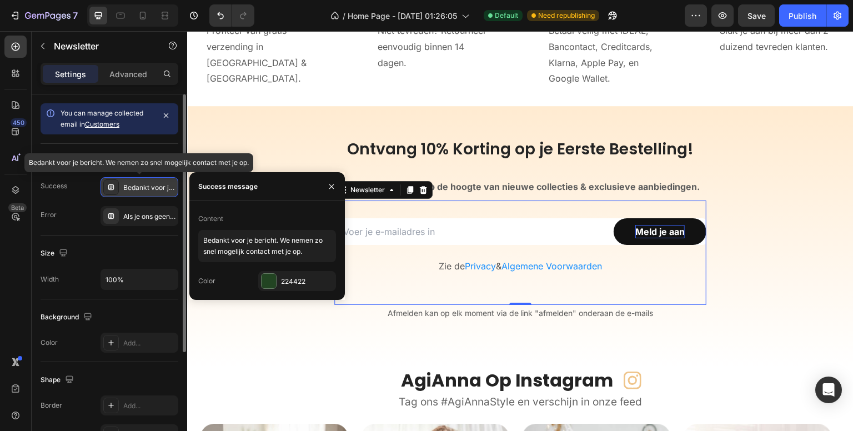
click at [139, 185] on div "Bedankt voor je bericht. We nemen zo snel mogelijk contact met je op." at bounding box center [149, 188] width 52 height 10
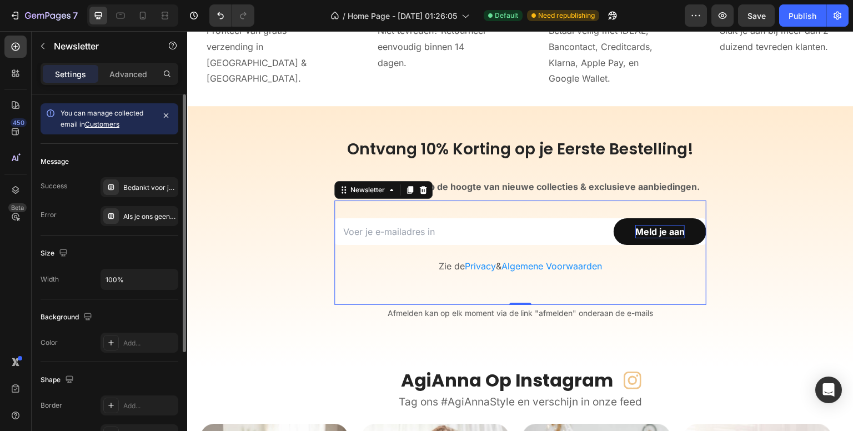
click at [111, 320] on div "Background" at bounding box center [110, 317] width 138 height 18
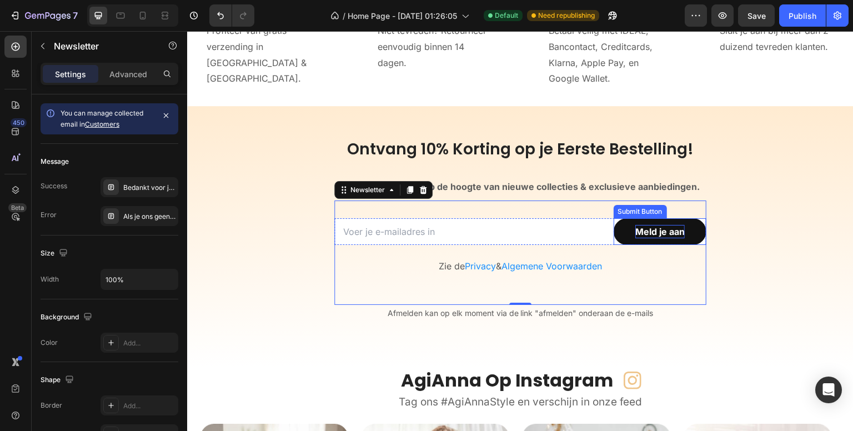
click at [625, 213] on div "Submit Button" at bounding box center [640, 212] width 49 height 10
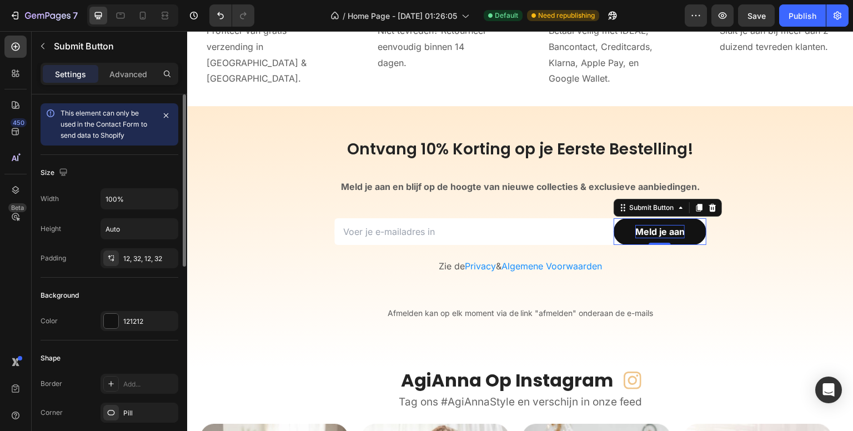
scroll to position [56, 0]
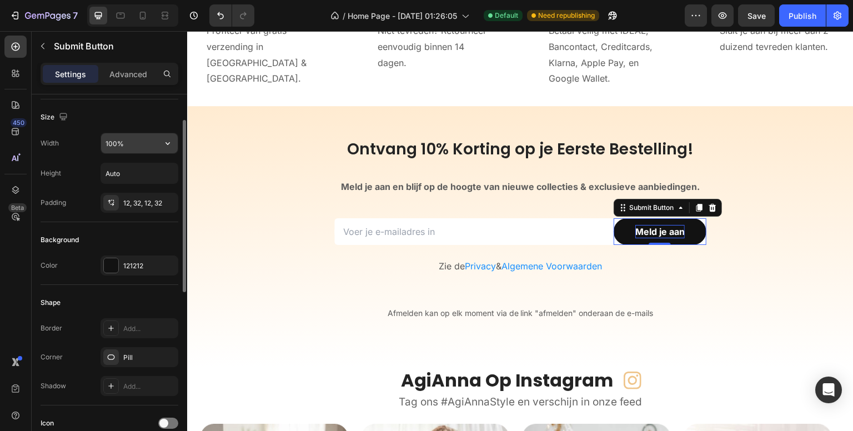
click at [160, 140] on button "button" at bounding box center [168, 143] width 20 height 20
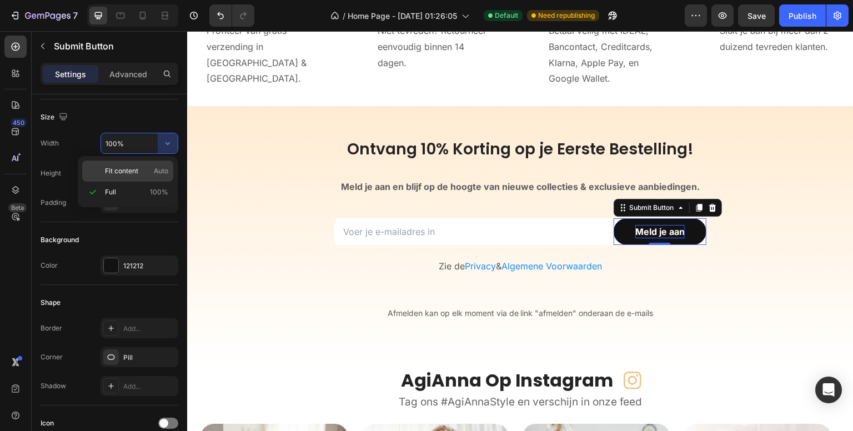
click at [144, 170] on p "Fit content Auto" at bounding box center [136, 171] width 63 height 10
type input "Auto"
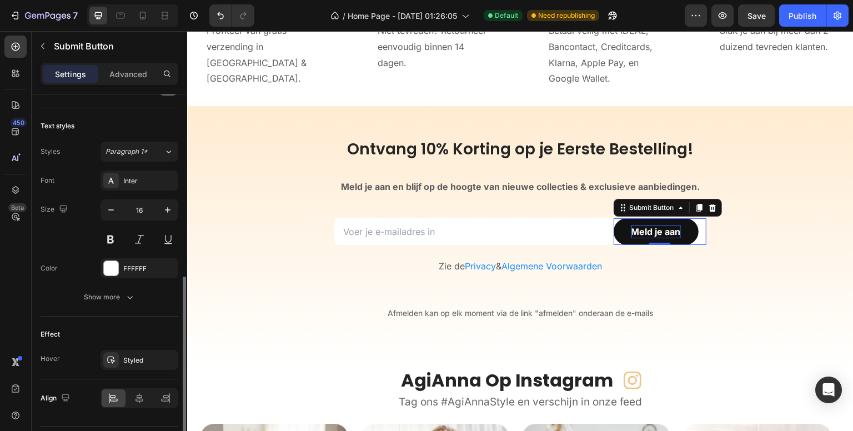
scroll to position [417, 0]
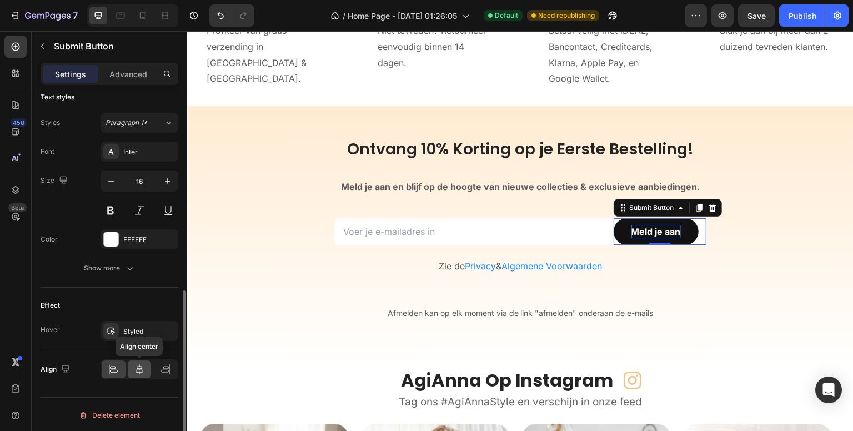
click at [136, 364] on icon at bounding box center [139, 369] width 11 height 11
click at [163, 366] on icon at bounding box center [166, 367] width 6 height 3
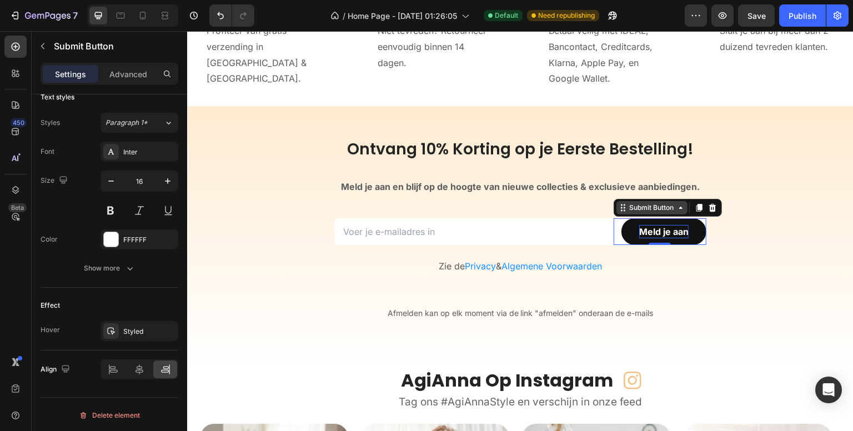
click at [653, 210] on div "Submit Button" at bounding box center [651, 208] width 49 height 10
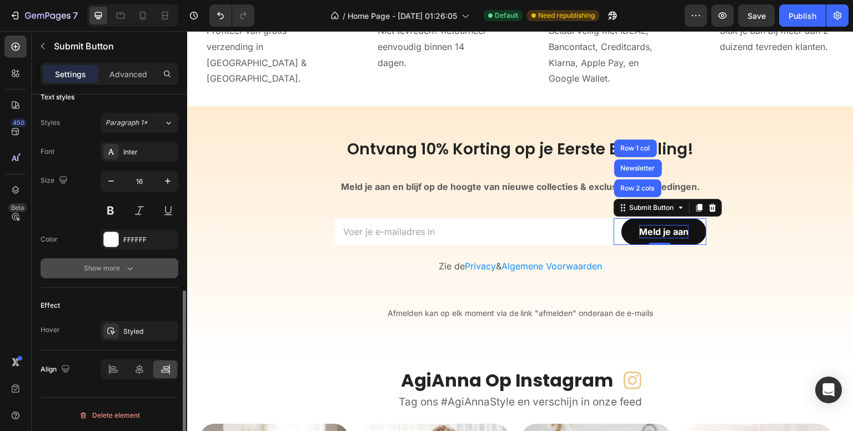
click at [148, 263] on button "Show more" at bounding box center [110, 268] width 138 height 20
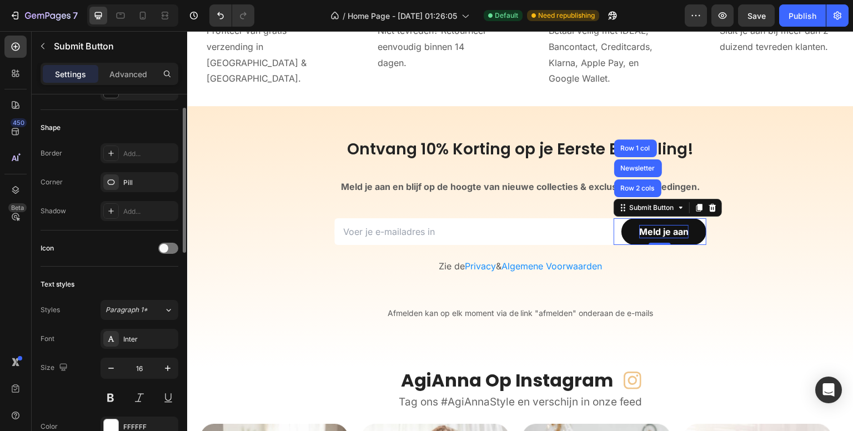
scroll to position [175, 0]
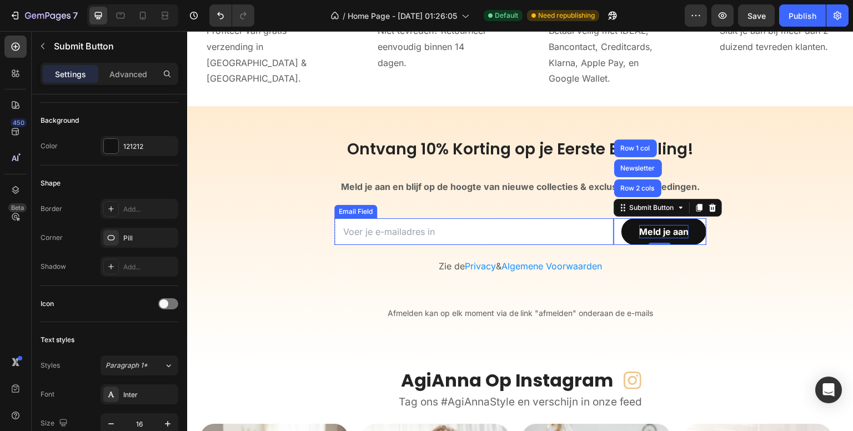
click at [341, 213] on div "Email Field" at bounding box center [355, 212] width 38 height 10
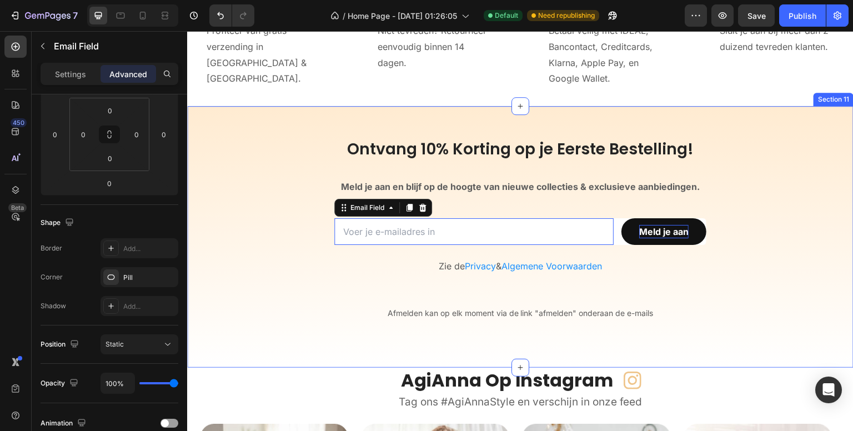
click at [80, 77] on p "Settings" at bounding box center [70, 74] width 31 height 12
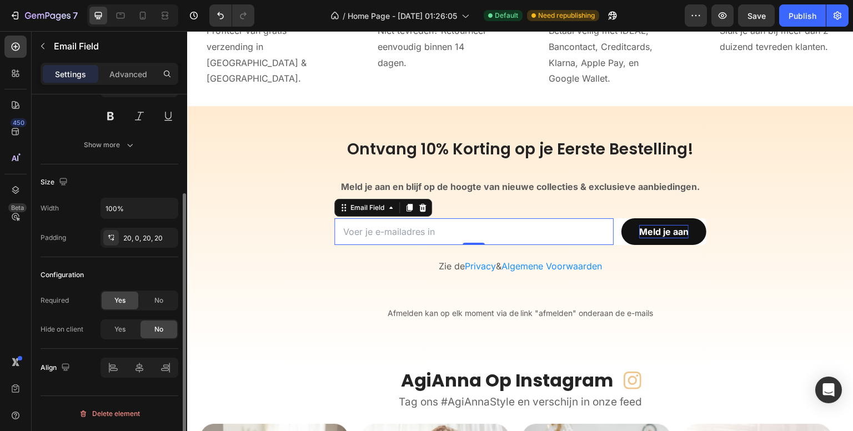
scroll to position [0, 0]
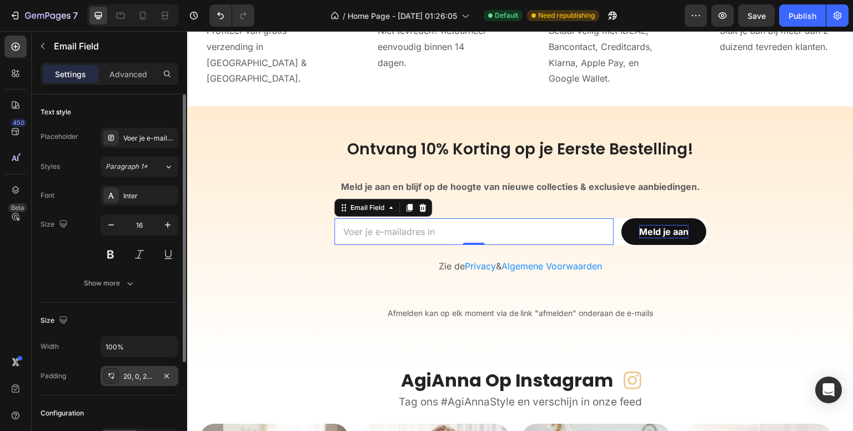
click at [141, 371] on div "20, 0, 20, 20" at bounding box center [139, 376] width 32 height 10
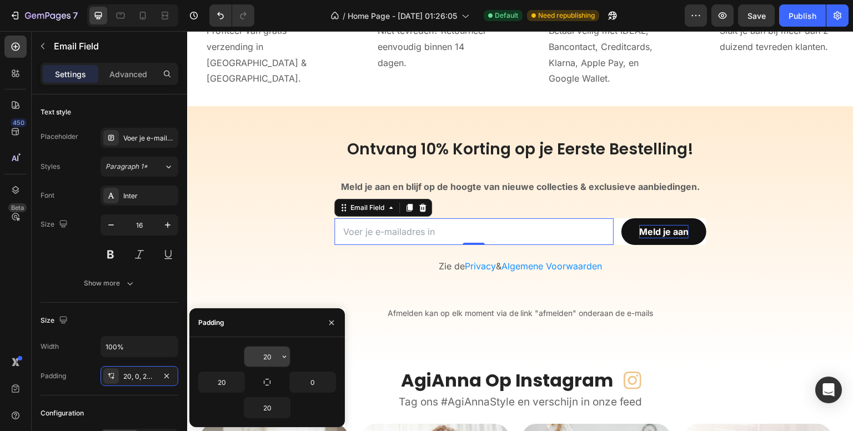
click at [269, 362] on input "20" at bounding box center [267, 356] width 46 height 20
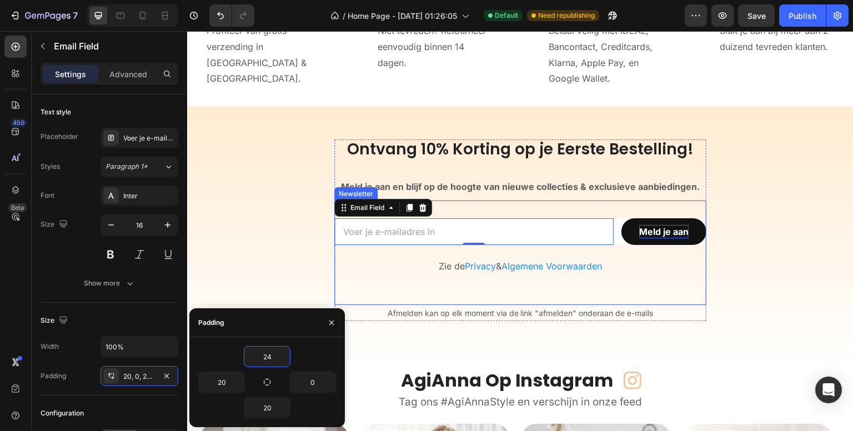
type input "24"
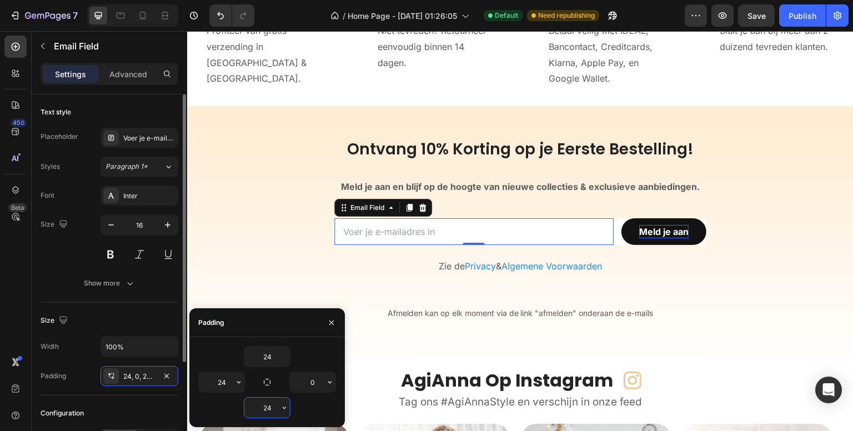
click at [15, 288] on div "450 Beta" at bounding box center [15, 193] width 22 height 315
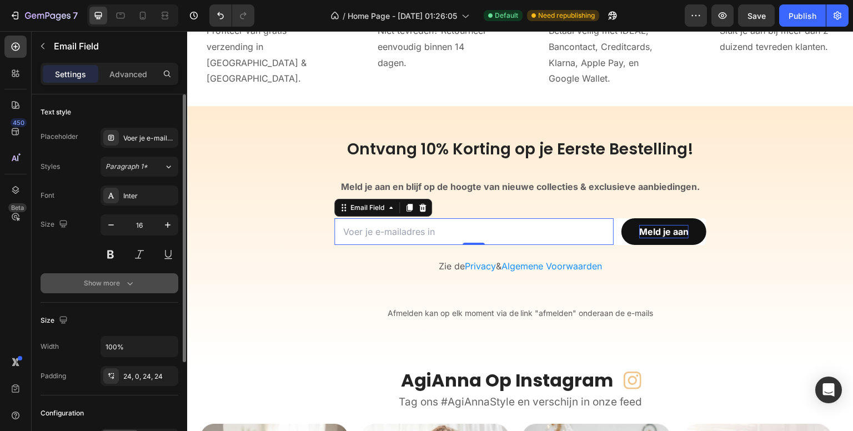
click at [133, 279] on icon "button" at bounding box center [129, 283] width 11 height 11
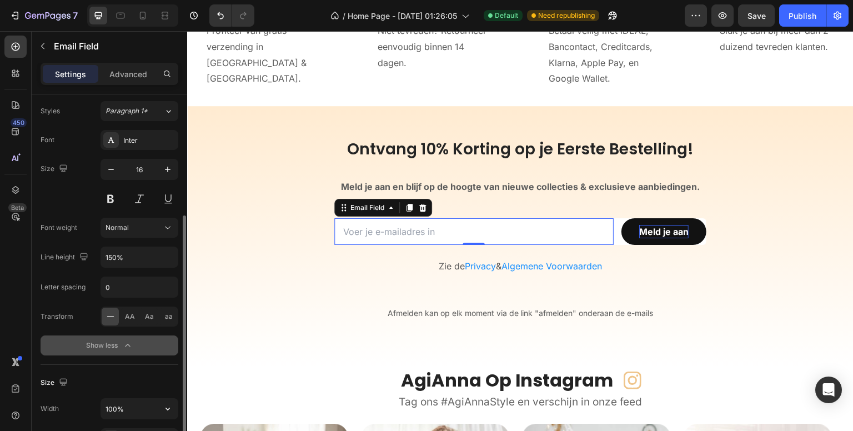
scroll to position [111, 0]
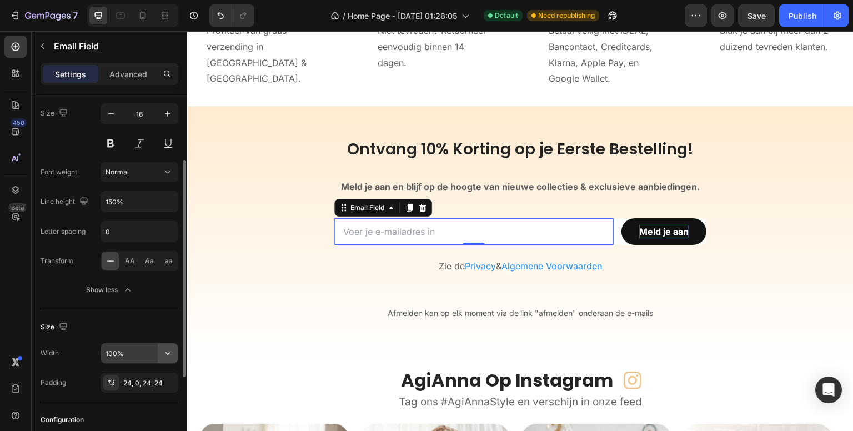
click at [169, 351] on icon "button" at bounding box center [167, 353] width 11 height 11
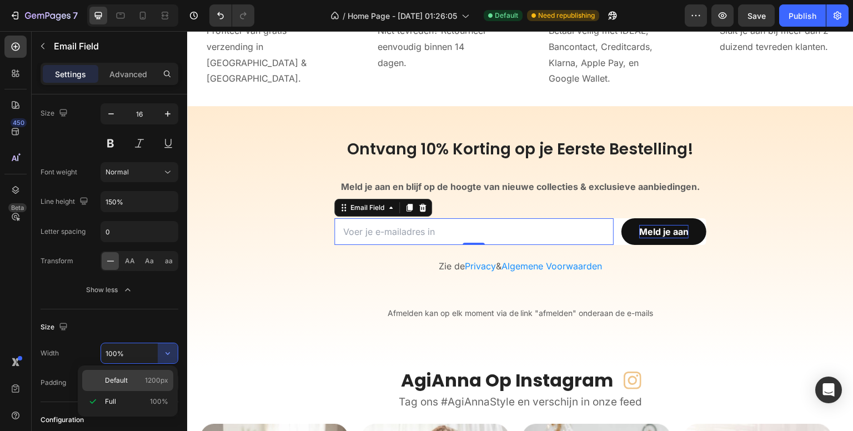
click at [165, 375] on span "1200px" at bounding box center [156, 380] width 23 height 10
type input "1200"
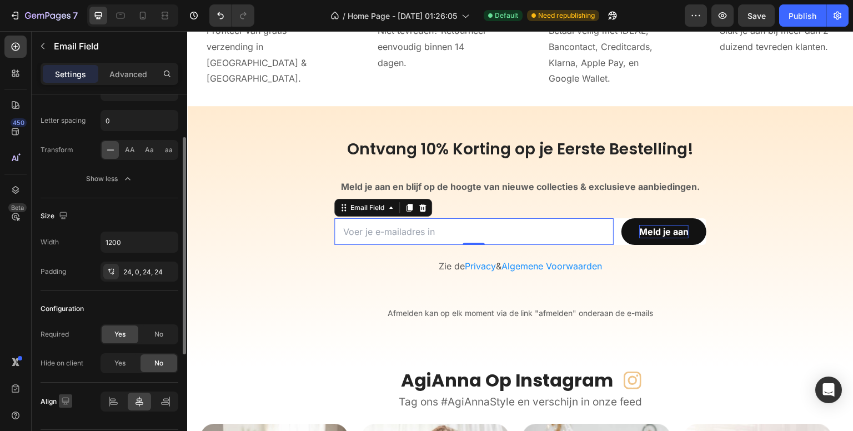
scroll to position [254, 0]
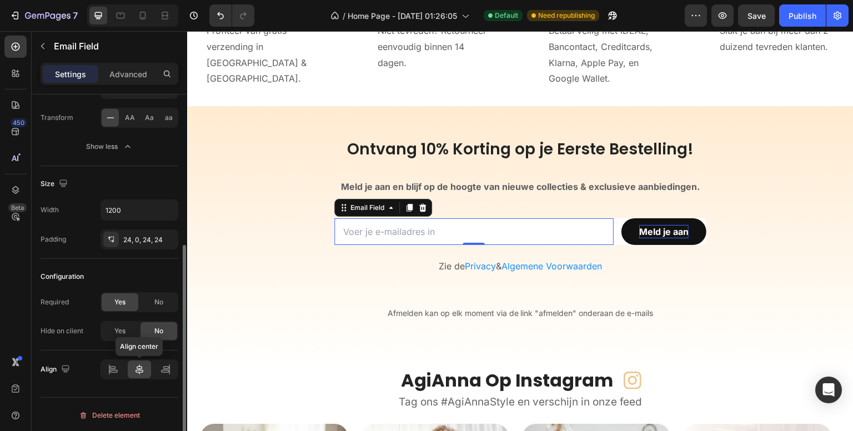
click at [138, 371] on icon at bounding box center [139, 369] width 11 height 11
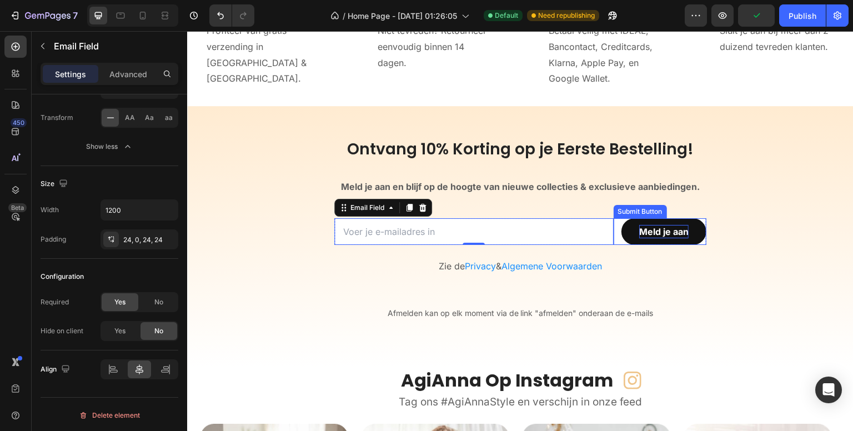
click at [638, 211] on div "Submit Button" at bounding box center [640, 212] width 49 height 10
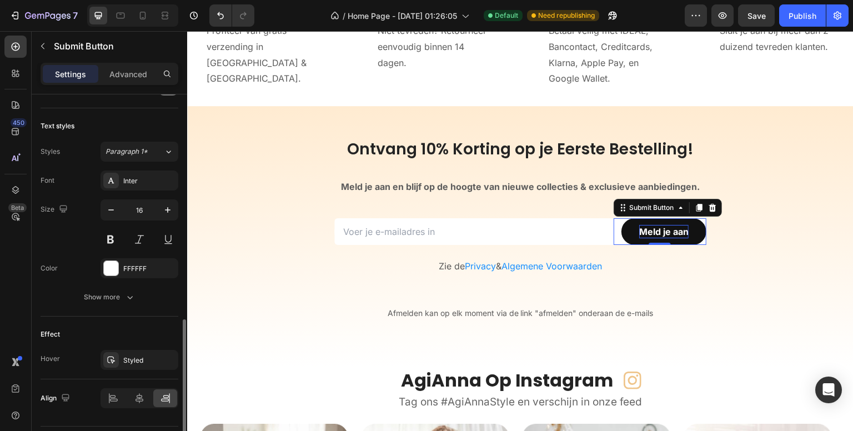
scroll to position [417, 0]
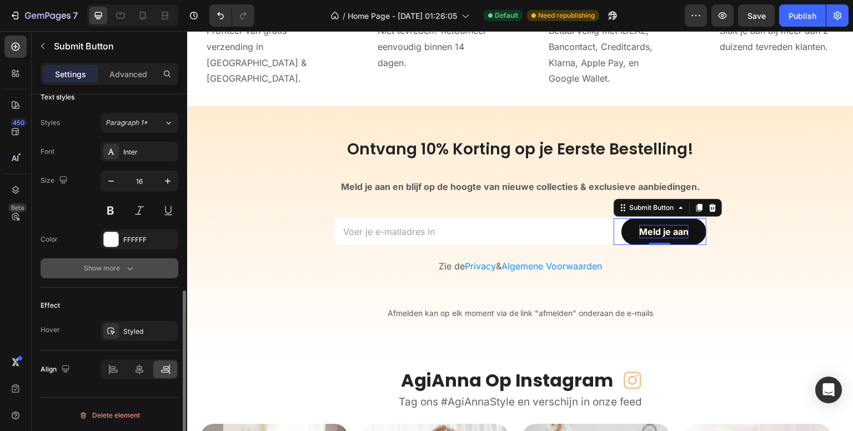
click at [143, 263] on button "Show more" at bounding box center [110, 268] width 138 height 20
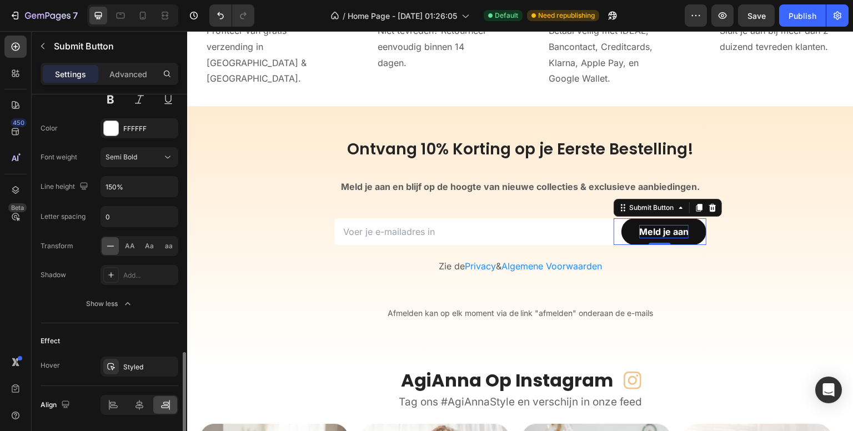
scroll to position [563, 0]
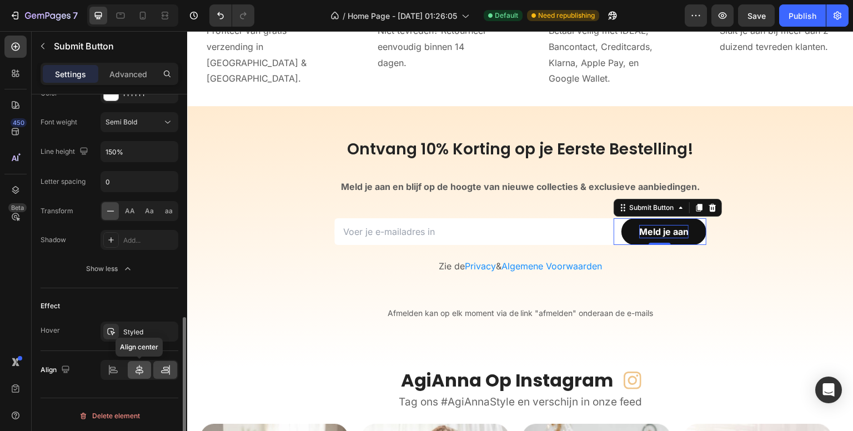
click at [143, 367] on icon at bounding box center [139, 369] width 11 height 11
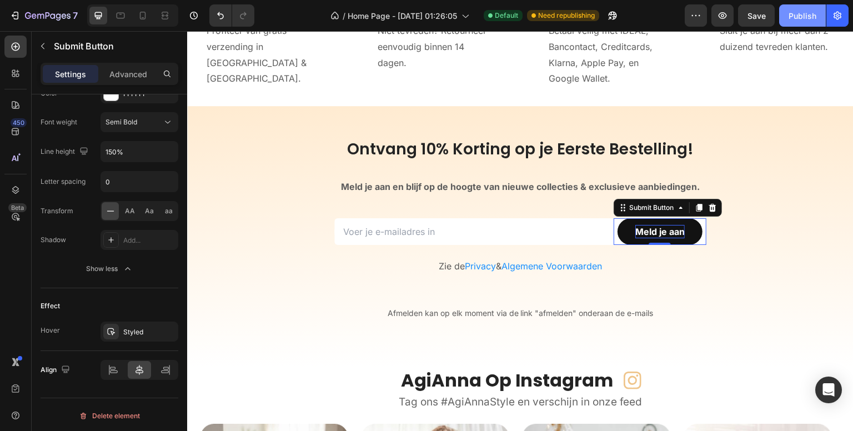
drag, startPoint x: 798, startPoint y: 12, endPoint x: 340, endPoint y: 399, distance: 599.1
click at [798, 12] on div "Publish" at bounding box center [802, 16] width 28 height 12
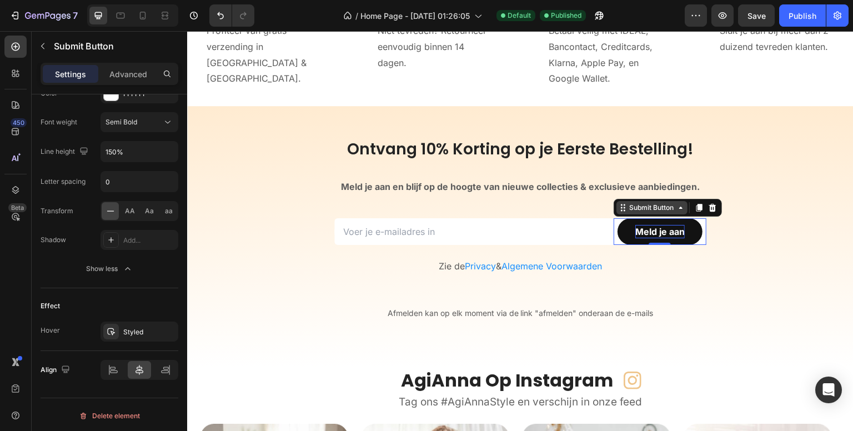
click at [651, 208] on div "Submit Button" at bounding box center [651, 208] width 49 height 10
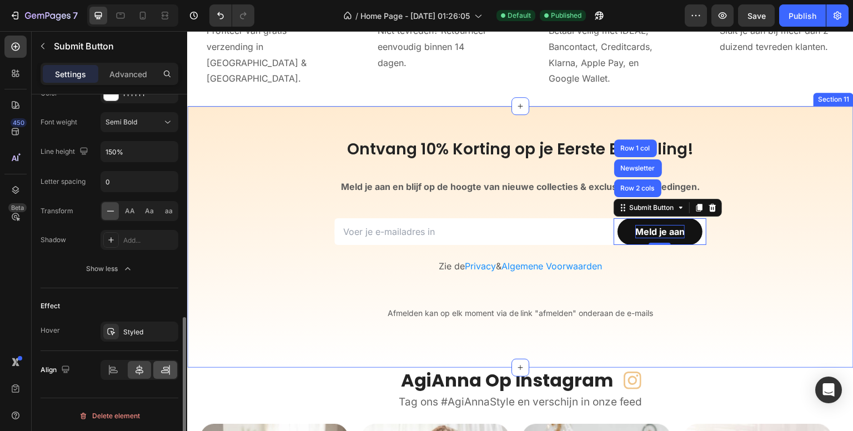
click at [162, 365] on icon at bounding box center [165, 369] width 11 height 11
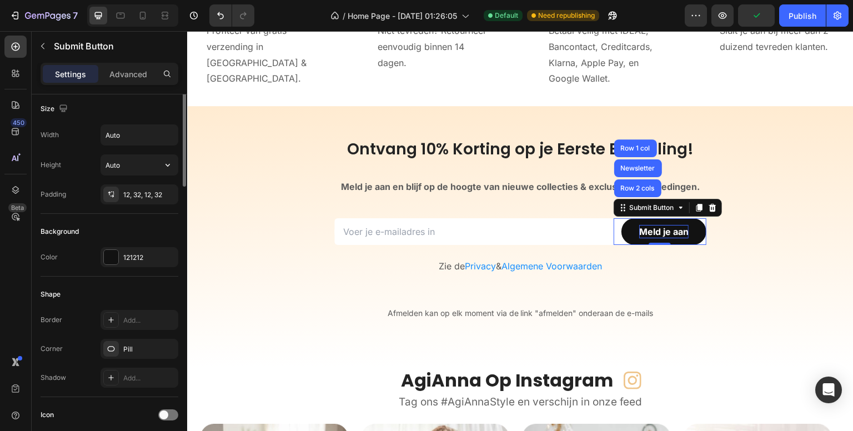
scroll to position [8, 0]
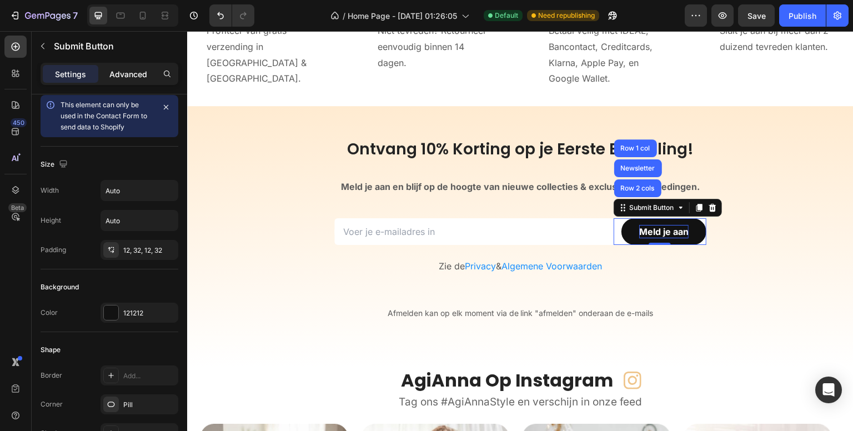
click at [118, 66] on div "Advanced" at bounding box center [128, 74] width 56 height 18
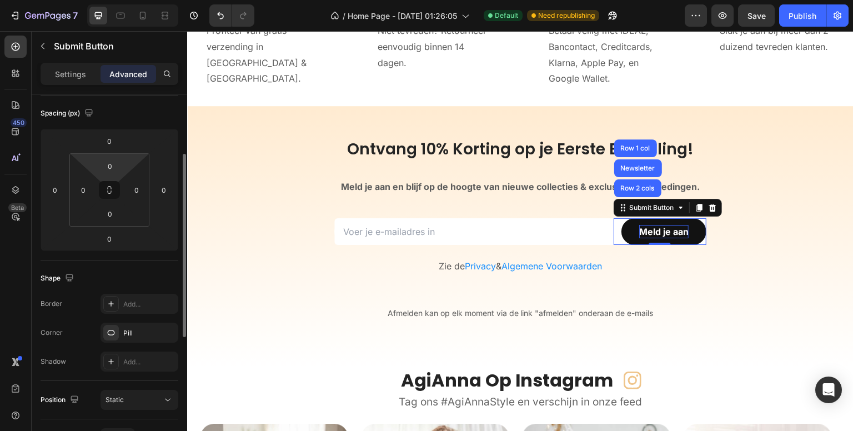
scroll to position [175, 0]
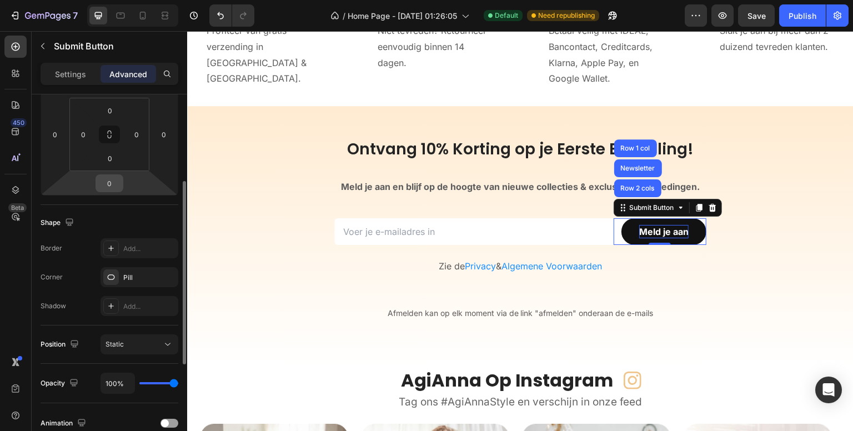
click at [108, 178] on input "0" at bounding box center [109, 183] width 22 height 17
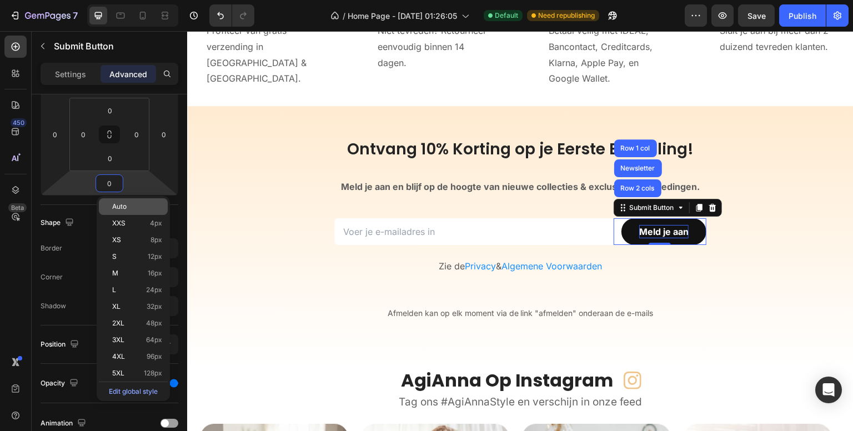
click at [120, 202] on div "Auto" at bounding box center [133, 206] width 69 height 17
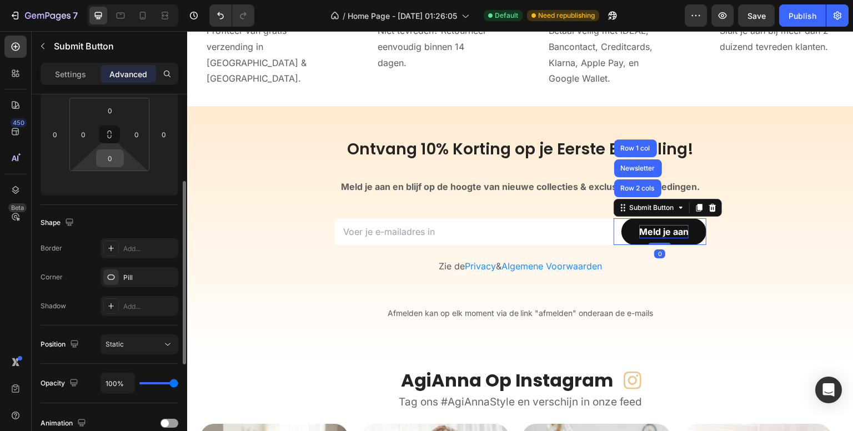
click at [112, 150] on input "0" at bounding box center [110, 158] width 22 height 17
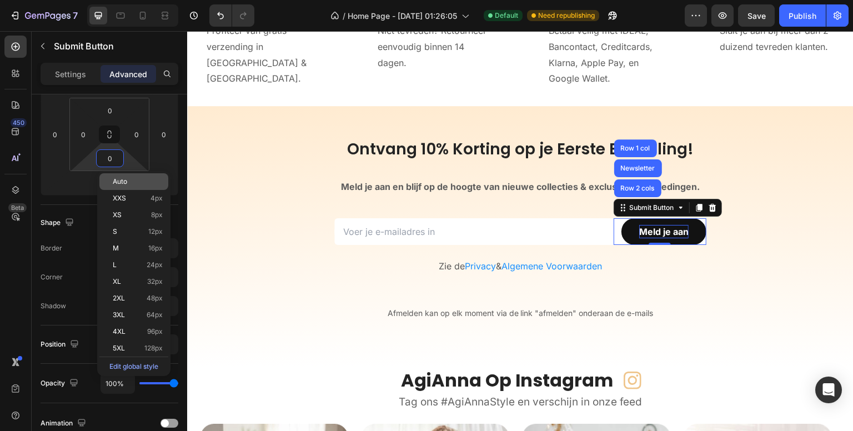
click at [116, 177] on div "Auto" at bounding box center [133, 181] width 69 height 17
type input "Auto"
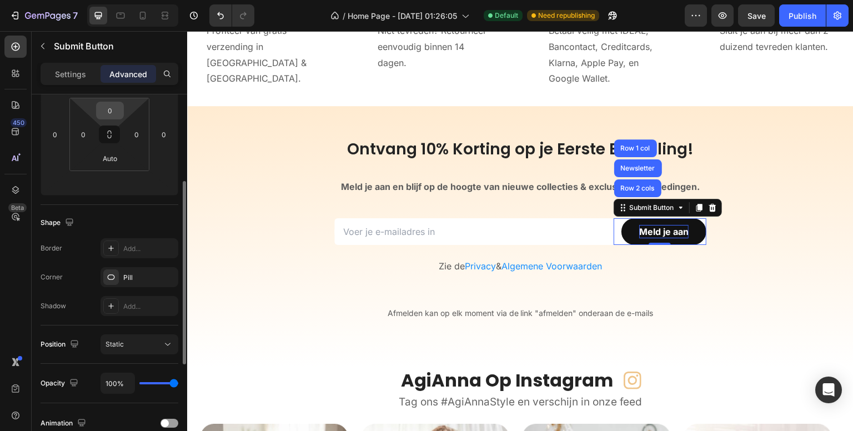
click at [115, 112] on input "0" at bounding box center [110, 110] width 22 height 17
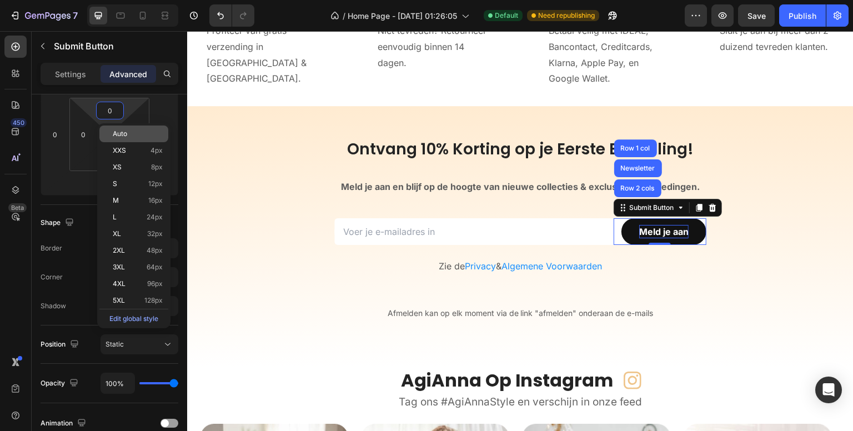
click at [115, 132] on span "Auto" at bounding box center [120, 134] width 14 height 8
type input "Auto"
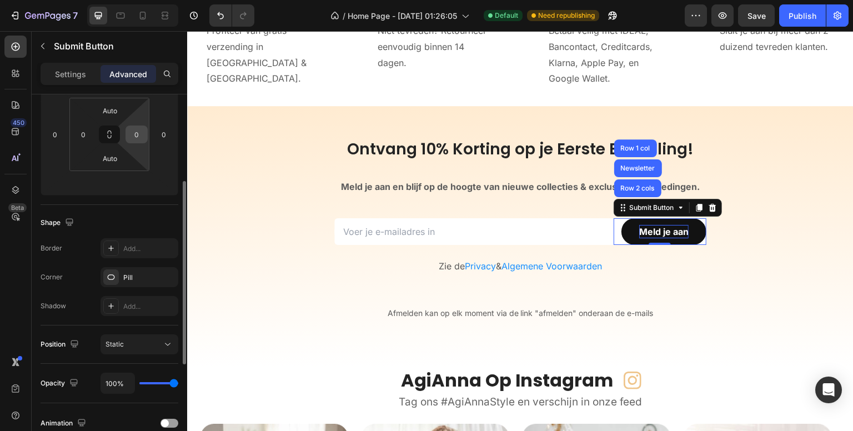
click at [135, 135] on input "0" at bounding box center [136, 134] width 17 height 17
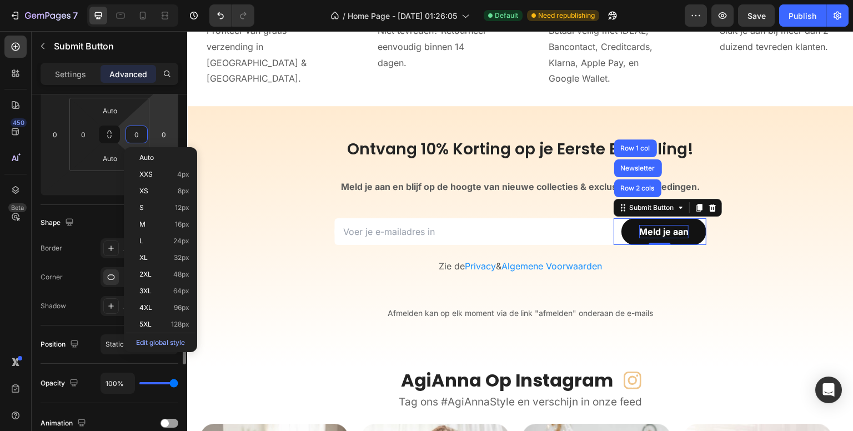
drag, startPoint x: 151, startPoint y: 153, endPoint x: 159, endPoint y: 144, distance: 12.2
click at [151, 154] on div "Auto" at bounding box center [160, 157] width 69 height 17
type input "Auto"
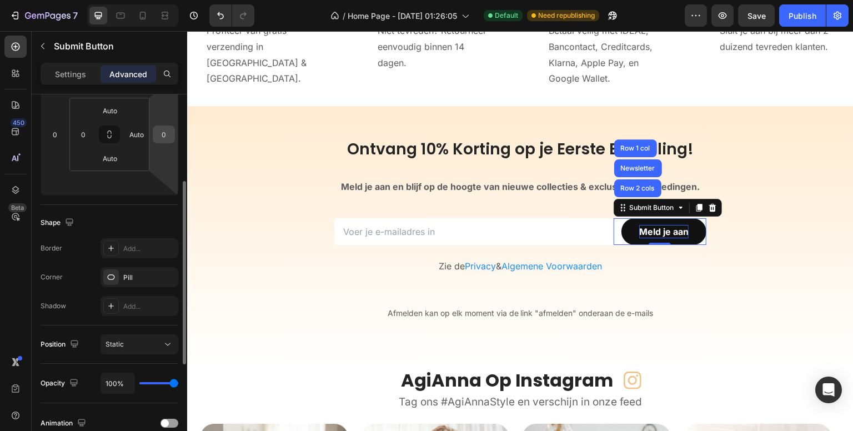
click at [162, 134] on input "0" at bounding box center [163, 134] width 17 height 17
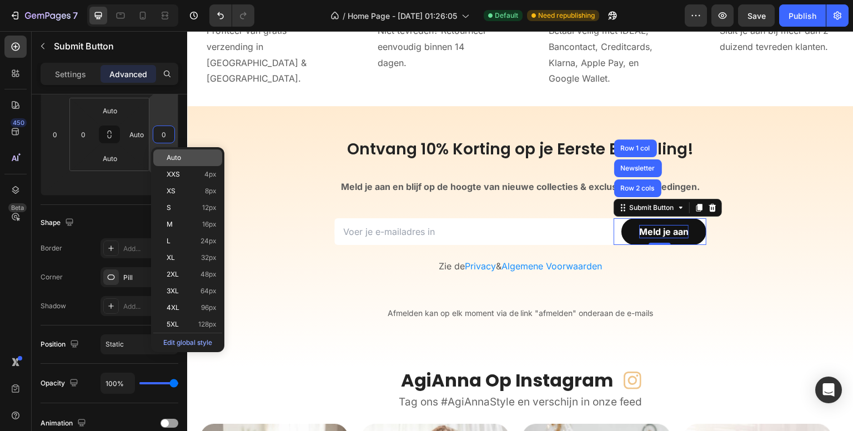
click at [167, 157] on span "Auto" at bounding box center [174, 158] width 14 height 8
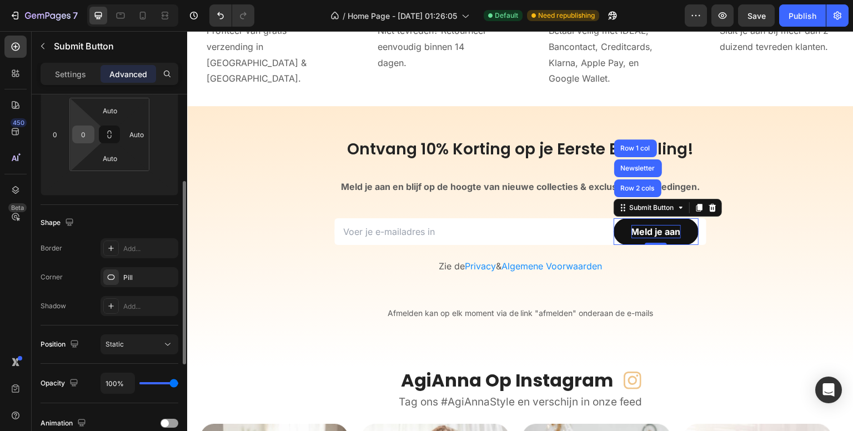
click at [84, 130] on input "0" at bounding box center [83, 134] width 17 height 17
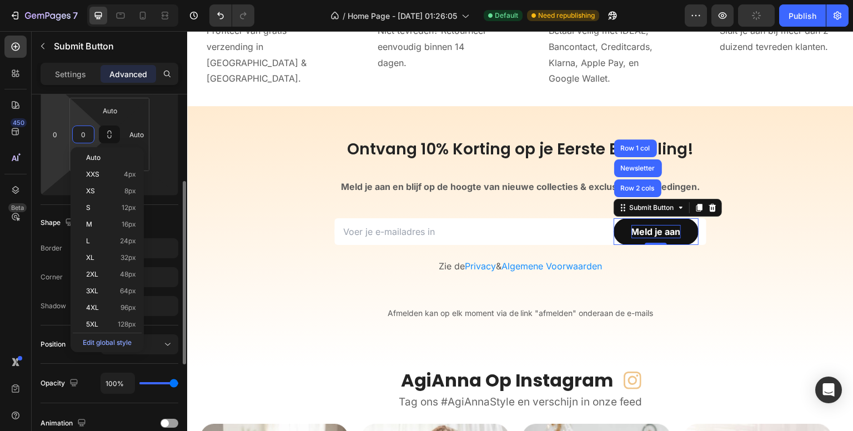
drag, startPoint x: 96, startPoint y: 158, endPoint x: 62, endPoint y: 144, distance: 36.4
click at [96, 158] on span "Auto" at bounding box center [93, 158] width 14 height 8
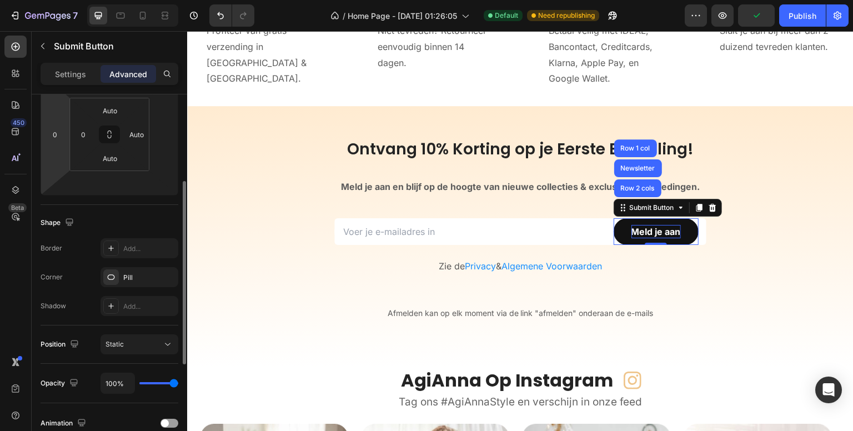
type input "Auto"
click at [56, 136] on input "0" at bounding box center [55, 134] width 17 height 17
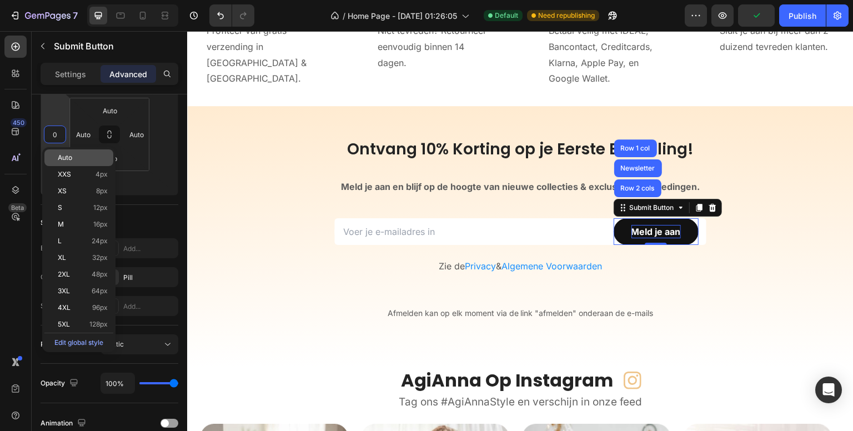
click at [64, 156] on span "Auto" at bounding box center [65, 158] width 14 height 8
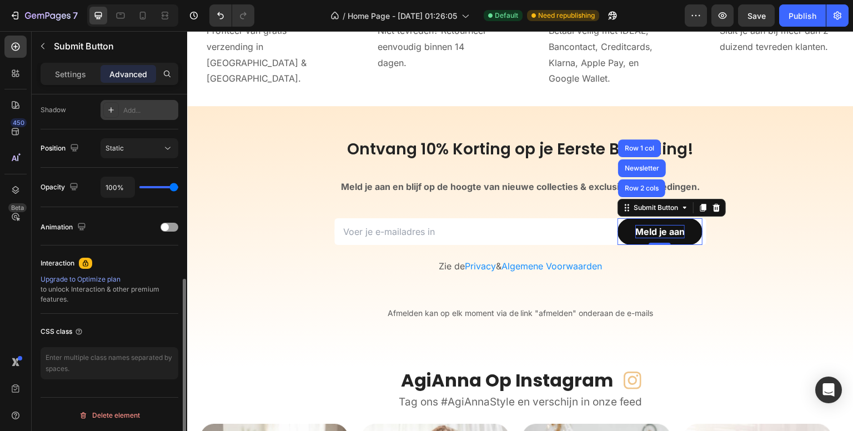
scroll to position [204, 0]
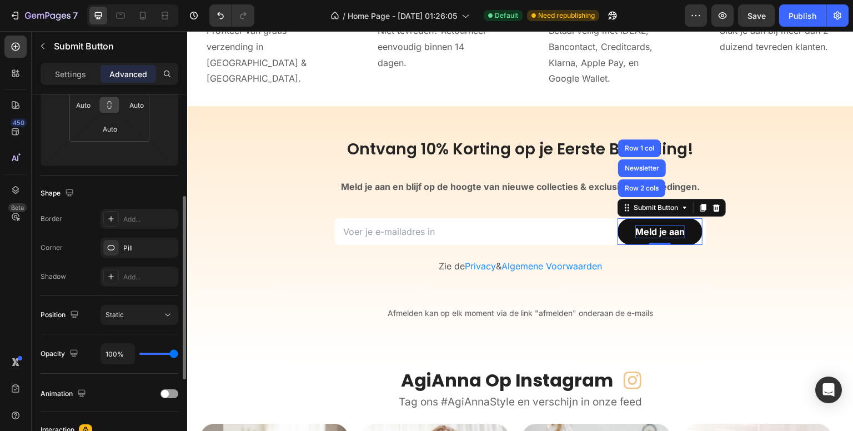
click at [108, 109] on button at bounding box center [109, 105] width 21 height 18
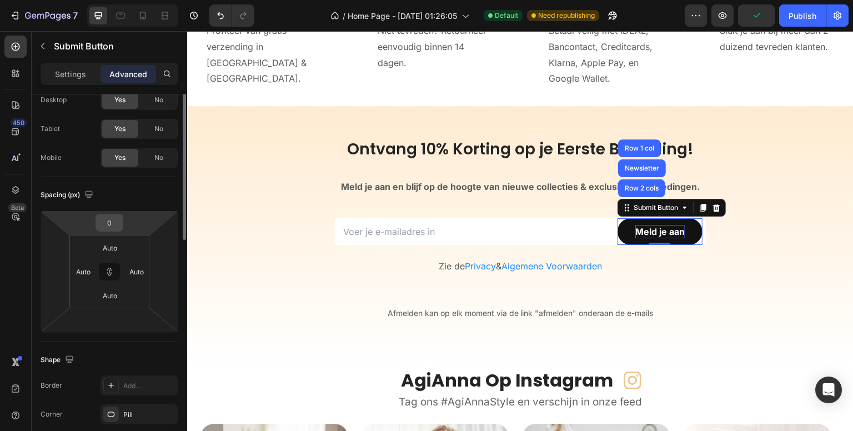
scroll to position [0, 0]
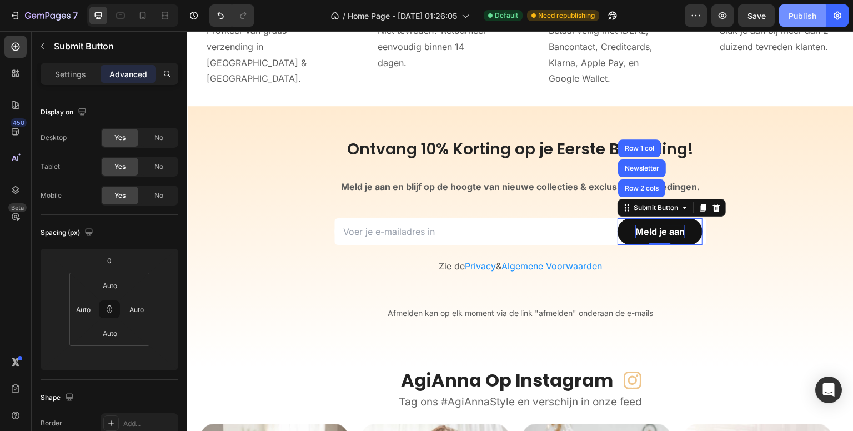
click at [798, 10] on div "Publish" at bounding box center [802, 16] width 28 height 12
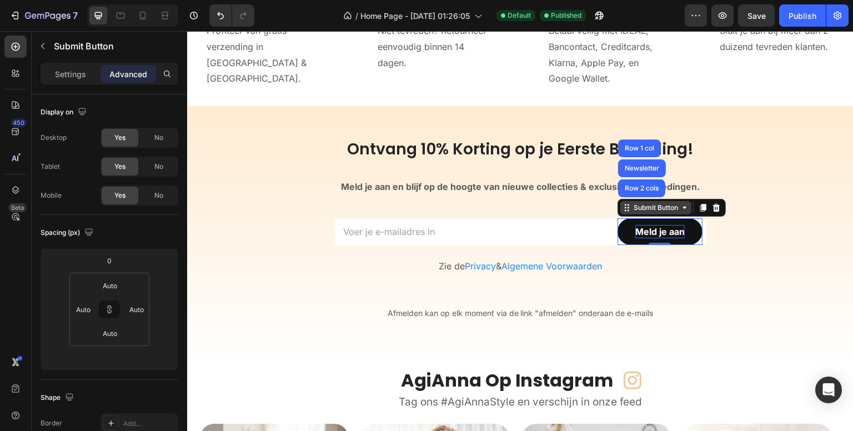
click at [635, 209] on div "Submit Button" at bounding box center [655, 208] width 49 height 10
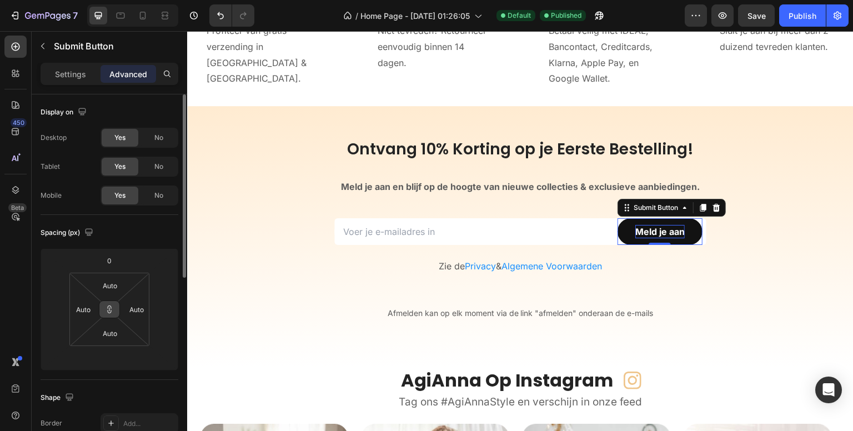
click at [108, 310] on icon at bounding box center [109, 309] width 9 height 9
click at [130, 308] on input "Auto" at bounding box center [136, 309] width 17 height 17
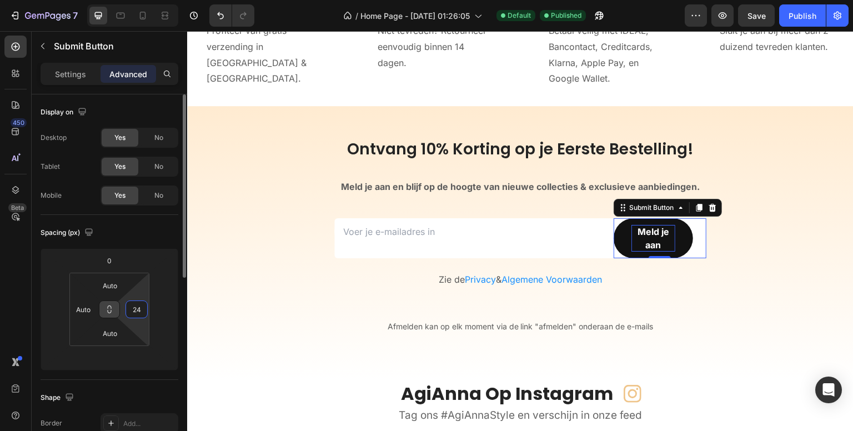
type input "2"
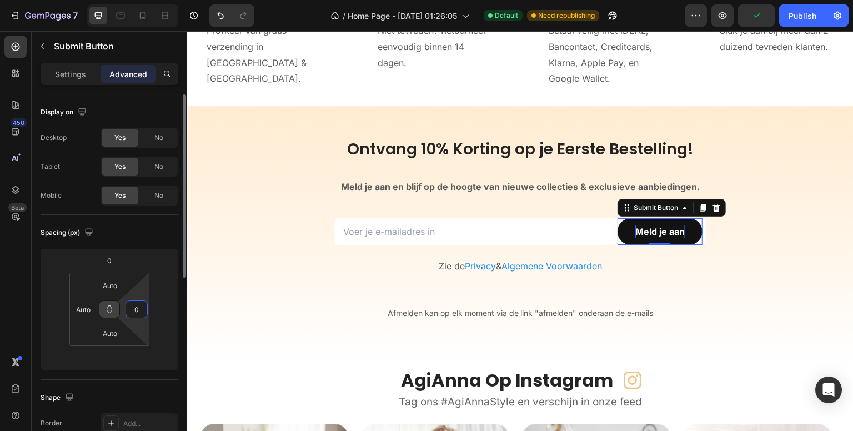
type input "0"
click at [90, 309] on input "Auto" at bounding box center [83, 309] width 17 height 17
type input "0"
click at [113, 280] on input "Auto" at bounding box center [110, 285] width 22 height 17
type input "0"
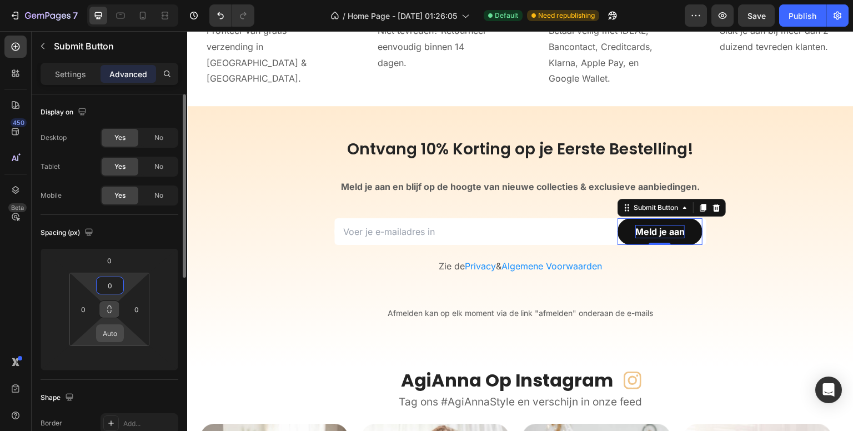
click at [105, 337] on input "Auto" at bounding box center [110, 333] width 22 height 17
type input "0"
click at [164, 313] on input "number" at bounding box center [163, 309] width 17 height 17
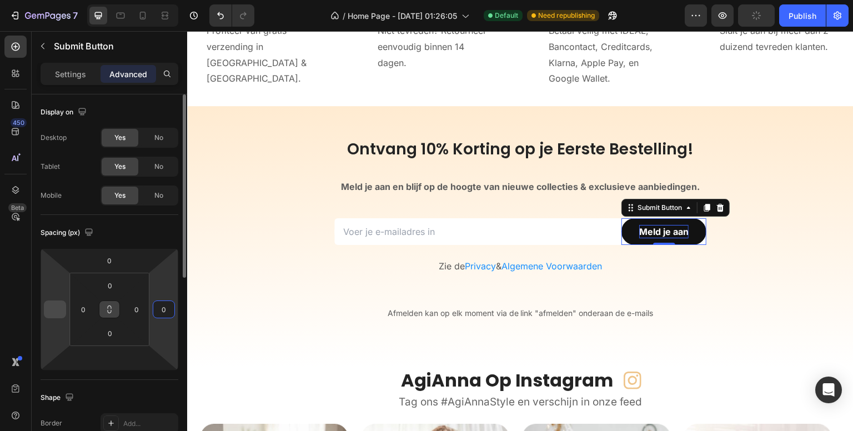
type input "0"
click at [47, 306] on input "number" at bounding box center [55, 309] width 17 height 17
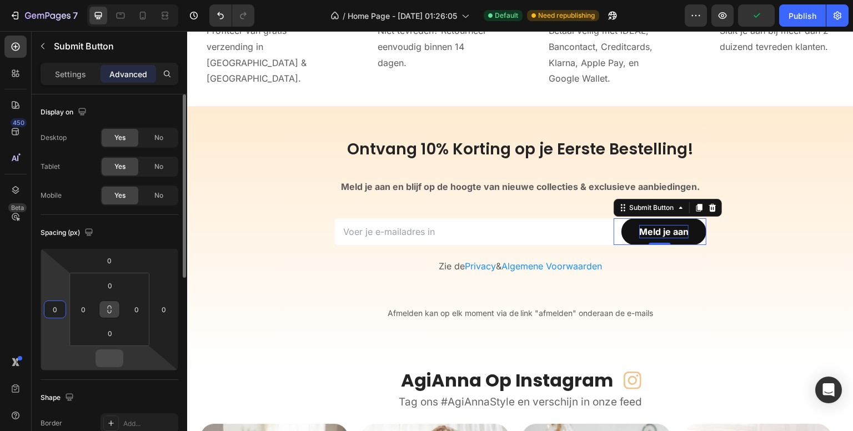
type input "0"
click at [105, 363] on input "number" at bounding box center [109, 358] width 22 height 17
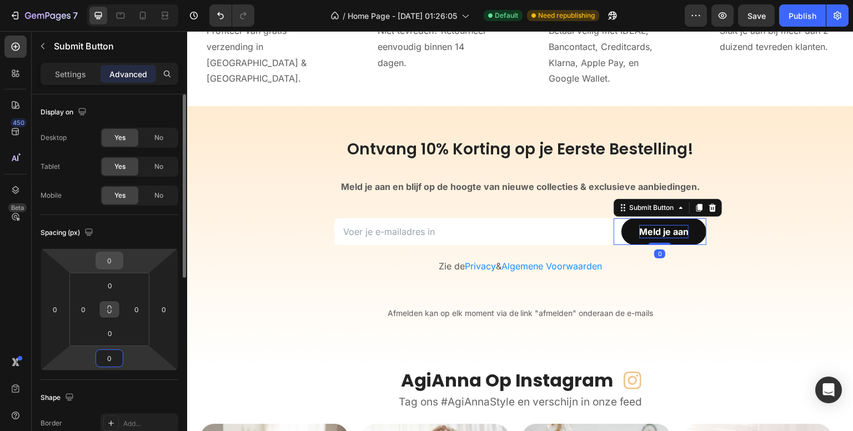
type input "0"
click at [107, 255] on input "0" at bounding box center [109, 260] width 22 height 17
click at [122, 236] on div "Spacing (px)" at bounding box center [110, 233] width 138 height 18
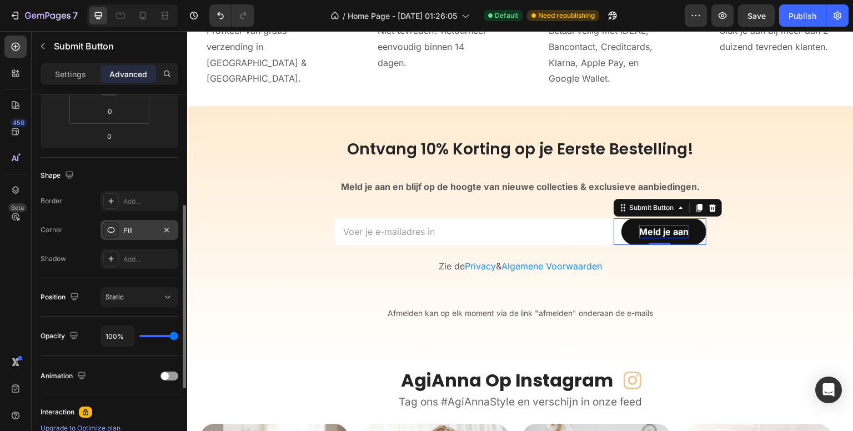
scroll to position [278, 0]
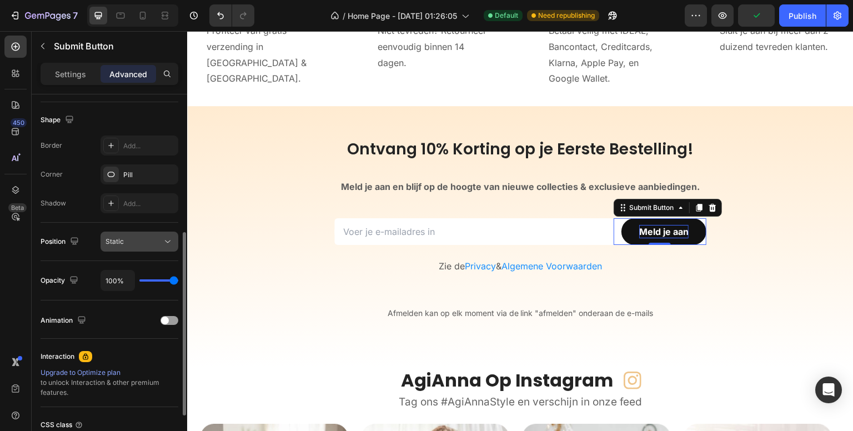
click at [159, 234] on button "Static" at bounding box center [139, 241] width 78 height 20
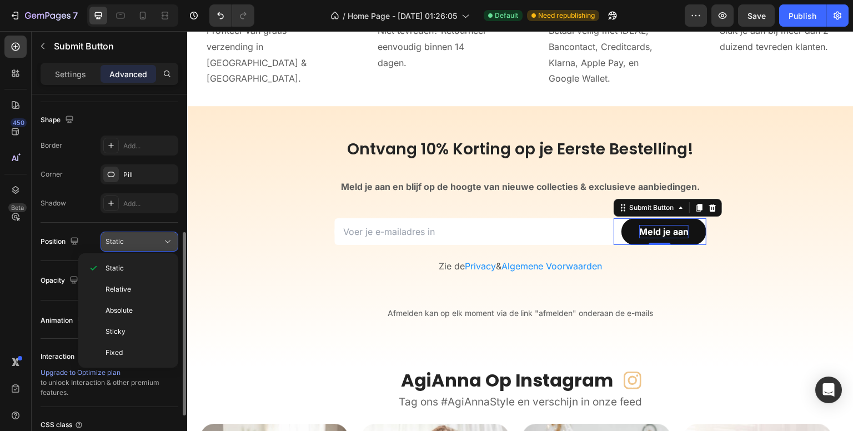
click at [159, 234] on button "Static" at bounding box center [139, 241] width 78 height 20
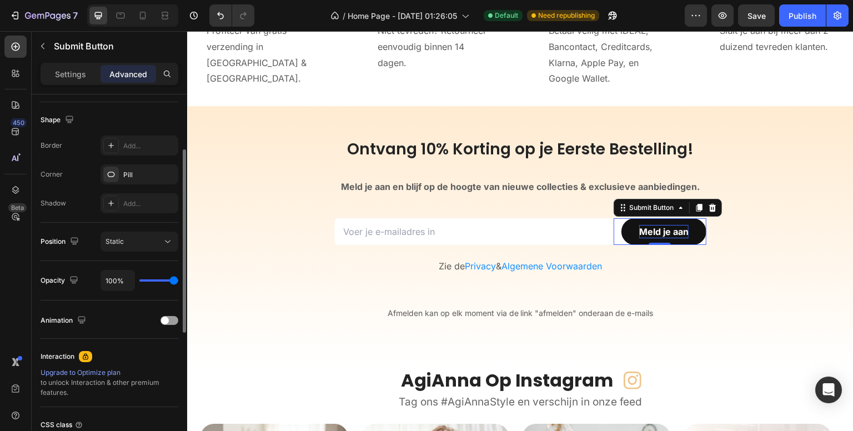
scroll to position [167, 0]
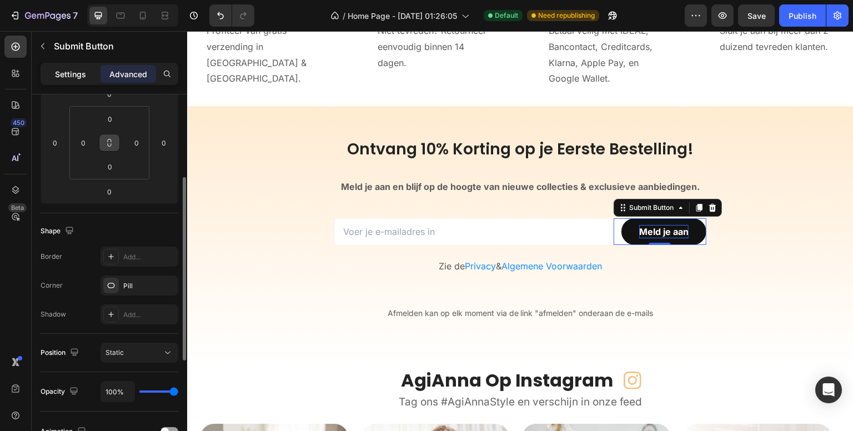
click at [79, 68] on p "Settings" at bounding box center [70, 74] width 31 height 12
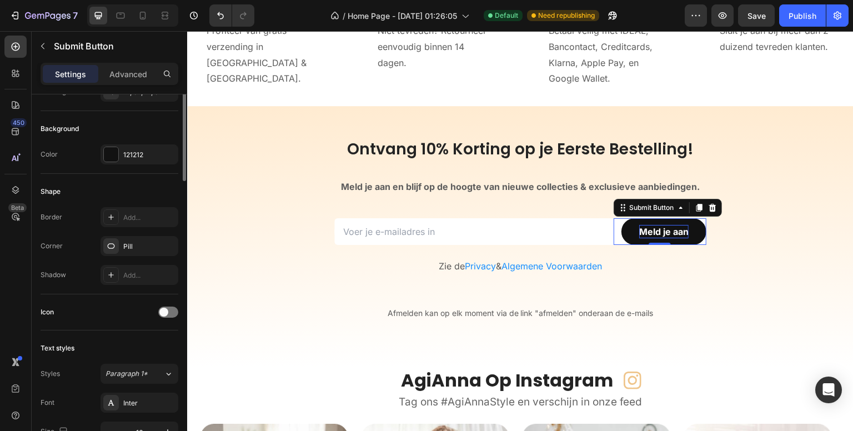
scroll to position [0, 0]
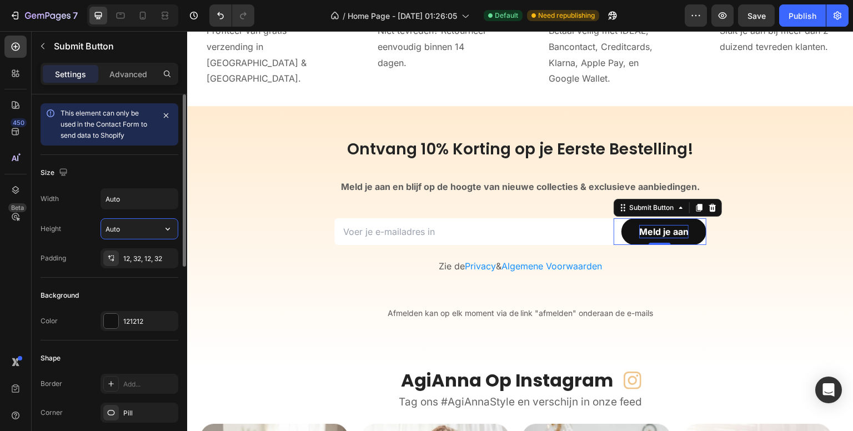
click at [137, 238] on input "Auto" at bounding box center [139, 229] width 77 height 20
click at [168, 230] on icon "button" at bounding box center [167, 228] width 11 height 11
click at [155, 193] on input "Auto" at bounding box center [139, 199] width 77 height 20
click at [172, 197] on icon "button" at bounding box center [167, 198] width 11 height 11
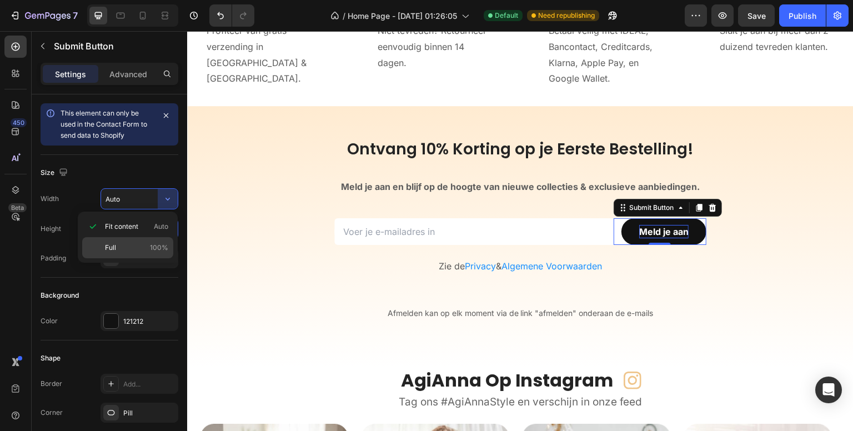
click at [162, 240] on div "Full 100%" at bounding box center [127, 247] width 91 height 21
type input "100%"
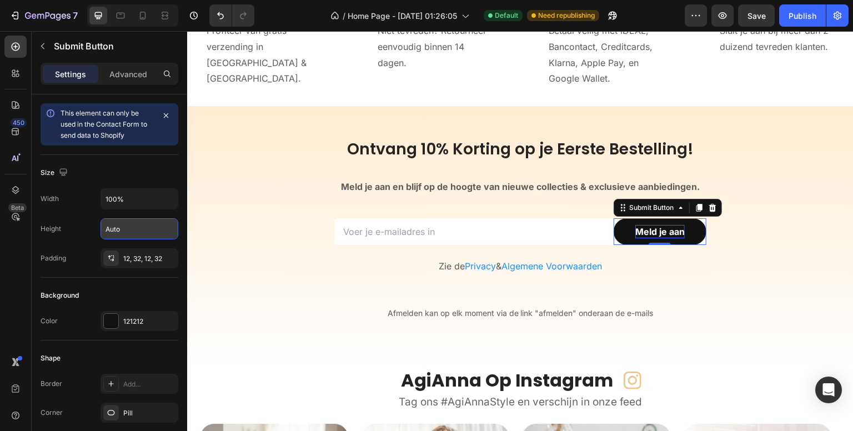
click at [22, 275] on div "450 Beta" at bounding box center [15, 193] width 22 height 315
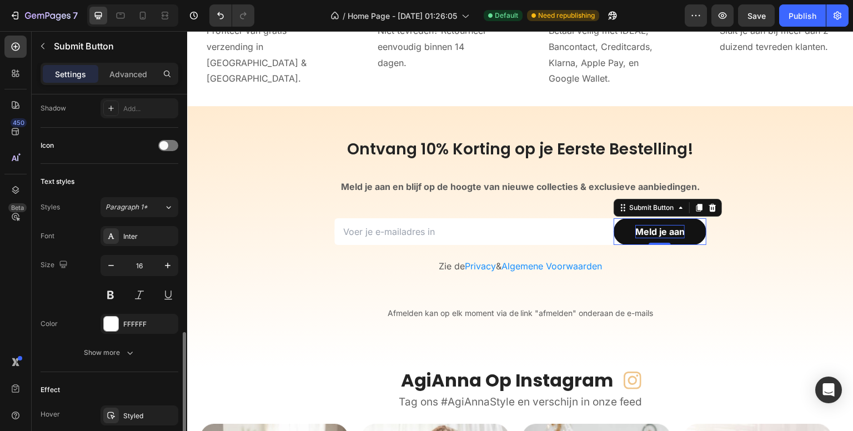
scroll to position [389, 0]
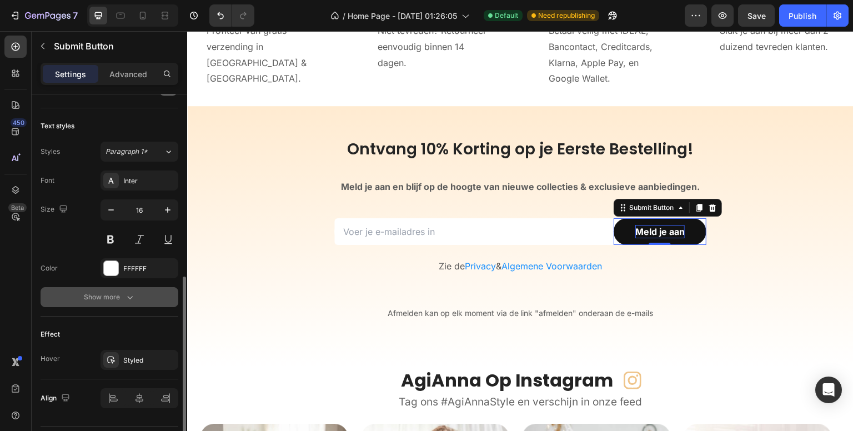
click at [130, 293] on icon "button" at bounding box center [129, 296] width 11 height 11
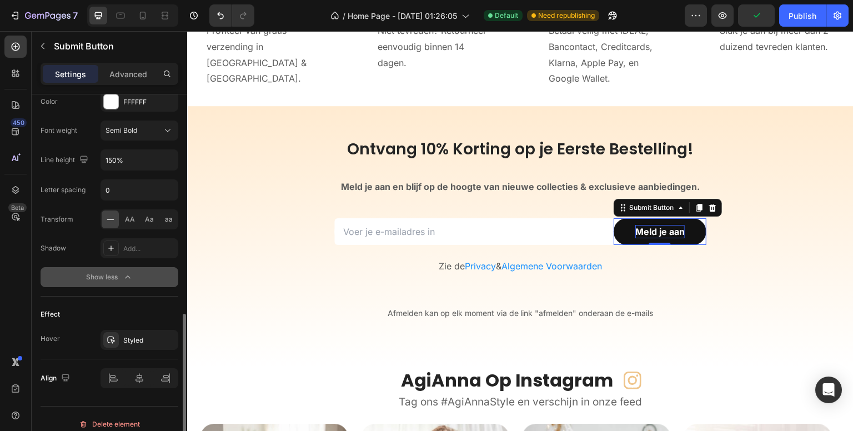
scroll to position [563, 0]
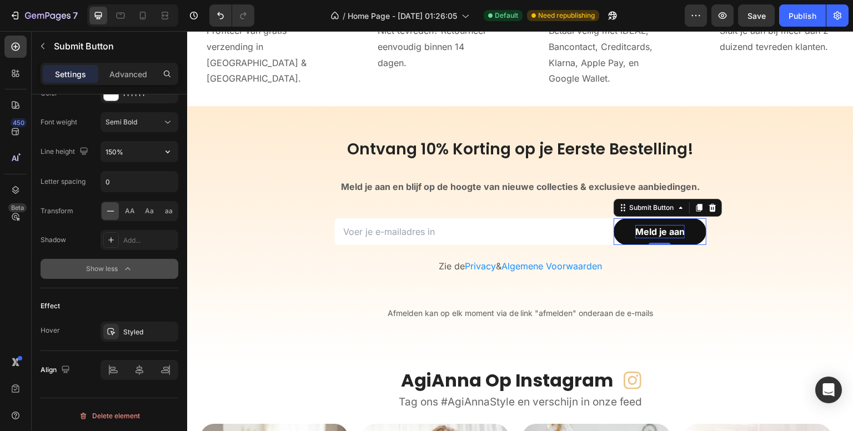
click at [133, 138] on div "Font Inter Size 16 Color FFFFFF Font weight Semi Bold Line height 150% Letter s…" at bounding box center [110, 137] width 138 height 283
click at [146, 144] on input "150%" at bounding box center [139, 152] width 77 height 20
click at [171, 147] on icon "button" at bounding box center [167, 151] width 11 height 11
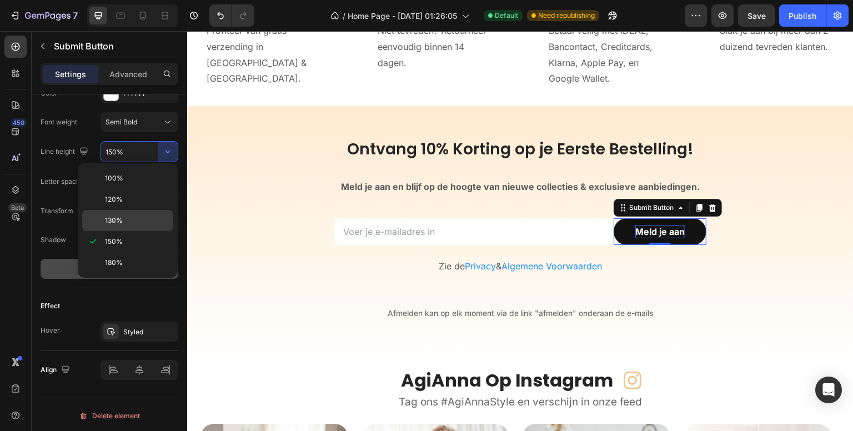
click at [121, 220] on span "130%" at bounding box center [114, 220] width 18 height 10
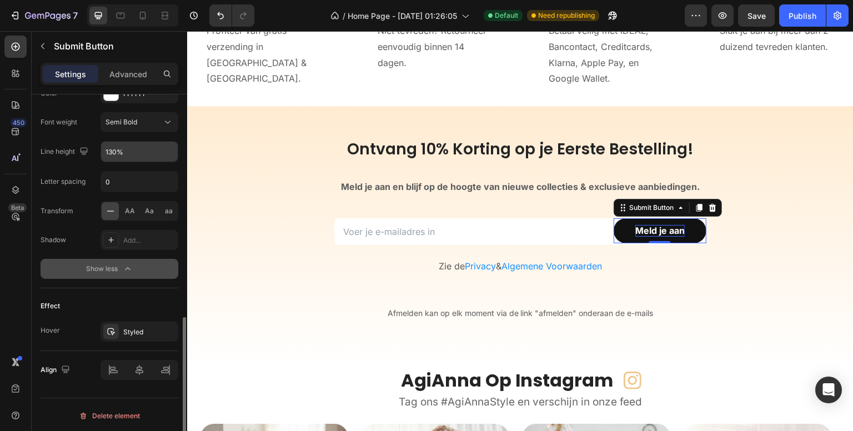
click at [140, 152] on input "130%" at bounding box center [139, 152] width 77 height 20
click at [165, 146] on icon "button" at bounding box center [167, 151] width 11 height 11
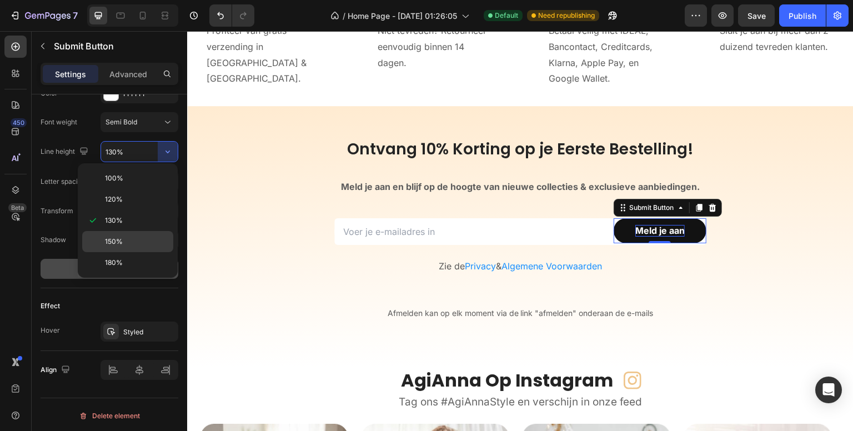
click at [120, 232] on div "150%" at bounding box center [127, 241] width 91 height 21
type input "150%"
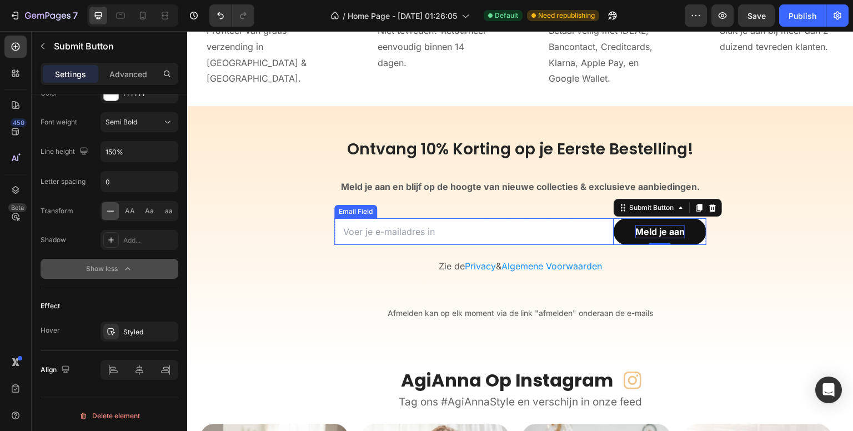
click at [370, 226] on input "email" at bounding box center [473, 231] width 279 height 27
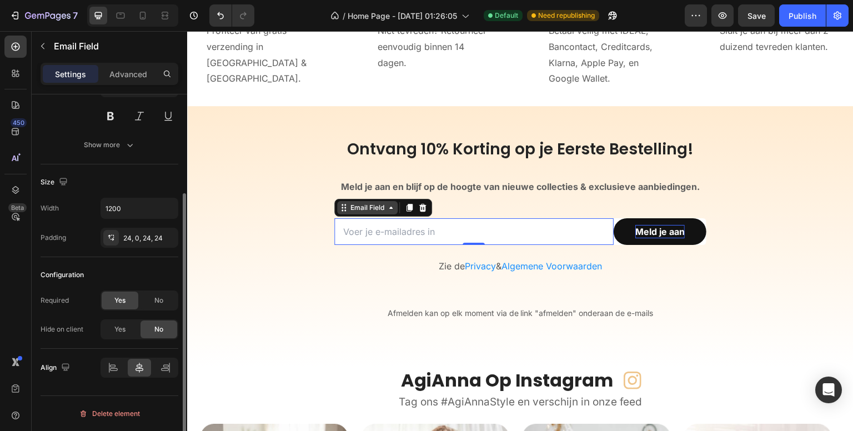
scroll to position [0, 0]
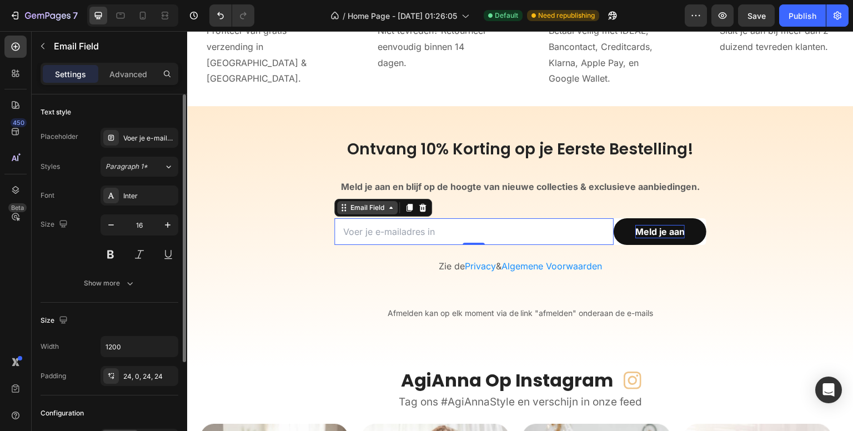
click at [348, 204] on div "Email Field" at bounding box center [367, 208] width 38 height 10
click at [349, 210] on div "Email Field" at bounding box center [367, 208] width 38 height 10
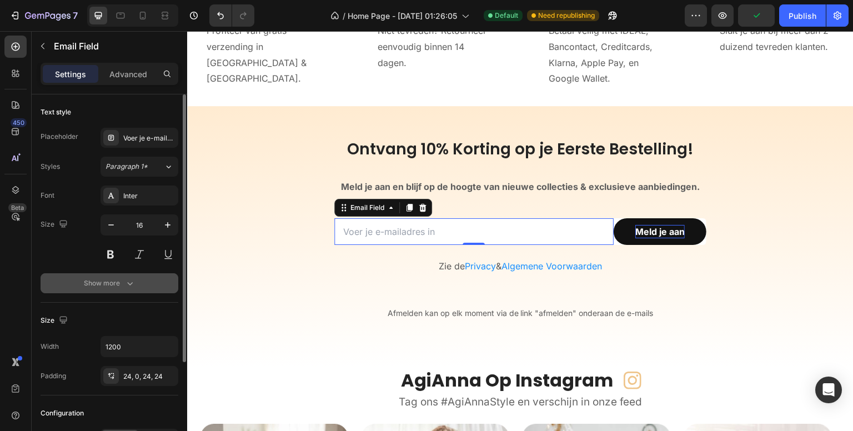
click at [127, 279] on icon "button" at bounding box center [129, 283] width 11 height 11
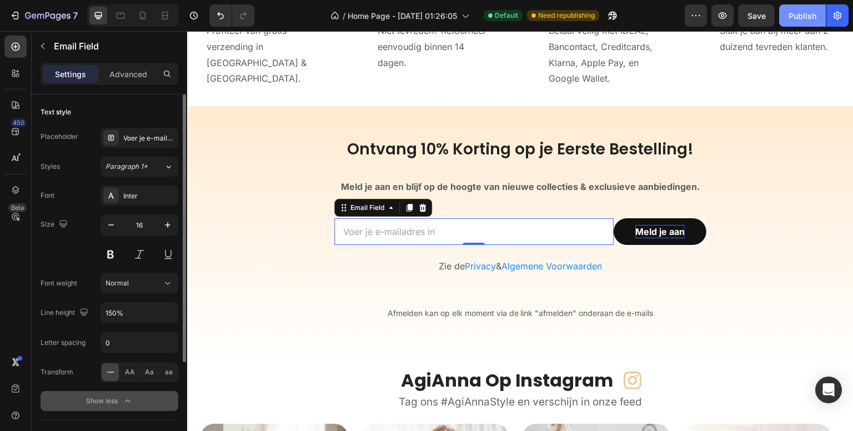
click at [792, 18] on div "Publish" at bounding box center [802, 16] width 28 height 12
click at [367, 212] on div "Email Field" at bounding box center [367, 208] width 38 height 10
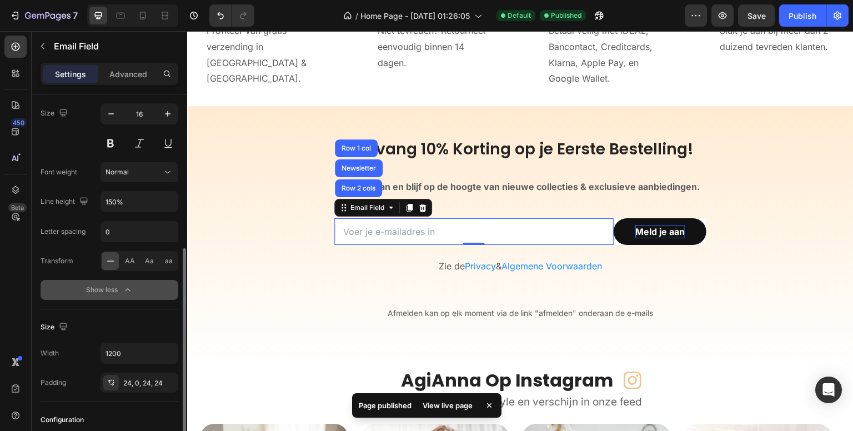
scroll to position [167, 0]
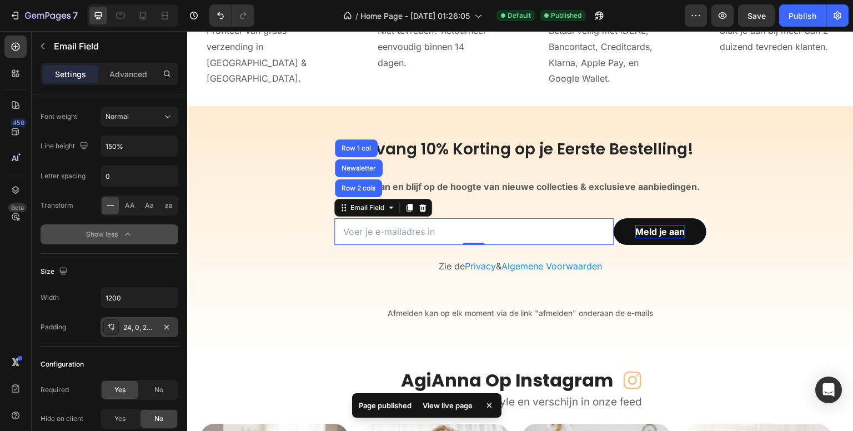
click at [131, 325] on div "24, 0, 24, 24" at bounding box center [139, 328] width 32 height 10
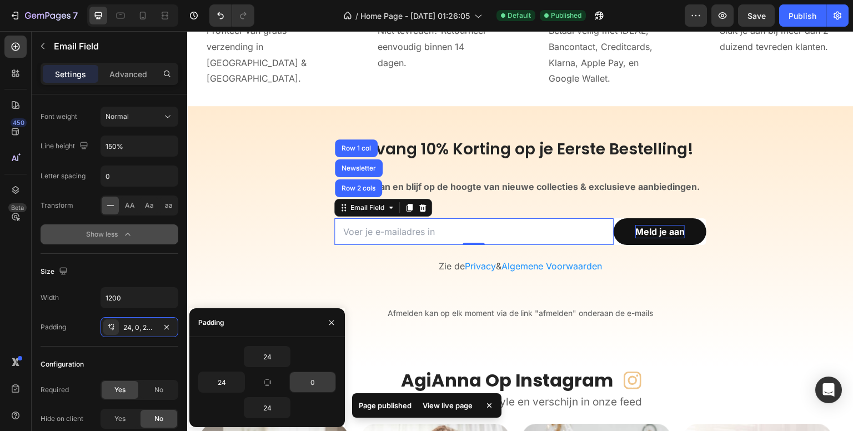
click at [322, 385] on input "0" at bounding box center [313, 382] width 46 height 20
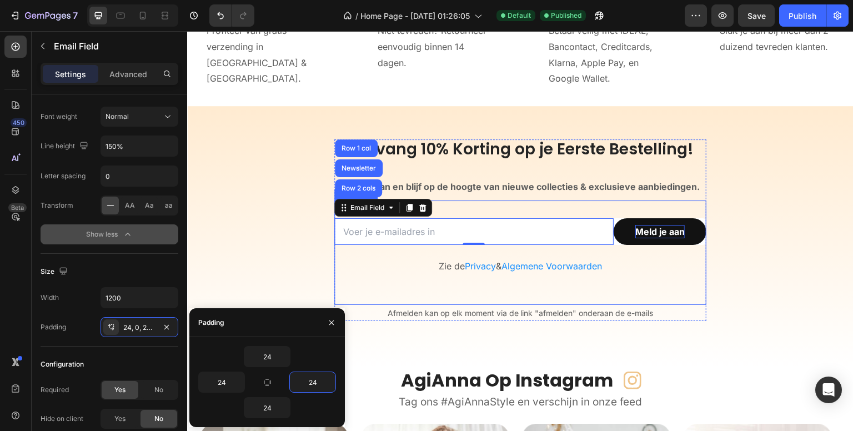
type input "24"
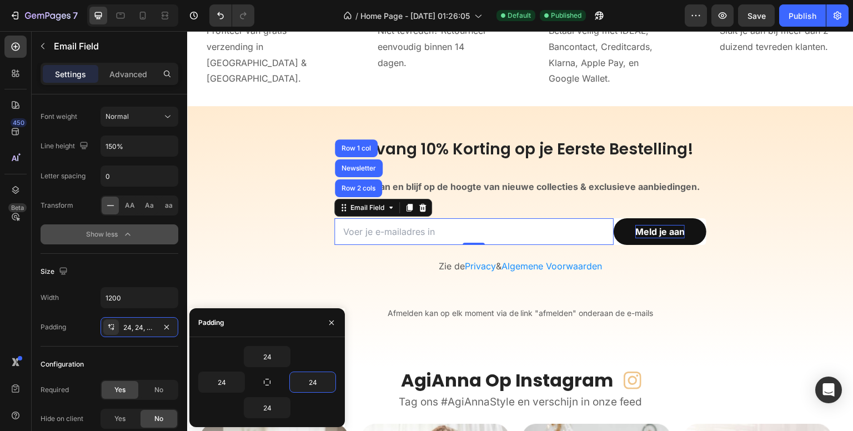
click at [13, 307] on div "450 Beta" at bounding box center [15, 193] width 22 height 315
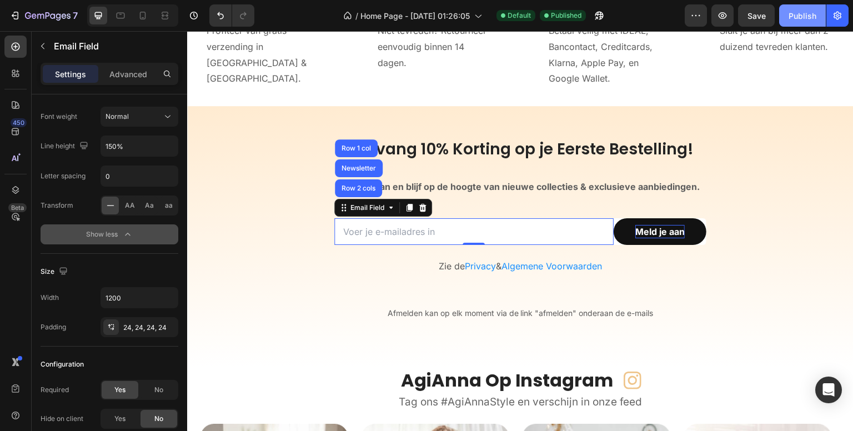
drag, startPoint x: 806, startPoint y: 16, endPoint x: 53, endPoint y: 320, distance: 811.9
click at [806, 16] on div "Publish" at bounding box center [802, 16] width 28 height 12
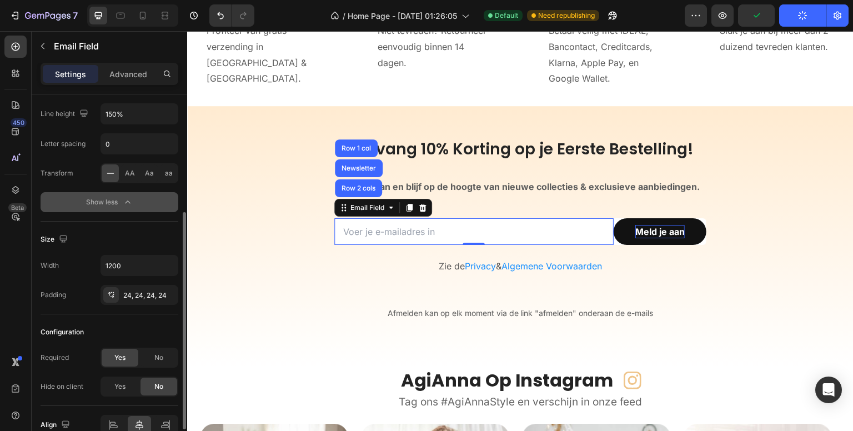
scroll to position [254, 0]
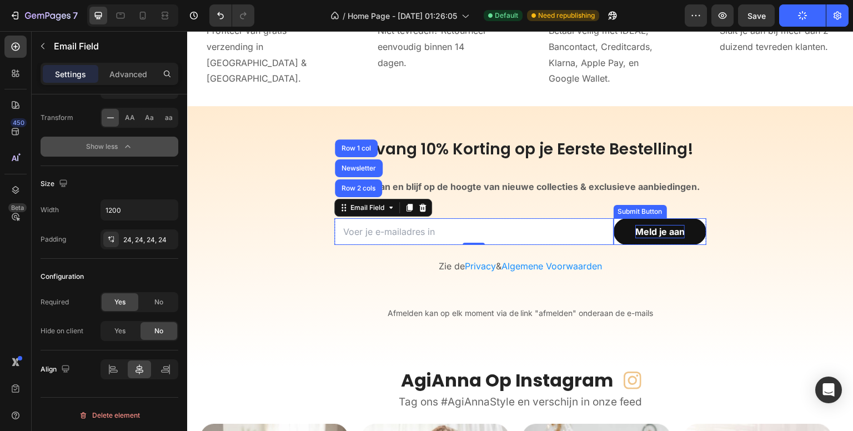
click at [628, 214] on div "Submit Button" at bounding box center [639, 211] width 53 height 13
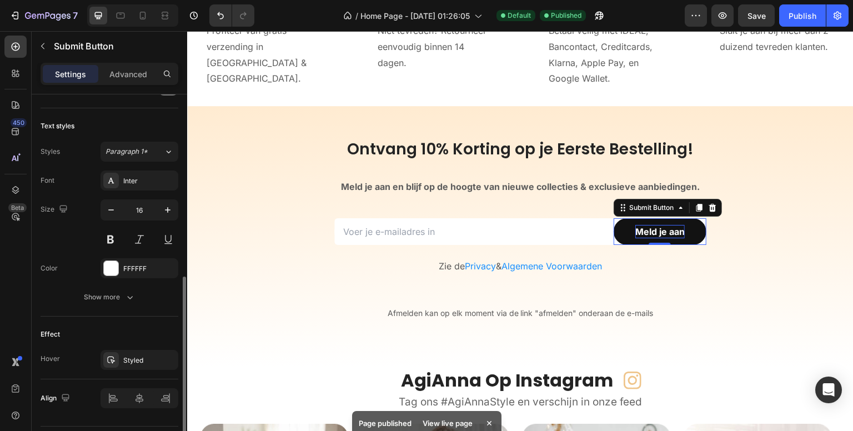
scroll to position [417, 0]
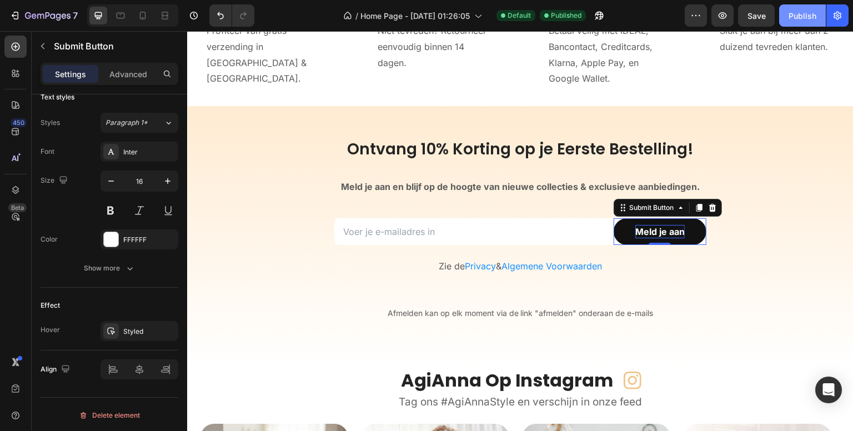
click at [797, 17] on div "Publish" at bounding box center [802, 16] width 28 height 12
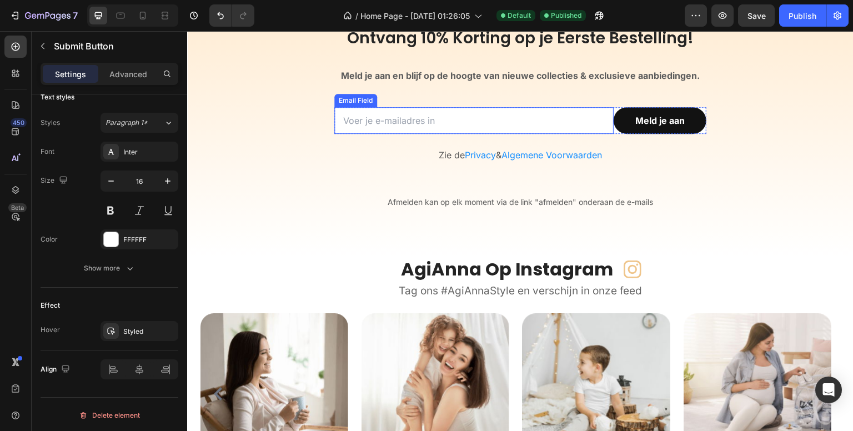
scroll to position [3446, 0]
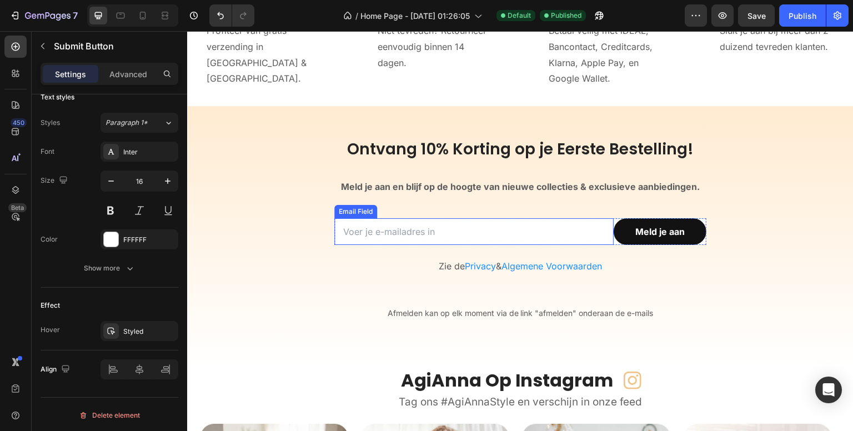
click at [348, 214] on div "Email Field" at bounding box center [355, 211] width 43 height 13
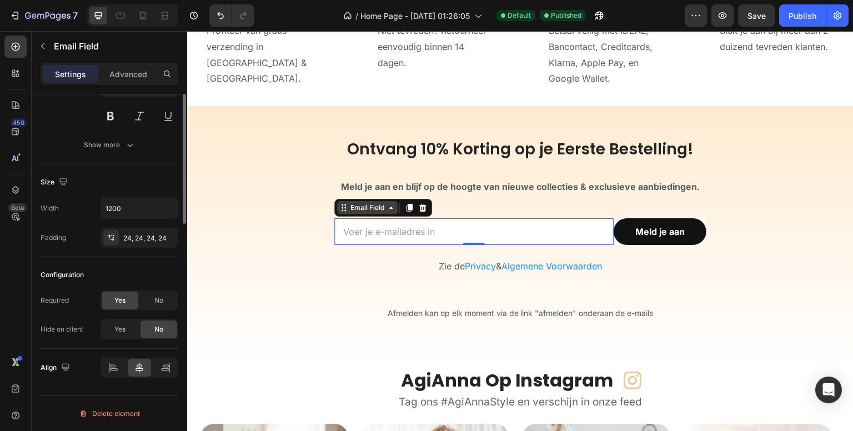
scroll to position [0, 0]
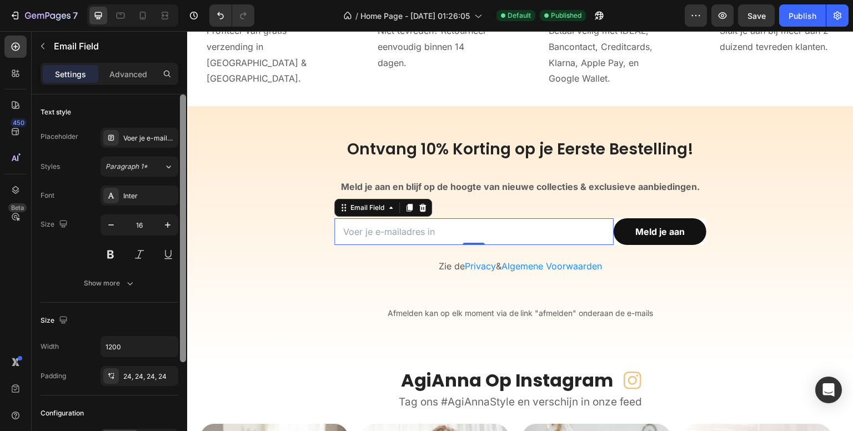
drag, startPoint x: 180, startPoint y: 116, endPoint x: 178, endPoint y: 103, distance: 13.4
click at [179, 103] on div at bounding box center [183, 278] width 8 height 368
click at [296, 13] on div "/ Home Page - Sep 13, 01:26:05 Default Published" at bounding box center [473, 15] width 421 height 22
click at [279, 17] on div "/ Home Page - Sep 13, 01:26:05 Default Published" at bounding box center [473, 15] width 421 height 22
drag, startPoint x: 181, startPoint y: 269, endPoint x: 180, endPoint y: 264, distance: 5.6
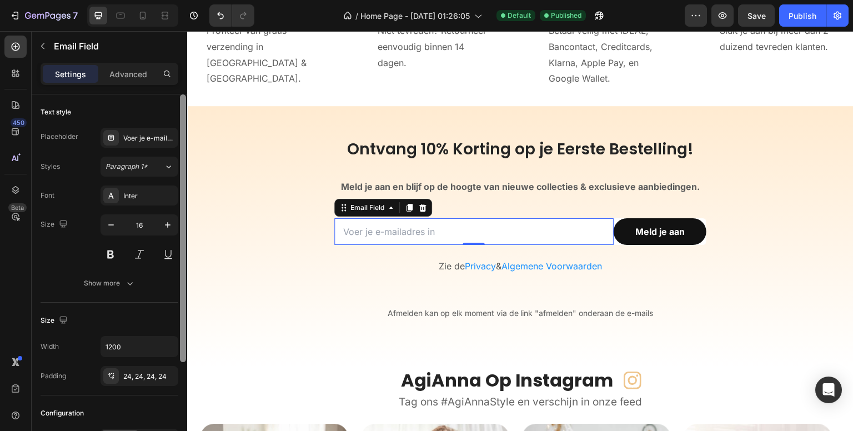
click at [180, 264] on div at bounding box center [183, 228] width 6 height 268
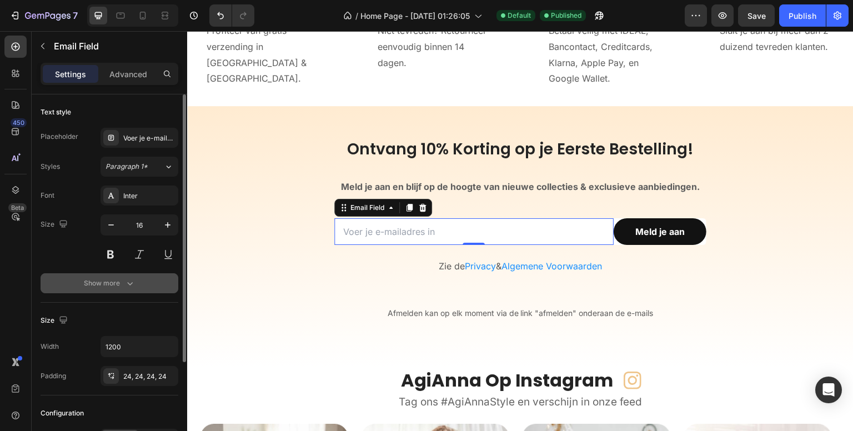
click at [154, 276] on button "Show more" at bounding box center [110, 283] width 138 height 20
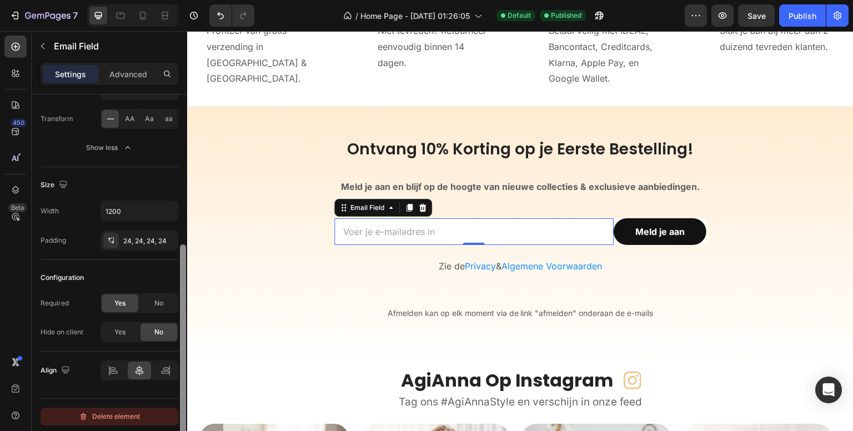
scroll to position [254, 0]
drag, startPoint x: 182, startPoint y: 224, endPoint x: 173, endPoint y: 416, distance: 191.7
click at [173, 416] on div "Text style Placeholder Voer je e-mailadres in Styles Paragraph 1* Font Inter Si…" at bounding box center [109, 278] width 155 height 368
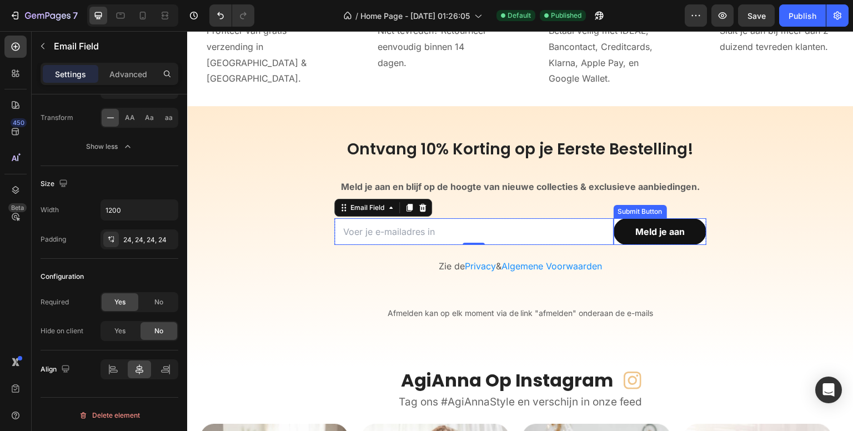
click at [633, 215] on div "Submit Button" at bounding box center [639, 211] width 53 height 13
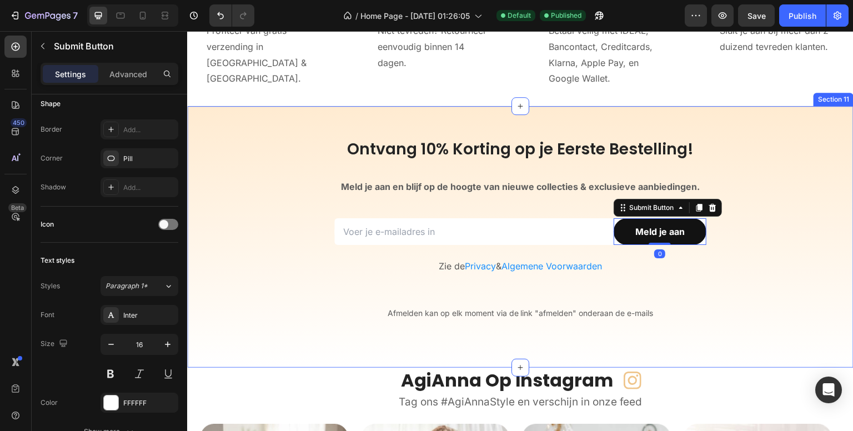
scroll to position [0, 0]
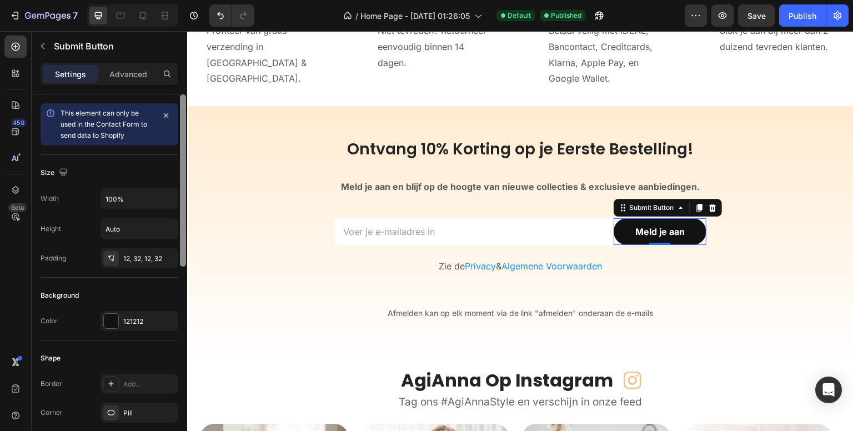
click at [183, 155] on div at bounding box center [183, 180] width 6 height 172
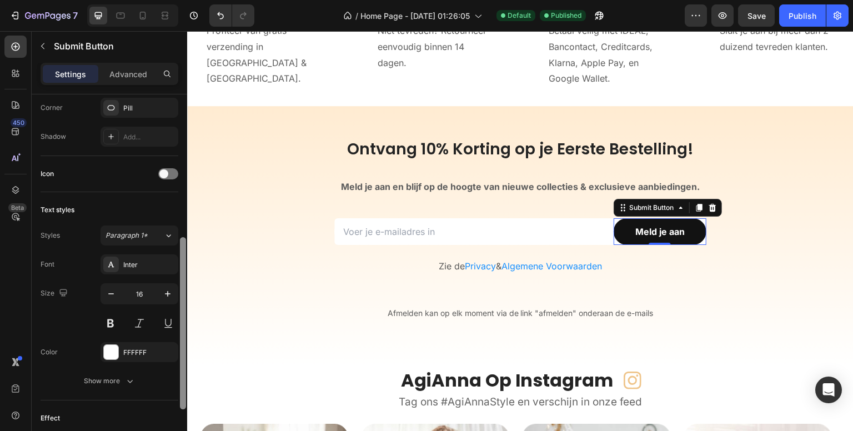
scroll to position [309, 0]
drag, startPoint x: 184, startPoint y: 152, endPoint x: 184, endPoint y: 296, distance: 144.9
click at [184, 296] on div at bounding box center [183, 325] width 6 height 172
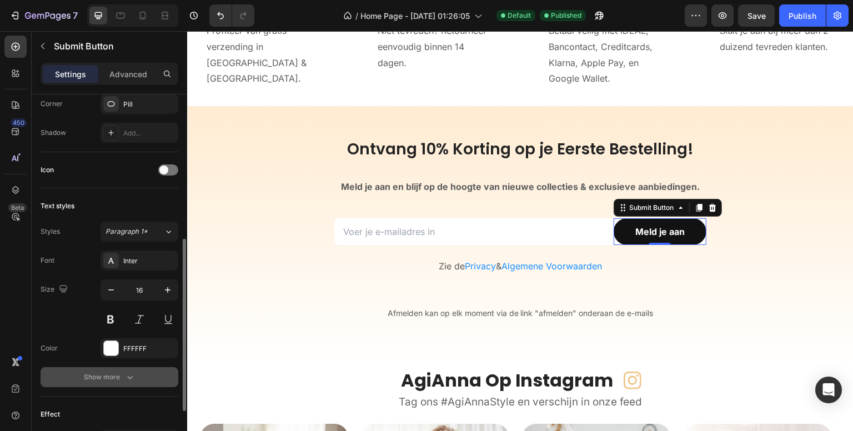
click at [135, 370] on button "Show more" at bounding box center [110, 377] width 138 height 20
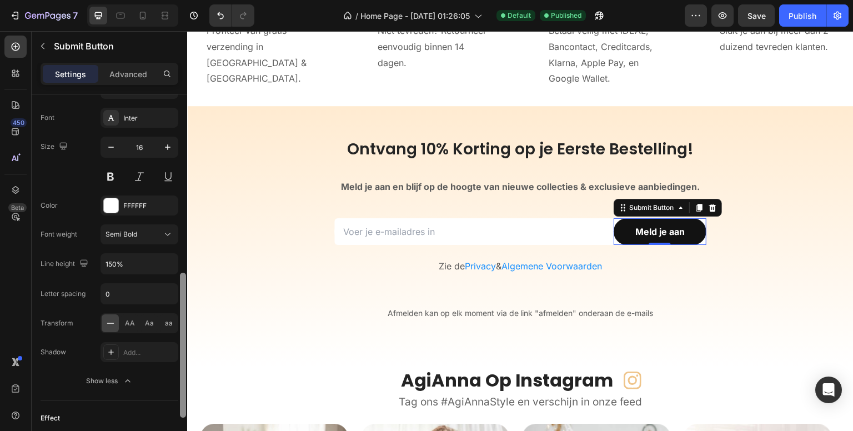
scroll to position [467, 0]
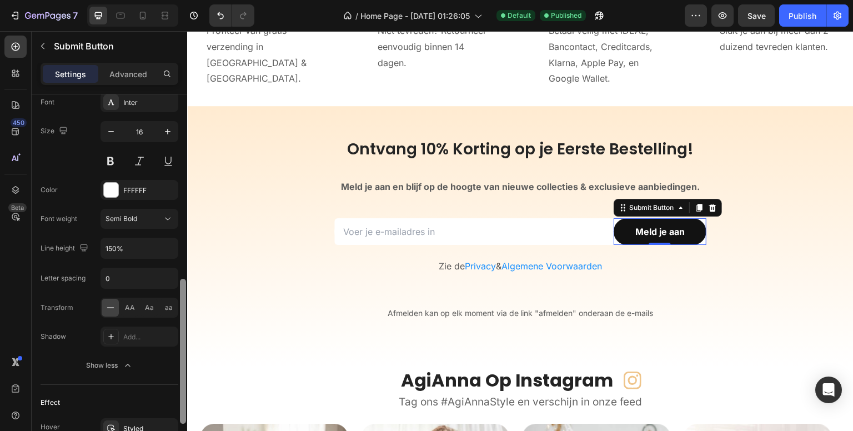
drag, startPoint x: 183, startPoint y: 356, endPoint x: 192, endPoint y: 431, distance: 74.9
click at [192, 0] on html "7 Version history / Home Page - Sep 13, 01:26:05 Default Published Preview Save…" at bounding box center [426, 0] width 853 height 0
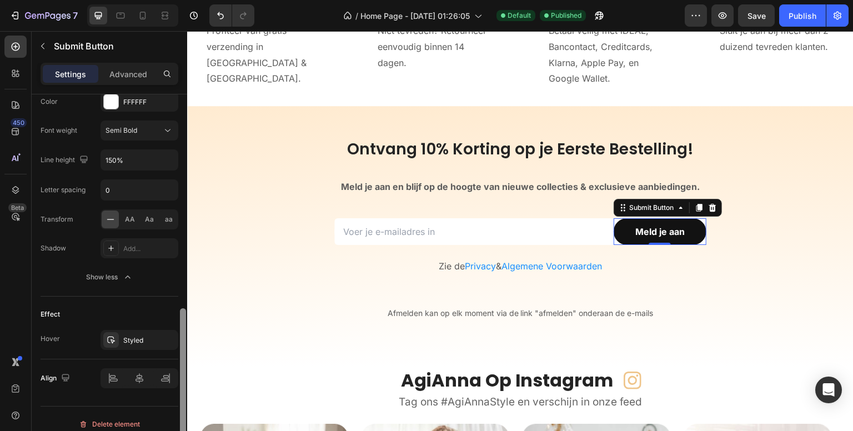
scroll to position [551, 0]
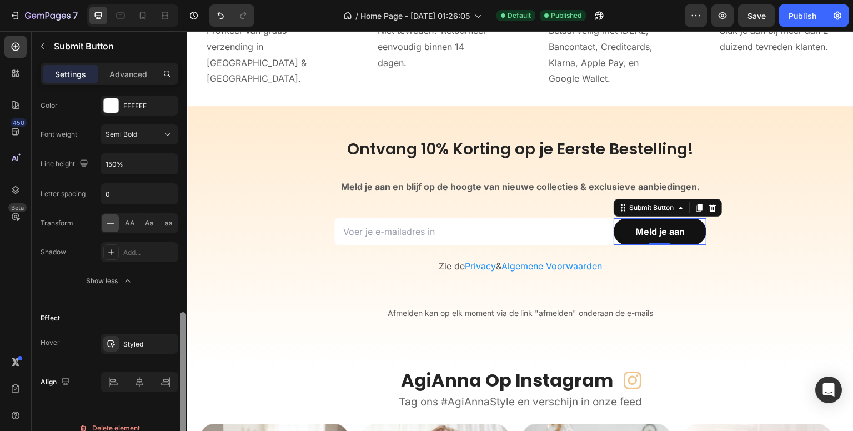
drag, startPoint x: 180, startPoint y: 356, endPoint x: 179, endPoint y: 389, distance: 33.3
click at [179, 389] on div at bounding box center [183, 278] width 8 height 368
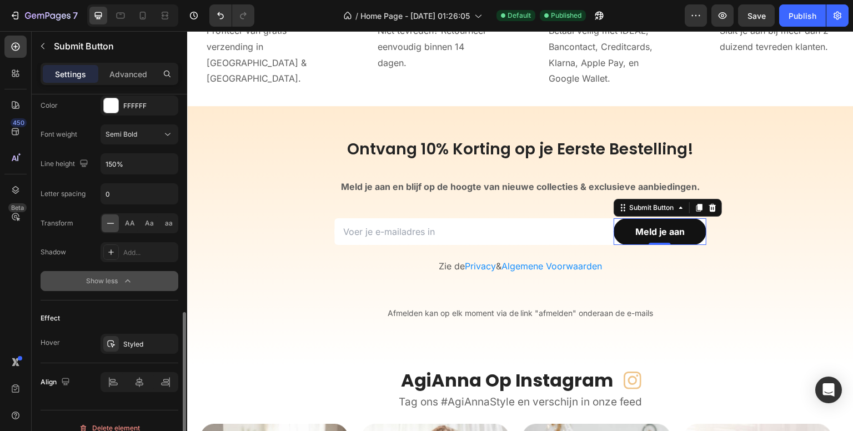
click at [130, 277] on icon "button" at bounding box center [127, 280] width 11 height 11
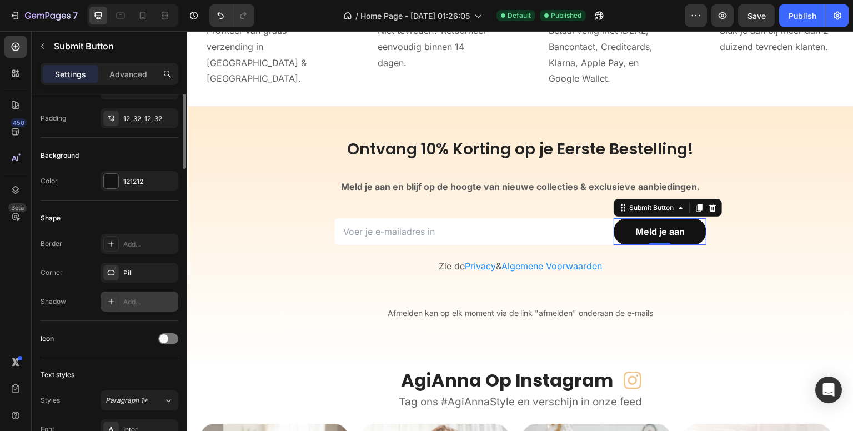
scroll to position [0, 0]
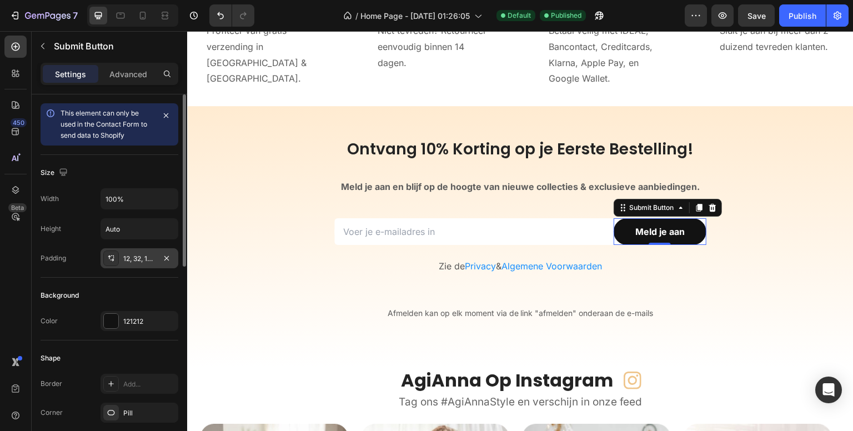
click at [135, 256] on div "12, 32, 12, 32" at bounding box center [139, 259] width 32 height 10
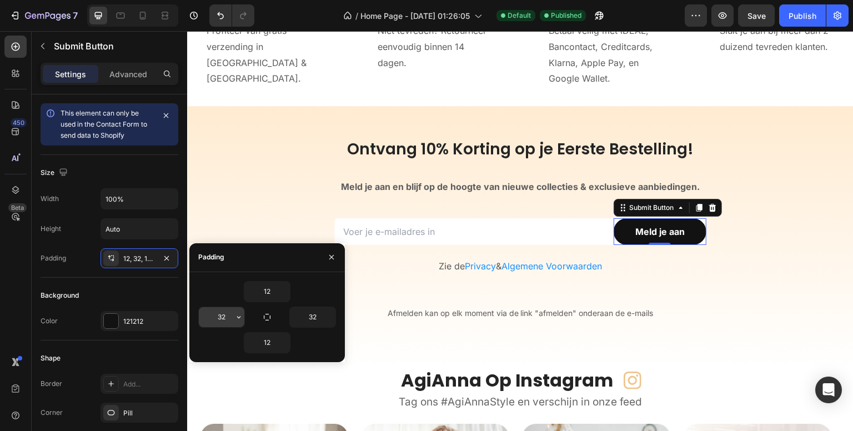
click at [224, 314] on input "32" at bounding box center [222, 317] width 46 height 20
type input "16"
click at [0, 272] on div "450 Beta" at bounding box center [16, 231] width 32 height 400
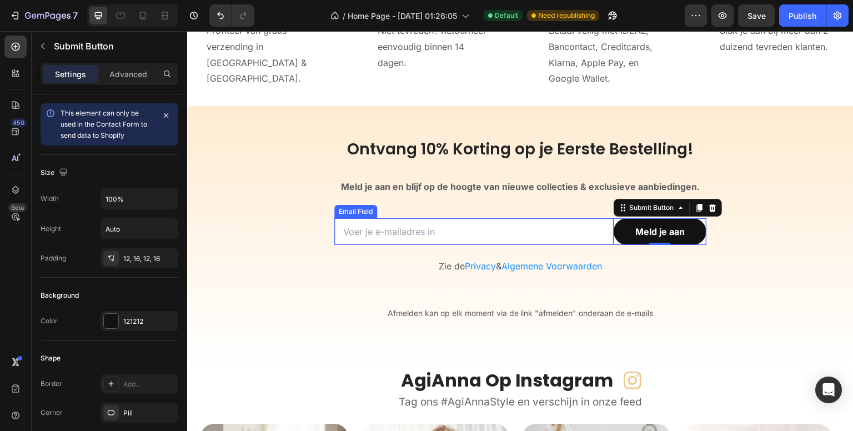
click at [353, 213] on div "Email Field" at bounding box center [355, 212] width 38 height 10
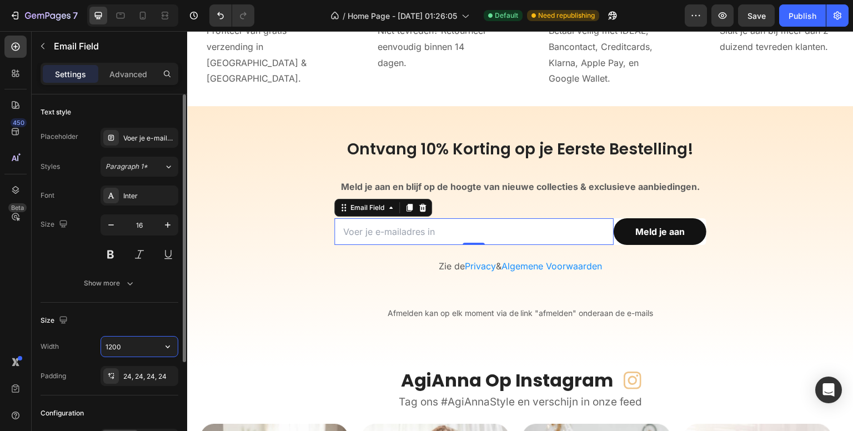
click at [142, 347] on input "1200" at bounding box center [139, 346] width 77 height 20
click at [167, 350] on icon "button" at bounding box center [167, 346] width 11 height 11
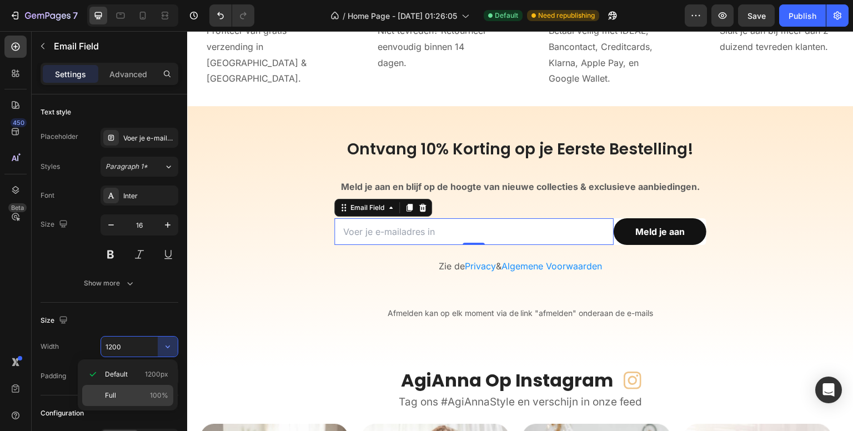
click at [121, 391] on p "Full 100%" at bounding box center [136, 395] width 63 height 10
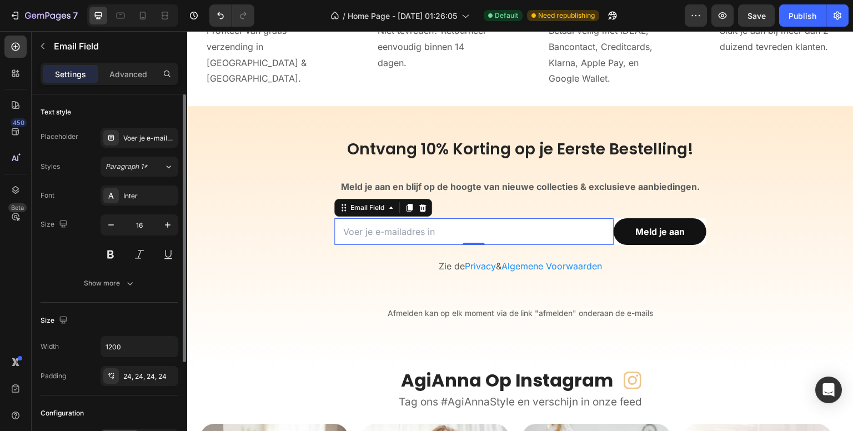
type input "100%"
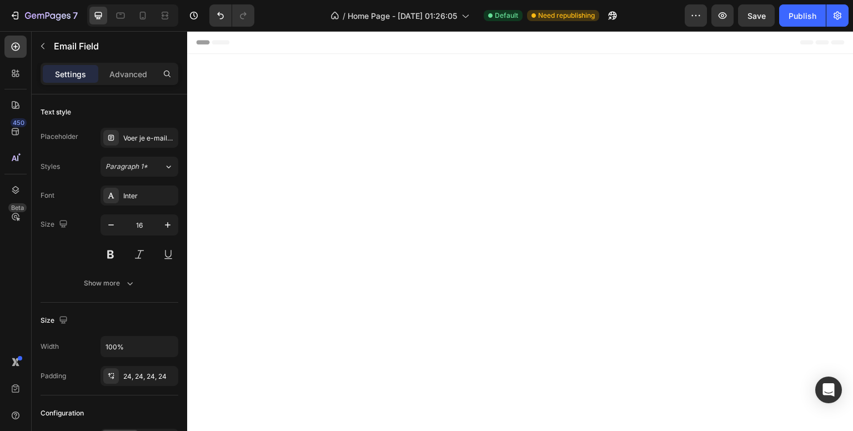
scroll to position [3446, 0]
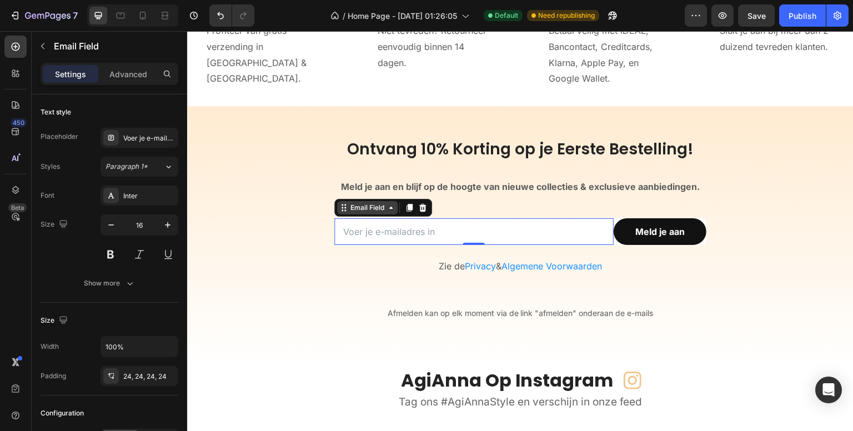
click at [364, 211] on div "Email Field" at bounding box center [367, 208] width 38 height 10
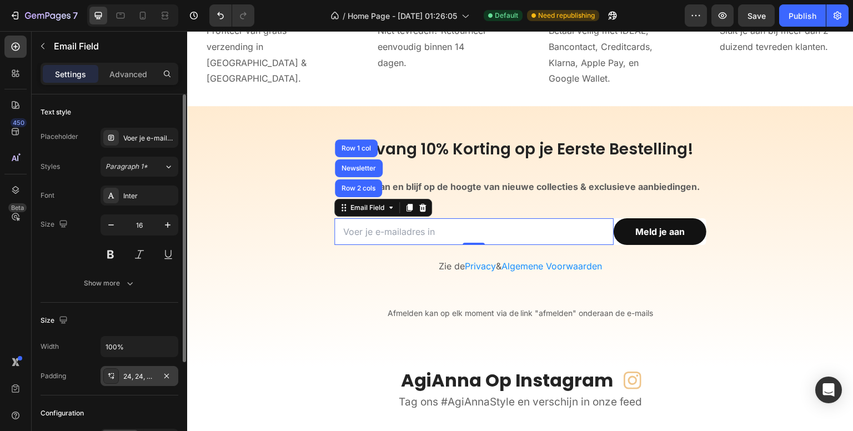
click at [142, 376] on div "24, 24, 24, 24" at bounding box center [139, 376] width 32 height 10
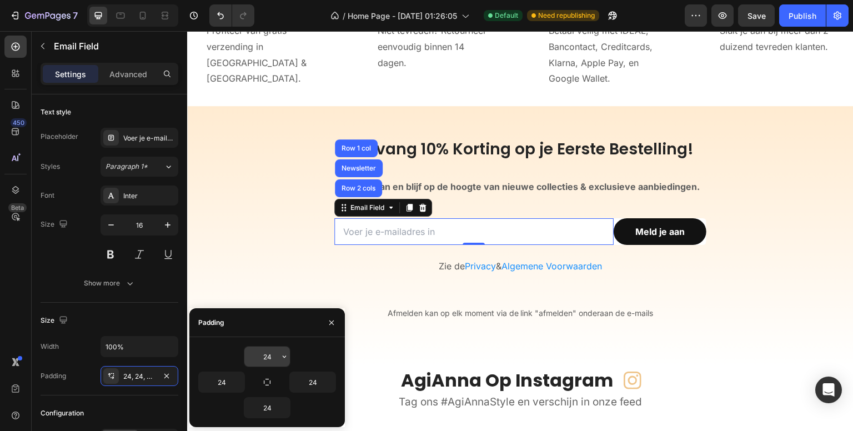
click at [269, 350] on input "24" at bounding box center [267, 356] width 46 height 20
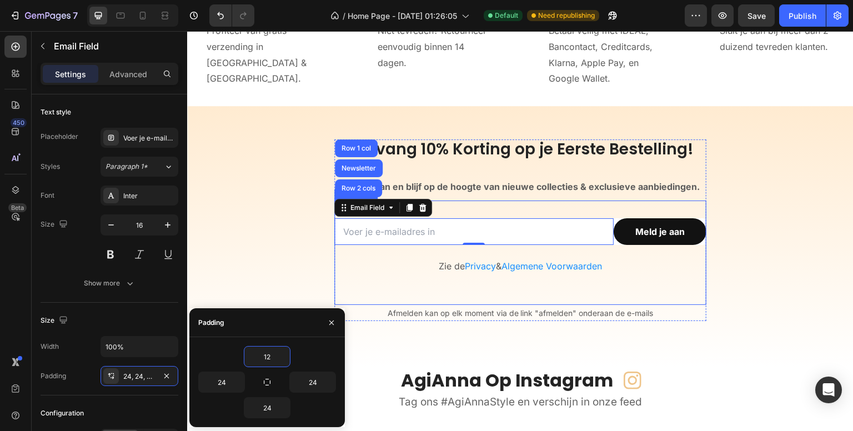
type input "12"
type input "16"
type input "12"
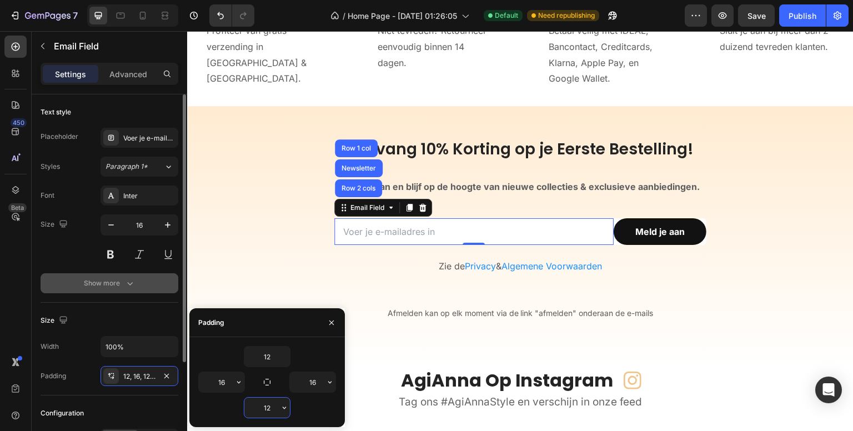
click at [14, 280] on div "450 Beta" at bounding box center [15, 193] width 22 height 315
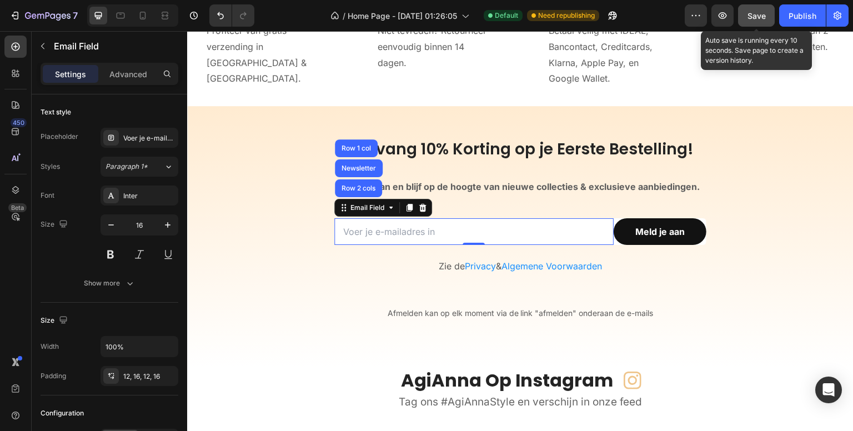
click at [751, 8] on button "Save" at bounding box center [756, 15] width 37 height 22
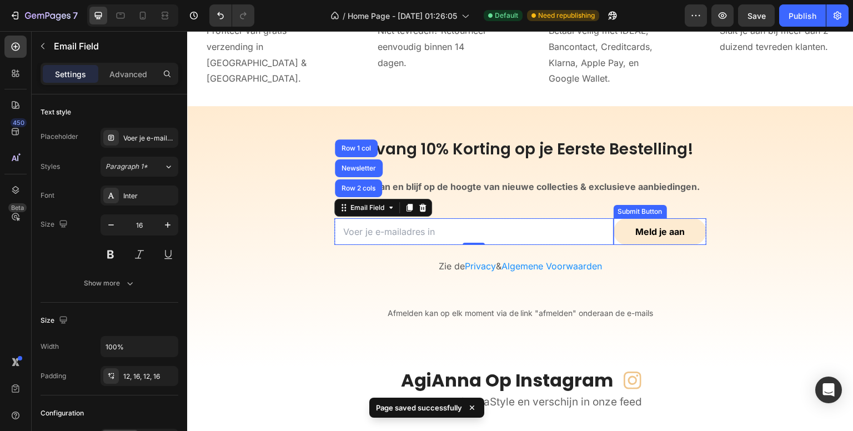
click at [646, 220] on button "Meld je aan" at bounding box center [659, 231] width 93 height 27
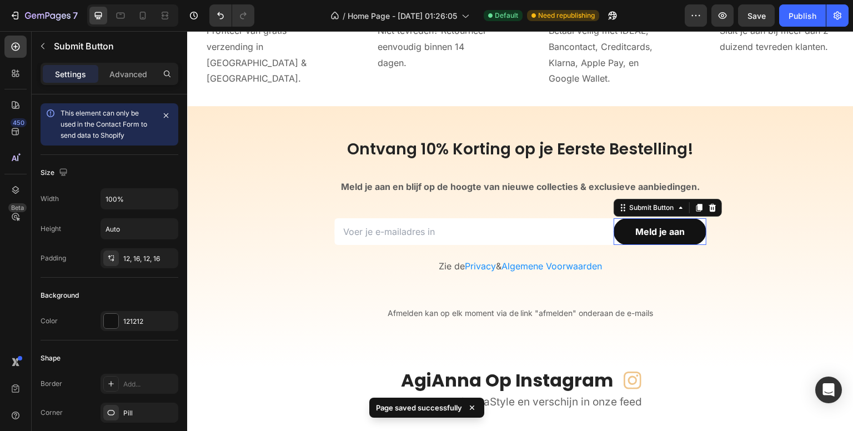
click at [646, 214] on div "Submit Button" at bounding box center [667, 208] width 108 height 18
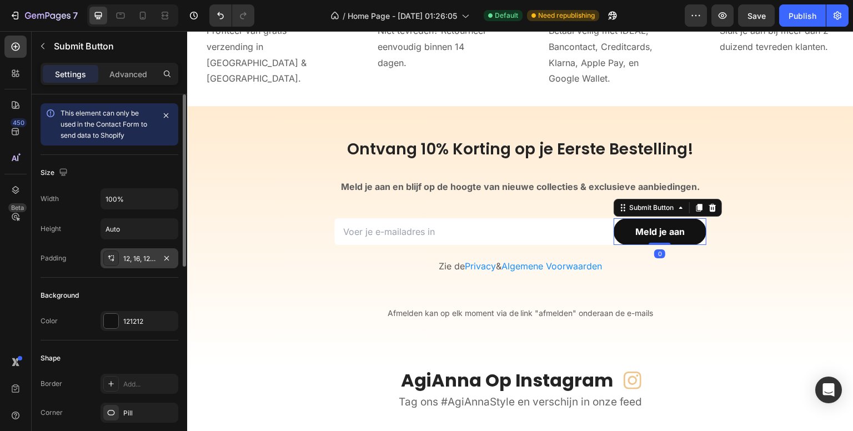
click at [132, 256] on div "12, 16, 12, 16" at bounding box center [139, 259] width 32 height 10
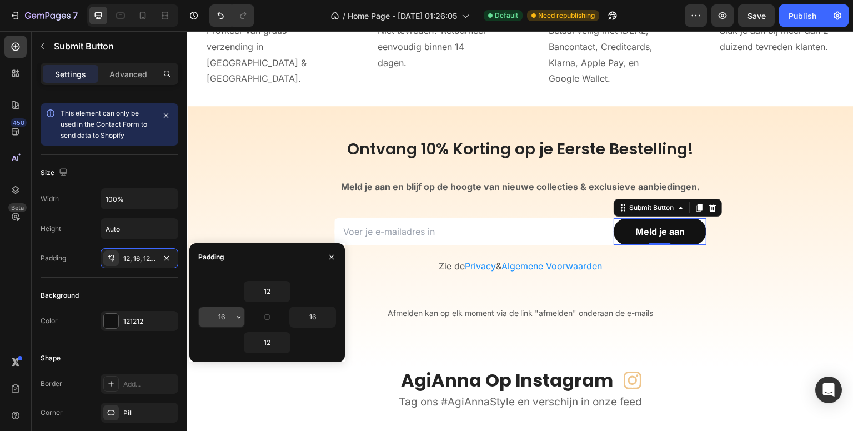
drag, startPoint x: 219, startPoint y: 313, endPoint x: 229, endPoint y: 311, distance: 10.1
click at [219, 313] on input "16" at bounding box center [222, 317] width 46 height 20
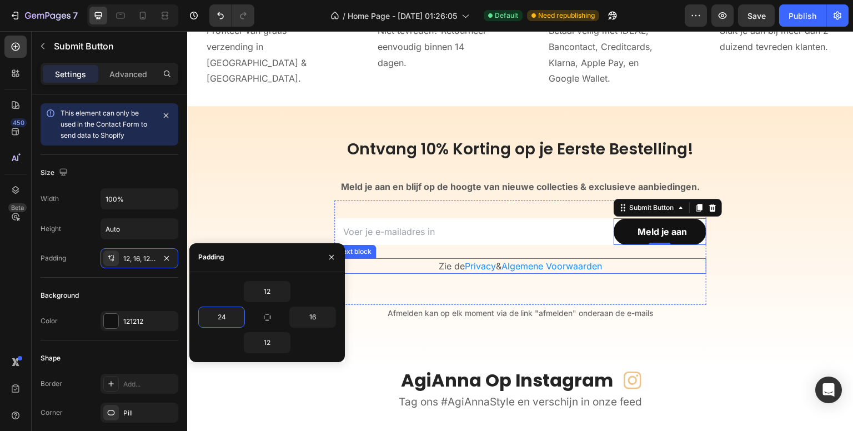
type input "24"
type input "12"
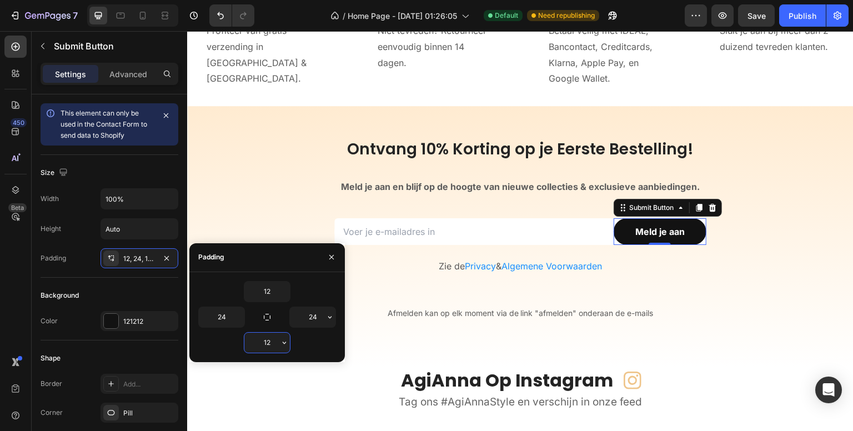
click at [11, 273] on div "450 Beta" at bounding box center [15, 193] width 22 height 315
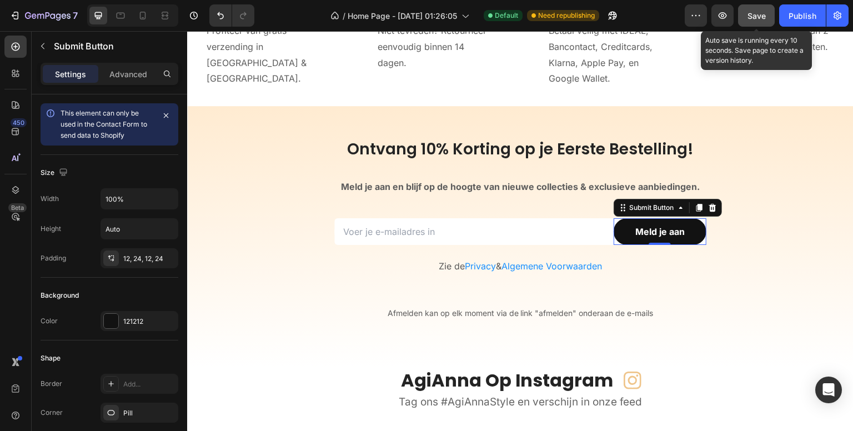
drag, startPoint x: 762, startPoint y: 12, endPoint x: 601, endPoint y: 28, distance: 162.3
click at [762, 12] on span "Save" at bounding box center [756, 15] width 18 height 9
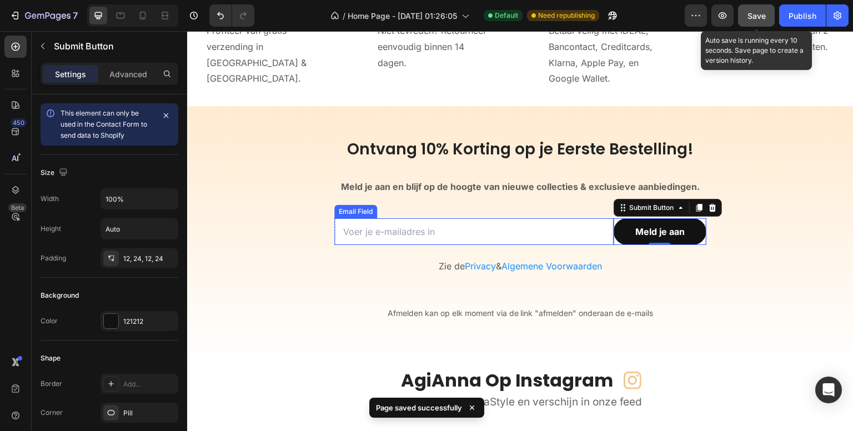
click at [350, 214] on div "Email Field" at bounding box center [355, 211] width 43 height 13
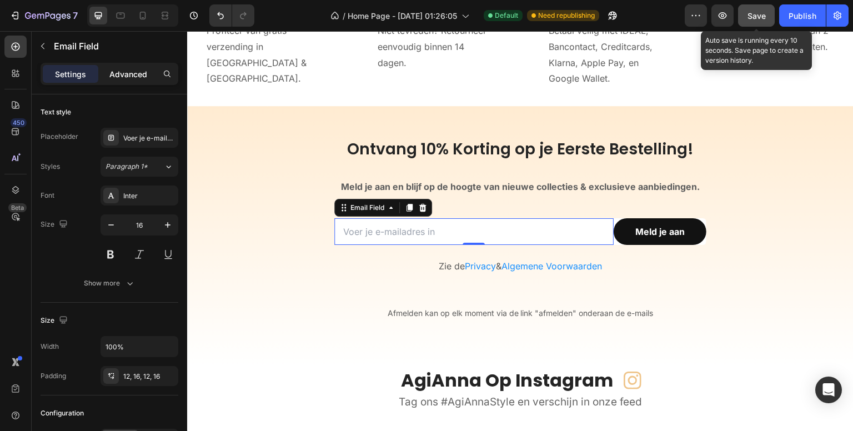
click at [122, 80] on div "Advanced" at bounding box center [128, 74] width 56 height 18
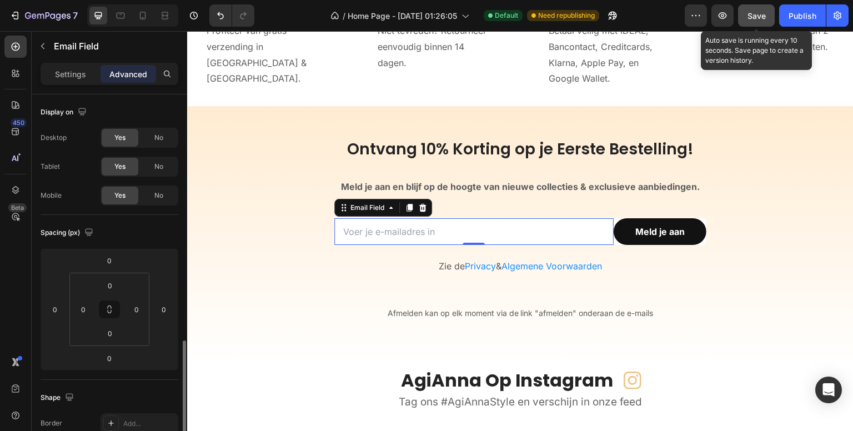
scroll to position [222, 0]
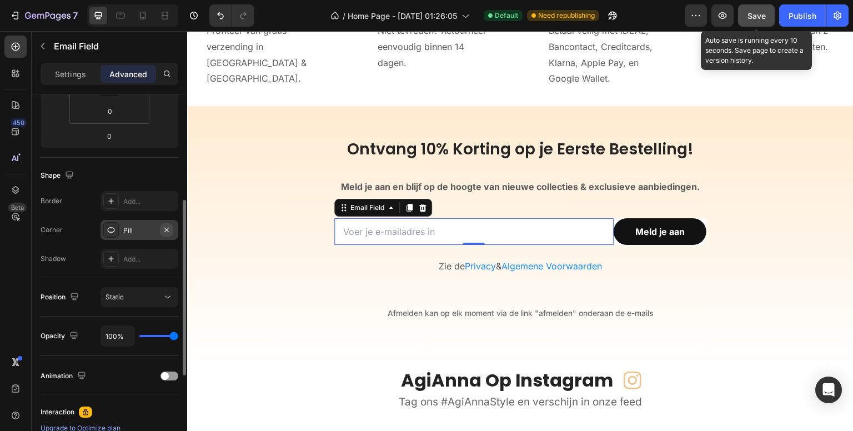
click at [168, 229] on icon "button" at bounding box center [166, 229] width 9 height 9
click at [146, 233] on div "Add..." at bounding box center [149, 230] width 52 height 10
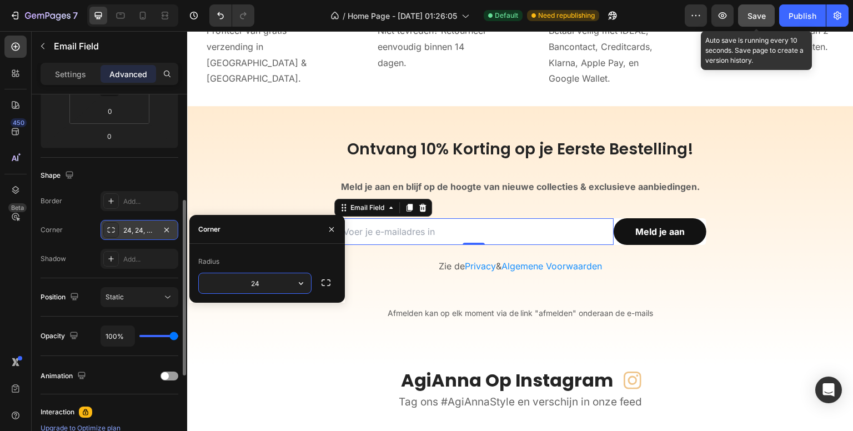
click at [21, 257] on div "450 Beta" at bounding box center [15, 193] width 22 height 315
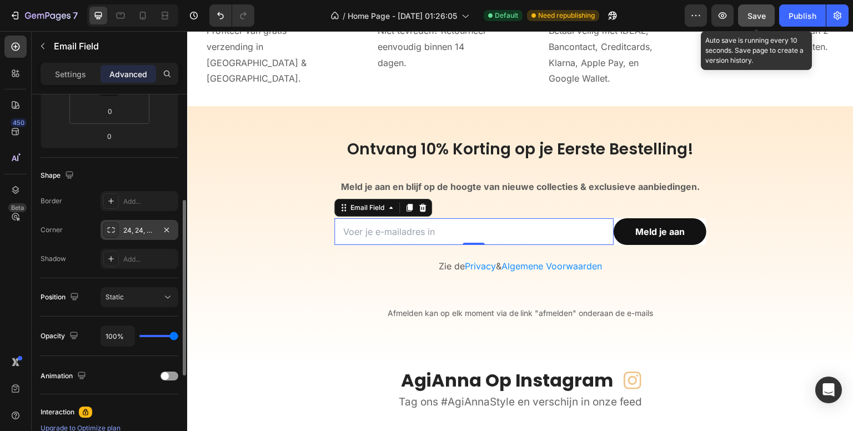
click at [127, 230] on div "24, 24, 24, 24" at bounding box center [139, 230] width 32 height 10
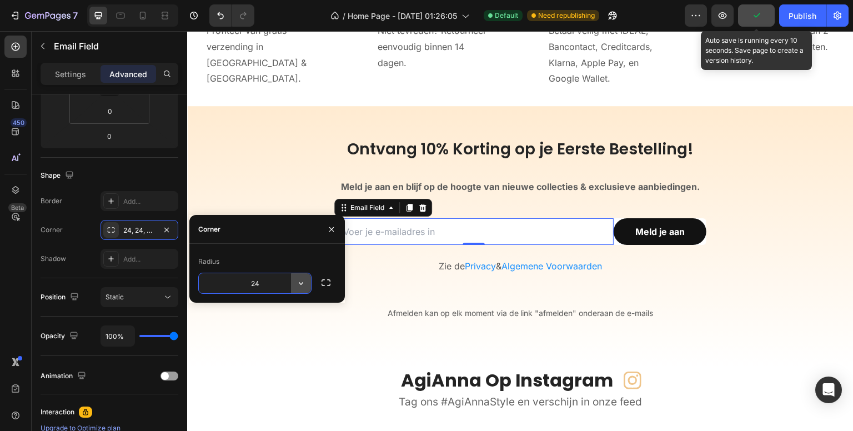
click at [305, 280] on icon "button" at bounding box center [300, 283] width 11 height 11
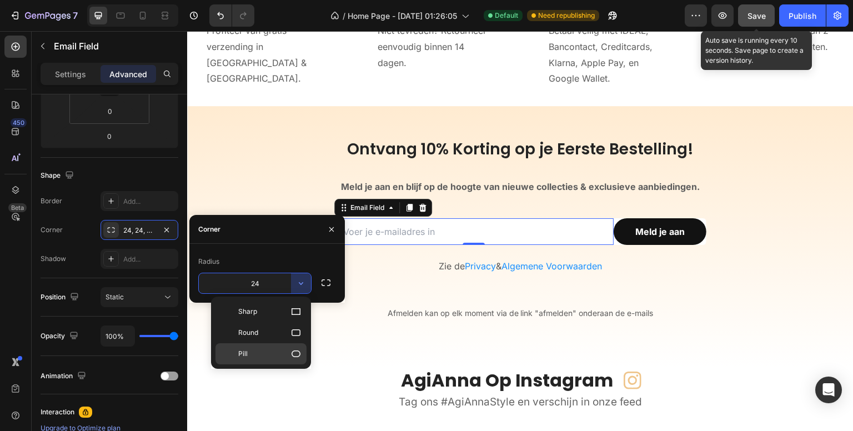
click at [296, 355] on icon at bounding box center [295, 353] width 11 height 11
type input "9999"
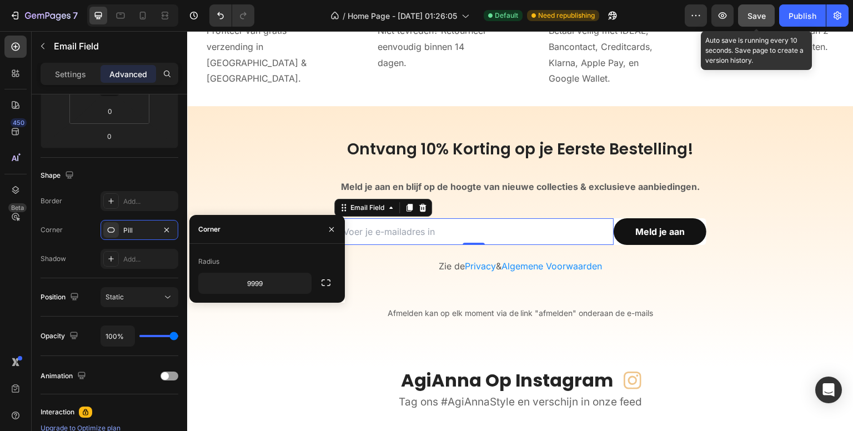
click at [16, 247] on div "450 Beta" at bounding box center [15, 193] width 22 height 315
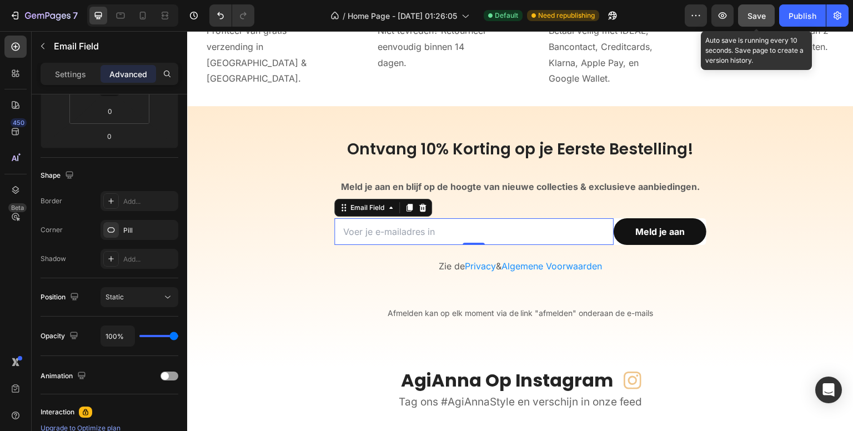
drag, startPoint x: 750, startPoint y: 14, endPoint x: 450, endPoint y: 179, distance: 342.6
click at [750, 14] on span "Save" at bounding box center [756, 15] width 18 height 9
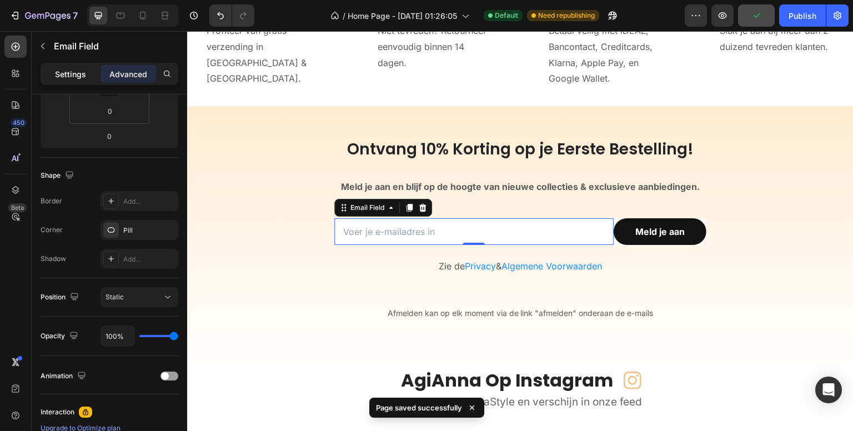
click at [62, 69] on p "Settings" at bounding box center [70, 74] width 31 height 12
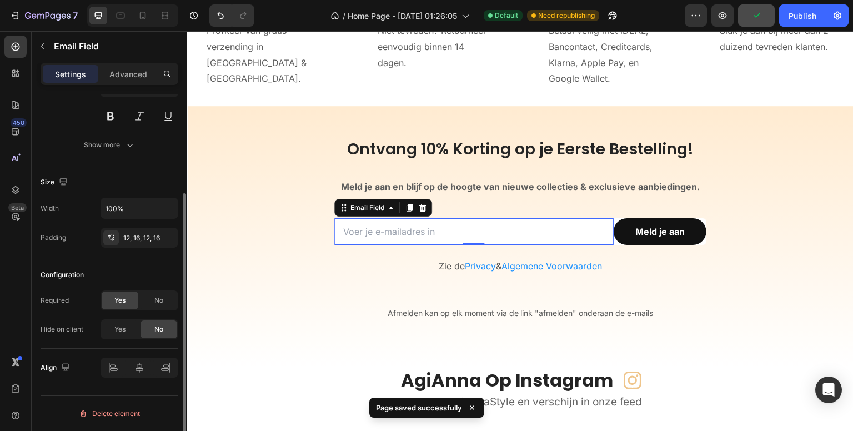
scroll to position [137, 0]
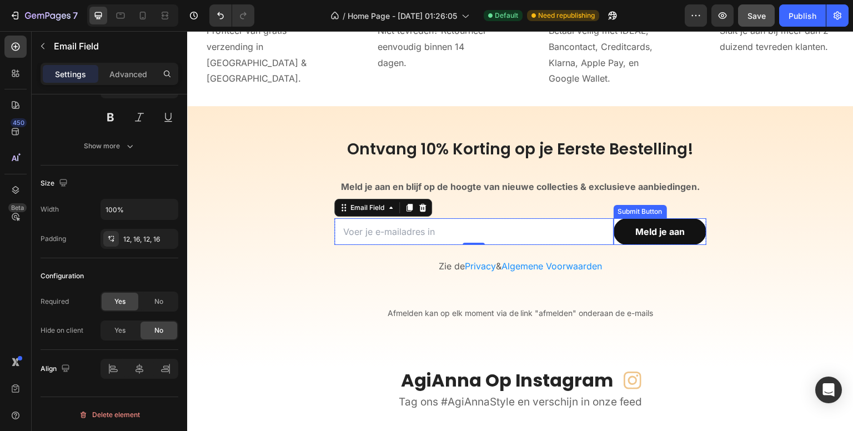
click at [638, 212] on div "Submit Button" at bounding box center [640, 212] width 49 height 10
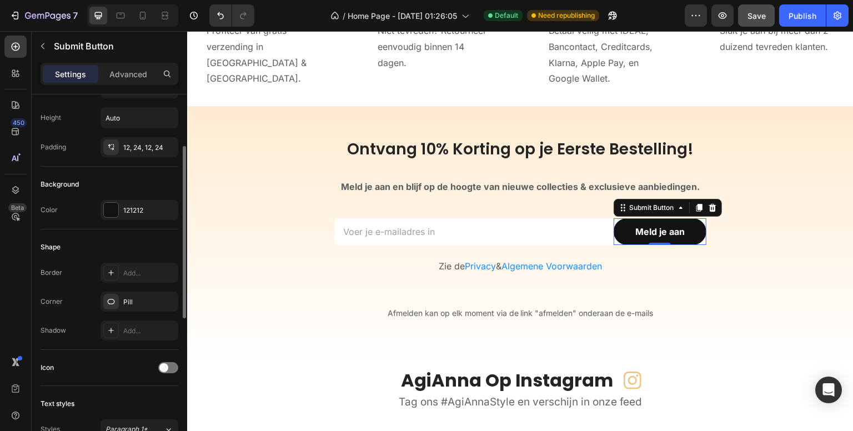
scroll to position [167, 0]
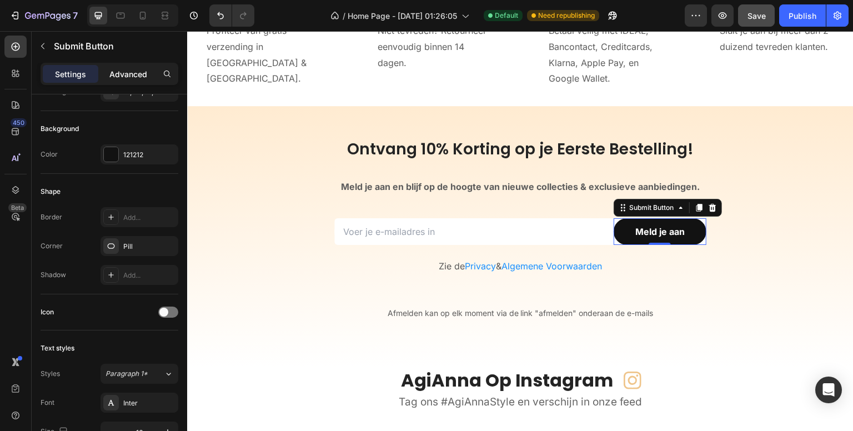
click at [138, 69] on p "Advanced" at bounding box center [128, 74] width 38 height 12
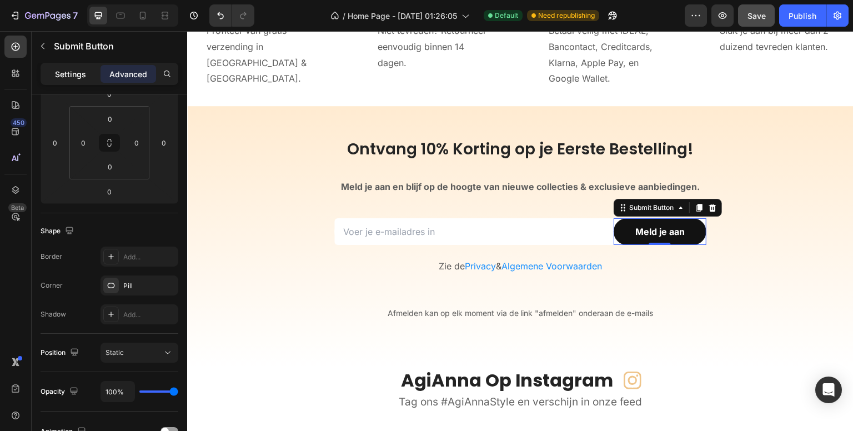
click at [80, 78] on p "Settings" at bounding box center [70, 74] width 31 height 12
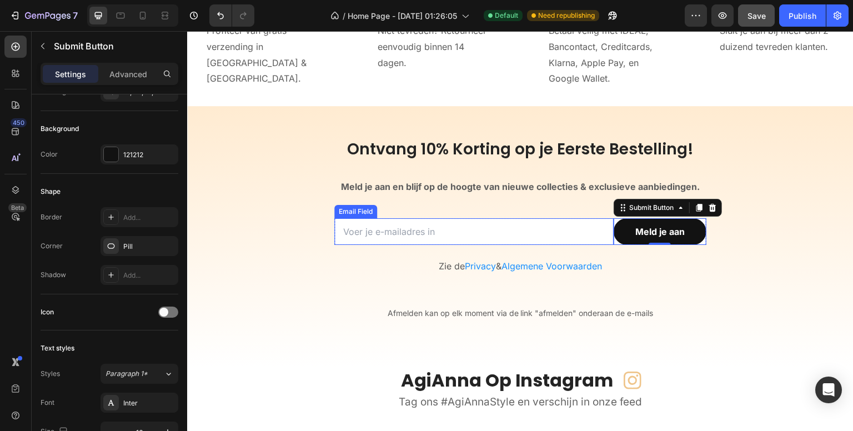
click at [349, 216] on div "Email Field Meld je aan Submit Button 0 Row Zie de Privacy & Algemene Voorwaard…" at bounding box center [520, 252] width 372 height 104
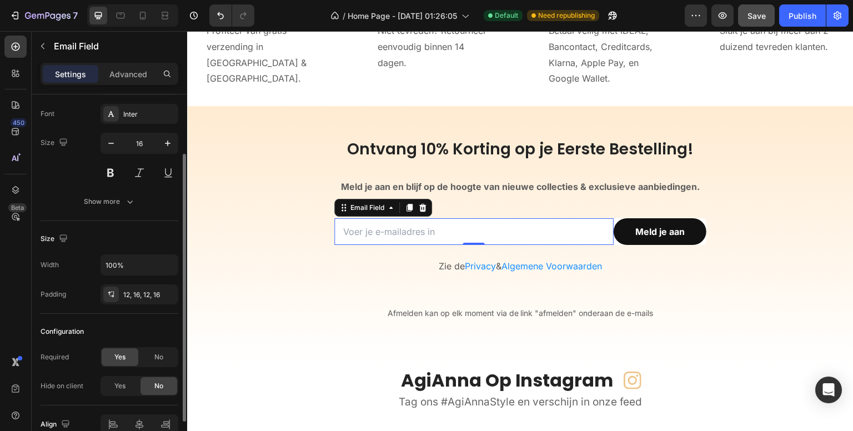
scroll to position [0, 0]
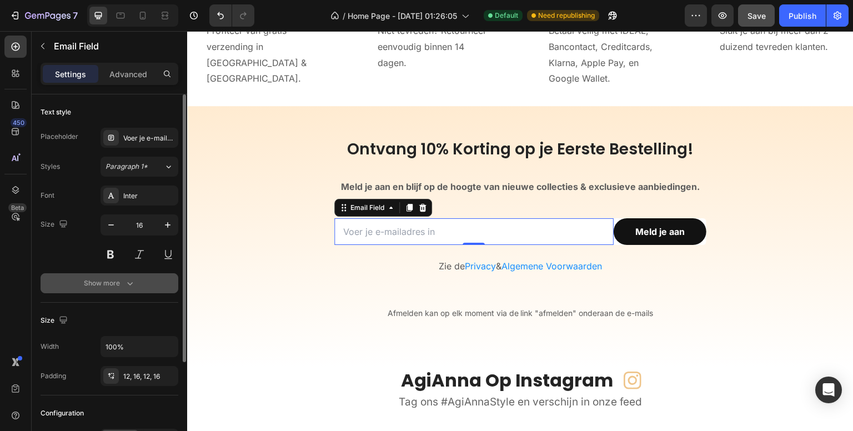
click at [129, 287] on icon "button" at bounding box center [129, 283] width 11 height 11
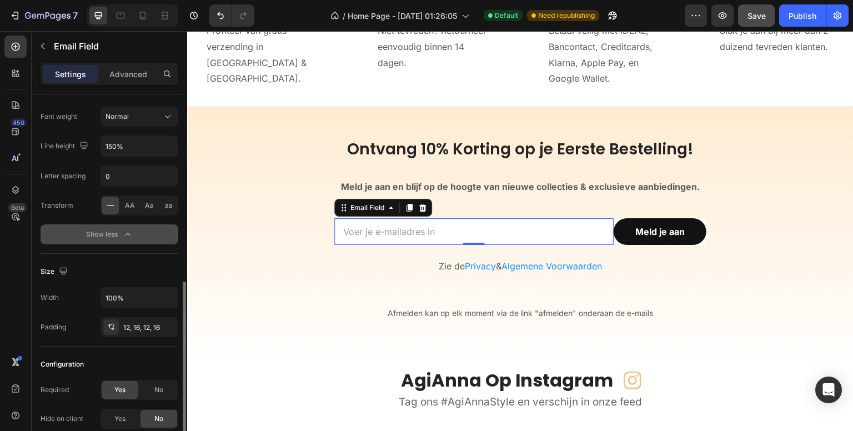
scroll to position [222, 0]
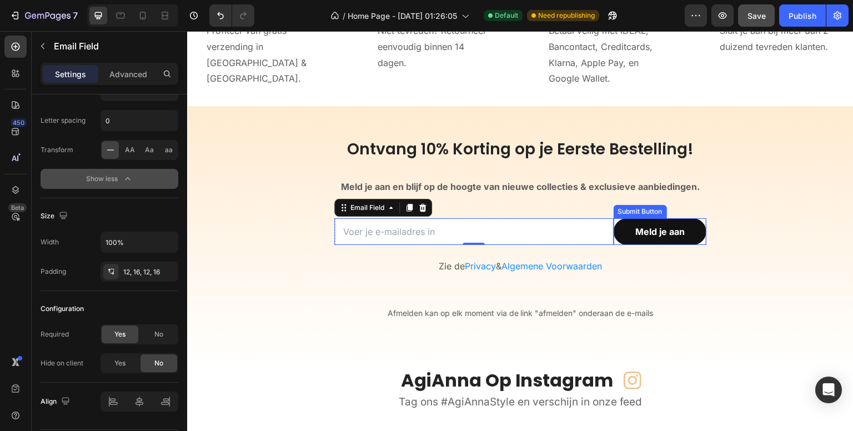
click at [630, 213] on div "Submit Button" at bounding box center [640, 212] width 49 height 10
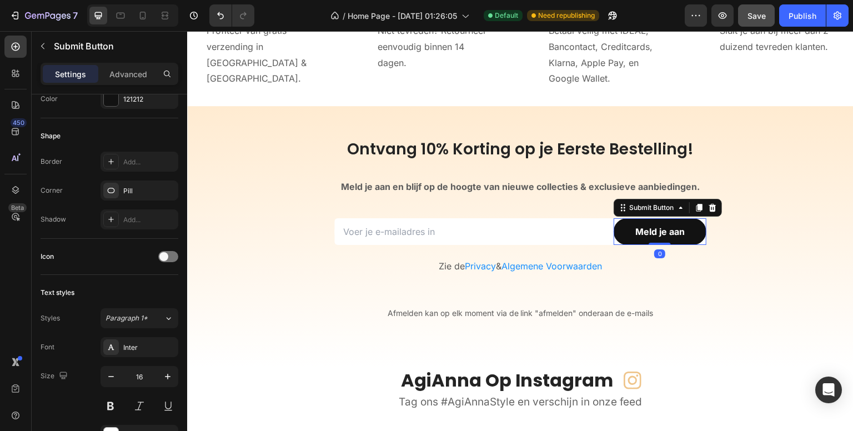
scroll to position [0, 0]
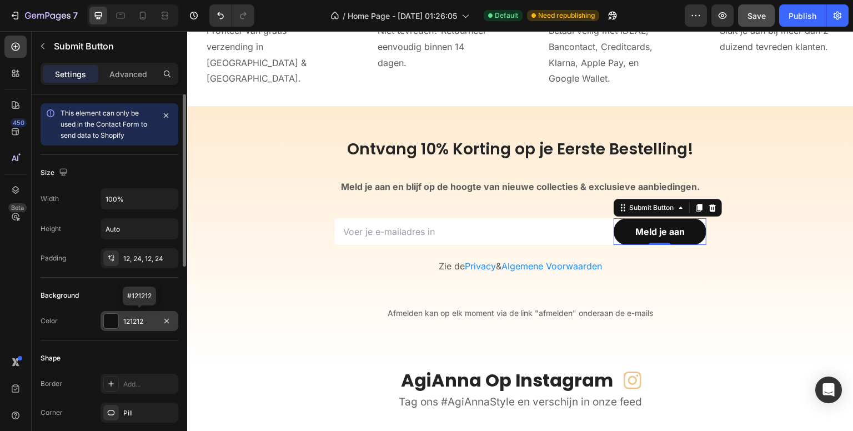
click at [129, 322] on div "121212" at bounding box center [139, 321] width 32 height 10
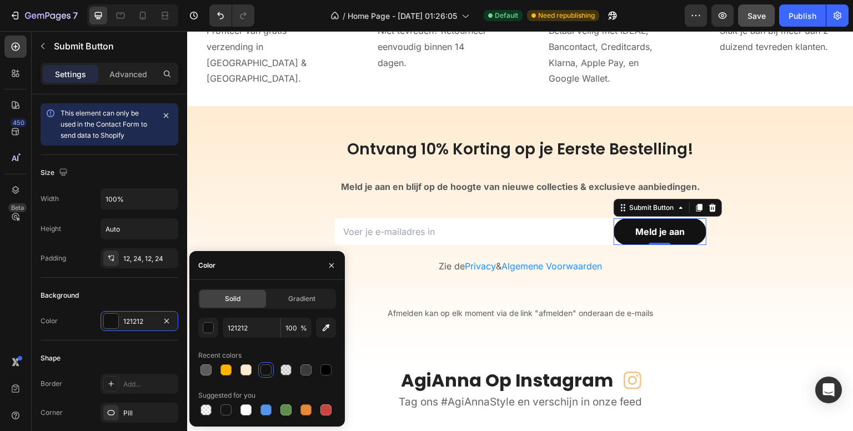
click at [7, 315] on div "450 Beta" at bounding box center [15, 193] width 22 height 315
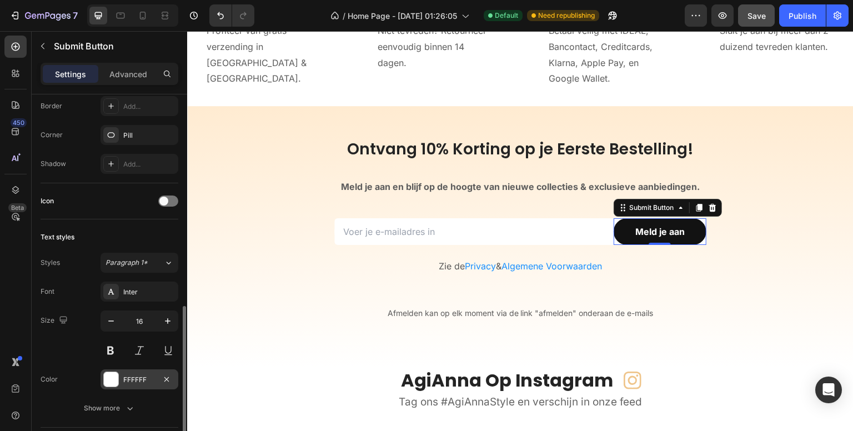
scroll to position [333, 0]
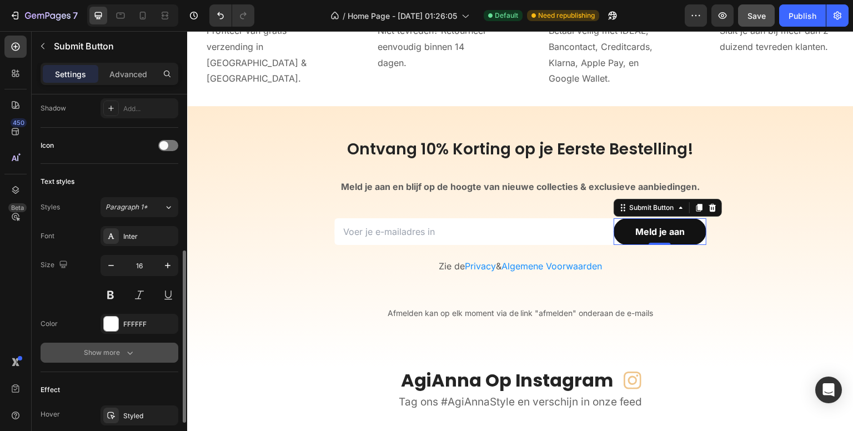
click at [130, 350] on icon "button" at bounding box center [129, 352] width 11 height 11
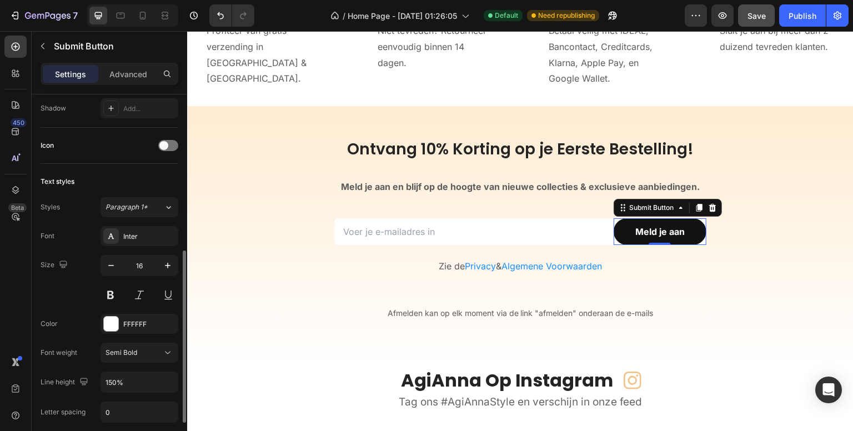
click at [2, 293] on div "450 Beta" at bounding box center [16, 231] width 32 height 400
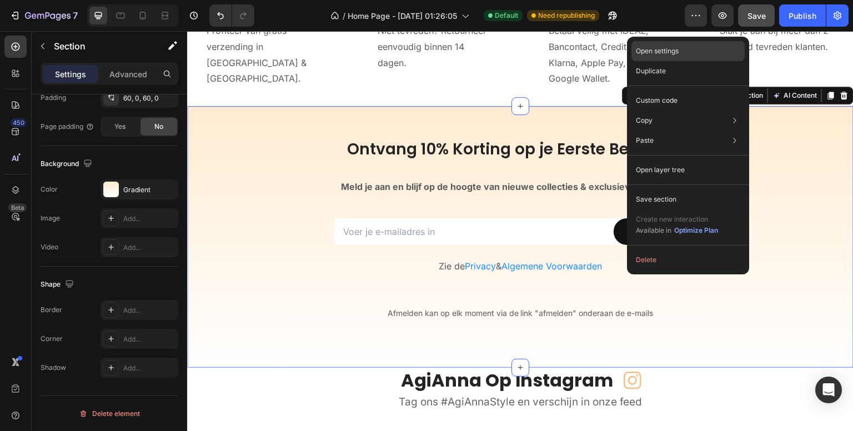
scroll to position [0, 0]
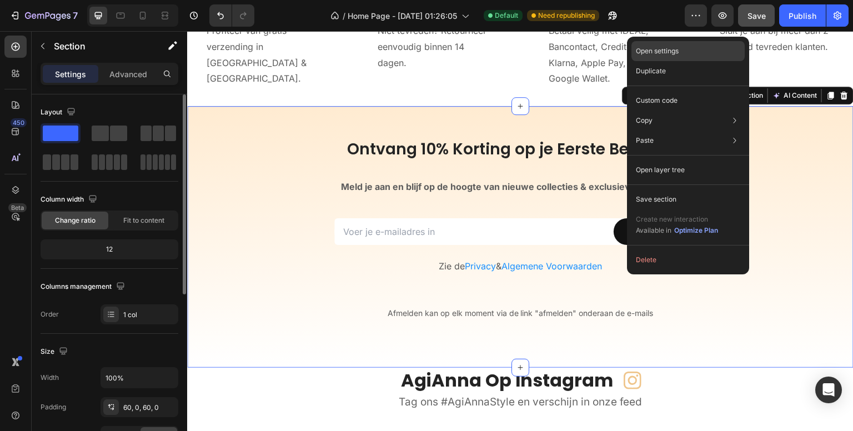
click at [691, 51] on div "Open settings" at bounding box center [687, 51] width 113 height 20
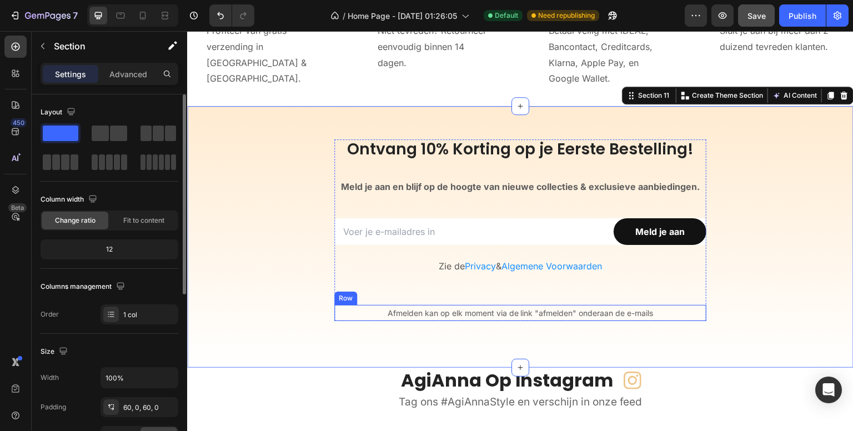
click at [335, 318] on div "Afmelden kan op elk moment via de link "afmelden" onderaan de e-mails Text Bloc…" at bounding box center [520, 313] width 372 height 16
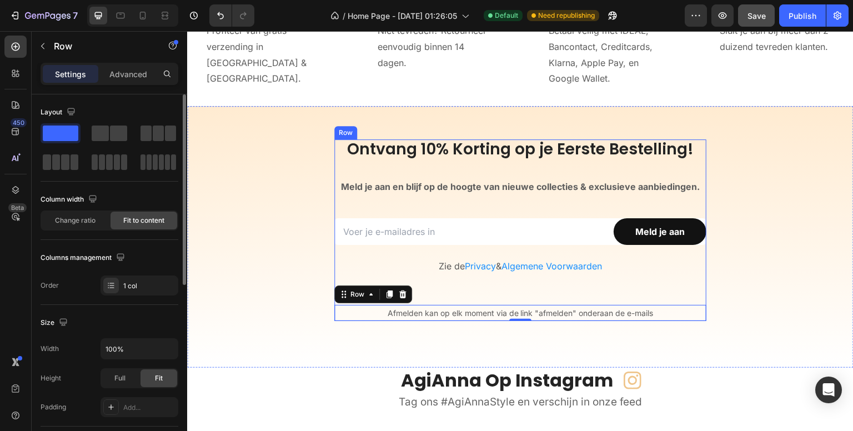
click at [396, 197] on div "Ontvang 10% Korting op je Eerste Bestelling! Heading Meld je aan en blijf op de…" at bounding box center [520, 230] width 372 height 182
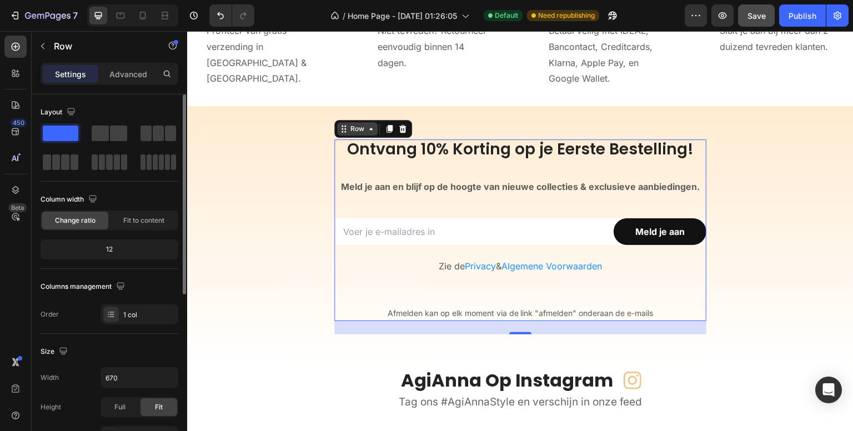
click at [358, 127] on div "Row" at bounding box center [357, 129] width 18 height 10
click at [134, 222] on span "Fit to content" at bounding box center [143, 220] width 41 height 10
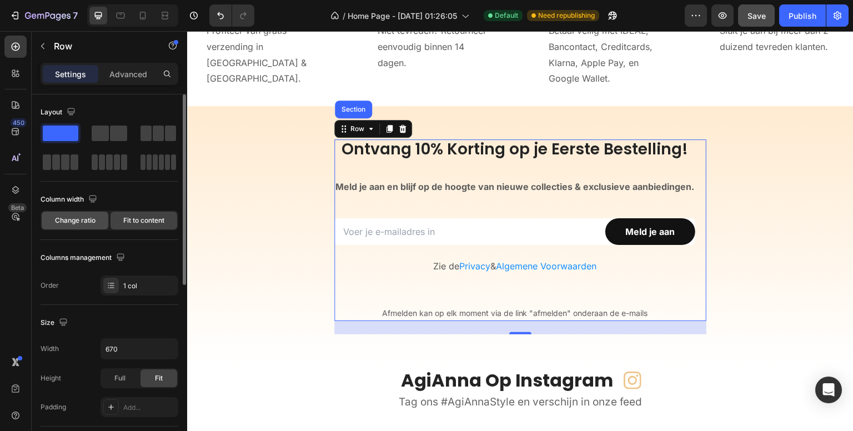
click at [80, 220] on span "Change ratio" at bounding box center [75, 220] width 41 height 10
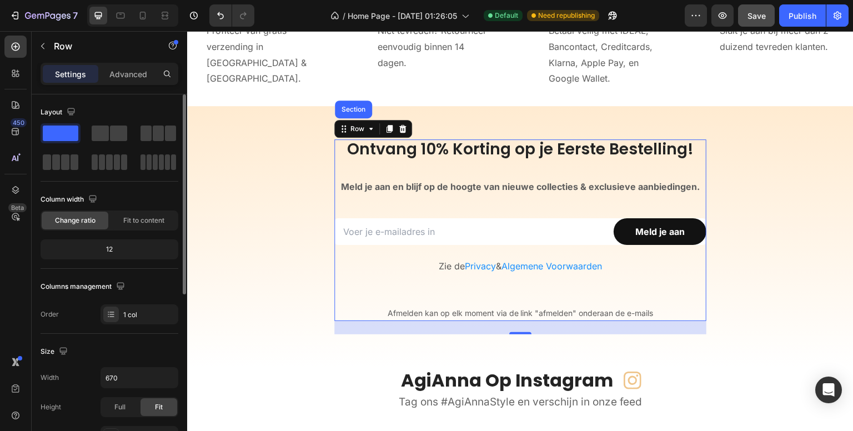
click at [95, 249] on div "12" at bounding box center [109, 249] width 133 height 16
click at [802, 16] on div "Publish" at bounding box center [802, 16] width 28 height 12
click at [139, 381] on input "670" at bounding box center [139, 378] width 77 height 20
click at [167, 378] on icon "button" at bounding box center [167, 377] width 11 height 11
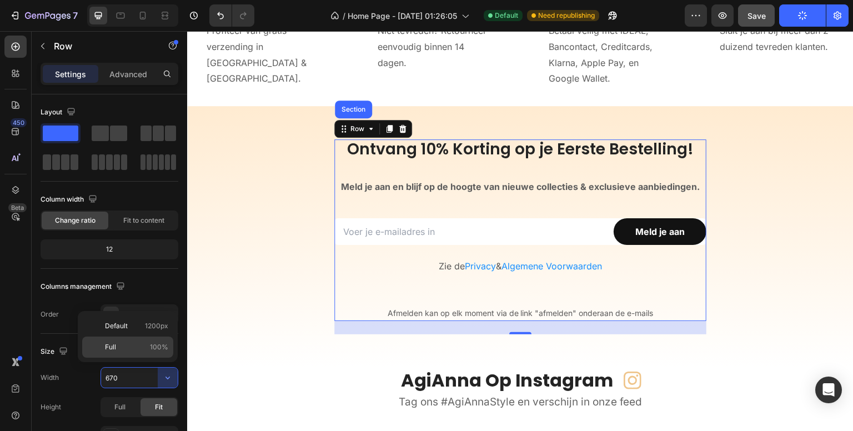
click at [169, 345] on div "Full 100%" at bounding box center [127, 346] width 91 height 21
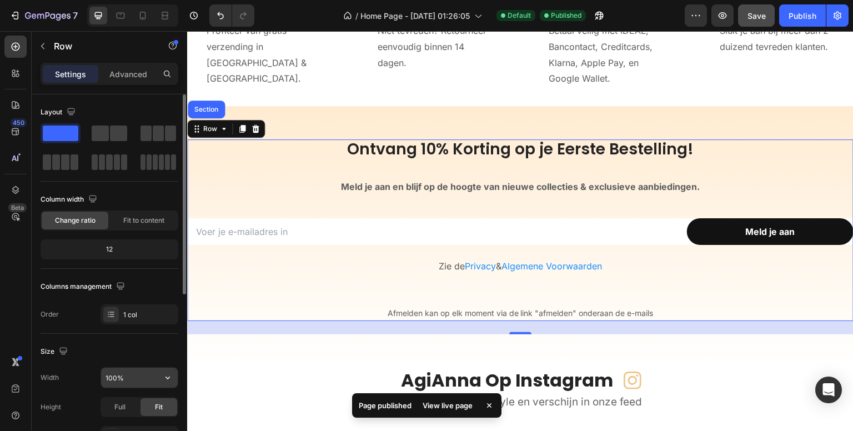
click at [142, 375] on input "100%" at bounding box center [139, 378] width 77 height 20
type input "670"
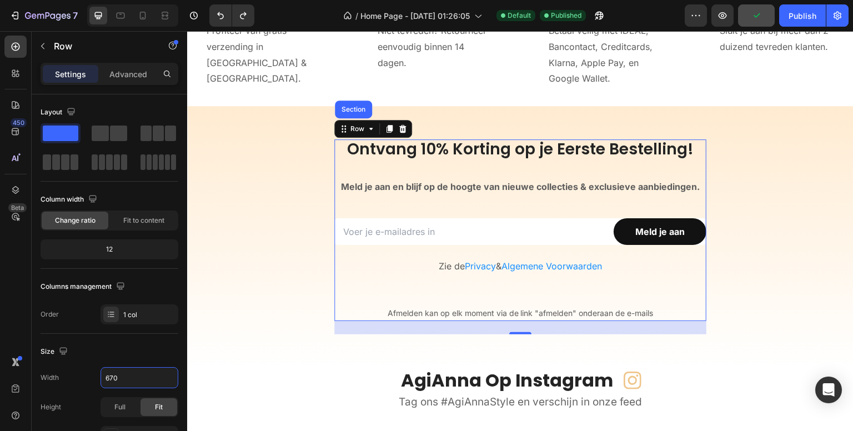
click at [9, 323] on div "450 Beta" at bounding box center [15, 193] width 22 height 315
click at [130, 69] on p "Advanced" at bounding box center [128, 74] width 38 height 12
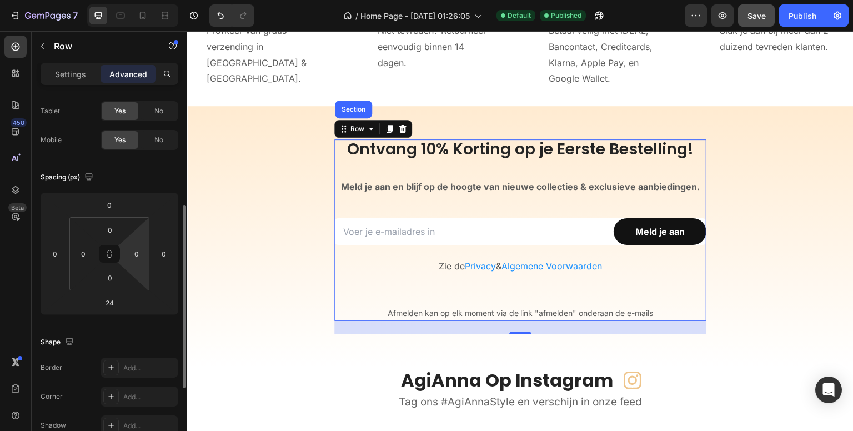
scroll to position [111, 0]
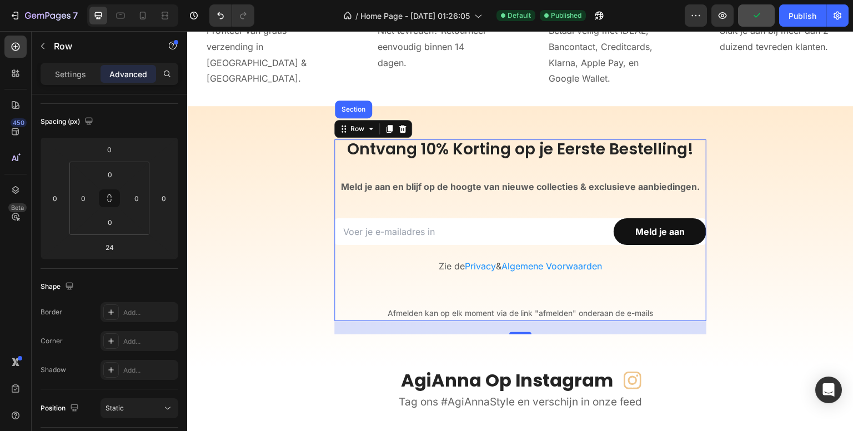
drag, startPoint x: 523, startPoint y: 331, endPoint x: 523, endPoint y: 307, distance: 23.9
click at [523, 307] on div "Ontvang 10% Korting op je Eerste Bestelling! Heading Meld je aan en blijf op de…" at bounding box center [520, 230] width 372 height 182
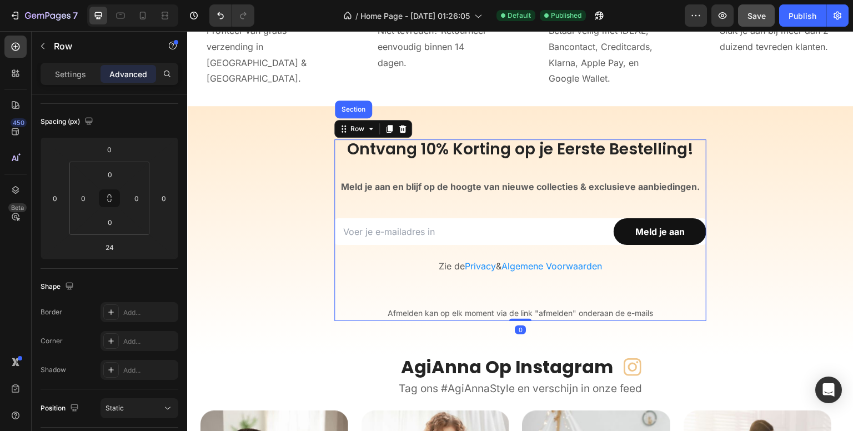
drag, startPoint x: 522, startPoint y: 329, endPoint x: 521, endPoint y: 288, distance: 41.1
click at [521, 288] on div "Ontvang 10% Korting op je Eerste Bestelling! Heading Meld je aan en blijf op de…" at bounding box center [520, 230] width 372 height 182
type input "0"
drag, startPoint x: 795, startPoint y: 14, endPoint x: 628, endPoint y: 16, distance: 167.1
click at [795, 14] on div "Publish" at bounding box center [802, 16] width 28 height 12
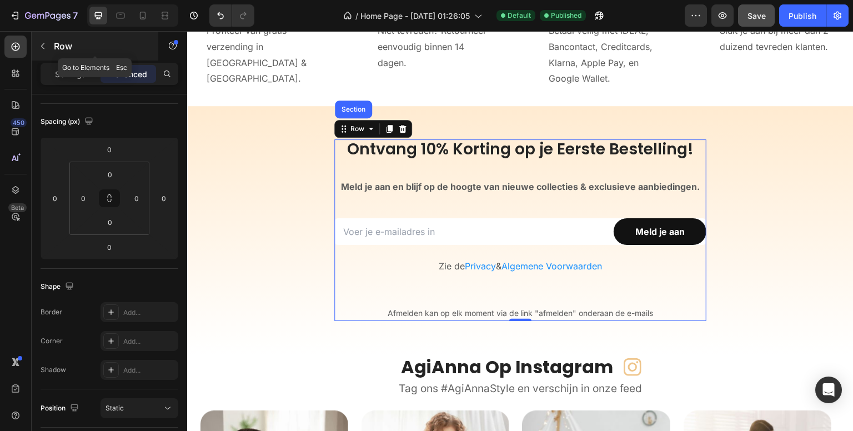
click at [42, 47] on icon "button" at bounding box center [42, 46] width 3 height 6
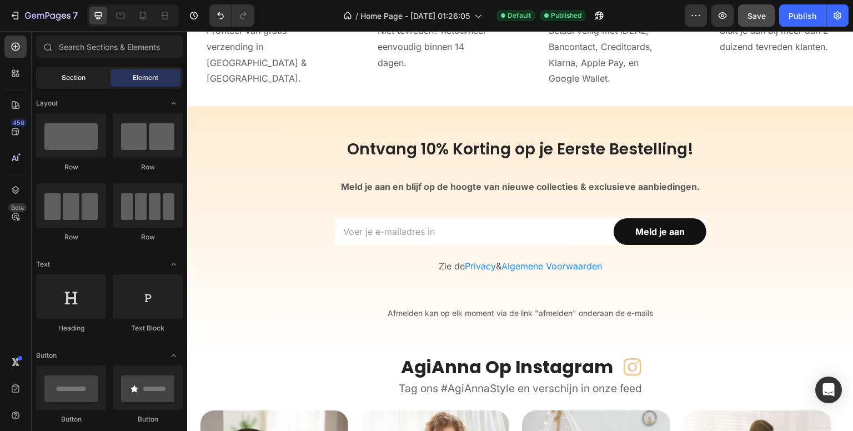
click at [66, 74] on span "Section" at bounding box center [74, 78] width 24 height 10
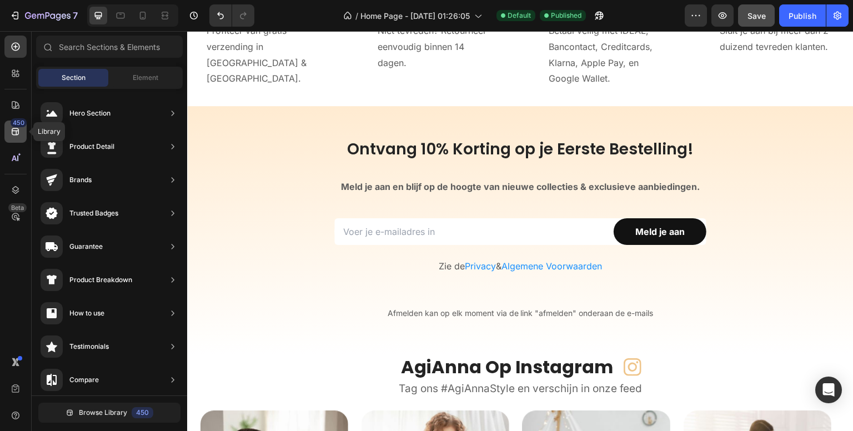
click at [16, 125] on div "450" at bounding box center [19, 122] width 16 height 9
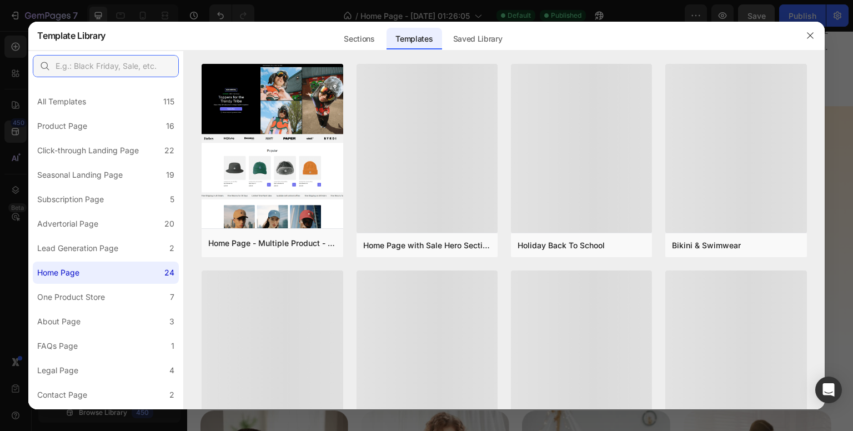
click at [85, 70] on input "text" at bounding box center [106, 66] width 146 height 22
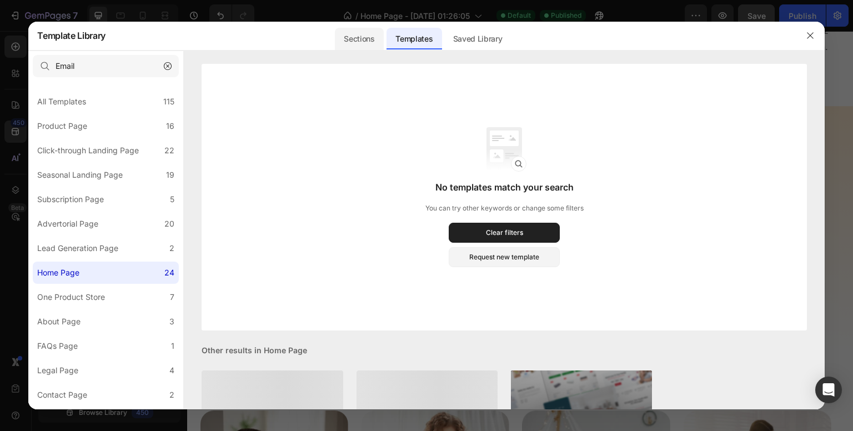
click at [365, 43] on div "Sections" at bounding box center [359, 39] width 48 height 22
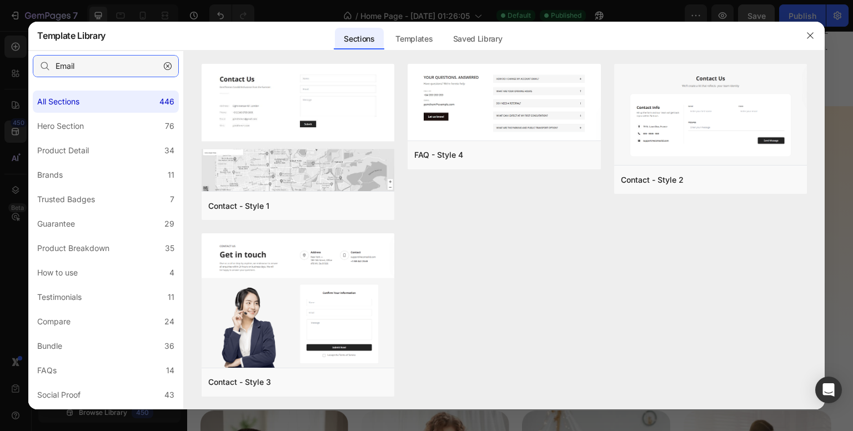
click at [93, 65] on input "Email" at bounding box center [106, 66] width 146 height 22
type input "E"
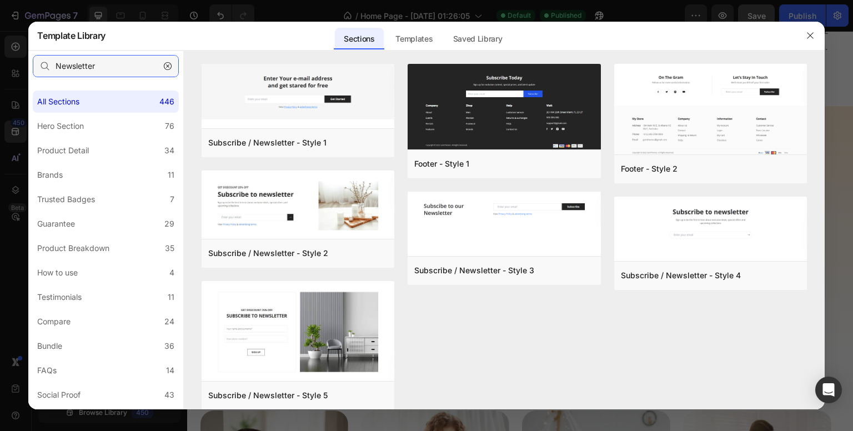
type input "Newsletter"
click at [224, 33] on div "Sections Templates Existing pages Saved Library Templates Saved Library" at bounding box center [422, 35] width 634 height 29
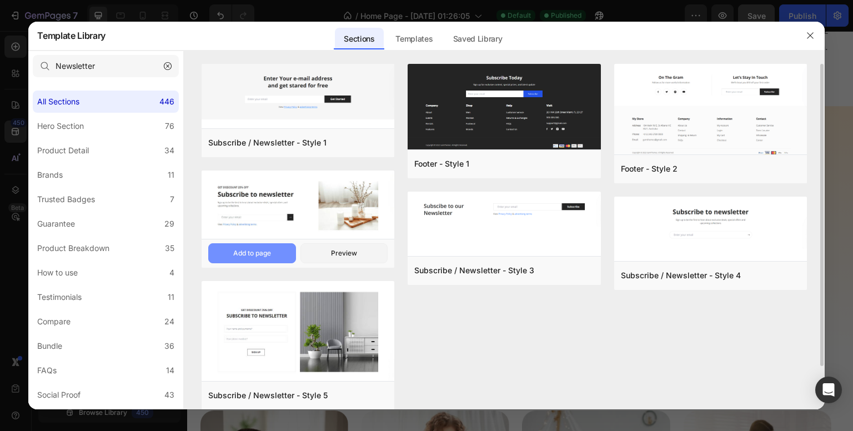
click at [279, 251] on button "Add to page" at bounding box center [252, 253] width 88 height 20
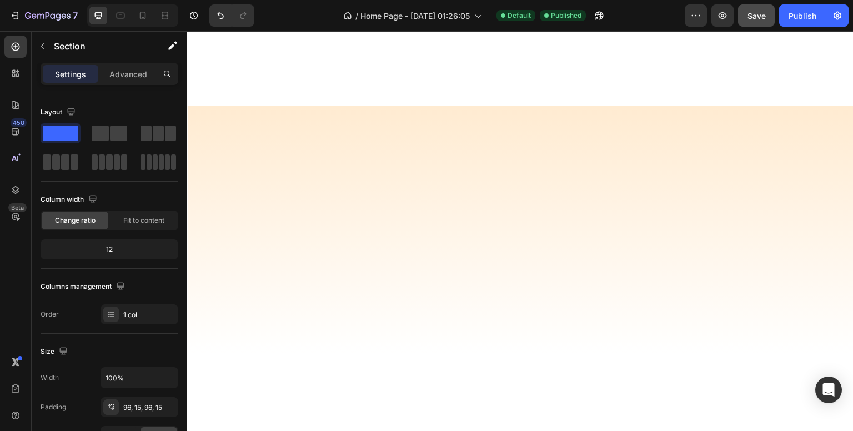
scroll to position [4234, 0]
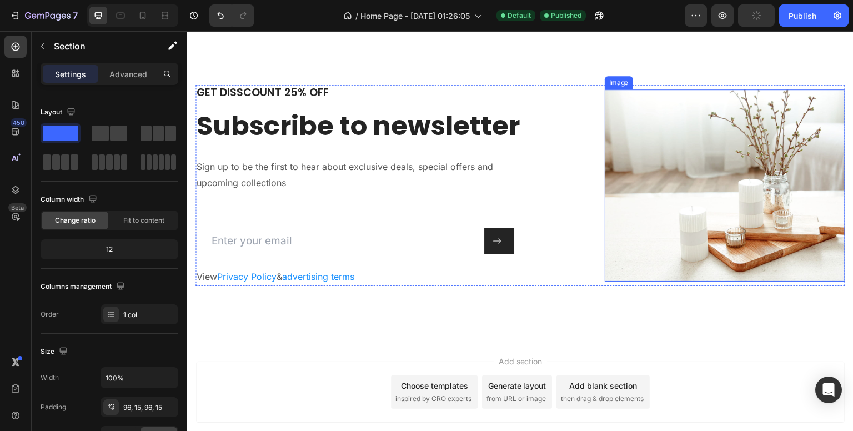
click at [786, 106] on img at bounding box center [725, 185] width 240 height 193
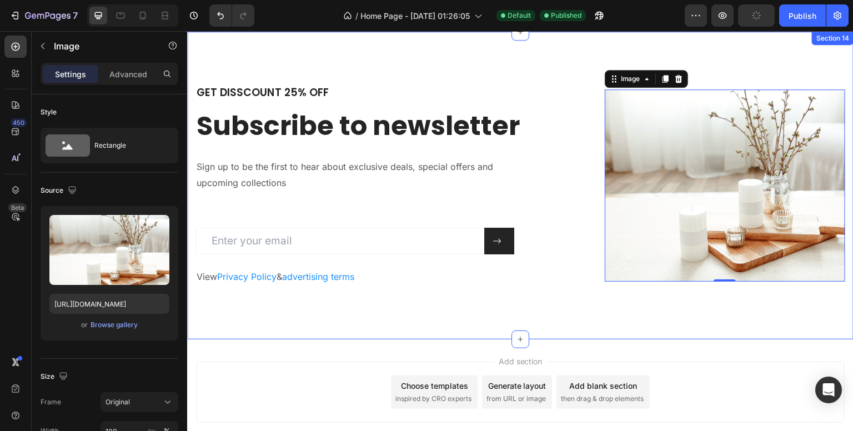
click at [690, 55] on div "GET DISSCOUNT 25% OFF Heading Subscribe to newsletter Heading Sign up to be the…" at bounding box center [520, 186] width 666 height 308
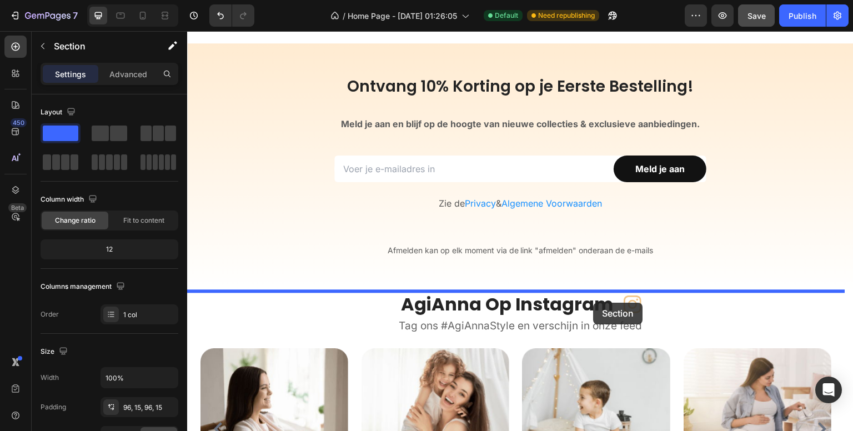
scroll to position [3451, 0]
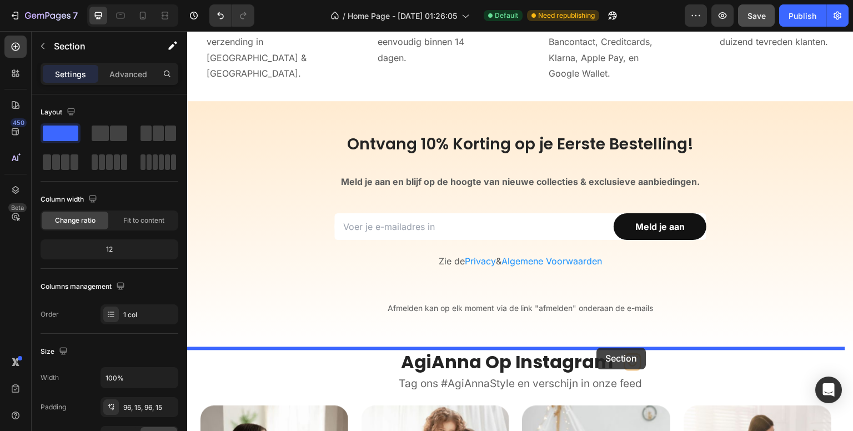
drag, startPoint x: 621, startPoint y: 98, endPoint x: 597, endPoint y: 348, distance: 250.5
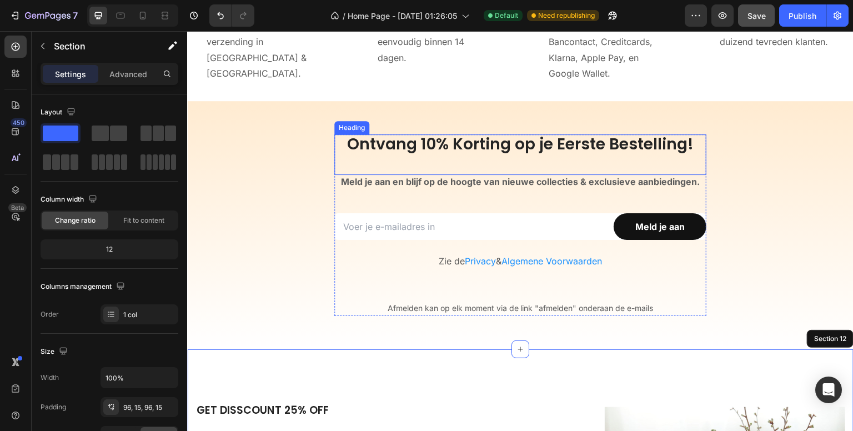
click at [506, 141] on h2 "Ontvang 10% Korting op je Eerste Bestelling!" at bounding box center [520, 154] width 372 height 41
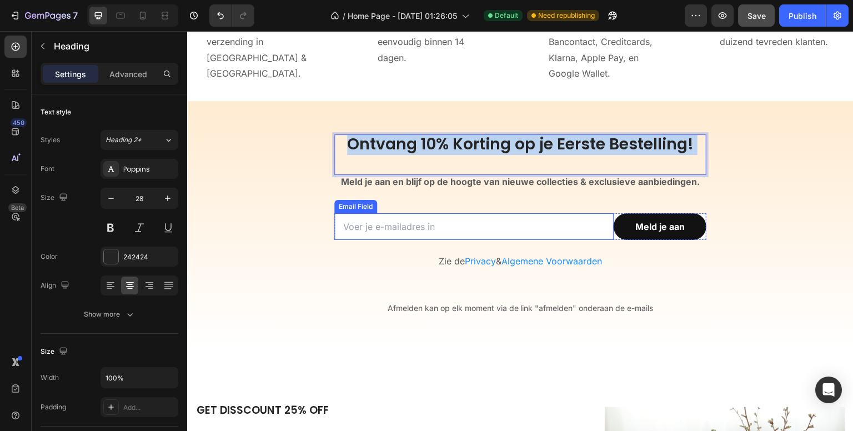
scroll to position [3617, 0]
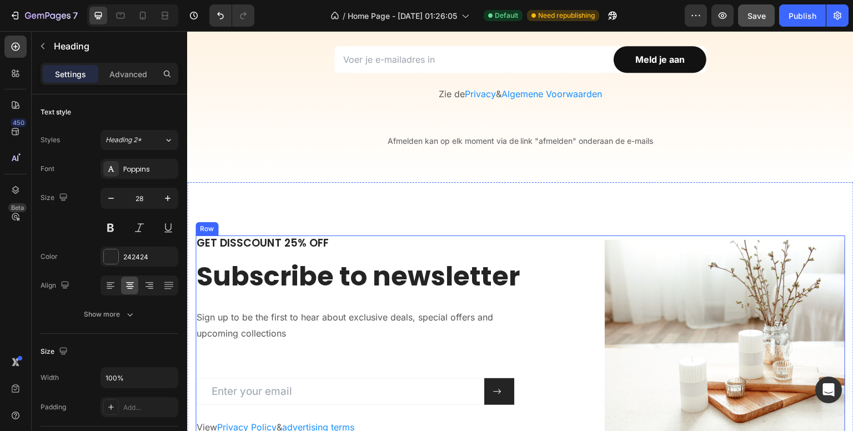
click at [309, 309] on p "Sign up to be the first to hear about exclusive deals, special offers and upcom…" at bounding box center [357, 325] width 320 height 32
click at [329, 259] on p "Subscribe to newsletter" at bounding box center [364, 276] width 335 height 34
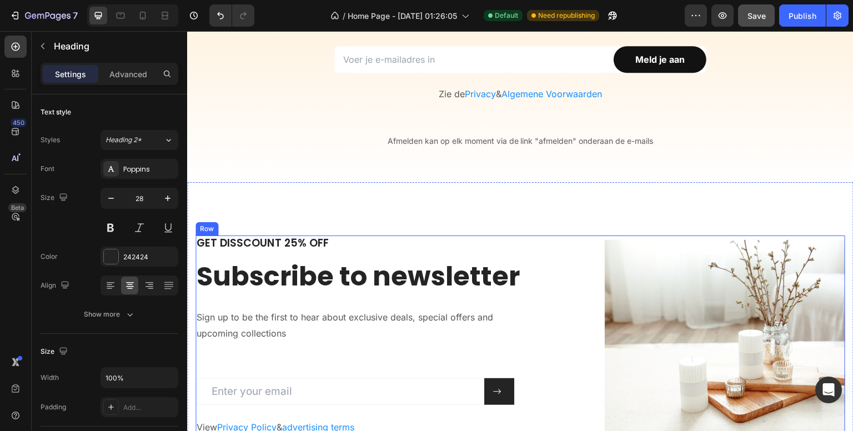
click at [329, 259] on p "Subscribe to newsletter" at bounding box center [364, 276] width 335 height 34
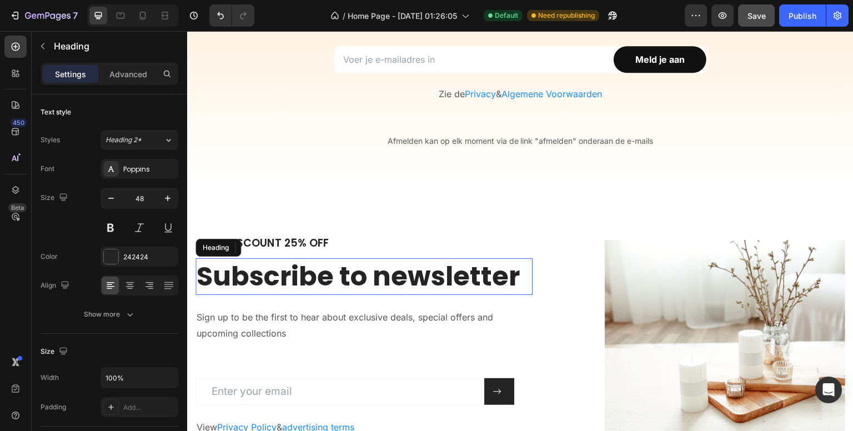
scroll to position [3673, 0]
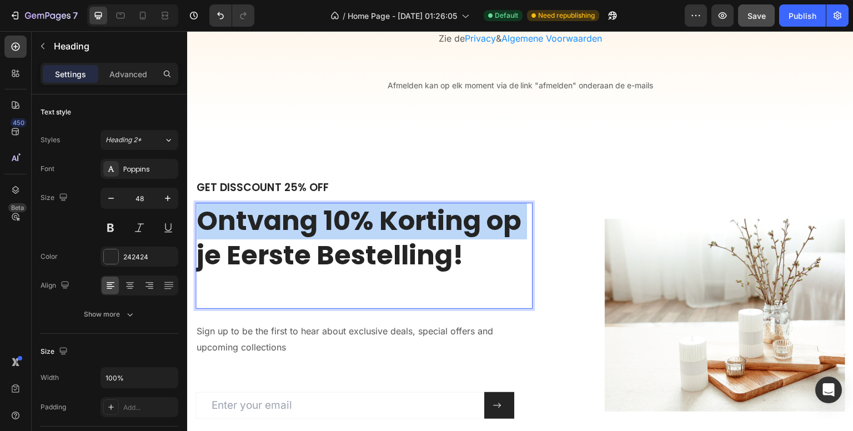
click at [298, 189] on p "GET DISSCOUNT 25% OFF" at bounding box center [364, 188] width 335 height 14
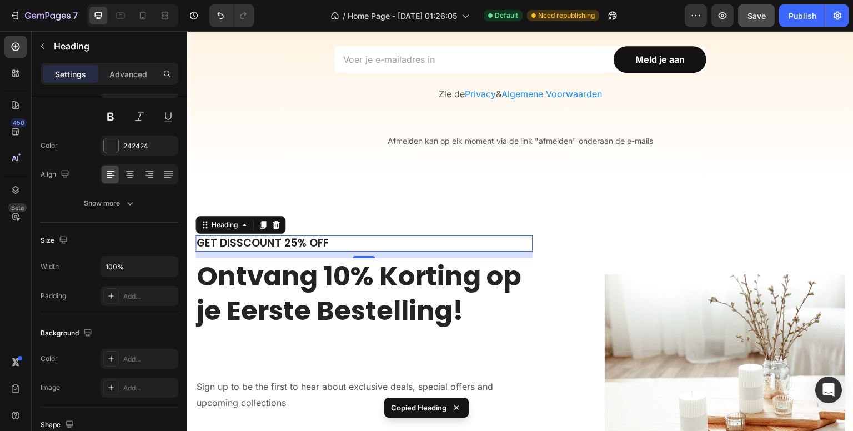
scroll to position [3562, 0]
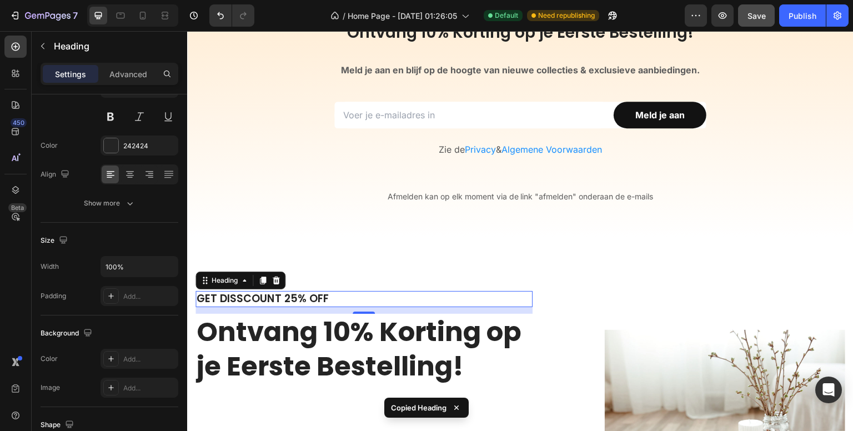
click at [466, 75] on strong "Meld je aan en blijf op de hoogte van nieuwe collecties & exclusieve aanbieding…" at bounding box center [520, 69] width 359 height 11
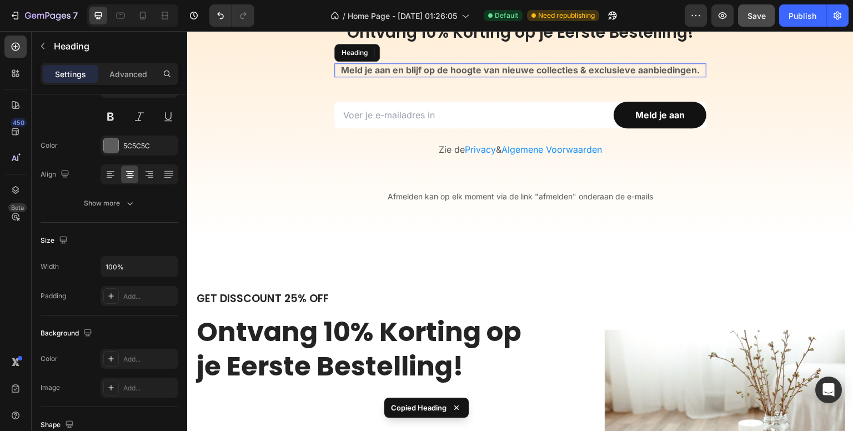
scroll to position [3506, 0]
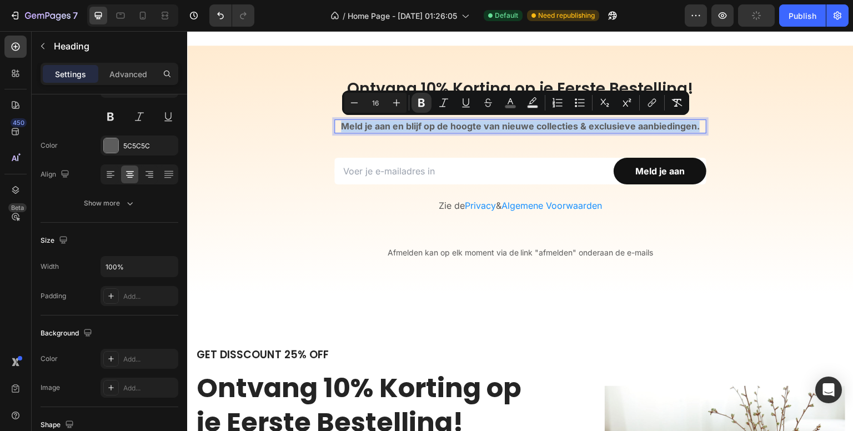
copy strong "Meld je aan en blijf op de hoogte van nieuwe collecties & exclusieve aanbieding…"
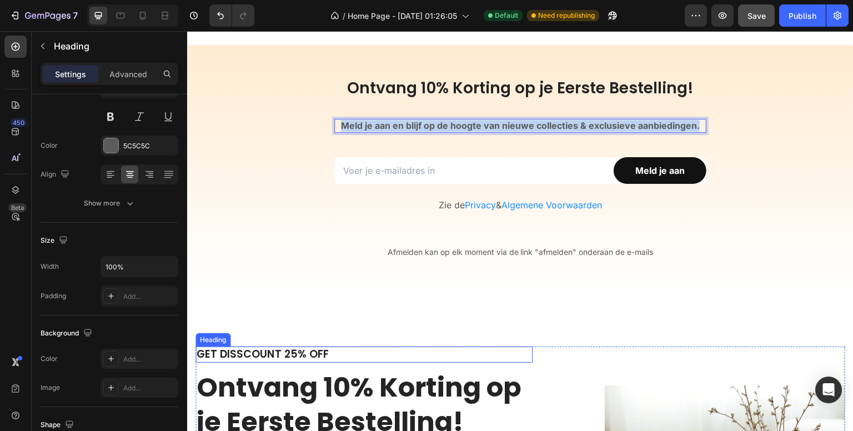
scroll to position [3617, 0]
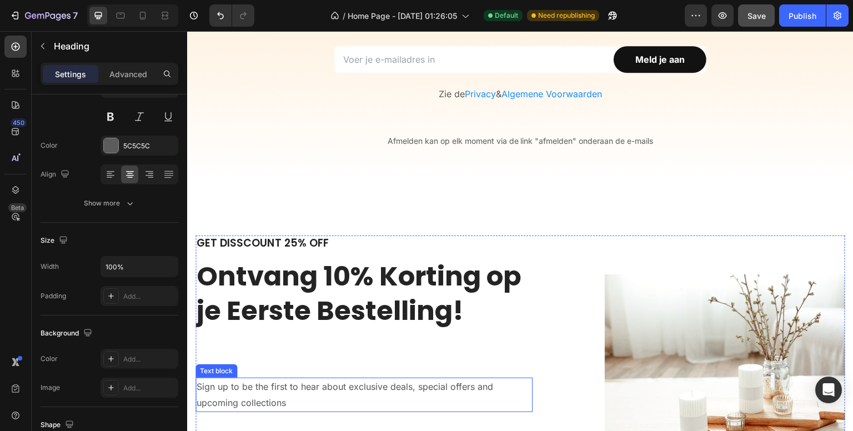
click at [260, 393] on p "Sign up to be the first to hear about exclusive deals, special offers and upcom…" at bounding box center [357, 395] width 320 height 32
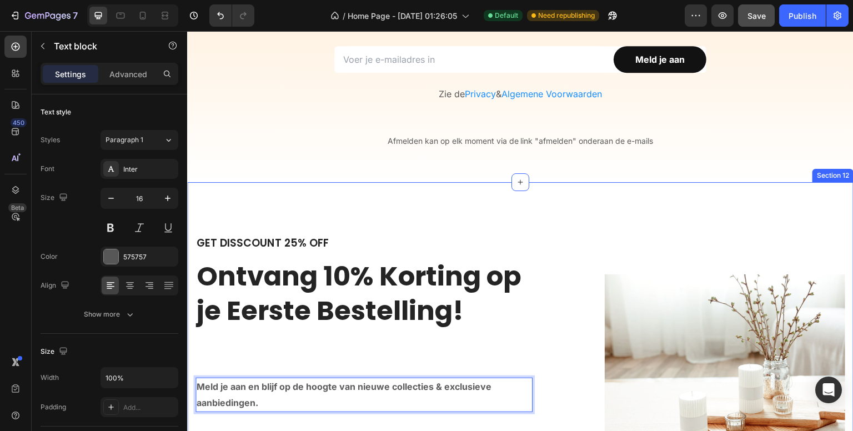
scroll to position [3562, 0]
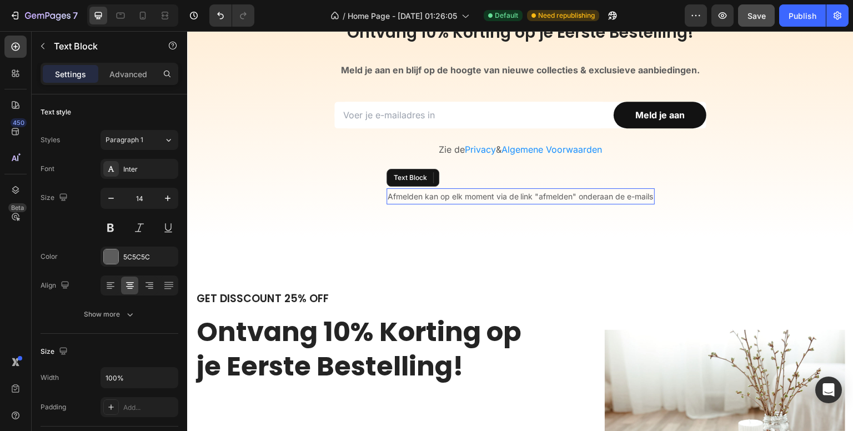
click at [467, 201] on span "Afmelden kan op elk moment via de link "afmelden" onderaan de e-mails" at bounding box center [520, 196] width 266 height 9
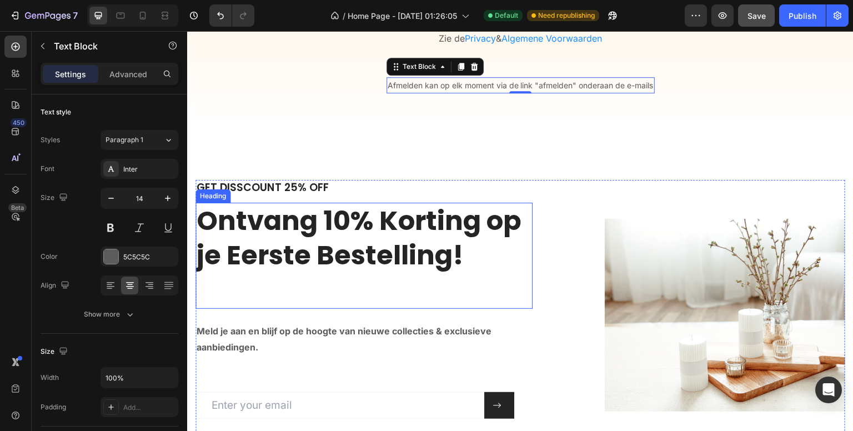
scroll to position [3617, 0]
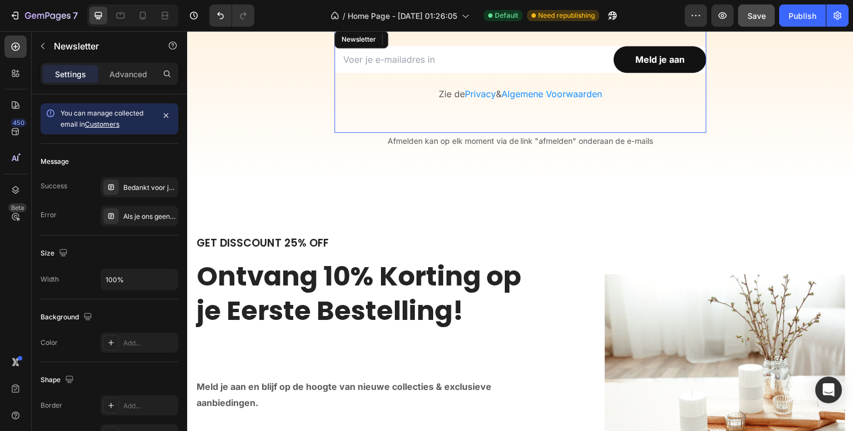
click at [512, 120] on div "Email Field Meld je aan Submit Button Row Zie de Privacy & Algemene Voorwaarden…" at bounding box center [520, 80] width 372 height 104
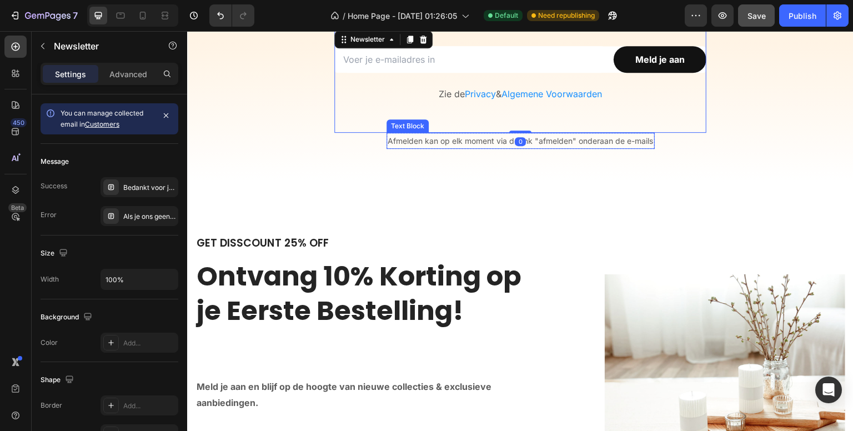
click at [366, 139] on div "Afmelden kan op elk moment via de link "afmelden" onderaan de e-mails Text Bloc…" at bounding box center [520, 141] width 372 height 16
click at [411, 137] on span "Afmelden kan op elk moment via de link "afmelden" onderaan de e-mails" at bounding box center [520, 140] width 266 height 9
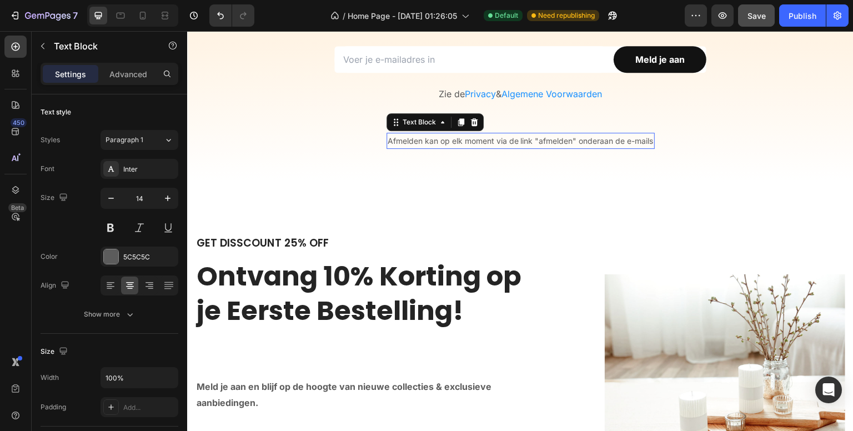
click at [402, 140] on span "Afmelden kan op elk moment via de link "afmelden" onderaan de e-mails" at bounding box center [520, 140] width 266 height 9
click at [371, 142] on div "Afmelden kan op elk moment via de link "afmelden" onderaan de e-mails Text Bloc…" at bounding box center [520, 141] width 372 height 16
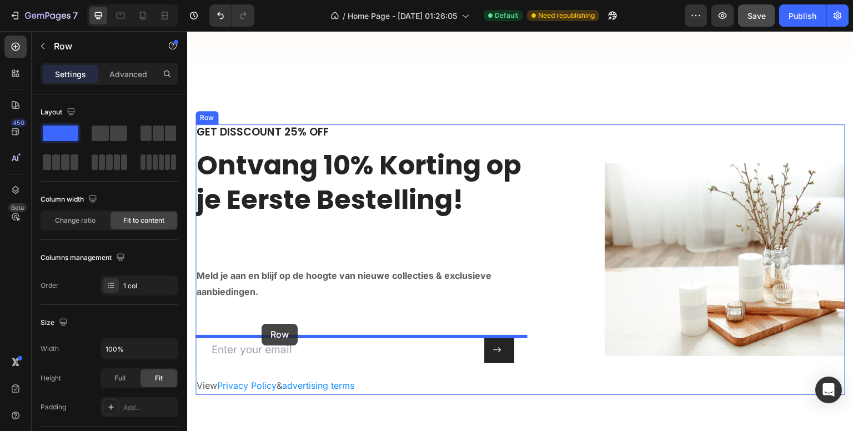
scroll to position [3795, 0]
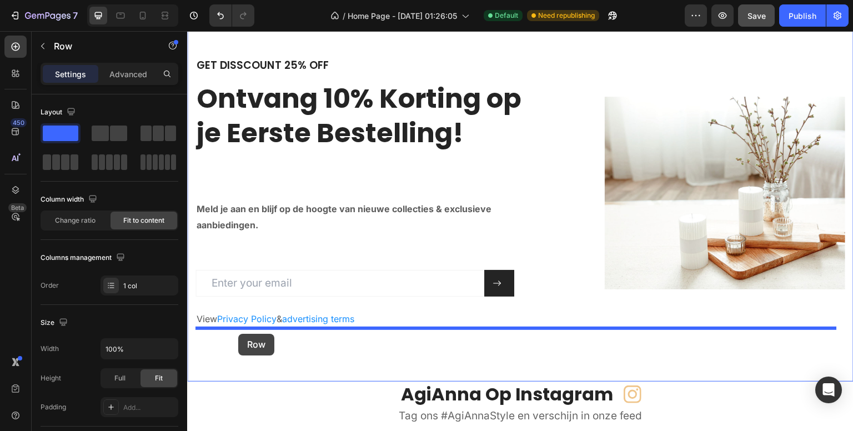
drag, startPoint x: 343, startPoint y: 123, endPoint x: 238, endPoint y: 334, distance: 234.9
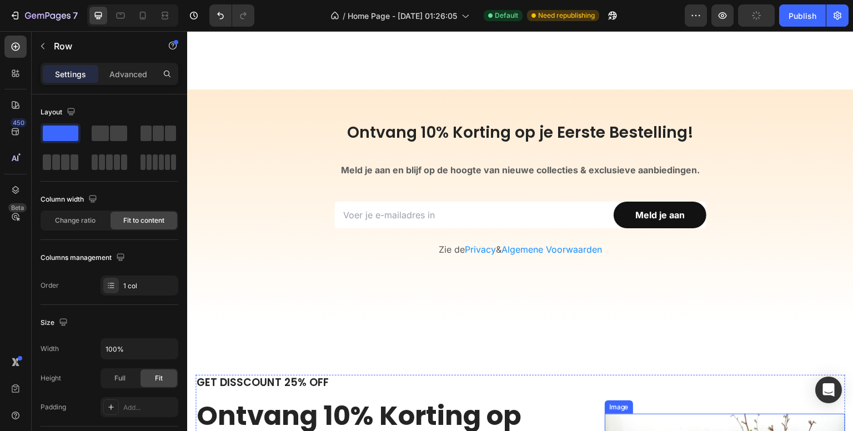
scroll to position [3628, 0]
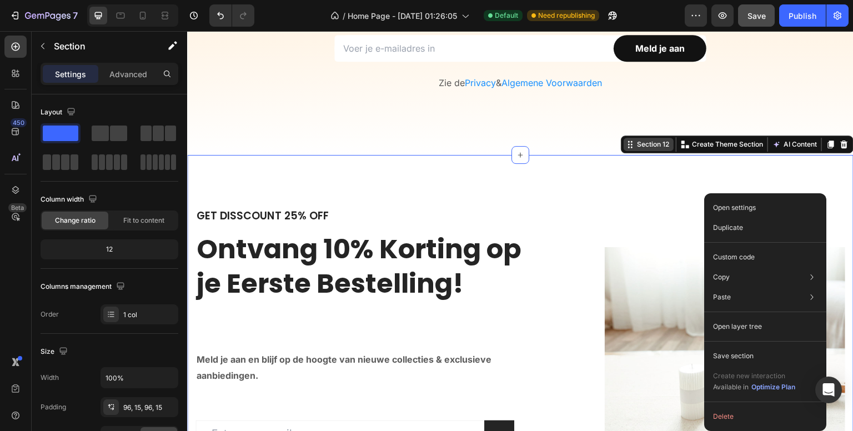
click at [643, 146] on div "Section 12" at bounding box center [653, 144] width 37 height 10
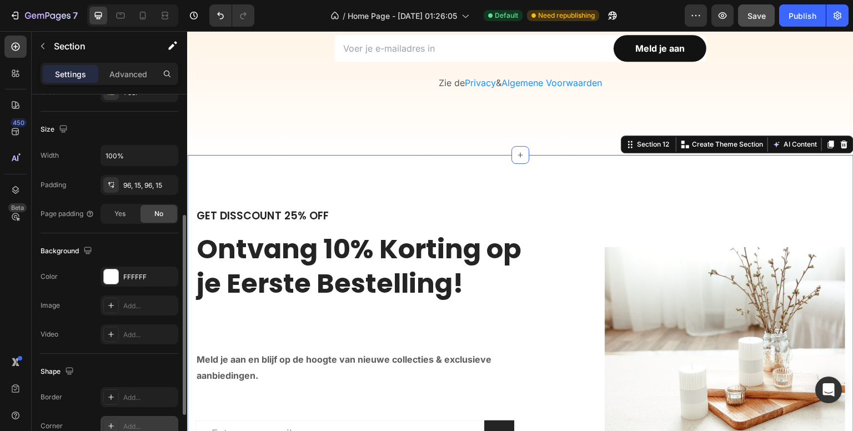
scroll to position [308, 0]
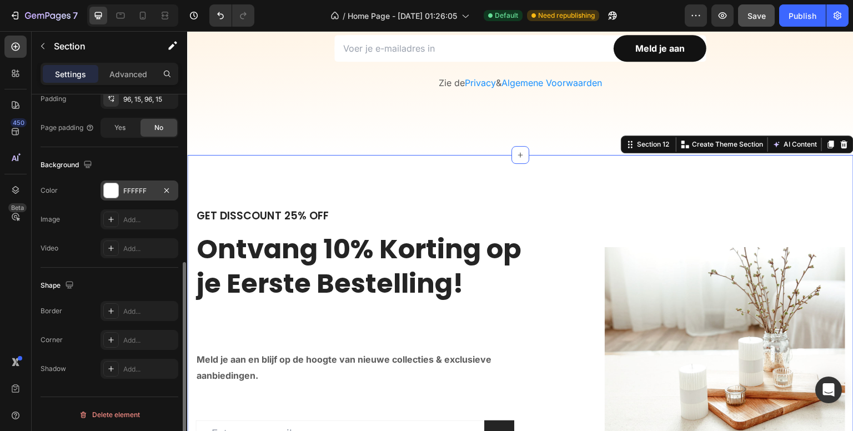
click at [122, 193] on div "FFFFFF" at bounding box center [139, 190] width 78 height 20
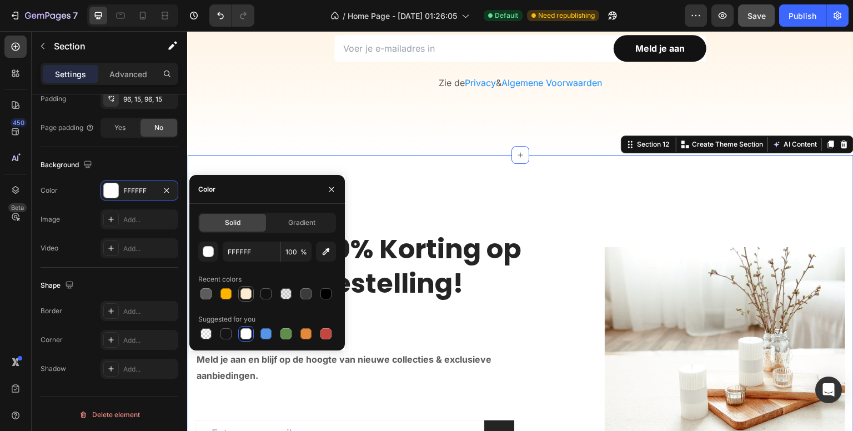
click at [239, 292] on div at bounding box center [245, 293] width 13 height 13
type input "FDEBD1"
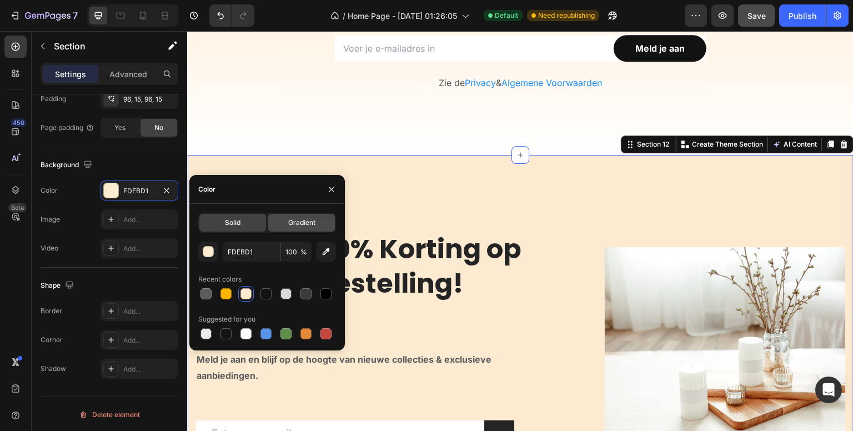
click at [293, 219] on span "Gradient" at bounding box center [301, 223] width 27 height 10
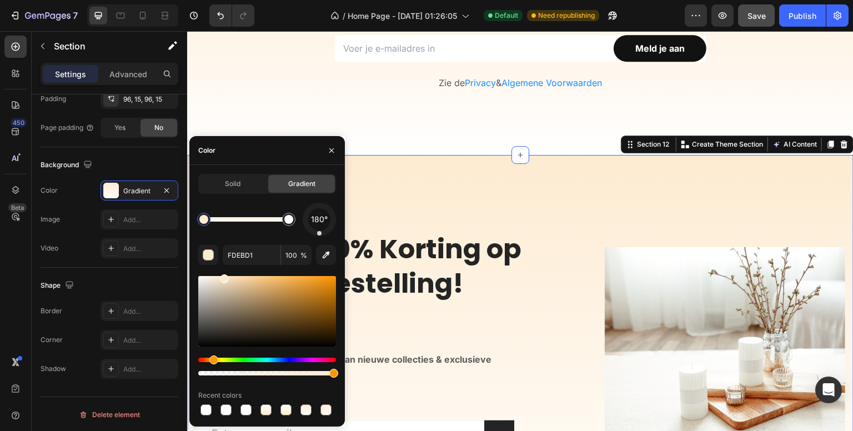
drag, startPoint x: 331, startPoint y: 229, endPoint x: 319, endPoint y: 234, distance: 12.7
click at [319, 234] on div at bounding box center [319, 233] width 4 height 4
click at [326, 152] on button "button" at bounding box center [332, 151] width 18 height 18
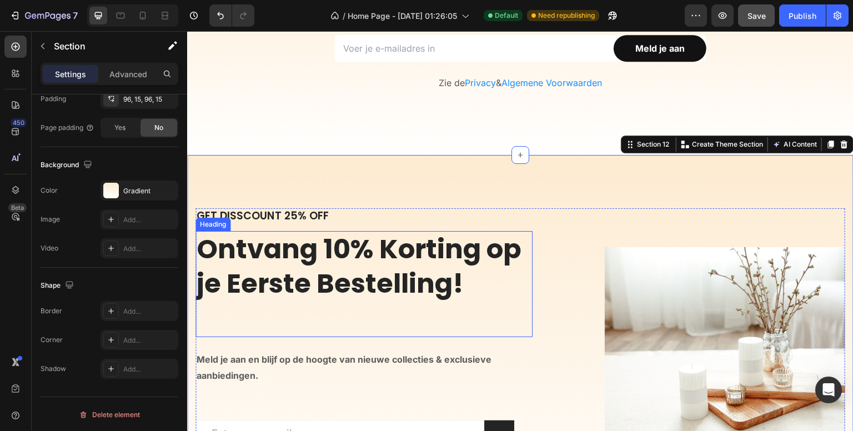
click at [284, 266] on h2 "Ontvang 10% Korting op je Eerste Bestelling!" at bounding box center [363, 284] width 337 height 106
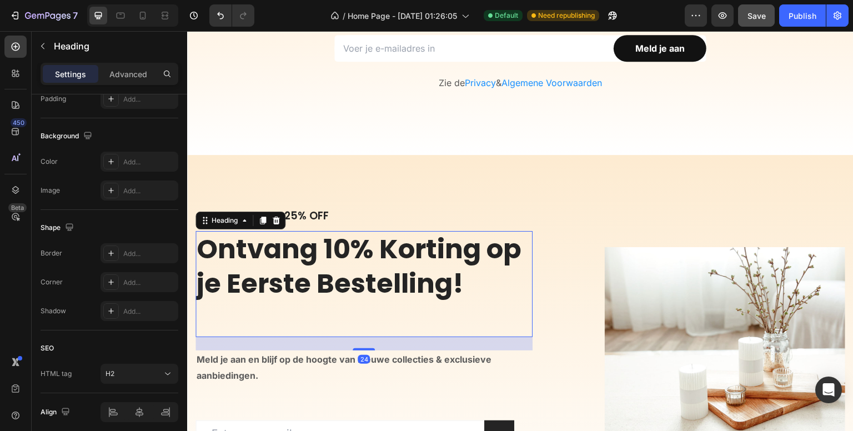
scroll to position [0, 0]
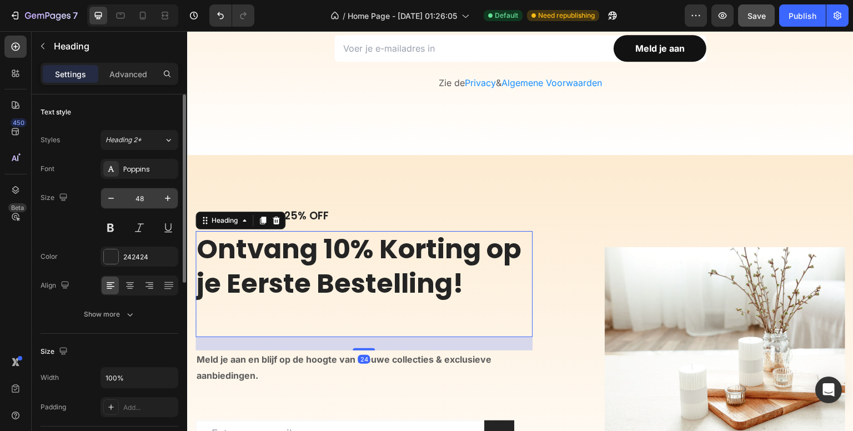
click at [143, 196] on input "48" at bounding box center [139, 198] width 37 height 20
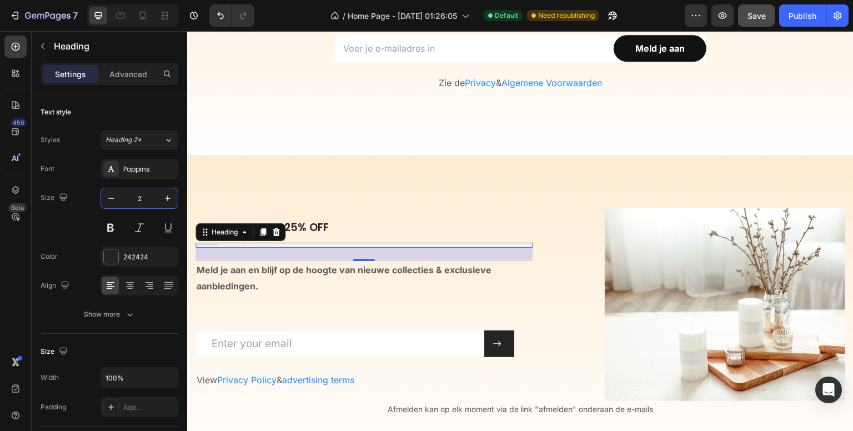
type input "26"
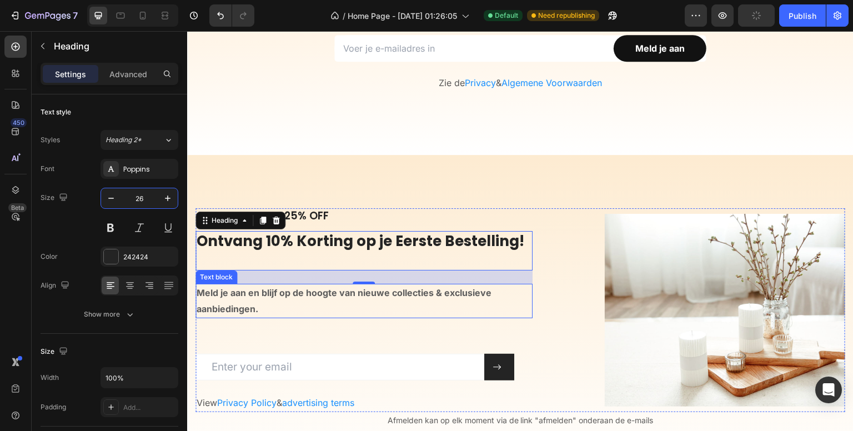
click at [252, 296] on strong "Meld je aan en blijf op de hoogte van nieuwe collecties & exclusieve aanbieding…" at bounding box center [344, 300] width 295 height 27
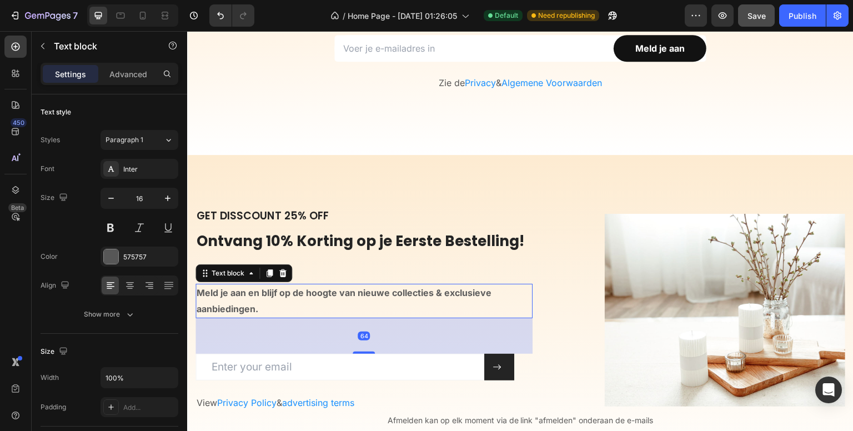
click at [252, 296] on strong "Meld je aan en blijf op de hoogte van nieuwe collecties & exclusieve aanbieding…" at bounding box center [344, 300] width 295 height 27
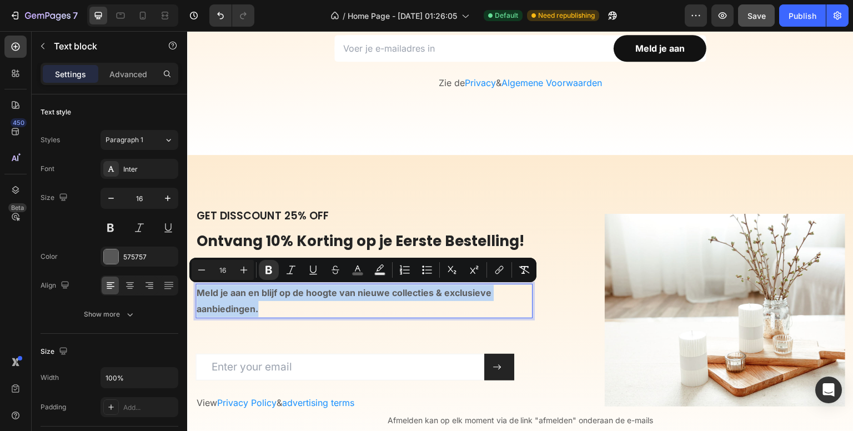
click at [252, 296] on strong "Meld je aan en blijf op de hoogte van nieuwe collecties & exclusieve aanbieding…" at bounding box center [344, 300] width 295 height 27
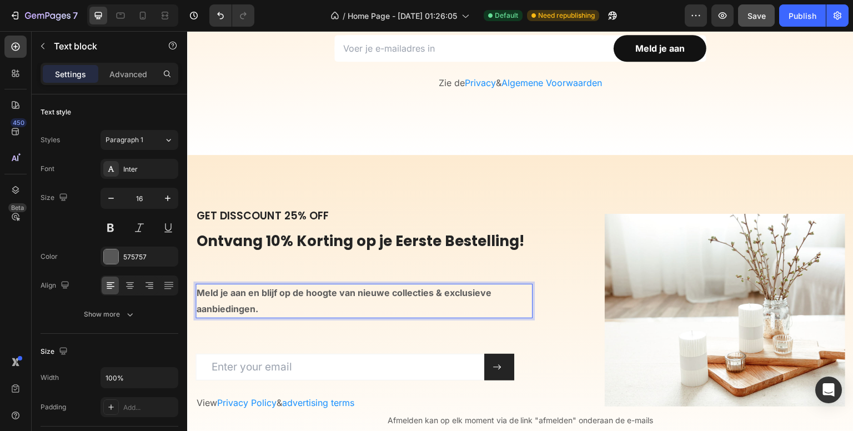
click at [204, 299] on p "Meld je aan en blijf op de hoogte van nieuwe collecties & exclusieve aanbieding…" at bounding box center [357, 301] width 320 height 32
click at [302, 368] on input "email" at bounding box center [339, 367] width 289 height 27
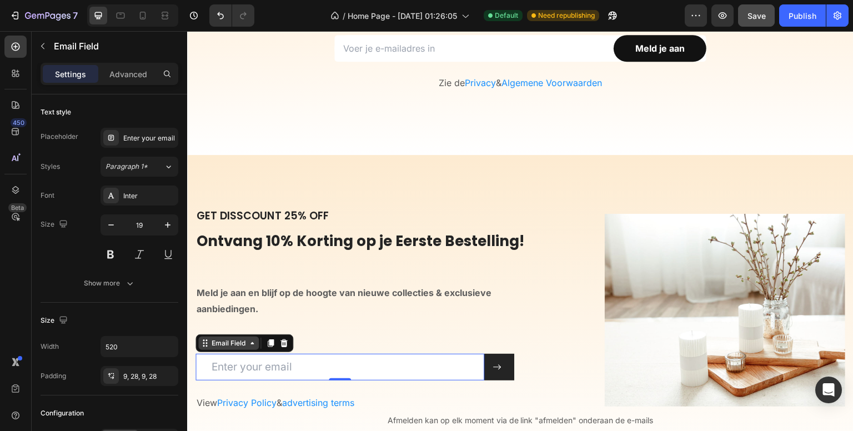
click at [222, 348] on div "Email Field" at bounding box center [228, 342] width 61 height 13
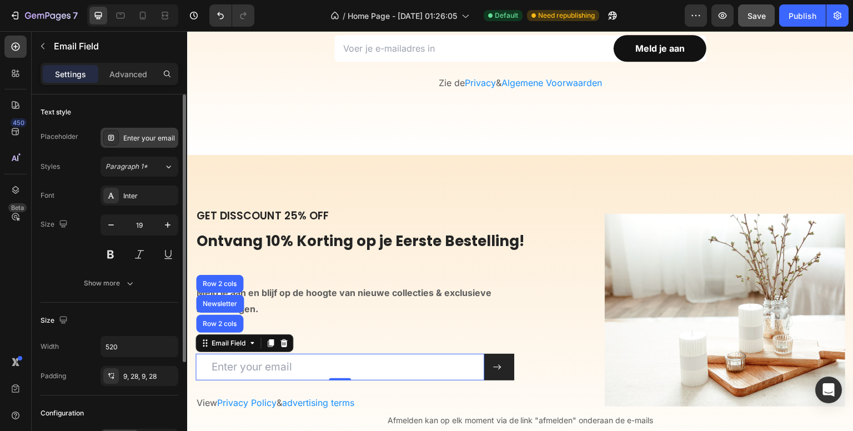
click at [147, 137] on div "Enter your email" at bounding box center [149, 138] width 52 height 10
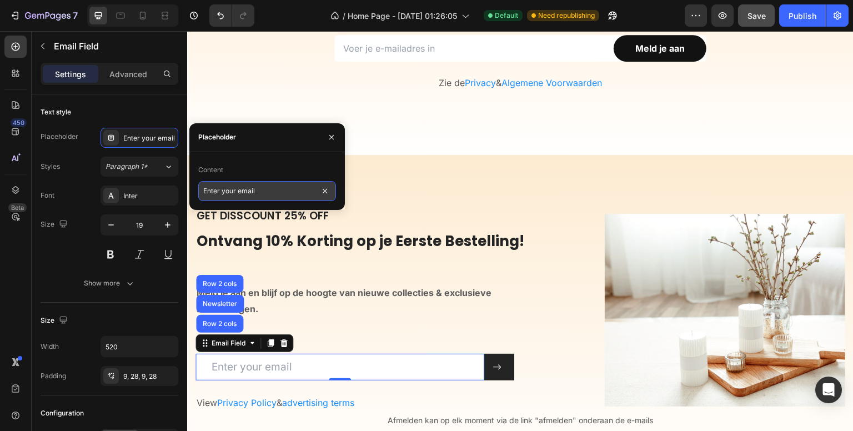
click at [246, 188] on input "Enter your email" at bounding box center [267, 191] width 138 height 20
click at [249, 188] on input "Enter your email" at bounding box center [267, 191] width 138 height 20
click at [251, 368] on input "email" at bounding box center [339, 367] width 289 height 27
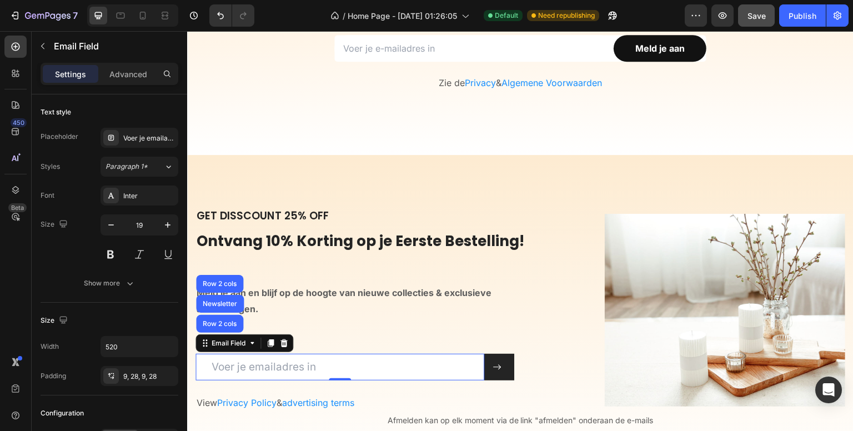
click at [250, 368] on input "email" at bounding box center [339, 367] width 289 height 27
click at [253, 368] on input "email" at bounding box center [339, 367] width 289 height 27
click at [256, 368] on input "email" at bounding box center [339, 367] width 289 height 27
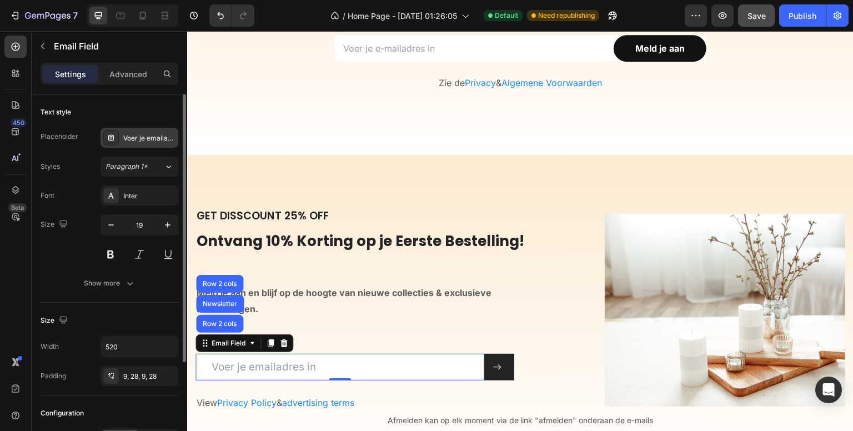
click at [151, 134] on div "Voer je emailadres in" at bounding box center [149, 138] width 52 height 10
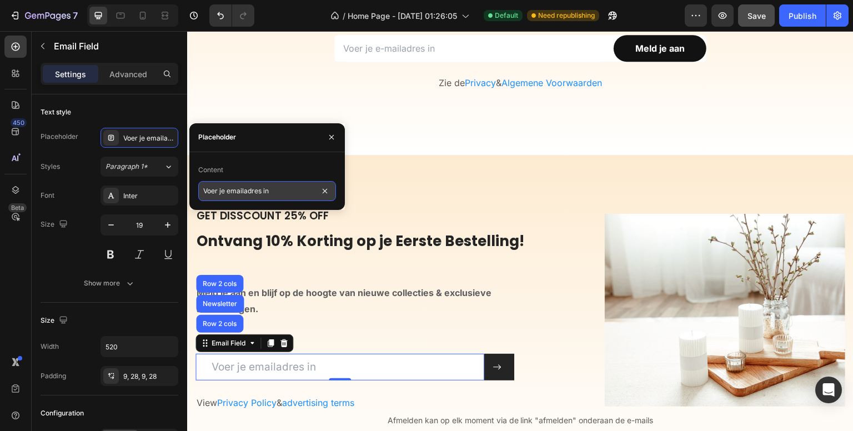
click at [234, 190] on input "Voer je emailadres in" at bounding box center [267, 191] width 138 height 20
type input "Voer je e-mailadres in"
click at [18, 283] on div "450 Beta" at bounding box center [15, 193] width 22 height 315
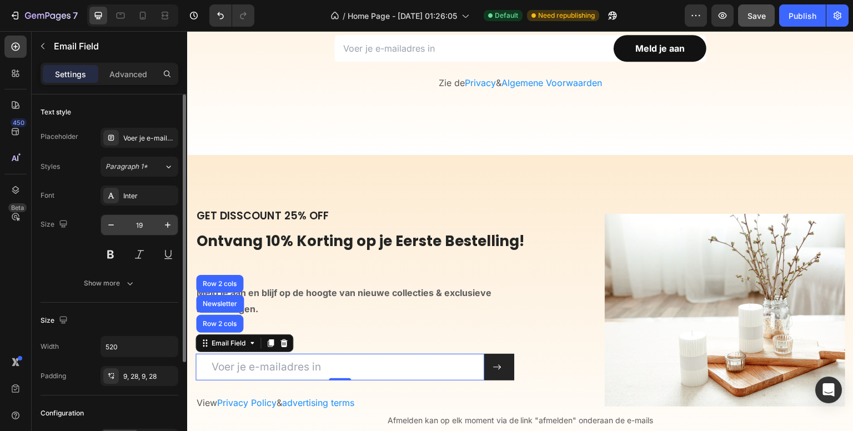
click at [136, 223] on input "19" at bounding box center [139, 225] width 37 height 20
type input "16"
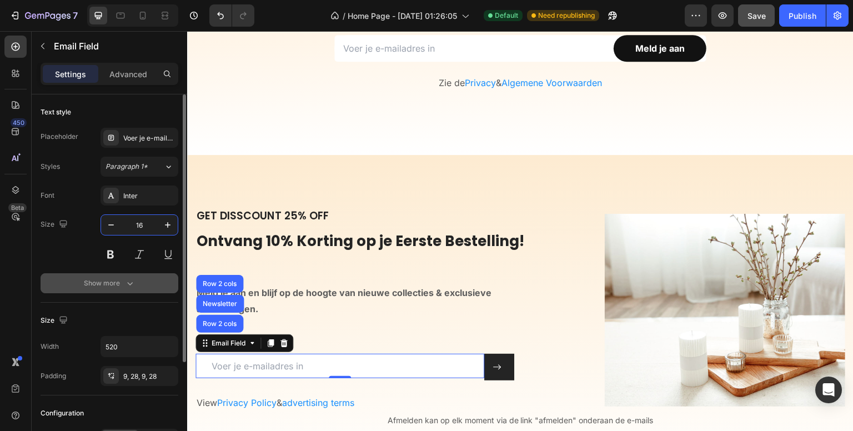
click at [130, 280] on icon "button" at bounding box center [129, 283] width 11 height 11
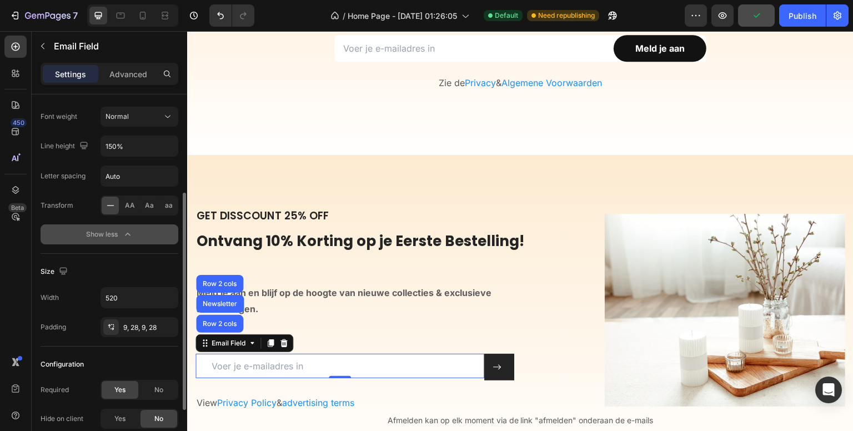
scroll to position [222, 0]
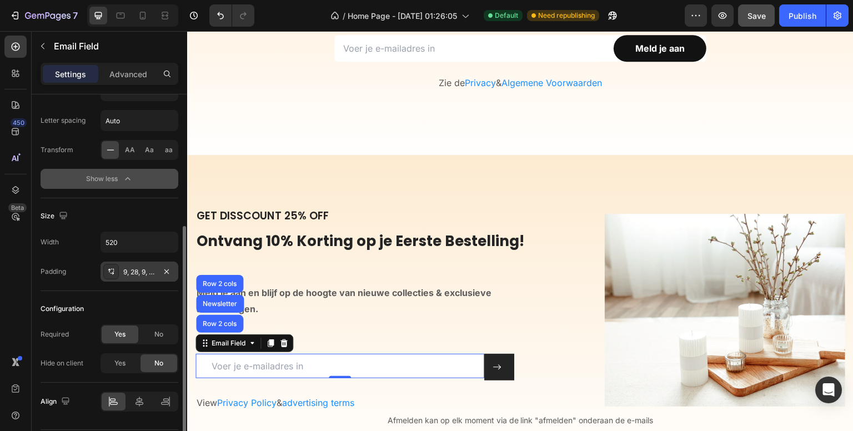
click at [141, 269] on div "9, 28, 9, 28" at bounding box center [139, 272] width 32 height 10
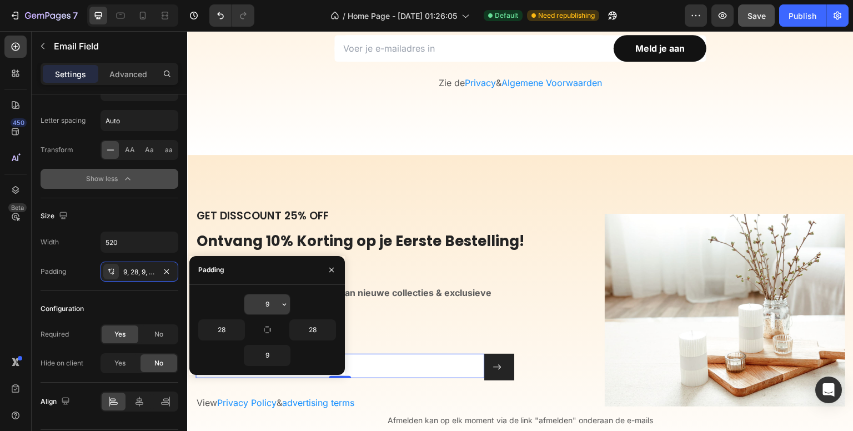
click at [278, 305] on input "9" at bounding box center [267, 304] width 46 height 20
type input "12"
type input "16"
type input "12"
type input "16"
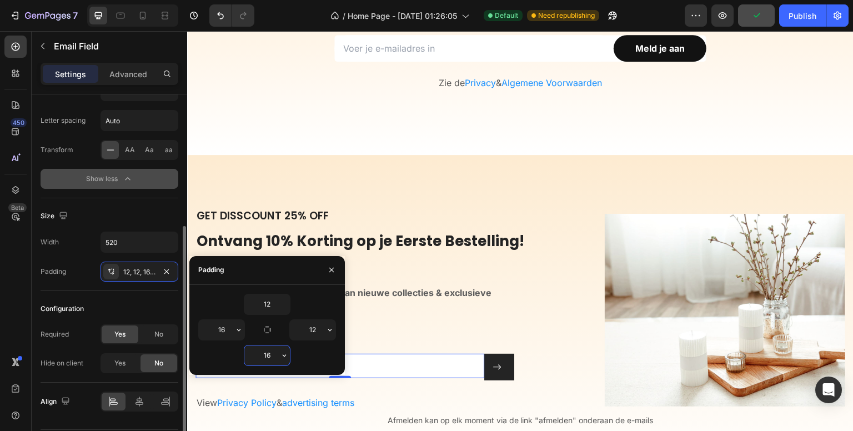
click at [21, 296] on div "450 Beta" at bounding box center [15, 193] width 22 height 315
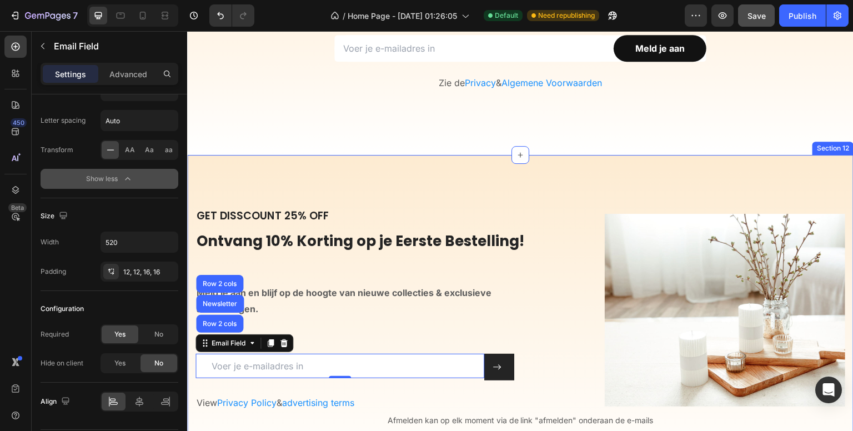
click at [814, 145] on div "Section 12" at bounding box center [832, 148] width 37 height 10
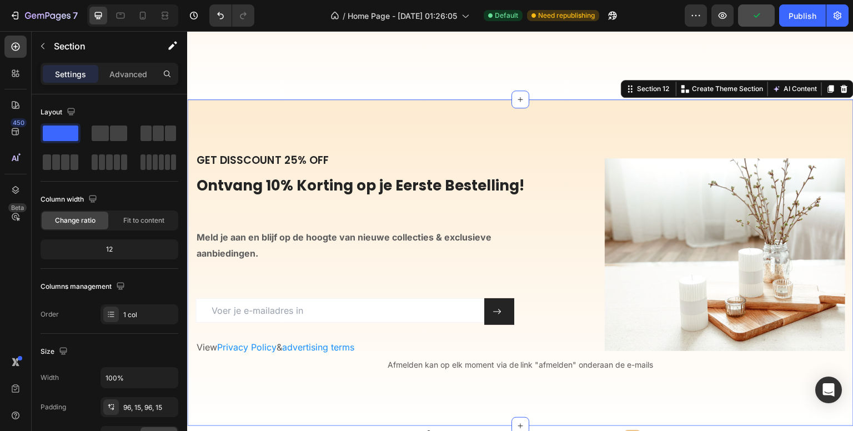
scroll to position [3795, 0]
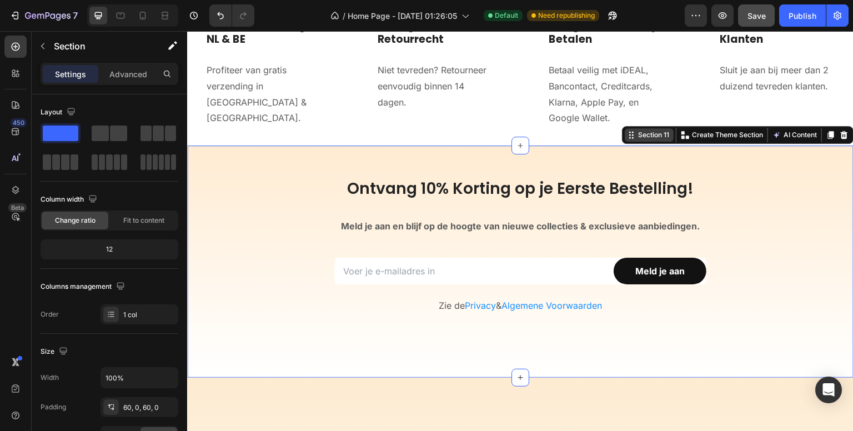
click at [642, 138] on div "Section 11" at bounding box center [654, 135] width 36 height 10
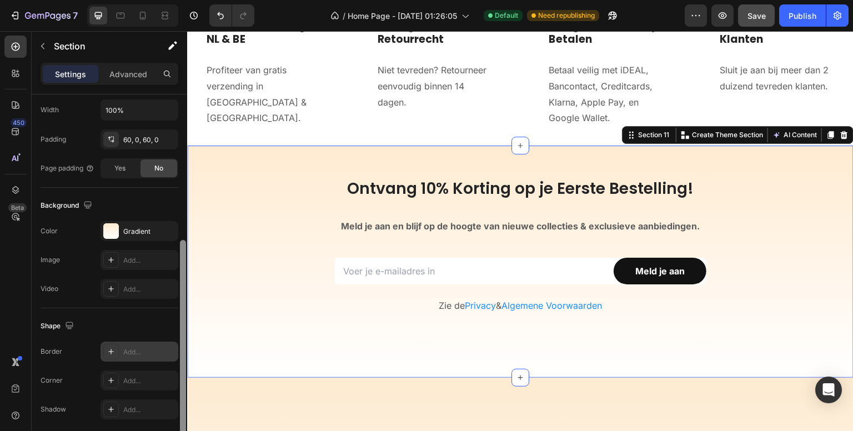
drag, startPoint x: 182, startPoint y: 285, endPoint x: 166, endPoint y: 358, distance: 74.4
click at [172, 426] on div "Layout Column width Change ratio Fit to content 12 Columns management Order 1 c…" at bounding box center [109, 278] width 155 height 368
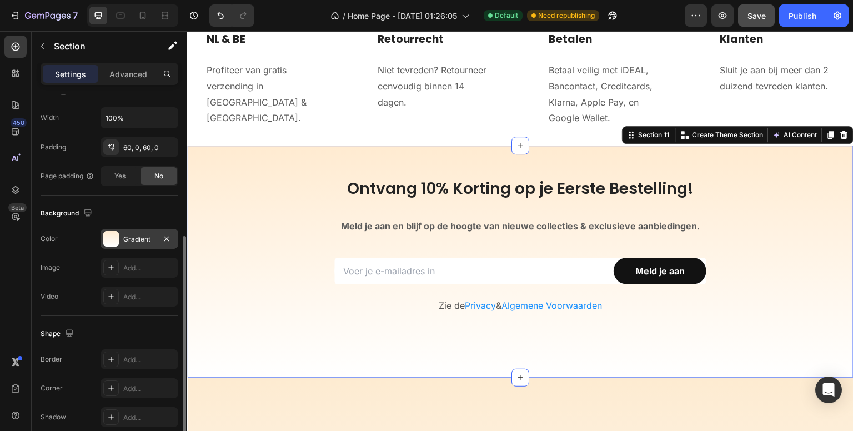
click at [130, 236] on div "Gradient" at bounding box center [139, 239] width 32 height 10
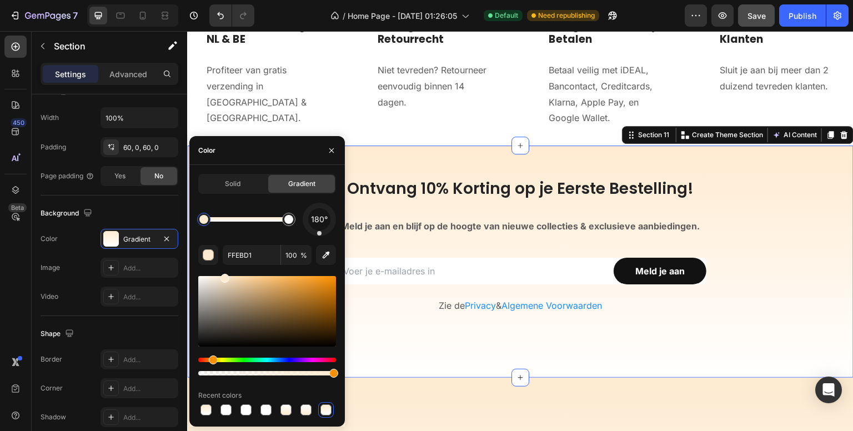
click at [12, 274] on div "450 Beta" at bounding box center [15, 193] width 22 height 315
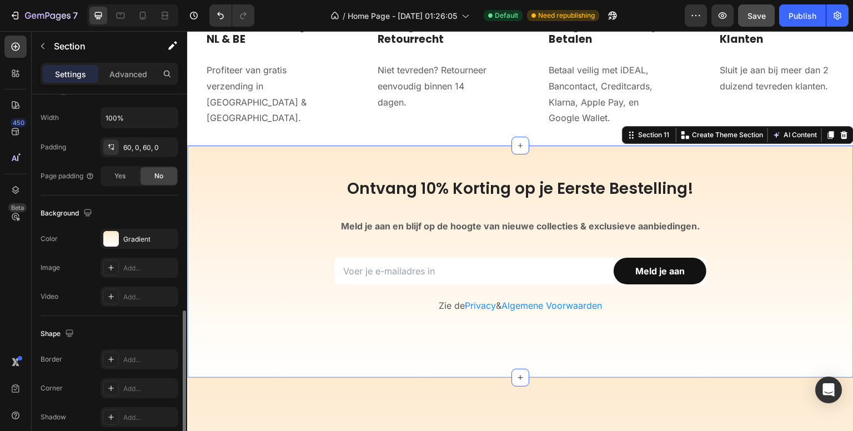
scroll to position [308, 0]
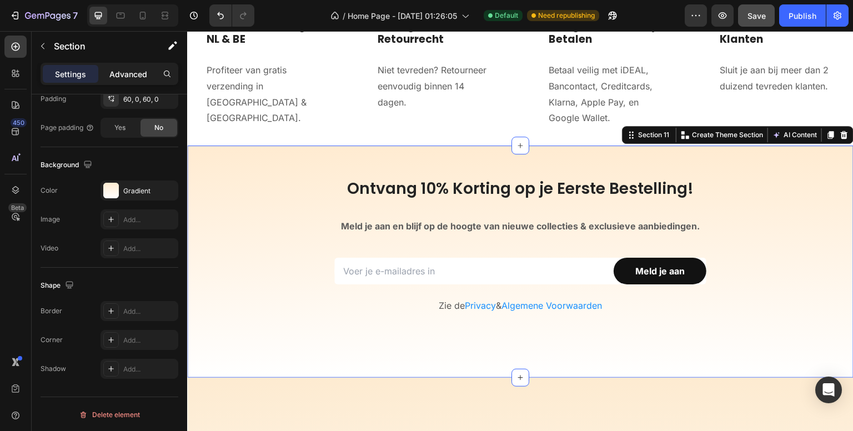
click at [134, 77] on p "Advanced" at bounding box center [128, 74] width 38 height 12
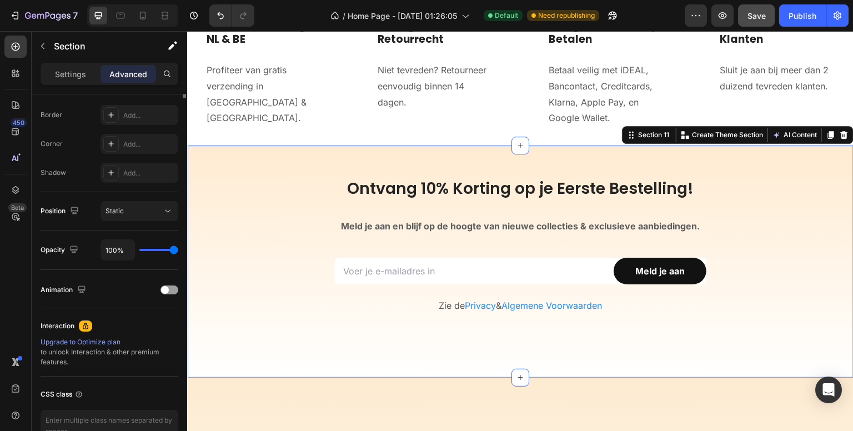
scroll to position [86, 0]
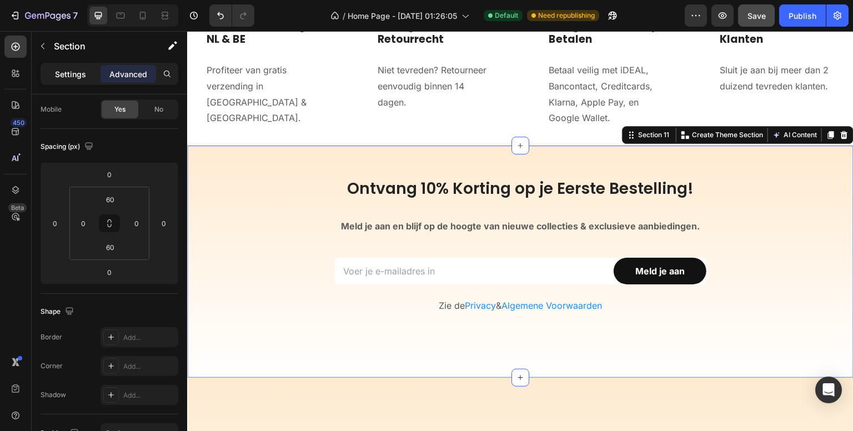
click at [59, 82] on div "Settings" at bounding box center [71, 74] width 56 height 18
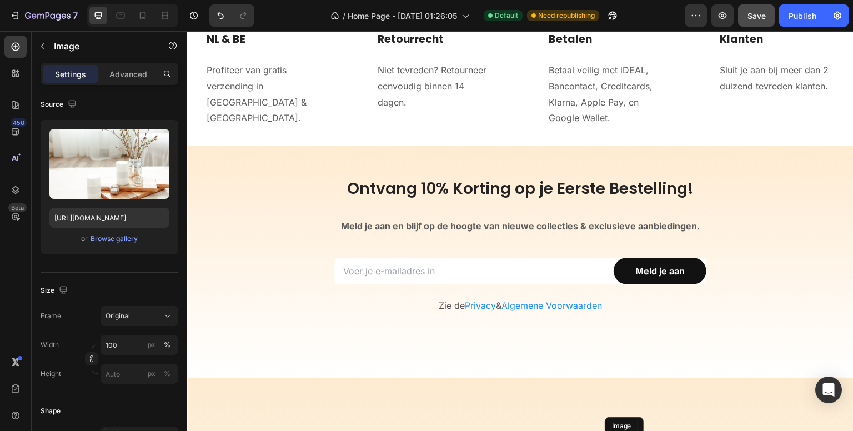
scroll to position [3462, 0]
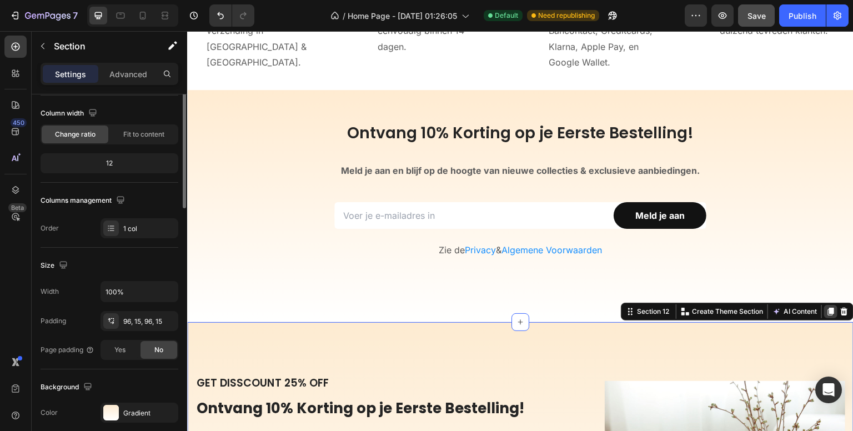
scroll to position [0, 0]
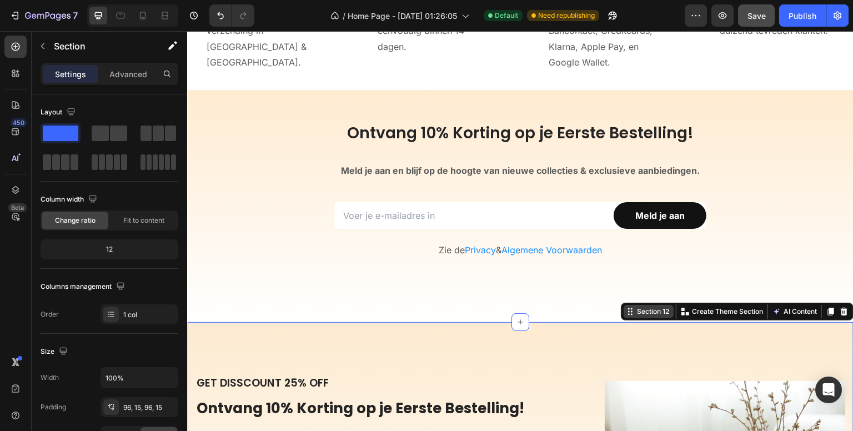
click at [636, 310] on div "Section 12" at bounding box center [653, 311] width 37 height 10
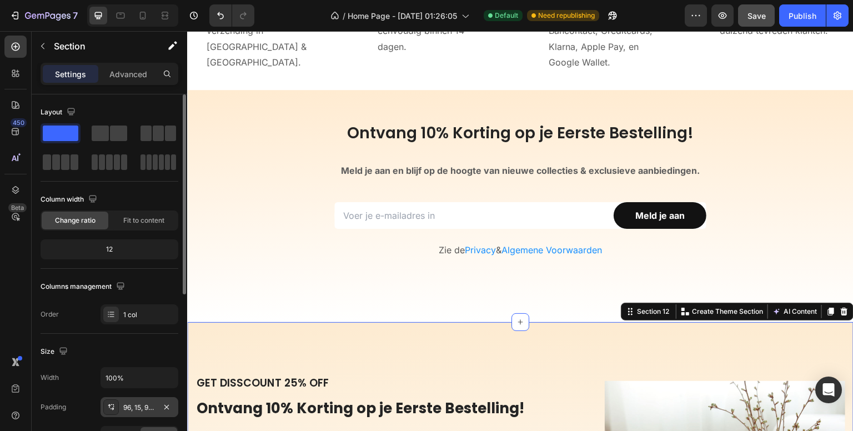
click at [137, 405] on div "96, 15, 96, 15" at bounding box center [139, 407] width 32 height 10
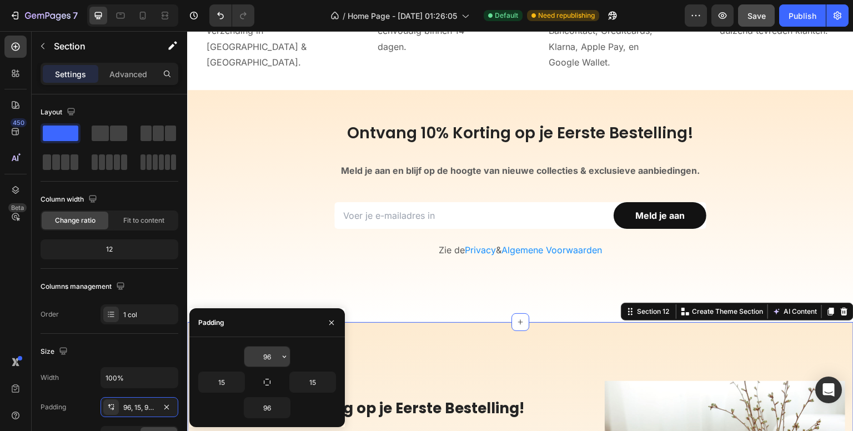
click at [266, 355] on input "96" at bounding box center [267, 356] width 46 height 20
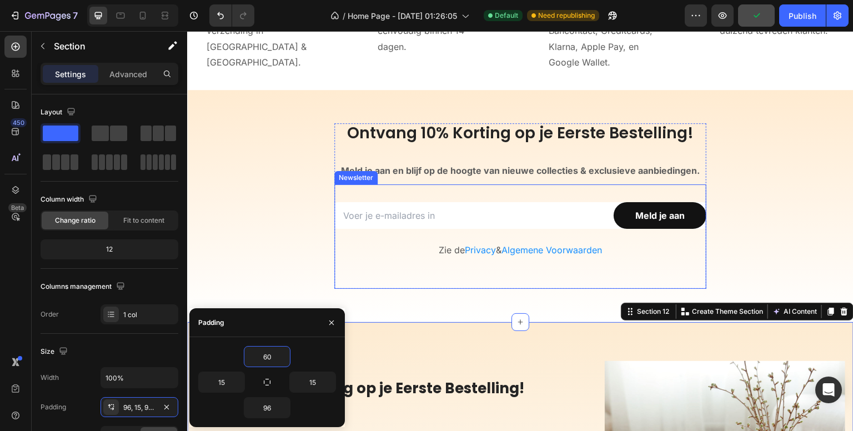
type input "60"
type input "0"
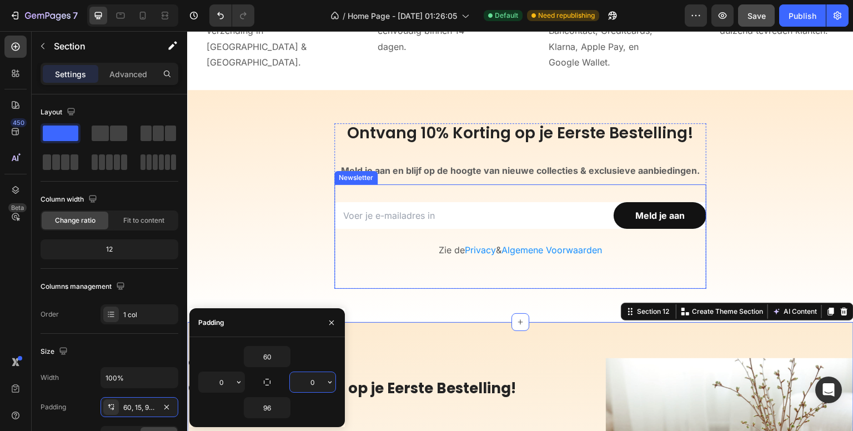
type input "0"
type input "60"
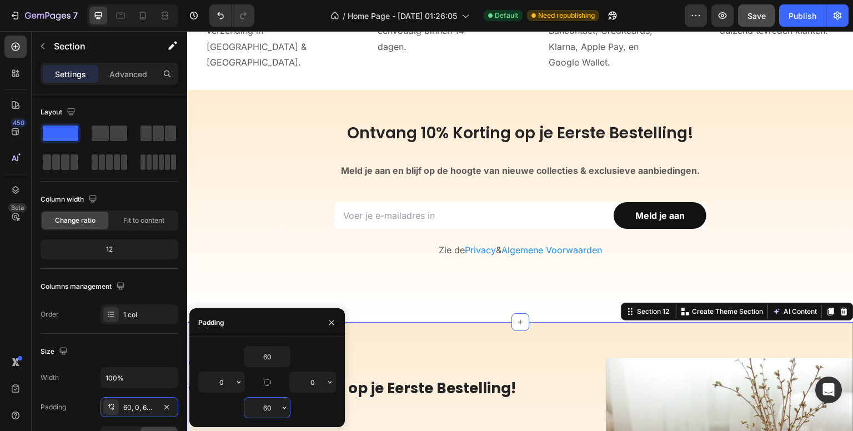
click at [8, 315] on div "450 Beta" at bounding box center [15, 193] width 22 height 315
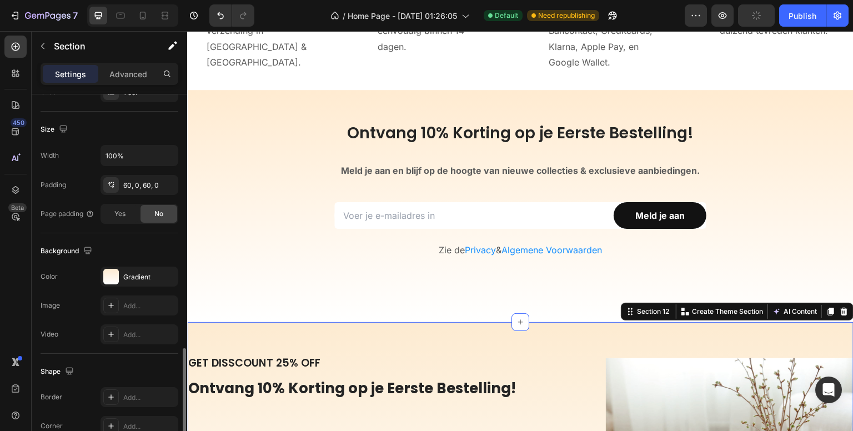
scroll to position [308, 0]
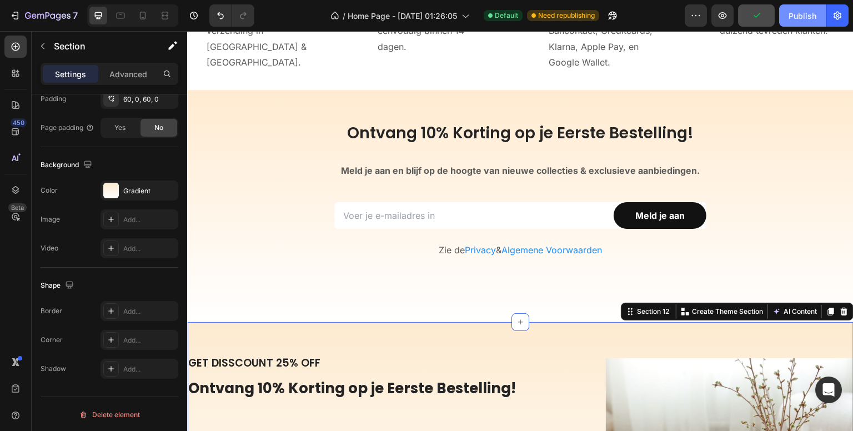
click at [807, 18] on div "Publish" at bounding box center [802, 16] width 28 height 12
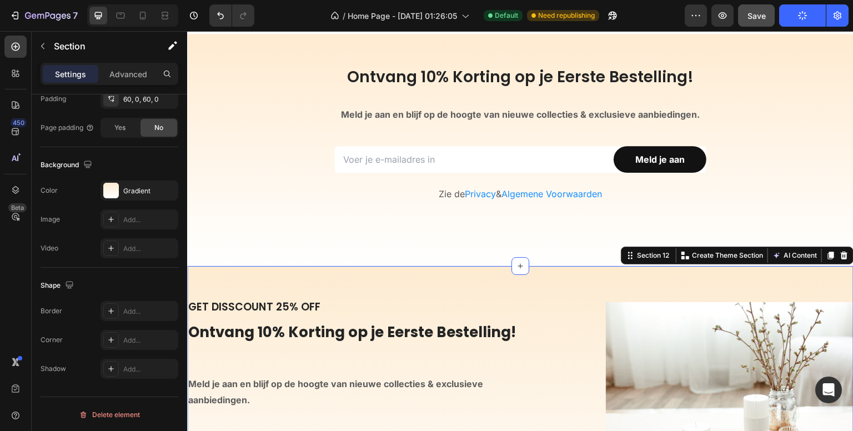
scroll to position [3684, 0]
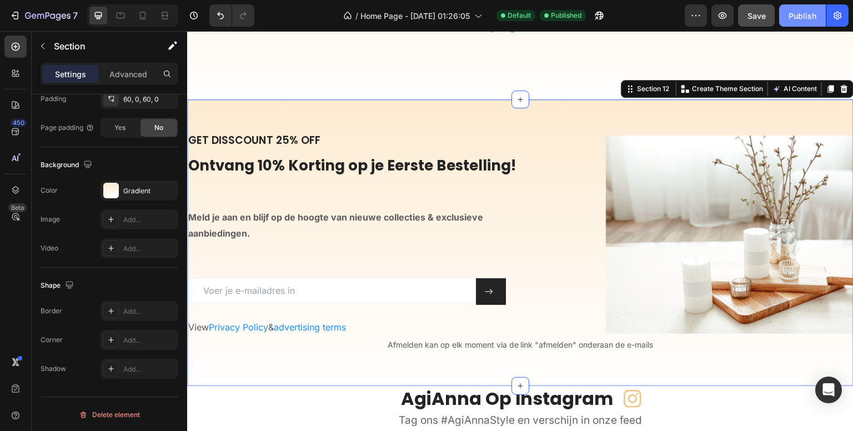
click at [794, 18] on div "Publish" at bounding box center [802, 16] width 28 height 12
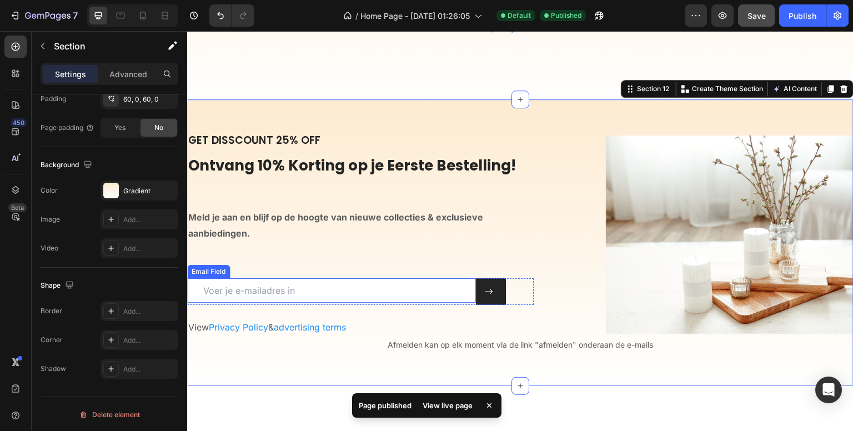
scroll to position [3628, 0]
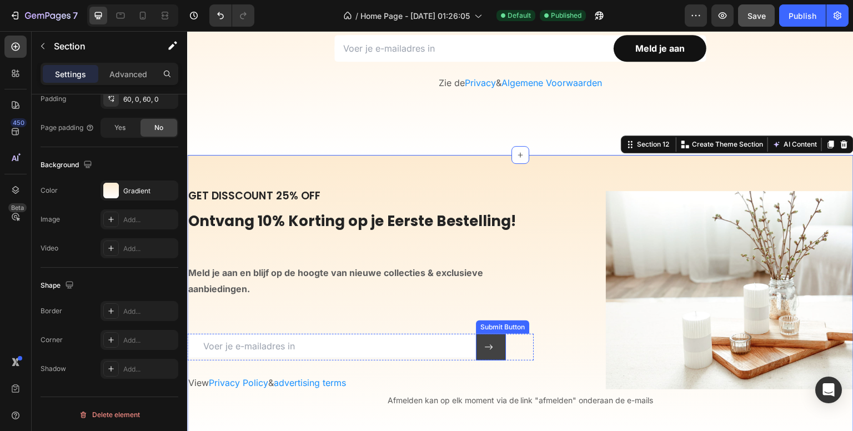
click at [494, 341] on button at bounding box center [491, 347] width 30 height 27
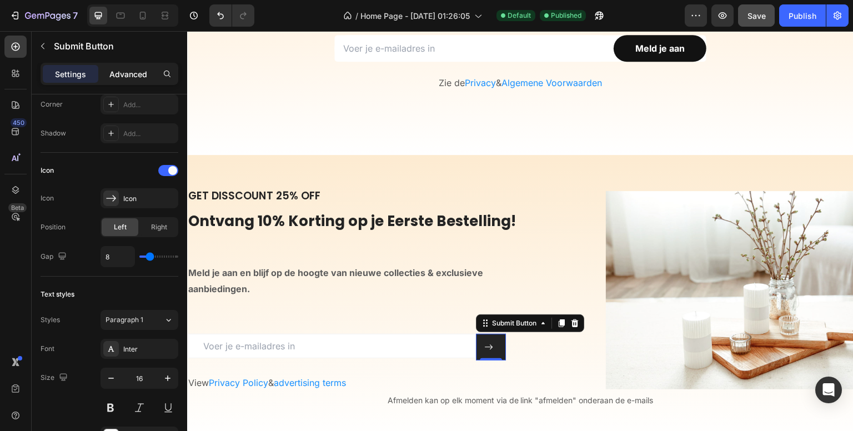
click at [127, 74] on p "Advanced" at bounding box center [128, 74] width 38 height 12
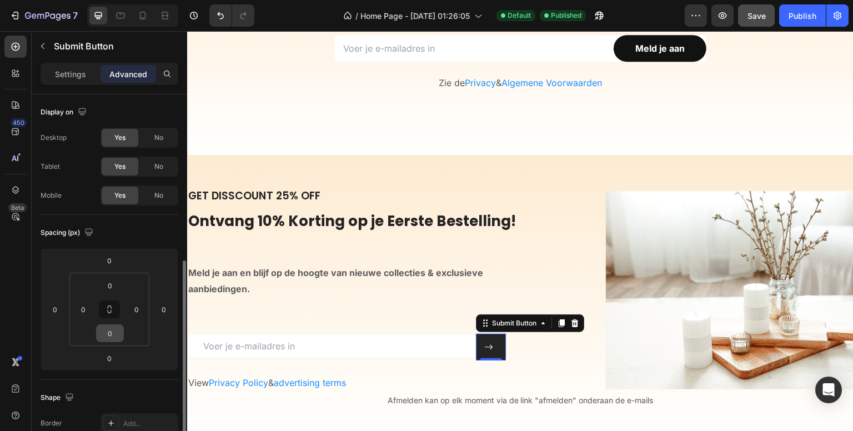
scroll to position [167, 0]
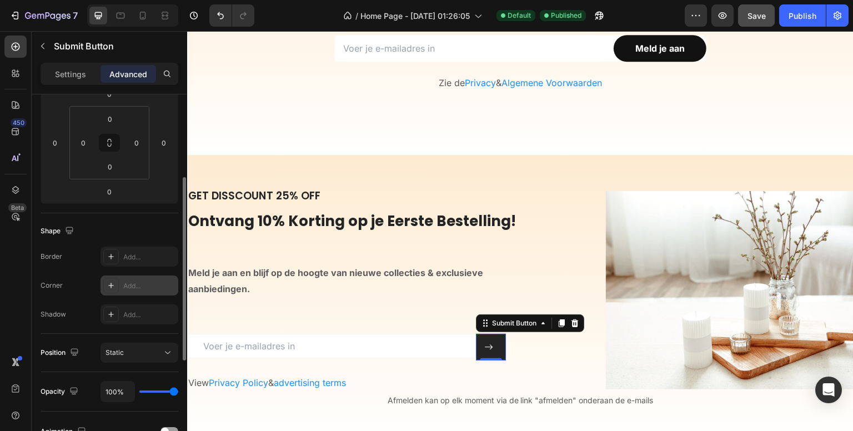
click at [136, 274] on div "Border Add... Corner Add... Shadow Add..." at bounding box center [110, 285] width 138 height 78
click at [126, 286] on div "Add..." at bounding box center [149, 286] width 52 height 10
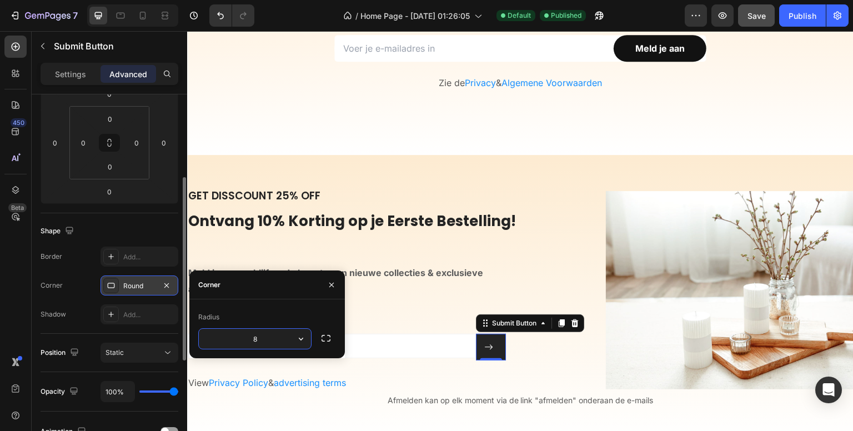
click at [266, 325] on div "Radius" at bounding box center [267, 317] width 138 height 18
click at [280, 347] on input "8" at bounding box center [255, 339] width 112 height 20
click at [304, 336] on icon "button" at bounding box center [300, 338] width 11 height 11
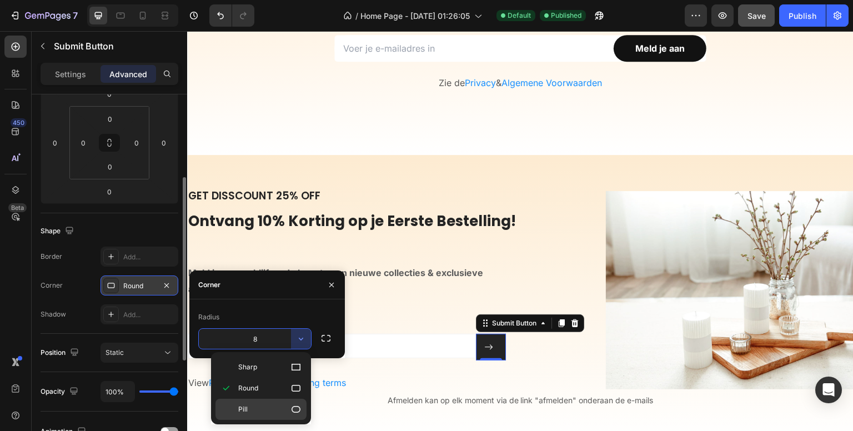
click at [231, 406] on div "Pill" at bounding box center [260, 409] width 91 height 21
type input "9999"
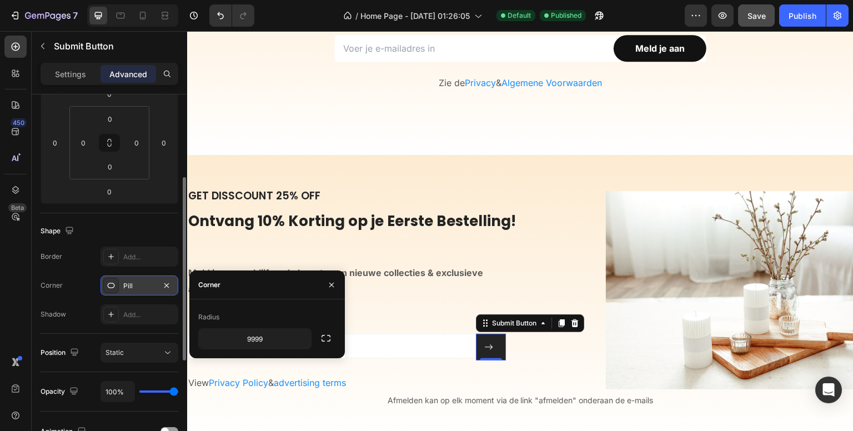
click at [0, 261] on div "450 Beta" at bounding box center [16, 231] width 32 height 400
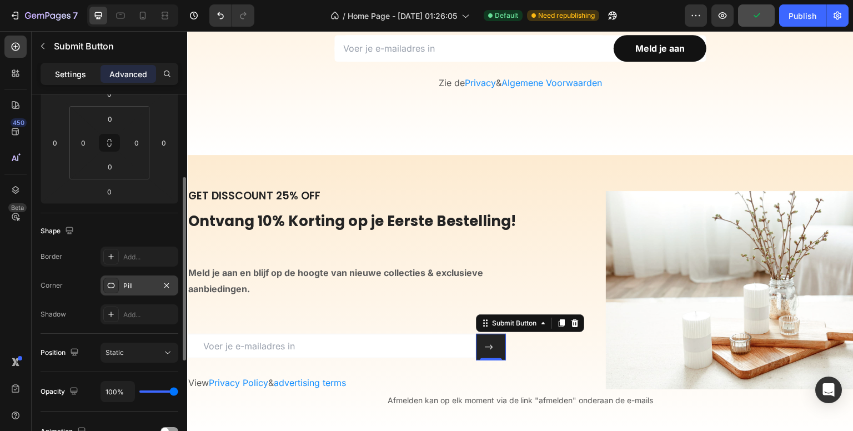
click at [69, 80] on div "Settings" at bounding box center [71, 74] width 56 height 18
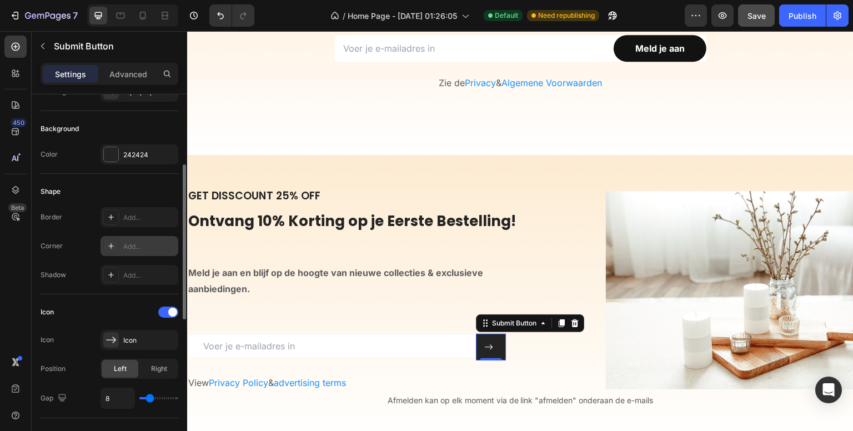
click at [140, 248] on div "Add..." at bounding box center [149, 246] width 52 height 10
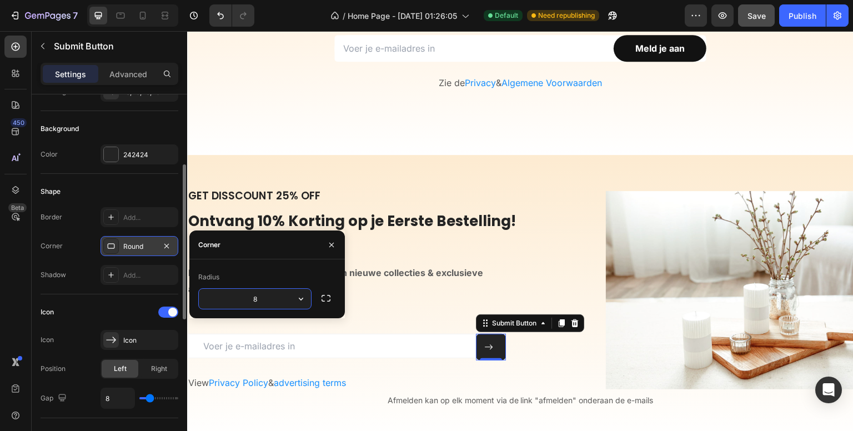
click at [280, 301] on input "8" at bounding box center [255, 299] width 112 height 20
click at [296, 301] on icon "button" at bounding box center [300, 298] width 11 height 11
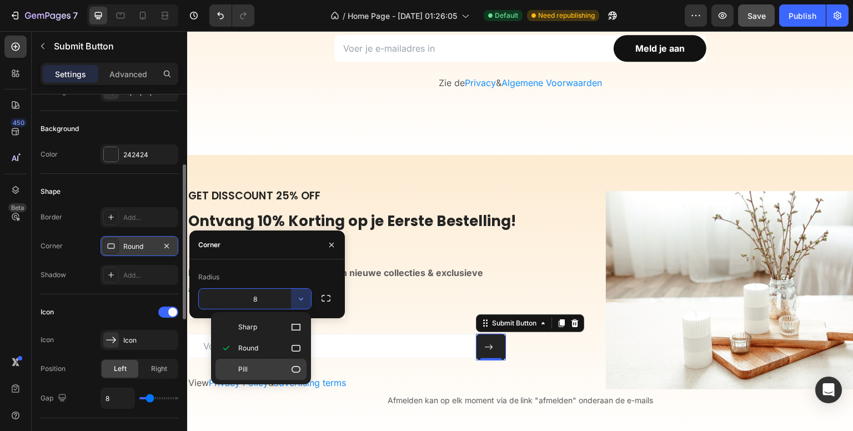
click at [256, 367] on p "Pill" at bounding box center [269, 369] width 63 height 11
type input "9999"
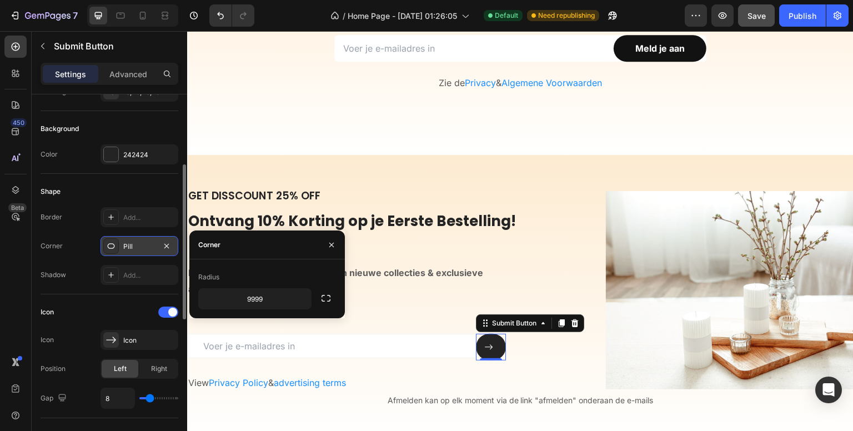
click at [19, 260] on div "450 Beta" at bounding box center [15, 193] width 22 height 315
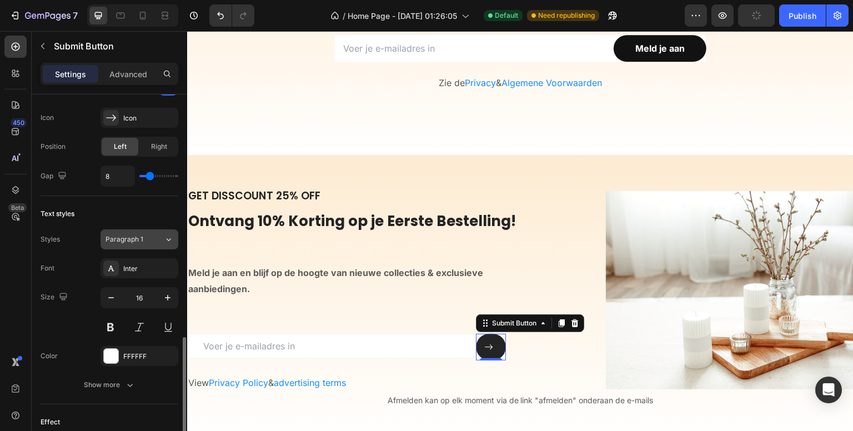
scroll to position [444, 0]
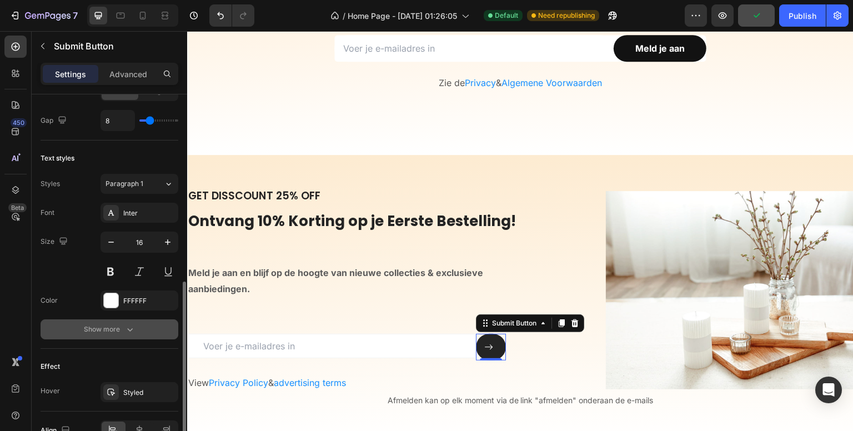
click at [149, 333] on button "Show more" at bounding box center [110, 329] width 138 height 20
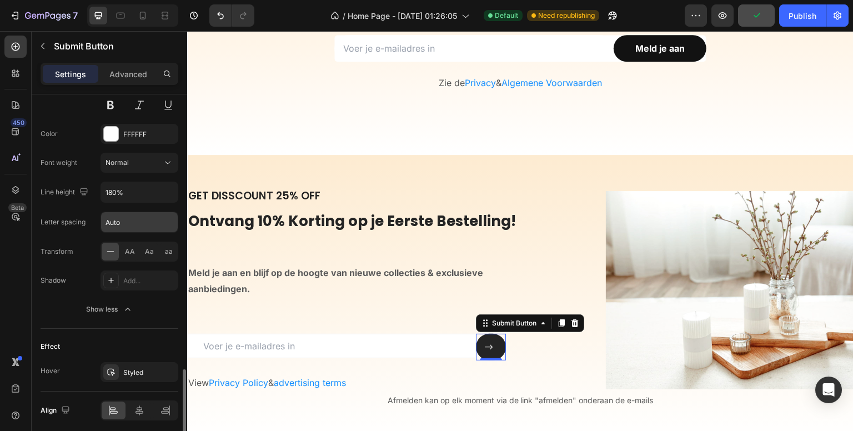
scroll to position [651, 0]
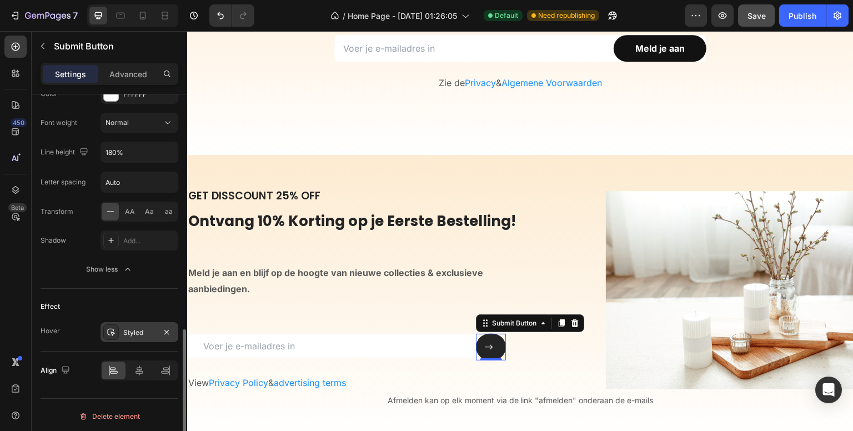
click at [141, 334] on div "Styled" at bounding box center [139, 333] width 32 height 10
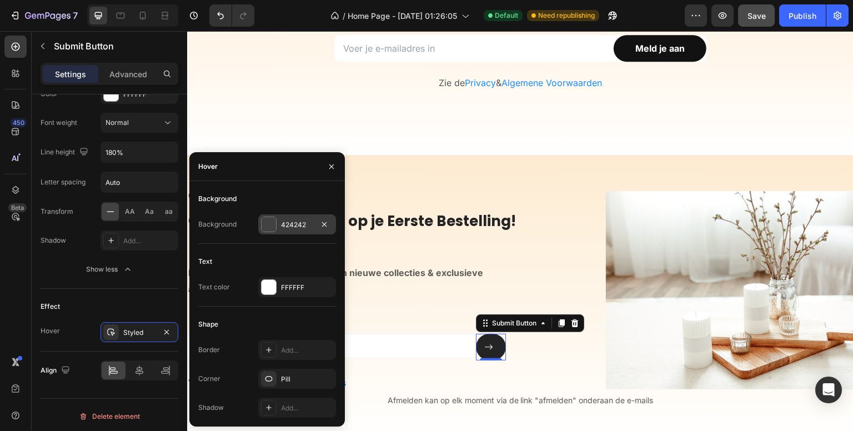
click at [298, 227] on div "424242" at bounding box center [297, 225] width 32 height 10
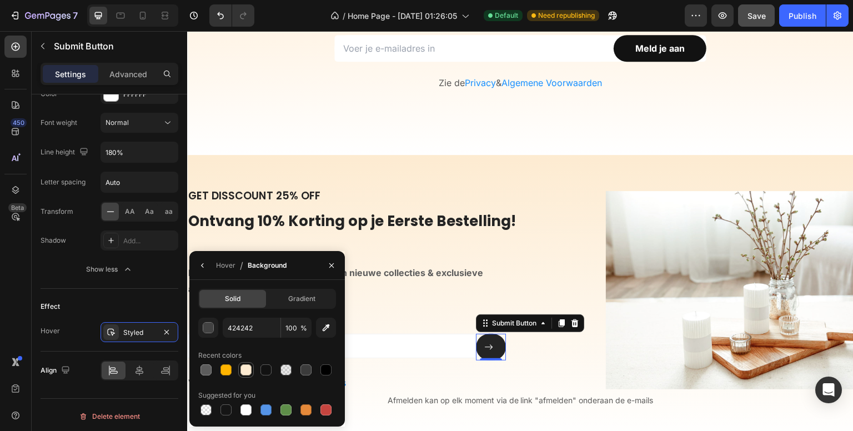
click at [240, 371] on div at bounding box center [245, 369] width 11 height 11
type input "FDEBD1"
click at [129, 335] on div "Styled" at bounding box center [139, 332] width 78 height 20
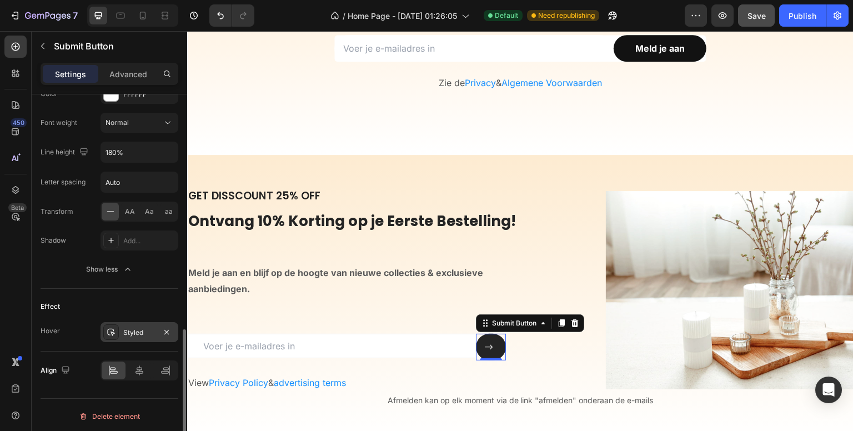
click at [129, 335] on div "Styled" at bounding box center [139, 332] width 78 height 20
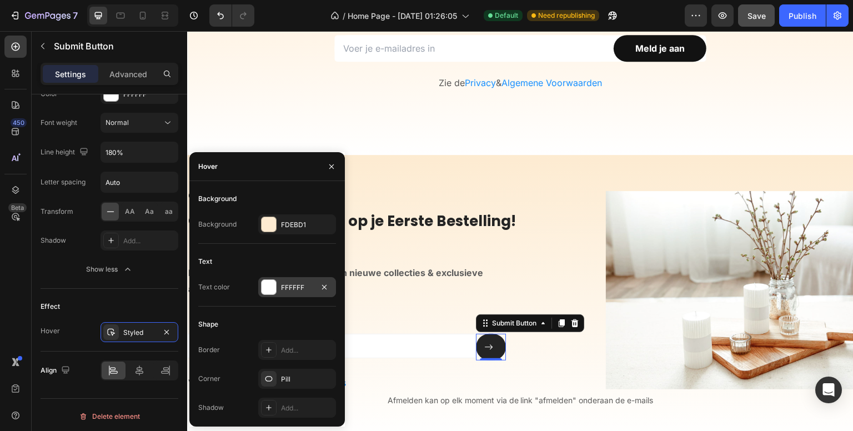
click at [302, 285] on div "FFFFFF" at bounding box center [297, 288] width 32 height 10
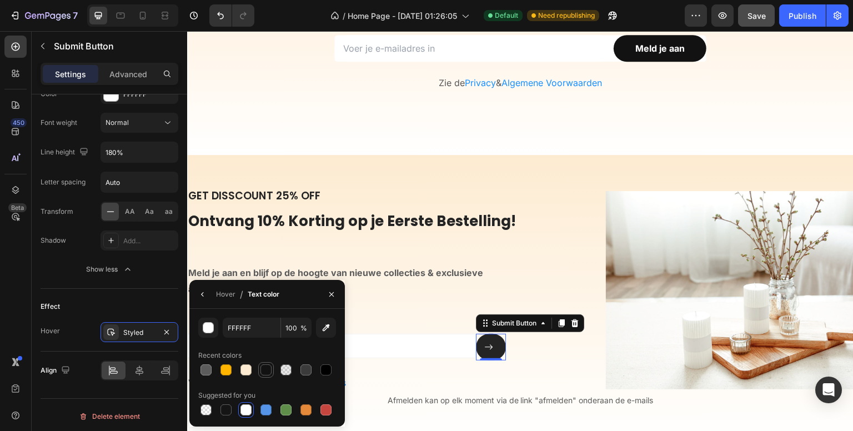
click at [260, 369] on div at bounding box center [265, 369] width 11 height 11
click at [326, 366] on div at bounding box center [325, 369] width 11 height 11
type input "000000"
click at [19, 334] on div "450 Beta" at bounding box center [15, 193] width 22 height 315
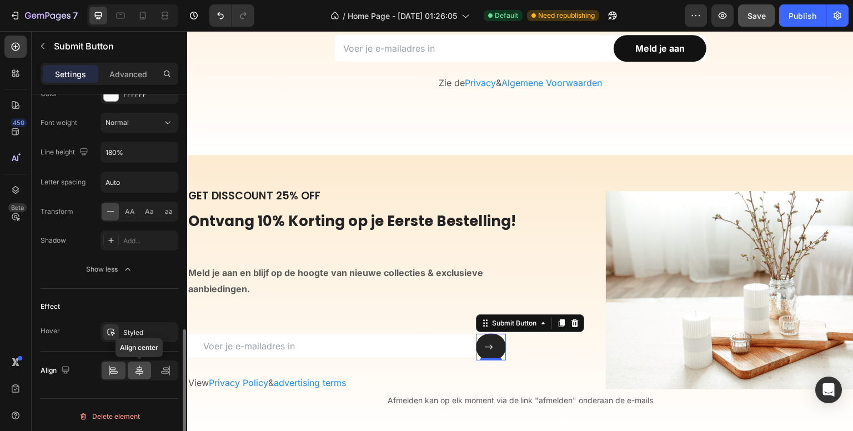
click at [140, 368] on icon at bounding box center [139, 370] width 8 height 10
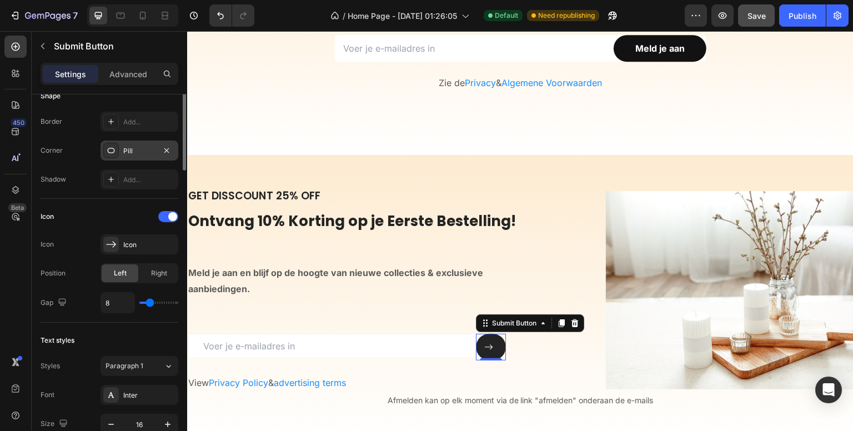
scroll to position [95, 0]
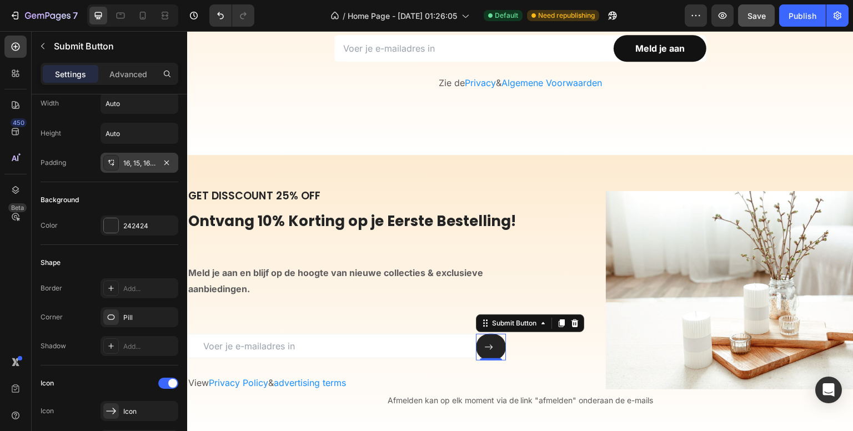
click at [141, 158] on div "16, 15, 16, 15" at bounding box center [139, 163] width 32 height 10
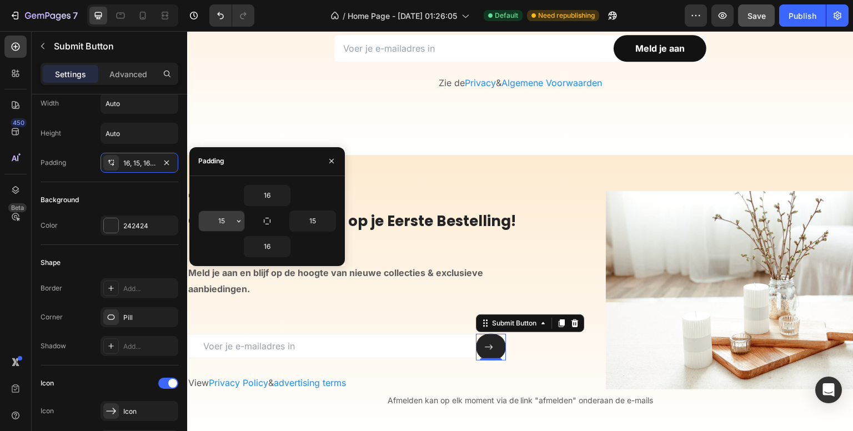
click at [218, 216] on input "15" at bounding box center [222, 221] width 46 height 20
type input "32"
click at [311, 218] on input "15" at bounding box center [313, 221] width 46 height 20
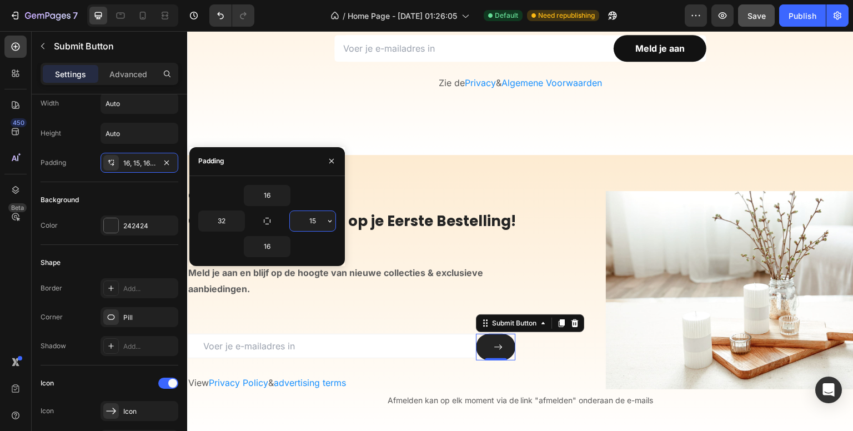
click at [311, 218] on input "15" at bounding box center [313, 221] width 46 height 20
type input "32"
click at [331, 162] on icon "button" at bounding box center [331, 161] width 4 height 4
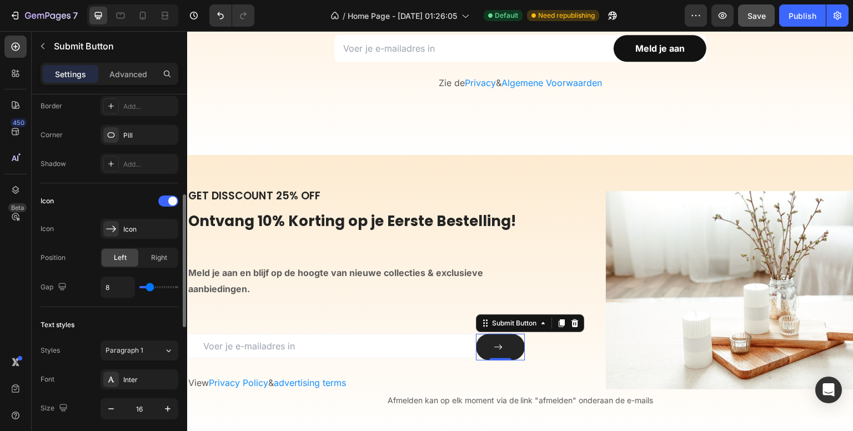
scroll to position [333, 0]
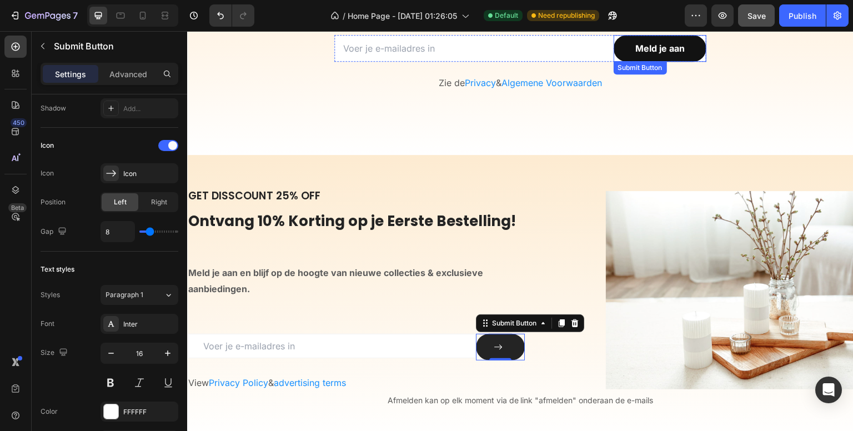
click at [625, 71] on div "Submit Button" at bounding box center [640, 68] width 49 height 10
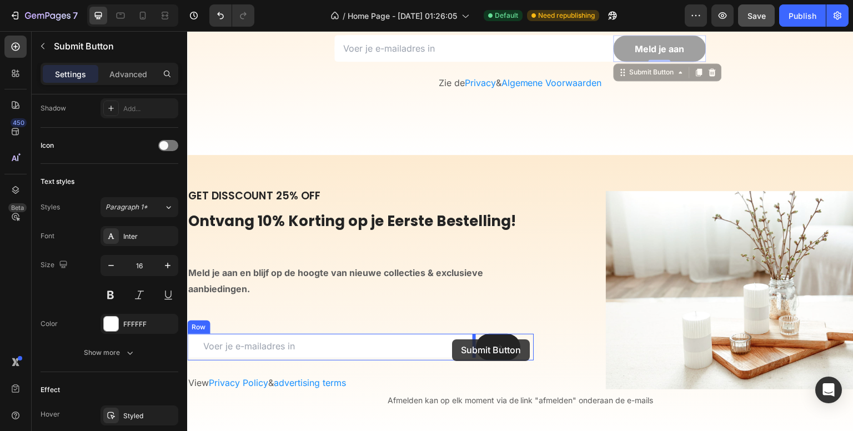
drag, startPoint x: 621, startPoint y: 73, endPoint x: 452, endPoint y: 339, distance: 315.2
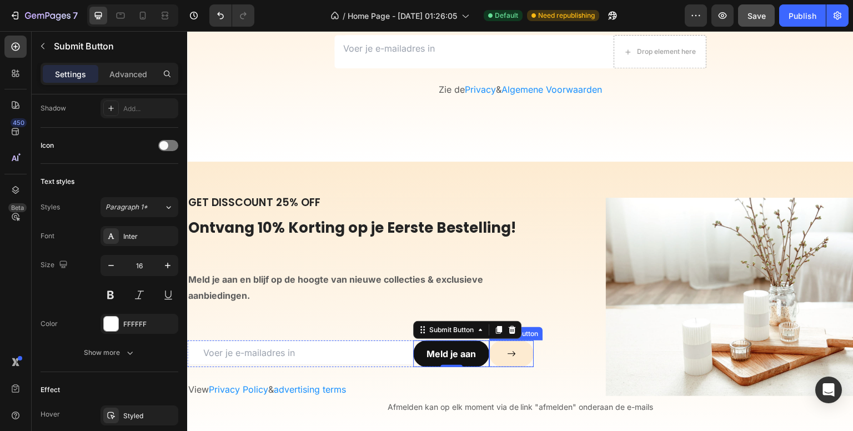
click at [507, 350] on icon at bounding box center [511, 353] width 9 height 9
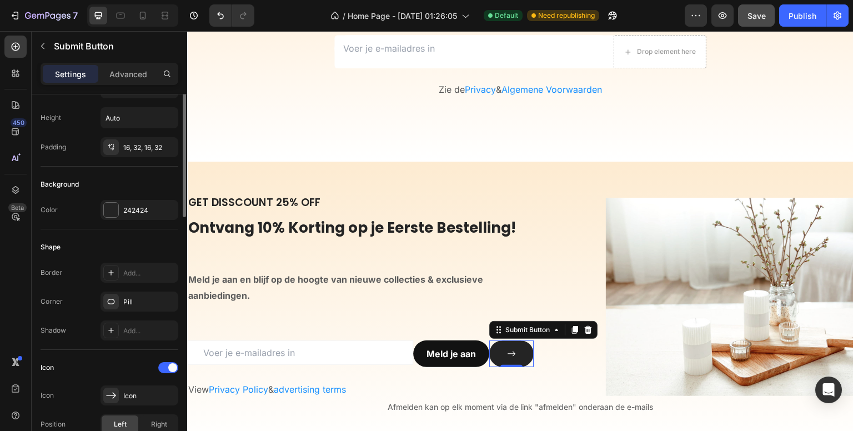
scroll to position [0, 0]
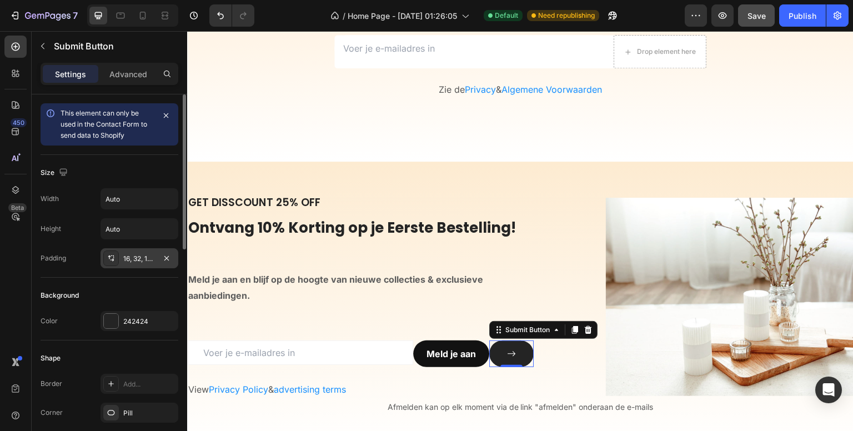
click at [143, 256] on div "16, 32, 16, 32" at bounding box center [139, 259] width 32 height 10
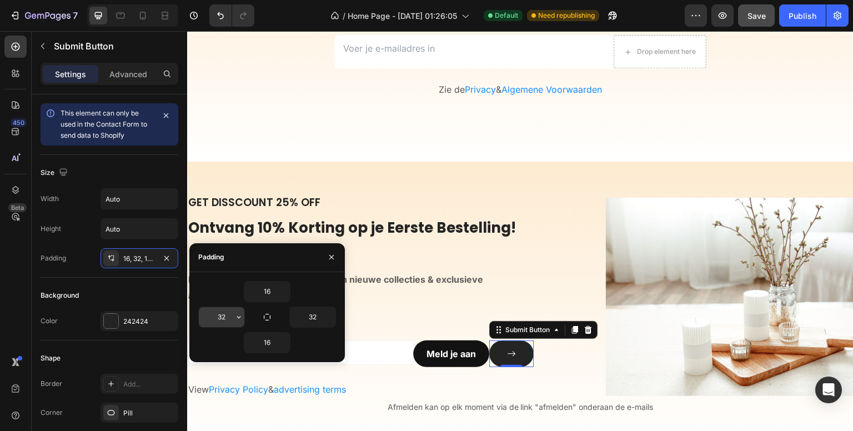
click at [228, 316] on input "32" at bounding box center [222, 317] width 46 height 20
type input "16"
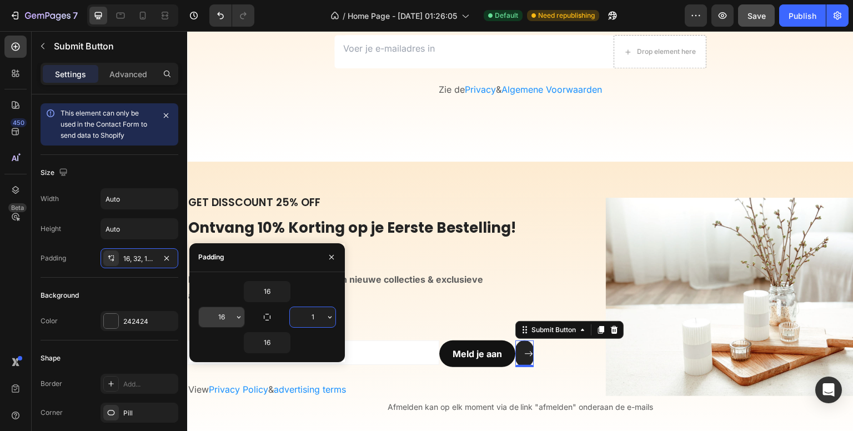
type input "16"
click at [512, 342] on button at bounding box center [520, 353] width 27 height 27
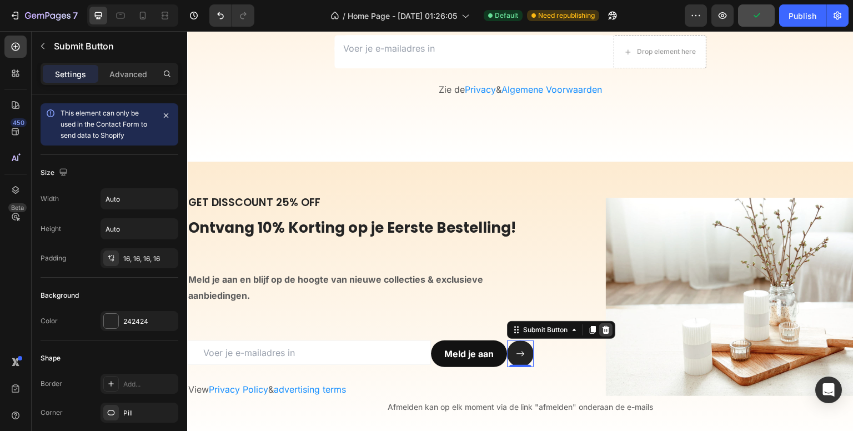
click at [604, 330] on icon at bounding box center [605, 329] width 9 height 9
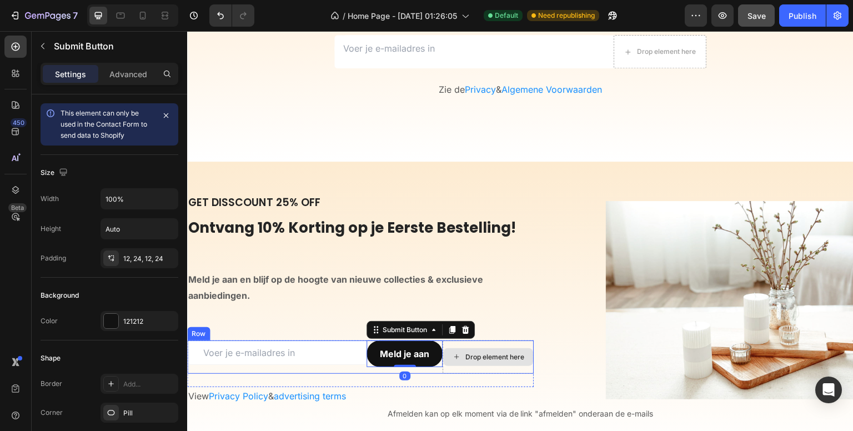
drag, startPoint x: 390, startPoint y: 335, endPoint x: 470, endPoint y: 349, distance: 81.1
click at [470, 349] on div "Email Field Meld je aan Submit Button 0 Drop element here Row" at bounding box center [360, 356] width 346 height 33
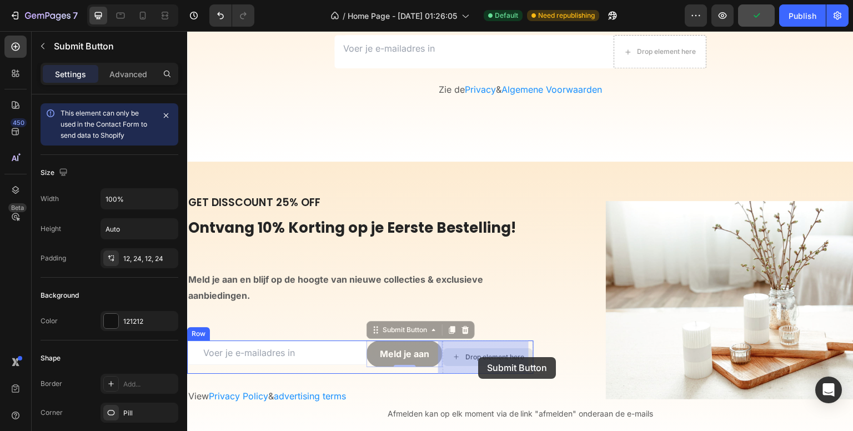
drag, startPoint x: 377, startPoint y: 330, endPoint x: 478, endPoint y: 357, distance: 104.5
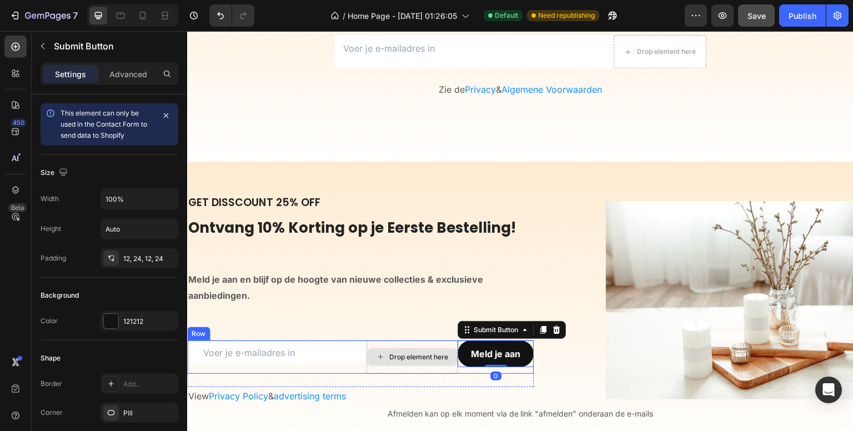
click at [382, 345] on div "Drop element here" at bounding box center [411, 356] width 91 height 33
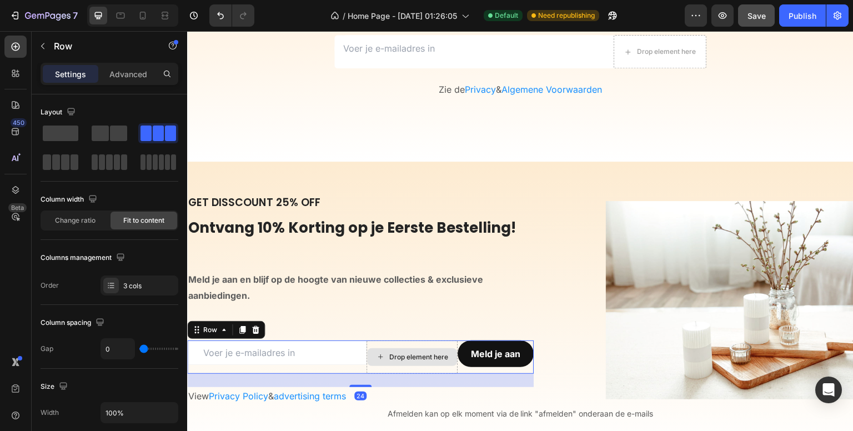
click at [348, 346] on input "email" at bounding box center [276, 352] width 179 height 24
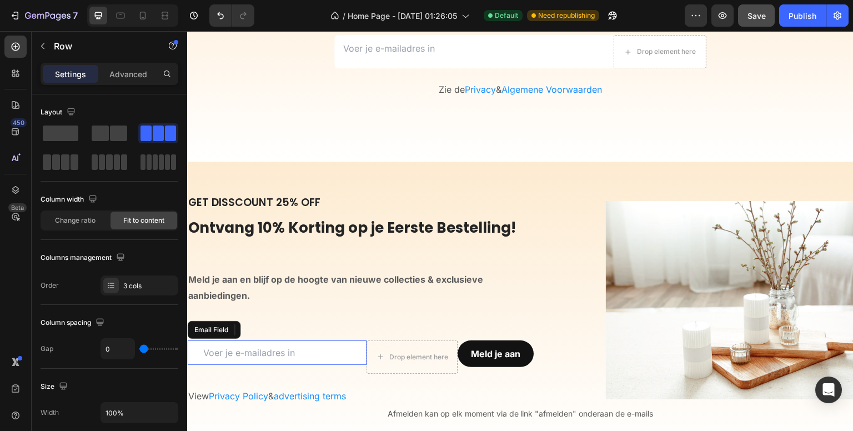
click at [380, 340] on div "Drop element here" at bounding box center [411, 356] width 91 height 33
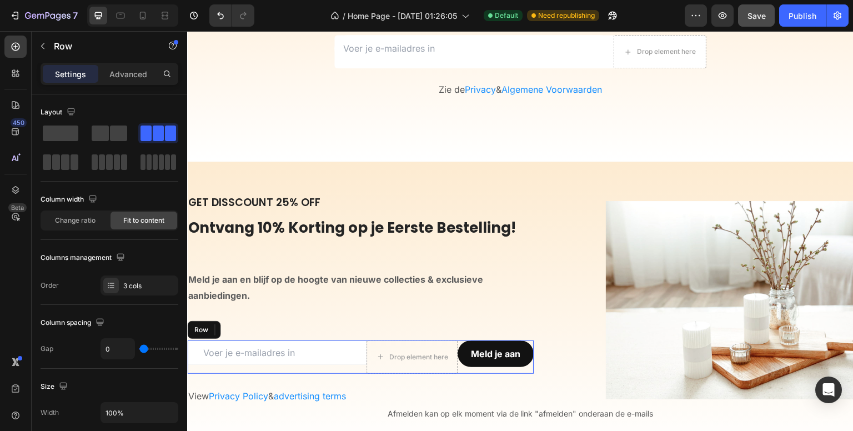
click at [377, 345] on div "Drop element here" at bounding box center [411, 356] width 91 height 33
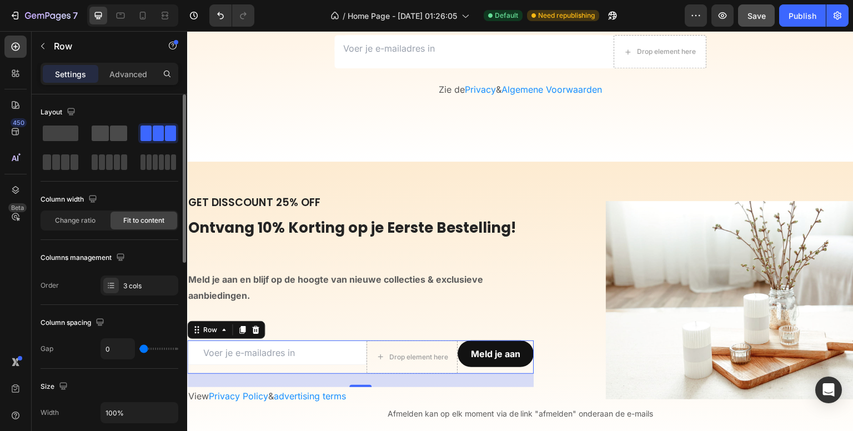
click at [103, 133] on span at bounding box center [100, 133] width 17 height 16
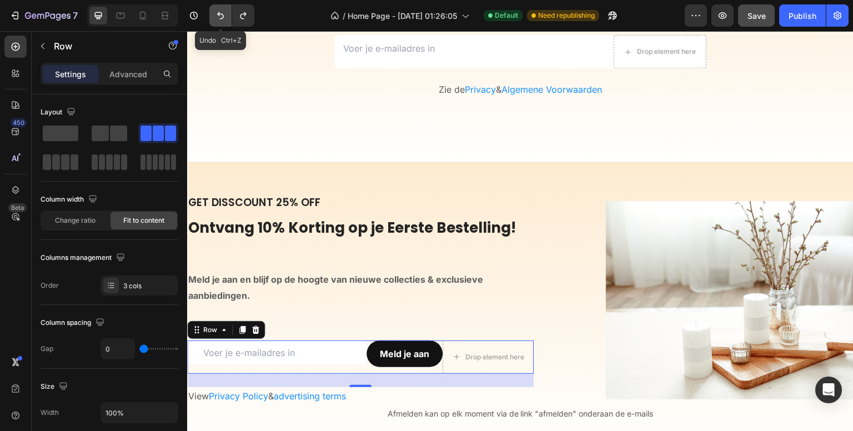
click at [213, 9] on button "Undo/Redo" at bounding box center [220, 15] width 22 height 22
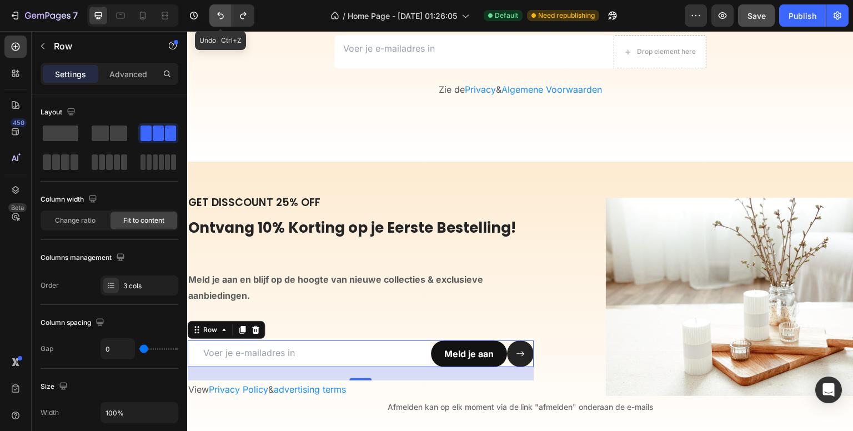
click at [213, 9] on button "Undo/Redo" at bounding box center [220, 15] width 22 height 22
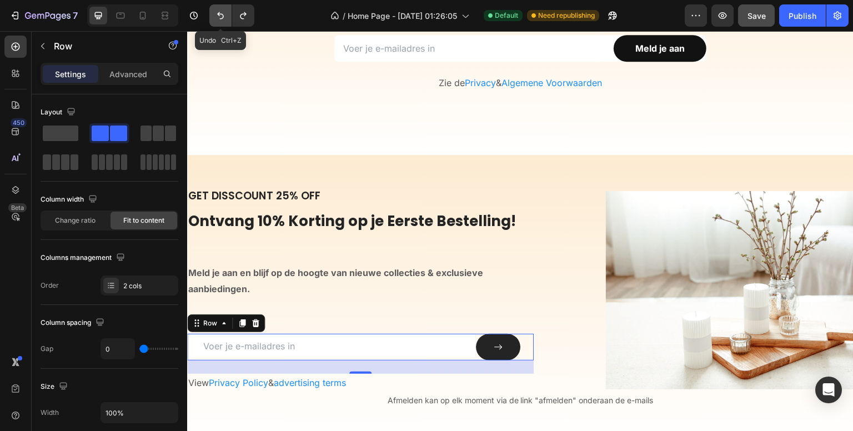
click at [213, 9] on button "Undo/Redo" at bounding box center [220, 15] width 22 height 22
click at [215, 8] on button "Undo/Redo" at bounding box center [220, 15] width 22 height 22
click at [514, 344] on div "Email Field Submit Button Row 24" at bounding box center [360, 347] width 346 height 27
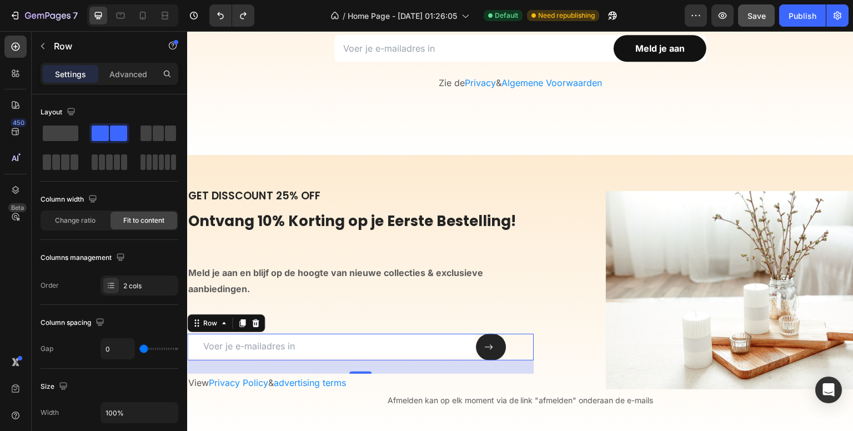
click at [519, 363] on div "24" at bounding box center [360, 366] width 346 height 13
click at [319, 344] on input "email" at bounding box center [331, 346] width 289 height 24
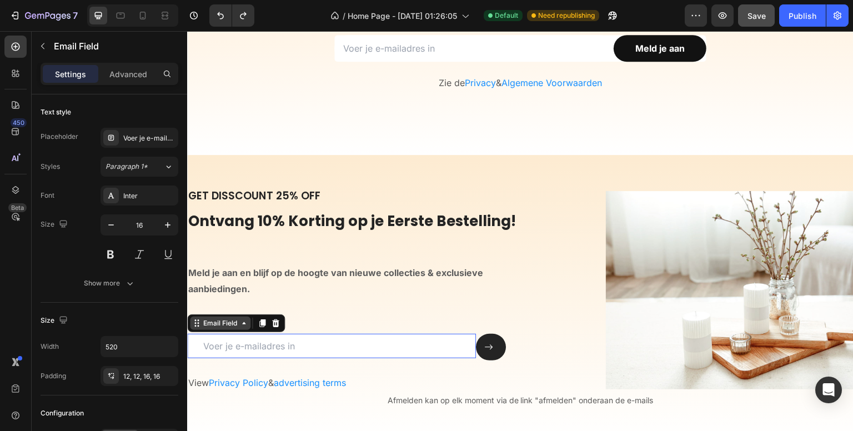
click at [213, 325] on div "Email Field" at bounding box center [220, 323] width 38 height 10
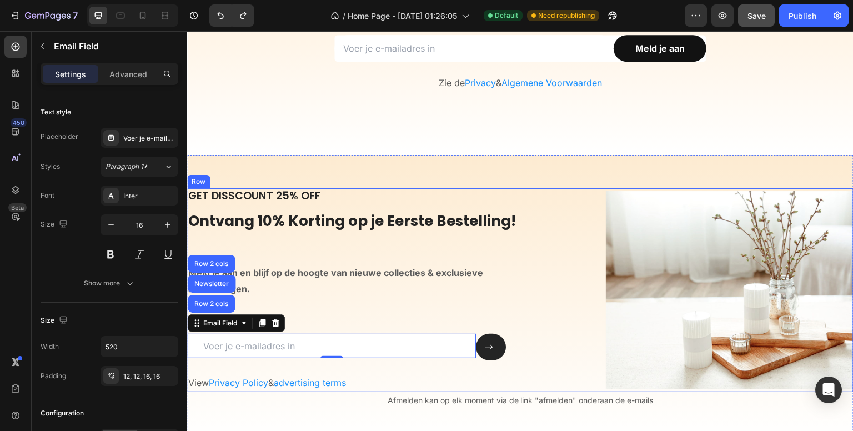
click at [330, 321] on div "GET DISSCOUNT 25% OFF Heading Ontvang 10% Korting op je Eerste Bestelling! Head…" at bounding box center [360, 290] width 346 height 204
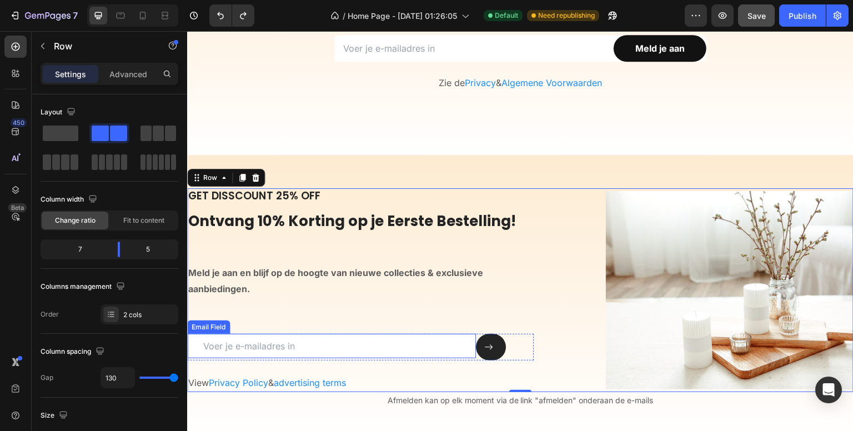
click at [213, 349] on input "email" at bounding box center [331, 346] width 289 height 24
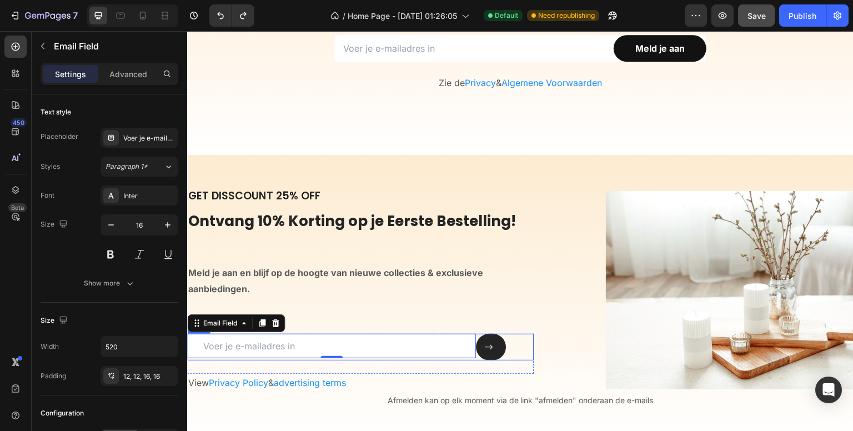
click at [215, 359] on div "Email Field 0" at bounding box center [331, 347] width 289 height 27
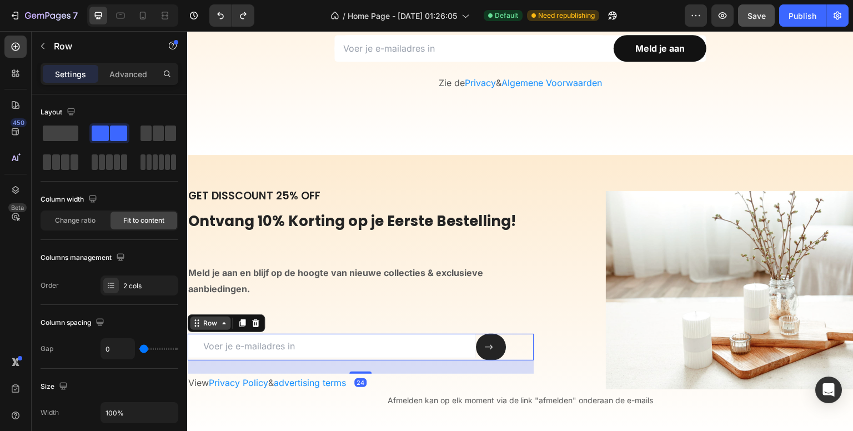
click at [210, 324] on div "Row" at bounding box center [210, 323] width 18 height 10
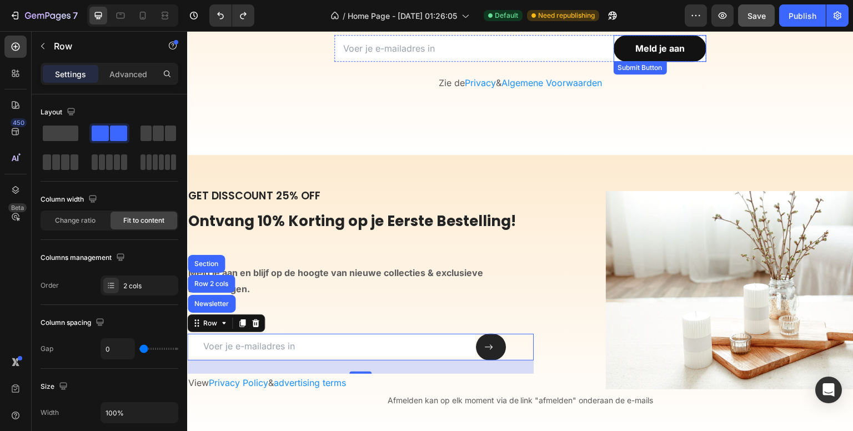
click at [616, 69] on div "Submit Button" at bounding box center [640, 68] width 49 height 10
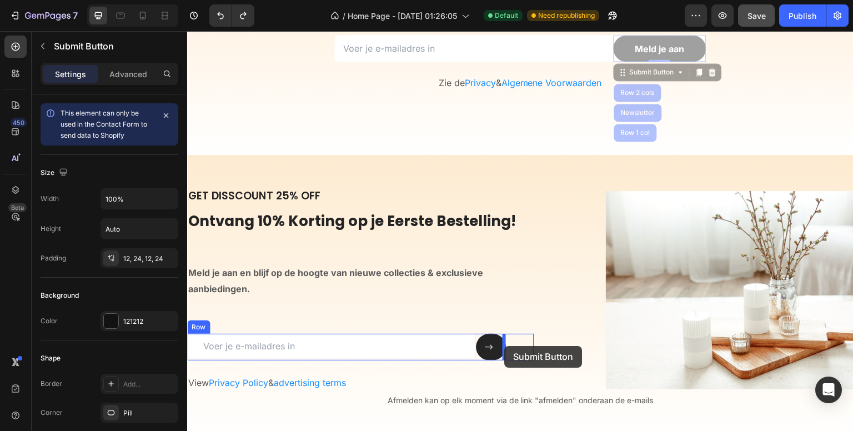
drag, startPoint x: 619, startPoint y: 71, endPoint x: 504, endPoint y: 346, distance: 297.9
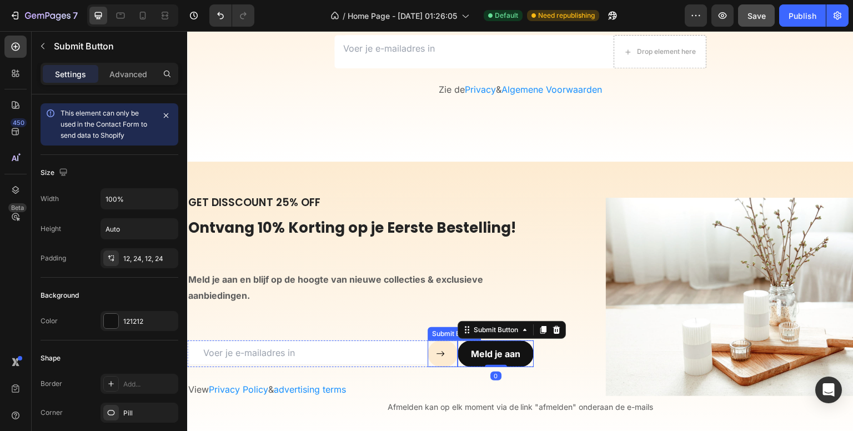
click at [437, 351] on icon at bounding box center [440, 353] width 8 height 5
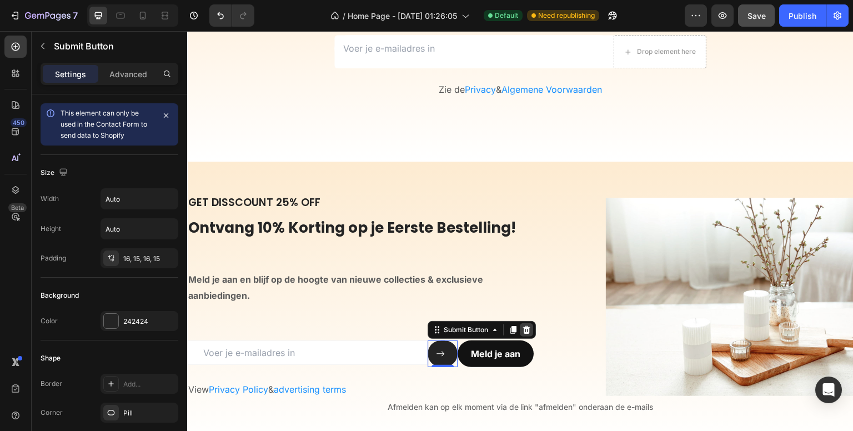
click at [523, 332] on icon at bounding box center [526, 330] width 7 height 8
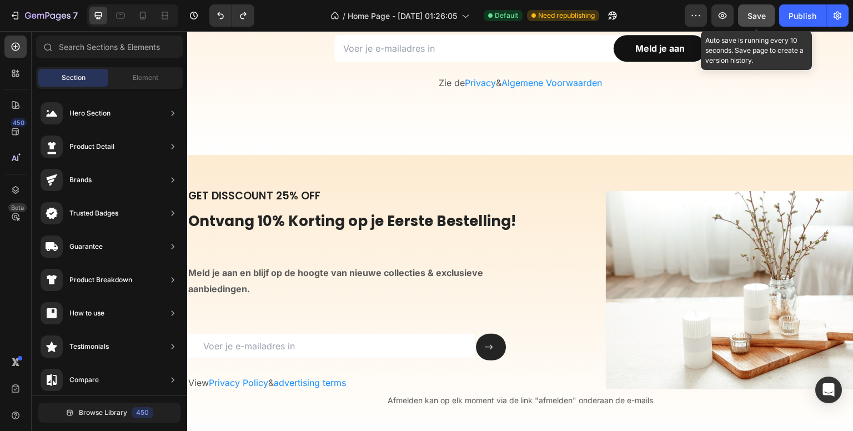
click at [749, 23] on button "Save" at bounding box center [756, 15] width 37 height 22
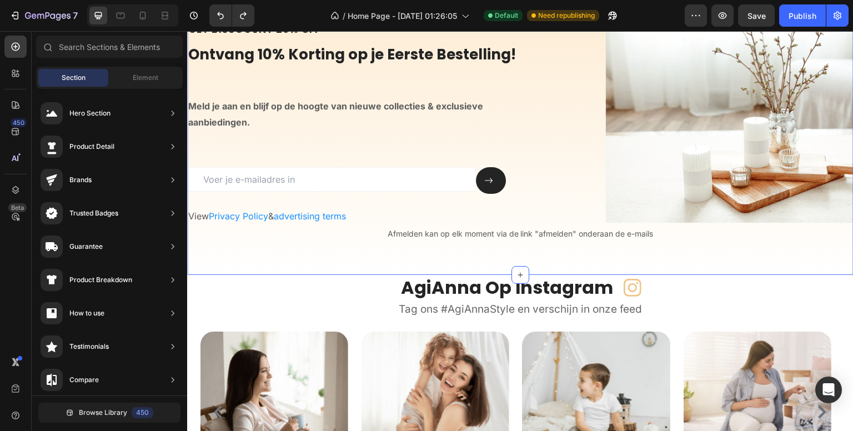
scroll to position [3739, 0]
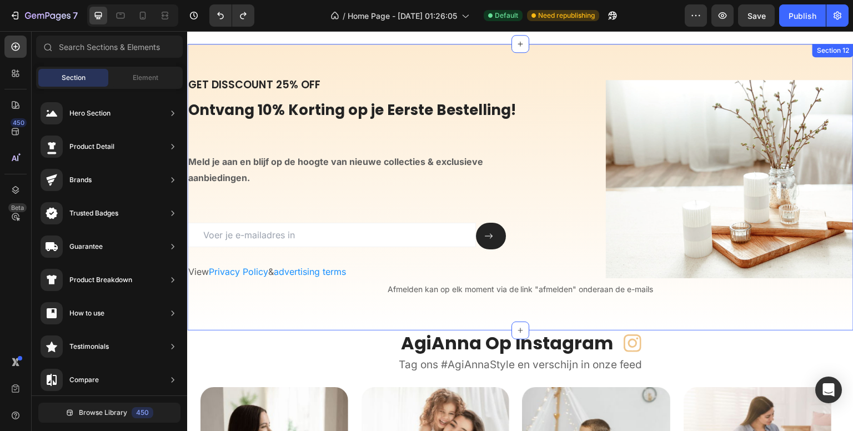
click at [527, 58] on div "GET DISSCOUNT 25% OFF Heading Ontvang 10% Korting op je Eerste Bestelling! Head…" at bounding box center [520, 187] width 666 height 286
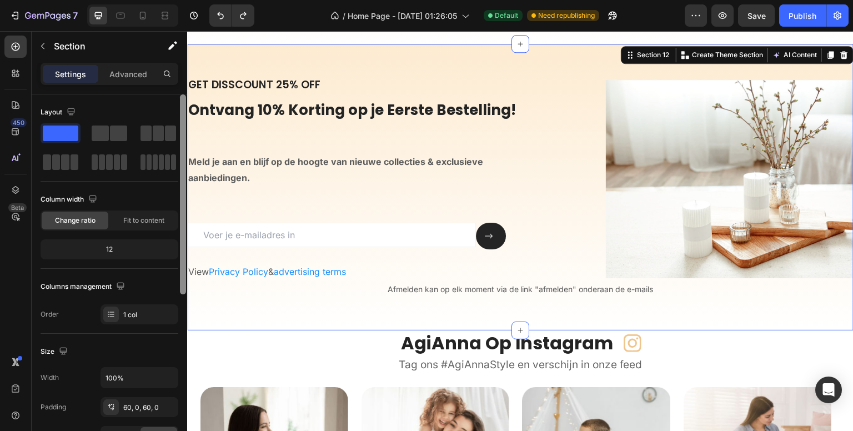
click at [186, 303] on div at bounding box center [183, 278] width 8 height 368
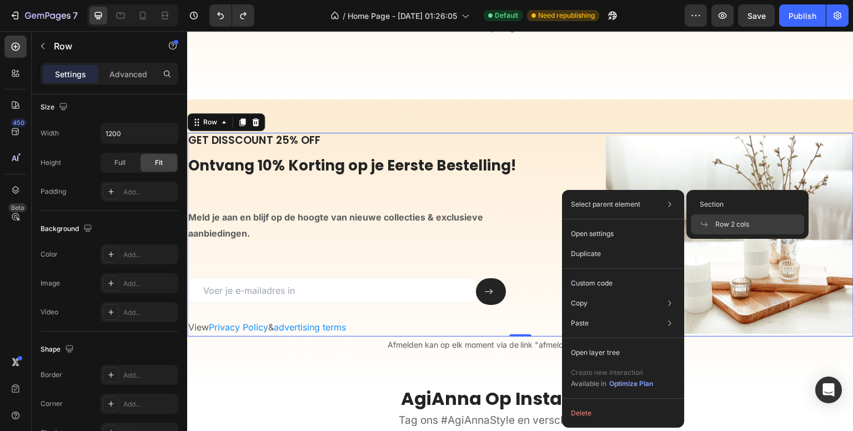
scroll to position [0, 0]
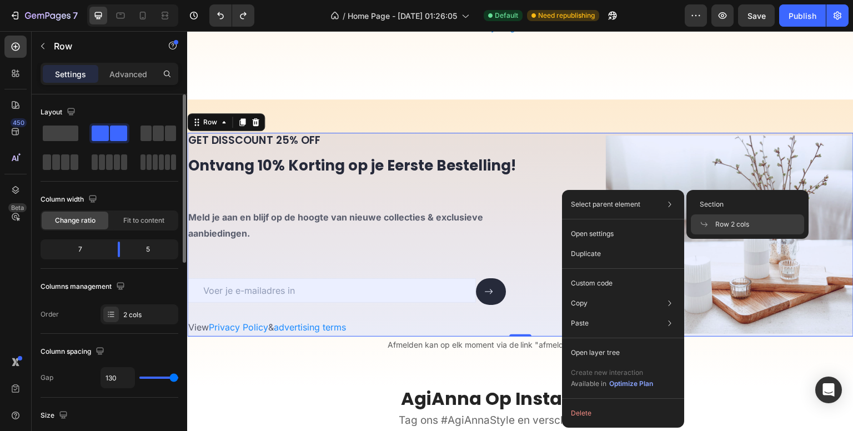
click at [711, 218] on div "Row 2 cols" at bounding box center [747, 224] width 113 height 20
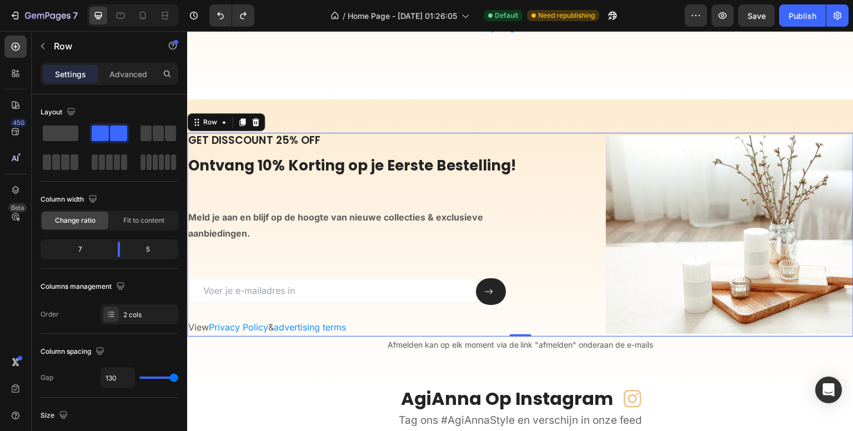
scroll to position [368, 0]
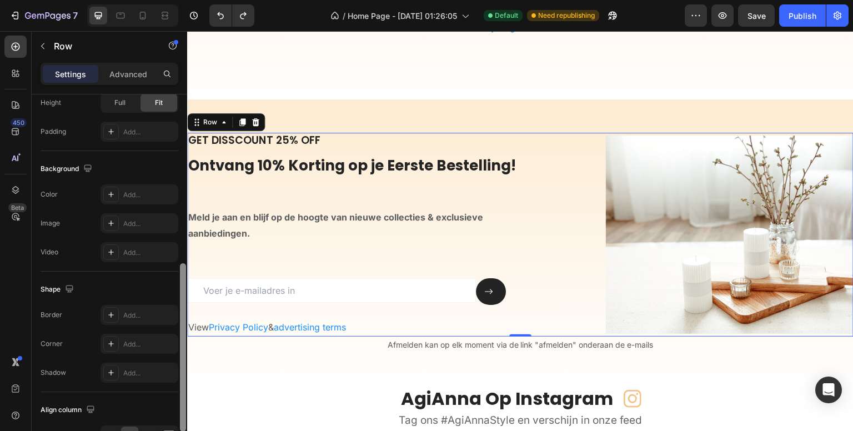
click at [184, 316] on div at bounding box center [183, 278] width 8 height 368
